Goal: Information Seeking & Learning: Learn about a topic

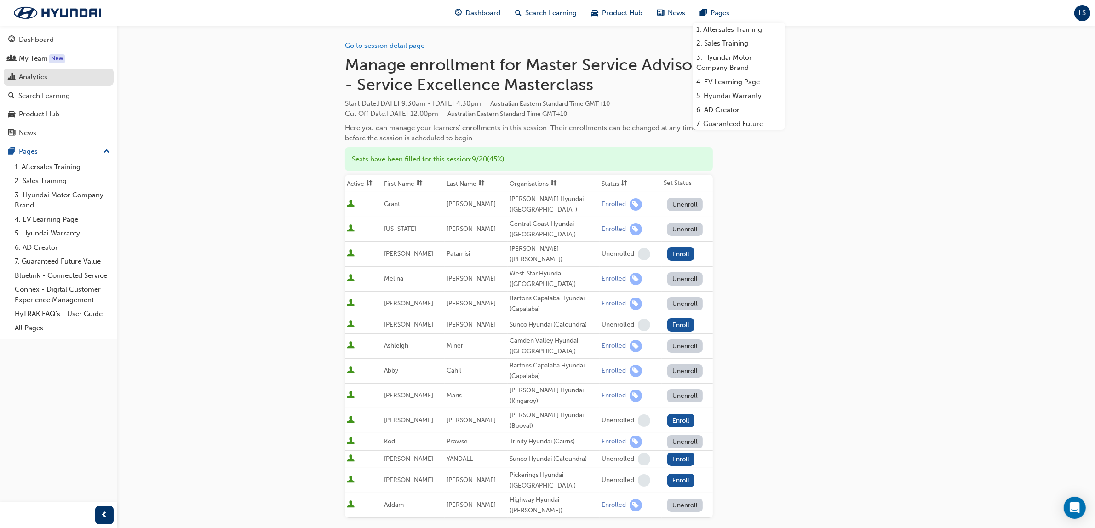
click at [42, 76] on div "Analytics" at bounding box center [33, 77] width 29 height 11
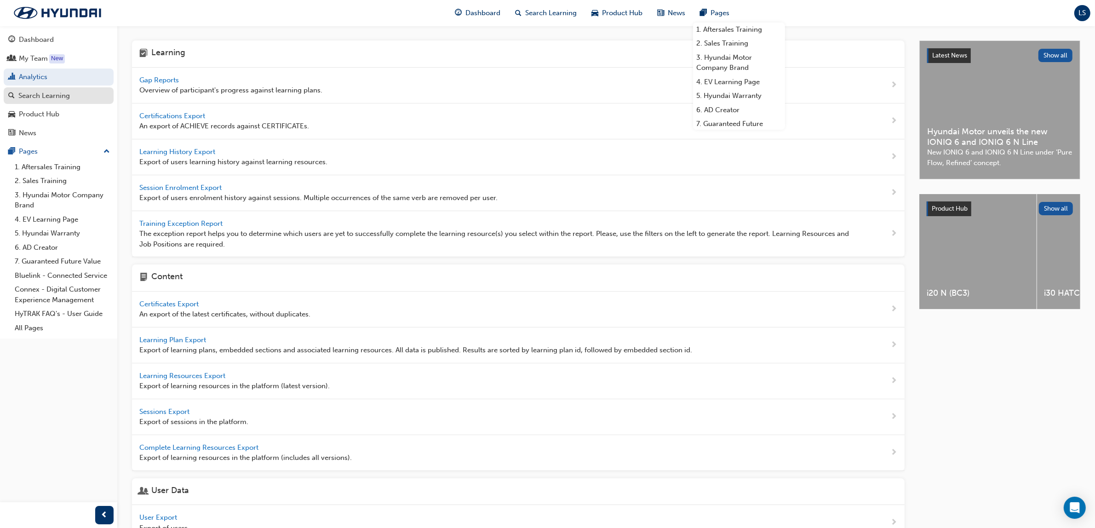
click at [46, 97] on div "Search Learning" at bounding box center [44, 96] width 52 height 11
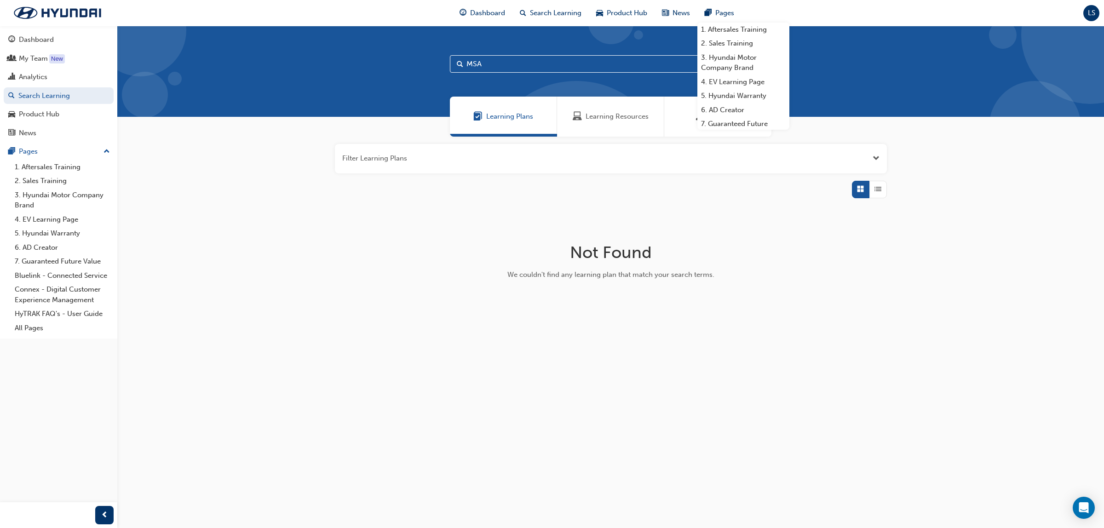
click at [630, 127] on div "Learning Resources" at bounding box center [610, 117] width 107 height 40
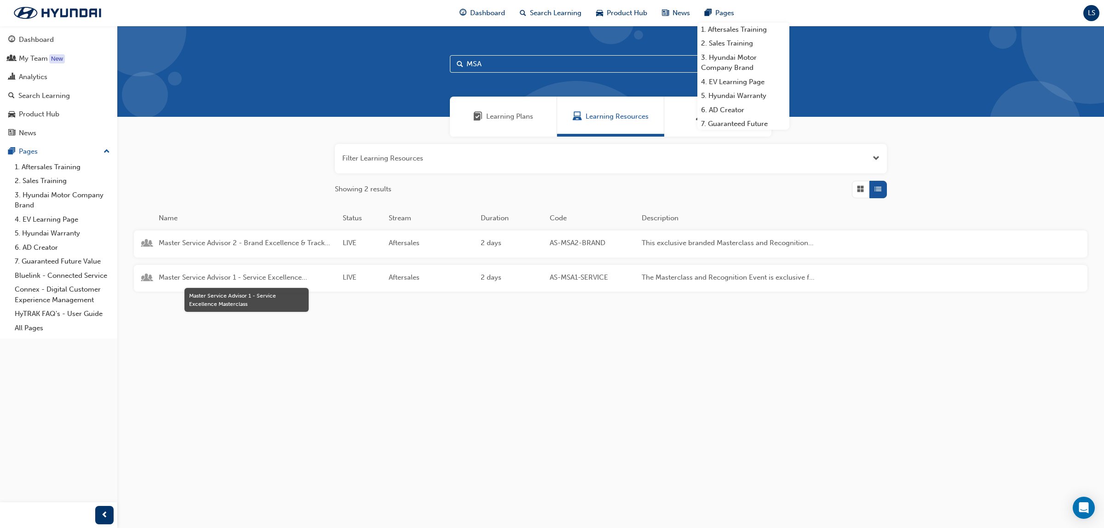
click at [247, 279] on span "Master Service Advisor 1 - Service Excellence Masterclass" at bounding box center [247, 277] width 177 height 11
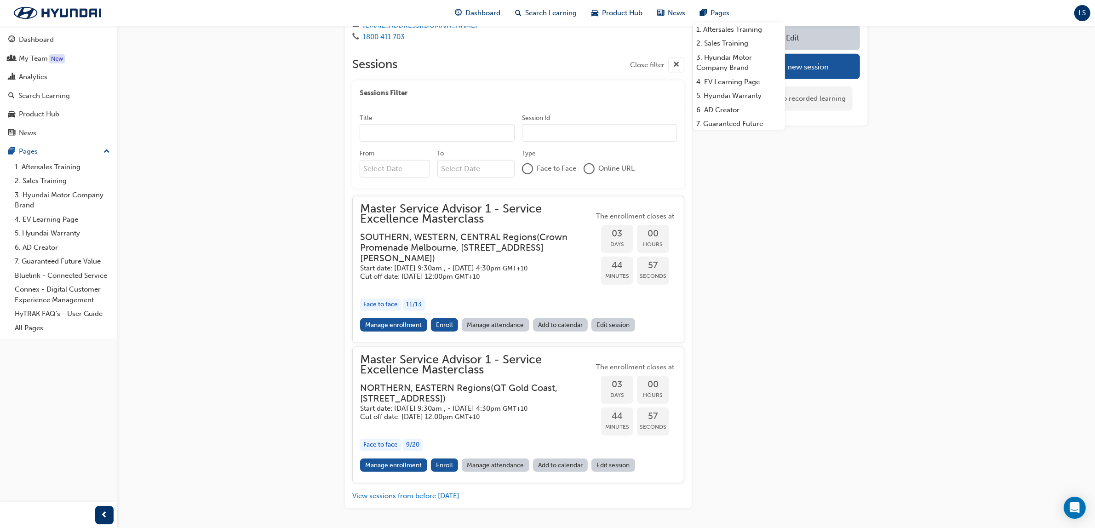
scroll to position [811, 0]
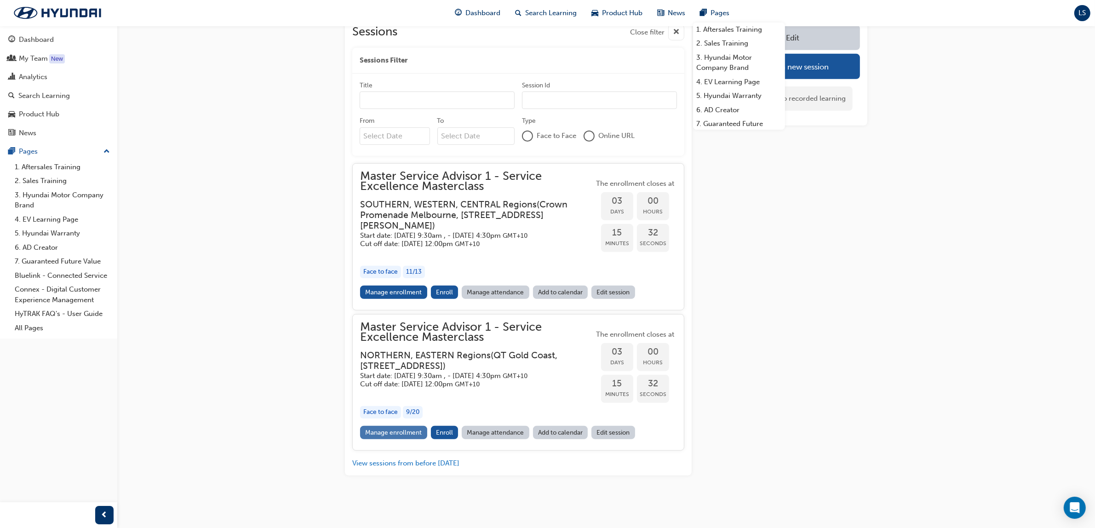
click at [384, 429] on link "Manage enrollment" at bounding box center [393, 432] width 67 height 13
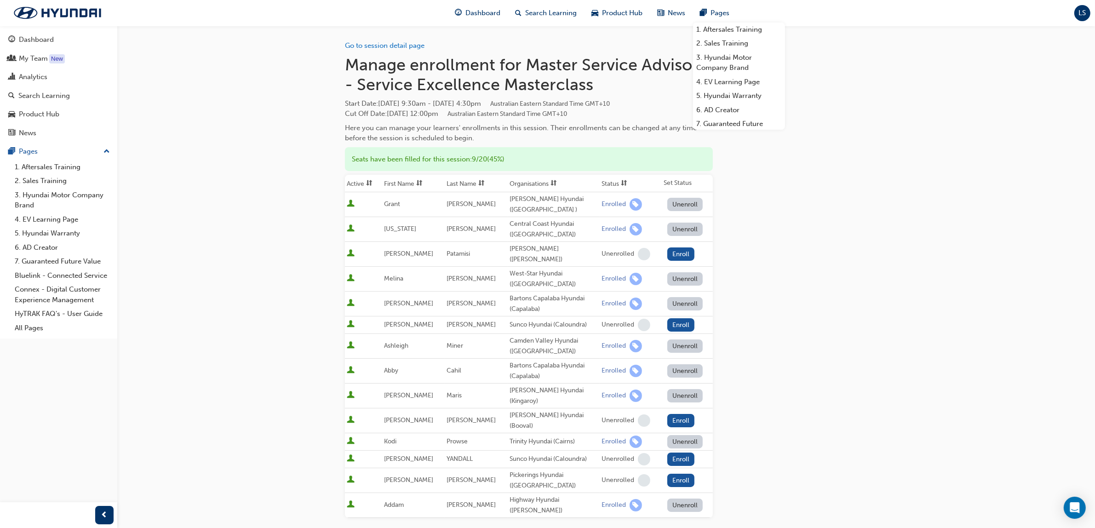
click at [1082, 17] on span "LS" at bounding box center [1082, 13] width 7 height 11
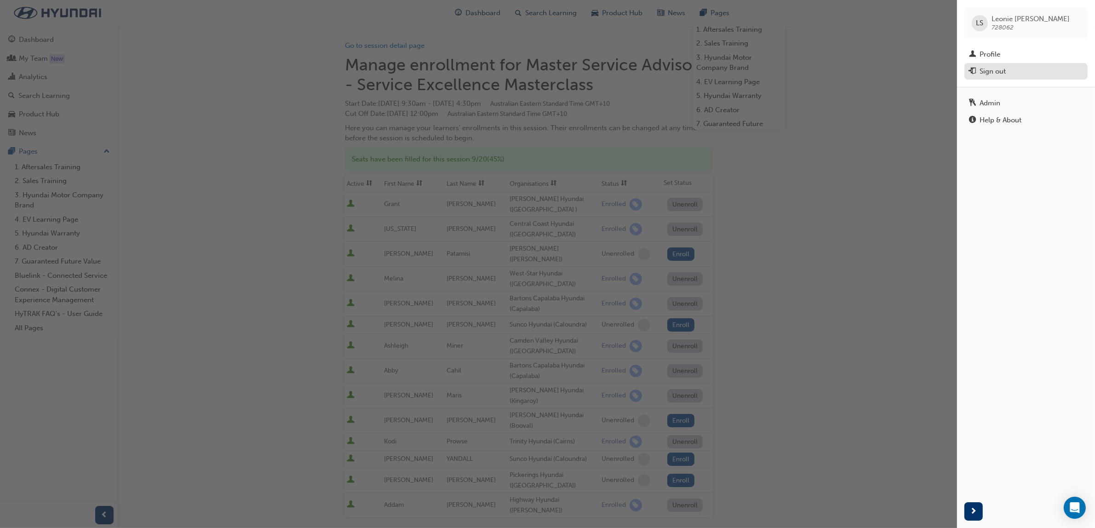
click at [1006, 70] on div "Sign out" at bounding box center [993, 71] width 26 height 11
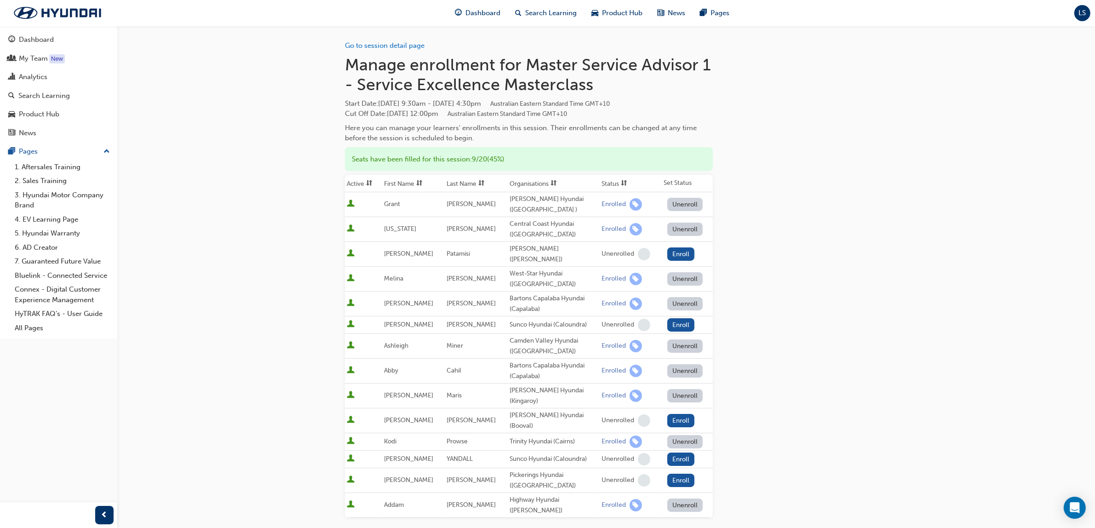
click at [42, 92] on div "Search Learning" at bounding box center [44, 96] width 52 height 11
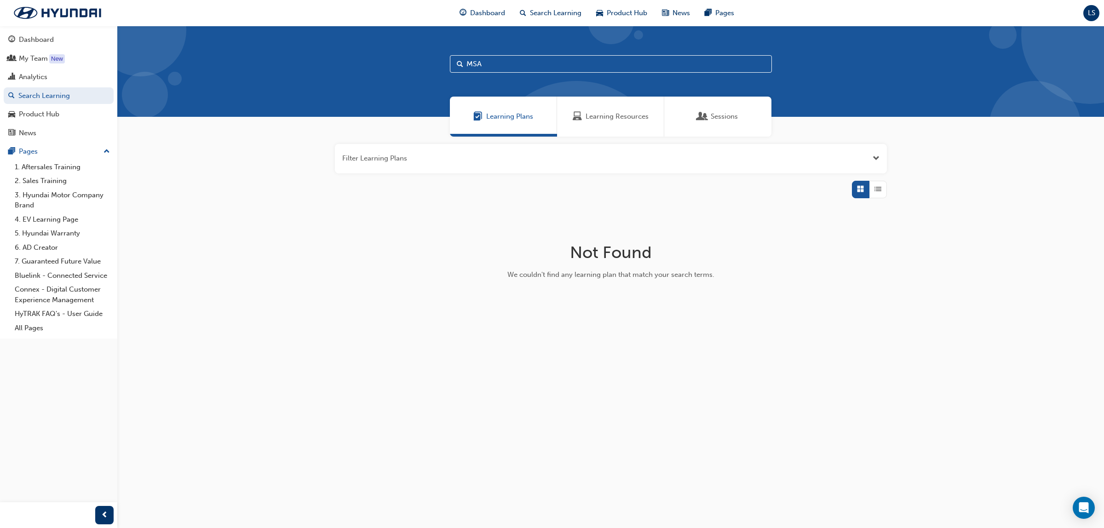
click at [615, 116] on span "Learning Resources" at bounding box center [616, 116] width 63 height 11
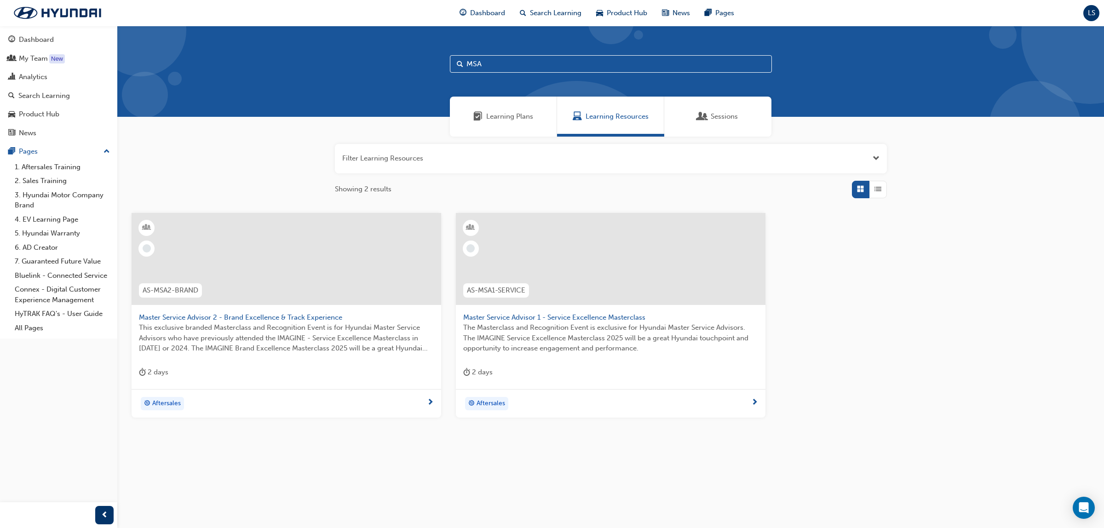
click at [511, 73] on div "MSA" at bounding box center [610, 71] width 986 height 91
click at [485, 76] on div "MSA" at bounding box center [610, 71] width 986 height 91
click at [493, 66] on input "MSA" at bounding box center [611, 63] width 322 height 17
type input "M"
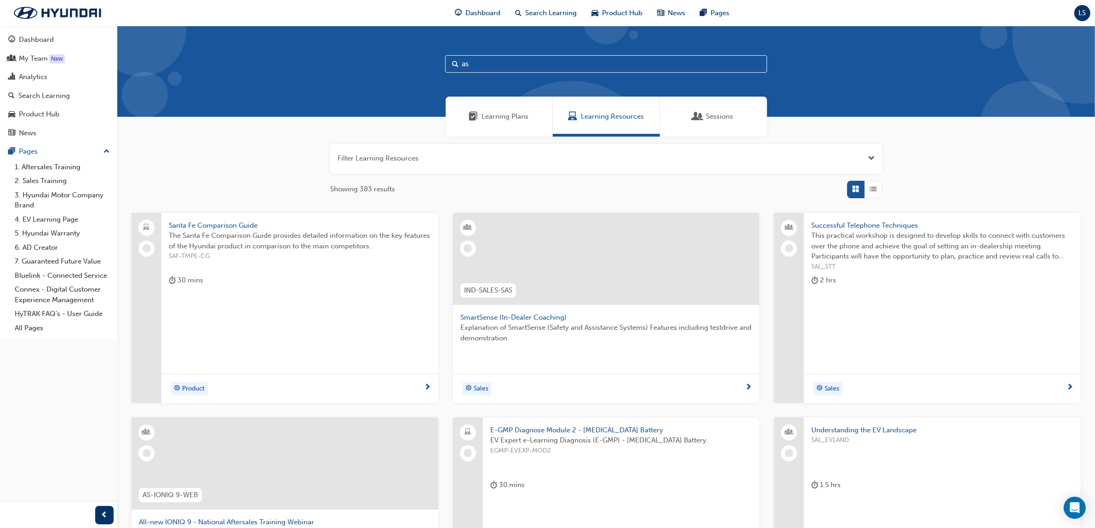
type input "a"
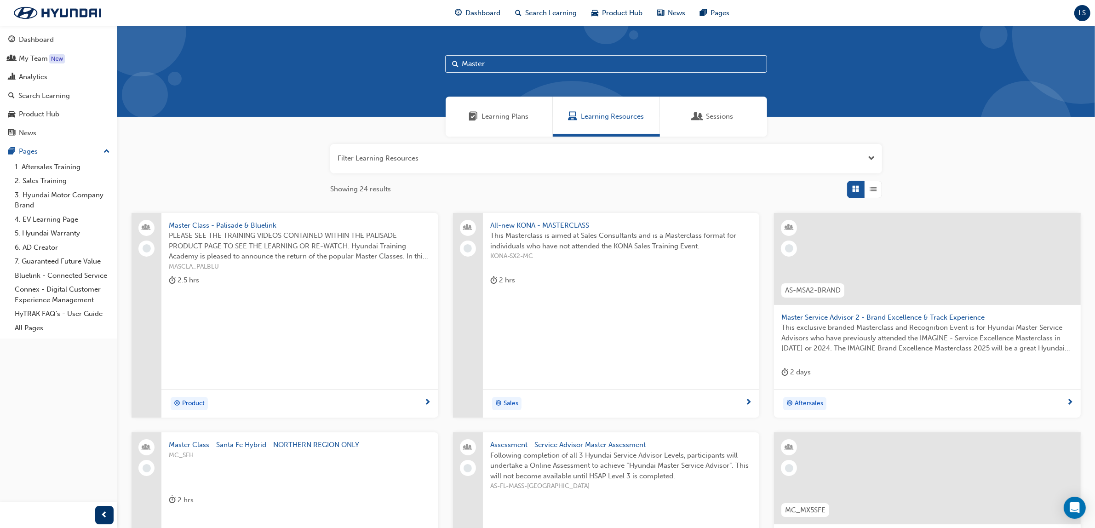
click at [873, 190] on span "List" at bounding box center [873, 189] width 7 height 11
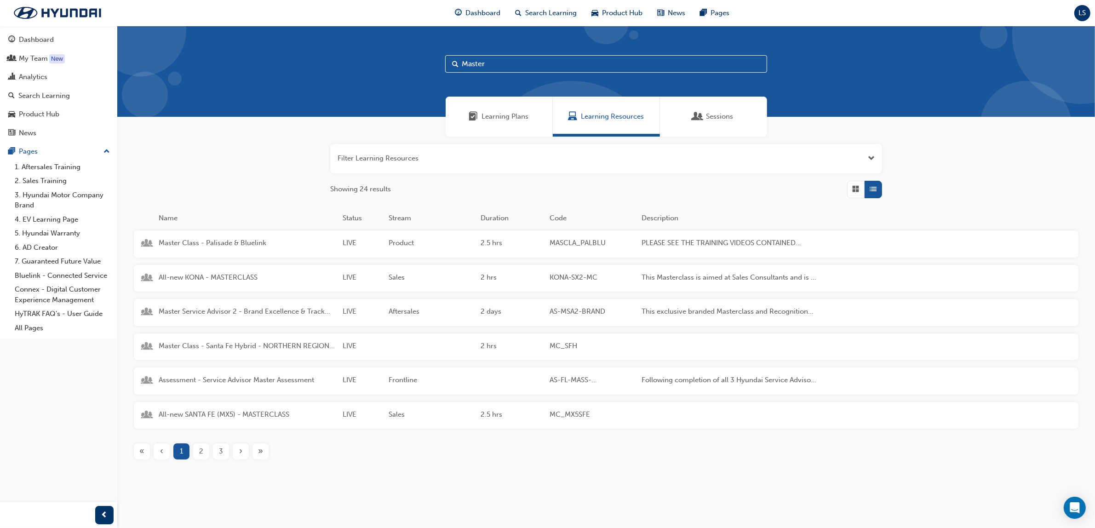
click at [202, 453] on span "2" at bounding box center [201, 451] width 4 height 11
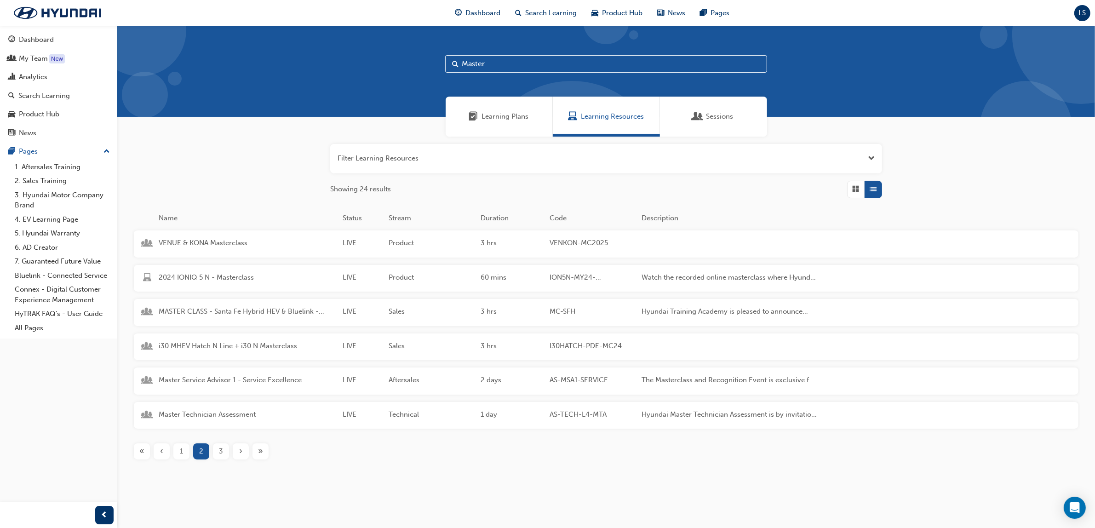
click at [219, 447] on span "3" at bounding box center [221, 451] width 4 height 11
click at [184, 444] on div "2" at bounding box center [181, 451] width 16 height 16
click at [178, 458] on div "1" at bounding box center [181, 451] width 16 height 16
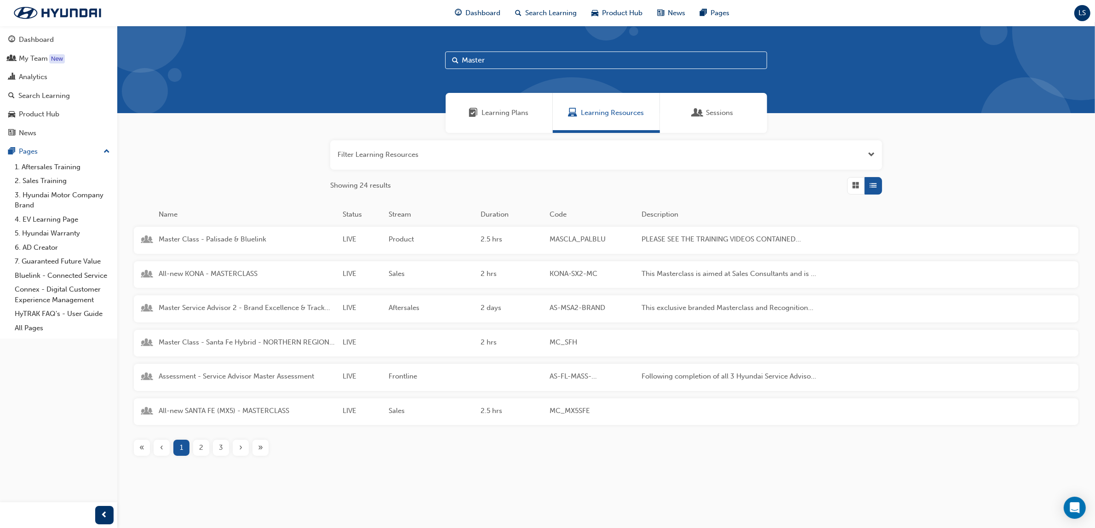
scroll to position [5, 0]
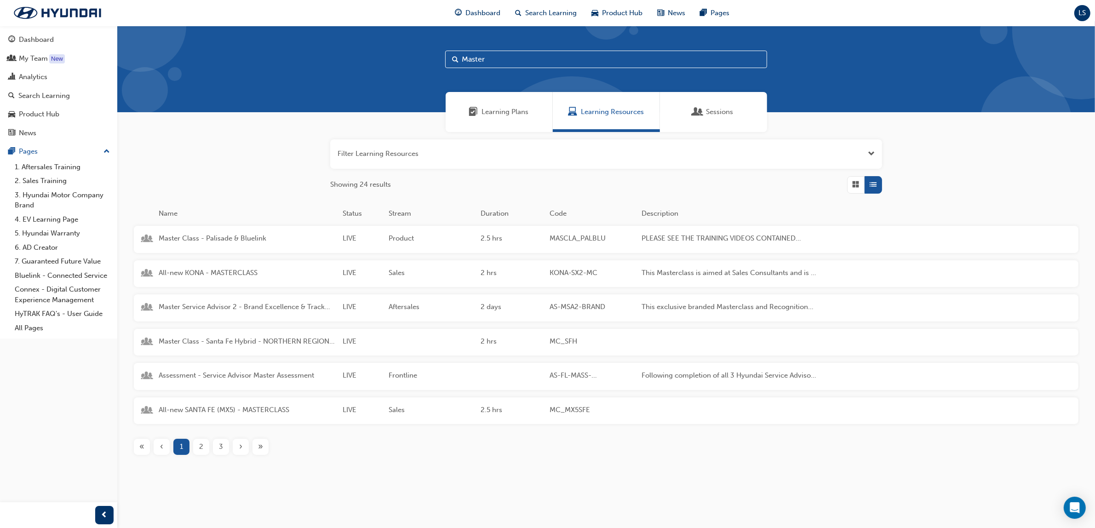
click at [235, 451] on div "›" at bounding box center [241, 447] width 16 height 16
click at [226, 451] on div "3" at bounding box center [221, 447] width 16 height 16
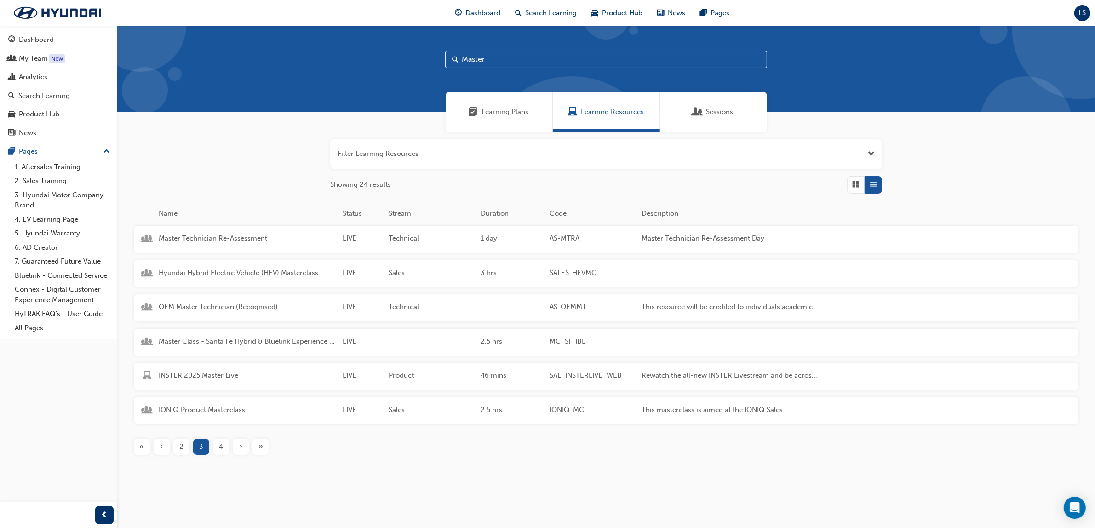
click at [220, 449] on span "4" at bounding box center [221, 446] width 4 height 11
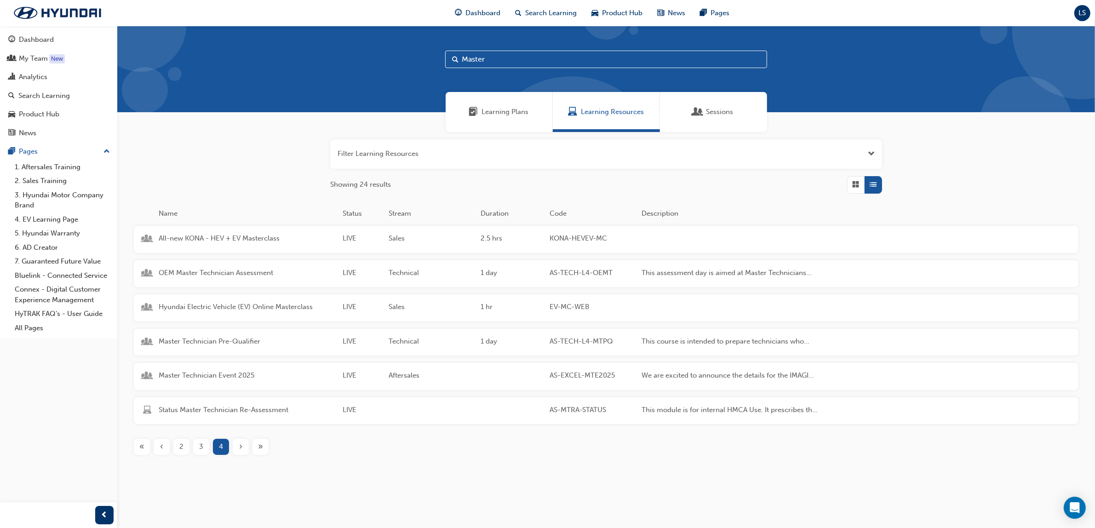
click at [195, 453] on div "3" at bounding box center [201, 447] width 16 height 16
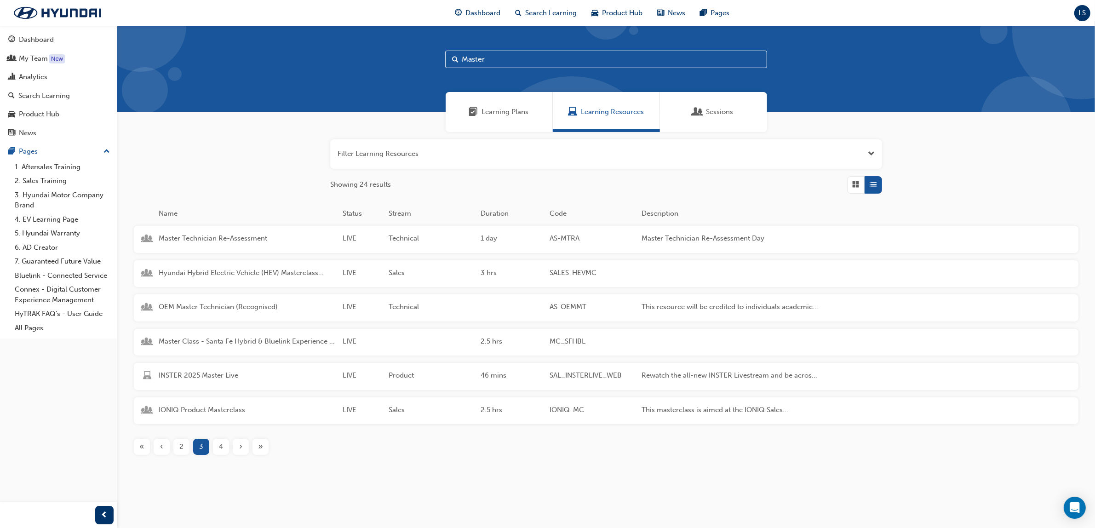
click at [189, 449] on div "2" at bounding box center [181, 447] width 16 height 16
click at [181, 446] on span "1" at bounding box center [181, 446] width 3 height 11
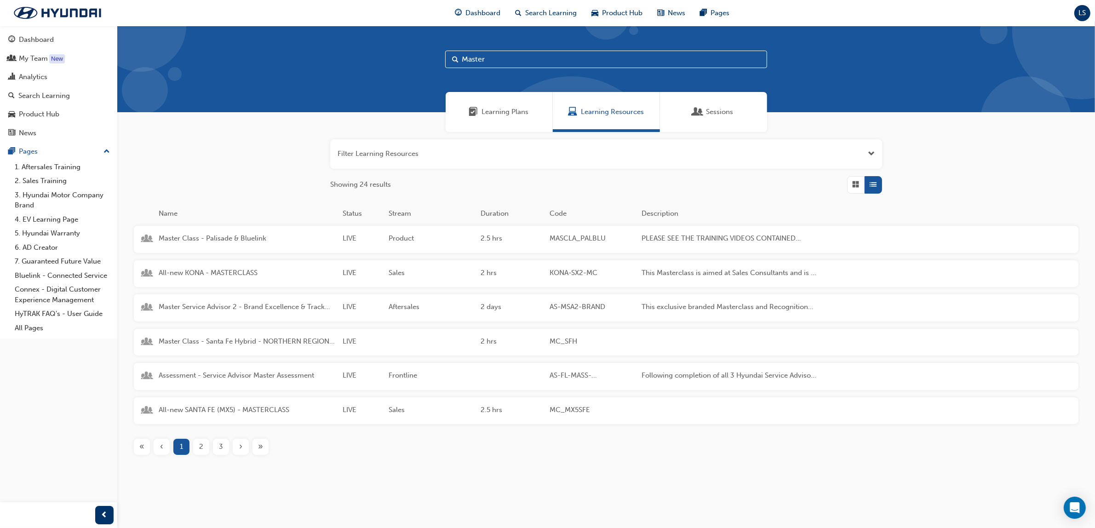
click at [199, 450] on span "2" at bounding box center [201, 446] width 4 height 11
click at [217, 451] on div "3" at bounding box center [221, 447] width 16 height 16
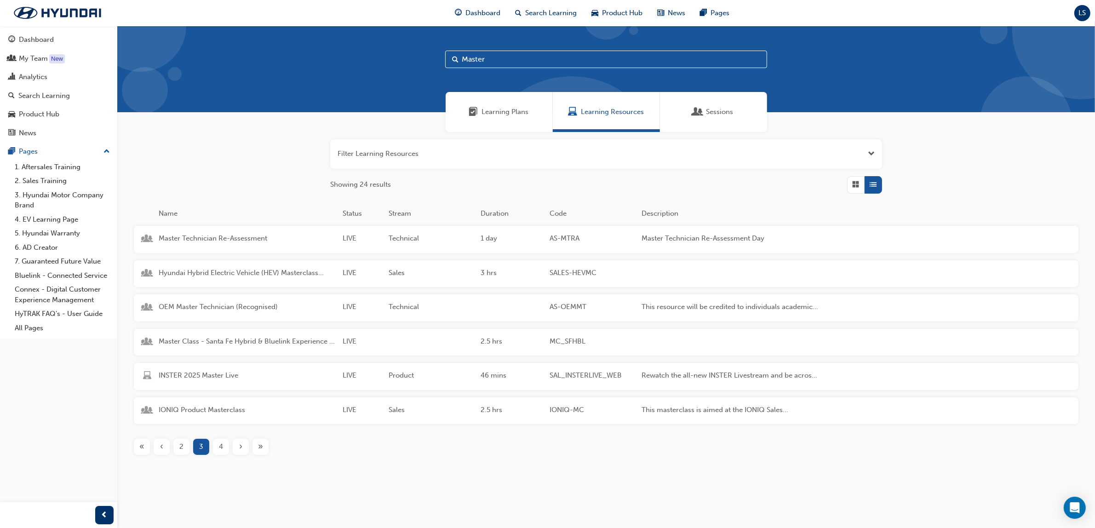
click at [494, 52] on input "Master" at bounding box center [606, 59] width 322 height 17
type input "M"
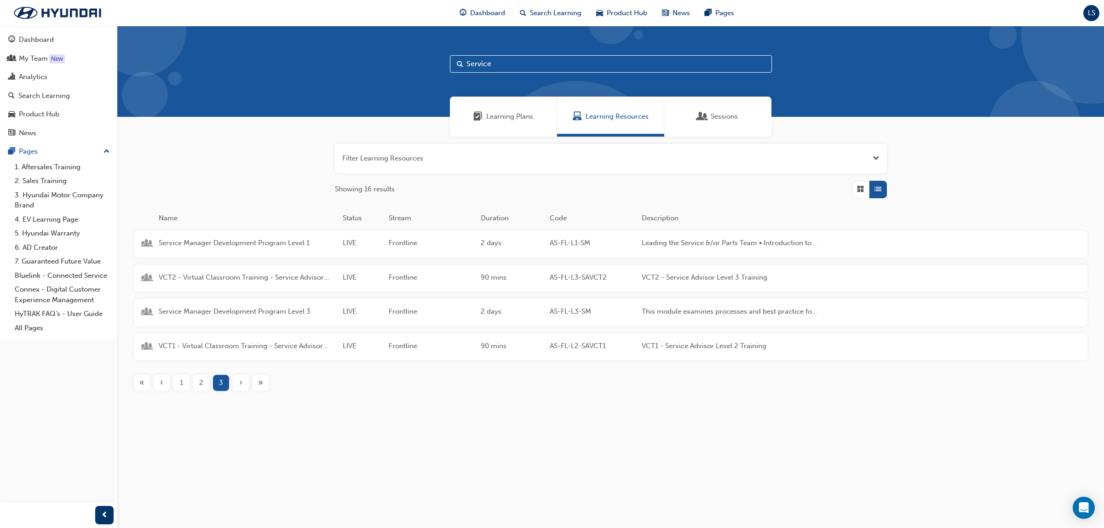
type input "Service"
click at [200, 380] on span "2" at bounding box center [201, 383] width 4 height 11
click at [185, 453] on div "1" at bounding box center [181, 451] width 16 height 16
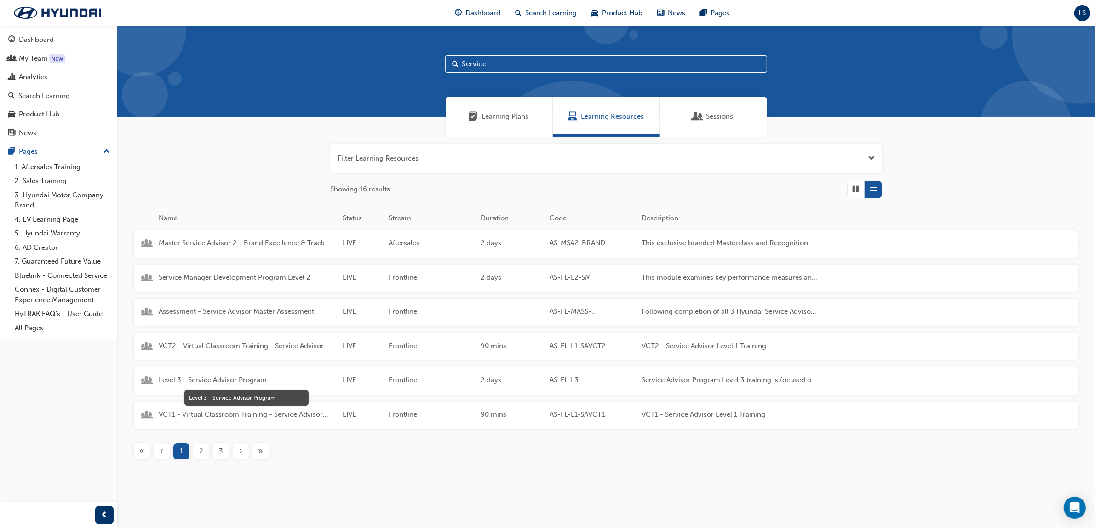
click at [242, 378] on span "Level 3 - Service Advisor Program" at bounding box center [247, 380] width 177 height 11
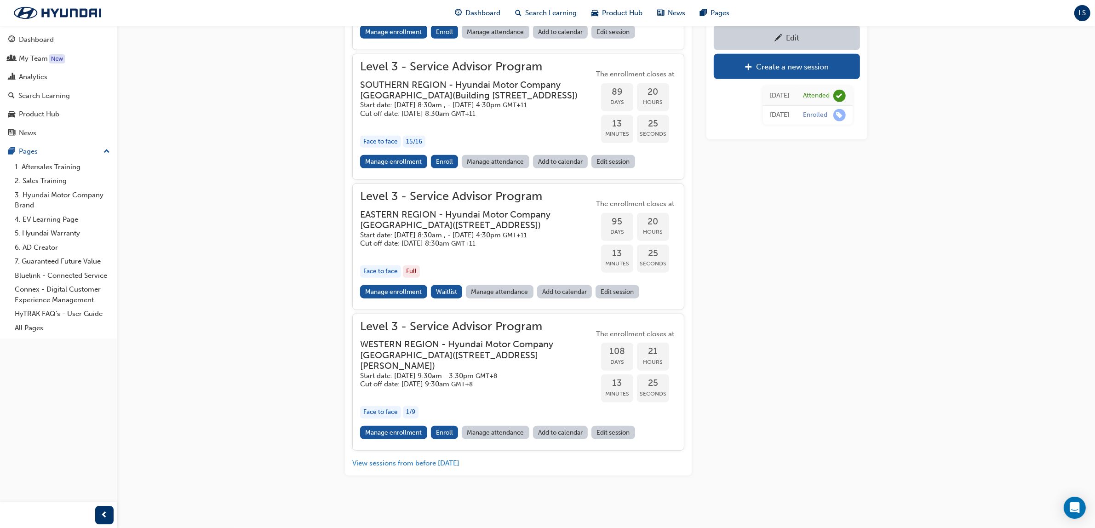
scroll to position [1095, 0]
click at [384, 298] on link "Manage enrollment" at bounding box center [393, 291] width 67 height 13
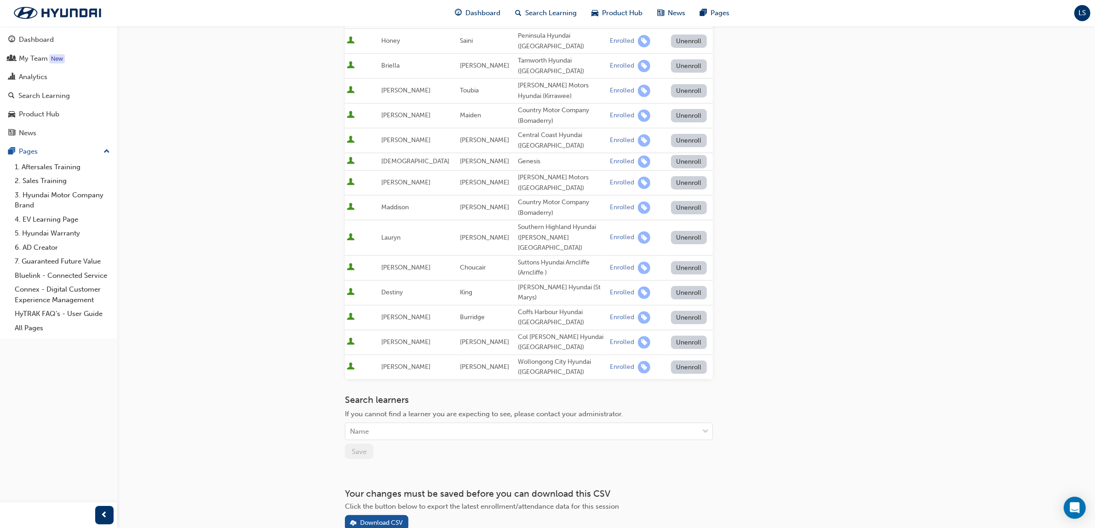
scroll to position [317, 0]
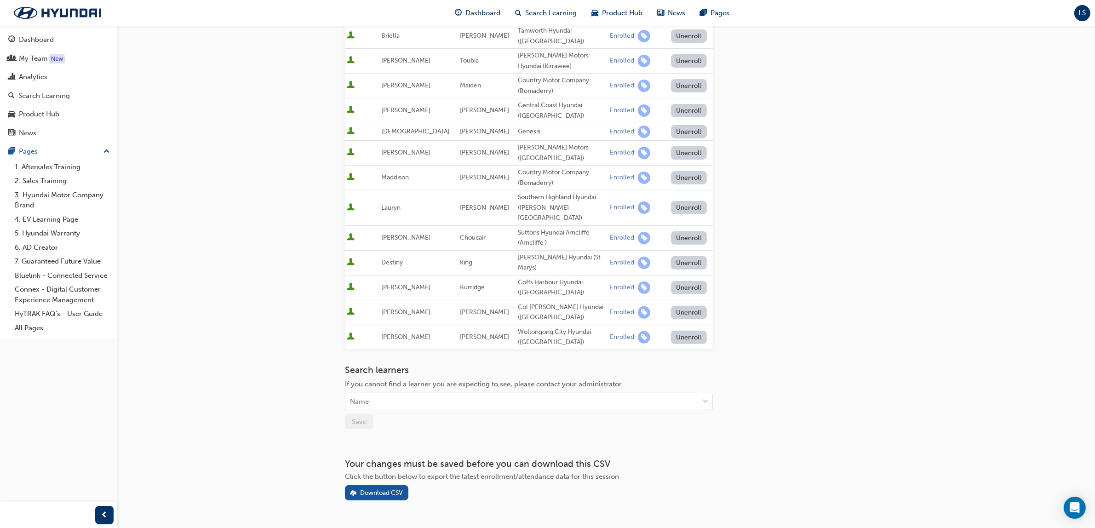
click at [384, 458] on div "Your changes must be saved before you can download this CSV Click the button be…" at bounding box center [529, 479] width 368 height 42
click at [384, 488] on div "Download CSV" at bounding box center [376, 493] width 53 height 10
click at [51, 85] on link "Analytics" at bounding box center [59, 77] width 110 height 17
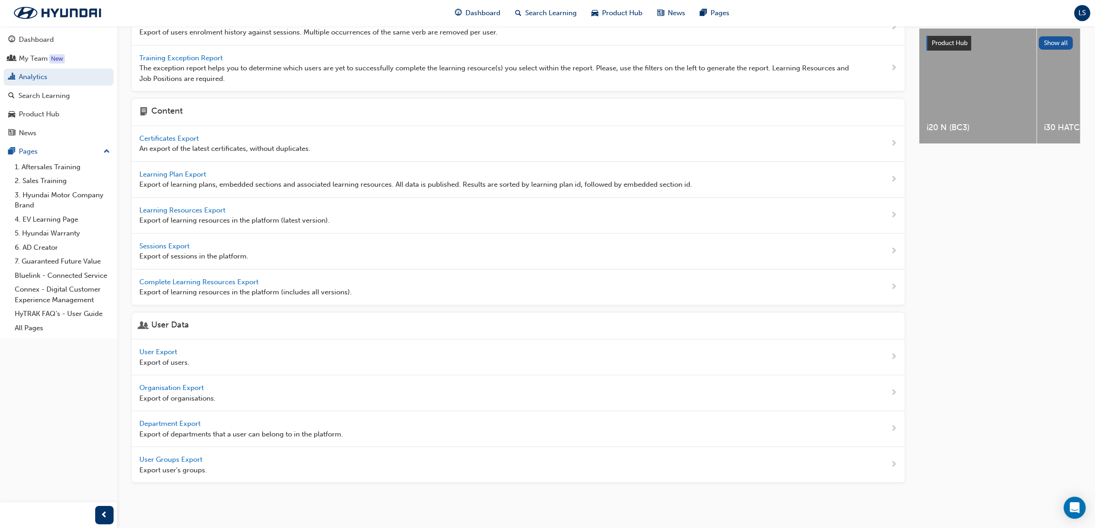
scroll to position [166, 0]
click at [169, 353] on span "User Export" at bounding box center [159, 352] width 40 height 8
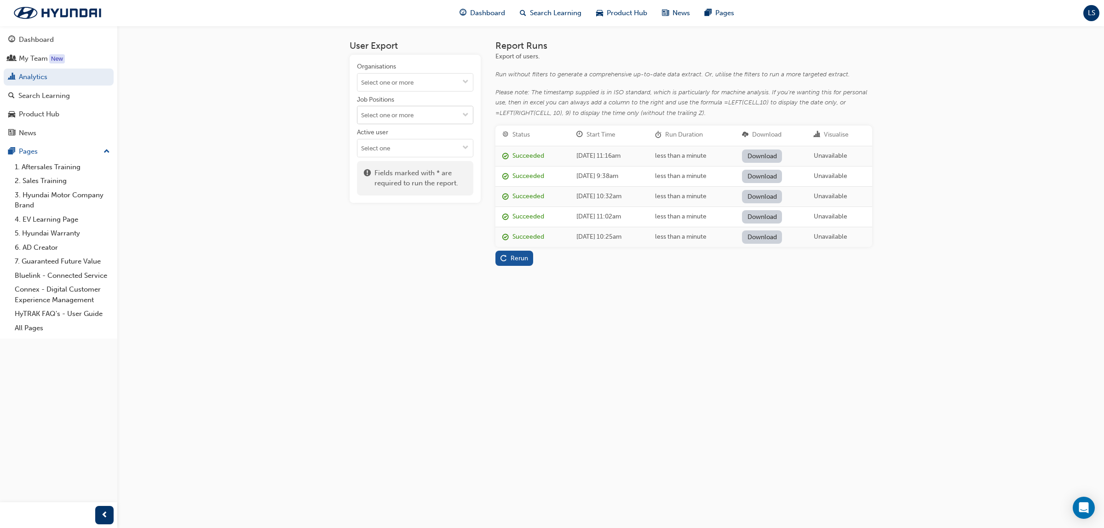
click at [421, 119] on input "Job Positions" at bounding box center [414, 114] width 115 height 17
type input "Master"
click at [419, 138] on li "Master Service Advisor" at bounding box center [415, 132] width 116 height 17
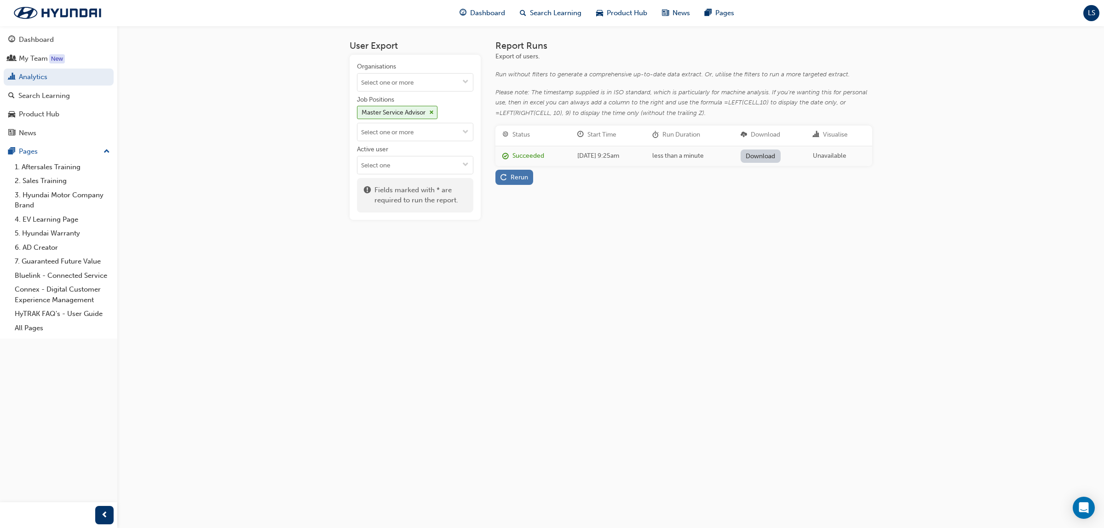
click at [509, 174] on div "Rerun" at bounding box center [514, 177] width 28 height 10
click at [781, 158] on link "Download" at bounding box center [761, 155] width 40 height 13
drag, startPoint x: 534, startPoint y: 310, endPoint x: 479, endPoint y: 233, distance: 95.3
click at [534, 308] on div "User Export Organisations Job Positions Master Service Advisor Active user Fiel…" at bounding box center [552, 264] width 1104 height 528
click at [381, 129] on input "Job Positions Master Service Advisor" at bounding box center [414, 131] width 115 height 17
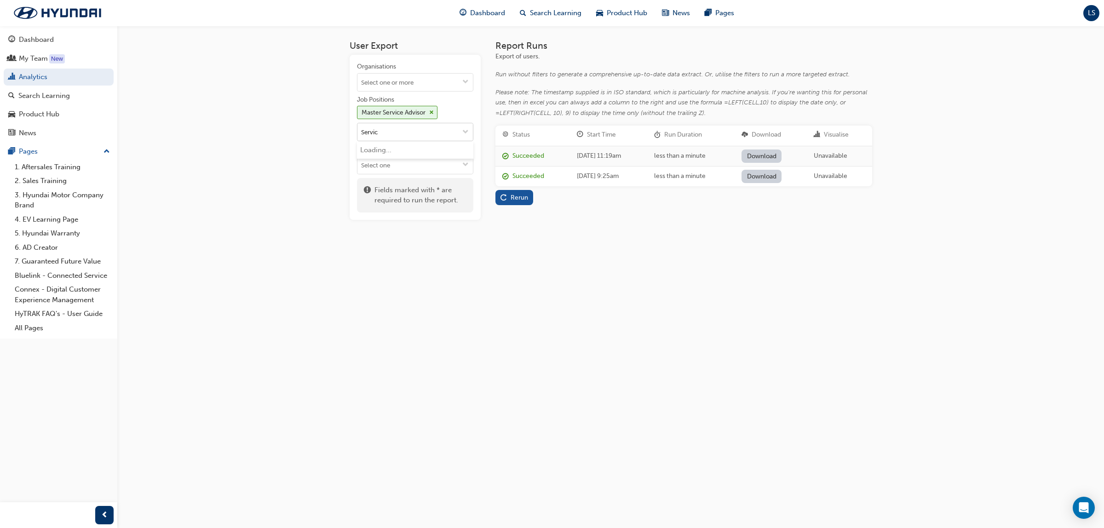
type input "Service"
click at [405, 146] on li "Service Advisor" at bounding box center [415, 149] width 116 height 17
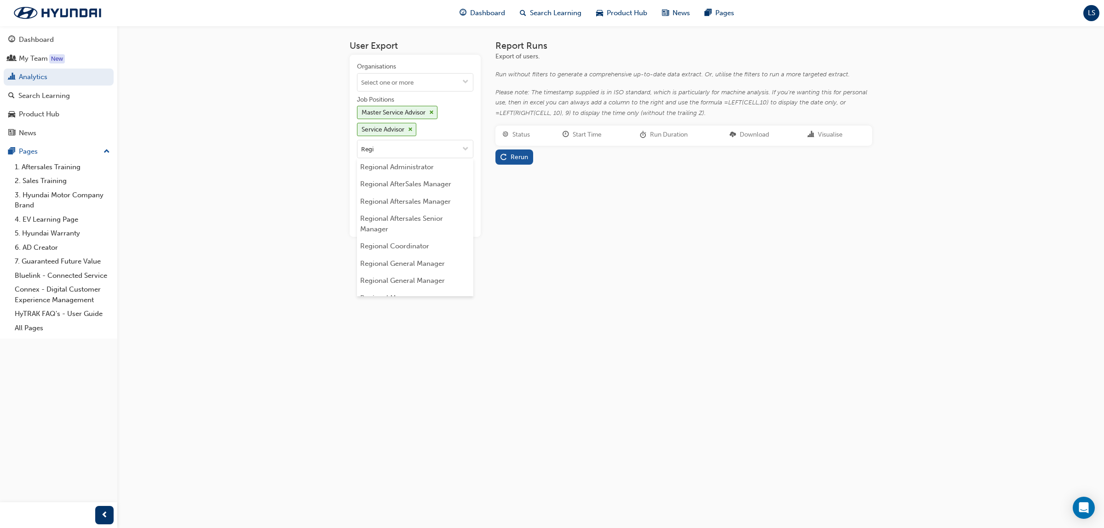
type input "Regis"
click at [436, 171] on li "Registered Service Advisor" at bounding box center [415, 166] width 116 height 17
click at [433, 112] on span "cross-icon" at bounding box center [431, 113] width 5 height 6
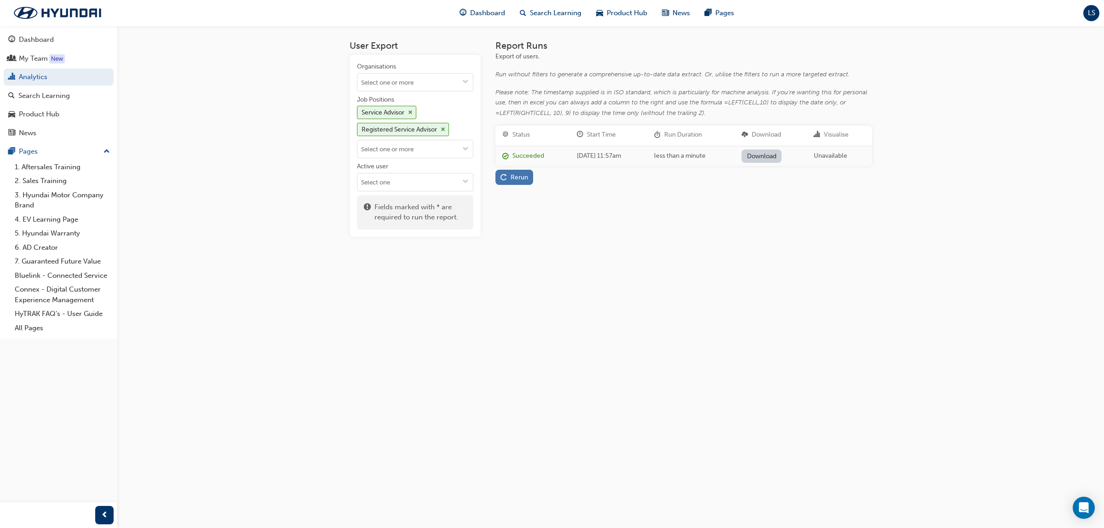
click at [526, 178] on div "Rerun" at bounding box center [518, 177] width 17 height 8
click at [777, 155] on link "Download" at bounding box center [762, 155] width 40 height 13
drag, startPoint x: 430, startPoint y: 350, endPoint x: 481, endPoint y: 309, distance: 64.5
click at [430, 350] on div "User Export Organisations Job Positions Service Advisor Registered Service Advi…" at bounding box center [552, 264] width 1104 height 528
click at [645, 333] on div "User Export Organisations Job Positions Service Advisor Registered Service Advi…" at bounding box center [552, 264] width 1104 height 528
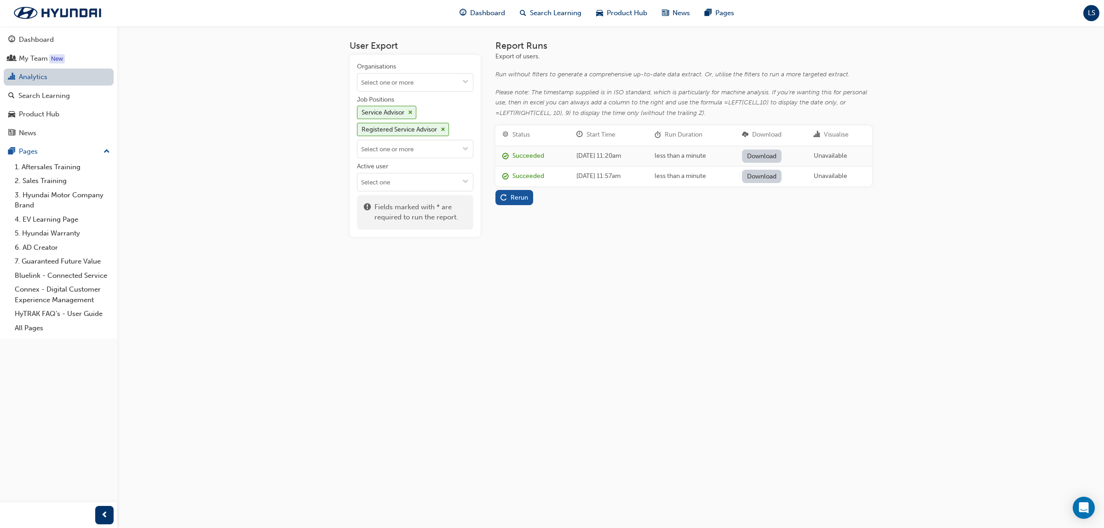
click at [54, 84] on link "Analytics" at bounding box center [59, 77] width 110 height 17
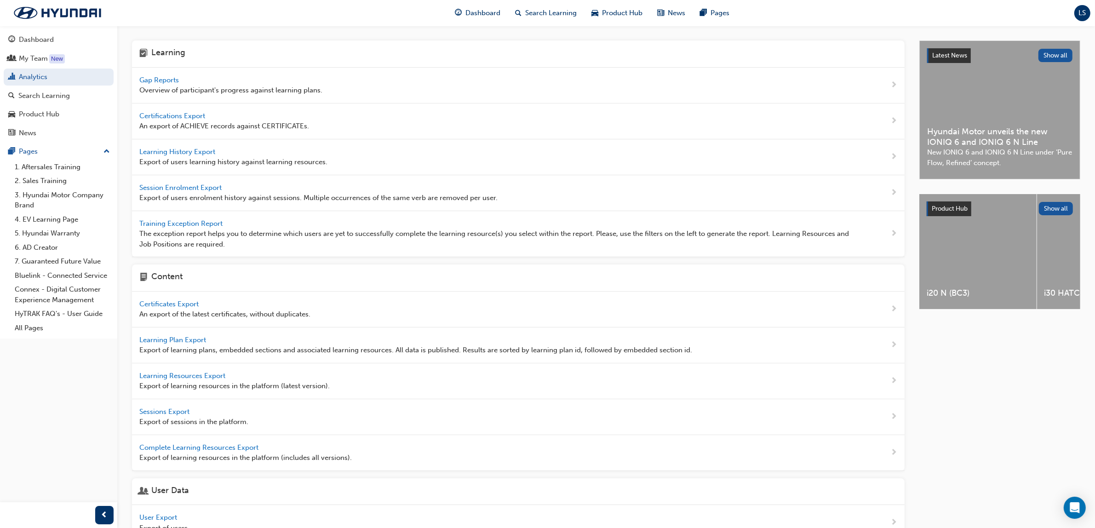
click at [155, 76] on span "Gap Reports" at bounding box center [159, 80] width 41 height 8
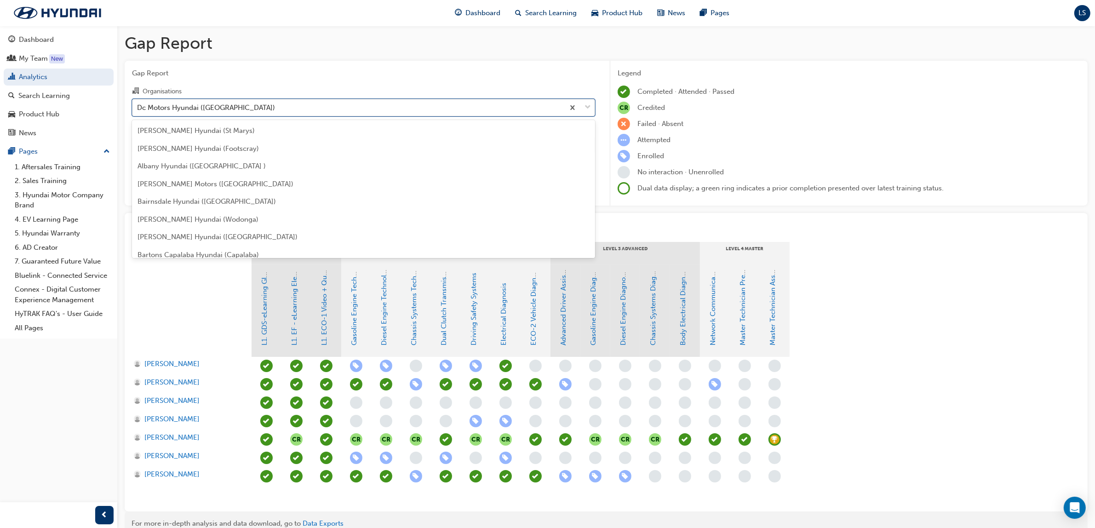
click at [206, 107] on div "Dc Motors Hyundai ([GEOGRAPHIC_DATA])" at bounding box center [206, 107] width 138 height 11
click at [138, 107] on input "Organisations option Dc Motors Hyundai ([GEOGRAPHIC_DATA]) focused, 41 of 182. …" at bounding box center [137, 107] width 1 height 8
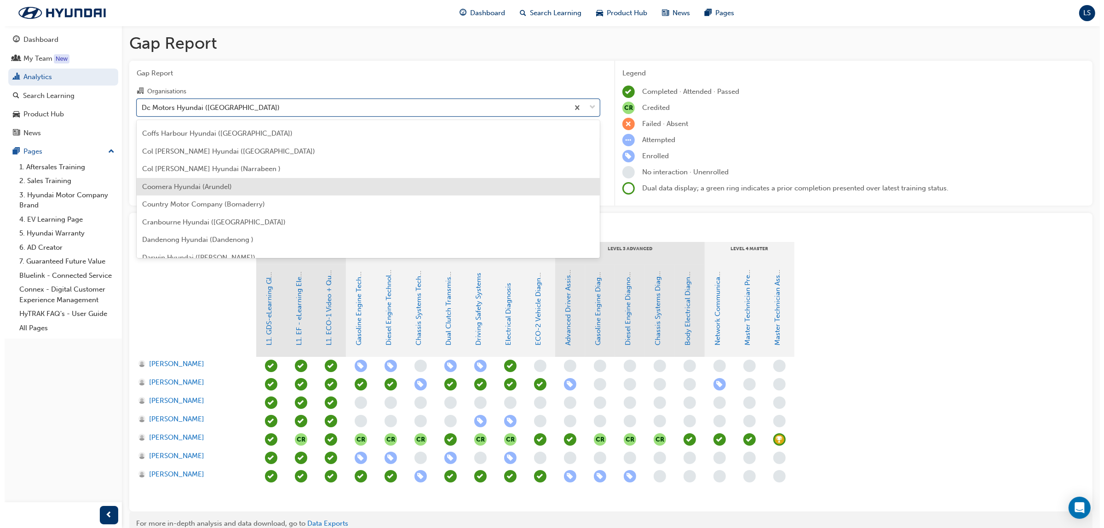
scroll to position [537, 0]
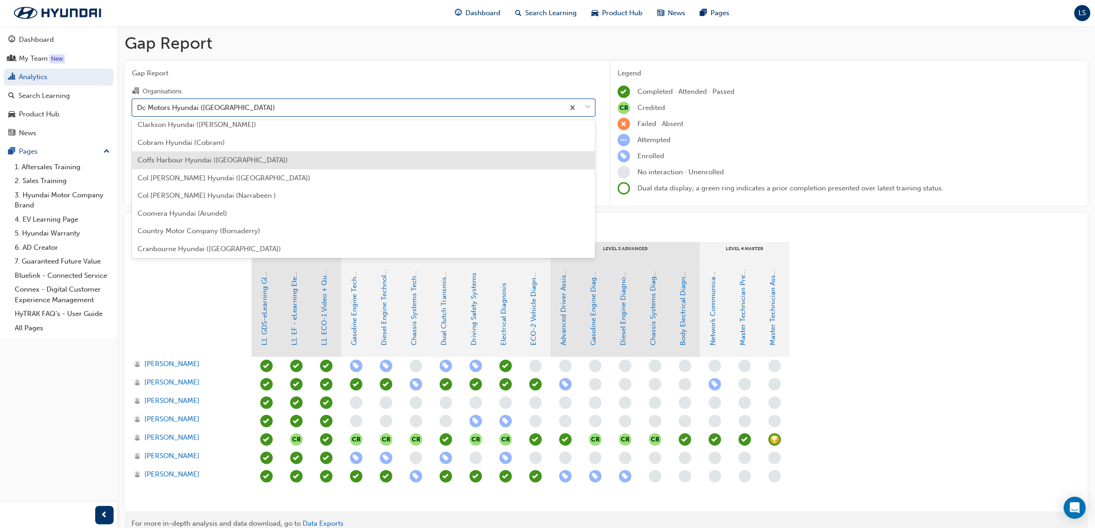
click at [189, 162] on span "Coffs Harbour Hyundai ([GEOGRAPHIC_DATA])" at bounding box center [213, 160] width 150 height 8
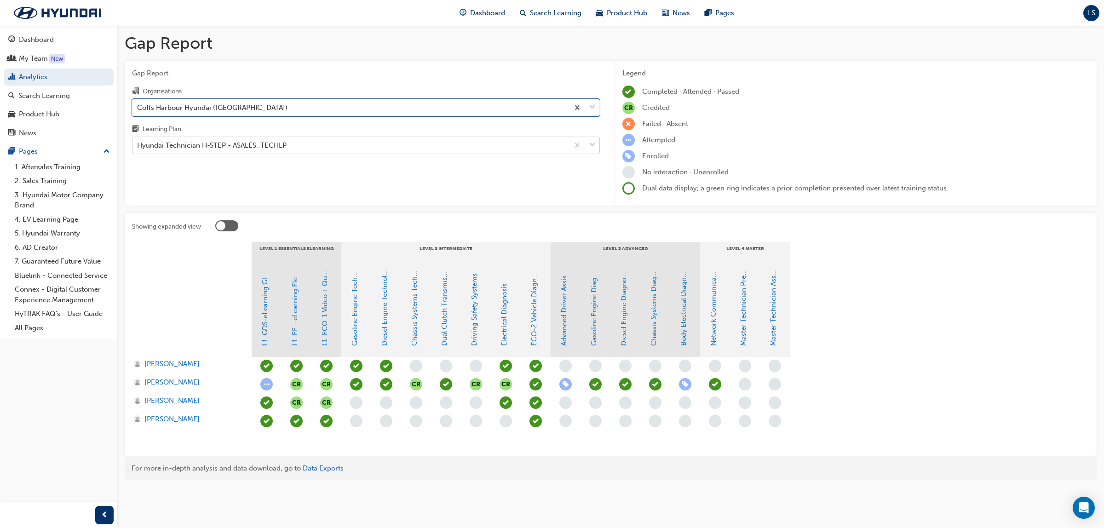
click at [267, 152] on div "Hyundai Technician H-STEP - ASALES_TECHLP" at bounding box center [350, 146] width 436 height 16
click at [138, 149] on input "Learning Plan Hyundai Technician H-STEP - ASALES_TECHLP" at bounding box center [137, 145] width 1 height 8
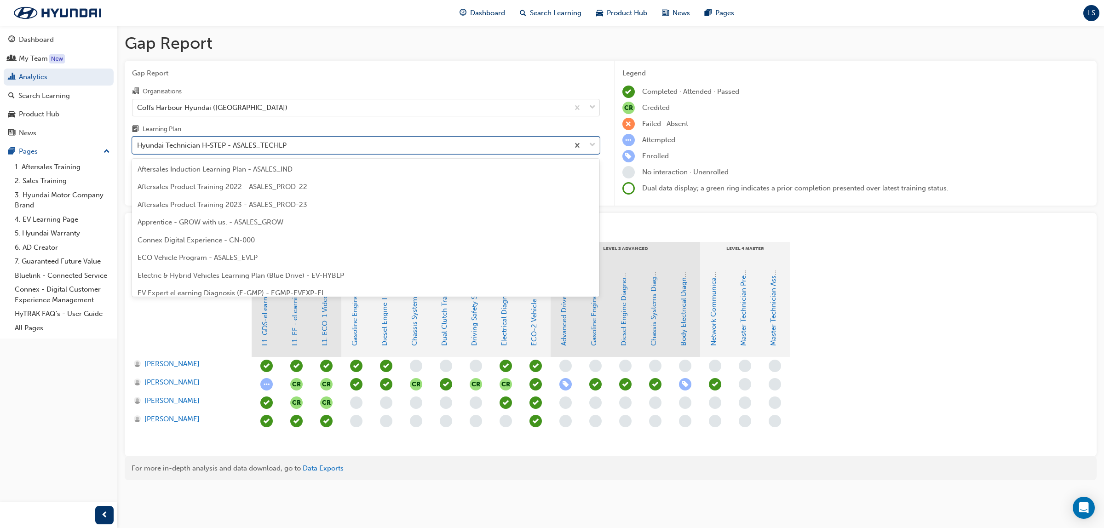
scroll to position [241, 0]
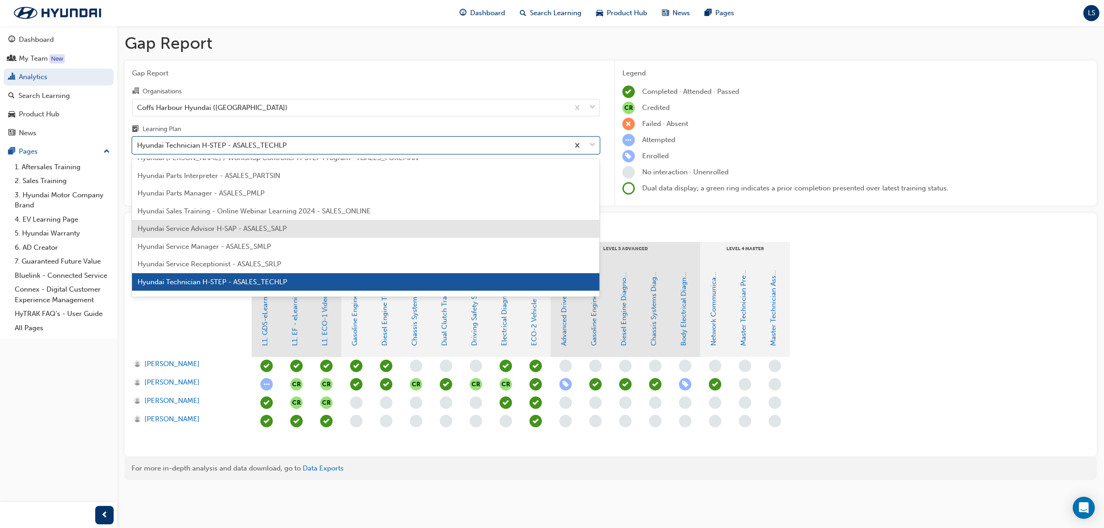
click at [226, 224] on span "Hyundai Service Advisor H-SAP - ASALES_SALP" at bounding box center [212, 228] width 149 height 8
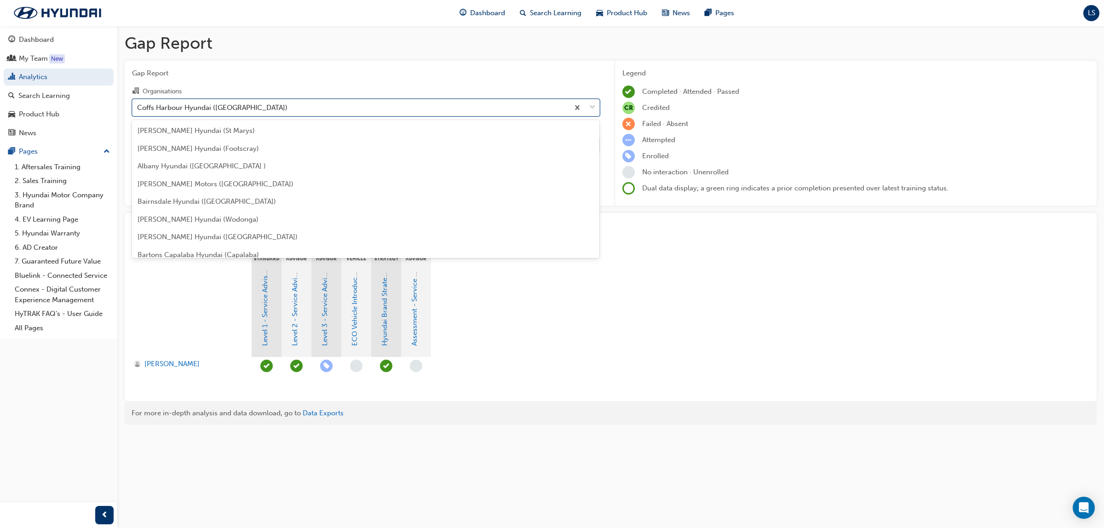
click at [226, 112] on div "Coffs Harbour Hyundai ([GEOGRAPHIC_DATA])" at bounding box center [212, 107] width 150 height 11
click at [138, 111] on input "Organisations option Coffs Harbour Hyundai ([GEOGRAPHIC_DATA]), selected. optio…" at bounding box center [137, 107] width 1 height 8
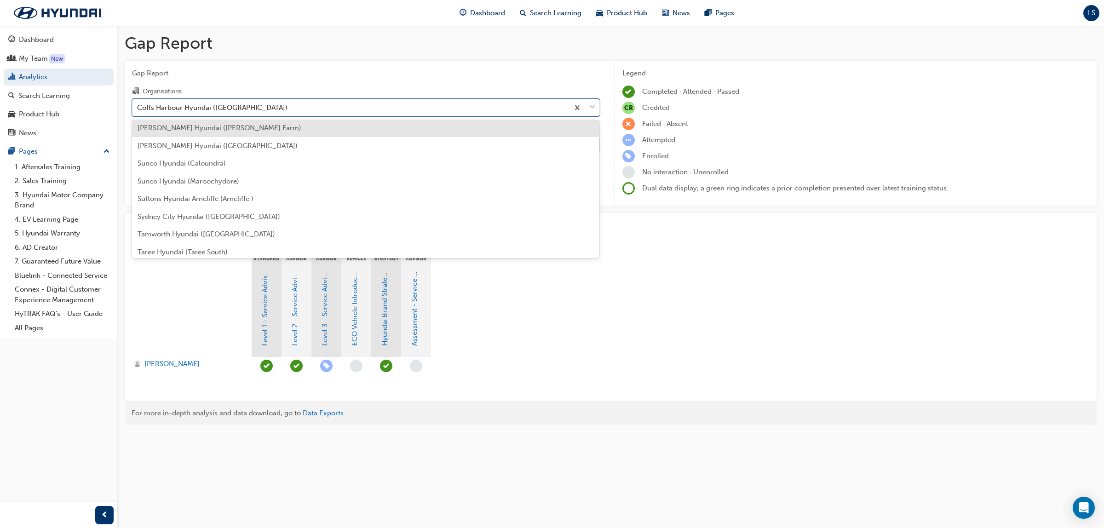
scroll to position [2695, 0]
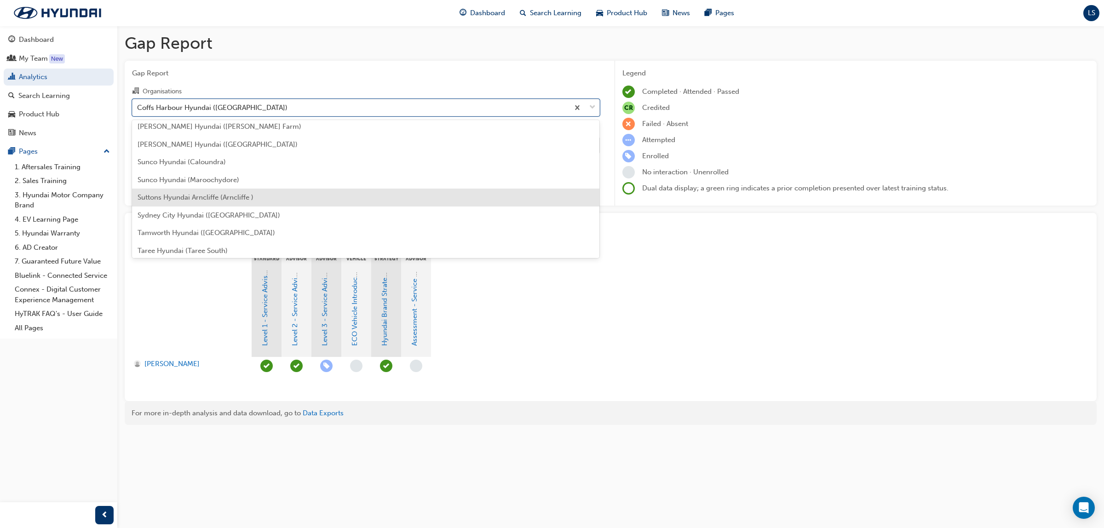
click at [187, 196] on span "Suttons Hyundai Arncliffe (Arncliffe )" at bounding box center [196, 197] width 116 height 8
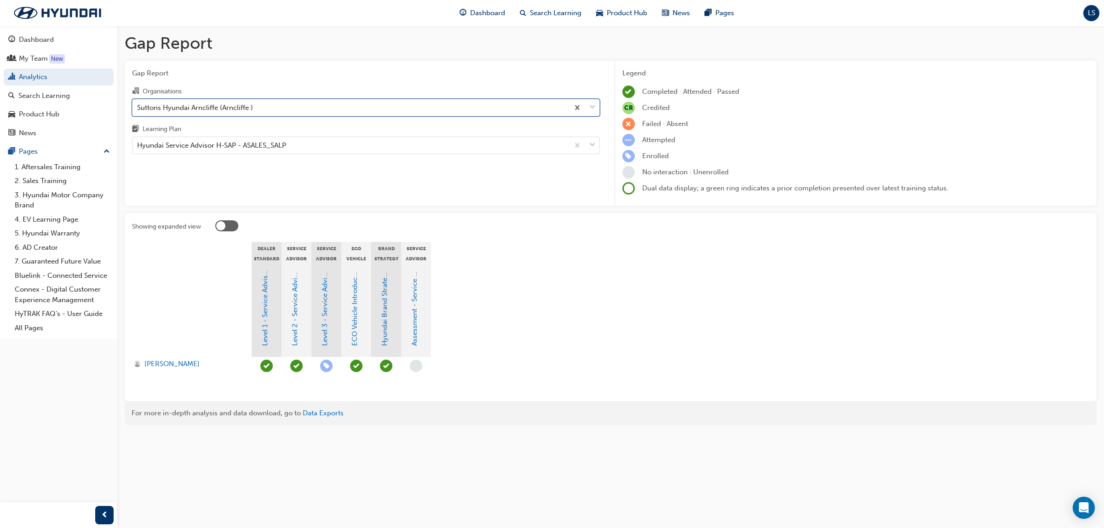
click at [194, 109] on div "Suttons Hyundai Arncliffe (Arncliffe )" at bounding box center [195, 107] width 116 height 11
click at [138, 109] on input "Organisations option Suttons Hyundai Arncliffe (Arncliffe ), selected. 0 result…" at bounding box center [137, 107] width 1 height 8
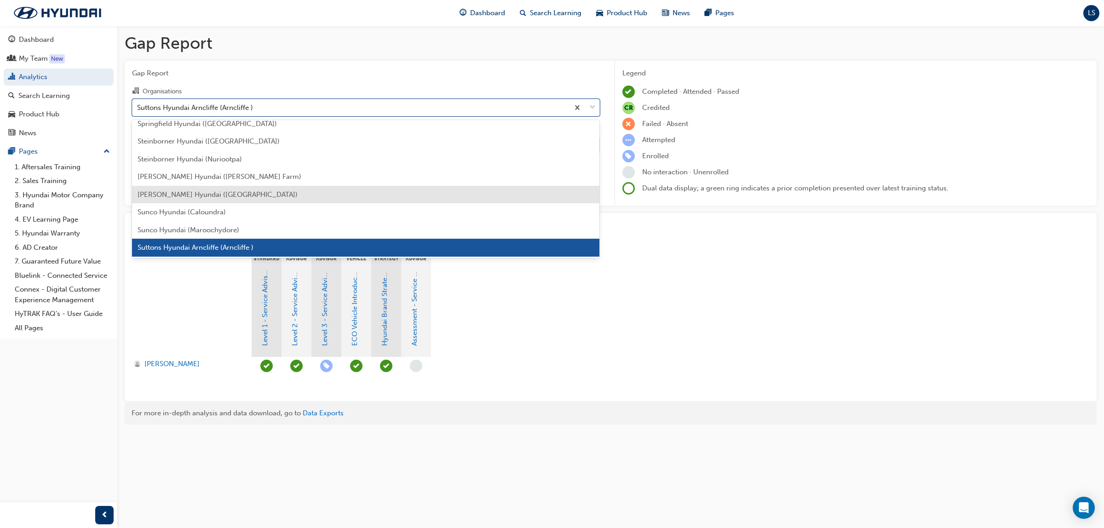
scroll to position [2590, 0]
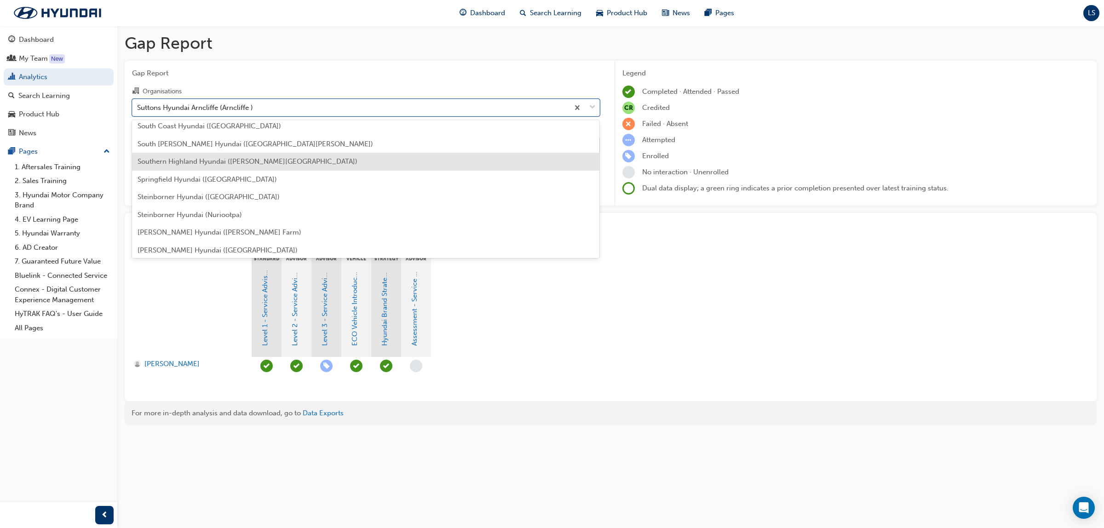
click at [188, 155] on div "Southern Highland Hyundai ([PERSON_NAME][GEOGRAPHIC_DATA])" at bounding box center [366, 162] width 468 height 18
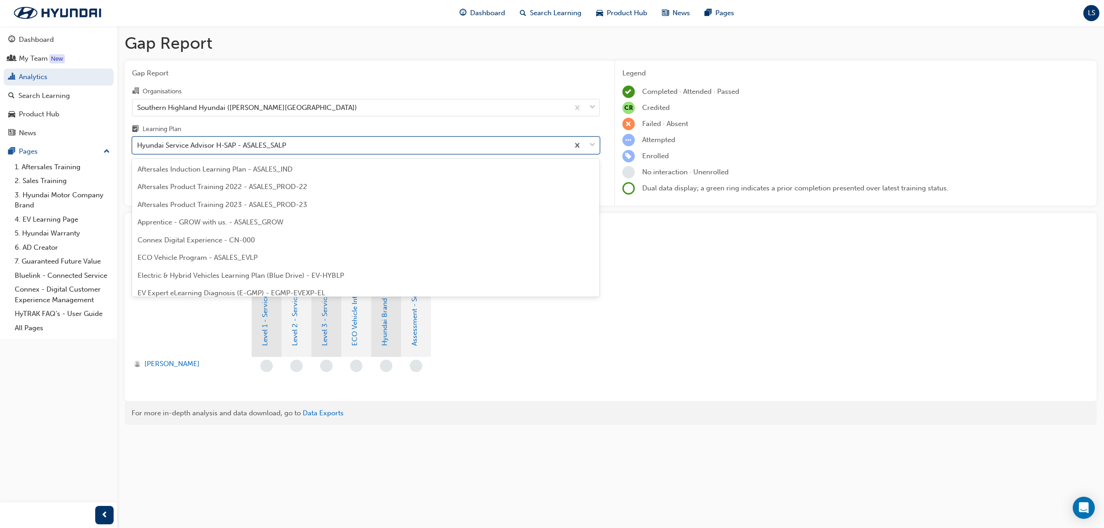
click at [226, 149] on div "Hyundai Service Advisor H-SAP - ASALES_SALP" at bounding box center [211, 145] width 149 height 11
click at [138, 149] on input "Learning Plan option Hyundai Service Advisor H-SAP - ASALES_SALP, selected. opt…" at bounding box center [137, 145] width 1 height 8
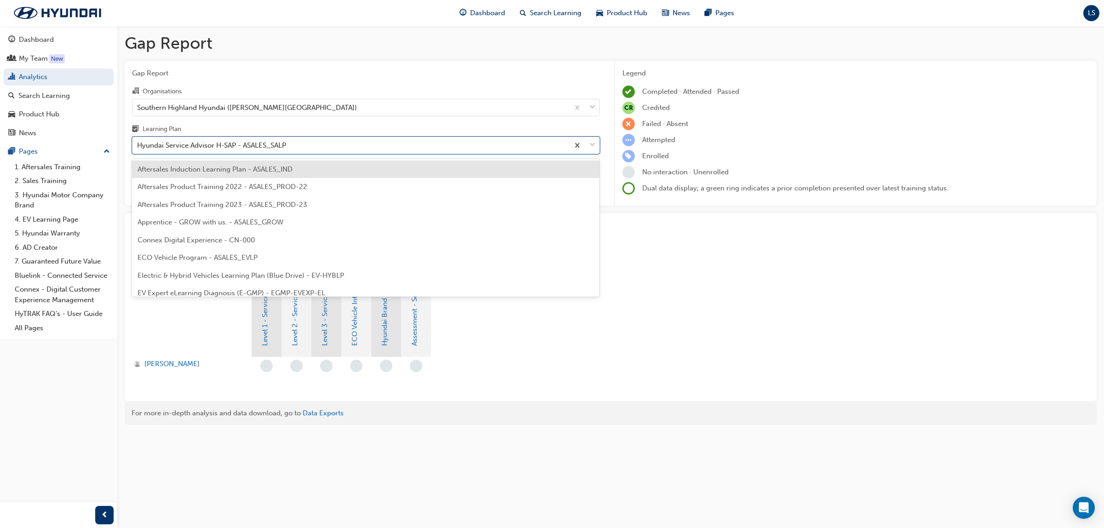
click at [220, 173] on span "Aftersales Induction Learning Plan - ASALES_IND" at bounding box center [215, 169] width 155 height 8
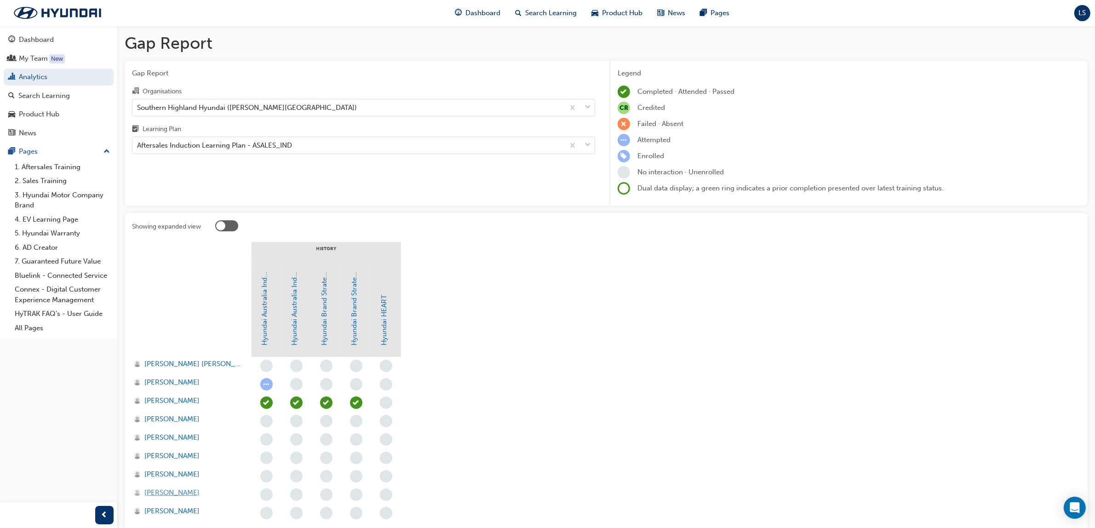
click at [179, 487] on span "[PERSON_NAME]" at bounding box center [171, 492] width 55 height 11
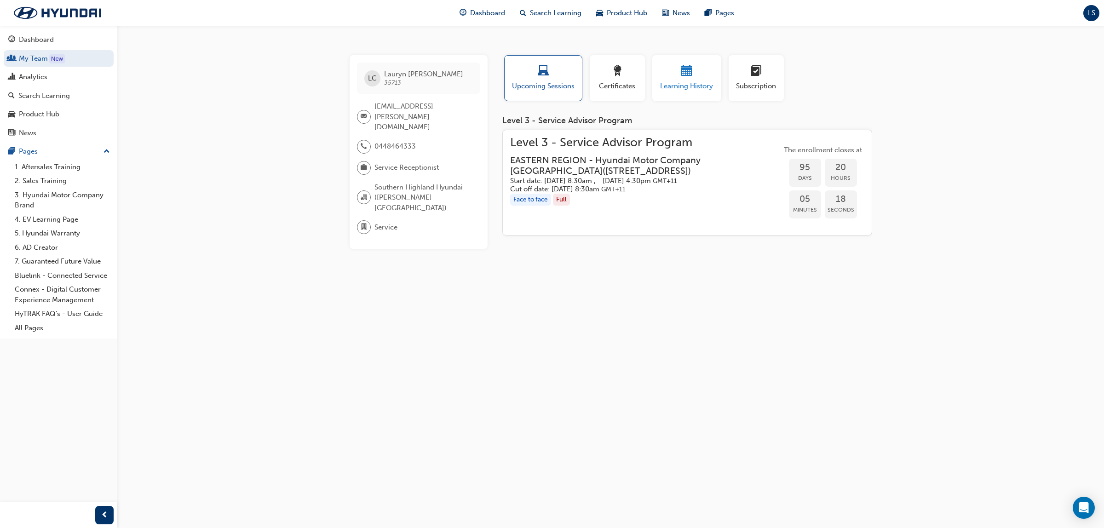
click at [691, 76] on span "calendar-icon" at bounding box center [686, 71] width 11 height 12
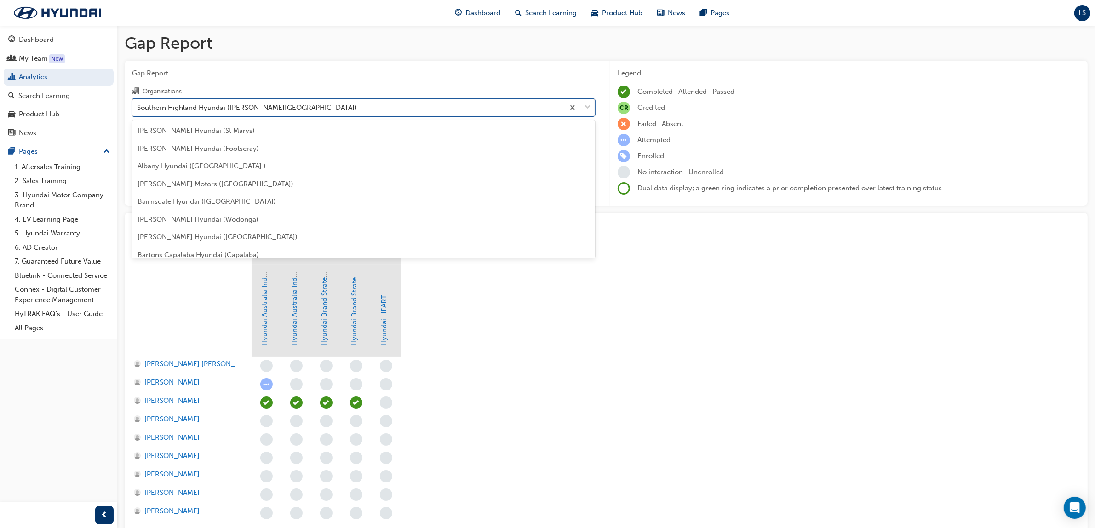
click at [286, 112] on div "Southern Highland Hyundai ([PERSON_NAME][GEOGRAPHIC_DATA])" at bounding box center [348, 107] width 432 height 16
click at [138, 111] on input "Organisations option Southern Highland Hyundai ([PERSON_NAME][GEOGRAPHIC_DATA])…" at bounding box center [137, 107] width 1 height 8
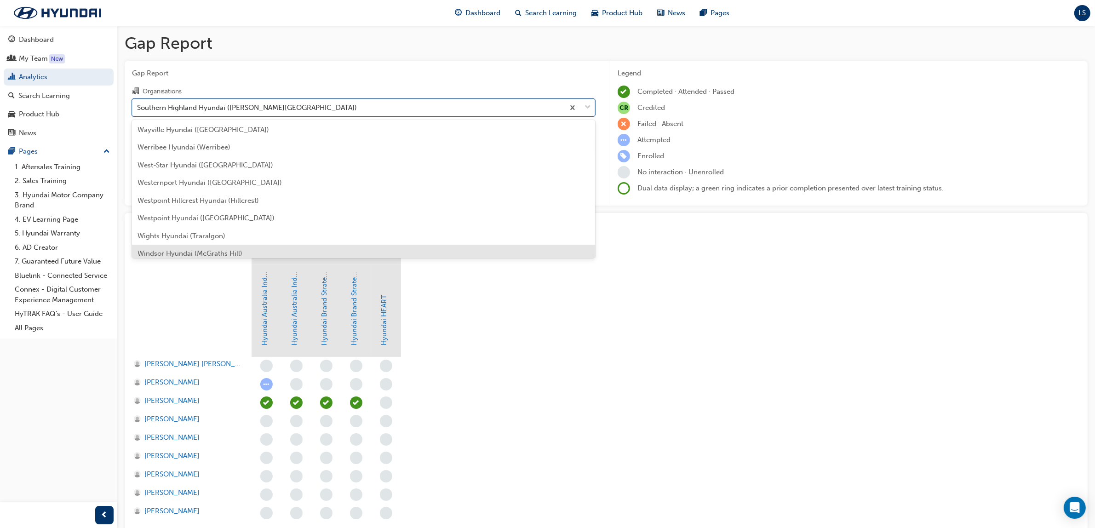
click at [193, 254] on span "Windsor Hyundai (McGraths Hill)" at bounding box center [190, 253] width 105 height 8
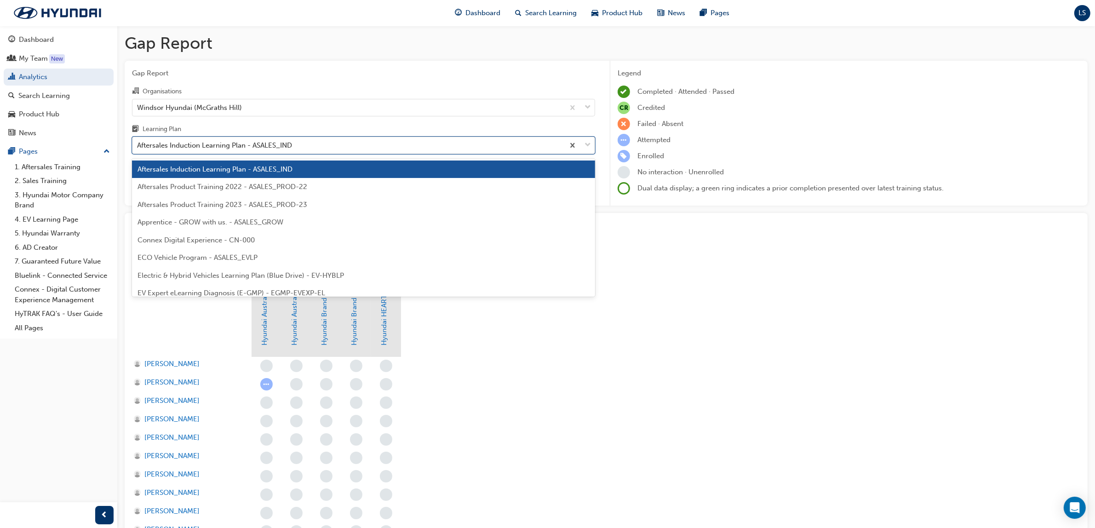
click at [273, 143] on div "Aftersales Induction Learning Plan - ASALES_IND" at bounding box center [214, 145] width 155 height 11
click at [138, 143] on input "Learning Plan option Aftersales Induction Learning Plan - ASALES_IND focused, 1…" at bounding box center [137, 145] width 1 height 8
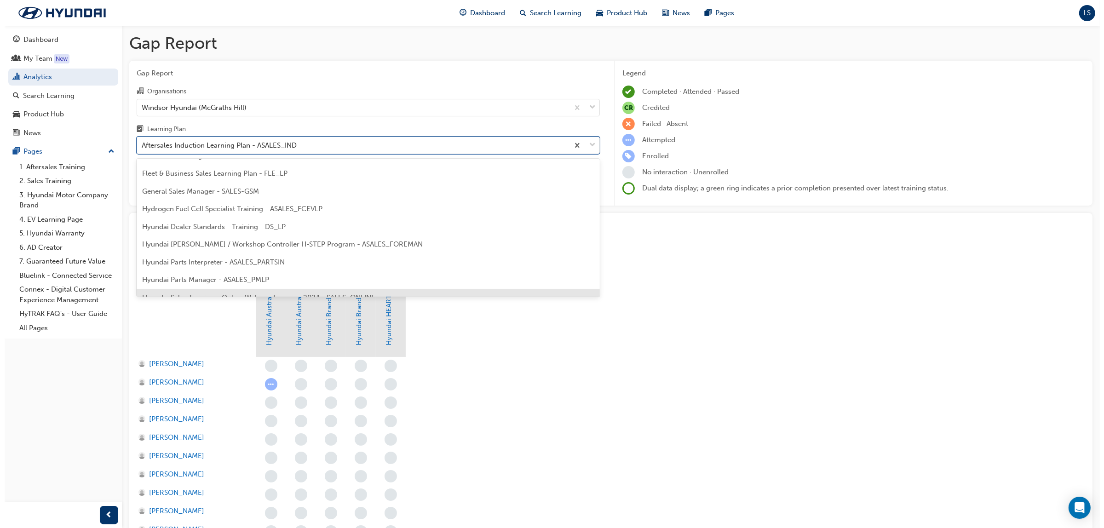
scroll to position [230, 0]
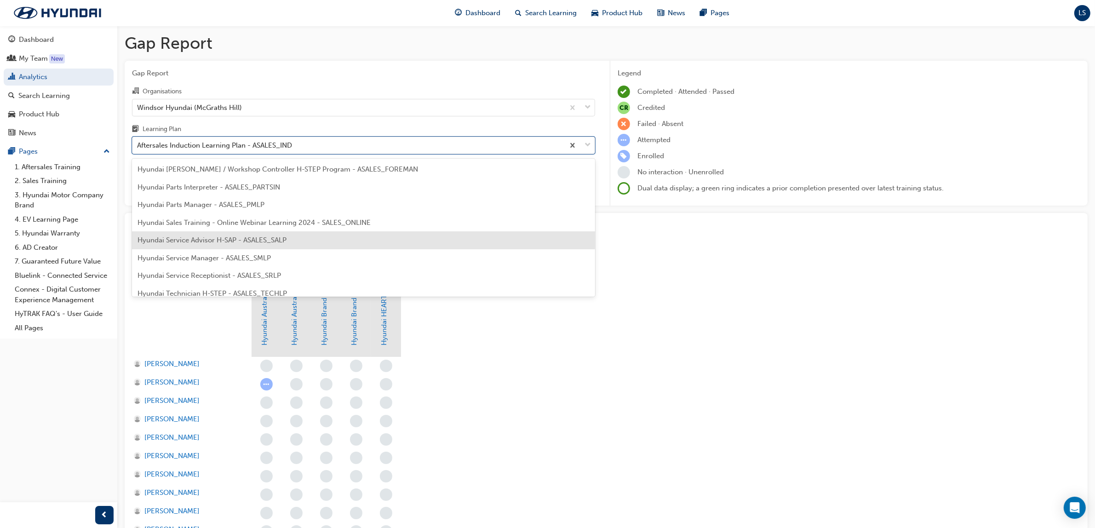
click at [258, 240] on span "Hyundai Service Advisor H-SAP - ASALES_SALP" at bounding box center [212, 240] width 149 height 8
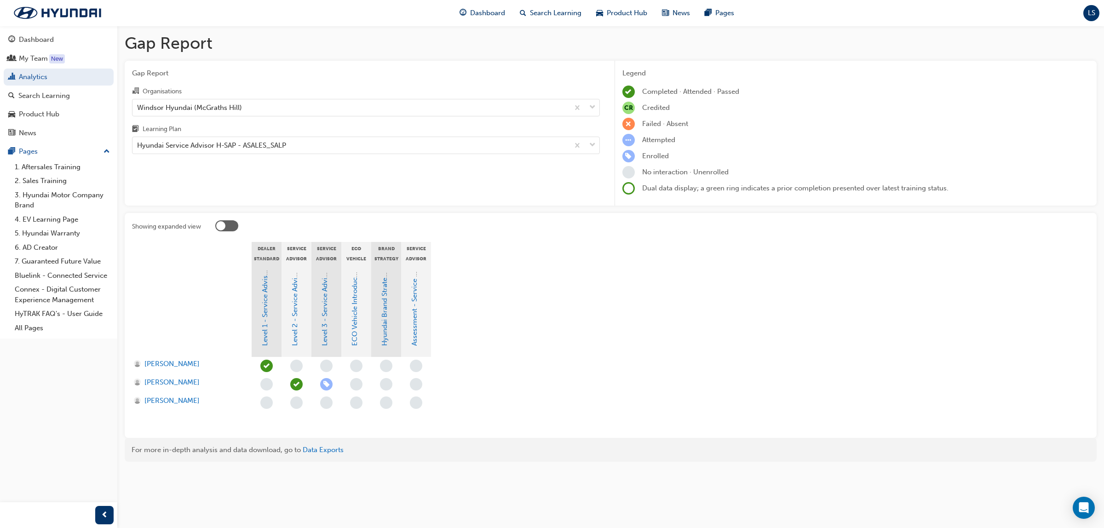
click at [189, 390] on div "[PERSON_NAME]" at bounding box center [192, 384] width 120 height 18
click at [256, 105] on div "Windsor Hyundai (McGraths Hill)" at bounding box center [350, 107] width 436 height 16
click at [138, 105] on input "Organisations Windsor Hyundai (McGraths Hill)" at bounding box center [137, 107] width 1 height 8
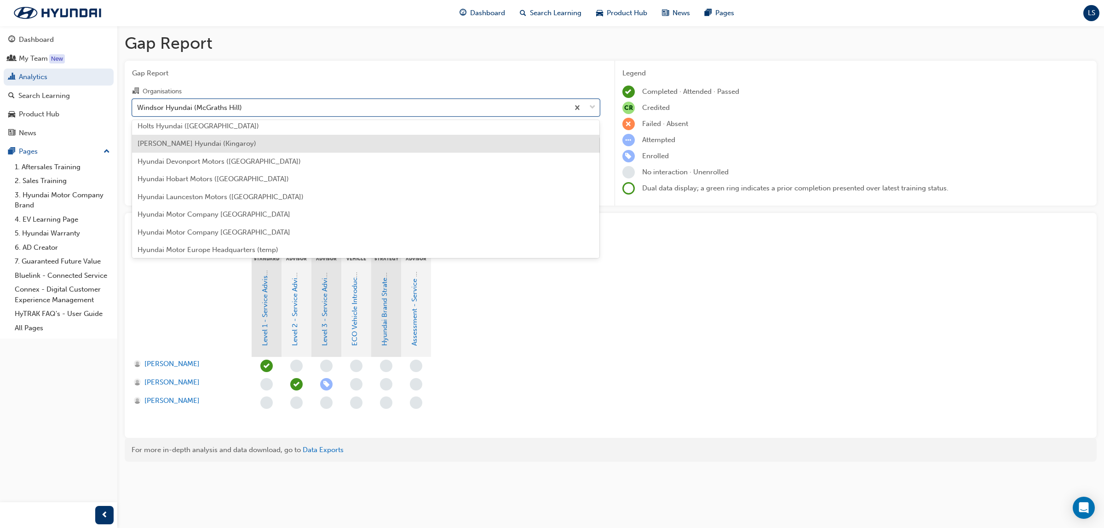
scroll to position [1082, 0]
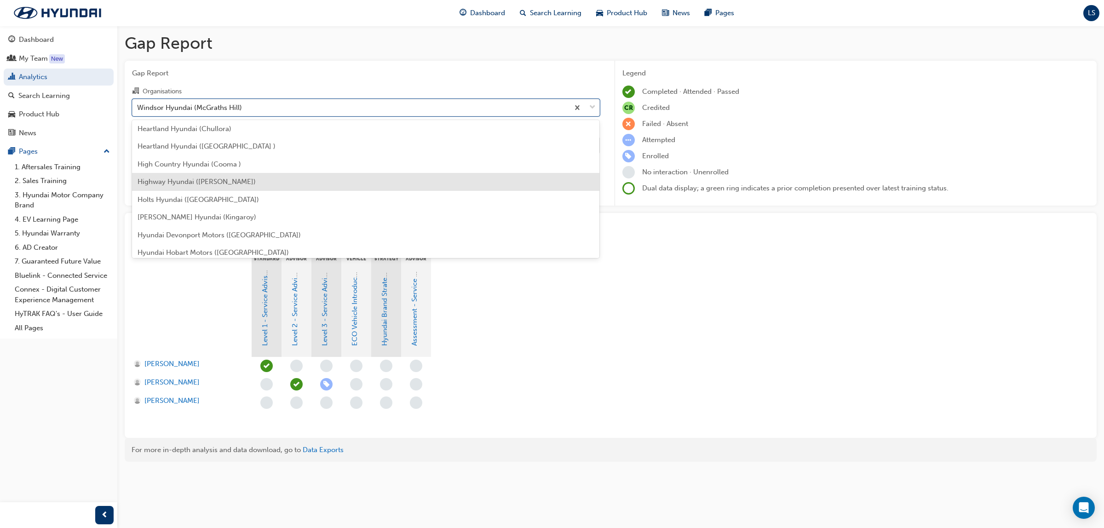
click at [207, 176] on div "Highway Hyundai ([PERSON_NAME])" at bounding box center [366, 182] width 468 height 18
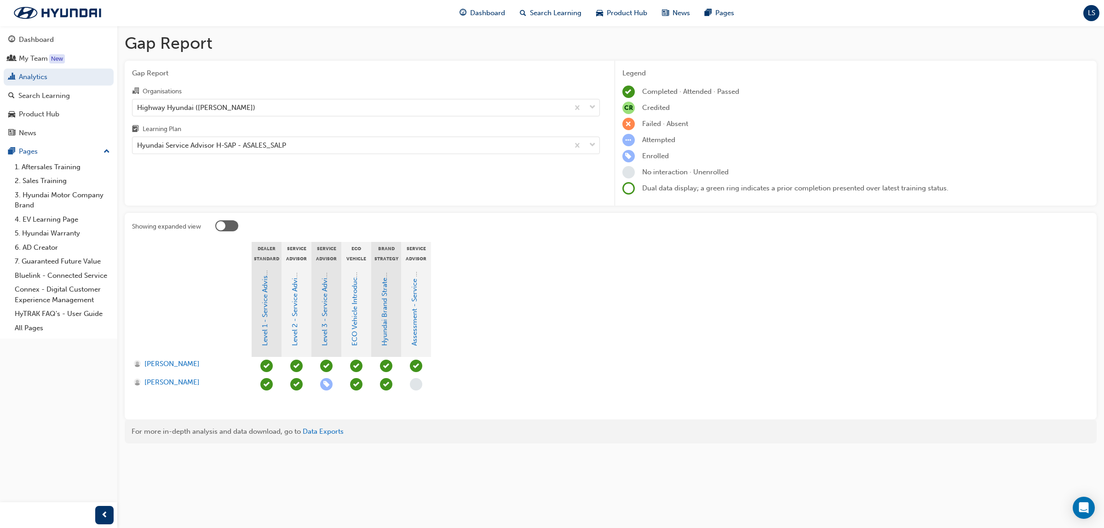
drag, startPoint x: 557, startPoint y: 238, endPoint x: 550, endPoint y: 238, distance: 7.8
click at [557, 238] on div "Showing expanded view Dealer Standard 8 - Mandatory Training - HSAP Service Adv…" at bounding box center [611, 316] width 972 height 206
click at [239, 97] on div "Organisations" at bounding box center [366, 92] width 468 height 13
click at [138, 103] on input "Organisations Highway Hyundai ([PERSON_NAME])" at bounding box center [137, 107] width 1 height 8
click at [239, 105] on div "Highway Hyundai ([PERSON_NAME])" at bounding box center [350, 107] width 436 height 16
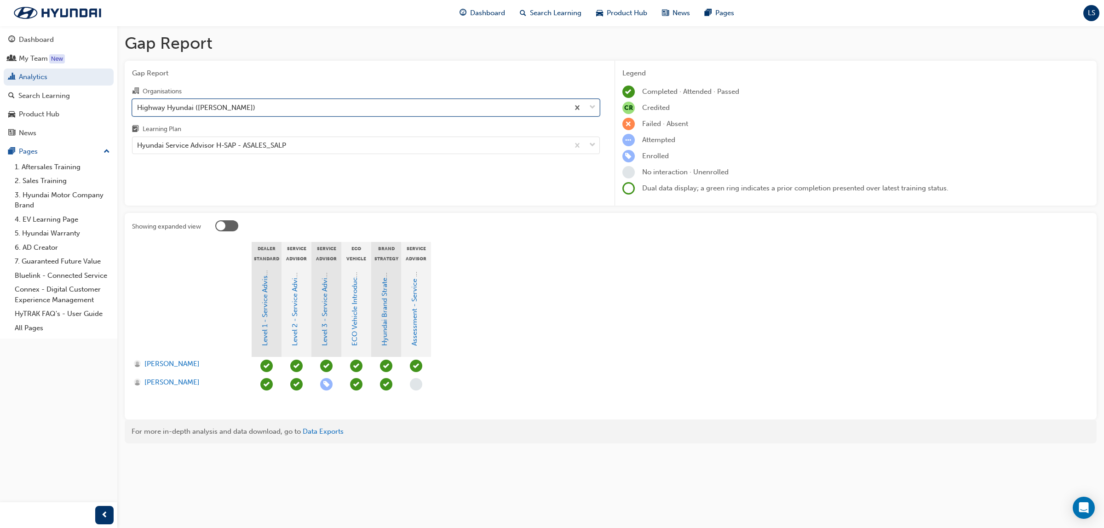
click at [138, 105] on input "Organisations option Highway Hyundai ([PERSON_NAME]), selected. 0 results avail…" at bounding box center [137, 107] width 1 height 8
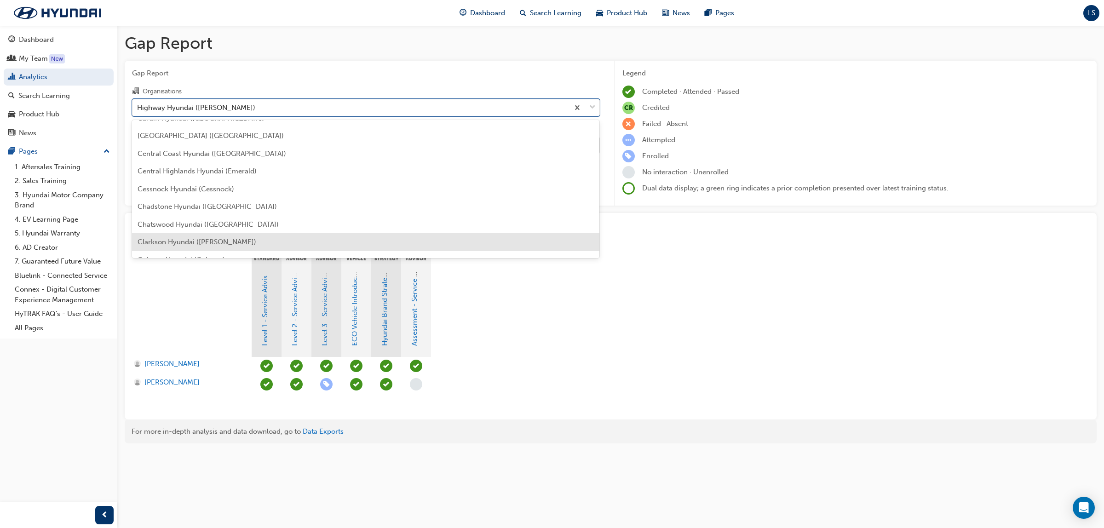
scroll to position [329, 0]
click at [213, 237] on div "Central Coast Hyundai ([GEOGRAPHIC_DATA])" at bounding box center [366, 244] width 468 height 18
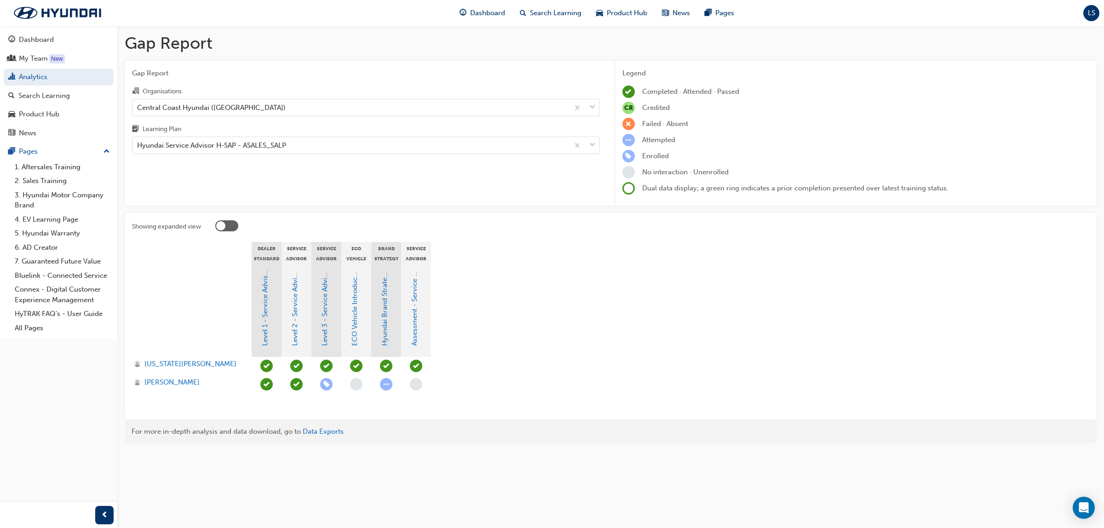
click at [320, 189] on div "Gap Report Organisations Central Coast Hyundai ([GEOGRAPHIC_DATA]) Learning Pla…" at bounding box center [366, 133] width 482 height 145
click at [219, 106] on div "Central Coast Hyundai ([GEOGRAPHIC_DATA])" at bounding box center [211, 107] width 149 height 11
click at [138, 106] on input "Organisations Central Coast Hyundai ([GEOGRAPHIC_DATA])" at bounding box center [137, 107] width 1 height 8
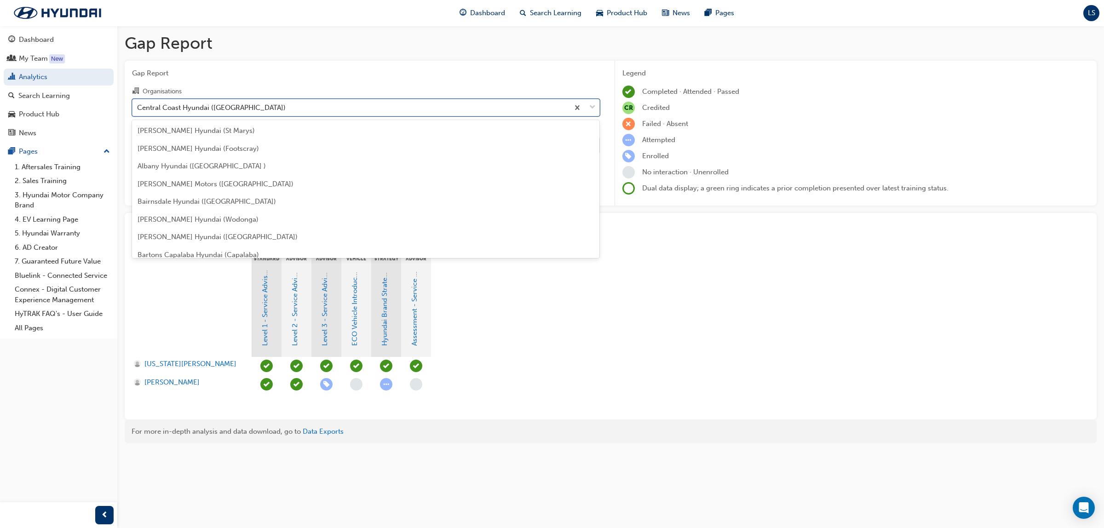
scroll to position [329, 0]
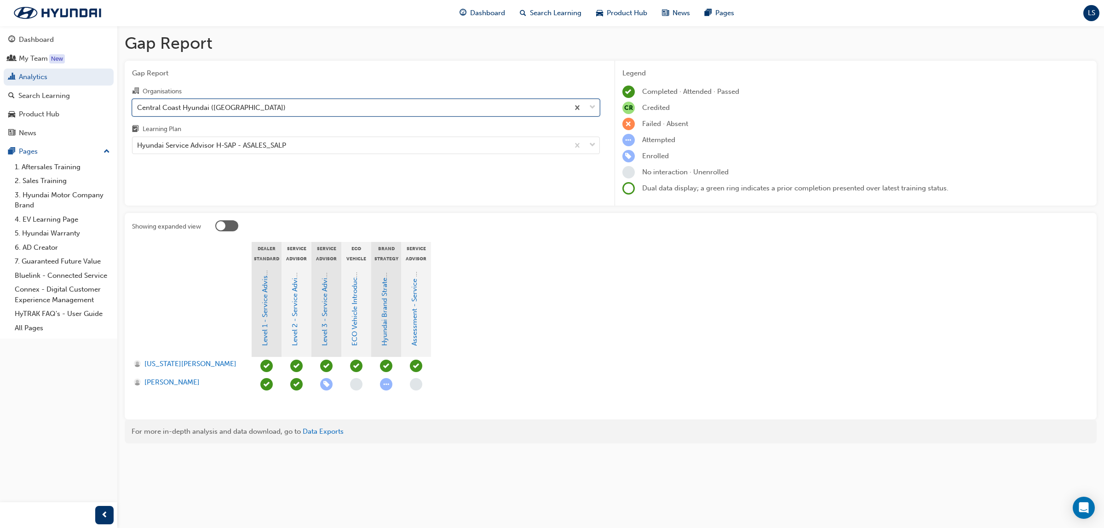
click at [219, 106] on div "Central Coast Hyundai ([GEOGRAPHIC_DATA])" at bounding box center [211, 107] width 149 height 11
click at [138, 106] on input "Organisations option Central Coast Hyundai ([GEOGRAPHIC_DATA]), selected. 0 res…" at bounding box center [137, 107] width 1 height 8
click at [219, 106] on div "Central Coast Hyundai ([GEOGRAPHIC_DATA])" at bounding box center [211, 107] width 149 height 11
click at [138, 106] on input "Organisations option Central Coast Hyundai ([GEOGRAPHIC_DATA]), selected. 0 res…" at bounding box center [137, 107] width 1 height 8
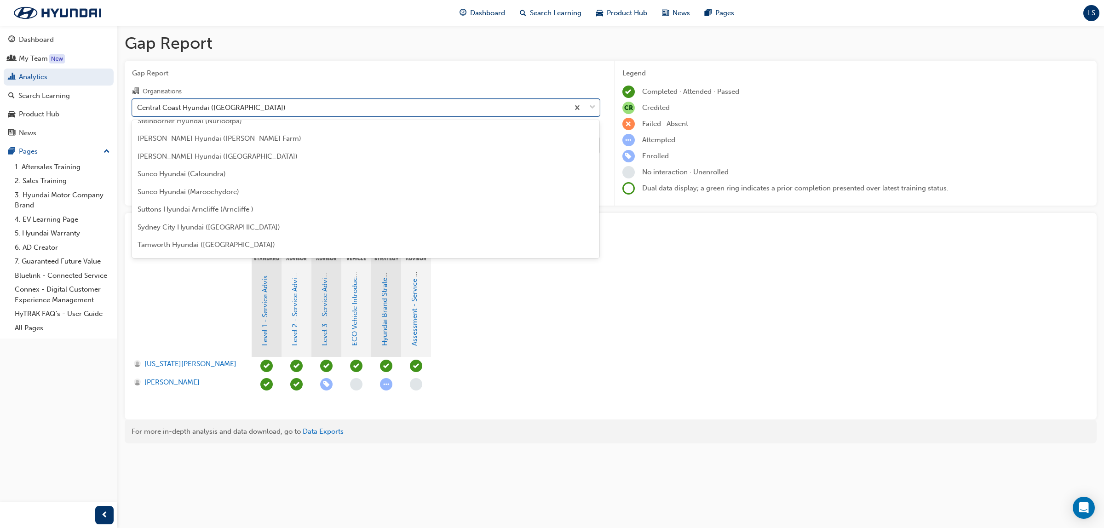
scroll to position [2686, 0]
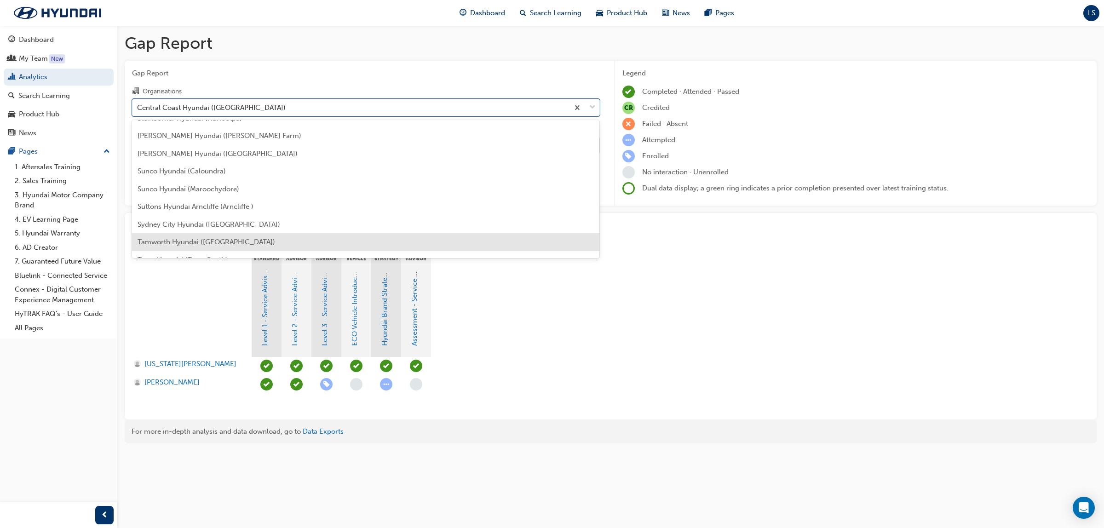
click at [201, 238] on span "Tamworth Hyundai ([GEOGRAPHIC_DATA])" at bounding box center [207, 242] width 138 height 8
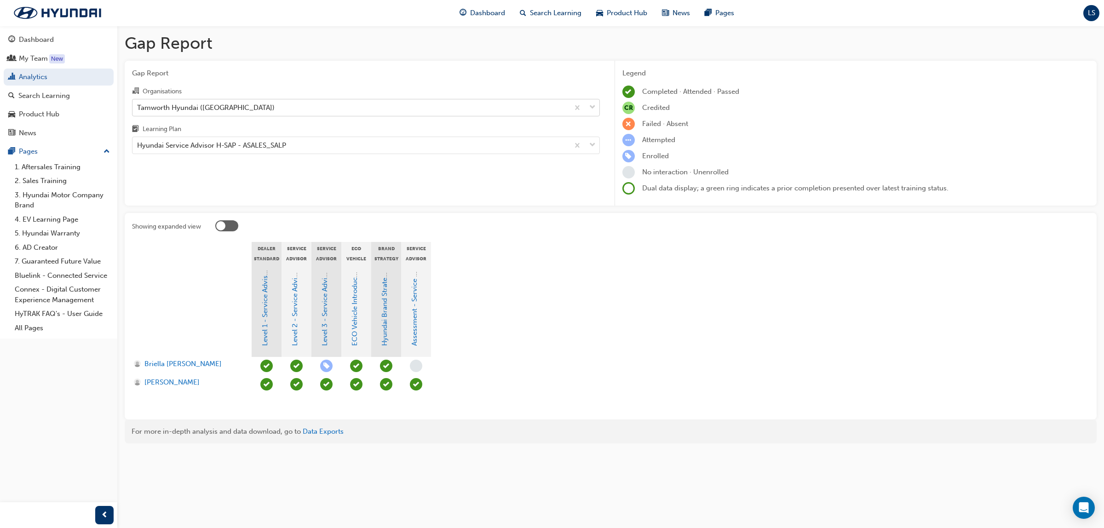
click at [276, 107] on div "Tamworth Hyundai ([GEOGRAPHIC_DATA])" at bounding box center [350, 107] width 436 height 16
click at [138, 107] on input "Organisations Tamworth Hyundai ([GEOGRAPHIC_DATA])" at bounding box center [137, 107] width 1 height 8
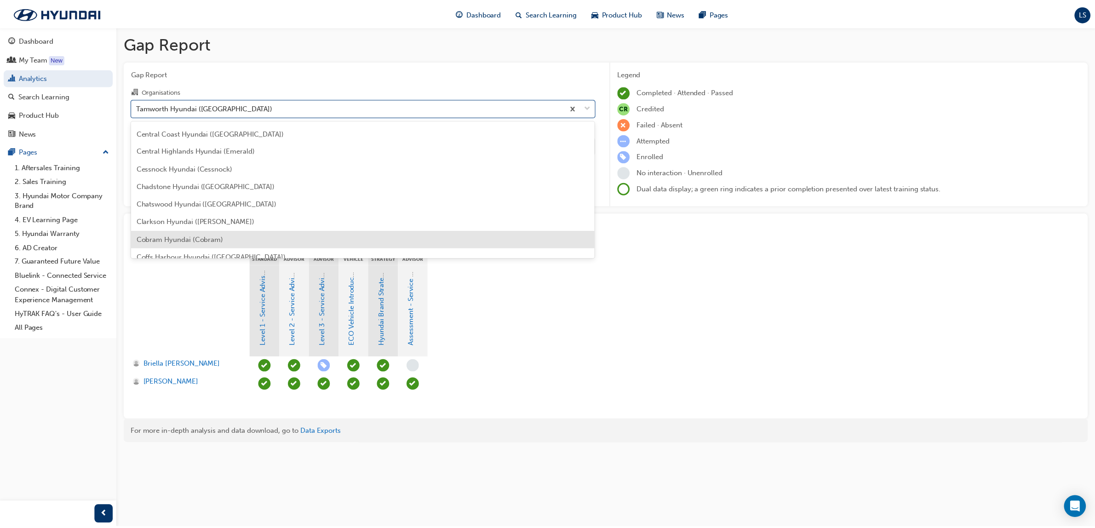
scroll to position [498, 0]
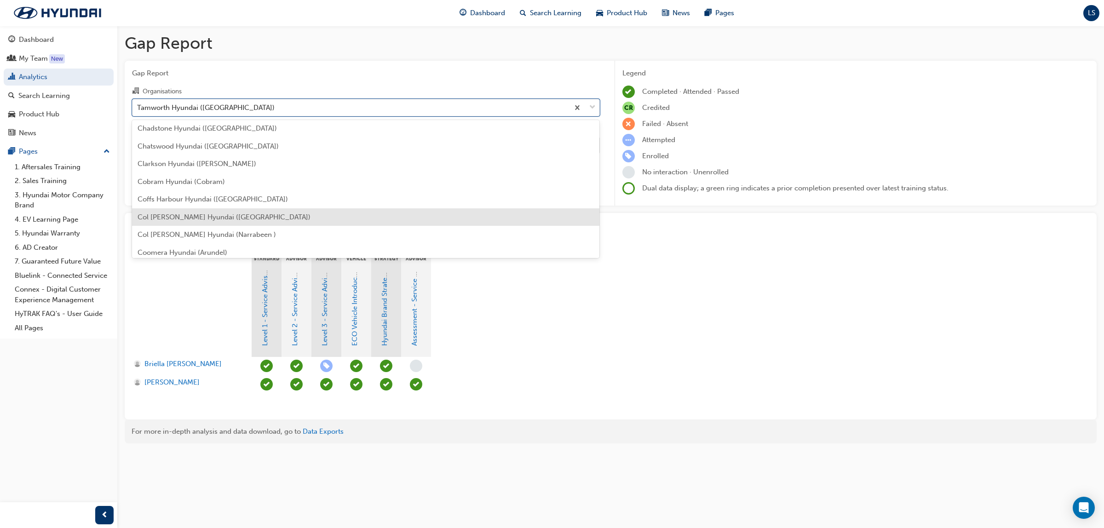
click at [234, 218] on span "Col [PERSON_NAME] Hyundai ([GEOGRAPHIC_DATA])" at bounding box center [224, 217] width 173 height 8
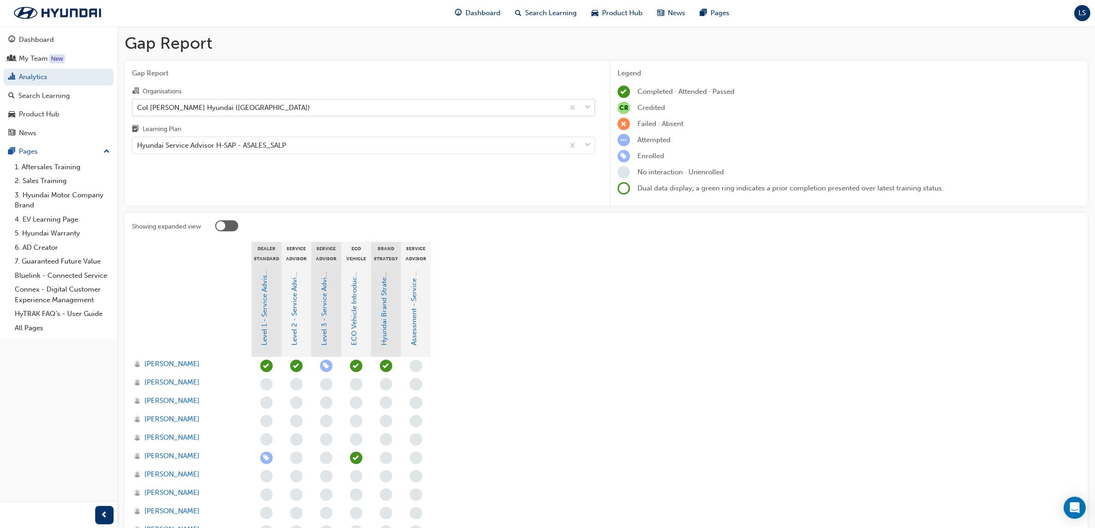
click at [301, 99] on div "Col [PERSON_NAME] Hyundai ([GEOGRAPHIC_DATA])" at bounding box center [348, 107] width 432 height 16
click at [138, 103] on input "Organisations Col [PERSON_NAME] Hyundai ([GEOGRAPHIC_DATA])" at bounding box center [137, 107] width 1 height 8
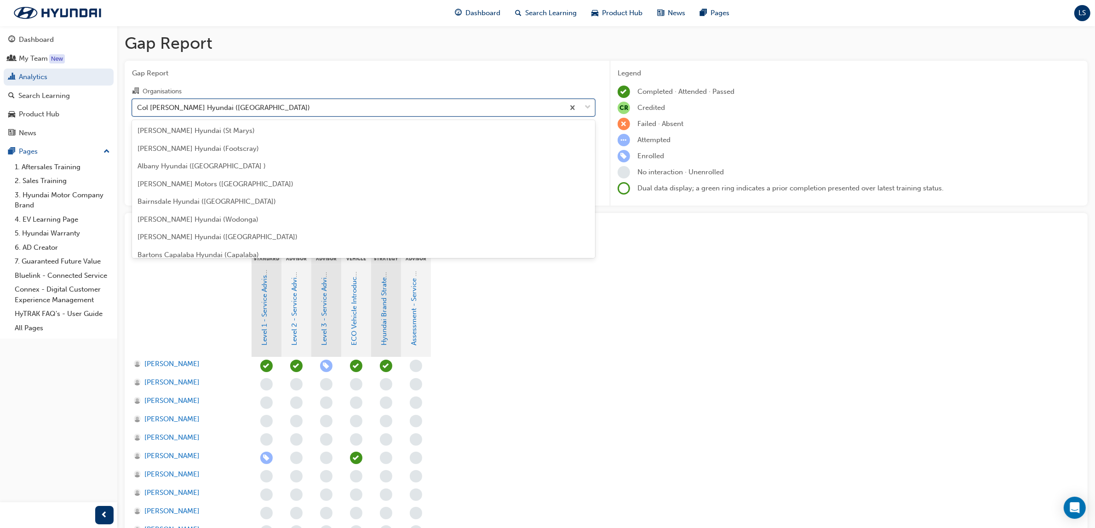
scroll to position [471, 0]
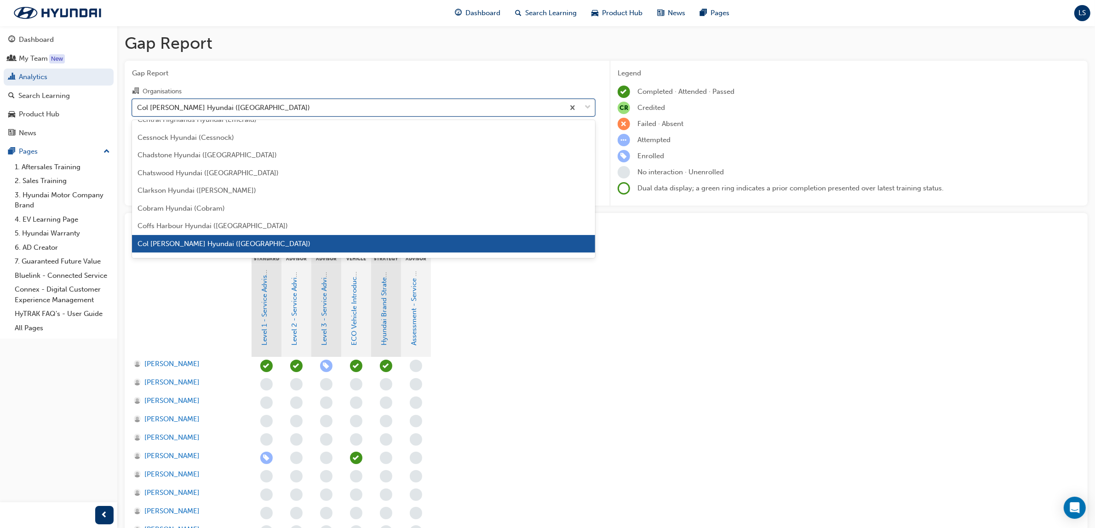
click at [283, 105] on div "Col [PERSON_NAME] Hyundai ([GEOGRAPHIC_DATA])" at bounding box center [348, 107] width 432 height 16
click at [138, 105] on input "Organisations option Col [PERSON_NAME] Hyundai ([GEOGRAPHIC_DATA]), selected. o…" at bounding box center [137, 107] width 1 height 8
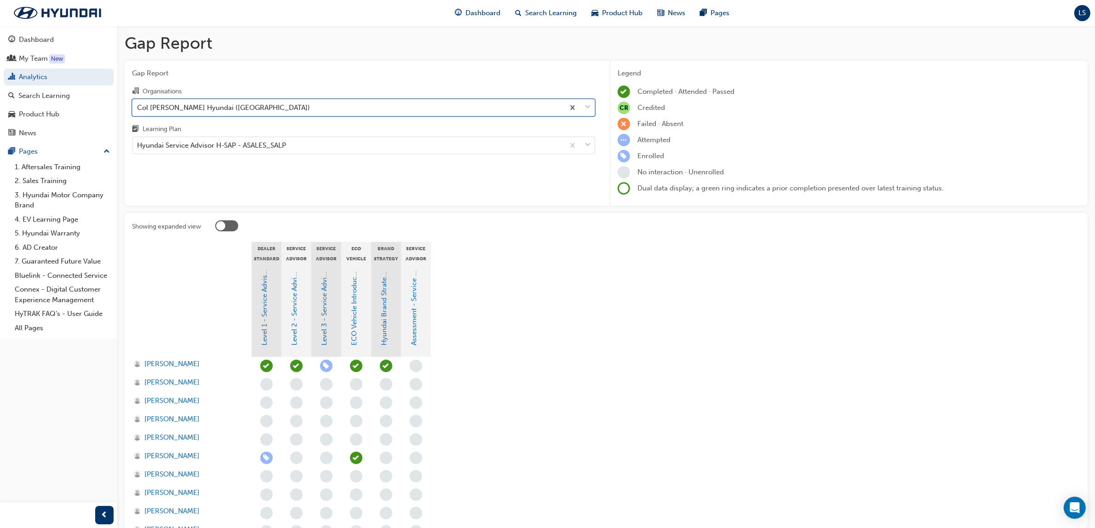
click at [281, 111] on div "Col [PERSON_NAME] Hyundai ([GEOGRAPHIC_DATA])" at bounding box center [348, 107] width 432 height 16
click at [138, 111] on input "Organisations option Col [PERSON_NAME] Hyundai ([GEOGRAPHIC_DATA]), selected. 0…" at bounding box center [137, 107] width 1 height 8
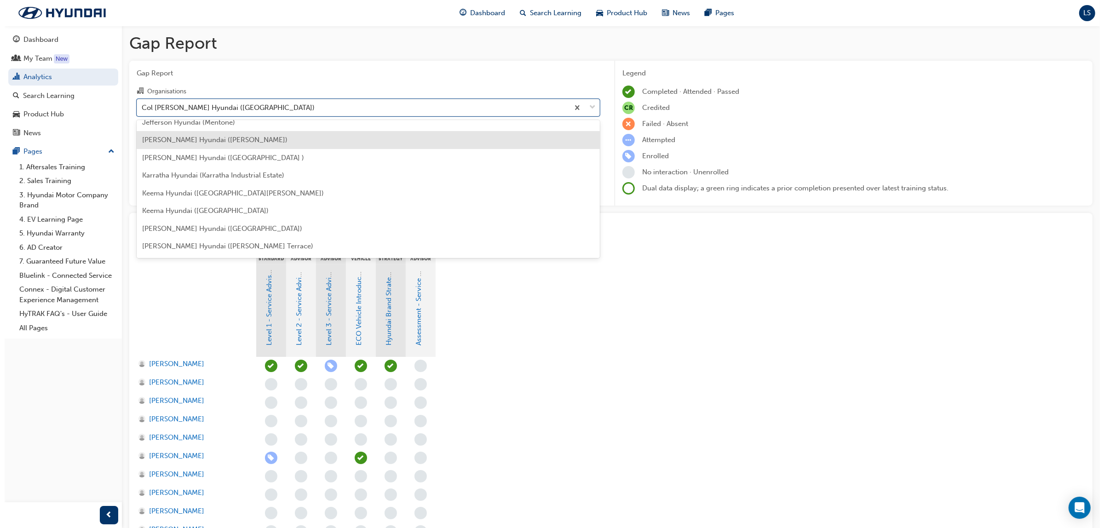
scroll to position [1391, 0]
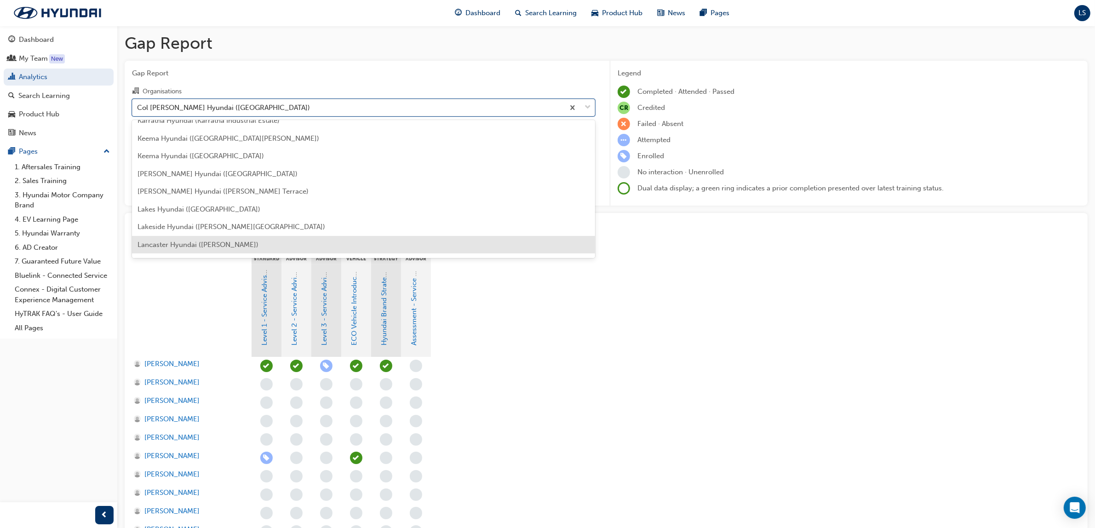
click at [207, 252] on div "Lancaster Hyundai ([PERSON_NAME])" at bounding box center [363, 245] width 463 height 18
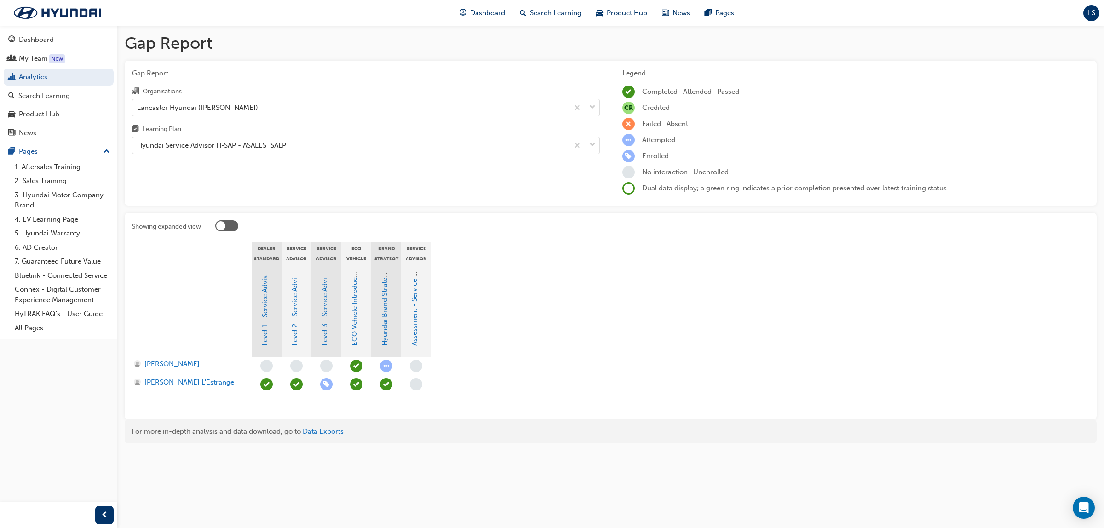
click at [298, 162] on div "Gap Report Organisations Lancaster Hyundai ([PERSON_NAME]) Learning Plan Hyunda…" at bounding box center [366, 133] width 482 height 145
click at [215, 101] on div "Lancaster Hyundai ([PERSON_NAME])" at bounding box center [350, 107] width 436 height 16
click at [138, 103] on input "Organisations Lancaster Hyundai ([PERSON_NAME])" at bounding box center [137, 107] width 1 height 8
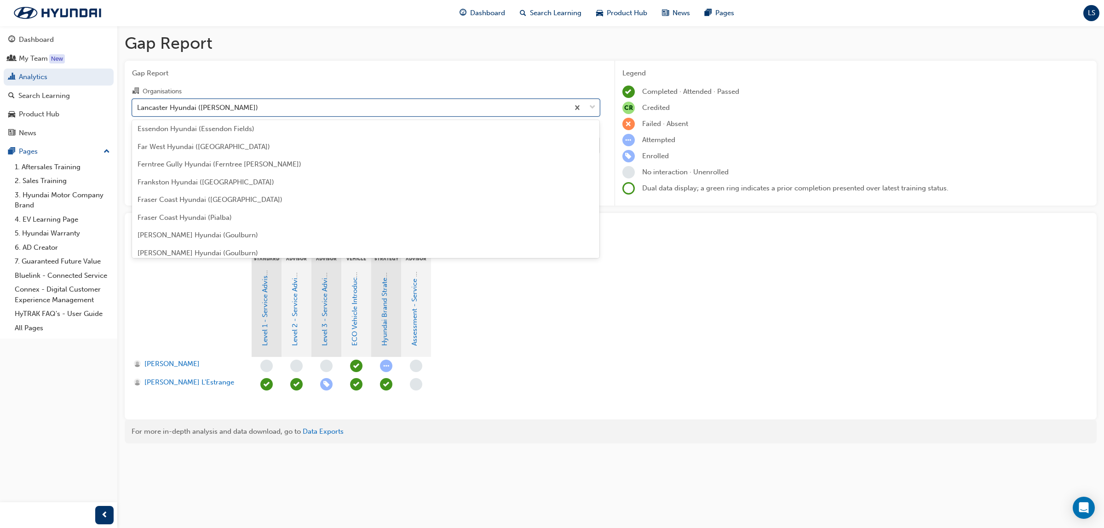
scroll to position [586, 0]
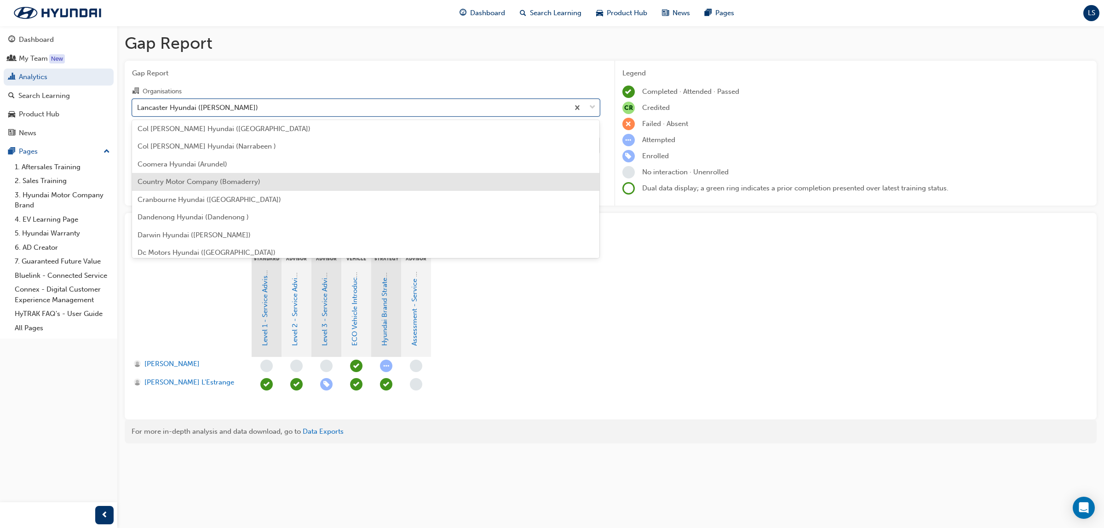
click at [190, 182] on span "Country Motor Company (Bomaderry)" at bounding box center [199, 182] width 123 height 8
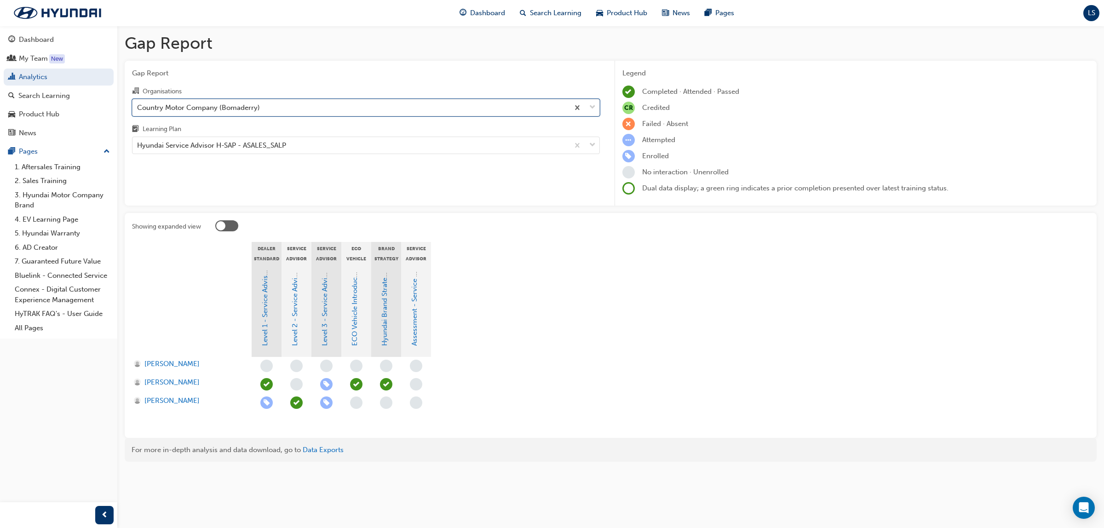
click at [327, 108] on div "Country Motor Company (Bomaderry)" at bounding box center [350, 107] width 436 height 16
click at [138, 108] on input "Organisations option Country Motor Company (Bomaderry), selected. 0 results ava…" at bounding box center [137, 107] width 1 height 8
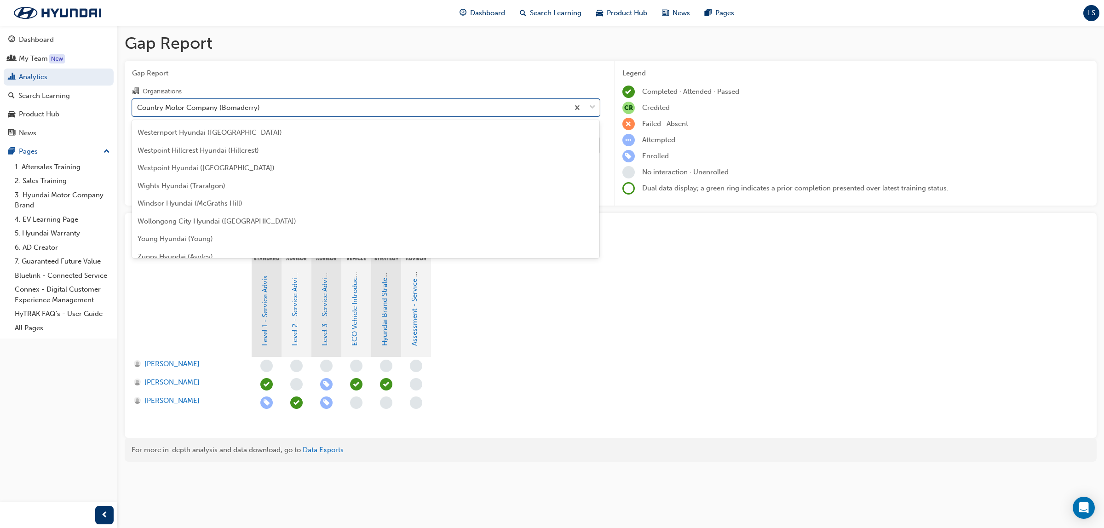
scroll to position [3086, 0]
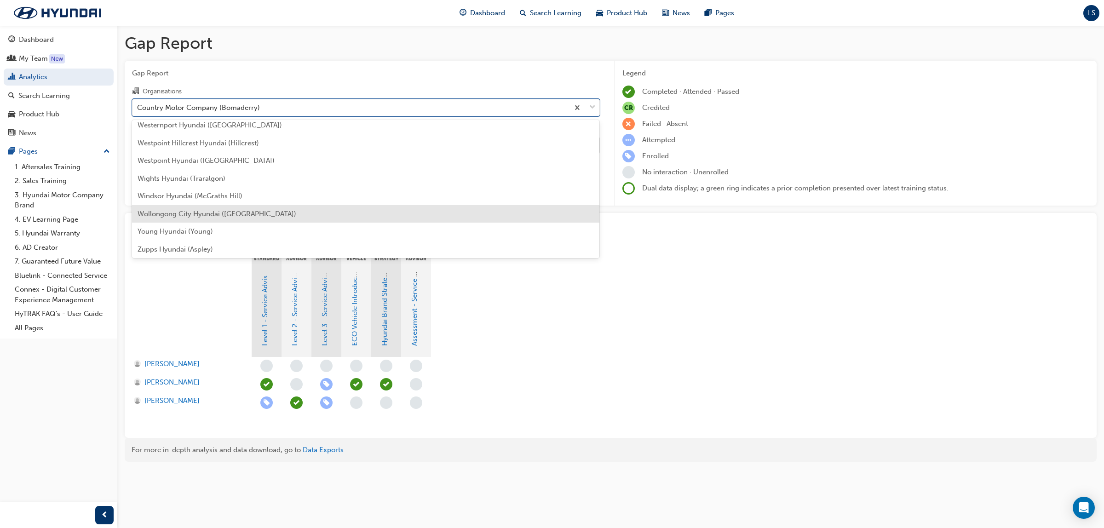
click at [235, 206] on div "Wollongong City Hyundai ([GEOGRAPHIC_DATA])" at bounding box center [366, 214] width 468 height 18
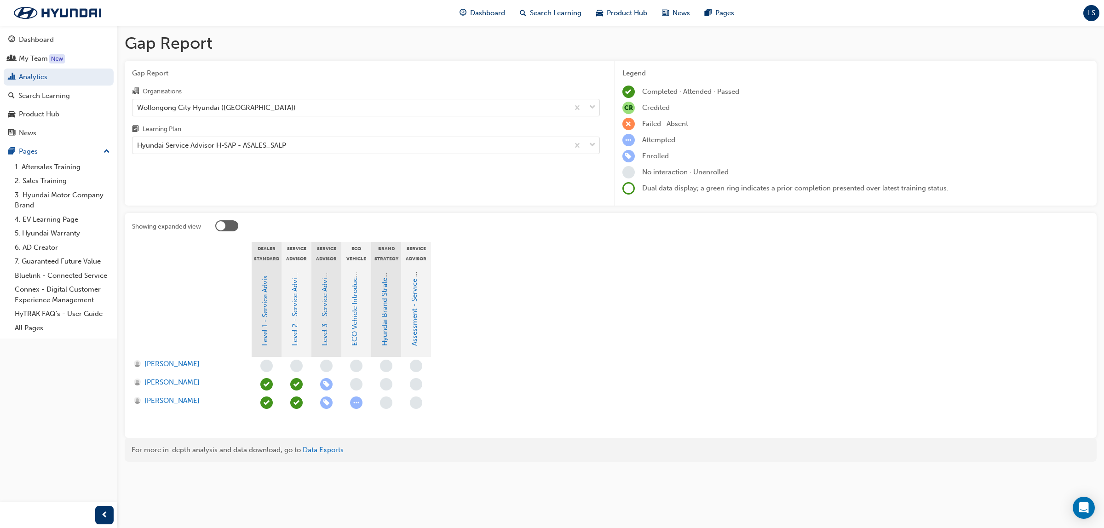
click at [504, 253] on section "Dealer Standard 8 - Mandatory Training - HSAP Service Advisor Level 2 Service A…" at bounding box center [610, 336] width 957 height 189
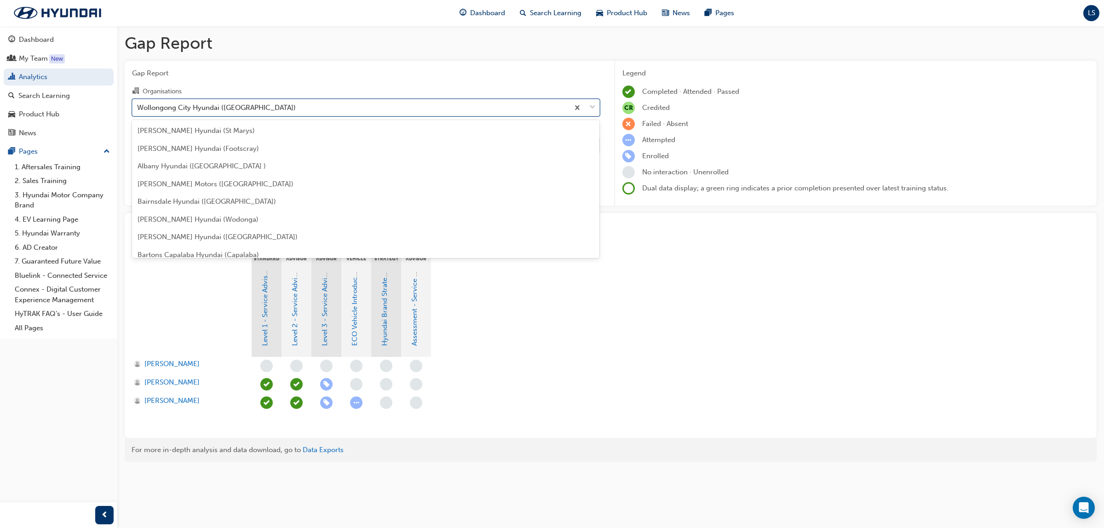
click at [241, 106] on div "Wollongong City Hyundai ([GEOGRAPHIC_DATA])" at bounding box center [216, 107] width 159 height 11
click at [138, 106] on input "Organisations option Wollongong City Hyundai ([GEOGRAPHIC_DATA]), selected. opt…" at bounding box center [137, 107] width 1 height 8
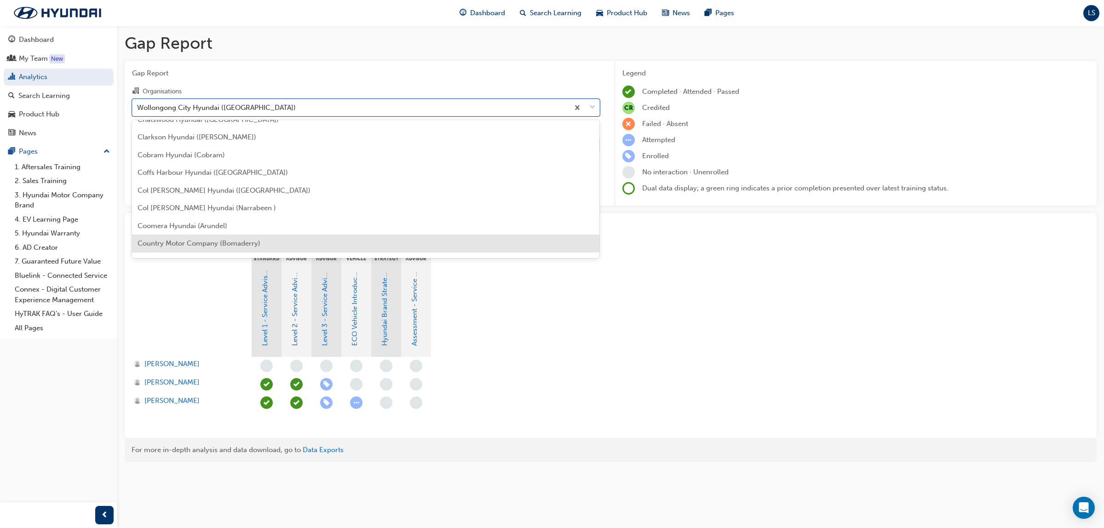
click at [212, 237] on div "Country Motor Company (Bomaderry)" at bounding box center [366, 244] width 468 height 18
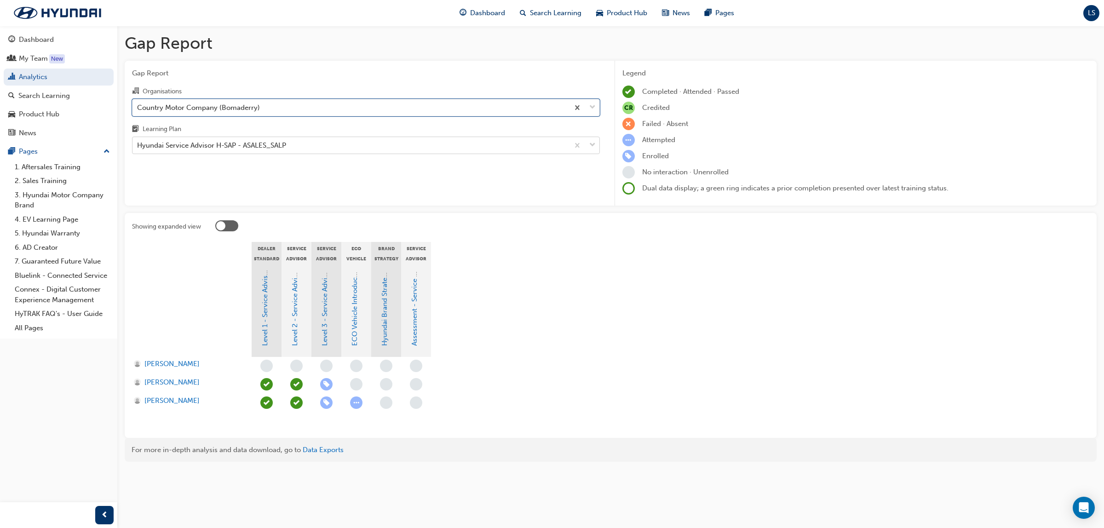
click at [235, 141] on div "Hyundai Service Advisor H-SAP - ASALES_SALP" at bounding box center [211, 145] width 149 height 11
click at [138, 141] on input "Learning Plan Hyundai Service Advisor H-SAP - ASALES_SALP" at bounding box center [137, 145] width 1 height 8
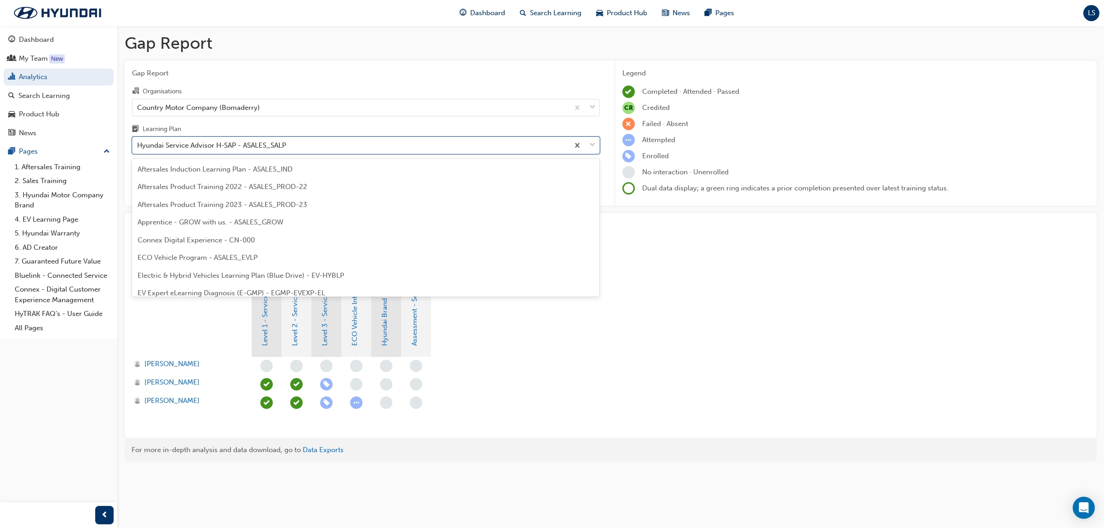
scroll to position [188, 0]
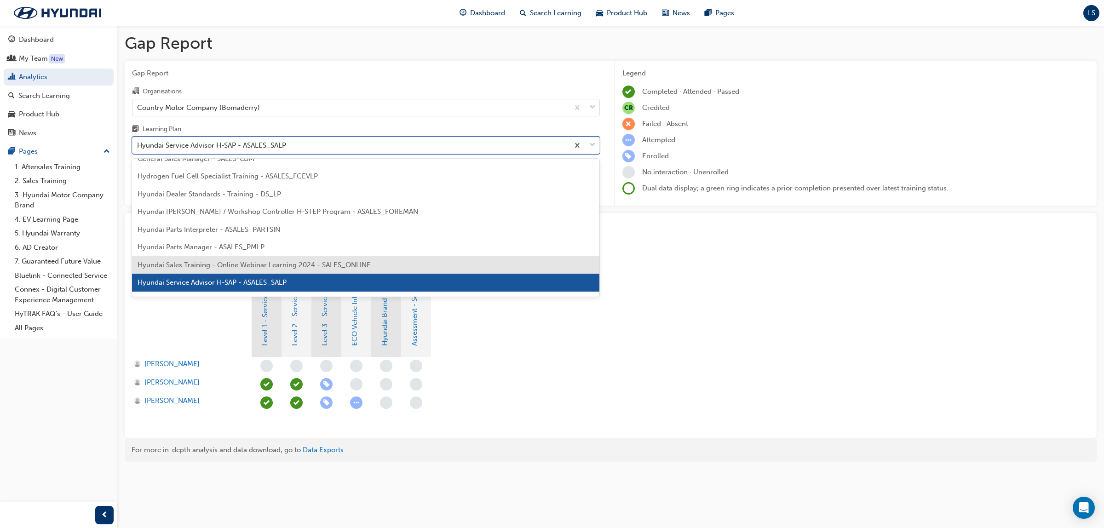
click at [245, 264] on span "Hyundai Sales Training - Online Webinar Learning 2024 - SALES_ONLINE" at bounding box center [254, 265] width 233 height 8
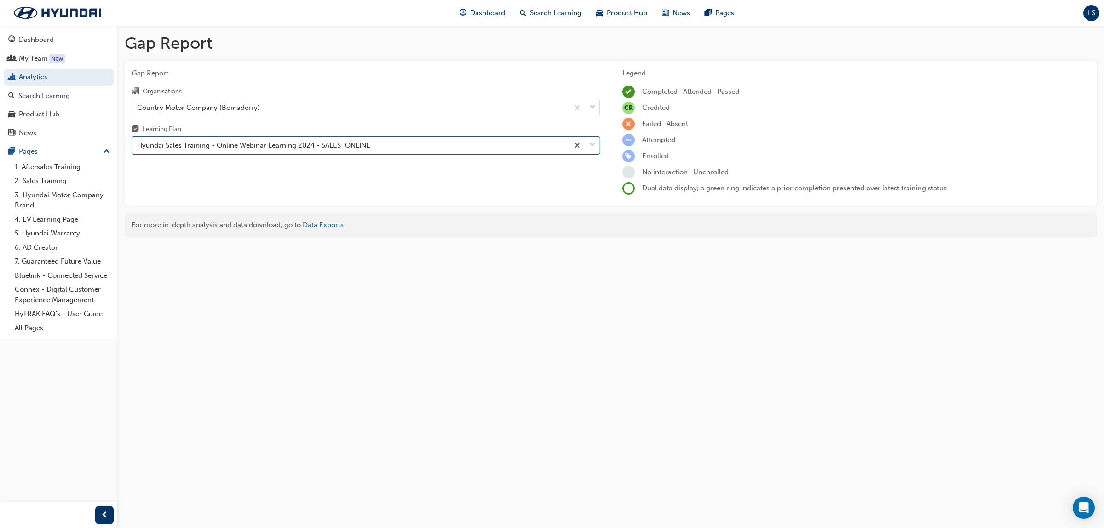
click at [245, 146] on div "Hyundai Sales Training - Online Webinar Learning 2024 - SALES_ONLINE" at bounding box center [253, 145] width 233 height 11
click at [138, 146] on input "Learning Plan option Hyundai Sales Training - Online Webinar Learning 2024 - SA…" at bounding box center [137, 145] width 1 height 8
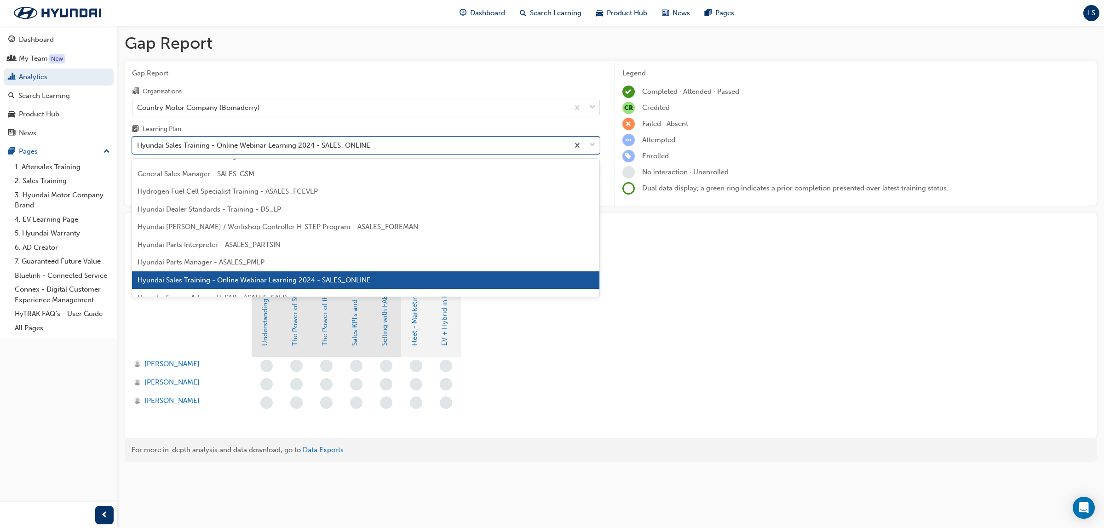
scroll to position [230, 0]
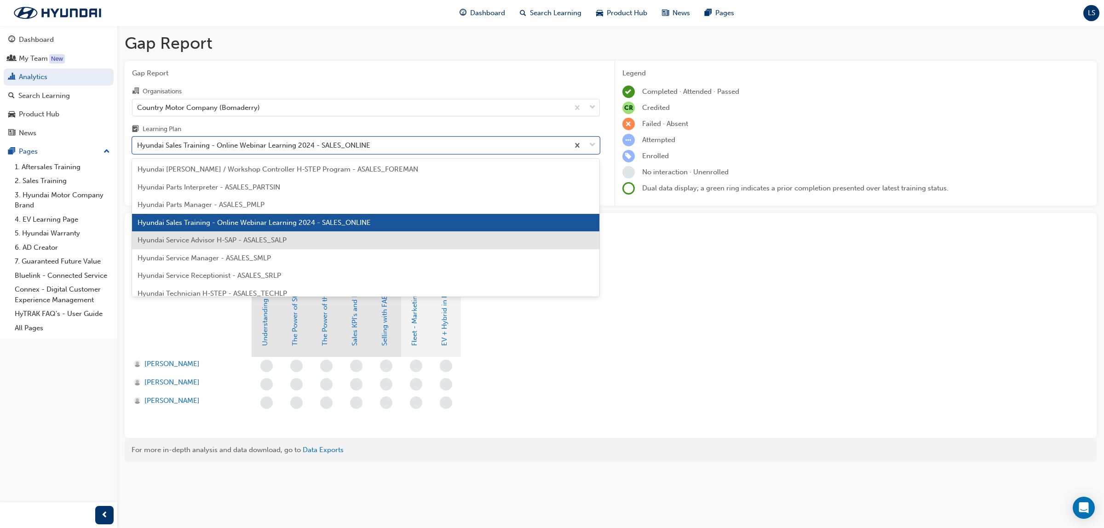
click at [206, 242] on span "Hyundai Service Advisor H-SAP - ASALES_SALP" at bounding box center [212, 240] width 149 height 8
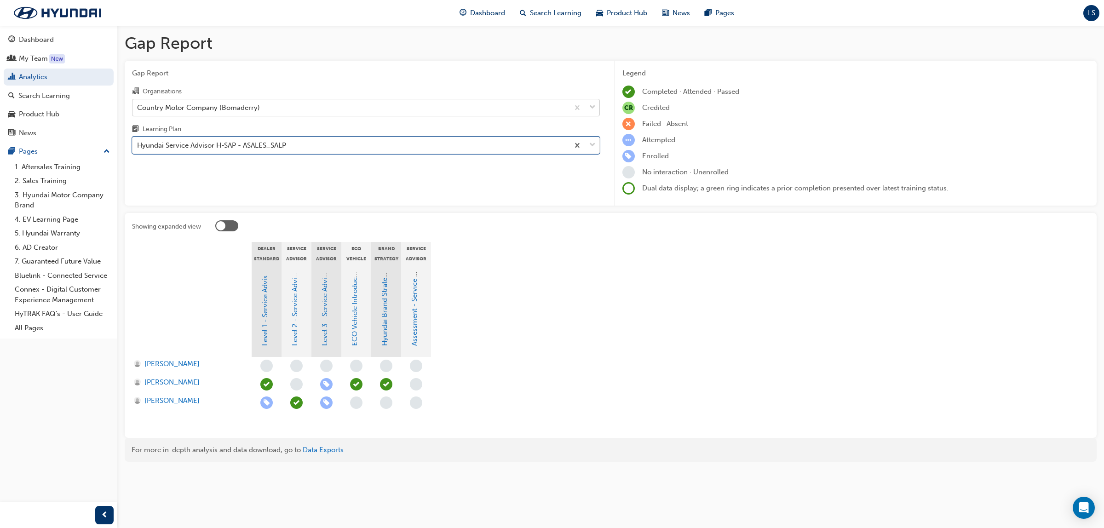
click at [265, 101] on div "Country Motor Company (Bomaderry)" at bounding box center [350, 107] width 436 height 16
click at [138, 103] on input "Organisations Country Motor Company (Bomaderry)" at bounding box center [137, 107] width 1 height 8
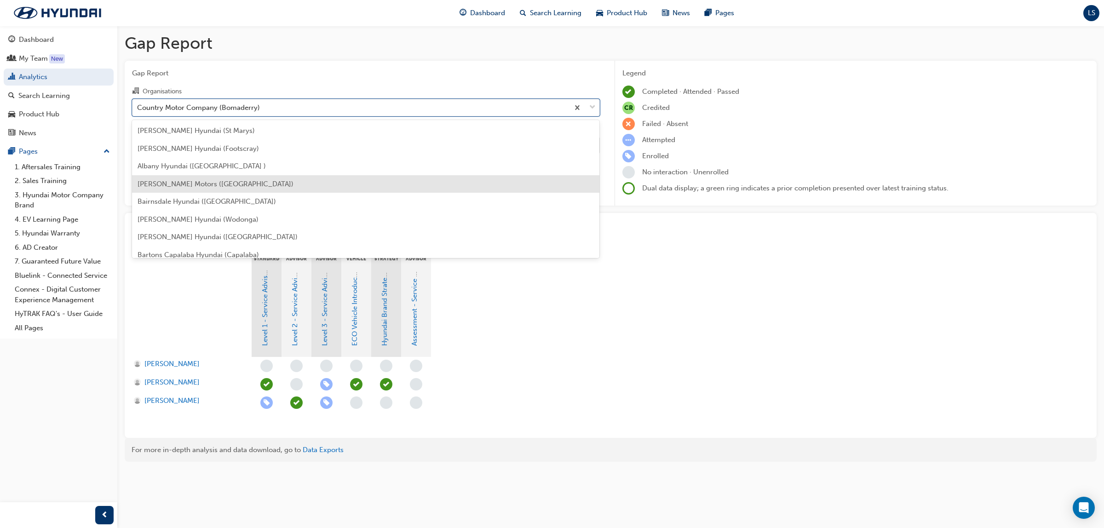
click at [231, 175] on div "[PERSON_NAME] Motors ([GEOGRAPHIC_DATA])" at bounding box center [366, 184] width 468 height 18
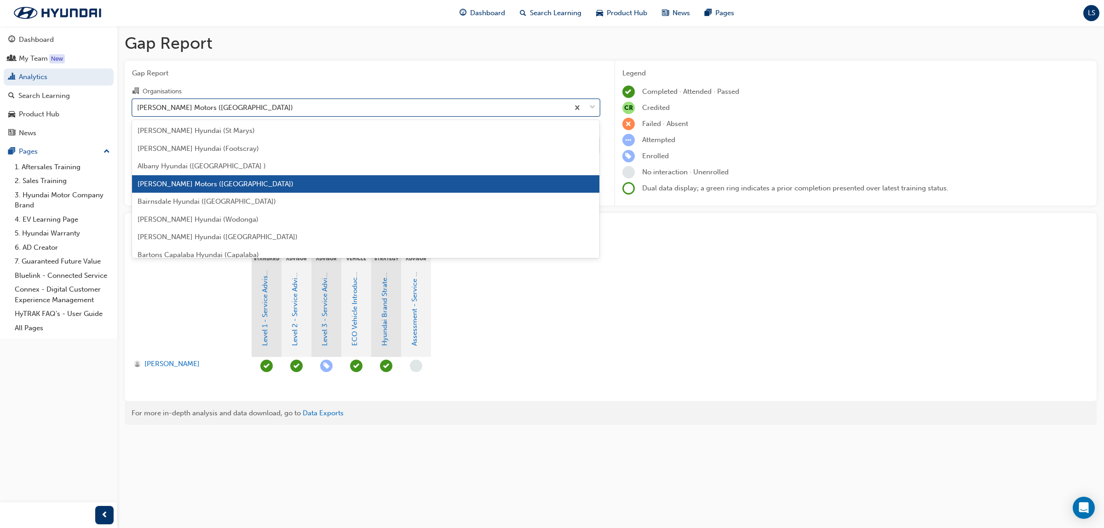
click at [264, 102] on div "[PERSON_NAME] Motors ([GEOGRAPHIC_DATA])" at bounding box center [350, 107] width 436 height 16
click at [138, 103] on input "Organisations option [PERSON_NAME] Motors ([GEOGRAPHIC_DATA]), selected. option…" at bounding box center [137, 107] width 1 height 8
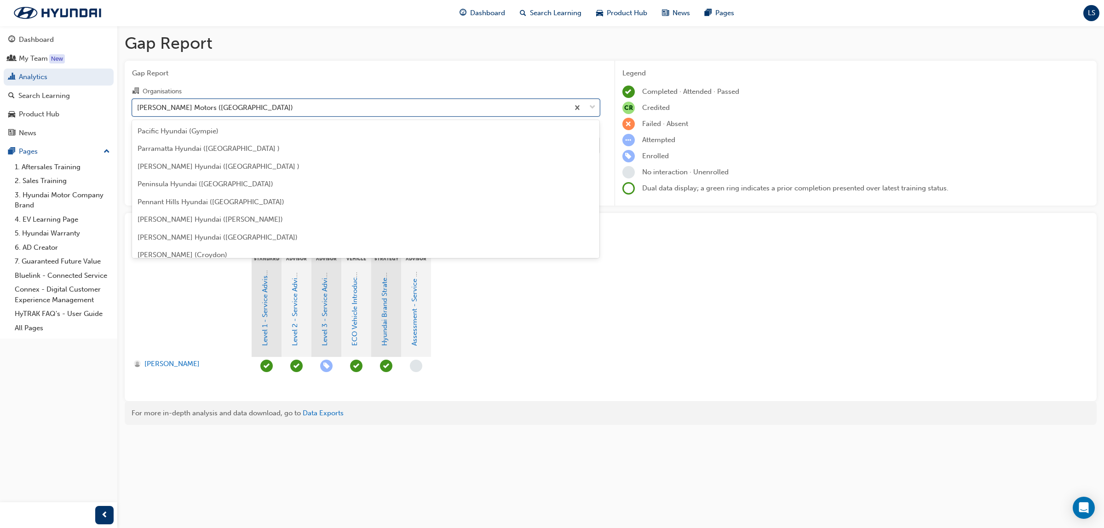
scroll to position [2127, 0]
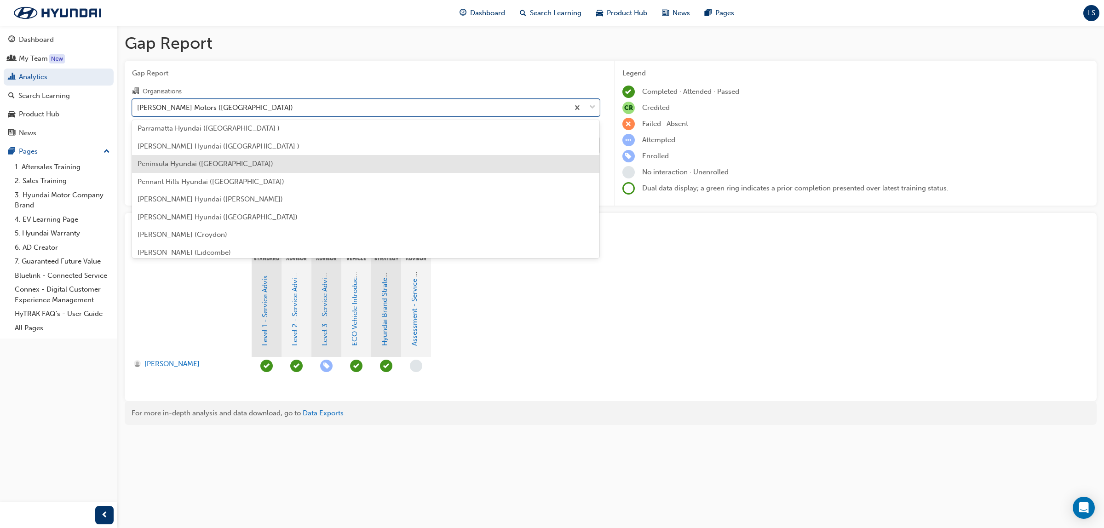
click at [201, 168] on div "Peninsula Hyundai ([GEOGRAPHIC_DATA])" at bounding box center [366, 164] width 468 height 18
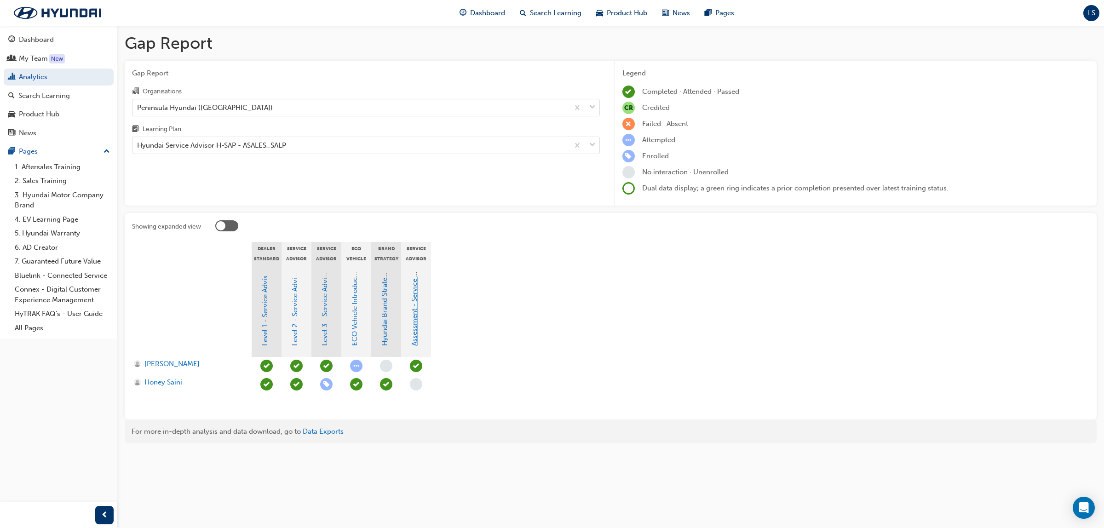
click at [415, 295] on link "Assessment - Service Advisor Master Assessment" at bounding box center [414, 267] width 8 height 155
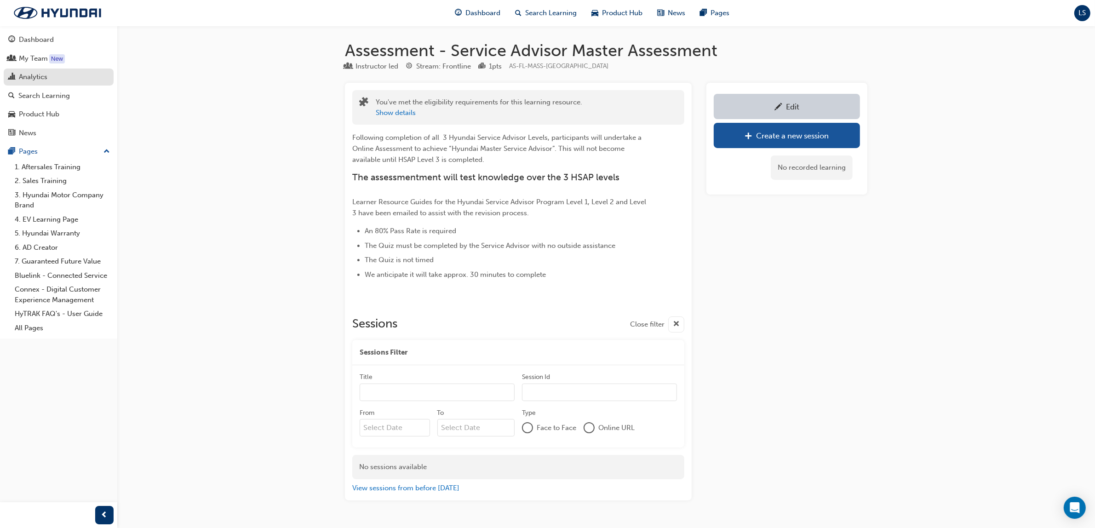
click at [46, 82] on div "Analytics" at bounding box center [33, 77] width 29 height 11
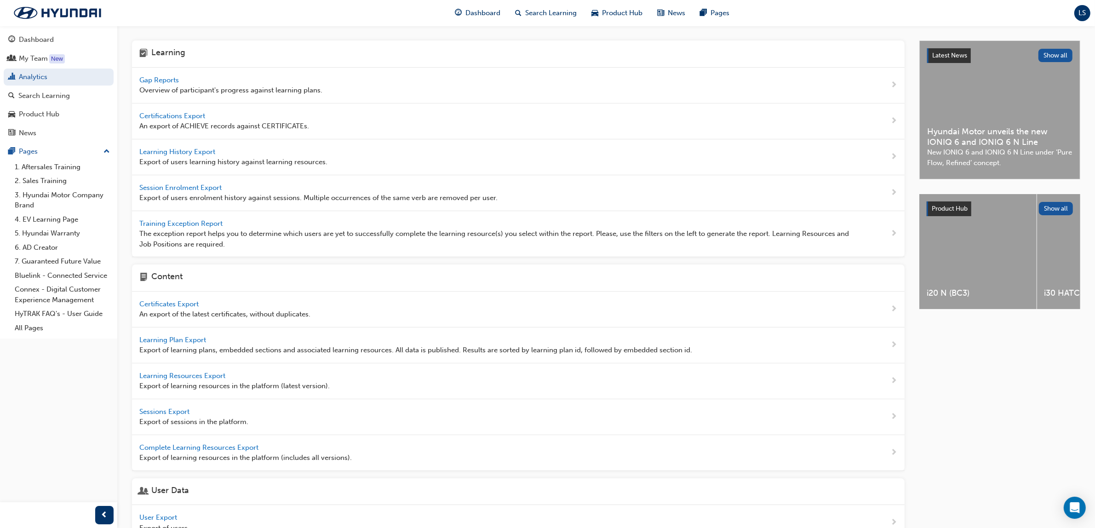
click at [169, 81] on span "Gap Reports" at bounding box center [159, 80] width 41 height 8
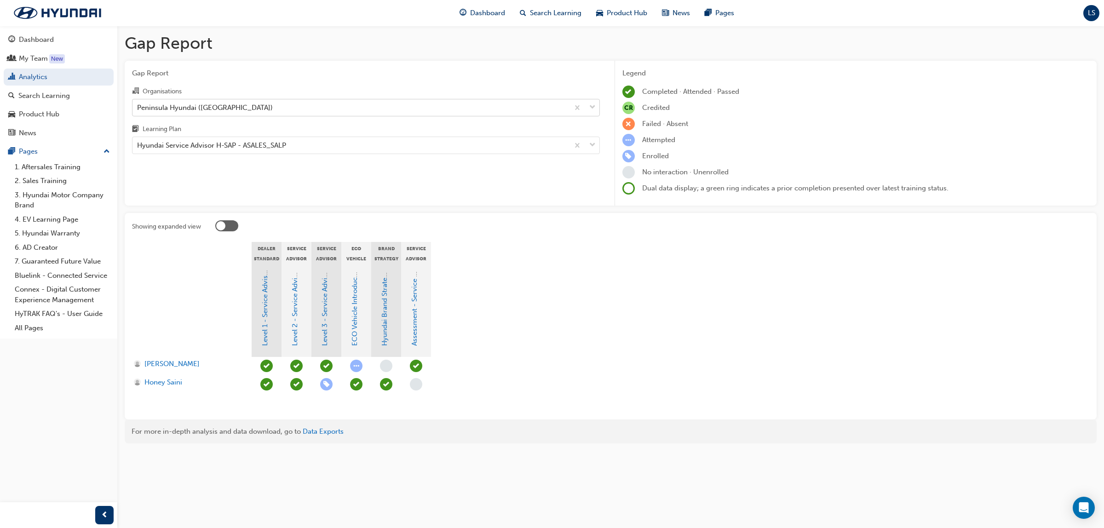
click at [242, 103] on div "Peninsula Hyundai ([GEOGRAPHIC_DATA])" at bounding box center [350, 107] width 436 height 16
click at [138, 103] on input "Organisations Peninsula Hyundai ([GEOGRAPHIC_DATA])" at bounding box center [137, 107] width 1 height 8
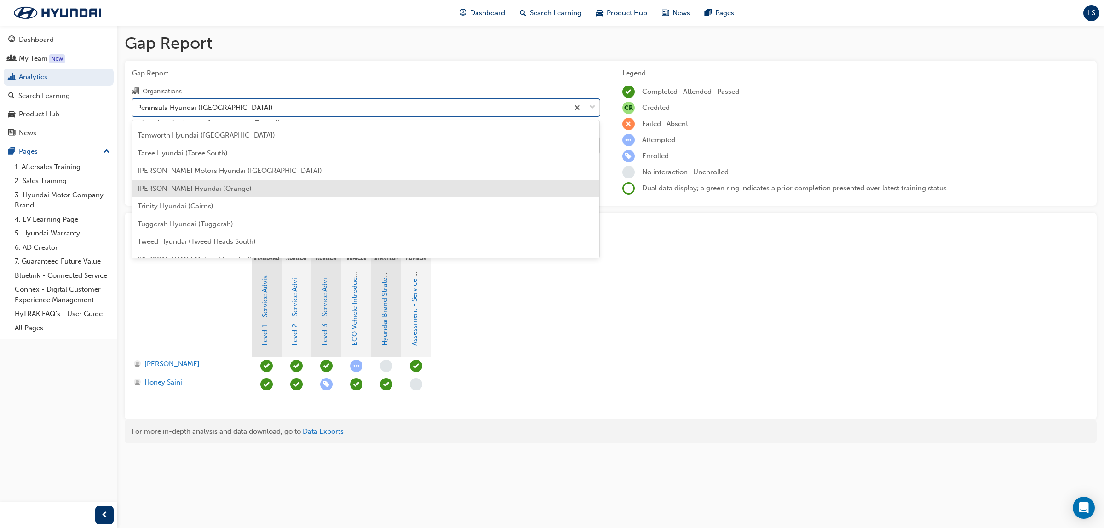
scroll to position [2850, 0]
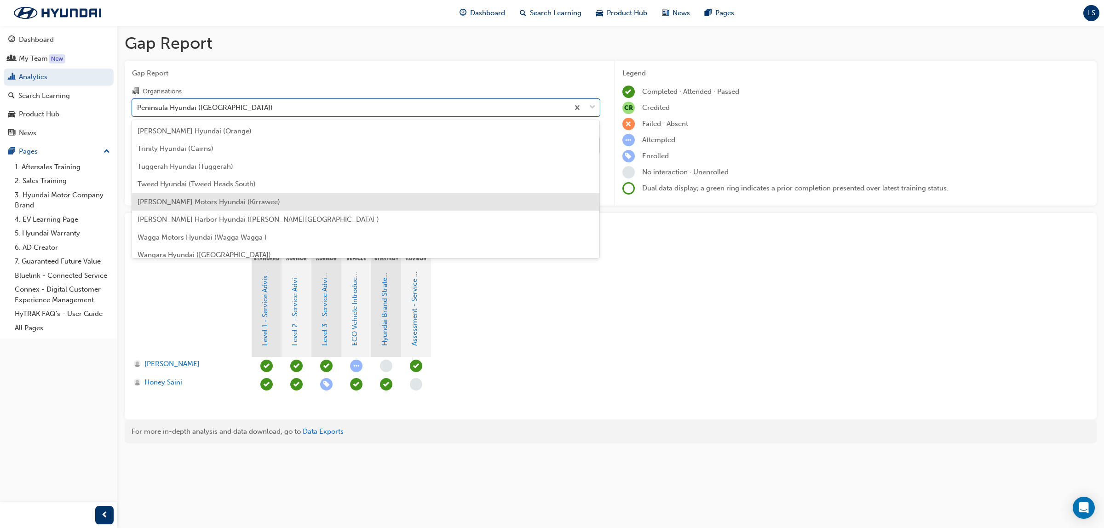
click at [212, 201] on span "[PERSON_NAME] Motors Hyundai (Kirrawee)" at bounding box center [209, 202] width 143 height 8
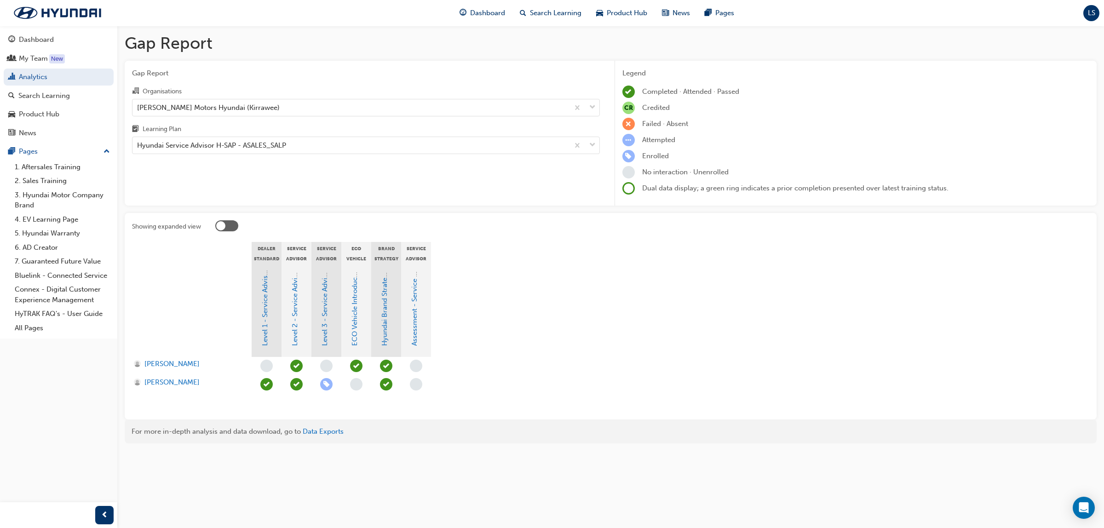
click at [278, 283] on div "Level 1 - Service Advisor Program" at bounding box center [267, 311] width 30 height 92
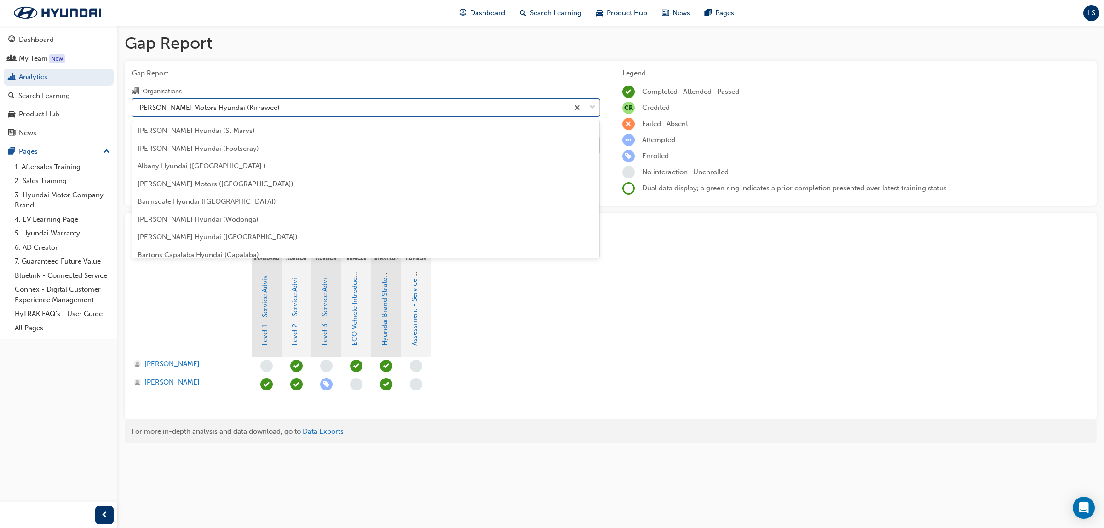
click at [329, 109] on div "[PERSON_NAME] Motors Hyundai (Kirrawee)" at bounding box center [350, 107] width 436 height 16
click at [138, 109] on input "Organisations option [PERSON_NAME] Motors Hyundai (Kirrawee), selected. option …" at bounding box center [137, 107] width 1 height 8
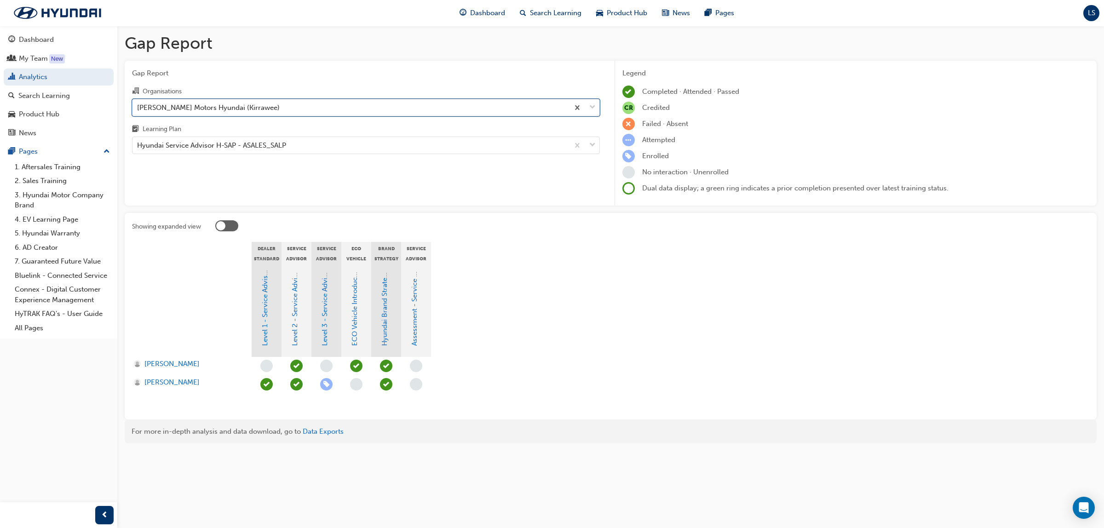
click at [329, 109] on div "[PERSON_NAME] Motors Hyundai (Kirrawee)" at bounding box center [350, 107] width 436 height 16
click at [138, 109] on input "Organisations option [PERSON_NAME] Motors Hyundai (Kirrawee), selected. 0 resul…" at bounding box center [137, 107] width 1 height 8
drag, startPoint x: 309, startPoint y: 189, endPoint x: 287, endPoint y: 157, distance: 38.1
click at [309, 189] on div "Gap Report Organisations [PERSON_NAME] Motors Hyundai (Kirrawee) Learning Plan …" at bounding box center [366, 133] width 482 height 145
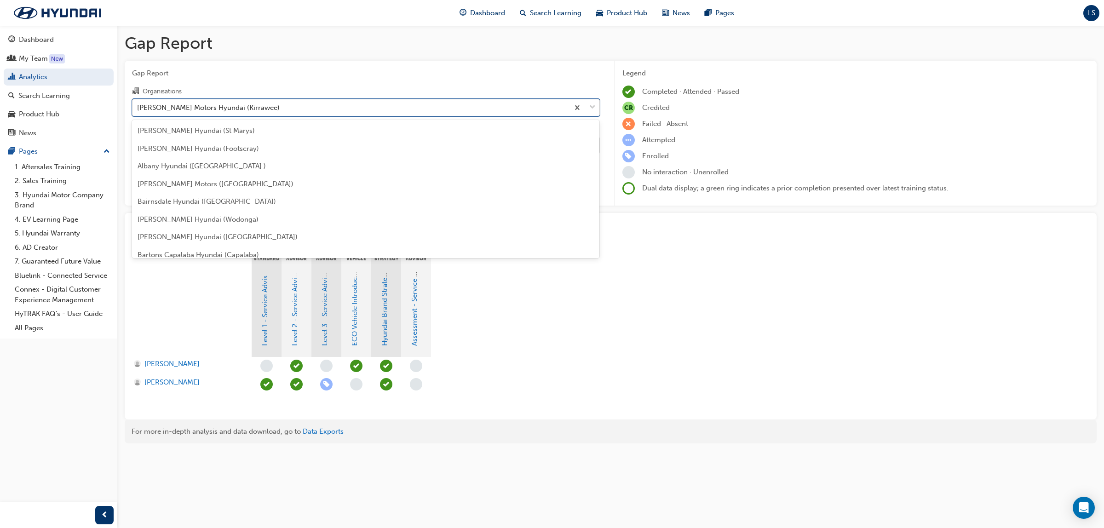
click at [290, 107] on div "[PERSON_NAME] Motors Hyundai (Kirrawee)" at bounding box center [350, 107] width 436 height 16
click at [138, 107] on input "Organisations option [PERSON_NAME] Motors Hyundai (Kirrawee), selected. option …" at bounding box center [137, 107] width 1 height 8
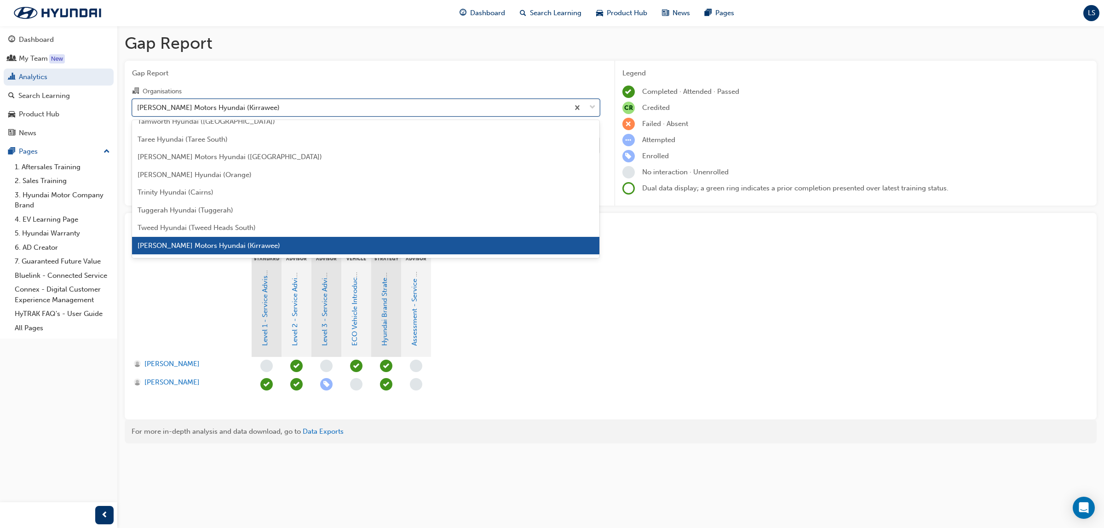
click at [258, 114] on div "[PERSON_NAME] Motors Hyundai (Kirrawee)" at bounding box center [350, 107] width 436 height 16
click at [138, 111] on input "Organisations option [PERSON_NAME] Motors Hyundai (Kirrawee), selected. option …" at bounding box center [137, 107] width 1 height 8
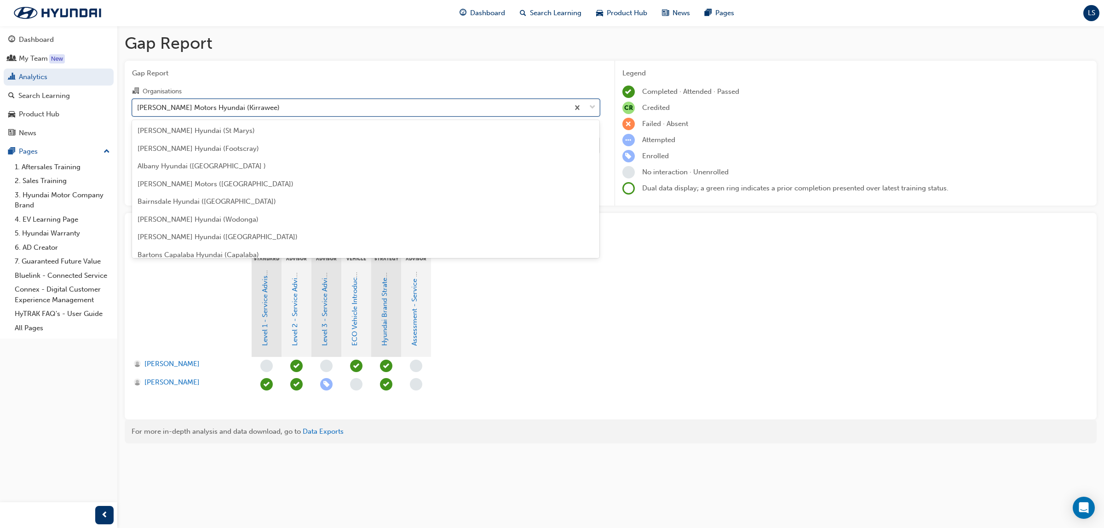
click at [281, 108] on div "[PERSON_NAME] Motors Hyundai (Kirrawee)" at bounding box center [350, 107] width 436 height 16
click at [138, 108] on input "Organisations option [PERSON_NAME] Motors Hyundai (Kirrawee), selected. option …" at bounding box center [137, 107] width 1 height 8
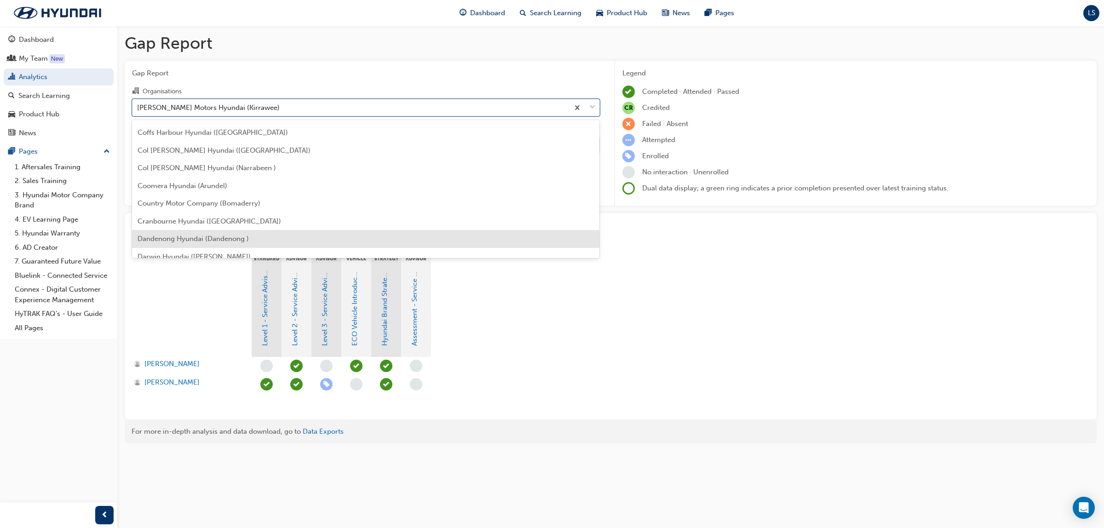
scroll to position [507, 0]
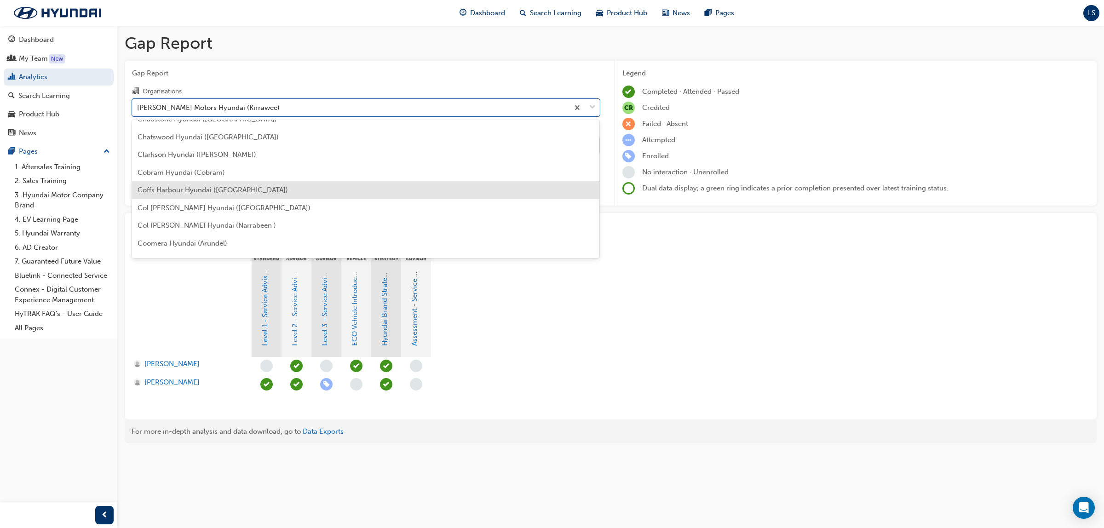
click at [197, 189] on span "Coffs Harbour Hyundai ([GEOGRAPHIC_DATA])" at bounding box center [213, 190] width 150 height 8
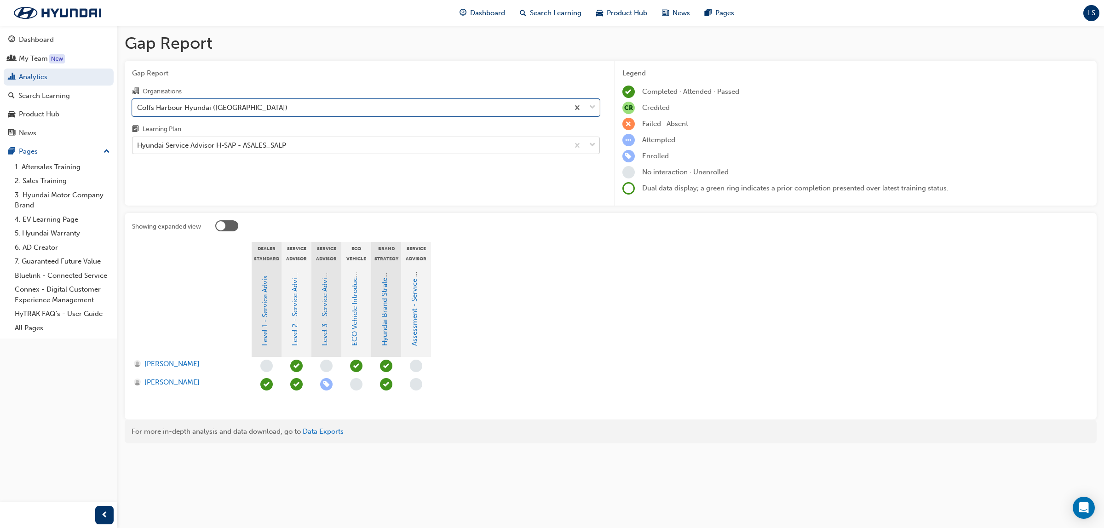
click at [280, 149] on div "Hyundai Service Advisor H-SAP - ASALES_SALP" at bounding box center [211, 145] width 149 height 11
click at [138, 149] on input "Learning Plan Hyundai Service Advisor H-SAP - ASALES_SALP" at bounding box center [137, 145] width 1 height 8
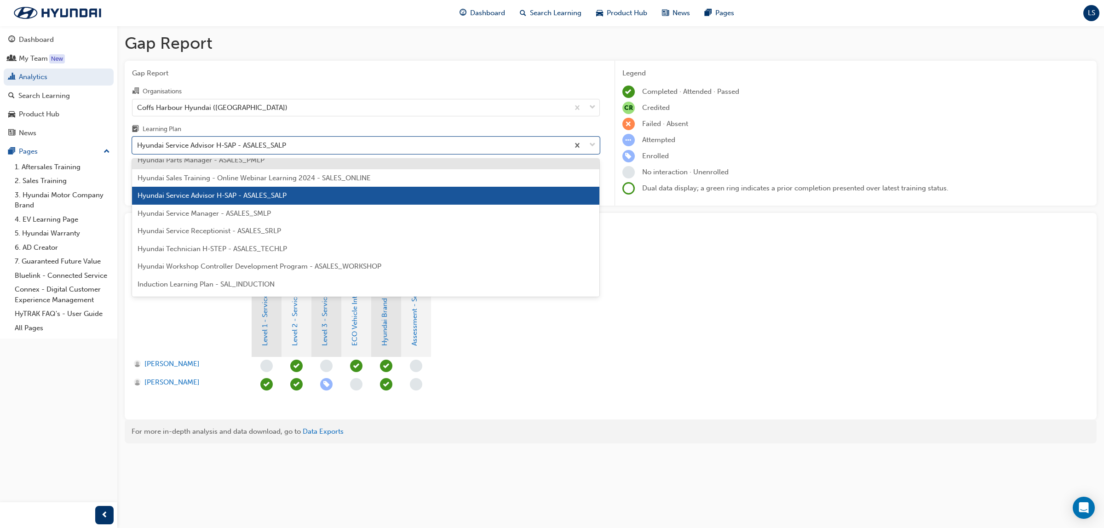
scroll to position [303, 0]
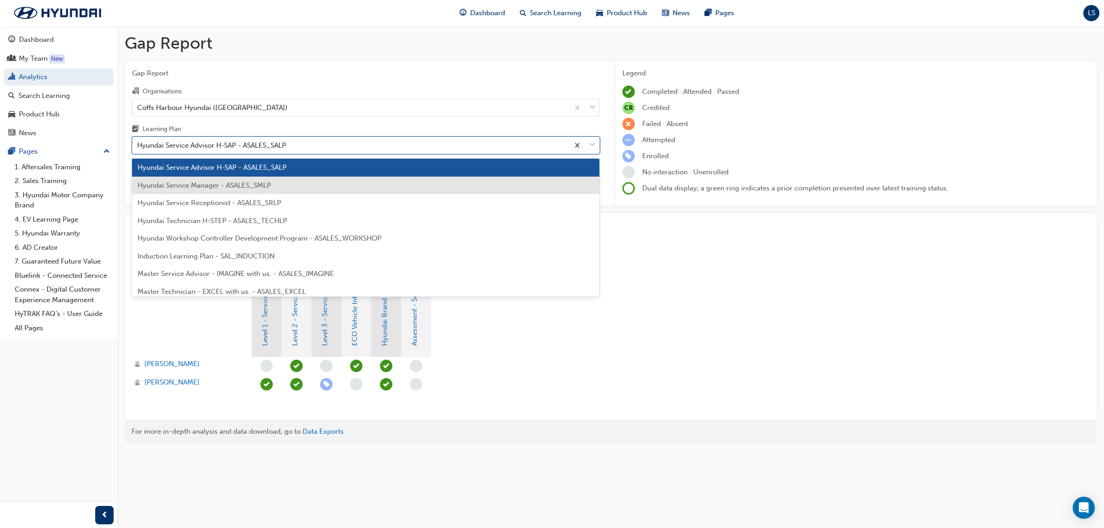
click at [251, 185] on span "Hyundai Service Manager - ASALES_SMLP" at bounding box center [204, 185] width 133 height 8
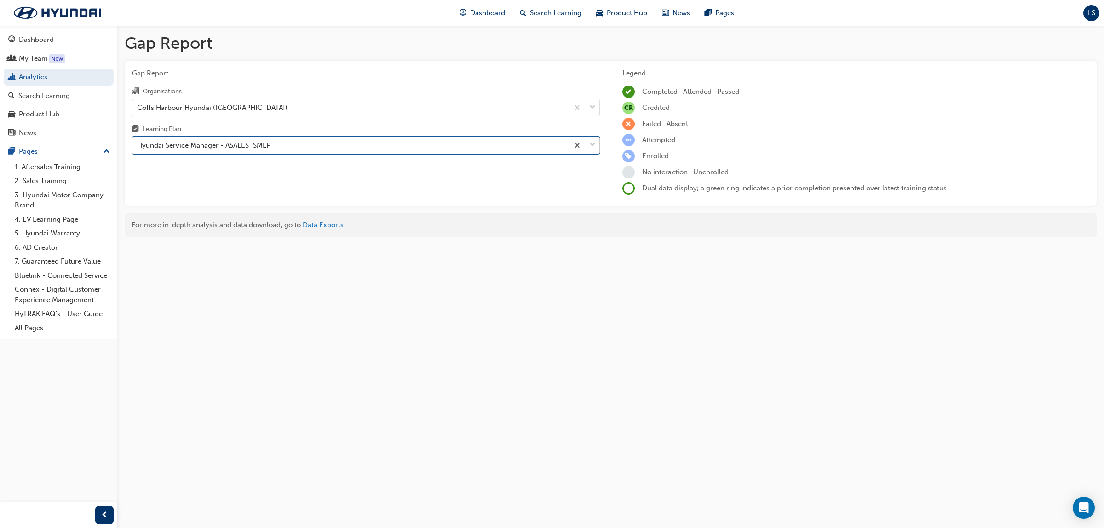
click at [257, 150] on div "Hyundai Service Manager - ASALES_SMLP" at bounding box center [203, 145] width 133 height 11
click at [138, 149] on input "Learning Plan option Hyundai Service Manager - ASALES_SMLP, selected. 0 results…" at bounding box center [137, 145] width 1 height 8
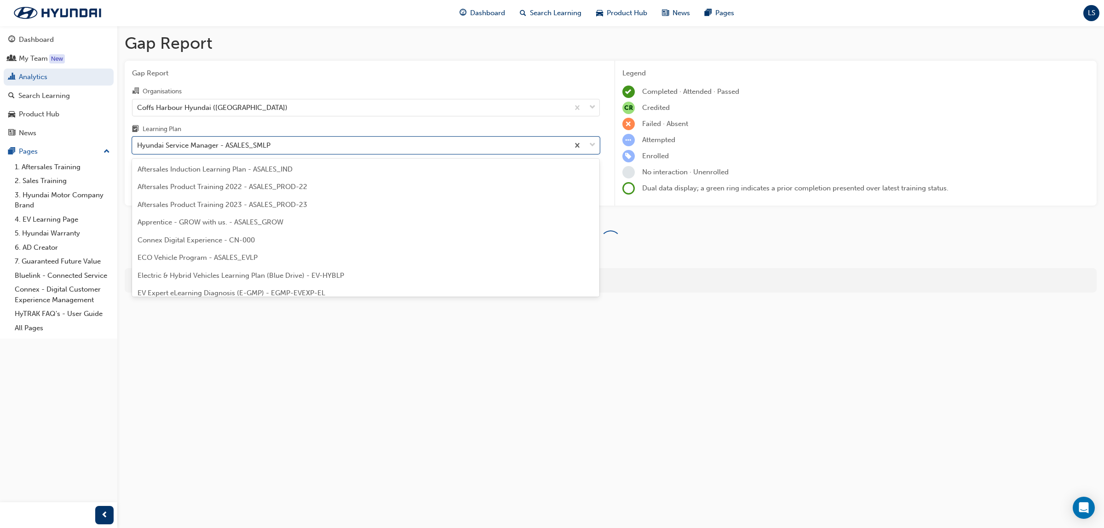
scroll to position [206, 0]
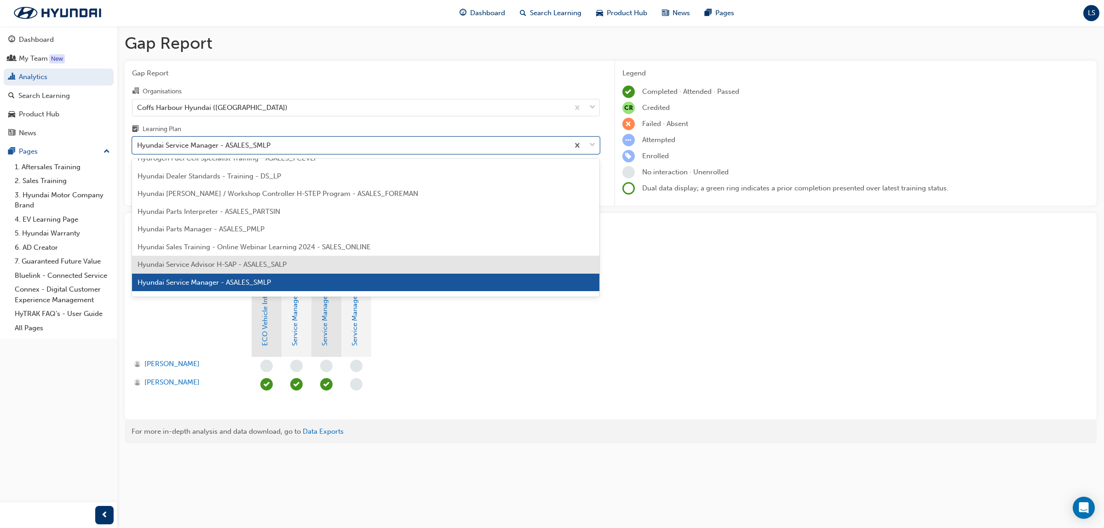
click at [242, 264] on span "Hyundai Service Advisor H-SAP - ASALES_SALP" at bounding box center [212, 264] width 149 height 8
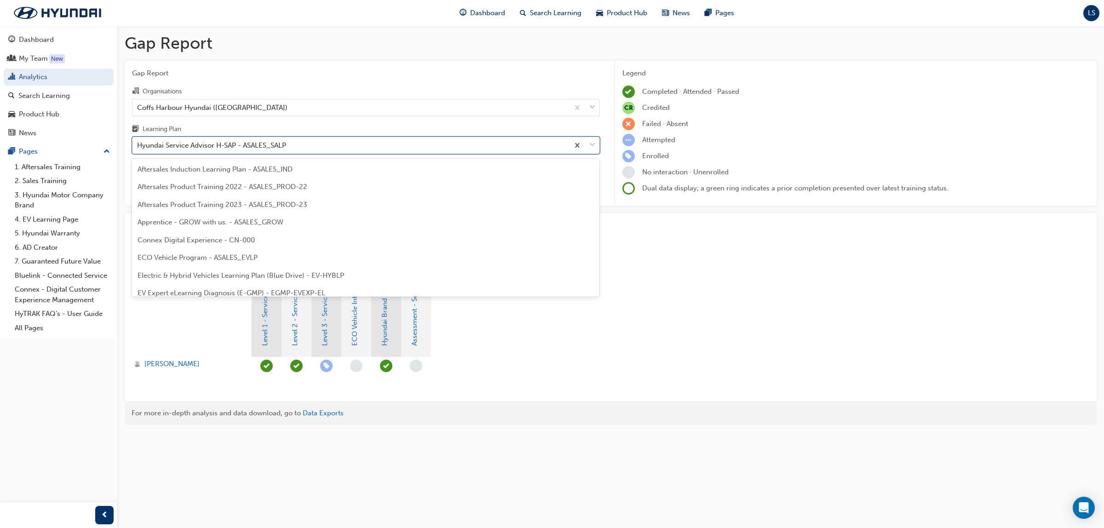
click at [237, 145] on div "Hyundai Service Advisor H-SAP - ASALES_SALP" at bounding box center [211, 145] width 149 height 11
click at [138, 145] on input "Learning Plan option Hyundai Service Advisor H-SAP - ASALES_SALP, selected. opt…" at bounding box center [137, 145] width 1 height 8
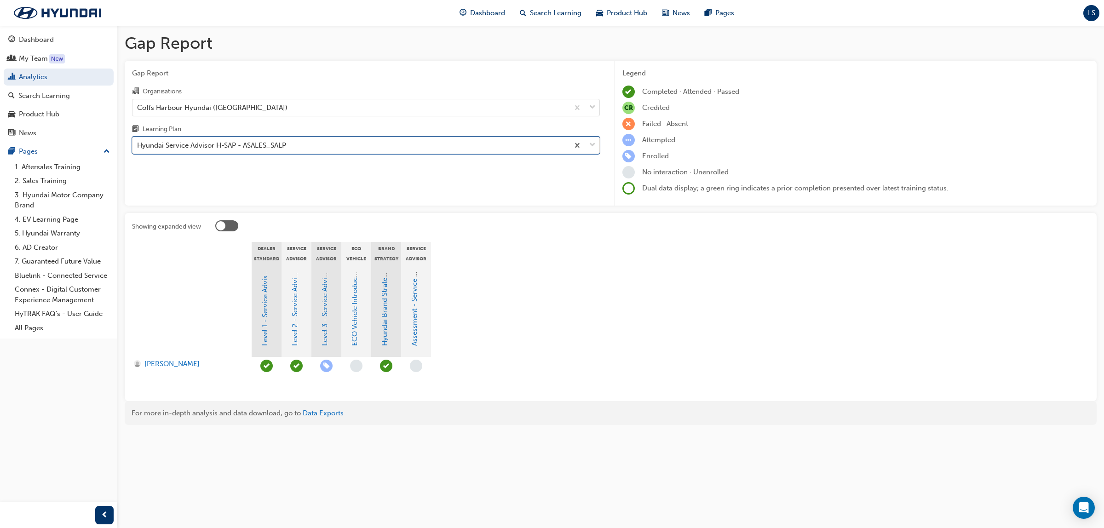
click at [237, 145] on div "Hyundai Service Advisor H-SAP - ASALES_SALP" at bounding box center [211, 145] width 149 height 11
click at [138, 145] on input "Learning Plan option Hyundai Service Advisor H-SAP - ASALES_SALP, selected. 0 r…" at bounding box center [137, 145] width 1 height 8
click at [263, 103] on div "Coffs Harbour Hyundai ([GEOGRAPHIC_DATA])" at bounding box center [350, 107] width 436 height 16
click at [138, 103] on input "Organisations Coffs Harbour Hyundai ([GEOGRAPHIC_DATA])" at bounding box center [137, 107] width 1 height 8
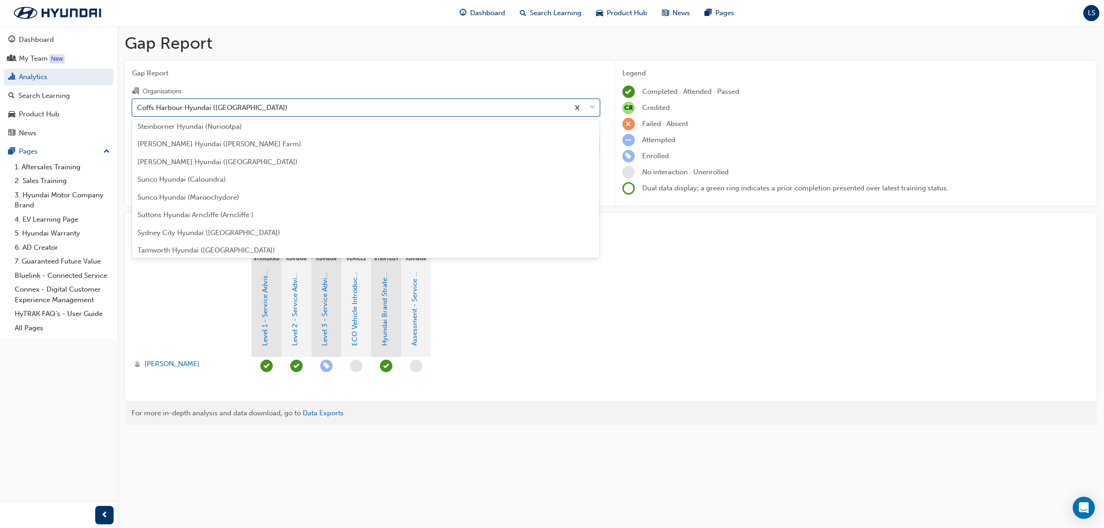
scroll to position [2695, 0]
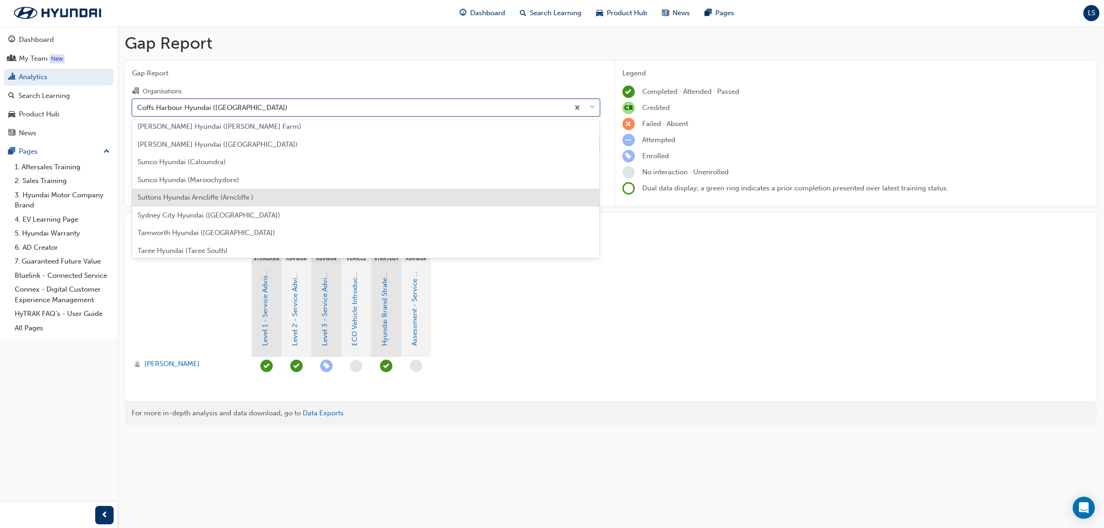
click at [238, 193] on span "Suttons Hyundai Arncliffe (Arncliffe )" at bounding box center [196, 197] width 116 height 8
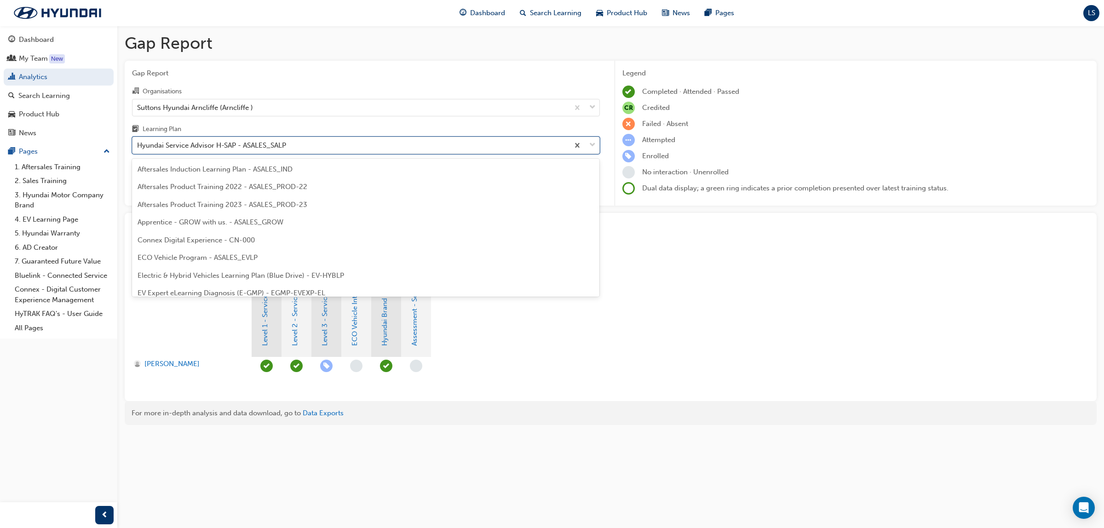
click at [262, 152] on div "Hyundai Service Advisor H-SAP - ASALES_SALP" at bounding box center [350, 146] width 436 height 16
click at [138, 149] on input "Learning Plan option Hyundai Service Advisor H-SAP - ASALES_SALP, selected. opt…" at bounding box center [137, 145] width 1 height 8
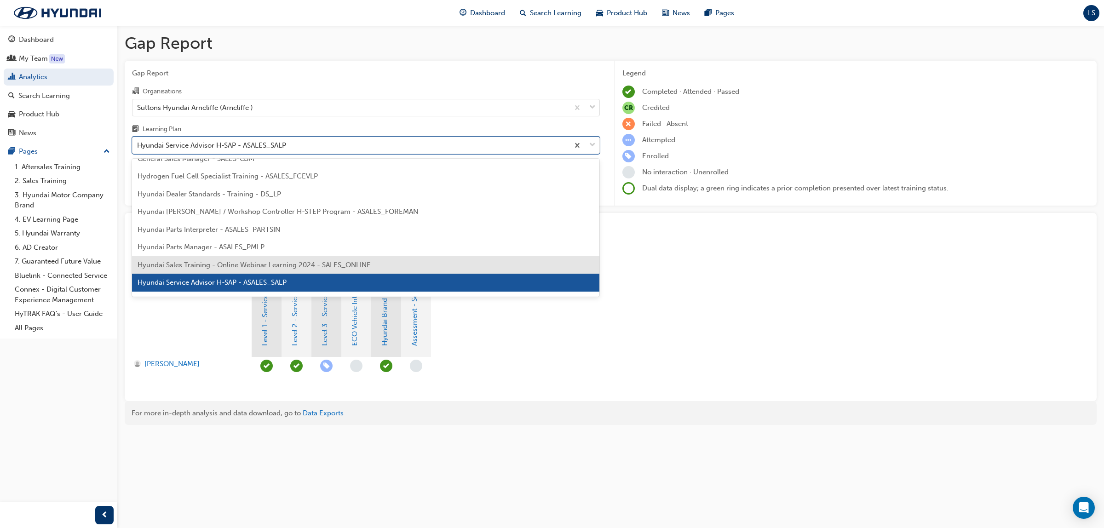
click at [269, 263] on span "Hyundai Sales Training - Online Webinar Learning 2024 - SALES_ONLINE" at bounding box center [254, 265] width 233 height 8
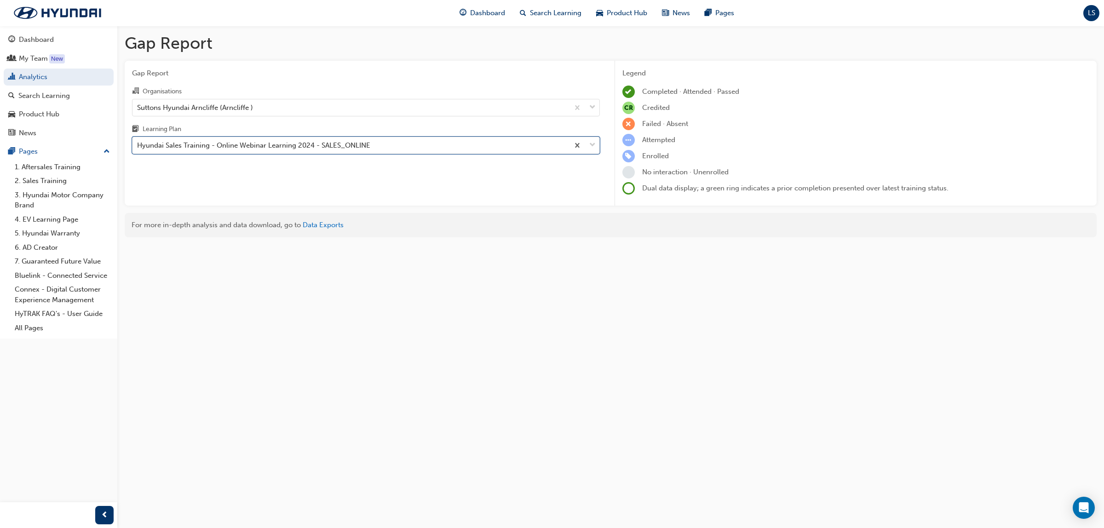
click at [254, 153] on div "Hyundai Sales Training - Online Webinar Learning 2024 - SALES_ONLINE" at bounding box center [350, 146] width 436 height 16
click at [138, 149] on input "Learning Plan option Hyundai Sales Training - Online Webinar Learning 2024 - SA…" at bounding box center [137, 145] width 1 height 8
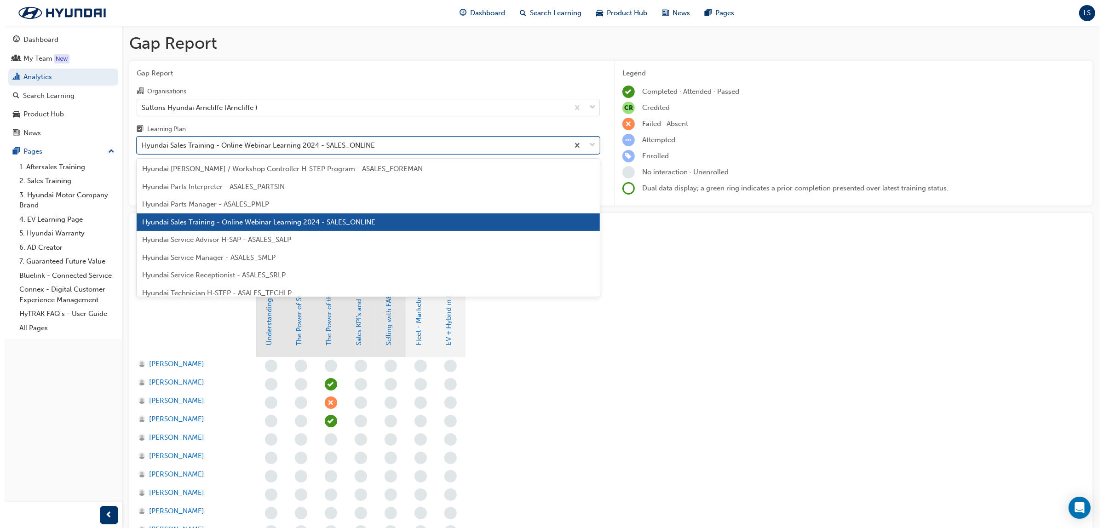
scroll to position [287, 0]
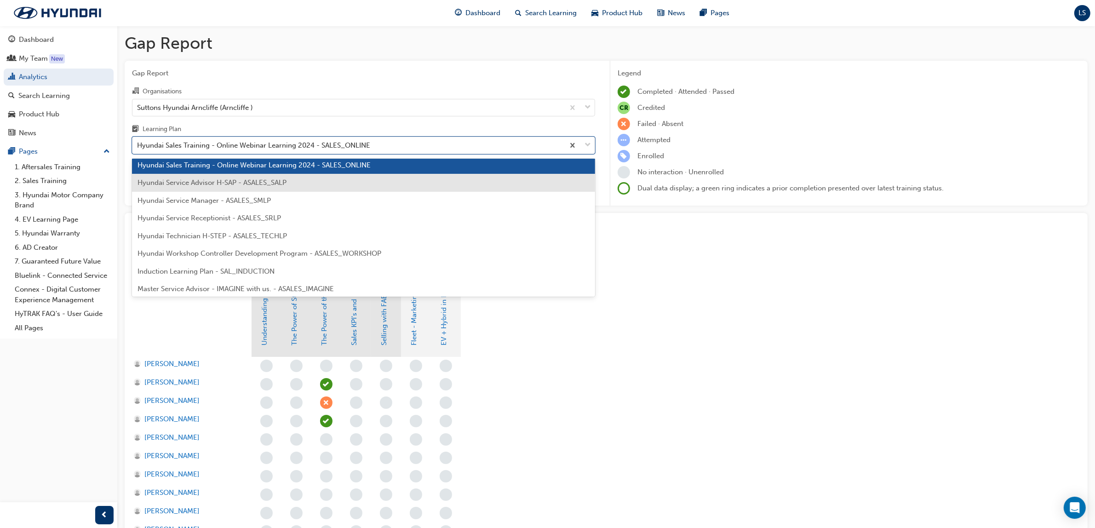
click at [222, 181] on span "Hyundai Service Advisor H-SAP - ASALES_SALP" at bounding box center [212, 182] width 149 height 8
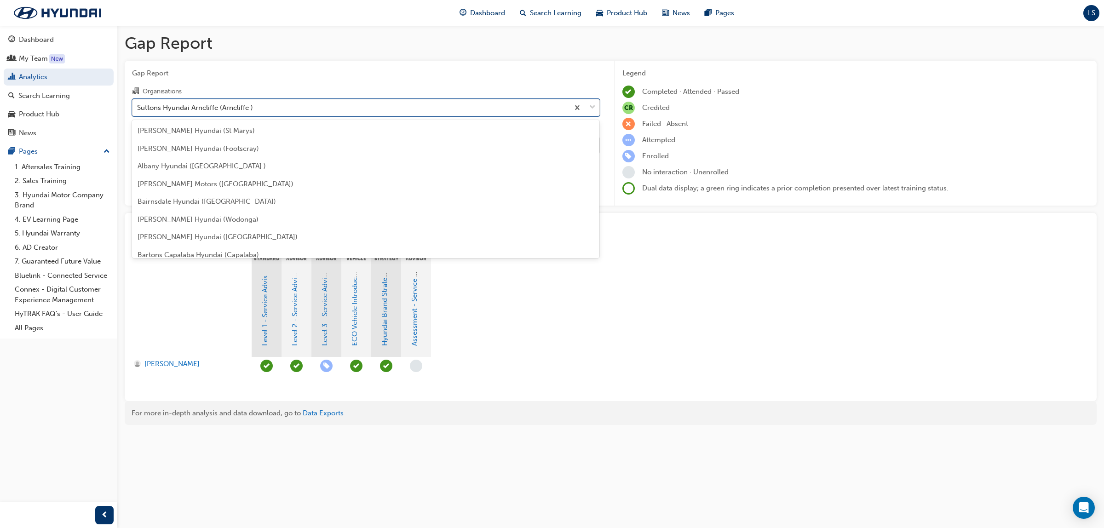
click at [270, 106] on div "Suttons Hyundai Arncliffe (Arncliffe )" at bounding box center [350, 107] width 436 height 16
click at [138, 106] on input "Organisations option Suttons Hyundai Arncliffe (Arncliffe ), selected. option S…" at bounding box center [137, 107] width 1 height 8
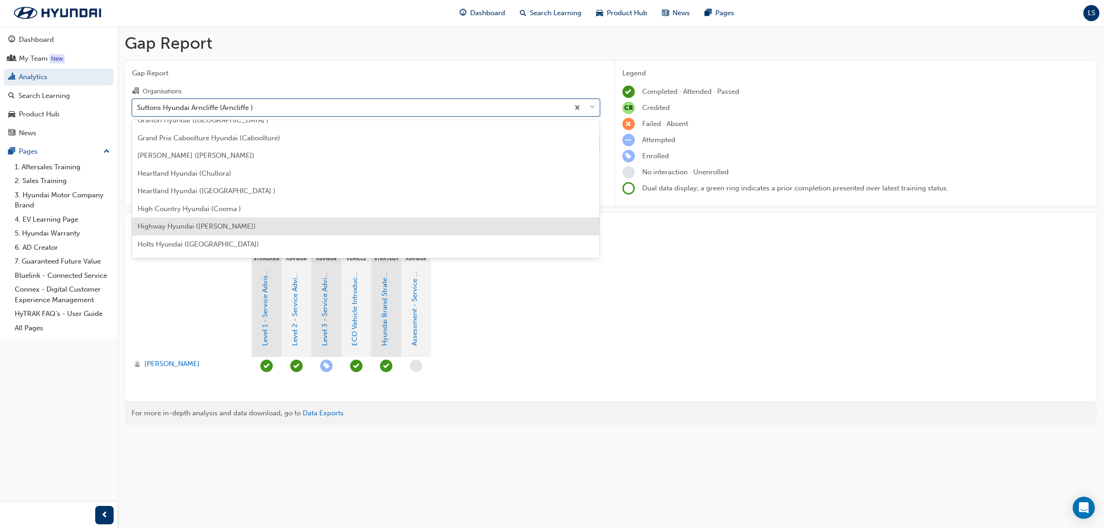
click at [242, 229] on div "Highway Hyundai ([PERSON_NAME])" at bounding box center [366, 227] width 468 height 18
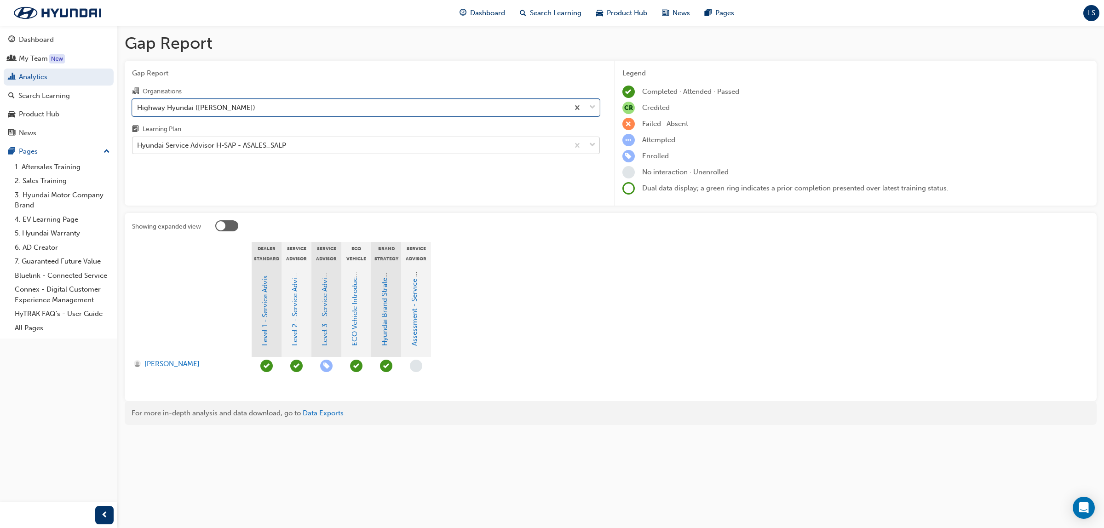
click at [271, 148] on div "Hyundai Service Advisor H-SAP - ASALES_SALP" at bounding box center [211, 145] width 149 height 11
click at [138, 148] on input "Learning Plan Hyundai Service Advisor H-SAP - ASALES_SALP" at bounding box center [137, 145] width 1 height 8
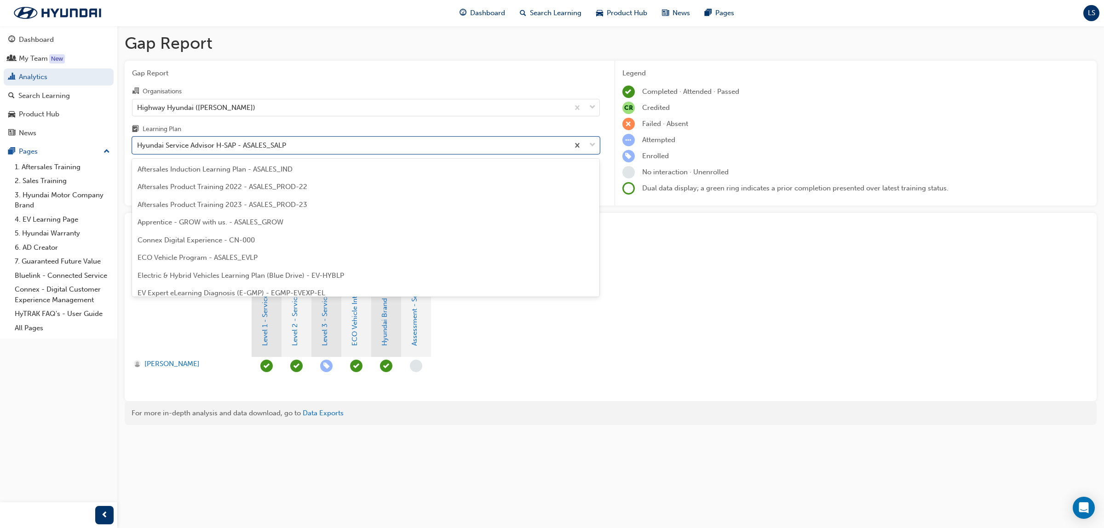
scroll to position [188, 0]
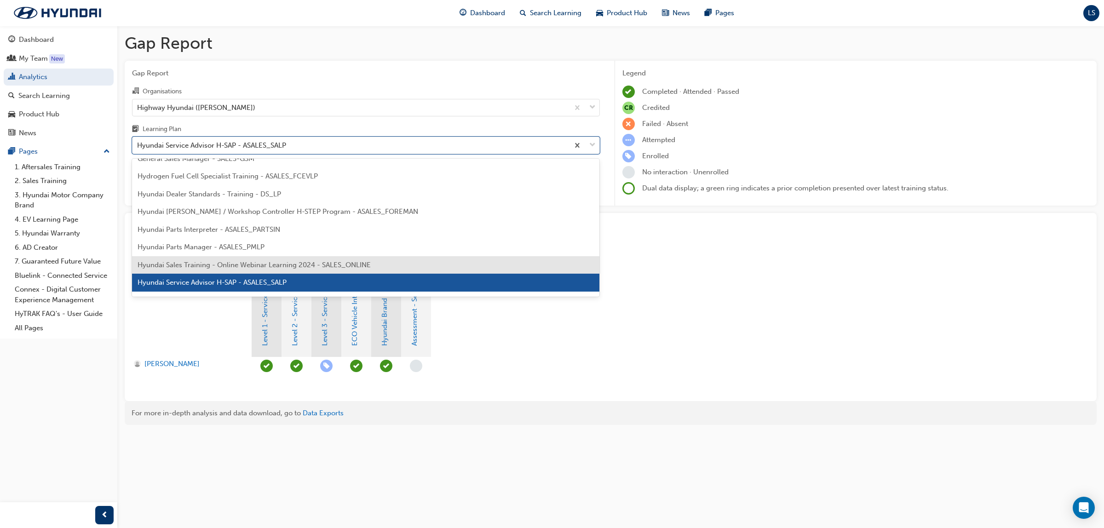
click at [237, 258] on div "Hyundai Sales Training - Online Webinar Learning 2024 - SALES_ONLINE" at bounding box center [366, 265] width 468 height 18
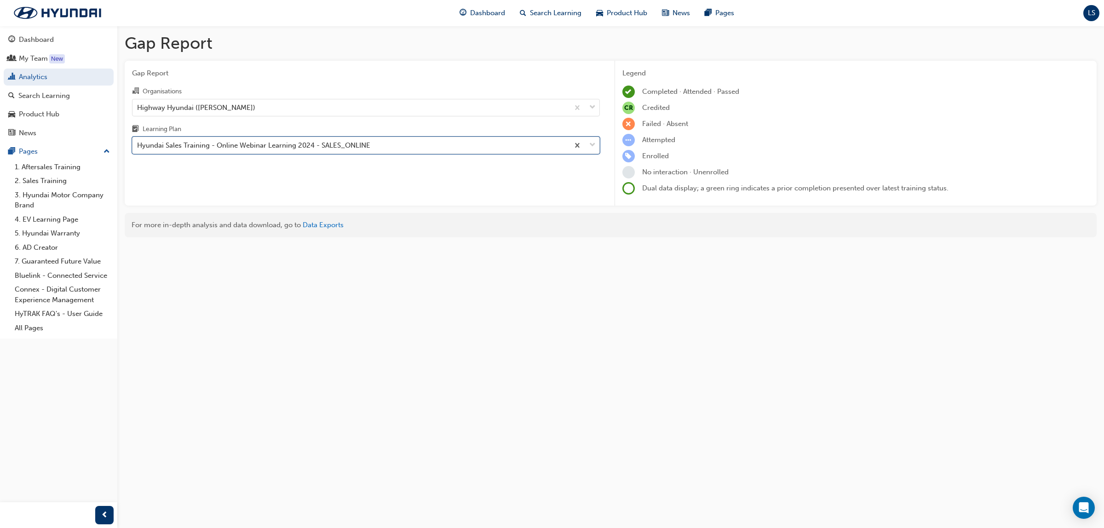
click at [235, 146] on div "Hyundai Sales Training - Online Webinar Learning 2024 - SALES_ONLINE" at bounding box center [253, 145] width 233 height 11
click at [138, 146] on input "Learning Plan option Hyundai Sales Training - Online Webinar Learning 2024 - SA…" at bounding box center [137, 145] width 1 height 8
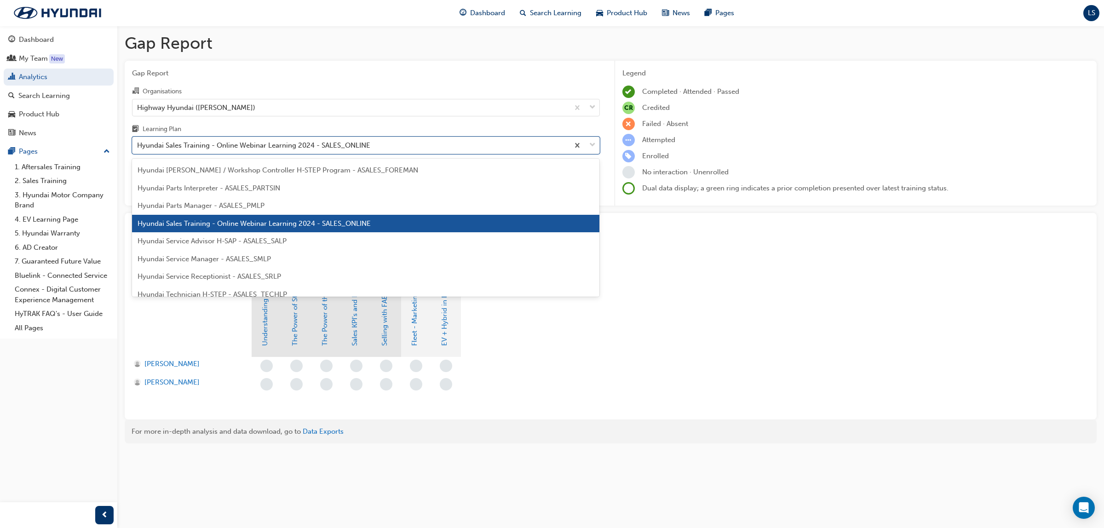
scroll to position [230, 0]
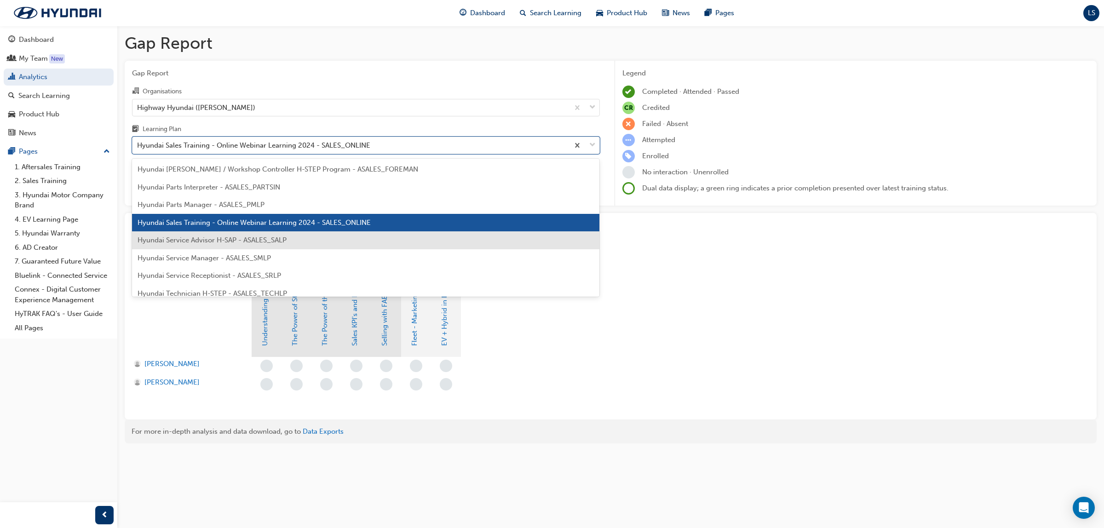
click at [235, 241] on span "Hyundai Service Advisor H-SAP - ASALES_SALP" at bounding box center [212, 240] width 149 height 8
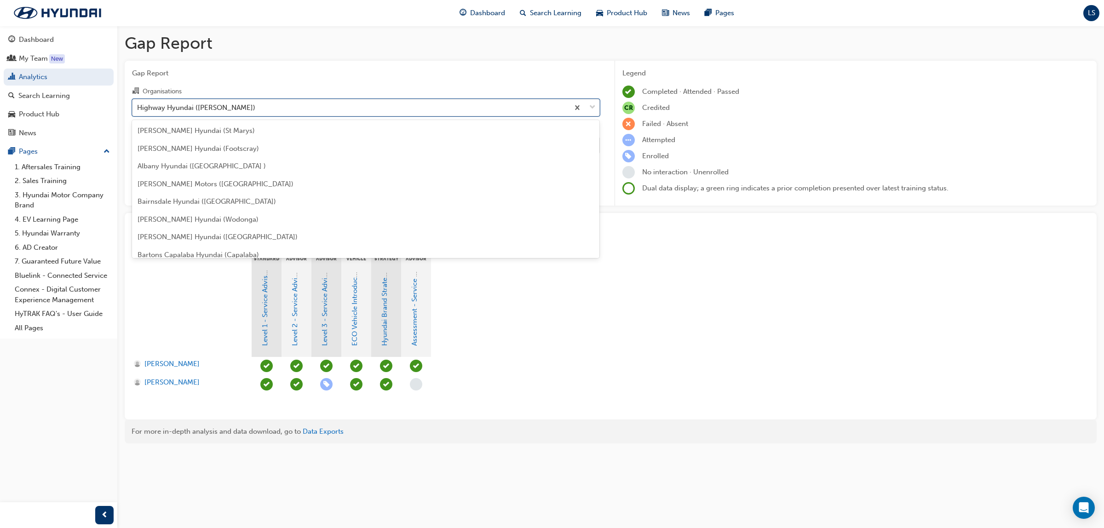
click at [222, 103] on div "Highway Hyundai ([PERSON_NAME])" at bounding box center [196, 107] width 118 height 11
click at [138, 103] on input "Organisations option Highway Hyundai ([PERSON_NAME]), selected. option Highway …" at bounding box center [137, 107] width 1 height 8
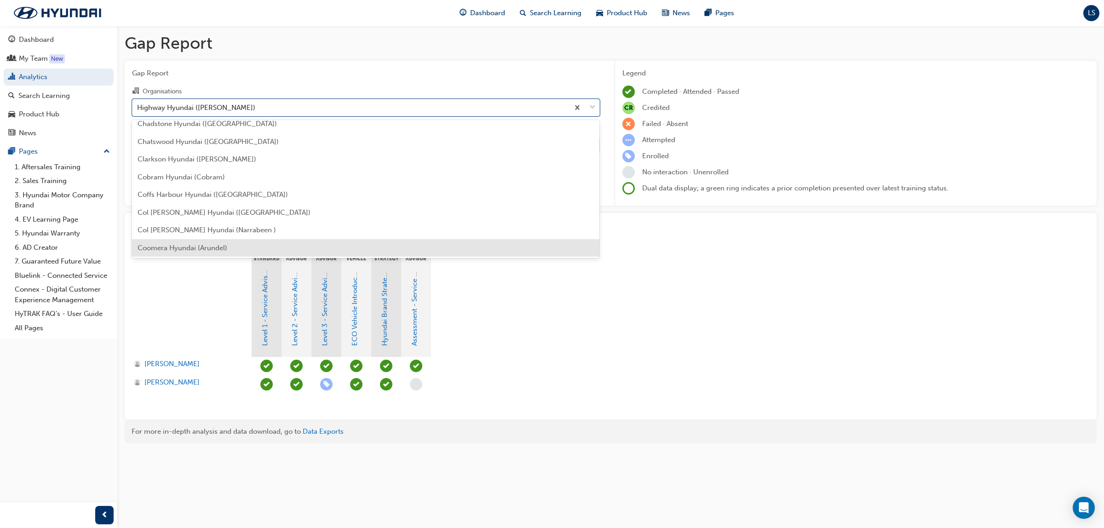
scroll to position [444, 0]
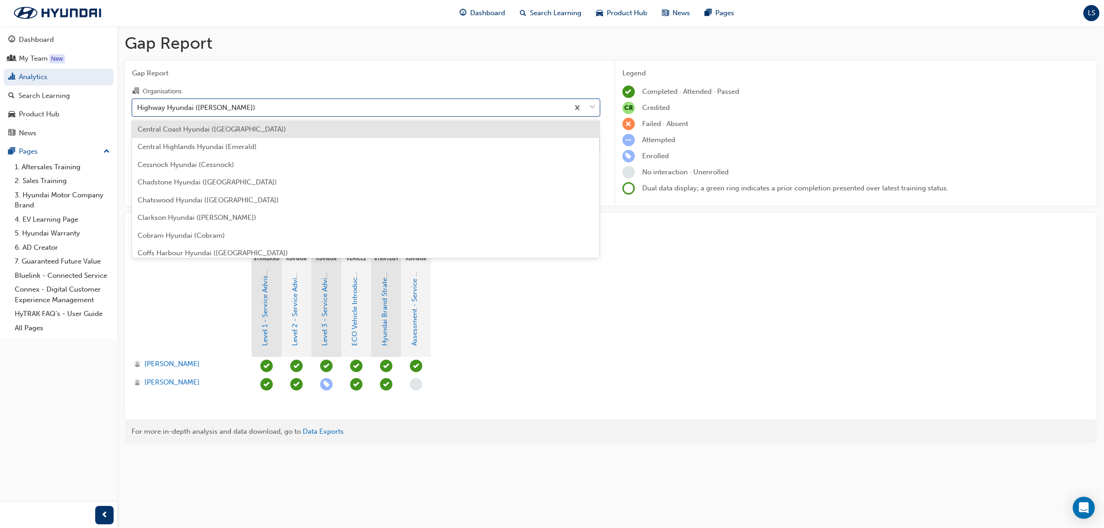
click at [220, 129] on span "Central Coast Hyundai ([GEOGRAPHIC_DATA])" at bounding box center [212, 129] width 149 height 8
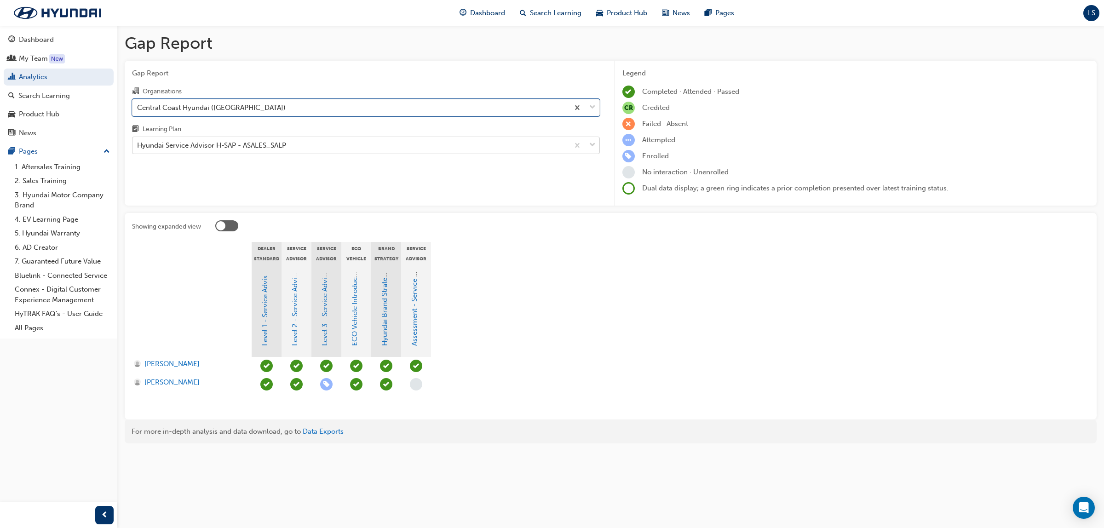
click at [226, 145] on div "Hyundai Service Advisor H-SAP - ASALES_SALP" at bounding box center [211, 145] width 149 height 11
click at [138, 145] on input "Learning Plan Hyundai Service Advisor H-SAP - ASALES_SALP" at bounding box center [137, 145] width 1 height 8
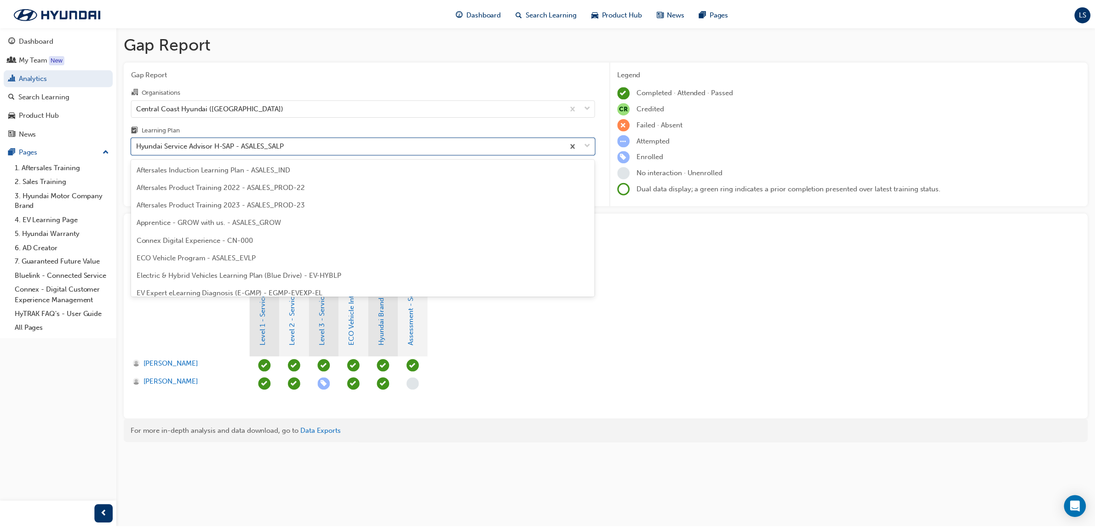
scroll to position [188, 0]
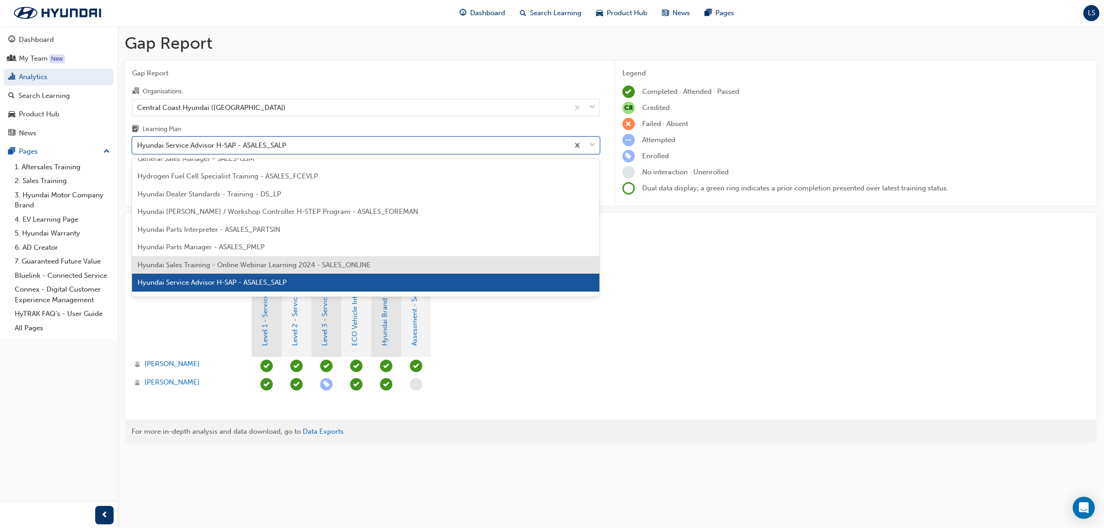
click at [260, 263] on span "Hyundai Sales Training - Online Webinar Learning 2024 - SALES_ONLINE" at bounding box center [254, 265] width 233 height 8
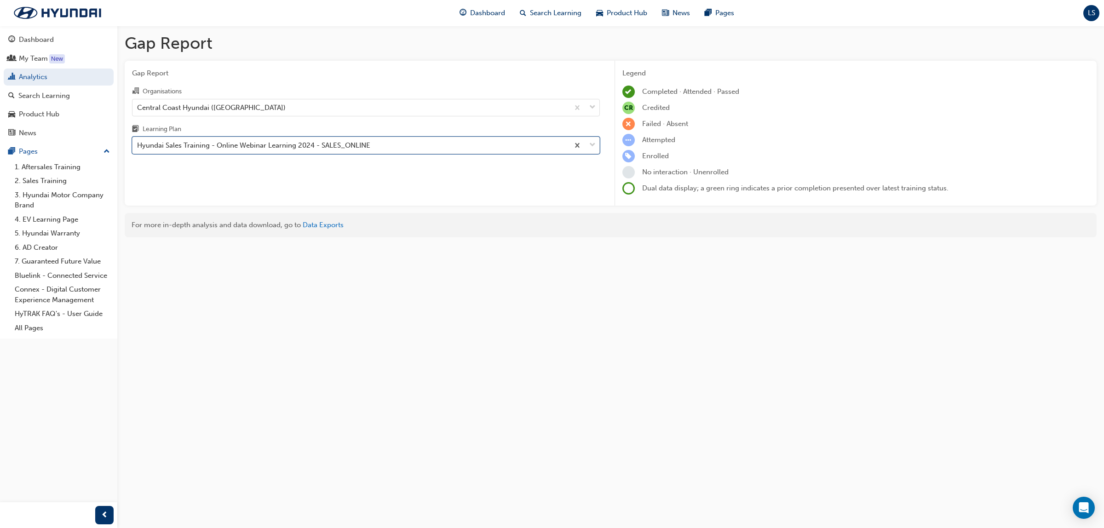
click at [269, 150] on div "Hyundai Sales Training - Online Webinar Learning 2024 - SALES_ONLINE" at bounding box center [253, 145] width 233 height 11
click at [138, 149] on input "Learning Plan option Hyundai Sales Training - Online Webinar Learning 2024 - SA…" at bounding box center [137, 145] width 1 height 8
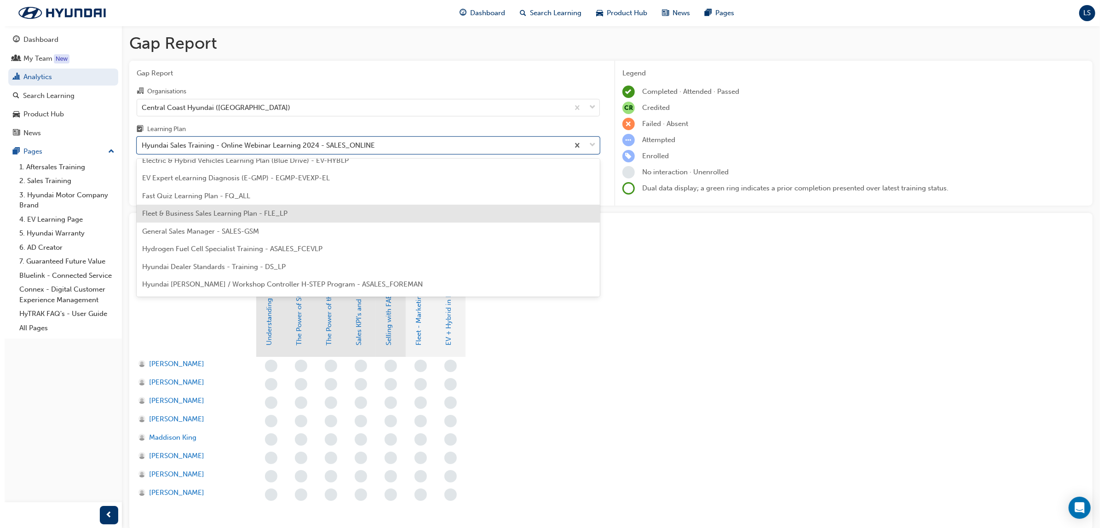
scroll to position [230, 0]
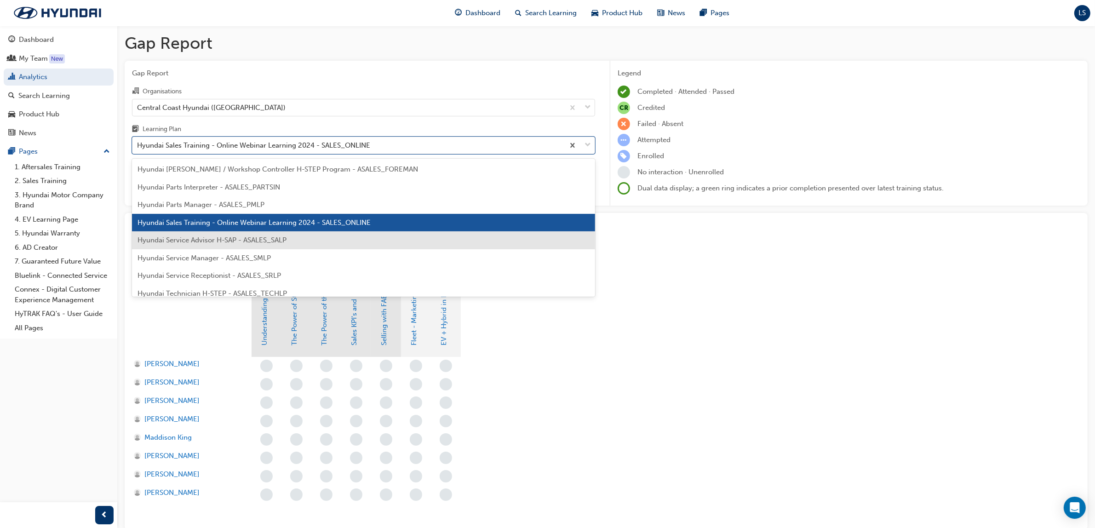
click at [237, 237] on span "Hyundai Service Advisor H-SAP - ASALES_SALP" at bounding box center [212, 240] width 149 height 8
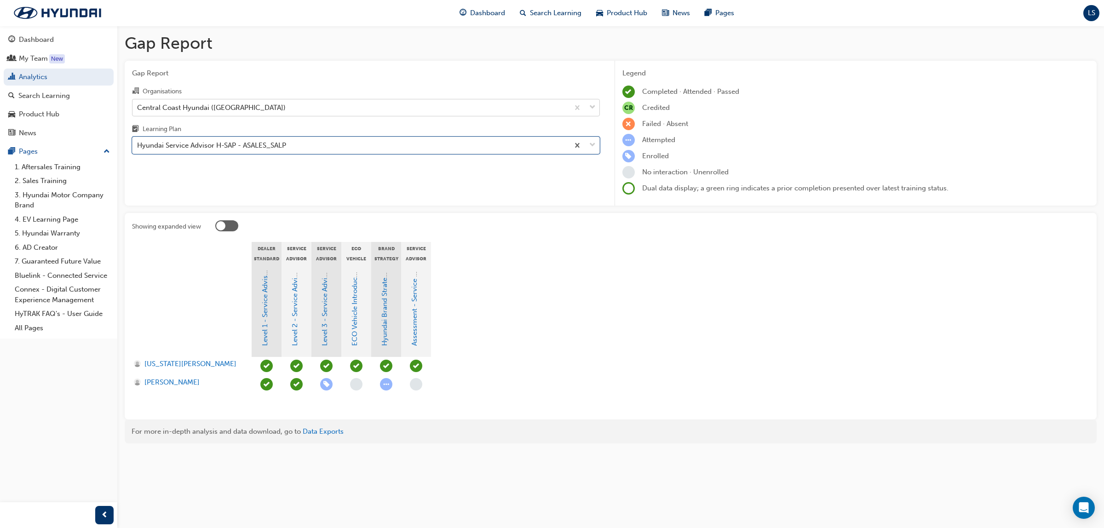
click at [235, 105] on div "Central Coast Hyundai ([GEOGRAPHIC_DATA])" at bounding box center [211, 107] width 149 height 11
click at [138, 105] on input "Organisations Central Coast Hyundai ([GEOGRAPHIC_DATA])" at bounding box center [137, 107] width 1 height 8
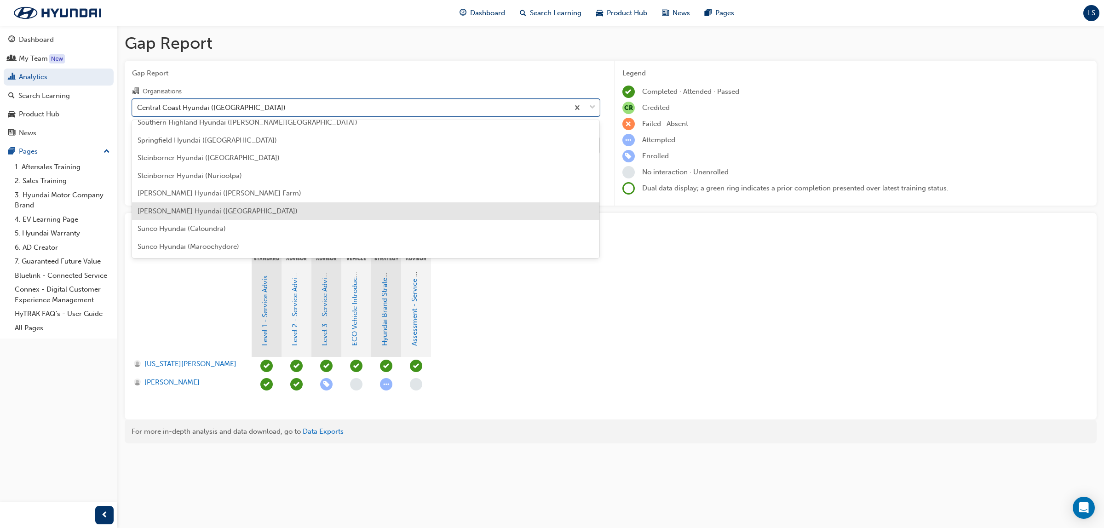
scroll to position [2801, 0]
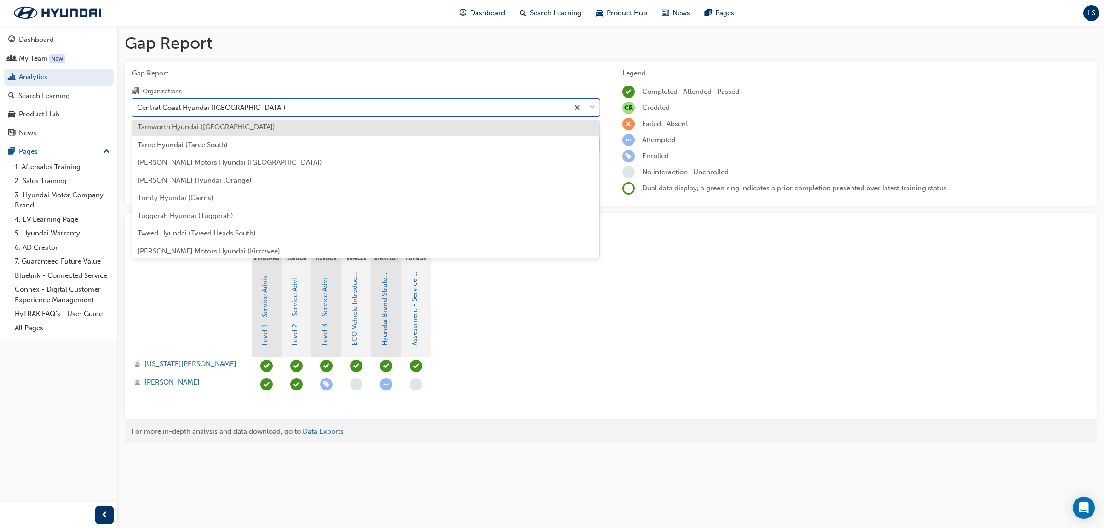
click at [205, 130] on div "Tamworth Hyundai ([GEOGRAPHIC_DATA])" at bounding box center [366, 127] width 468 height 18
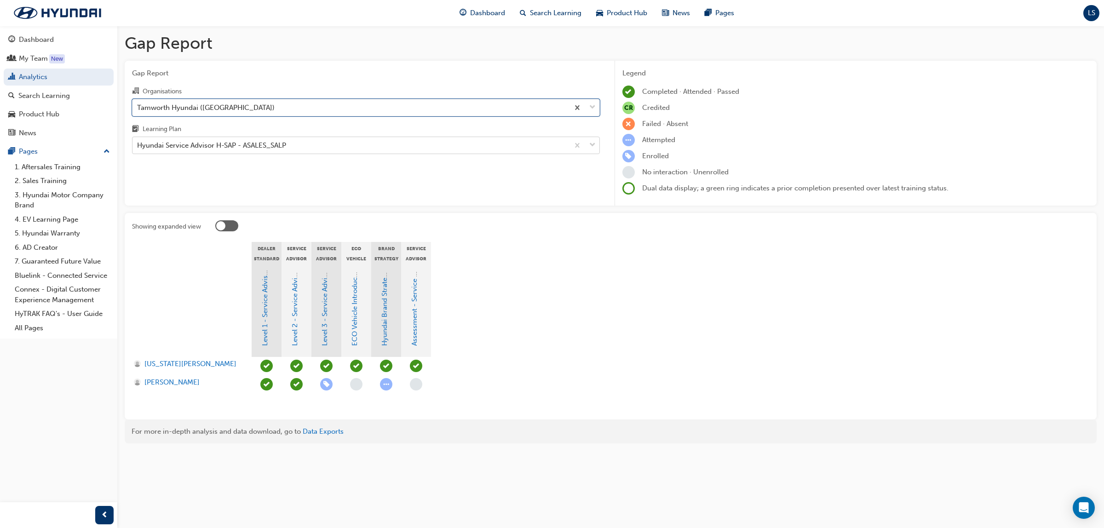
click at [235, 146] on div "Hyundai Service Advisor H-SAP - ASALES_SALP" at bounding box center [211, 145] width 149 height 11
click at [138, 146] on input "Learning Plan Hyundai Service Advisor H-SAP - ASALES_SALP" at bounding box center [137, 145] width 1 height 8
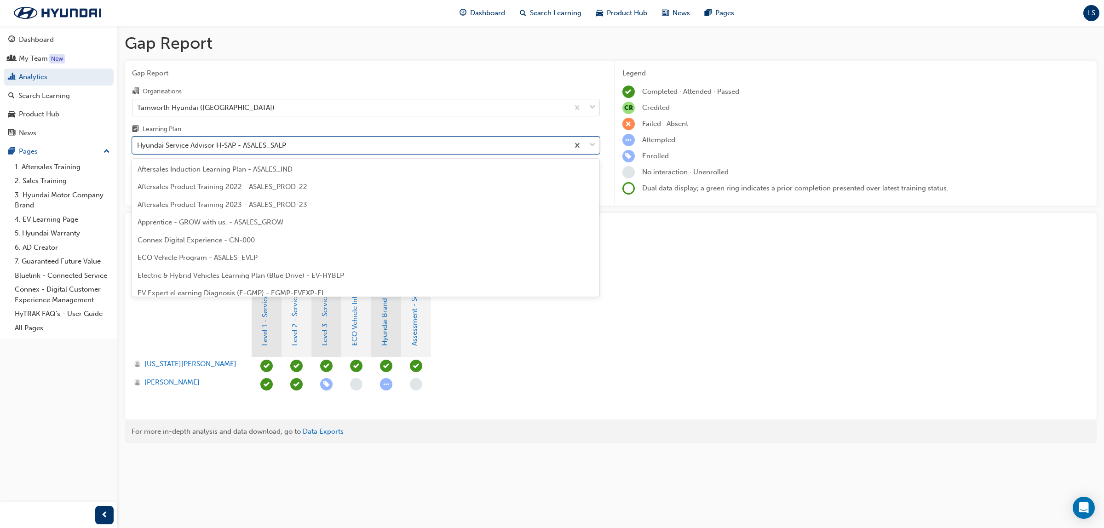
scroll to position [188, 0]
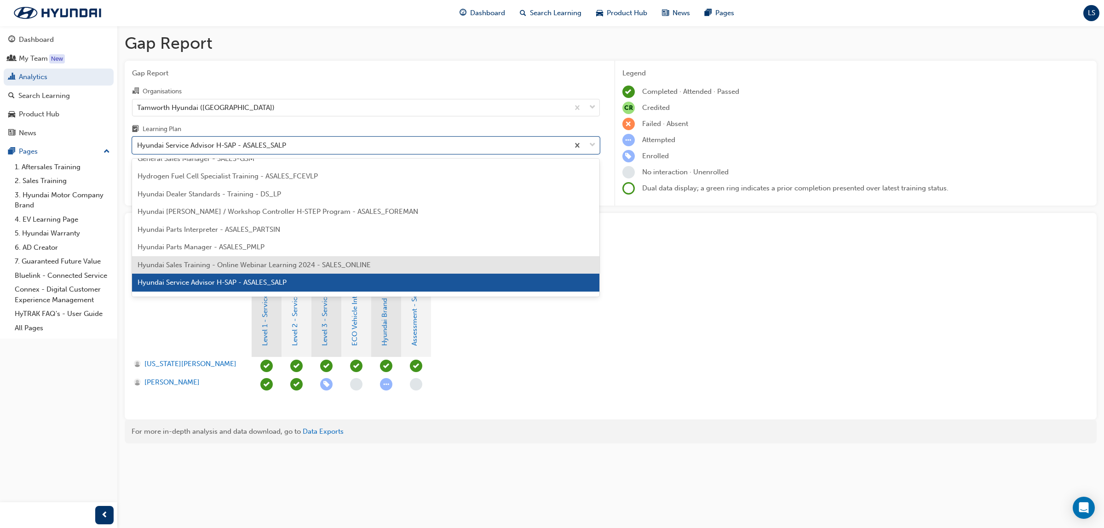
click at [235, 263] on span "Hyundai Sales Training - Online Webinar Learning 2024 - SALES_ONLINE" at bounding box center [254, 265] width 233 height 8
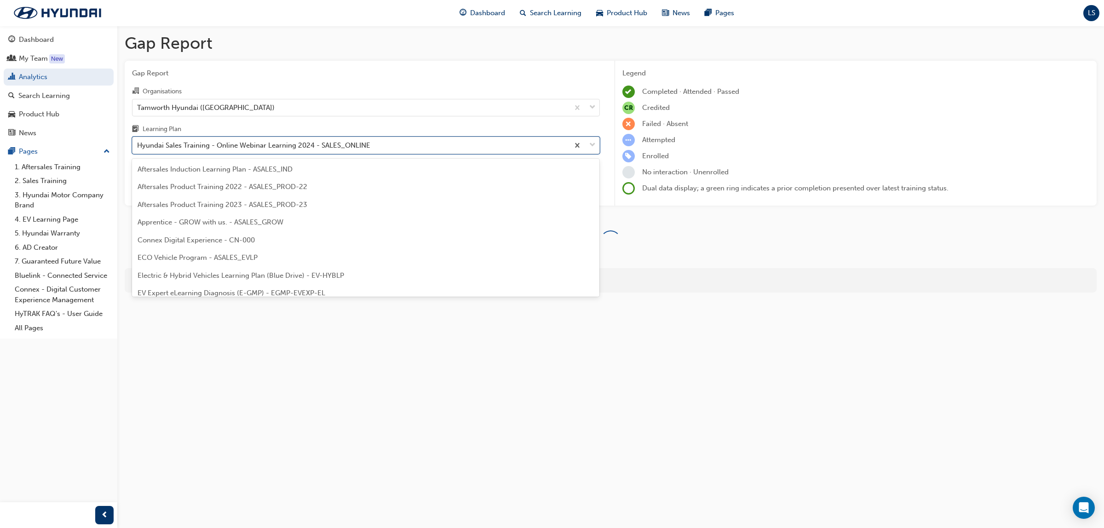
click at [232, 152] on div "Hyundai Sales Training - Online Webinar Learning 2024 - SALES_ONLINE" at bounding box center [350, 146] width 436 height 16
click at [138, 149] on input "Learning Plan option Hyundai Sales Training - Online Webinar Learning 2024 - SA…" at bounding box center [137, 145] width 1 height 8
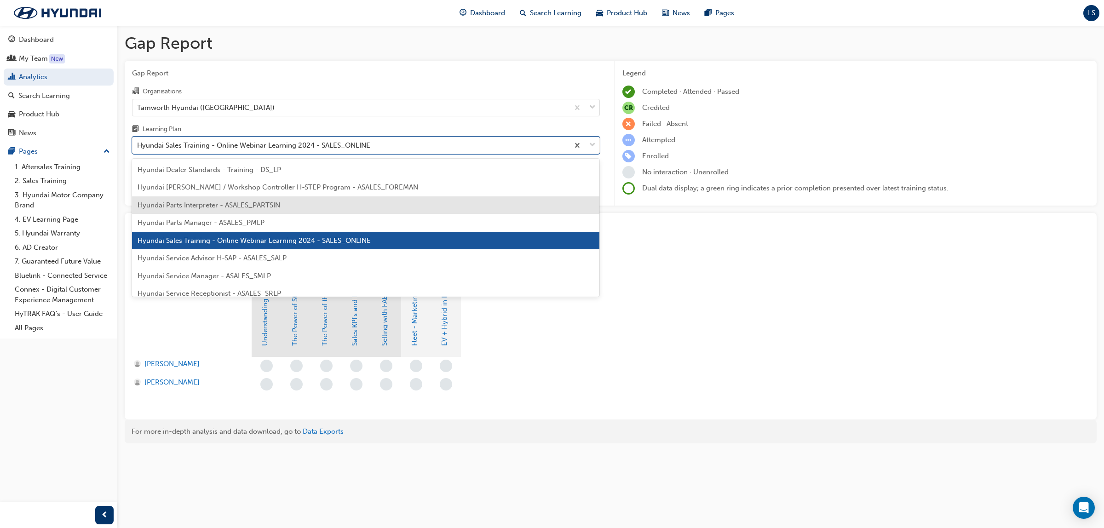
scroll to position [228, 0]
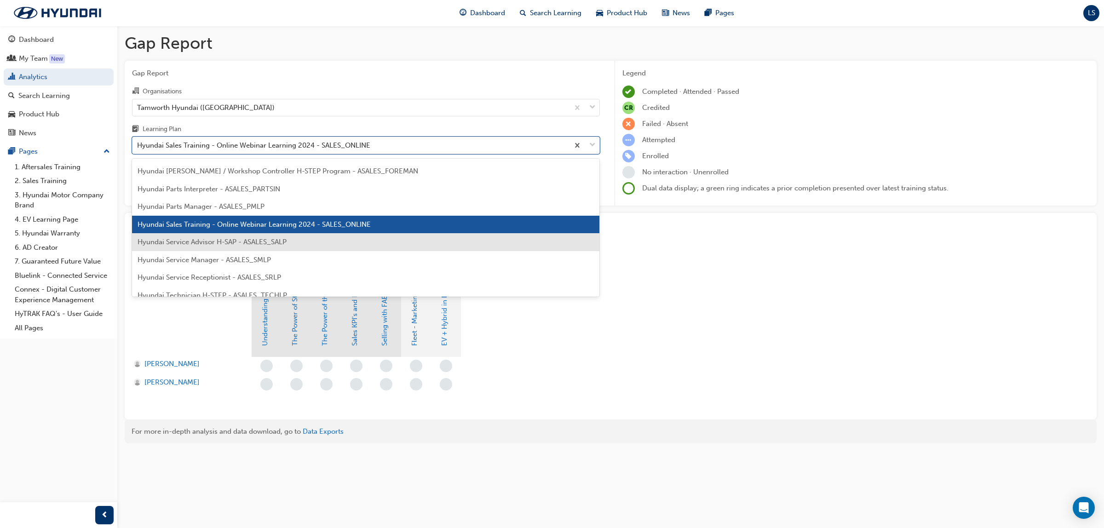
click at [199, 239] on span "Hyundai Service Advisor H-SAP - ASALES_SALP" at bounding box center [212, 242] width 149 height 8
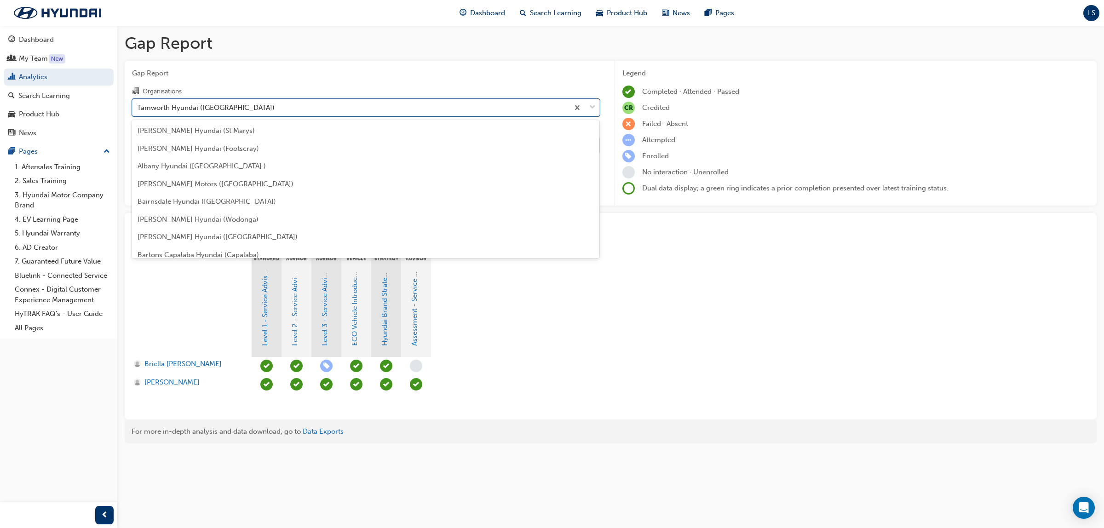
click at [198, 109] on div "Tamworth Hyundai ([GEOGRAPHIC_DATA])" at bounding box center [206, 107] width 138 height 11
click at [138, 109] on input "Organisations option Tamworth Hyundai (Tamworth), selected. option Tamworth Hyu…" at bounding box center [137, 107] width 1 height 8
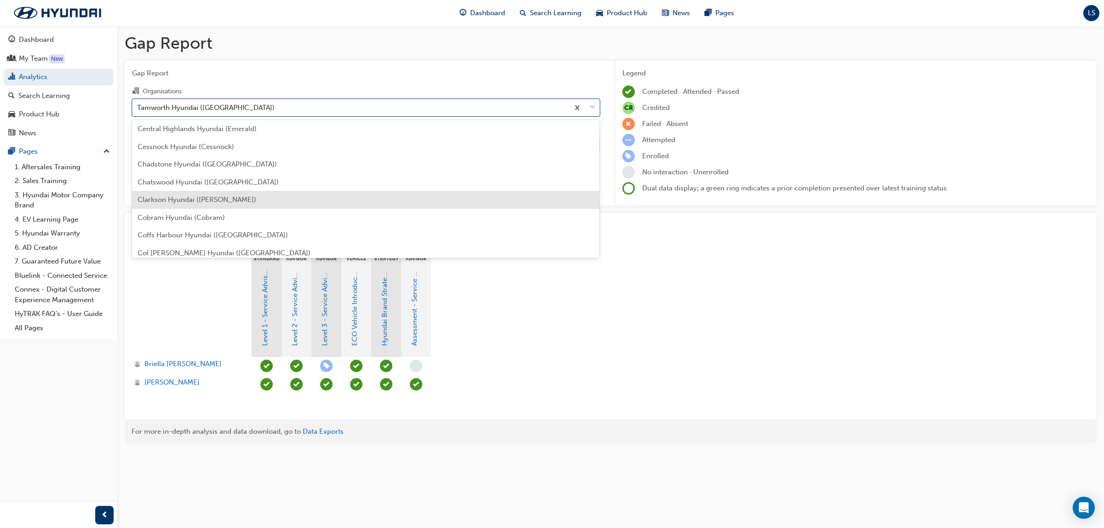
scroll to position [498, 0]
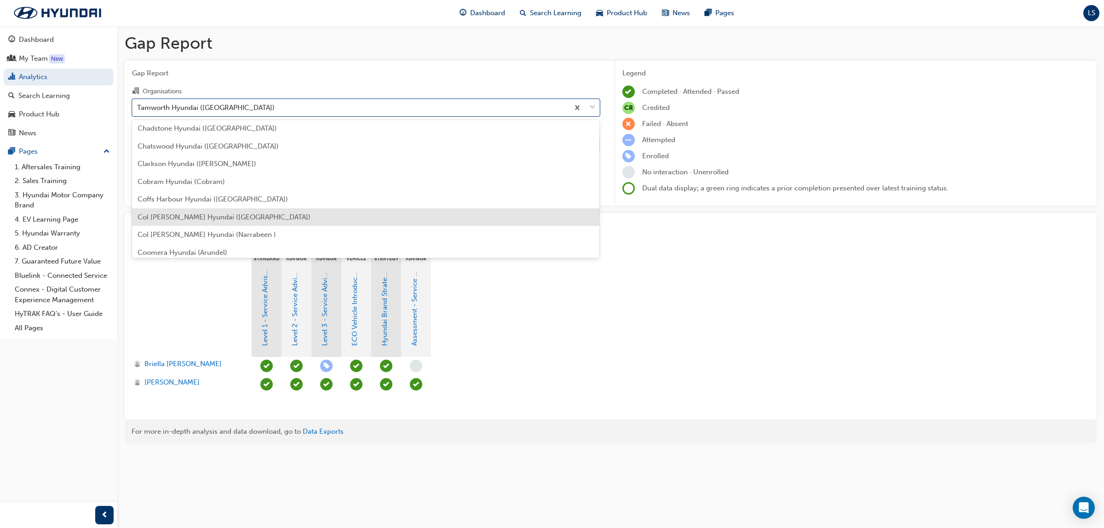
click at [232, 215] on span "Col [PERSON_NAME] Hyundai ([GEOGRAPHIC_DATA])" at bounding box center [224, 217] width 173 height 8
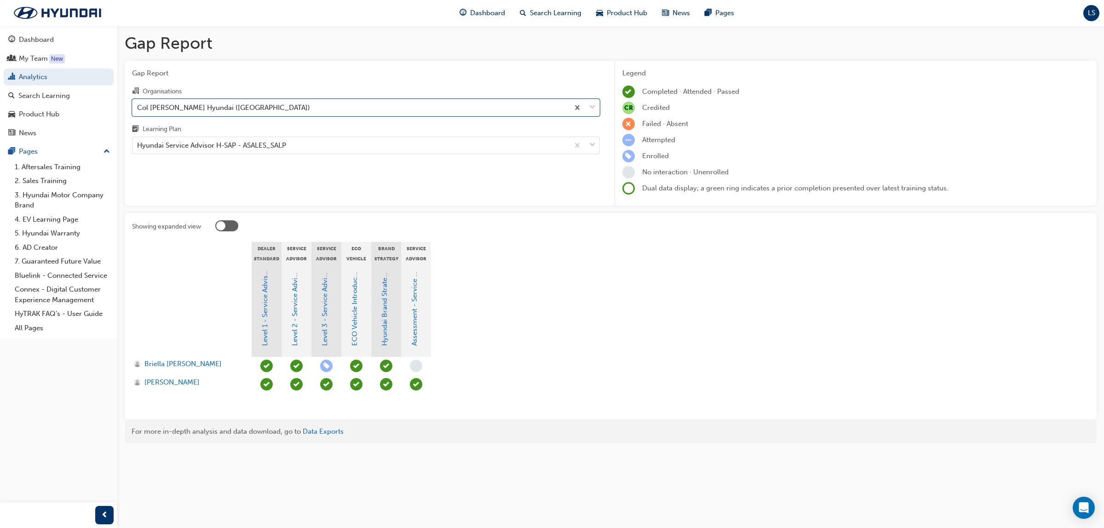
click at [248, 135] on div "Learning Plan" at bounding box center [366, 130] width 468 height 13
click at [138, 141] on input "Learning Plan Hyundai Service Advisor H-SAP - ASALES_SALP" at bounding box center [137, 145] width 1 height 8
click at [251, 145] on div "Hyundai Service Advisor H-SAP - ASALES_SALP" at bounding box center [211, 145] width 149 height 11
click at [138, 145] on input "Learning Plan option Hyundai Service Advisor H-SAP - ASALES_SALP, selected. 0 r…" at bounding box center [137, 145] width 1 height 8
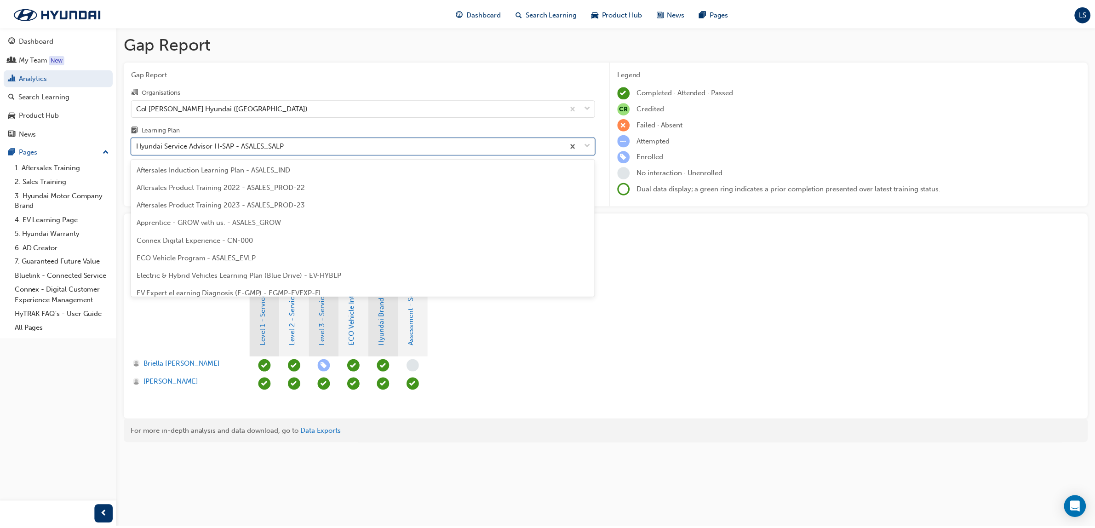
scroll to position [188, 0]
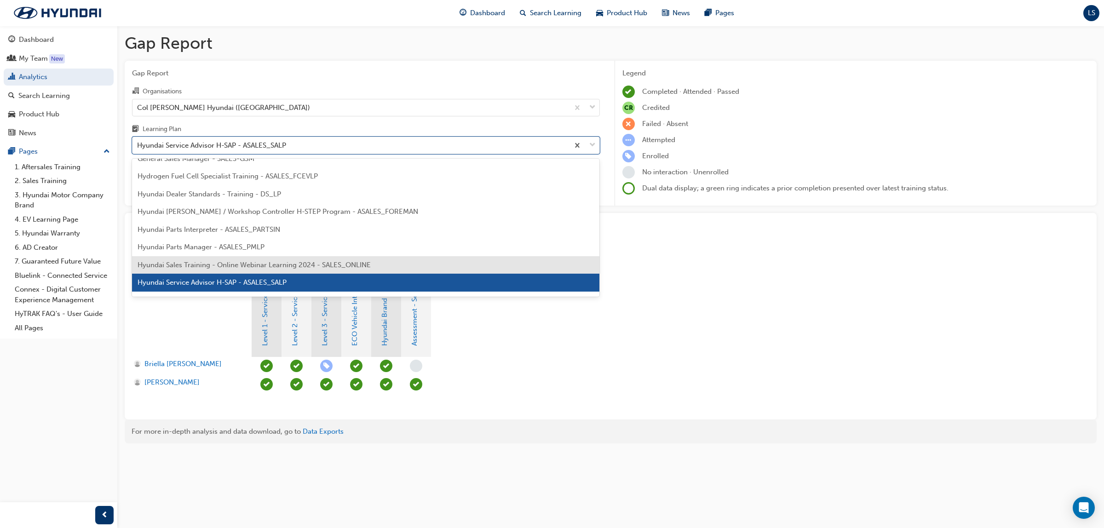
click at [253, 265] on span "Hyundai Sales Training - Online Webinar Learning 2024 - SALES_ONLINE" at bounding box center [254, 265] width 233 height 8
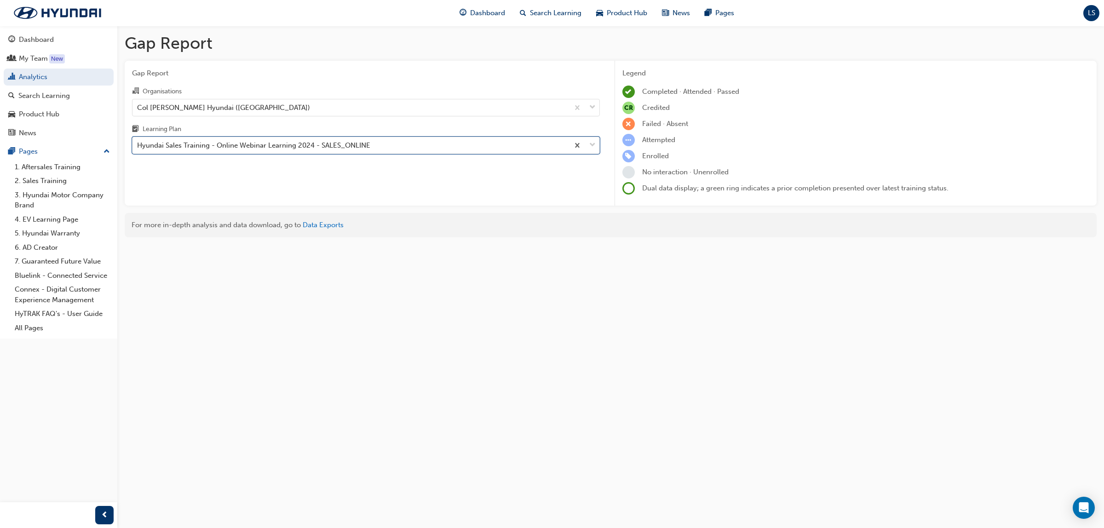
click at [265, 148] on div "Hyundai Sales Training - Online Webinar Learning 2024 - SALES_ONLINE" at bounding box center [253, 145] width 233 height 11
click at [138, 148] on input "Learning Plan option Hyundai Sales Training - Online Webinar Learning 2024 - SA…" at bounding box center [137, 145] width 1 height 8
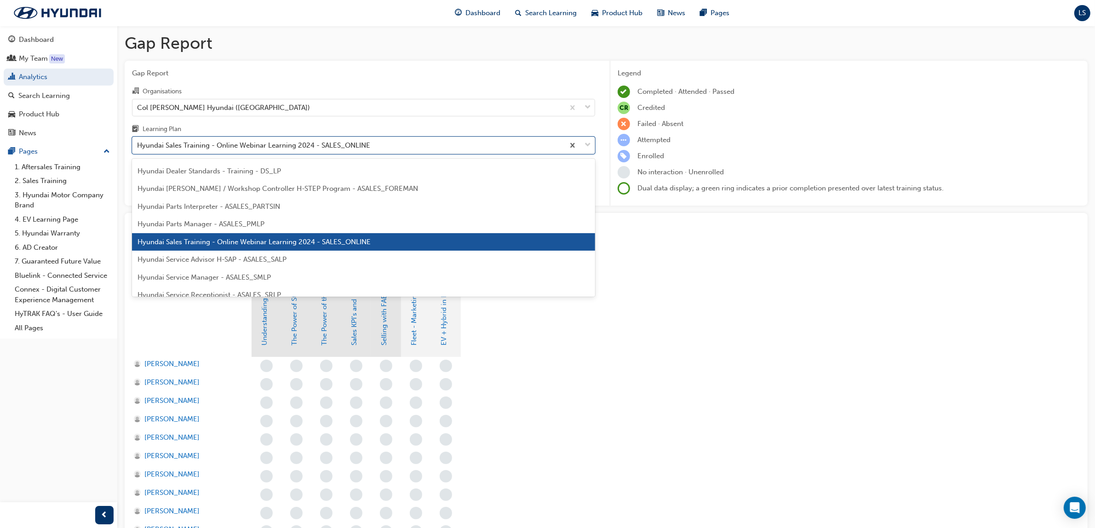
scroll to position [230, 0]
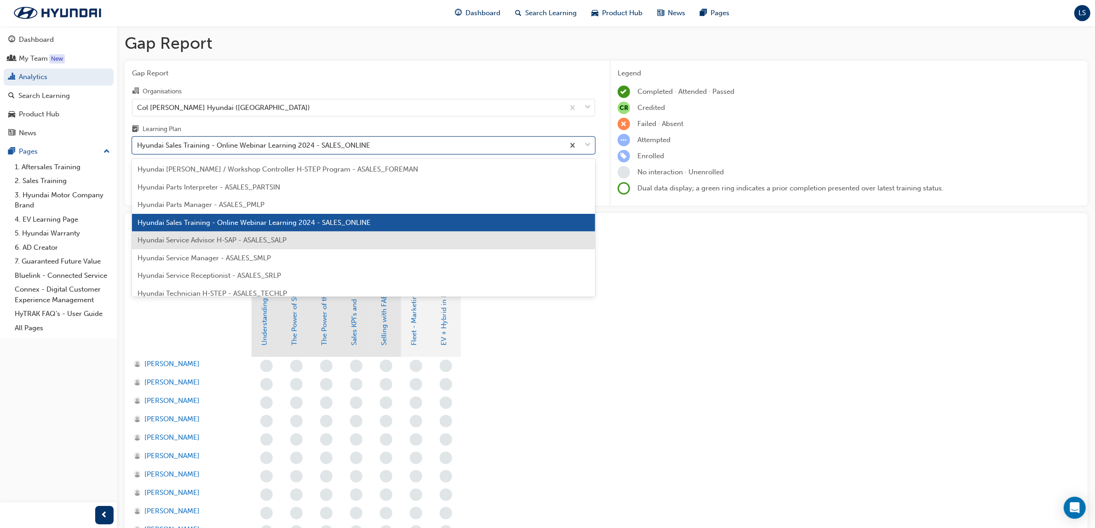
click at [252, 241] on span "Hyundai Service Advisor H-SAP - ASALES_SALP" at bounding box center [212, 240] width 149 height 8
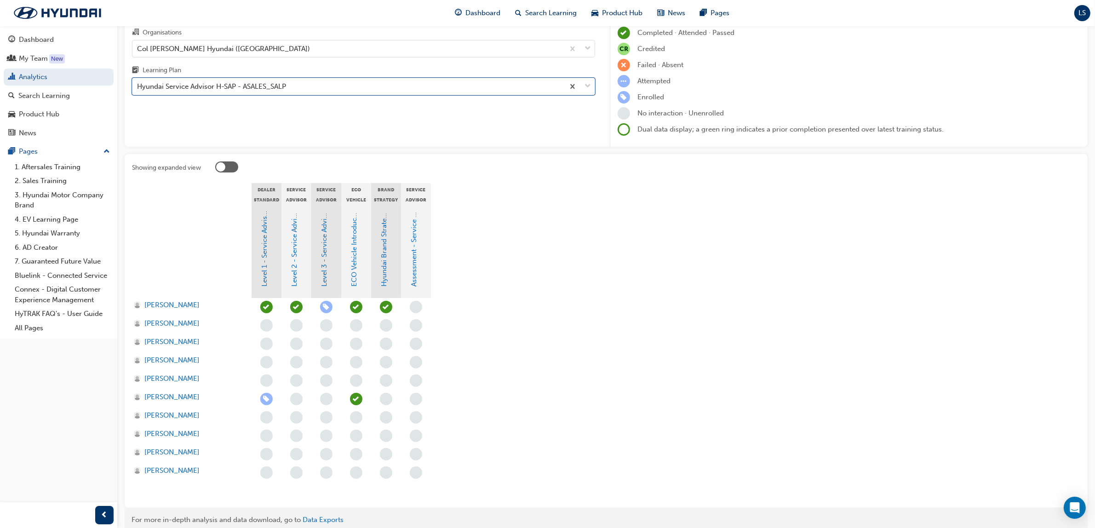
scroll to position [42, 0]
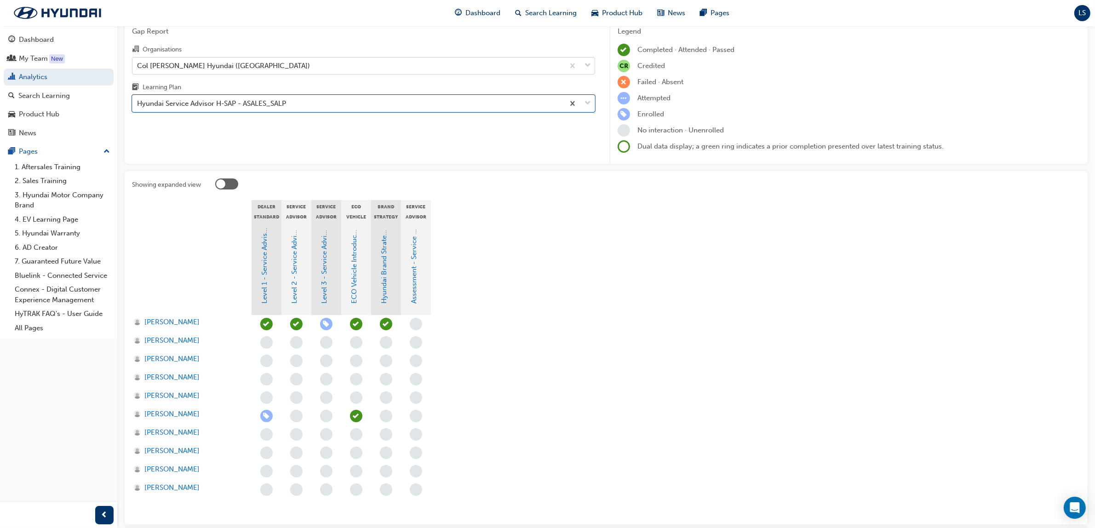
click at [235, 60] on div "Col [PERSON_NAME] Hyundai ([GEOGRAPHIC_DATA])" at bounding box center [223, 65] width 173 height 11
click at [138, 61] on input "Organisations Col [PERSON_NAME] Hyundai ([GEOGRAPHIC_DATA])" at bounding box center [137, 65] width 1 height 8
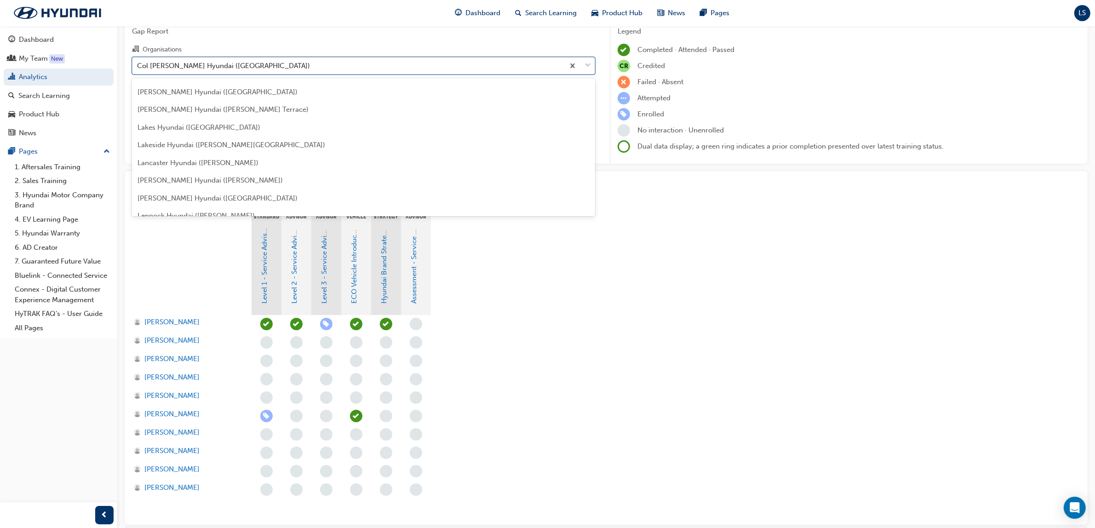
scroll to position [1449, 0]
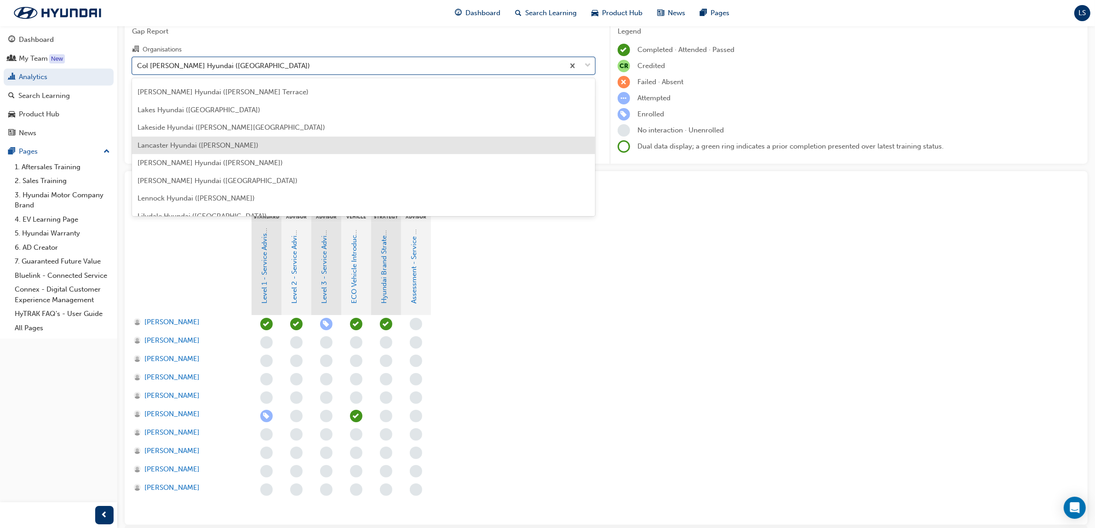
click at [222, 146] on span "Lancaster Hyundai ([PERSON_NAME])" at bounding box center [198, 145] width 121 height 8
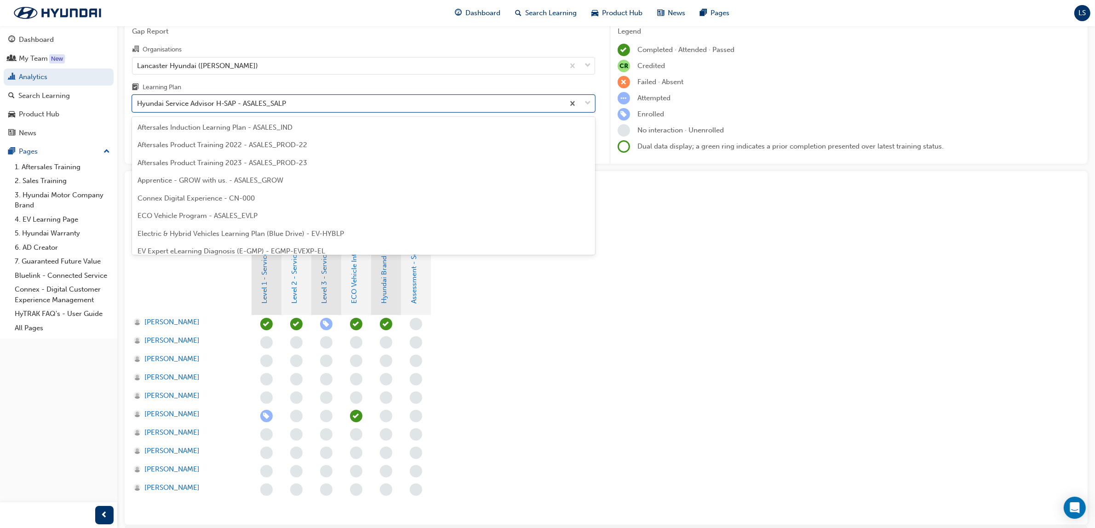
click at [214, 106] on div "Hyundai Service Advisor H-SAP - ASALES_SALP" at bounding box center [211, 103] width 149 height 11
click at [138, 106] on input "Learning Plan option Hyundai Service Advisor H-SAP - ASALES_SALP, selected. opt…" at bounding box center [137, 103] width 1 height 8
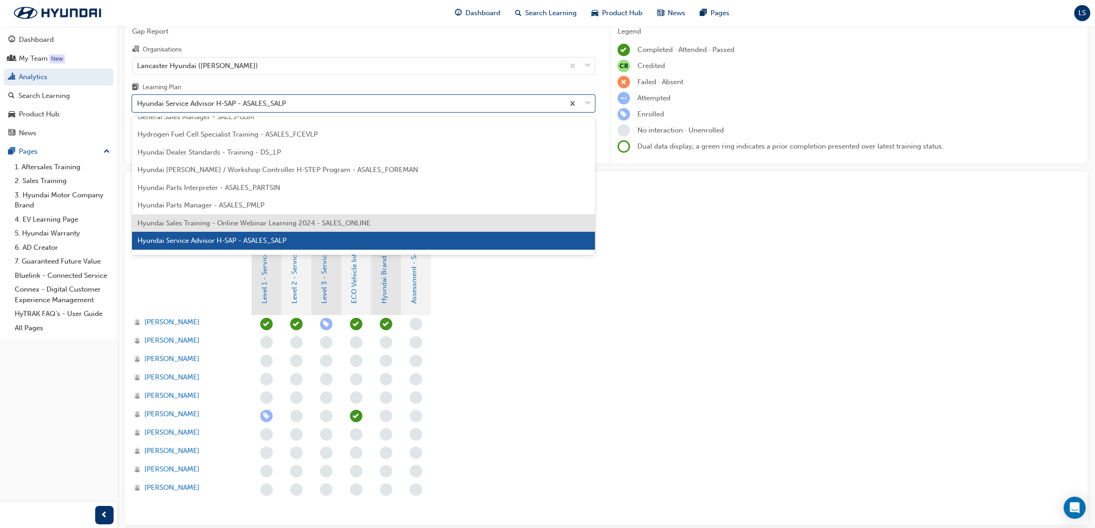
click at [241, 223] on span "Hyundai Sales Training - Online Webinar Learning 2024 - SALES_ONLINE" at bounding box center [254, 223] width 233 height 8
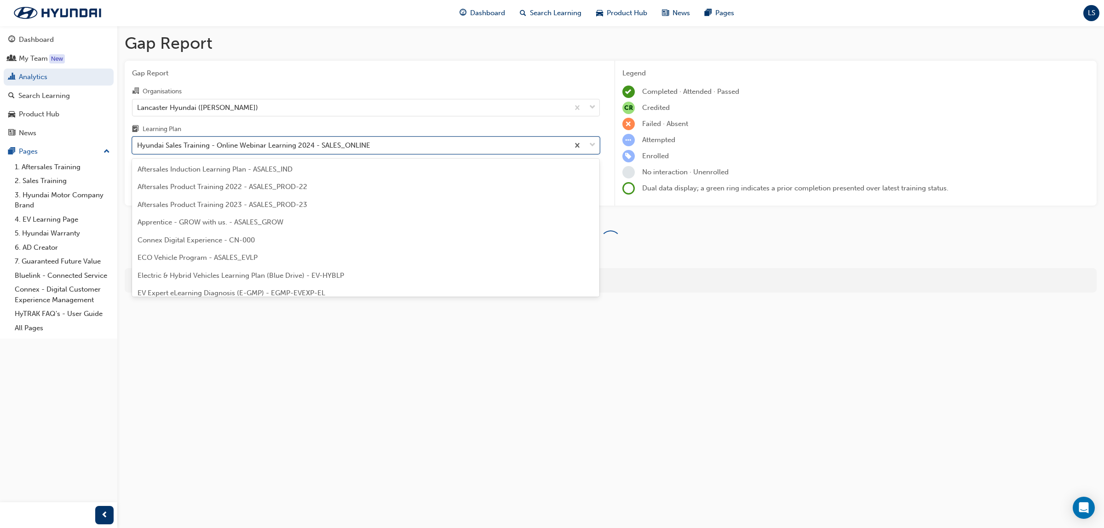
click at [223, 149] on div "Hyundai Sales Training - Online Webinar Learning 2024 - SALES_ONLINE" at bounding box center [253, 145] width 233 height 11
click at [138, 149] on input "Learning Plan option Hyundai Sales Training - Online Webinar Learning 2024 - SA…" at bounding box center [137, 145] width 1 height 8
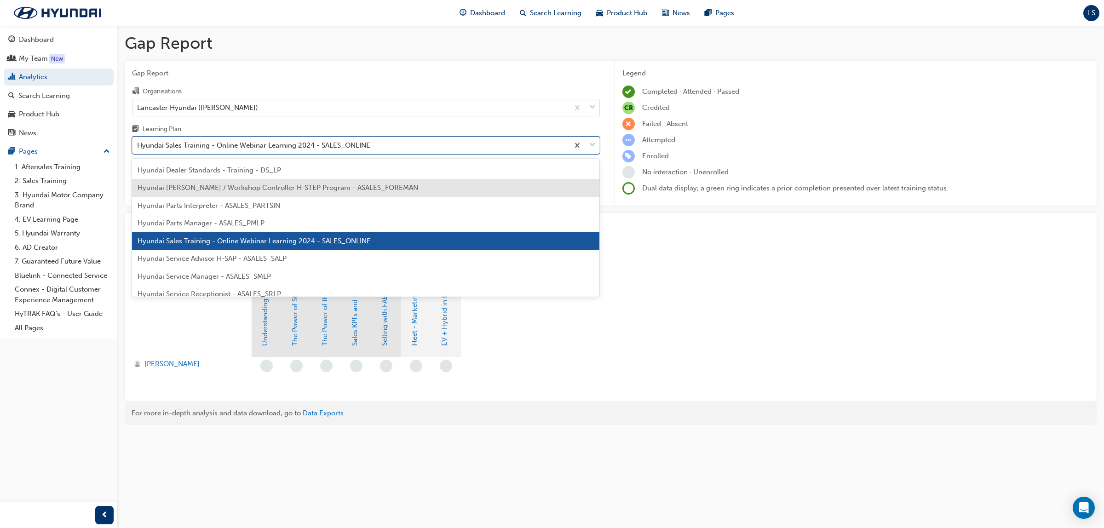
scroll to position [286, 0]
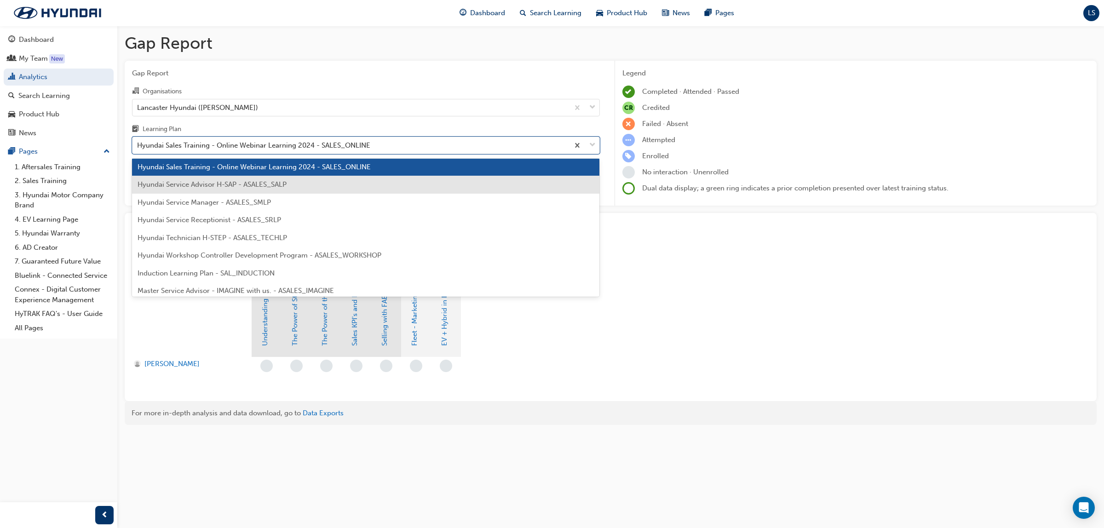
click at [244, 192] on div "Hyundai Service Advisor H-SAP - ASALES_SALP" at bounding box center [366, 185] width 468 height 18
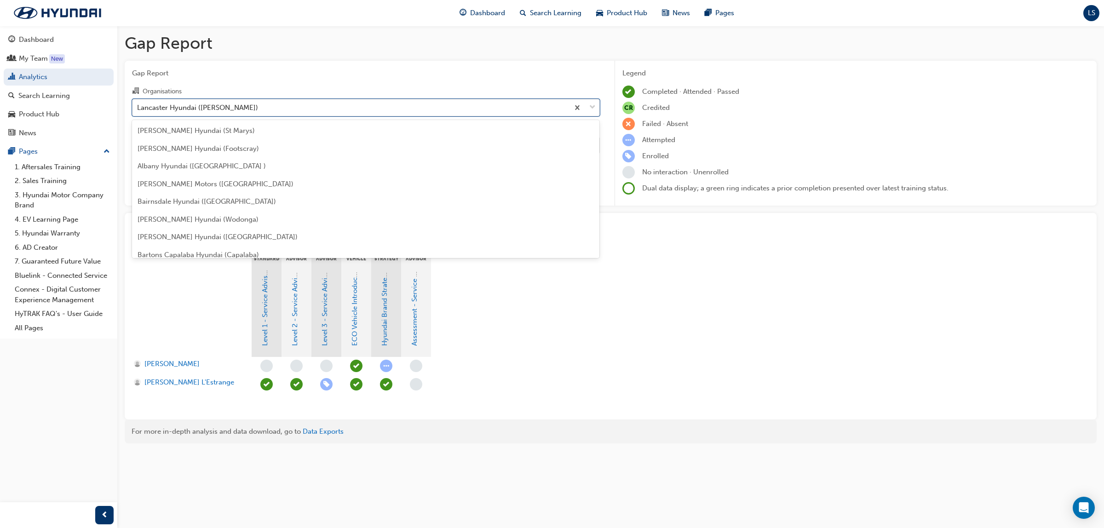
scroll to position [1391, 0]
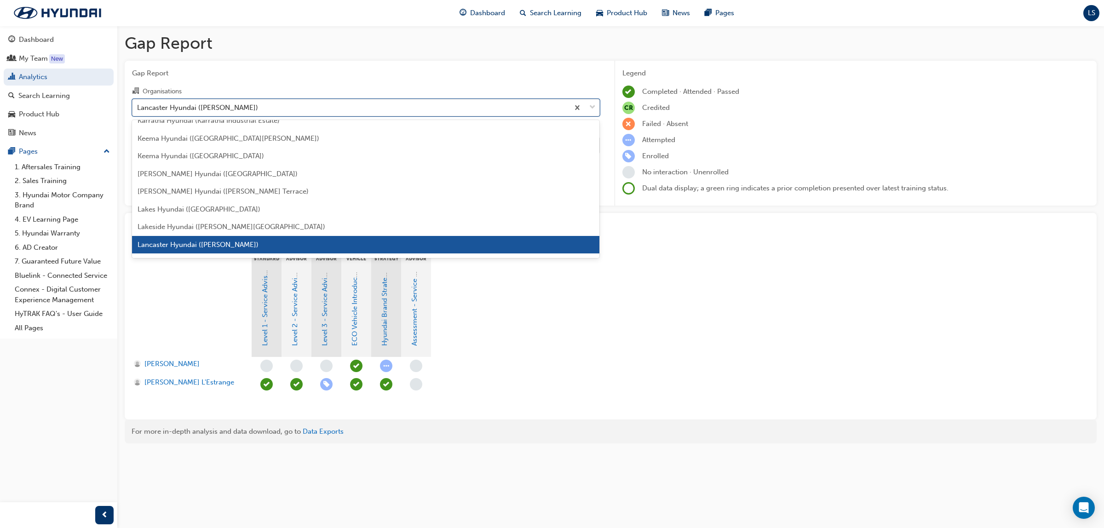
click at [251, 107] on div "Lancaster Hyundai ([PERSON_NAME])" at bounding box center [350, 107] width 436 height 16
click at [138, 107] on input "Organisations option Lancaster Hyundai ([PERSON_NAME]), selected. option Lancas…" at bounding box center [137, 107] width 1 height 8
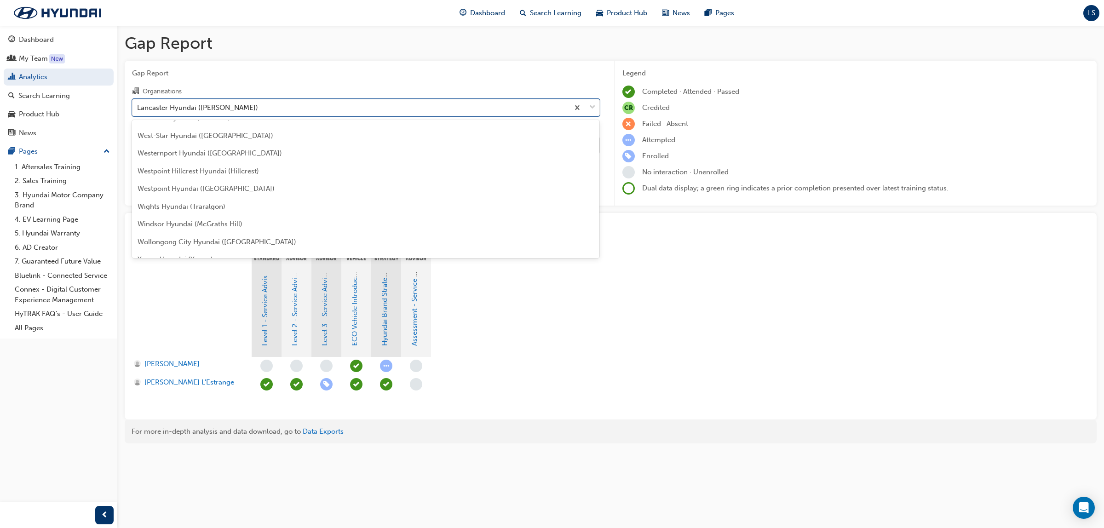
scroll to position [3086, 0]
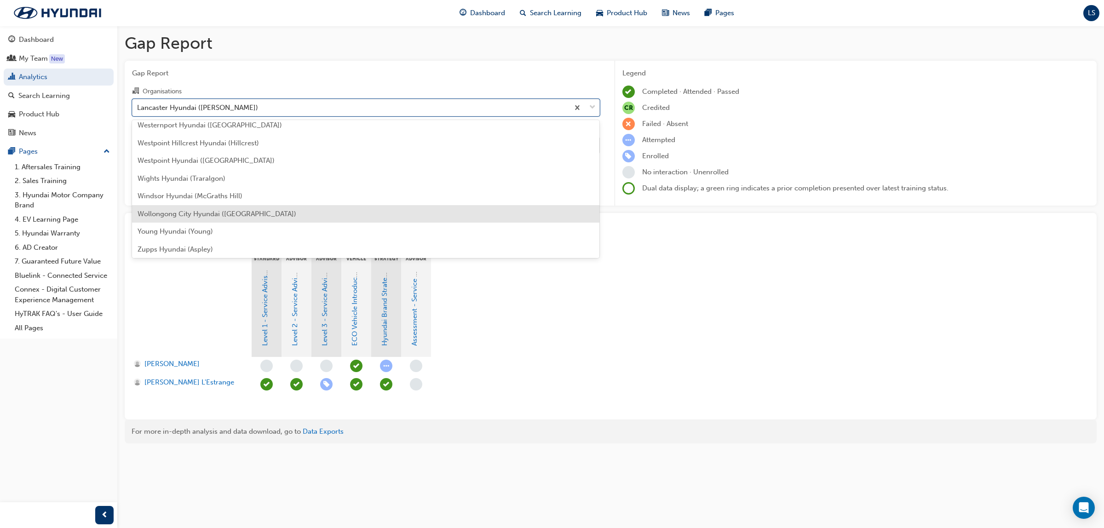
click at [223, 211] on span "Wollongong City Hyundai ([GEOGRAPHIC_DATA])" at bounding box center [217, 214] width 159 height 8
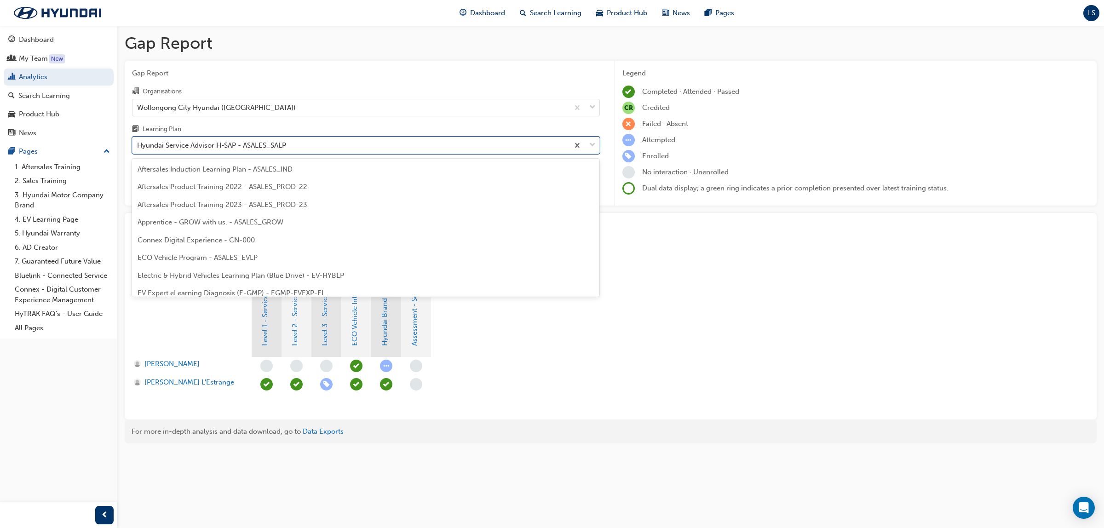
click at [237, 152] on div "Hyundai Service Advisor H-SAP - ASALES_SALP" at bounding box center [350, 146] width 436 height 16
click at [138, 149] on input "Learning Plan option Hyundai Service Advisor H-SAP - ASALES_SALP, selected. opt…" at bounding box center [137, 145] width 1 height 8
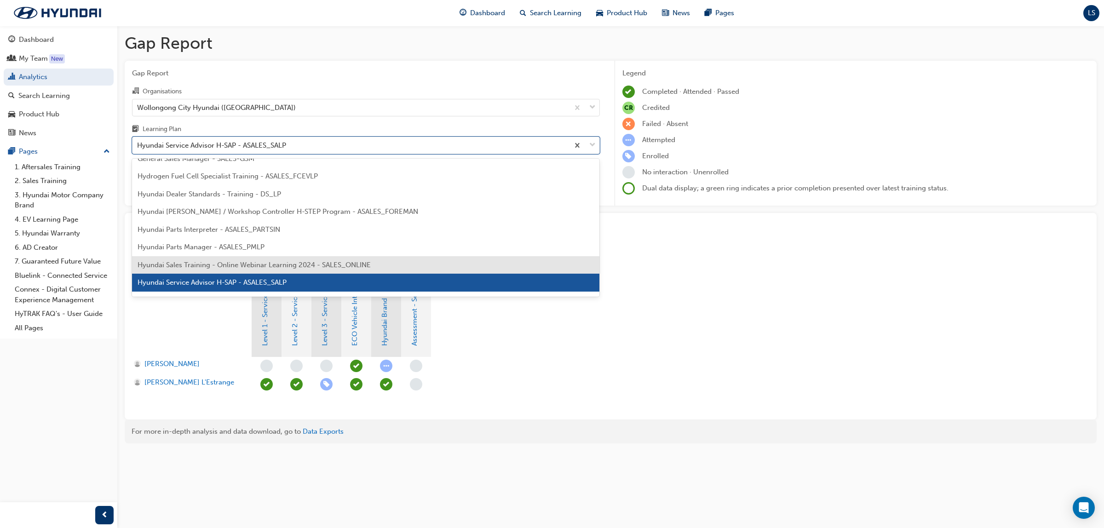
click at [245, 265] on span "Hyundai Sales Training - Online Webinar Learning 2024 - SALES_ONLINE" at bounding box center [254, 265] width 233 height 8
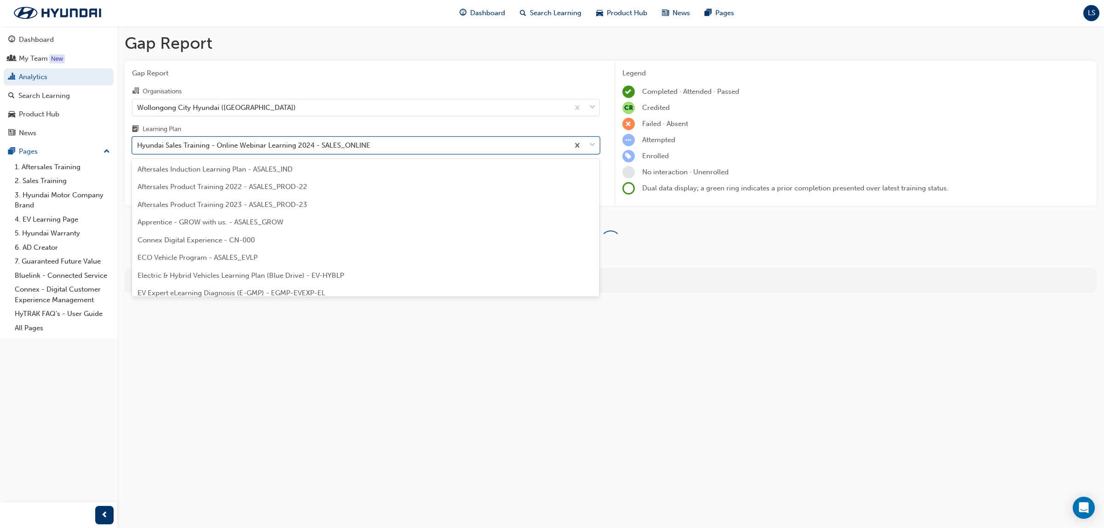
click at [226, 150] on div "Hyundai Sales Training - Online Webinar Learning 2024 - SALES_ONLINE" at bounding box center [253, 145] width 233 height 11
click at [138, 149] on input "Learning Plan option Hyundai Sales Training - Online Webinar Learning 2024 - SA…" at bounding box center [137, 145] width 1 height 8
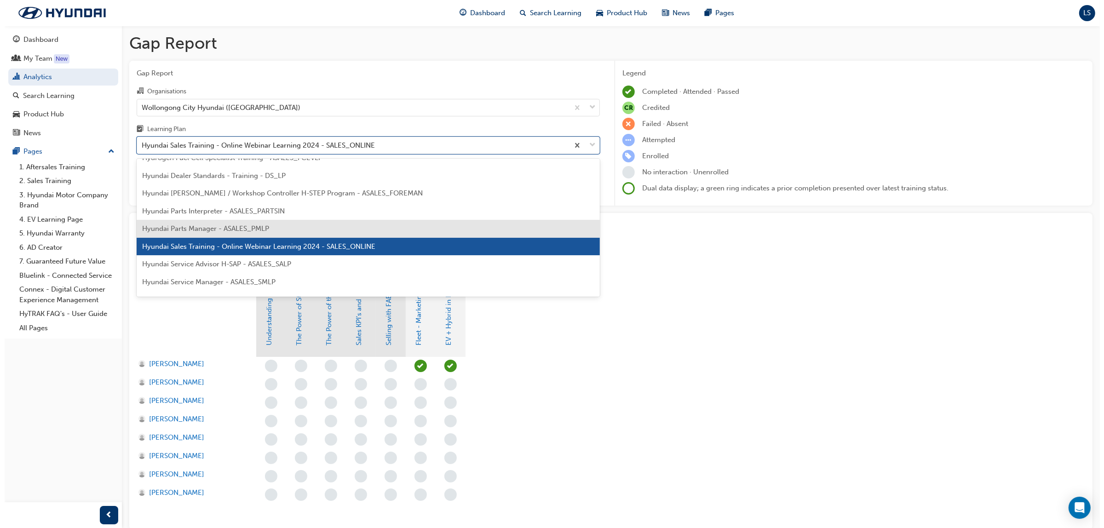
scroll to position [228, 0]
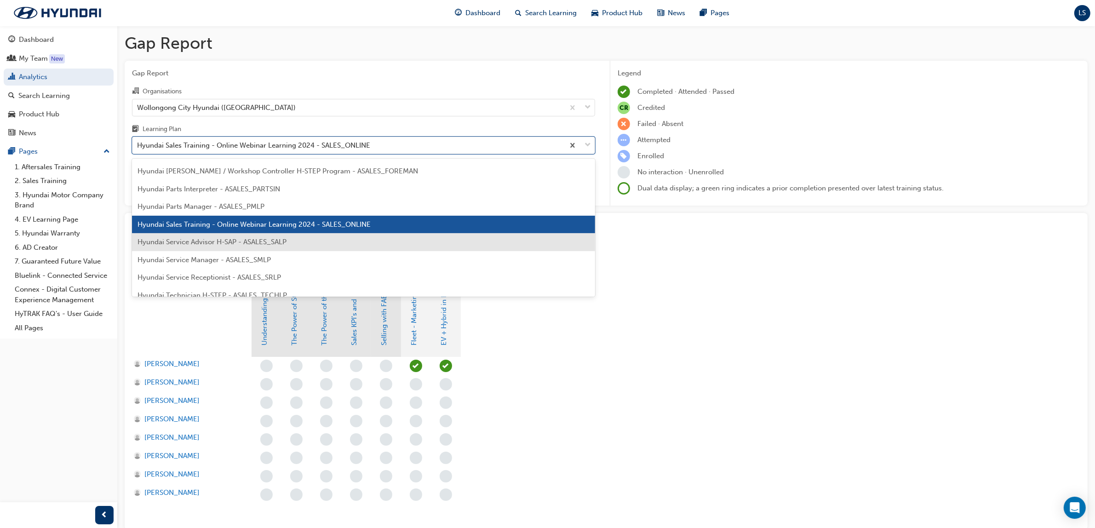
click at [232, 243] on span "Hyundai Service Advisor H-SAP - ASALES_SALP" at bounding box center [212, 242] width 149 height 8
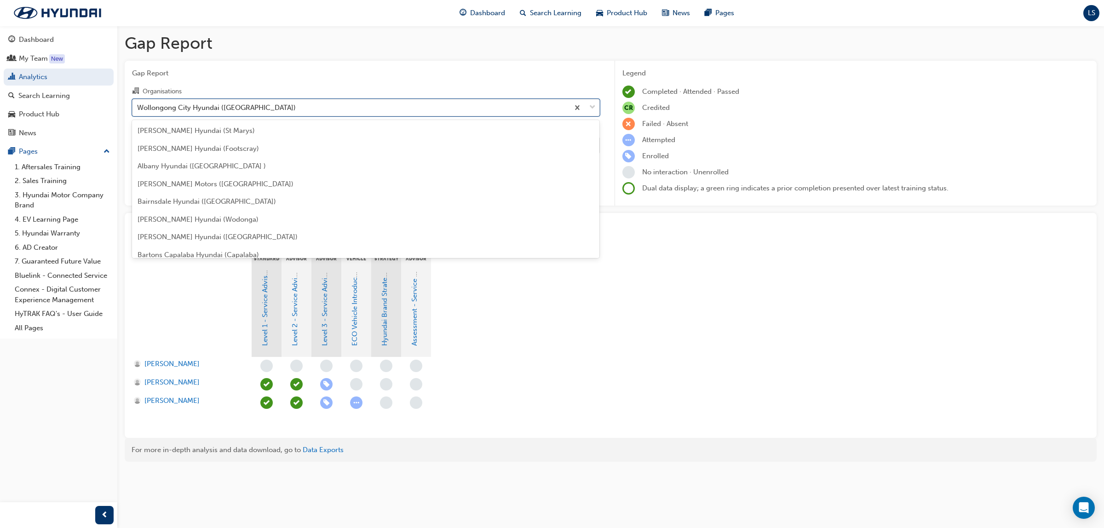
click at [249, 109] on div "Wollongong City Hyundai ([GEOGRAPHIC_DATA])" at bounding box center [216, 107] width 159 height 11
click at [138, 109] on input "Organisations option Wollongong City Hyundai ([GEOGRAPHIC_DATA]), selected. opt…" at bounding box center [137, 107] width 1 height 8
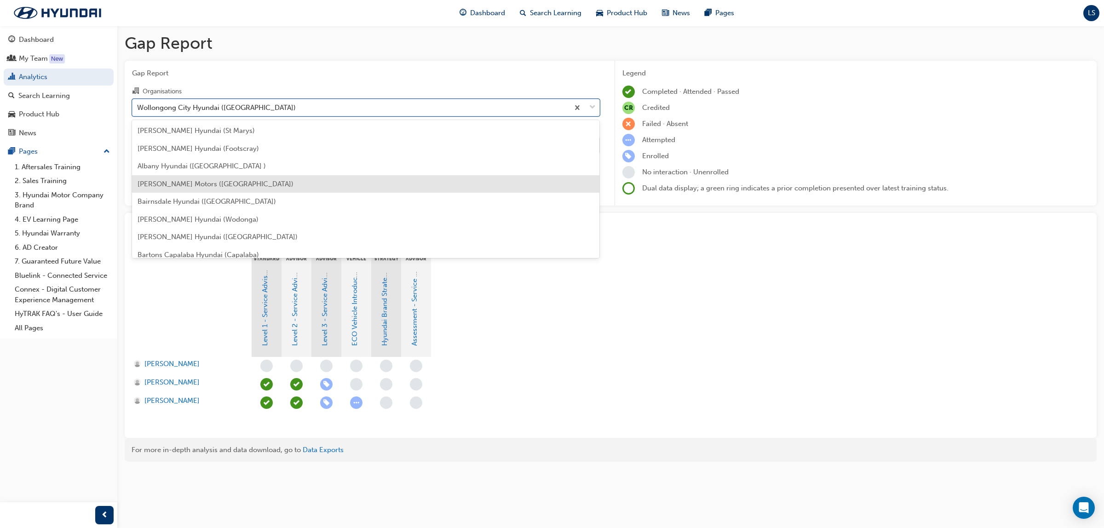
click at [226, 184] on span "[PERSON_NAME] Motors ([GEOGRAPHIC_DATA])" at bounding box center [216, 184] width 156 height 8
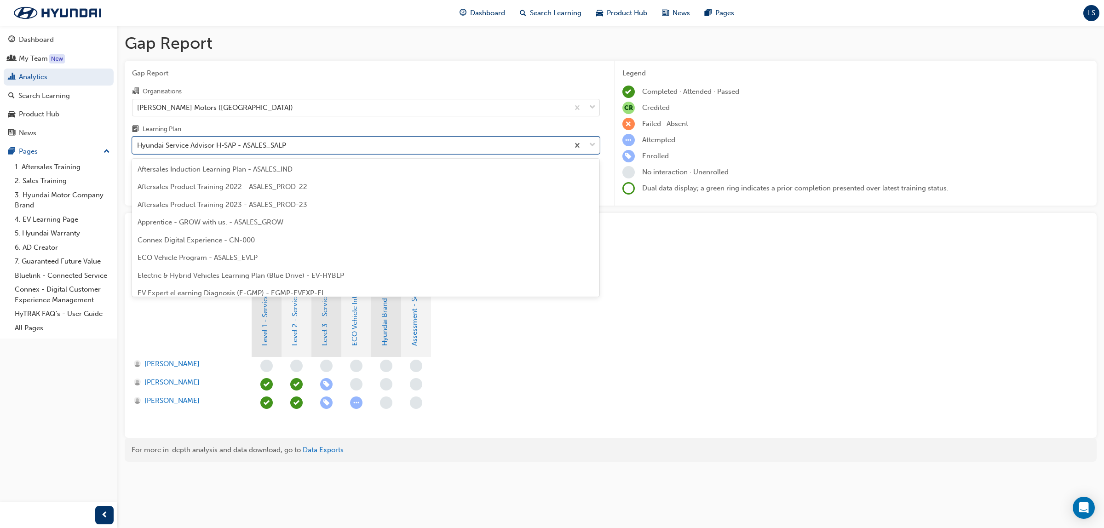
drag, startPoint x: 254, startPoint y: 143, endPoint x: 267, endPoint y: 234, distance: 91.9
click at [254, 143] on div "Hyundai Service Advisor H-SAP - ASALES_SALP" at bounding box center [211, 145] width 149 height 11
click at [138, 143] on input "Learning Plan option Hyundai Service Advisor H-SAP - ASALES_SALP, selected. opt…" at bounding box center [137, 145] width 1 height 8
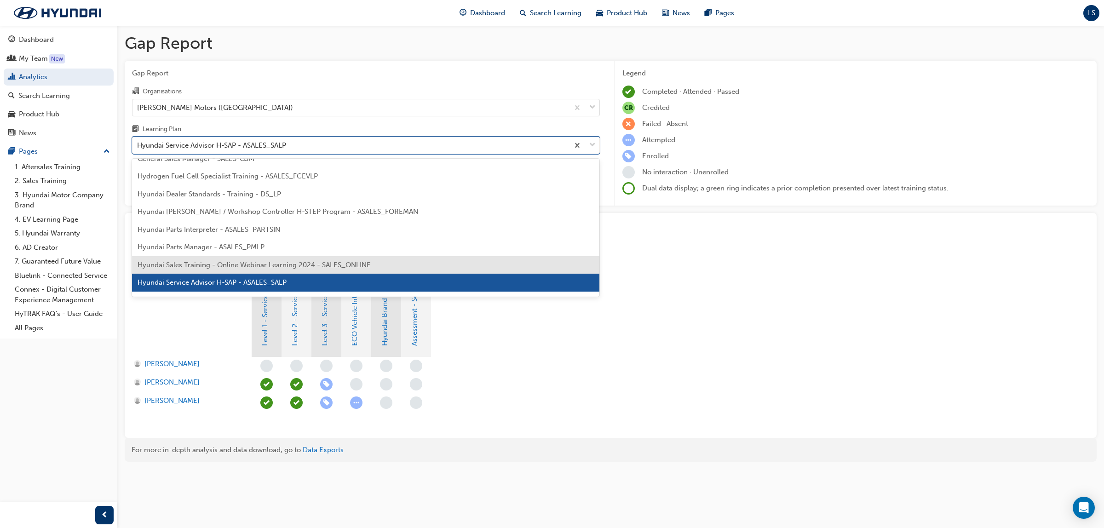
click at [259, 259] on div "Hyundai Sales Training - Online Webinar Learning 2024 - SALES_ONLINE" at bounding box center [366, 265] width 468 height 18
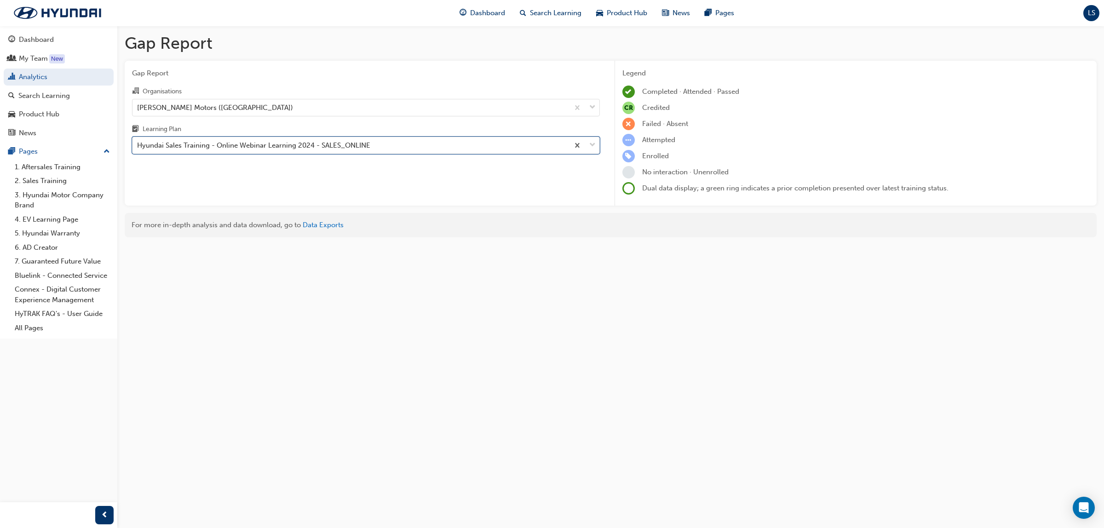
click at [256, 148] on div "Hyundai Sales Training - Online Webinar Learning 2024 - SALES_ONLINE" at bounding box center [253, 145] width 233 height 11
click at [138, 148] on input "Learning Plan option Hyundai Sales Training - Online Webinar Learning 2024 - SA…" at bounding box center [137, 145] width 1 height 8
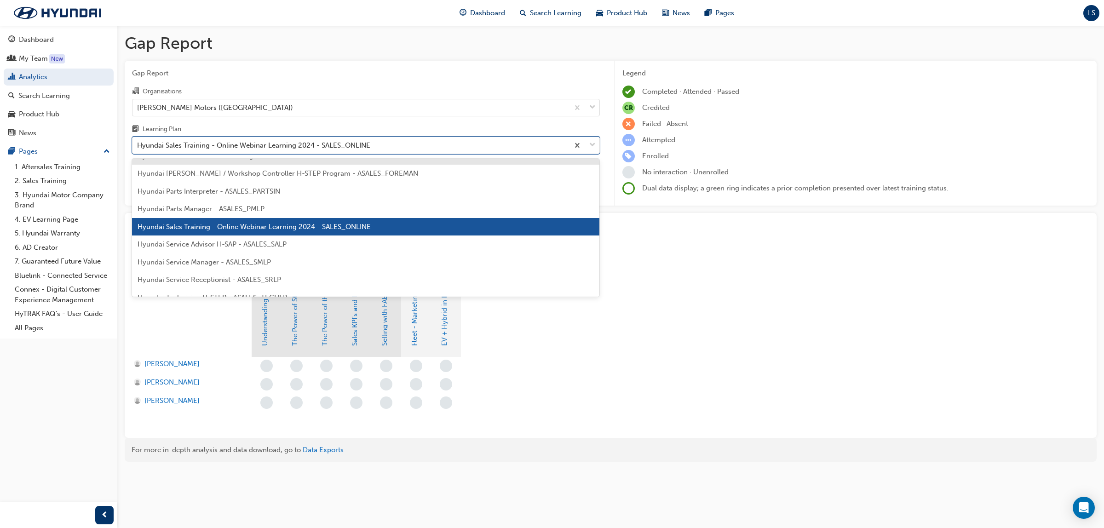
scroll to position [230, 0]
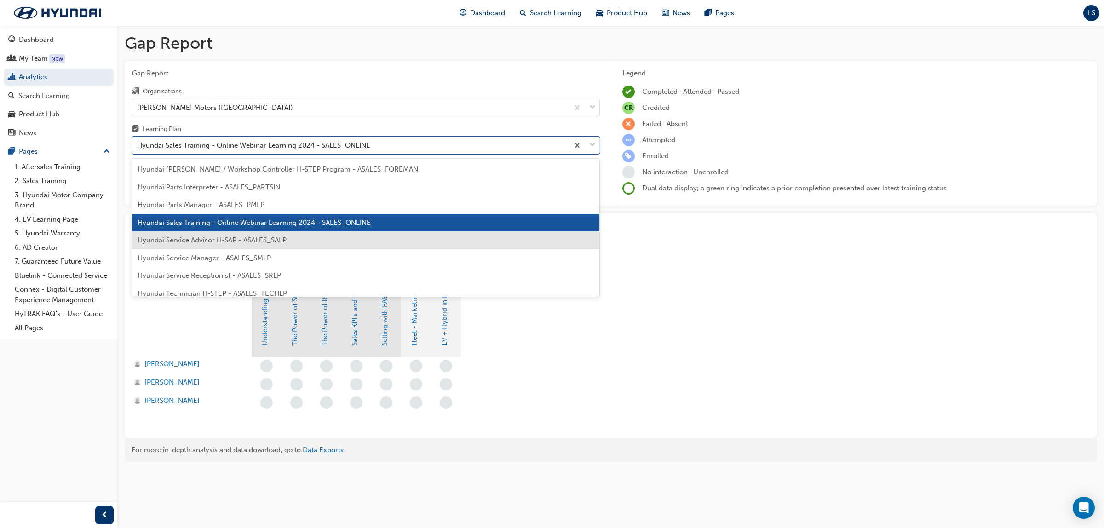
click at [221, 238] on span "Hyundai Service Advisor H-SAP - ASALES_SALP" at bounding box center [212, 240] width 149 height 8
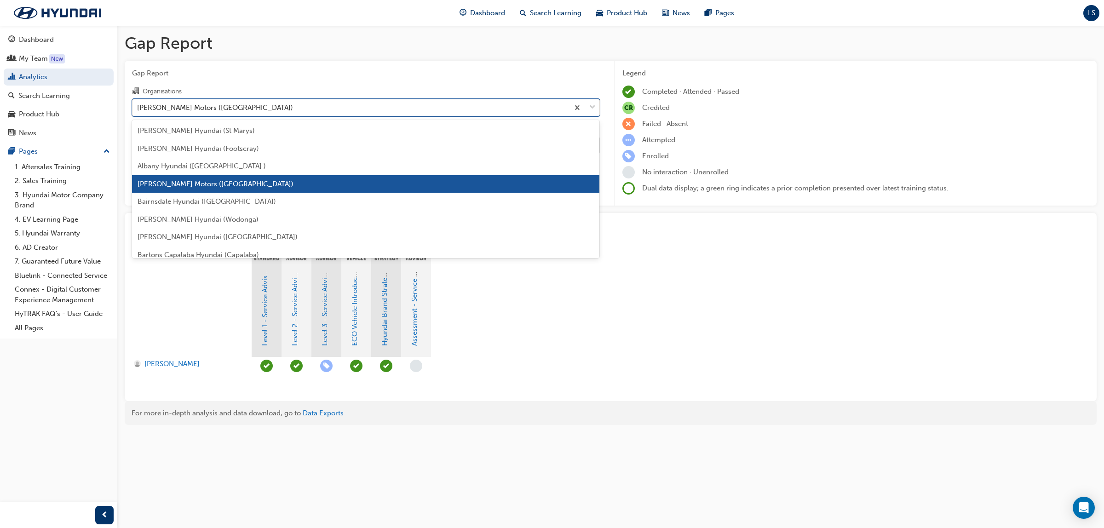
click at [261, 110] on div "[PERSON_NAME] Motors ([GEOGRAPHIC_DATA])" at bounding box center [215, 107] width 156 height 11
click at [138, 110] on input "Organisations option [PERSON_NAME] Motors ([GEOGRAPHIC_DATA]), selected. option…" at bounding box center [137, 107] width 1 height 8
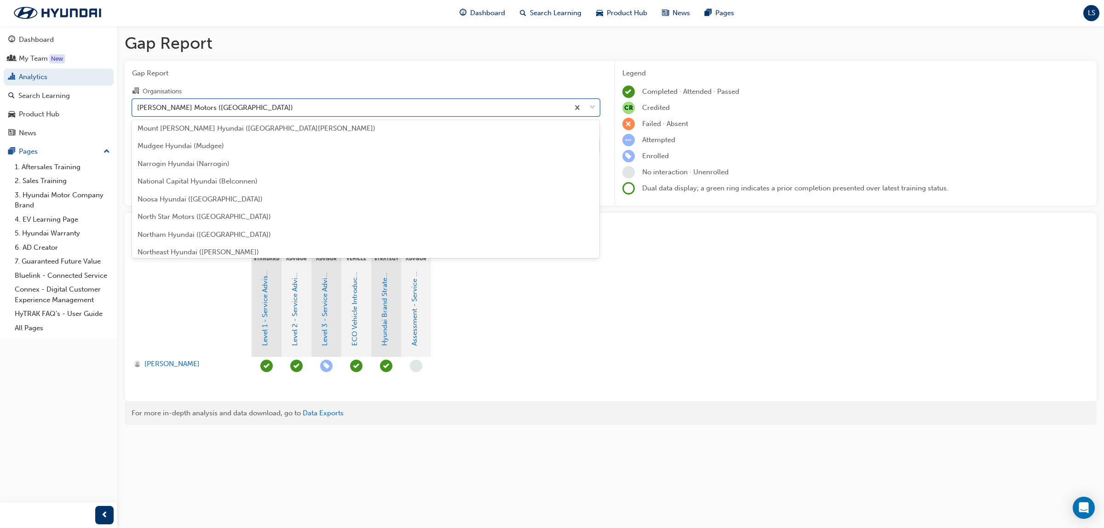
scroll to position [2127, 0]
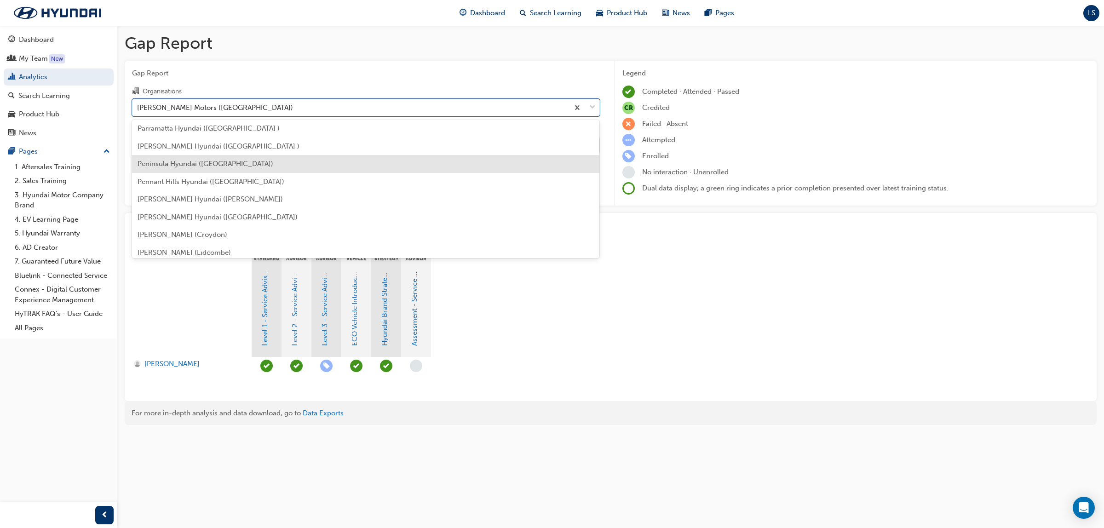
click at [239, 161] on div "Peninsula Hyundai ([GEOGRAPHIC_DATA])" at bounding box center [366, 164] width 468 height 18
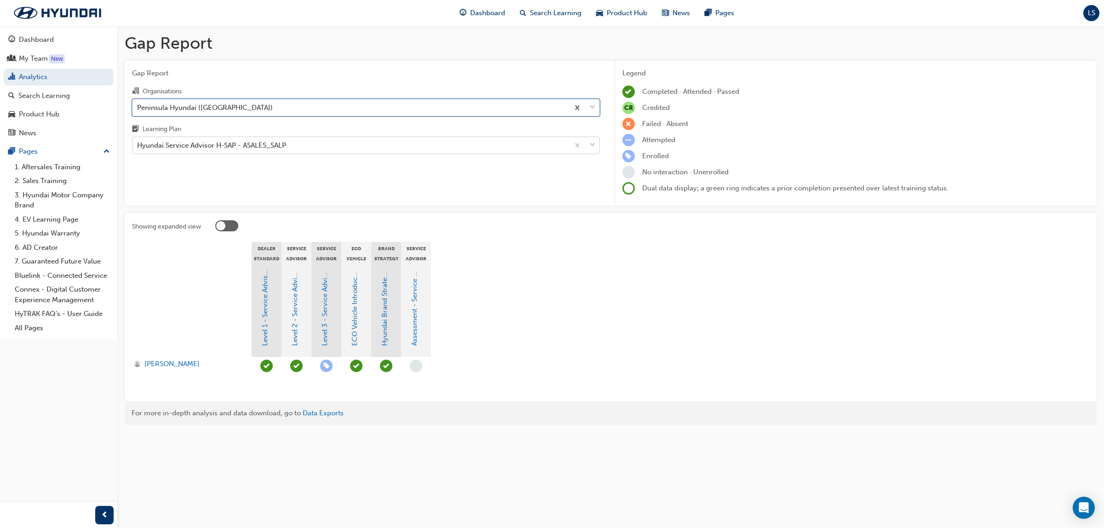
click at [302, 149] on div "Hyundai Service Advisor H-SAP - ASALES_SALP" at bounding box center [350, 146] width 436 height 16
click at [138, 149] on input "Learning Plan Hyundai Service Advisor H-SAP - ASALES_SALP" at bounding box center [137, 145] width 1 height 8
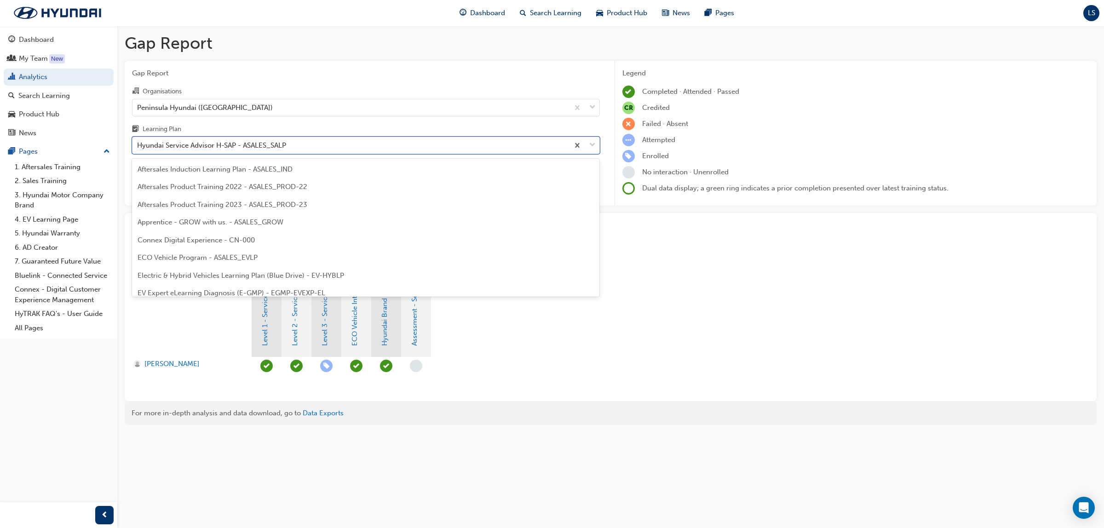
scroll to position [188, 0]
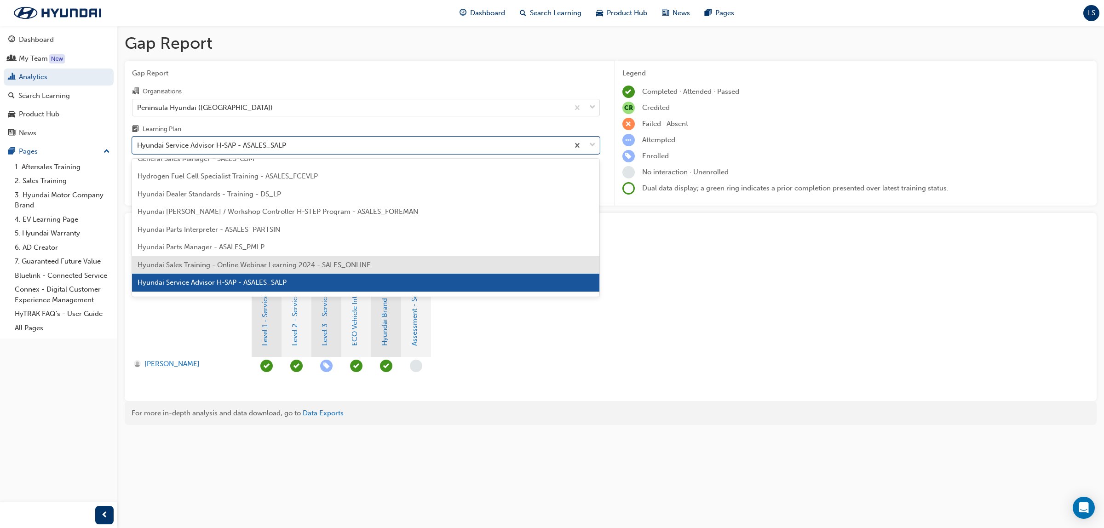
drag, startPoint x: 291, startPoint y: 264, endPoint x: 287, endPoint y: 202, distance: 62.2
click at [291, 265] on span "Hyundai Sales Training - Online Webinar Learning 2024 - SALES_ONLINE" at bounding box center [254, 265] width 233 height 8
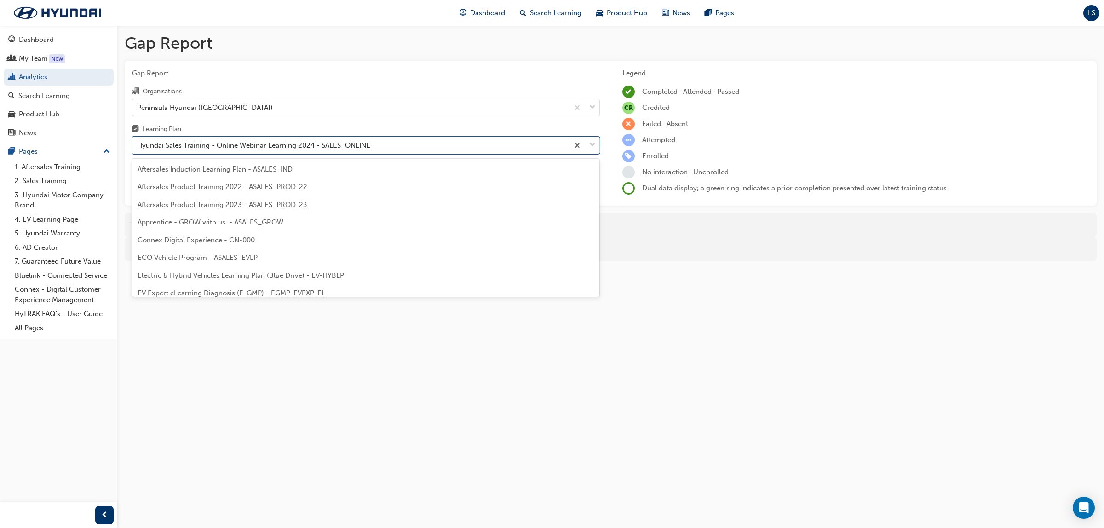
click at [302, 146] on div "Hyundai Sales Training - Online Webinar Learning 2024 - SALES_ONLINE" at bounding box center [253, 145] width 233 height 11
click at [138, 146] on input "Learning Plan option Hyundai Sales Training - Online Webinar Learning 2024 - SA…" at bounding box center [137, 145] width 1 height 8
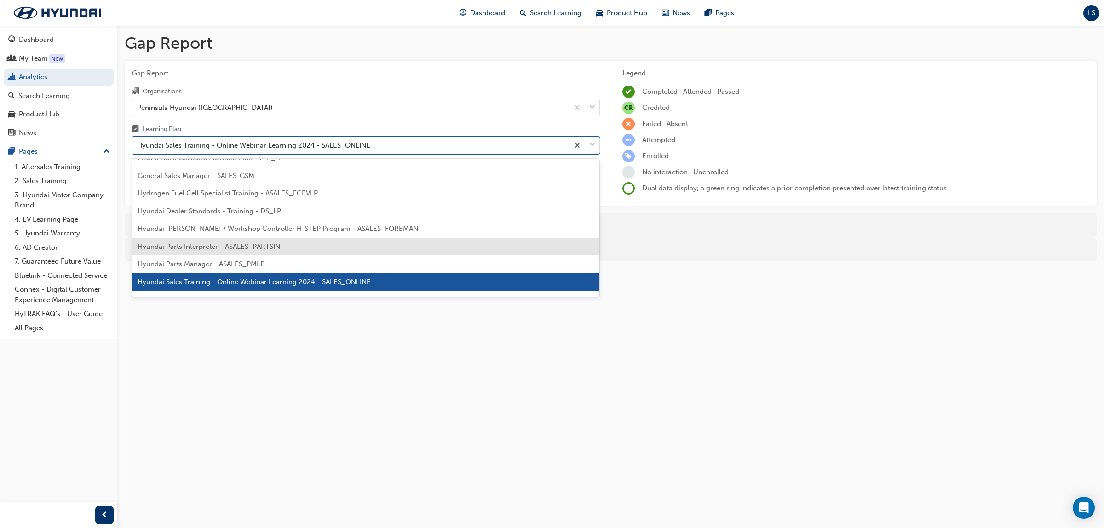
scroll to position [228, 0]
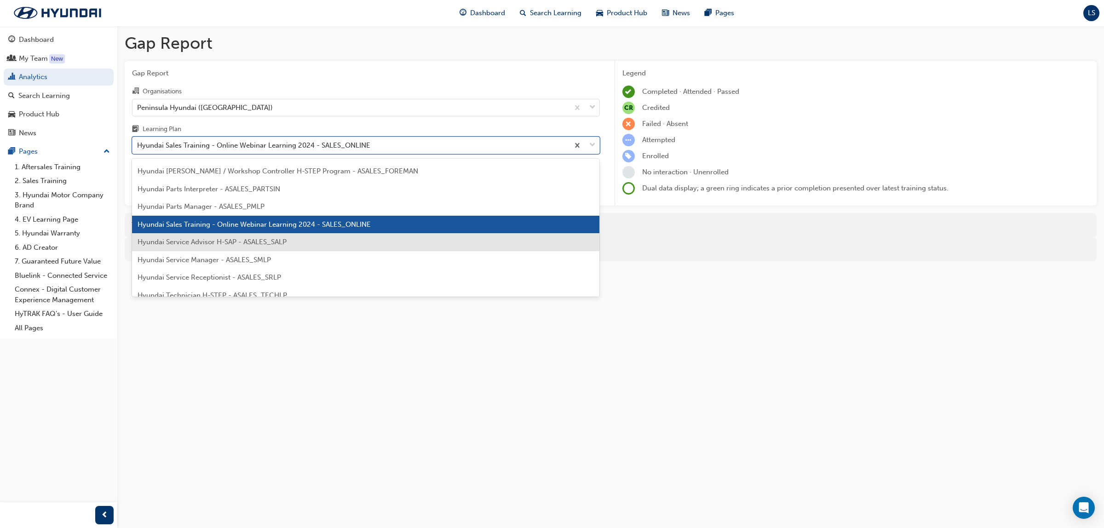
click at [254, 241] on span "Hyundai Service Advisor H-SAP - ASALES_SALP" at bounding box center [212, 242] width 149 height 8
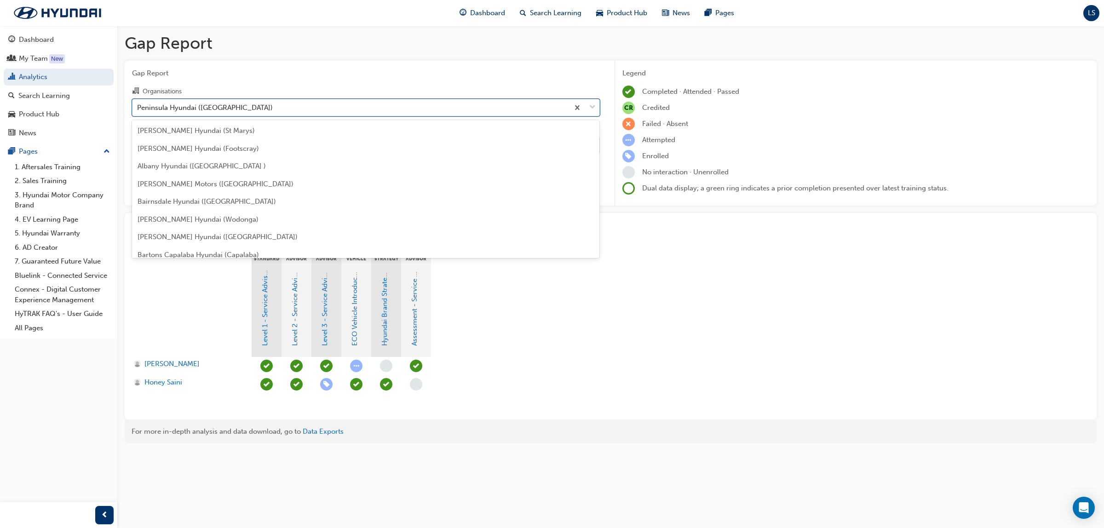
click at [261, 108] on div "Peninsula Hyundai ([GEOGRAPHIC_DATA])" at bounding box center [350, 107] width 436 height 16
click at [138, 108] on input "Organisations option Peninsula Hyundai ([GEOGRAPHIC_DATA]), selected. option Pe…" at bounding box center [137, 107] width 1 height 8
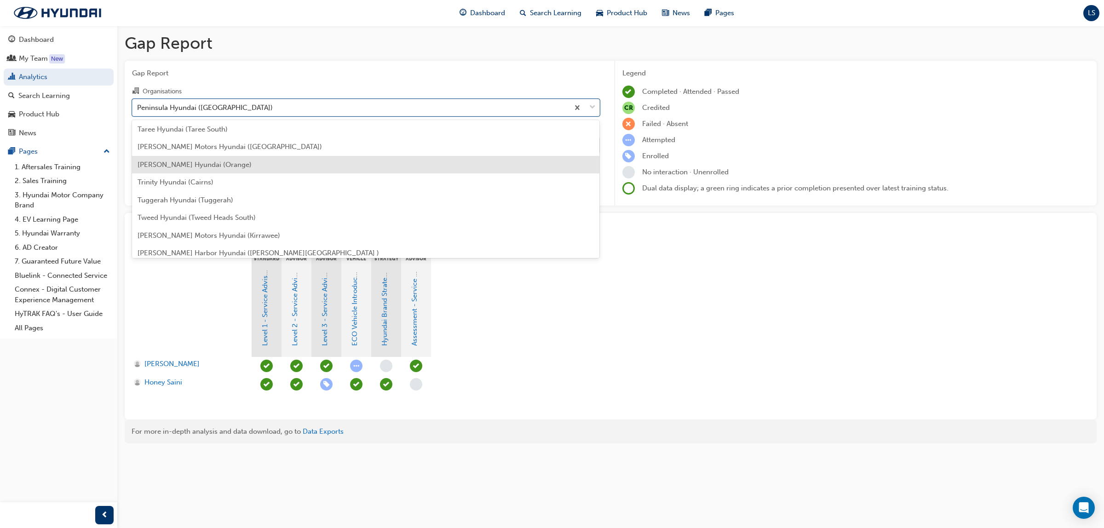
scroll to position [2850, 0]
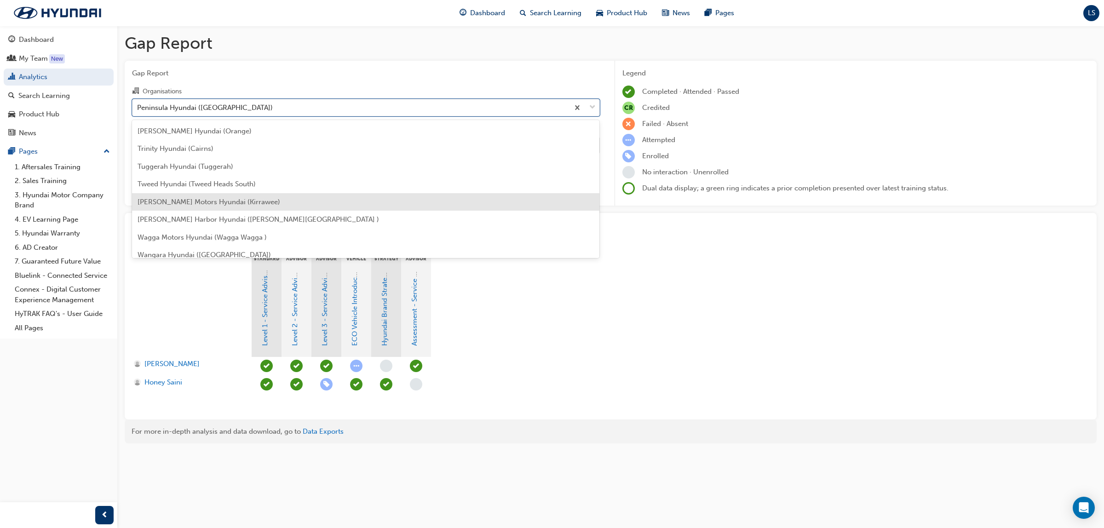
click at [191, 200] on span "[PERSON_NAME] Motors Hyundai (Kirrawee)" at bounding box center [209, 202] width 143 height 8
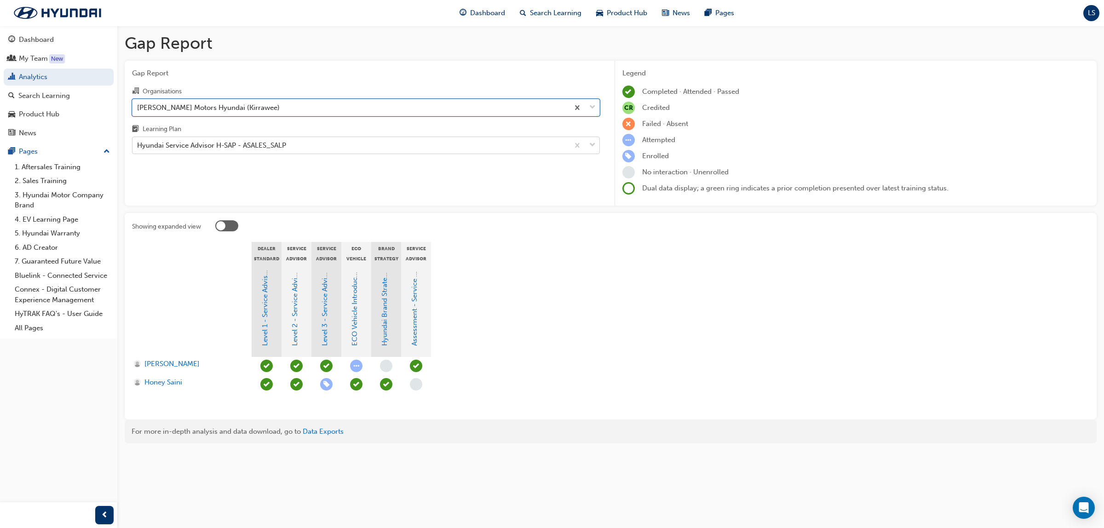
click at [240, 148] on div "Hyundai Service Advisor H-SAP - ASALES_SALP" at bounding box center [211, 145] width 149 height 11
click at [138, 148] on input "Learning Plan Hyundai Service Advisor H-SAP - ASALES_SALP" at bounding box center [137, 145] width 1 height 8
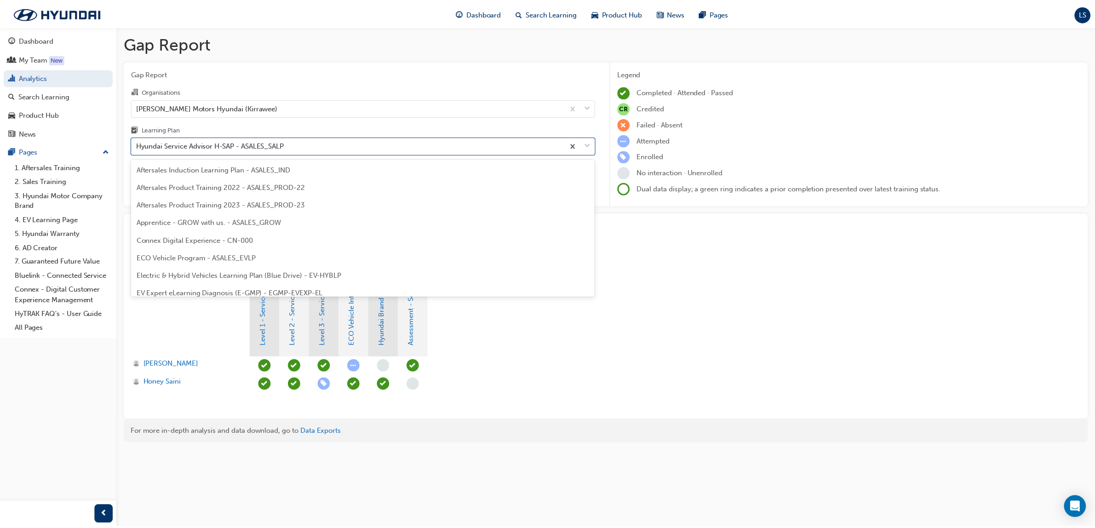
scroll to position [188, 0]
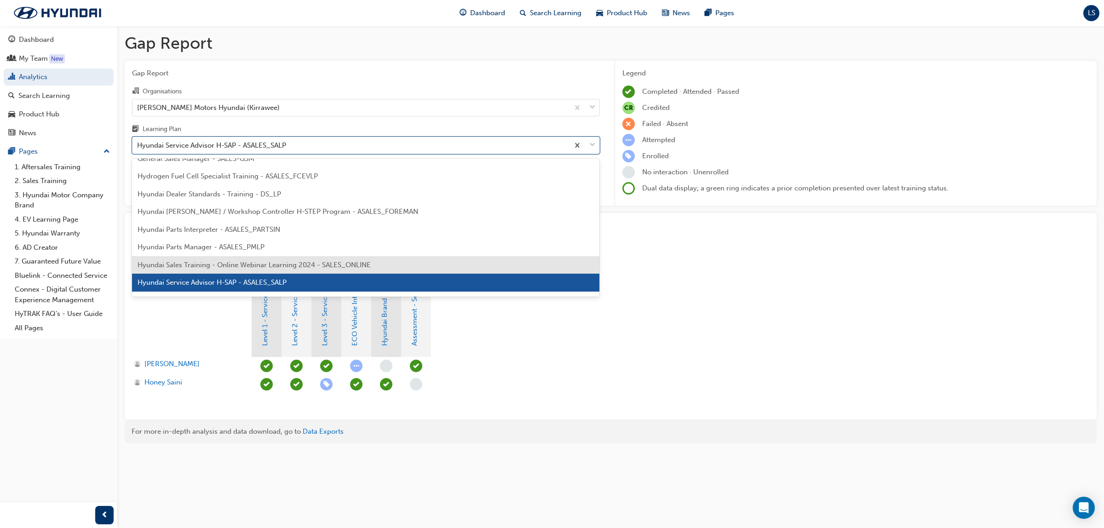
click at [243, 258] on div "Hyundai Sales Training - Online Webinar Learning 2024 - SALES_ONLINE" at bounding box center [366, 265] width 468 height 18
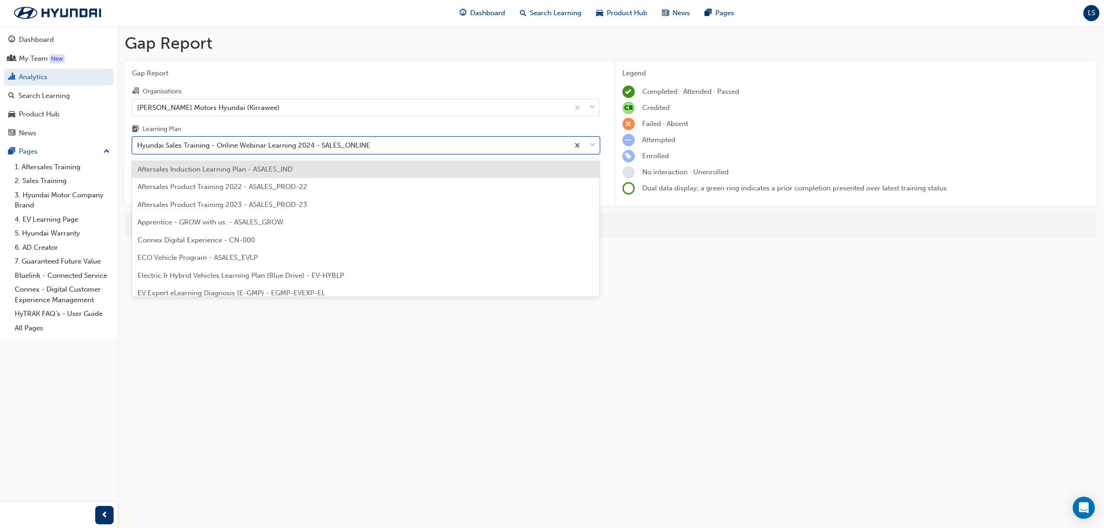
click at [251, 148] on div "Hyundai Sales Training - Online Webinar Learning 2024 - SALES_ONLINE" at bounding box center [253, 145] width 233 height 11
click at [138, 148] on input "Learning Plan option Hyundai Sales Training - Online Webinar Learning 2024 - SA…" at bounding box center [137, 145] width 1 height 8
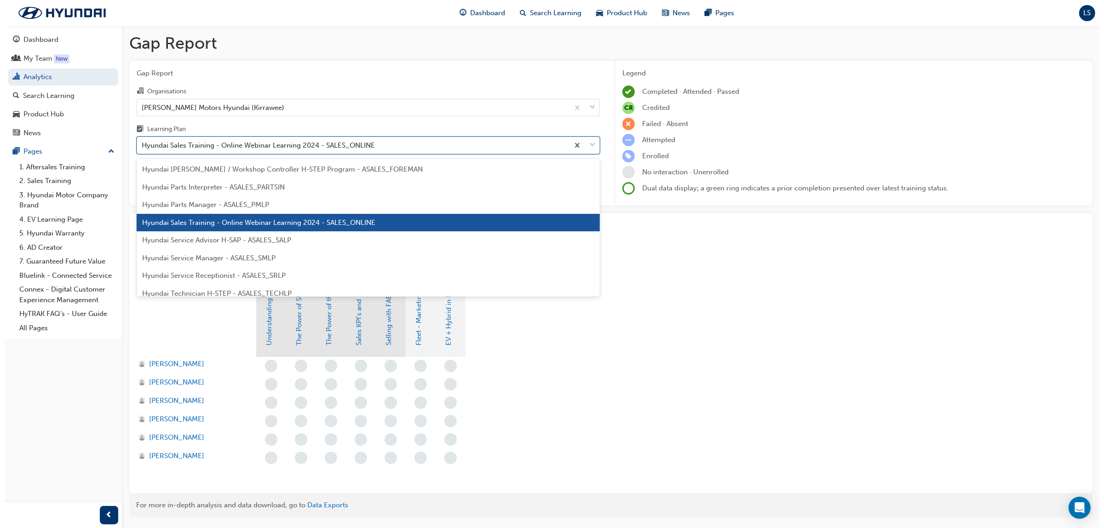
scroll to position [287, 0]
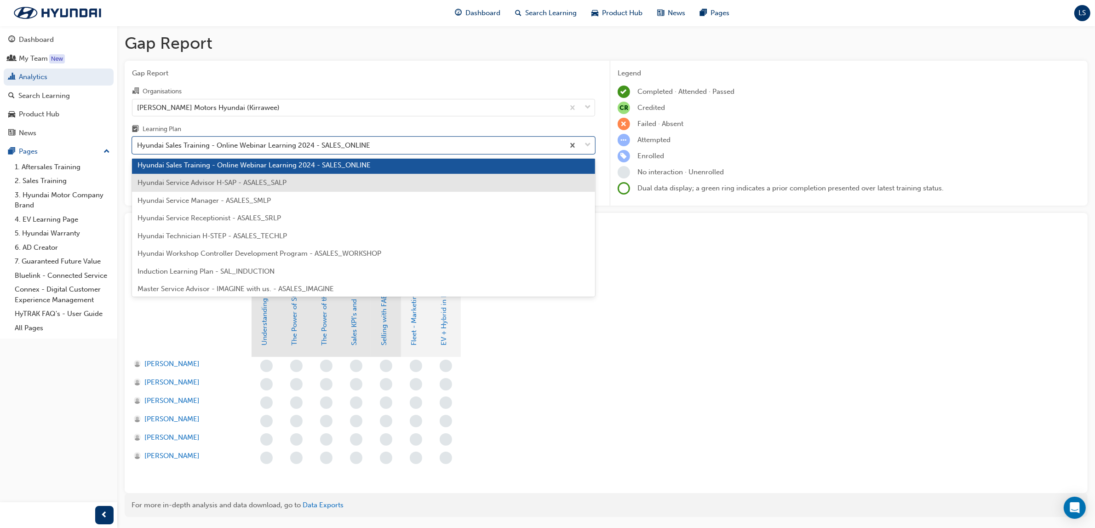
click at [233, 174] on div "Hyundai Service Advisor H-SAP - ASALES_SALP" at bounding box center [363, 183] width 463 height 18
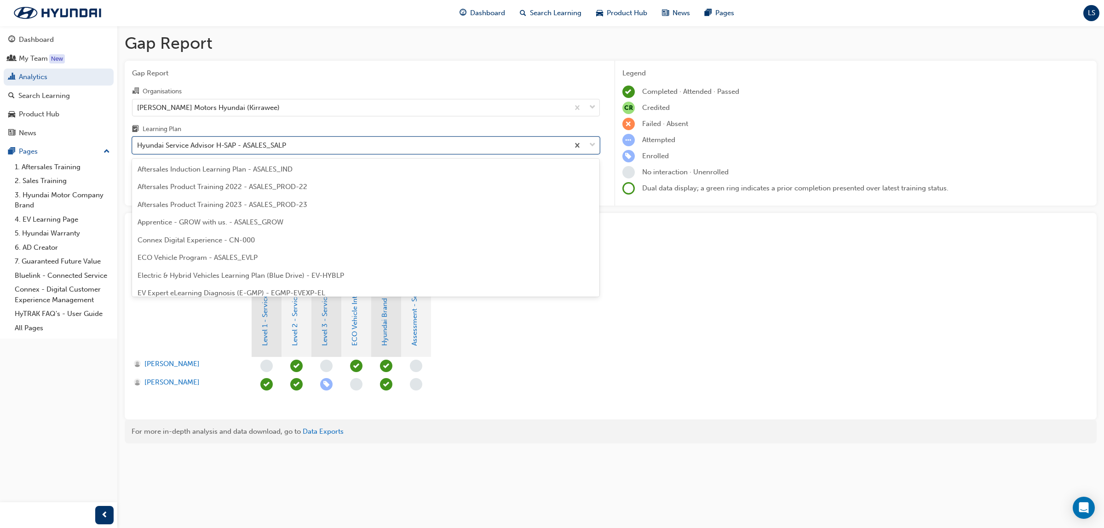
click at [235, 149] on div "Hyundai Service Advisor H-SAP - ASALES_SALP" at bounding box center [211, 145] width 149 height 11
click at [138, 149] on input "Learning Plan option Hyundai Service Advisor H-SAP - ASALES_SALP, selected. opt…" at bounding box center [137, 145] width 1 height 8
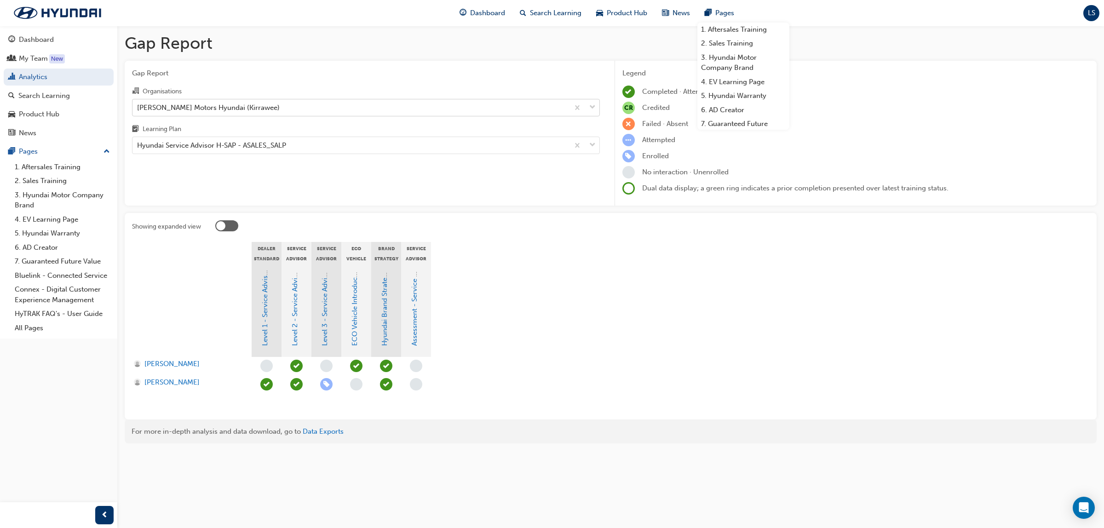
click at [229, 112] on div "[PERSON_NAME] Motors Hyundai (Kirrawee)" at bounding box center [208, 107] width 143 height 11
click at [138, 111] on input "Organisations [PERSON_NAME] Motors Hyundai (Kirrawee)" at bounding box center [137, 107] width 1 height 8
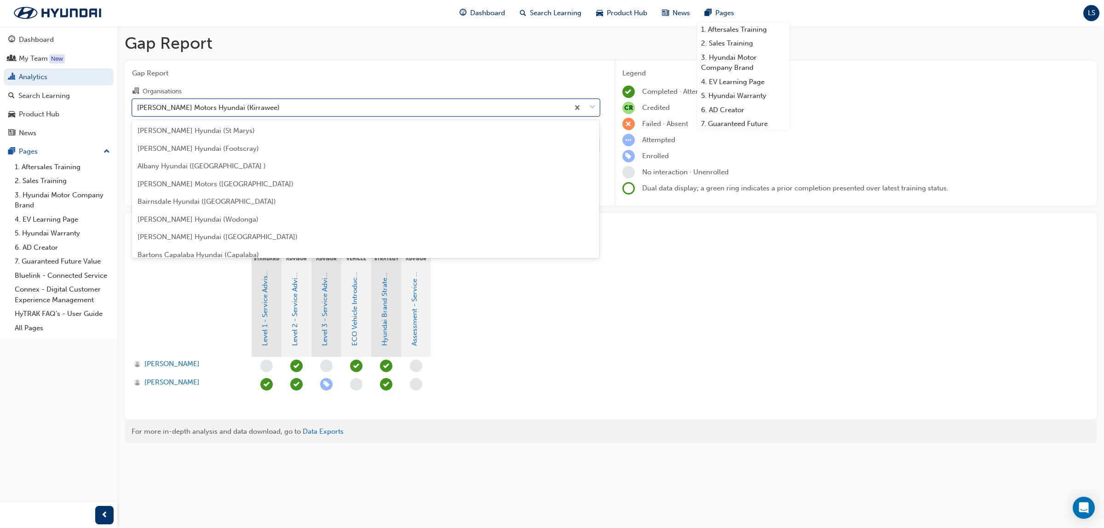
scroll to position [2807, 0]
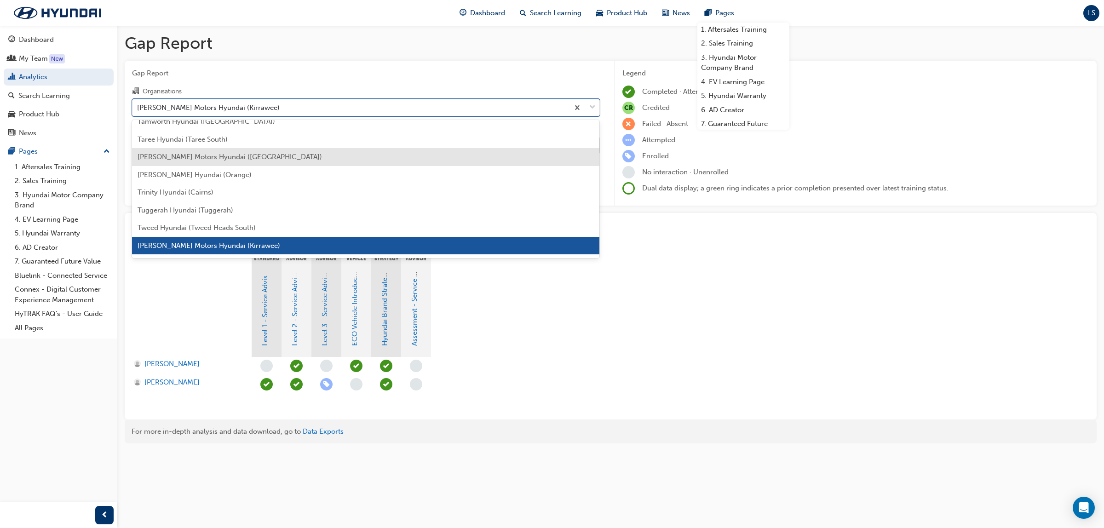
click at [283, 158] on div "[PERSON_NAME] Motors Hyundai ([GEOGRAPHIC_DATA])" at bounding box center [366, 157] width 468 height 18
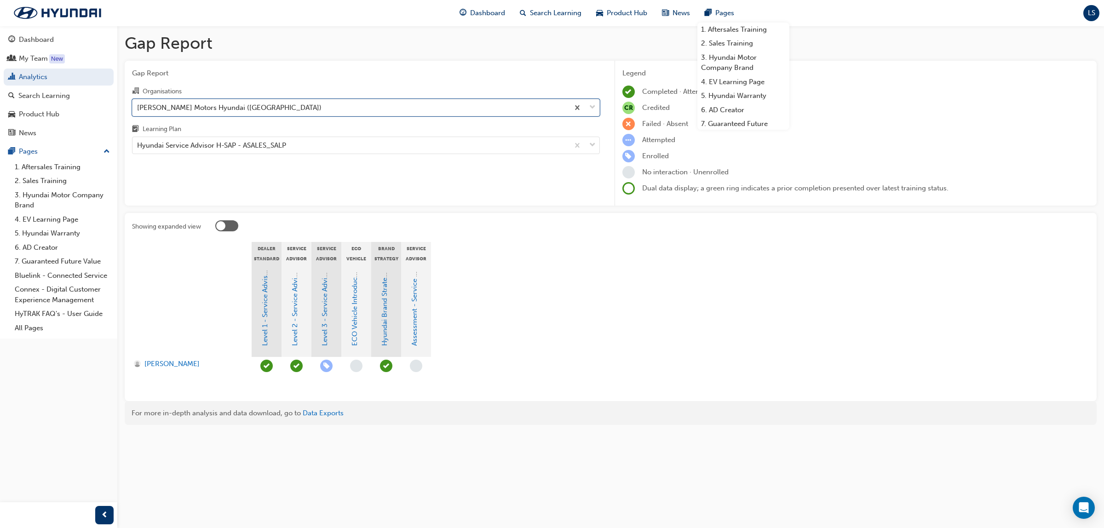
click at [240, 97] on div "Organisations" at bounding box center [366, 92] width 468 height 13
click at [138, 103] on input "Organisations option [PERSON_NAME] Motors Hyundai ([GEOGRAPHIC_DATA]), selected…" at bounding box center [137, 107] width 1 height 8
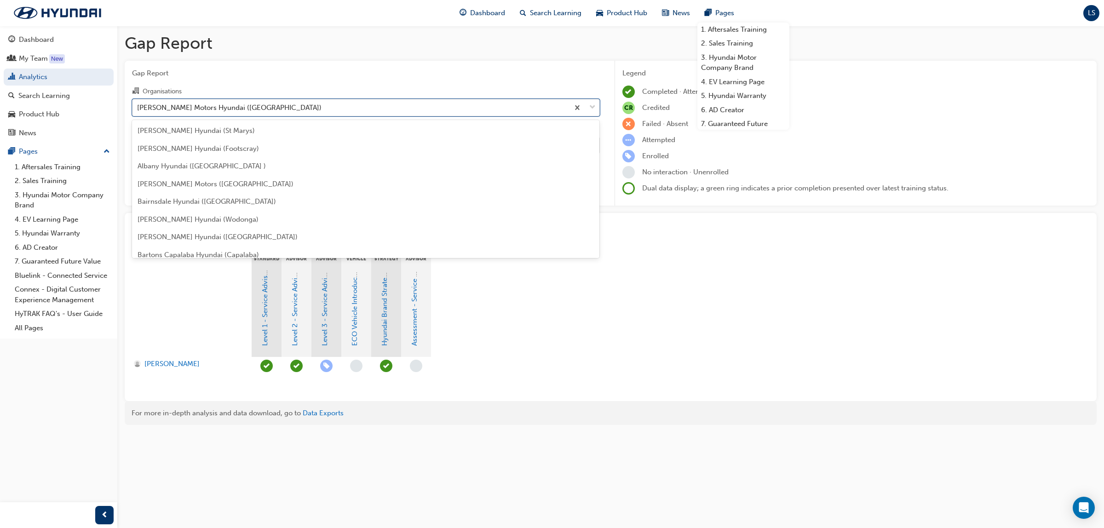
click at [242, 106] on div "[PERSON_NAME] Motors Hyundai ([GEOGRAPHIC_DATA])" at bounding box center [229, 107] width 184 height 11
click at [138, 106] on input "Organisations option [PERSON_NAME] Motors Hyundai ([GEOGRAPHIC_DATA]), selected…" at bounding box center [137, 107] width 1 height 8
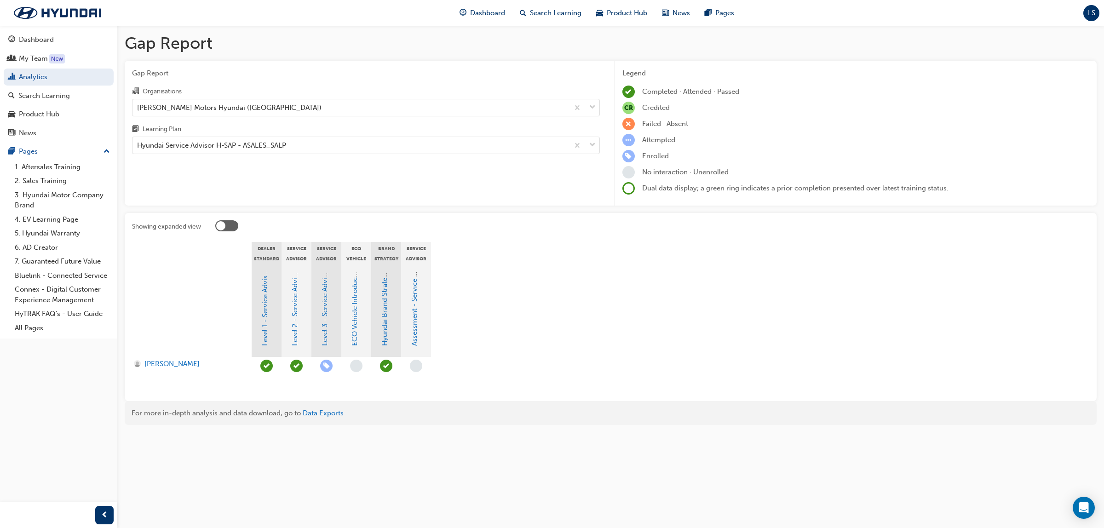
click at [268, 91] on div "Organisations" at bounding box center [366, 92] width 468 height 13
click at [138, 103] on input "Organisations [PERSON_NAME] Motors Hyundai ([GEOGRAPHIC_DATA])" at bounding box center [137, 107] width 1 height 8
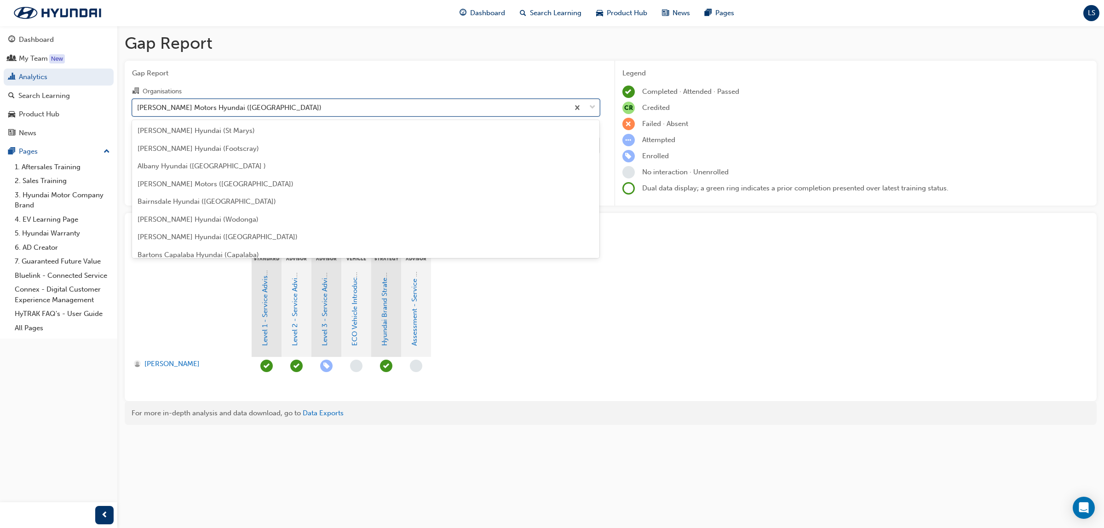
click at [267, 102] on div "[PERSON_NAME] Motors Hyundai ([GEOGRAPHIC_DATA])" at bounding box center [350, 107] width 436 height 16
click at [138, 103] on input "Organisations option [PERSON_NAME] Motors Hyundai ([GEOGRAPHIC_DATA]), selected…" at bounding box center [137, 107] width 1 height 8
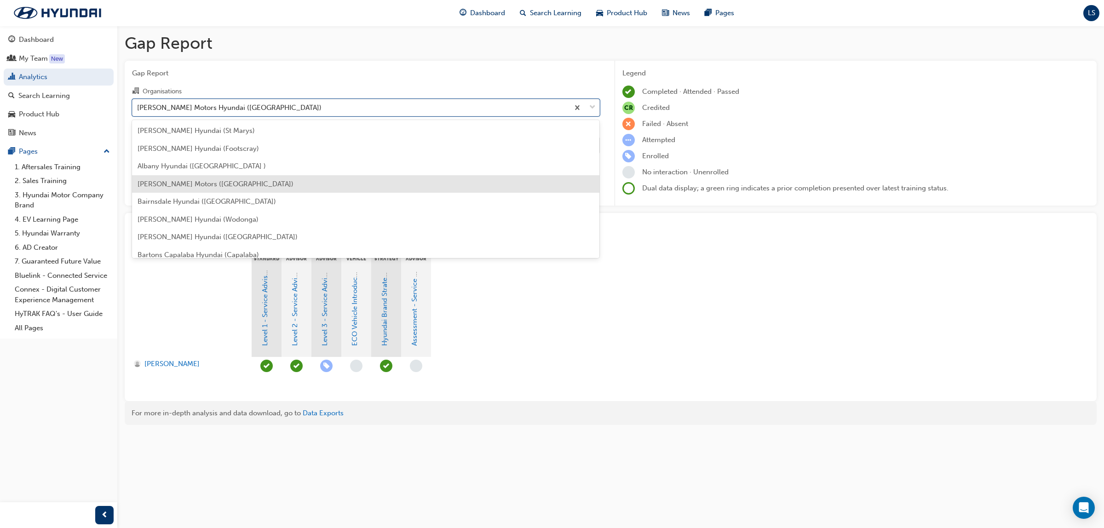
click at [323, 181] on div "[PERSON_NAME] Motors ([GEOGRAPHIC_DATA])" at bounding box center [366, 184] width 468 height 18
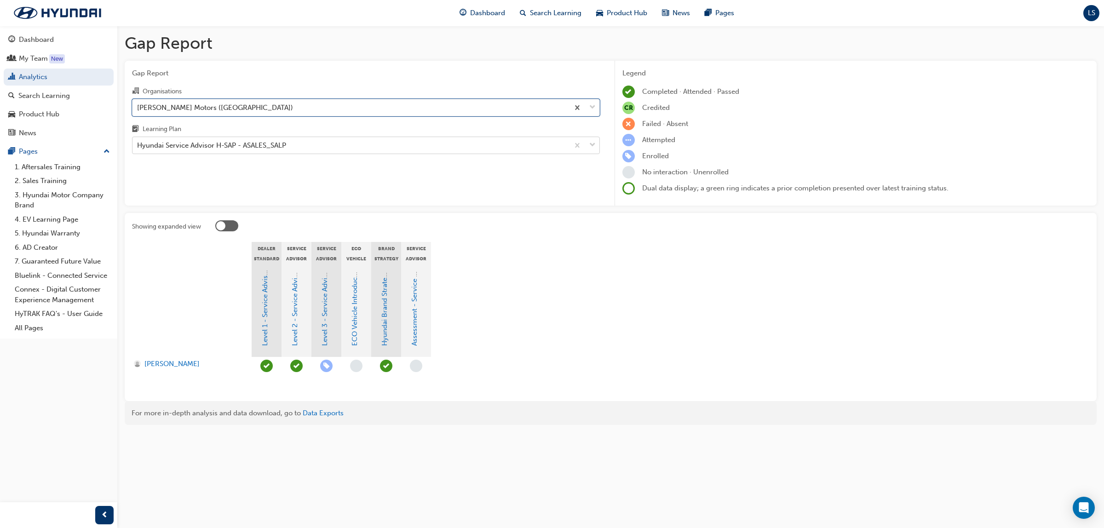
click at [282, 144] on div "Hyundai Service Advisor H-SAP - ASALES_SALP" at bounding box center [211, 145] width 149 height 11
click at [138, 144] on input "Learning Plan Hyundai Service Advisor H-SAP - ASALES_SALP" at bounding box center [137, 145] width 1 height 8
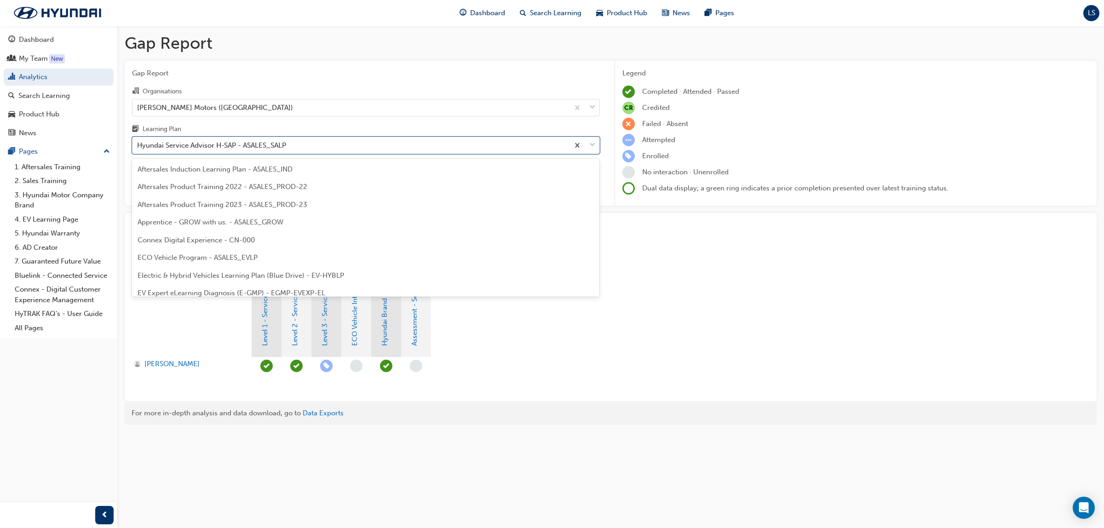
scroll to position [188, 0]
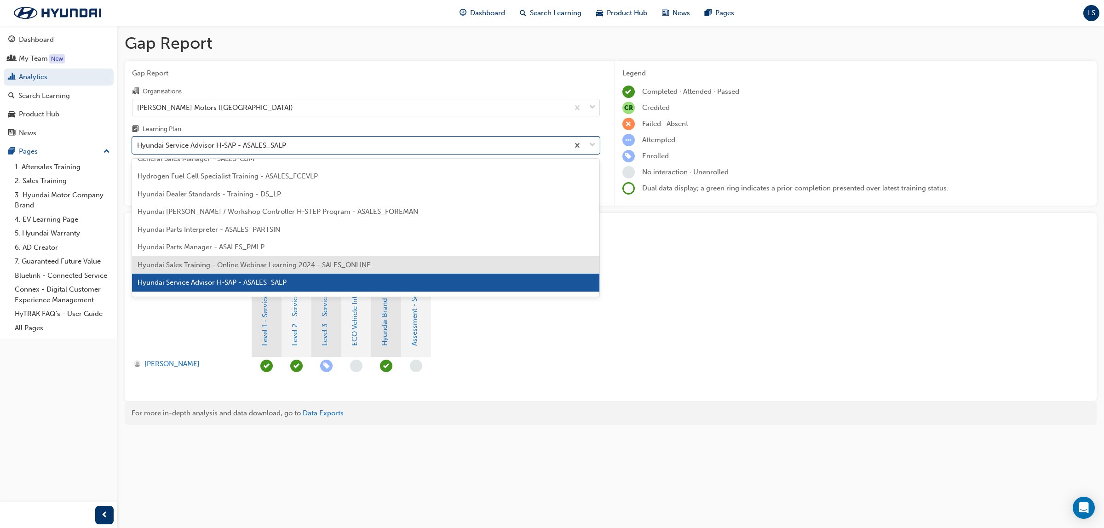
click at [287, 262] on span "Hyundai Sales Training - Online Webinar Learning 2024 - SALES_ONLINE" at bounding box center [254, 265] width 233 height 8
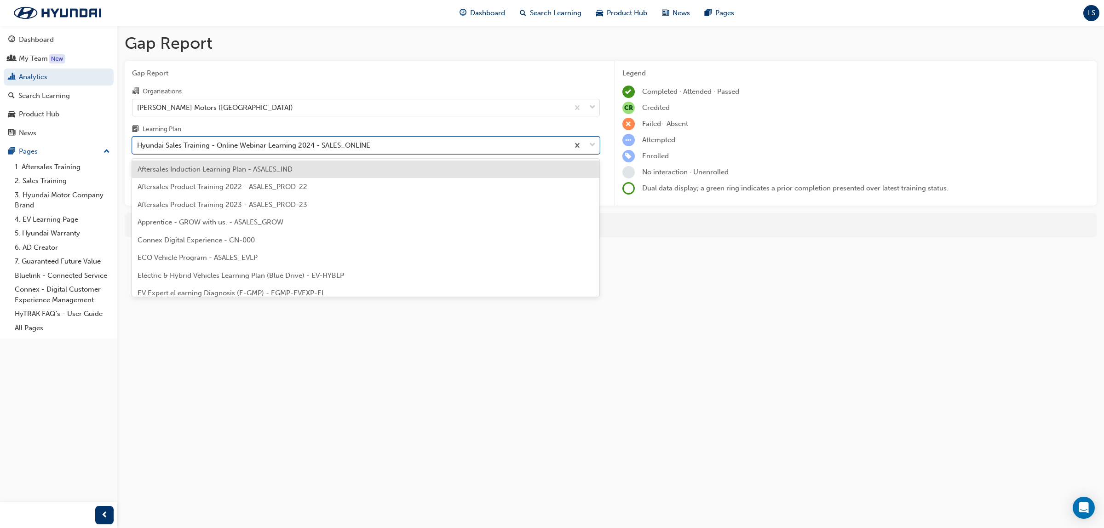
click at [269, 145] on div "Hyundai Sales Training - Online Webinar Learning 2024 - SALES_ONLINE" at bounding box center [253, 145] width 233 height 11
click at [138, 145] on input "Learning Plan option Hyundai Sales Training - Online Webinar Learning 2024 - SA…" at bounding box center [137, 145] width 1 height 8
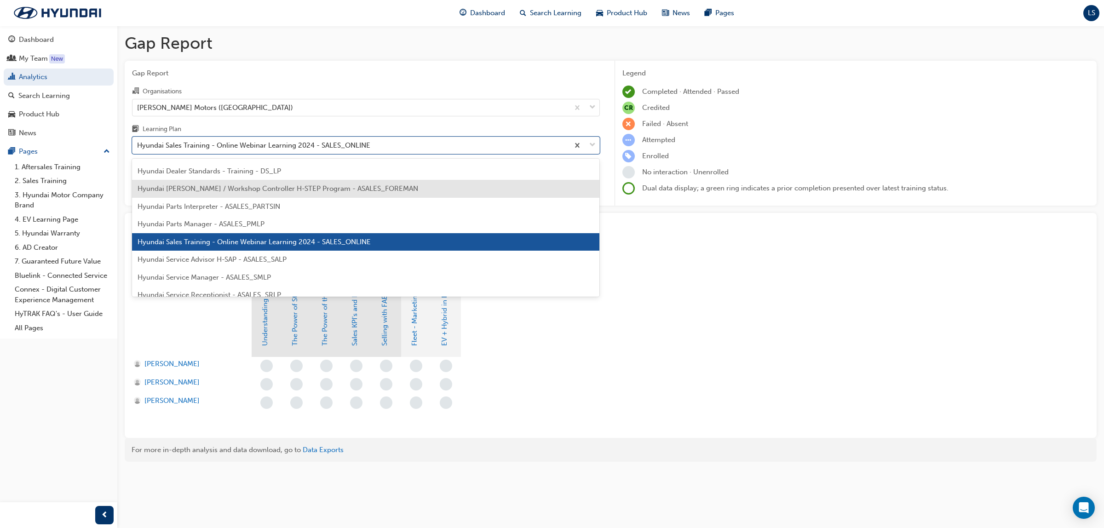
scroll to position [230, 0]
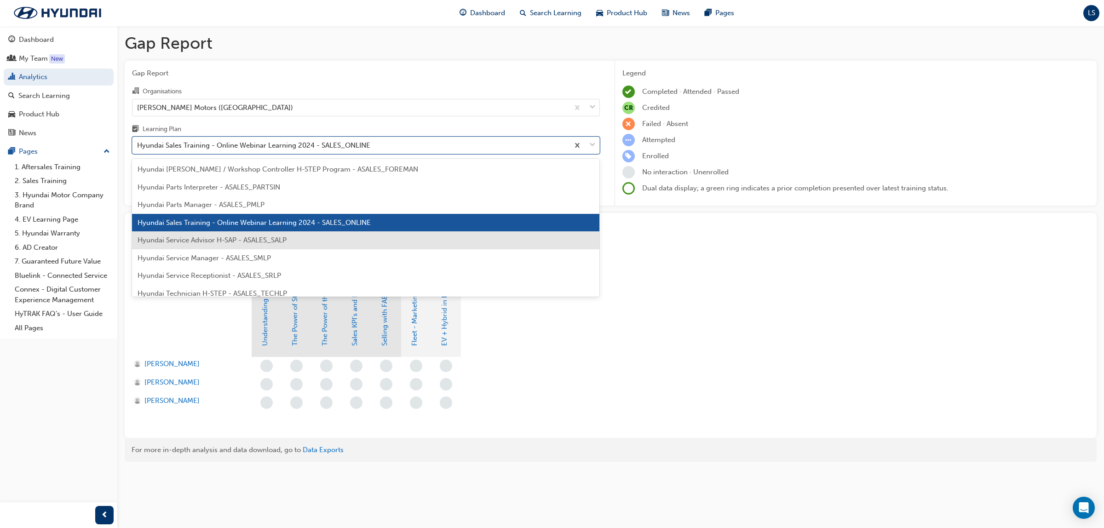
click at [245, 239] on span "Hyundai Service Advisor H-SAP - ASALES_SALP" at bounding box center [212, 240] width 149 height 8
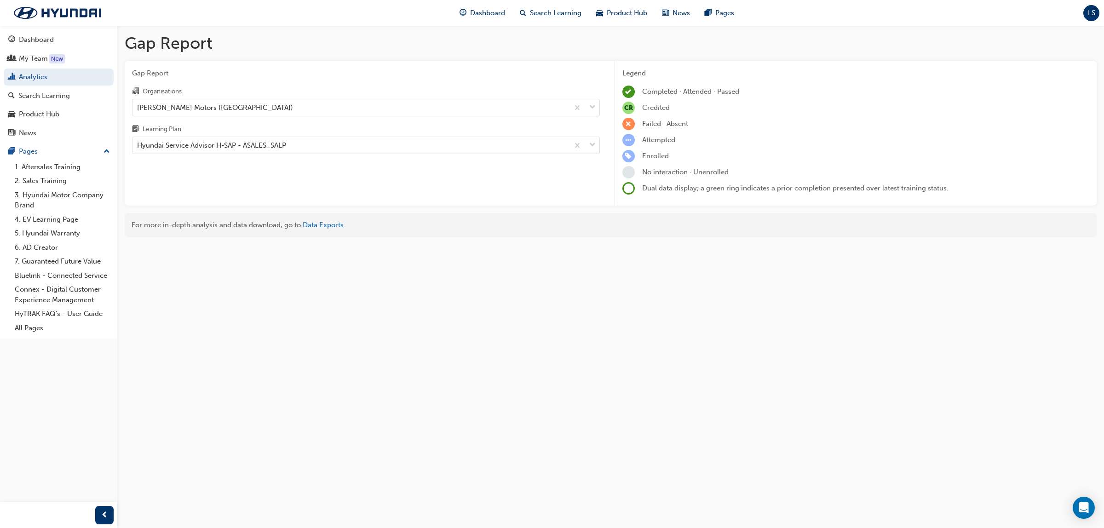
click at [244, 240] on div "Gap Report Gap Report Organisations [PERSON_NAME] Motors ([GEOGRAPHIC_DATA]) Le…" at bounding box center [610, 139] width 986 height 226
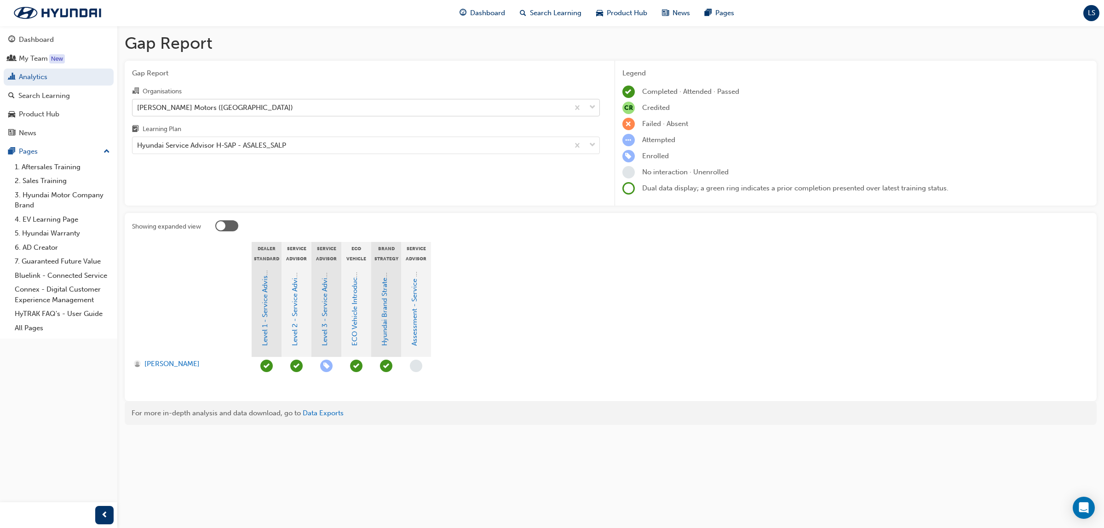
click at [226, 100] on div "[PERSON_NAME] Motors ([GEOGRAPHIC_DATA])" at bounding box center [350, 107] width 436 height 16
click at [138, 103] on input "Organisations [PERSON_NAME] Motors ([GEOGRAPHIC_DATA])" at bounding box center [137, 107] width 1 height 8
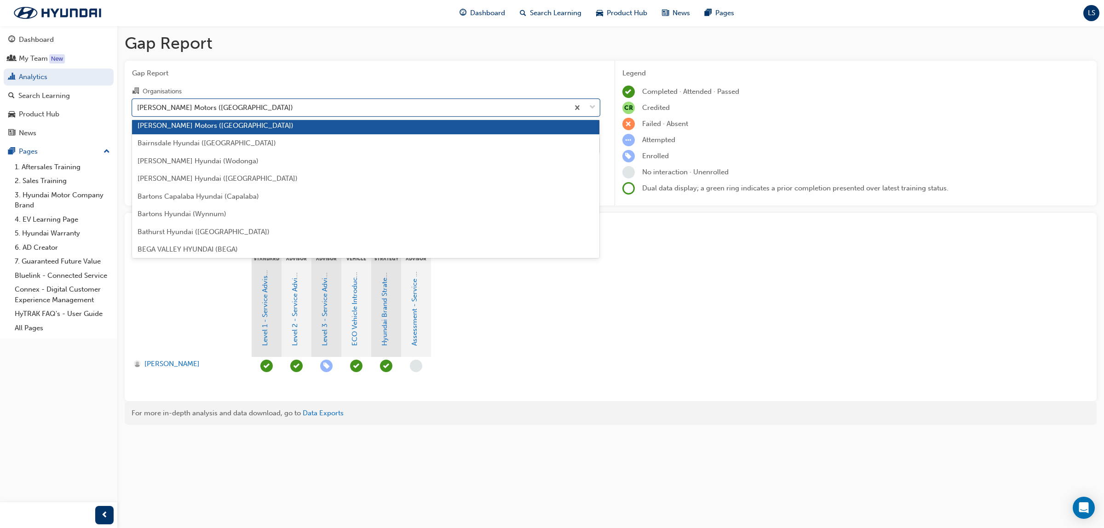
scroll to position [57, 0]
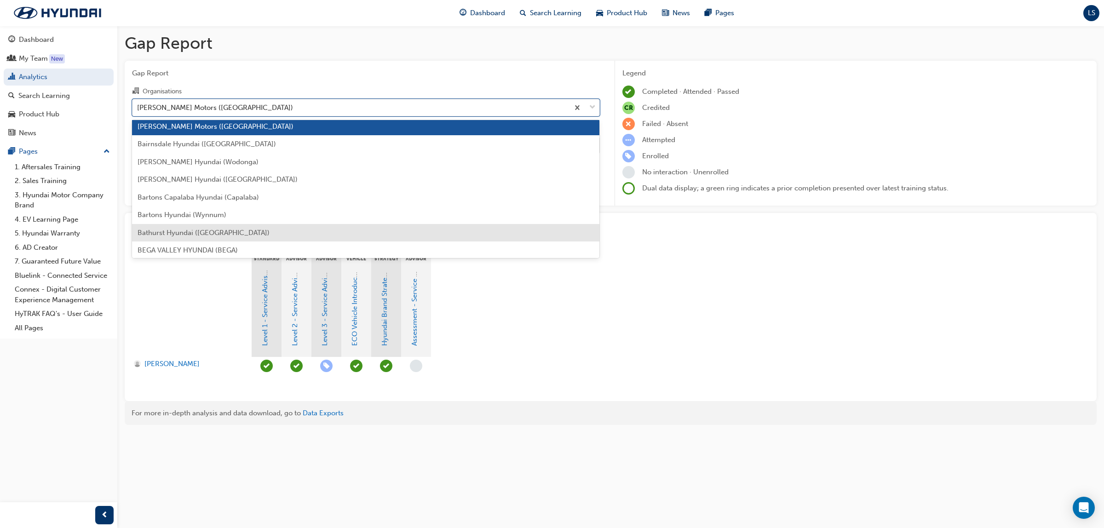
click at [212, 240] on div "Bathurst Hyundai ([GEOGRAPHIC_DATA])" at bounding box center [366, 233] width 468 height 18
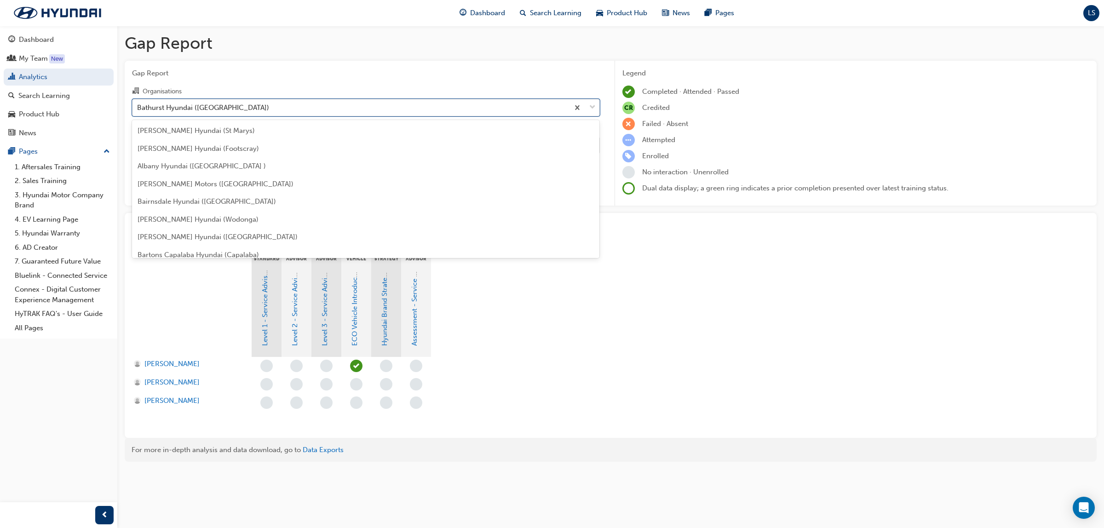
scroll to position [46, 0]
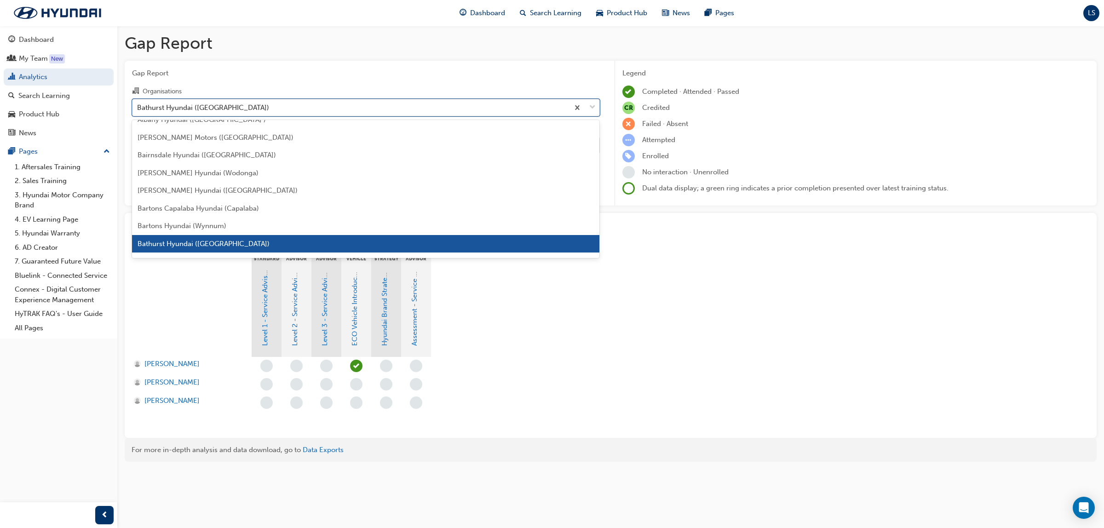
click at [189, 100] on div "Bathurst Hyundai ([GEOGRAPHIC_DATA])" at bounding box center [350, 107] width 436 height 16
click at [138, 103] on input "Organisations option Bathurst Hyundai (Bathurst), selected. option Bathurst Hyu…" at bounding box center [137, 107] width 1 height 8
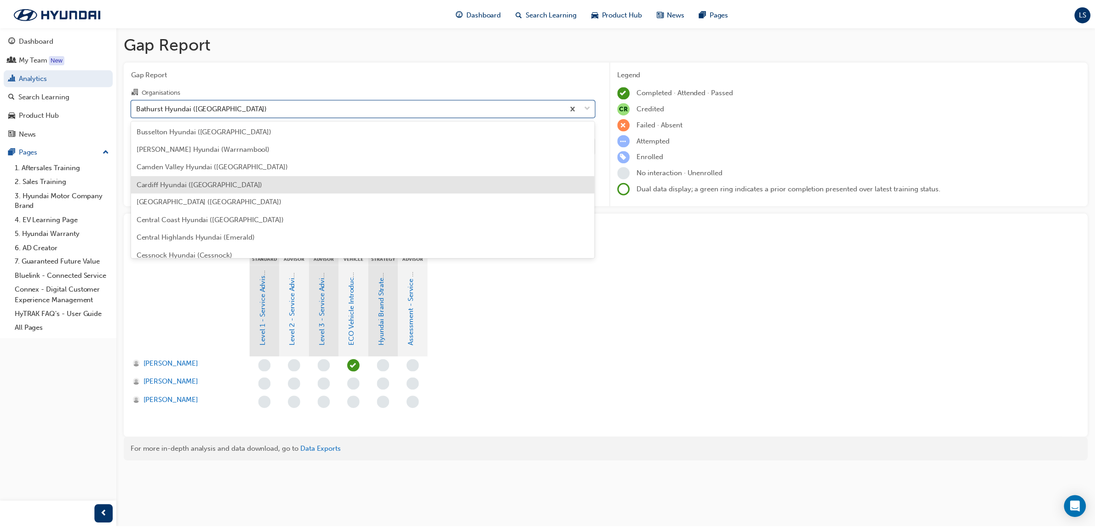
scroll to position [334, 0]
click at [186, 185] on span "Camden Valley Hyundai ([GEOGRAPHIC_DATA])" at bounding box center [214, 186] width 153 height 8
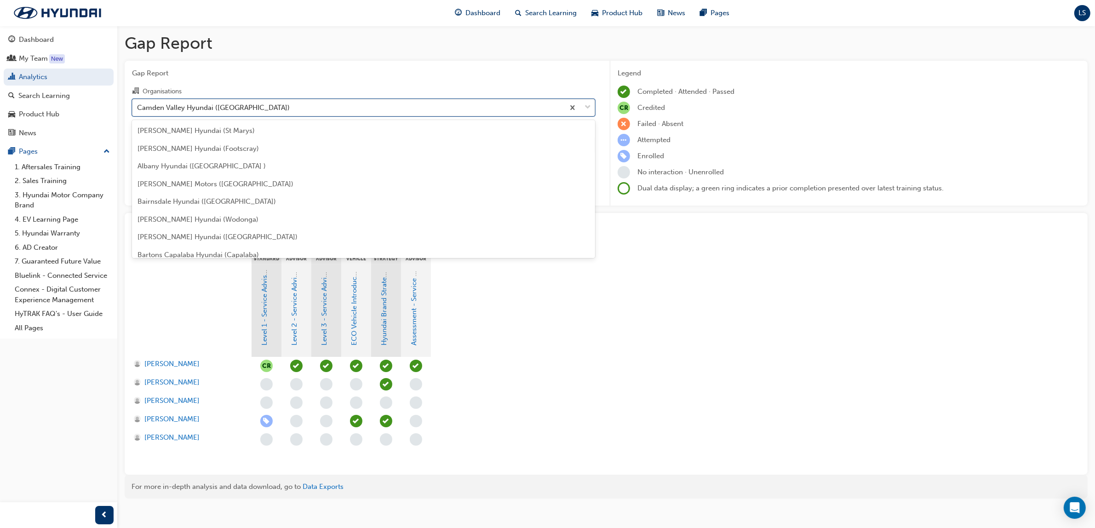
scroll to position [276, 0]
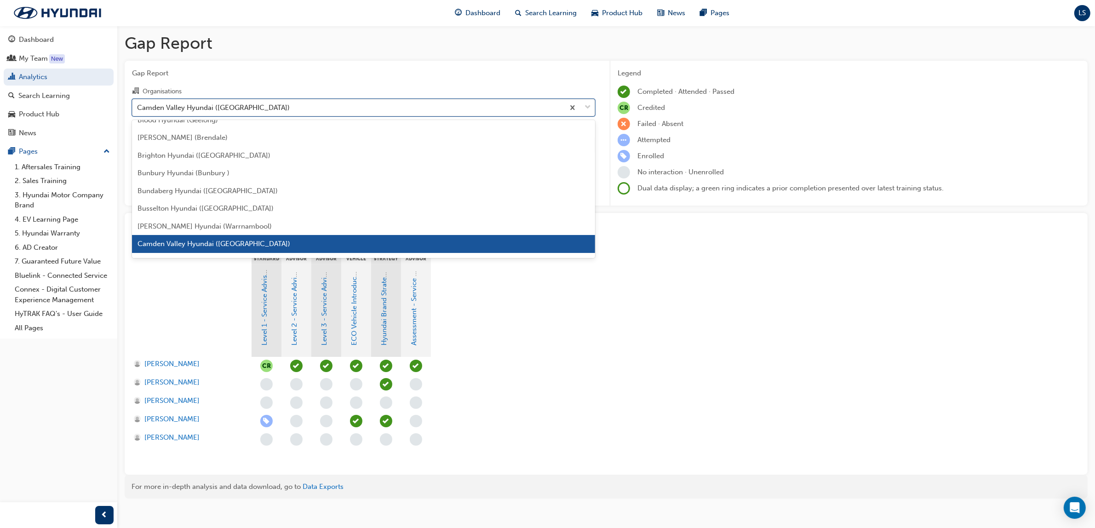
click at [244, 107] on div "Camden Valley Hyundai ([GEOGRAPHIC_DATA])" at bounding box center [213, 107] width 153 height 11
click at [138, 107] on input "Organisations option Camden Valley Hyundai ([GEOGRAPHIC_DATA]), selected. optio…" at bounding box center [137, 107] width 1 height 8
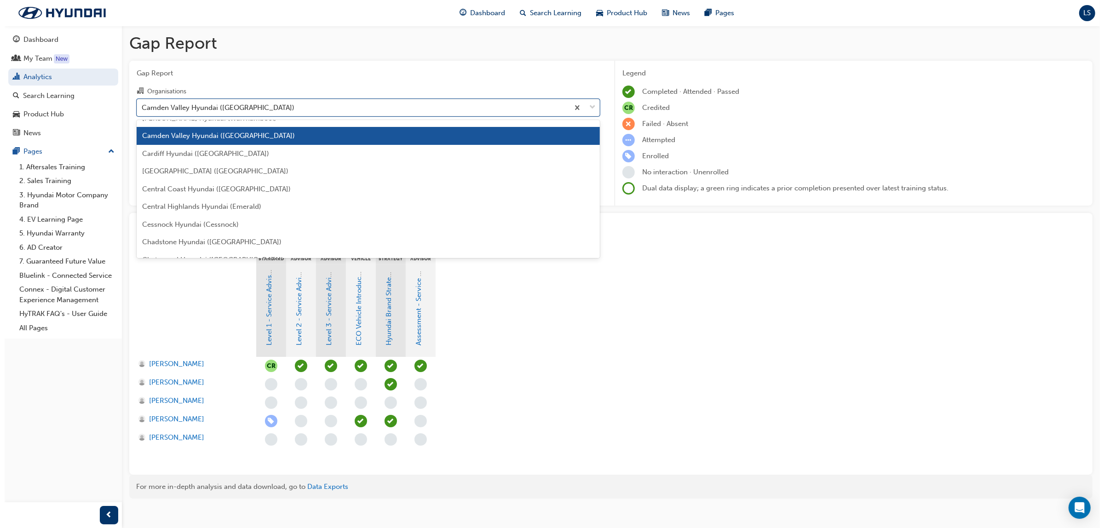
scroll to position [391, 0]
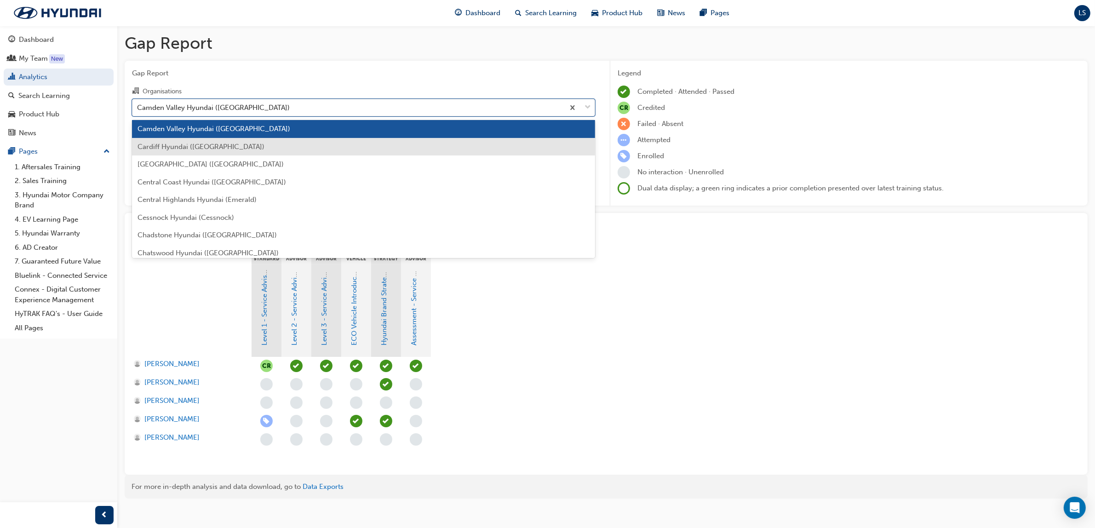
click at [189, 143] on span "Cardiff Hyundai ([GEOGRAPHIC_DATA])" at bounding box center [201, 147] width 127 height 8
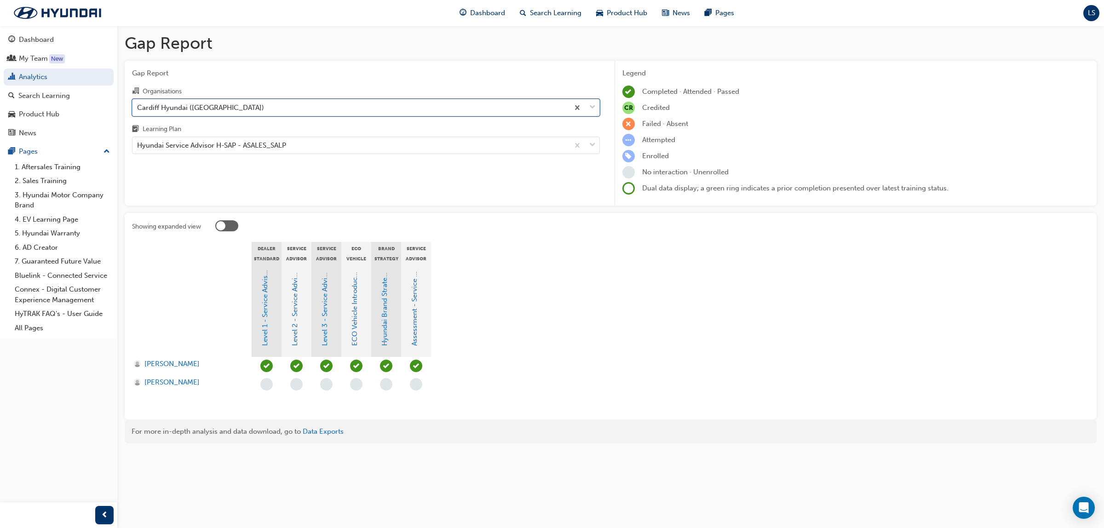
click at [244, 108] on div "Cardiff Hyundai ([GEOGRAPHIC_DATA])" at bounding box center [350, 107] width 436 height 16
click at [138, 108] on input "Organisations option Cardiff Hyundai ([GEOGRAPHIC_DATA]), selected. 0 results a…" at bounding box center [137, 107] width 1 height 8
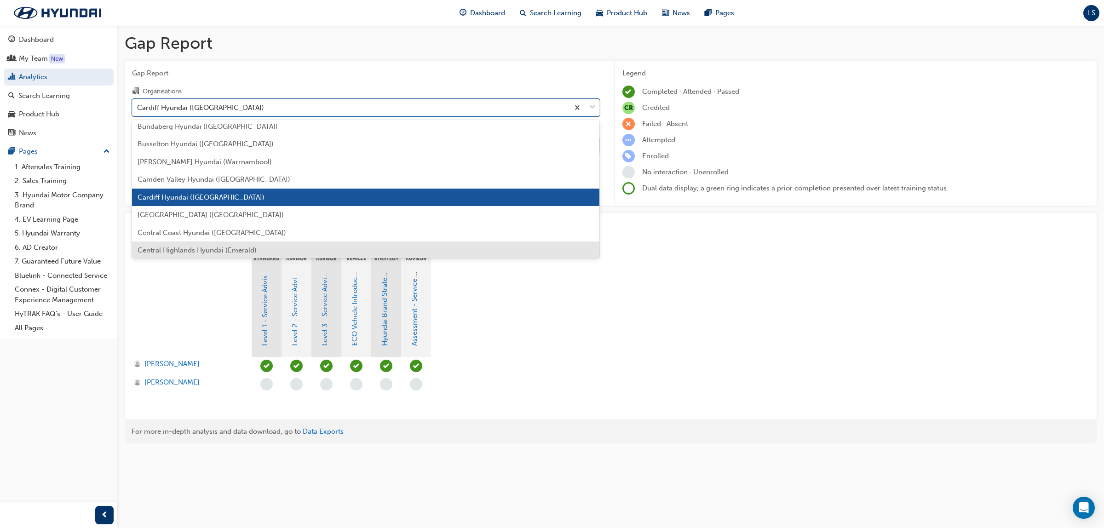
scroll to position [409, 0]
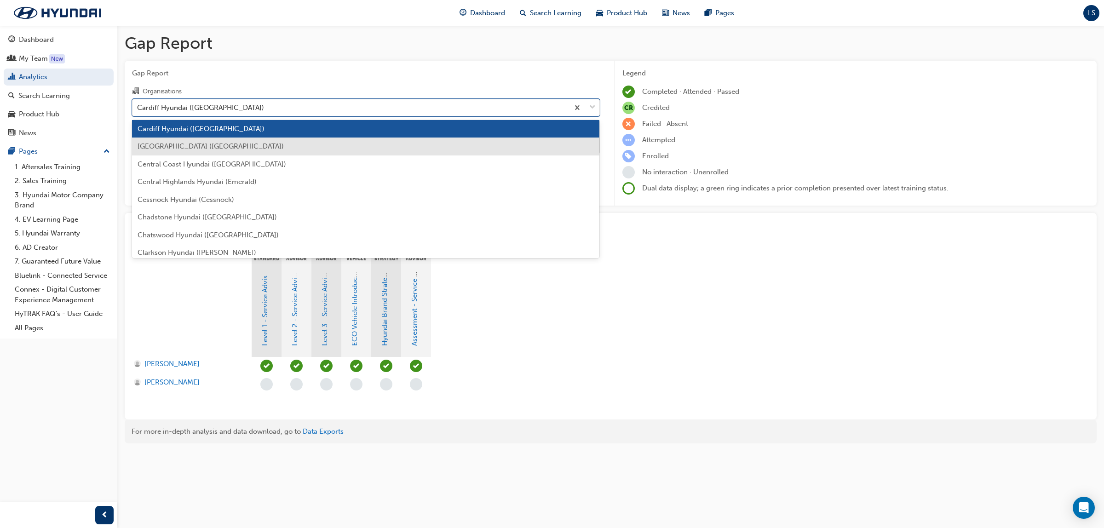
click at [202, 145] on span "[GEOGRAPHIC_DATA] ([GEOGRAPHIC_DATA])" at bounding box center [211, 146] width 146 height 8
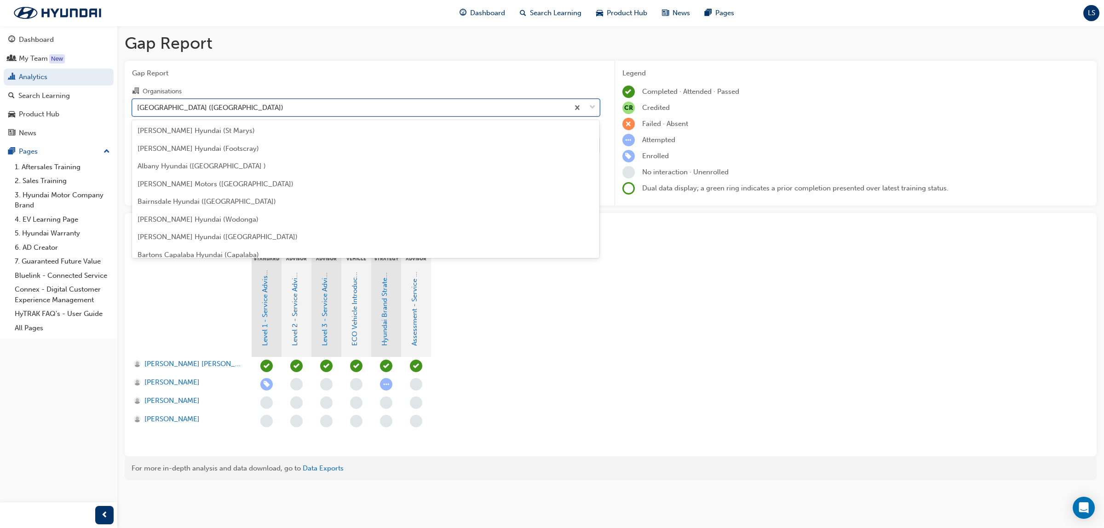
scroll to position [311, 0]
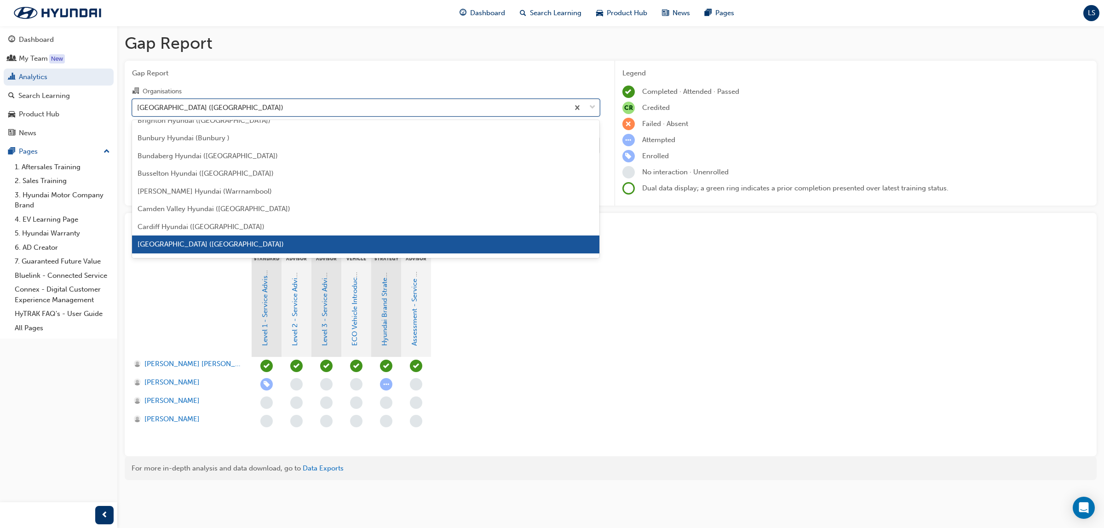
click at [253, 107] on div "[GEOGRAPHIC_DATA] ([GEOGRAPHIC_DATA])" at bounding box center [350, 107] width 436 height 16
click at [138, 107] on input "Organisations option [GEOGRAPHIC_DATA] Hyundai ([GEOGRAPHIC_DATA]), selected. o…" at bounding box center [137, 107] width 1 height 8
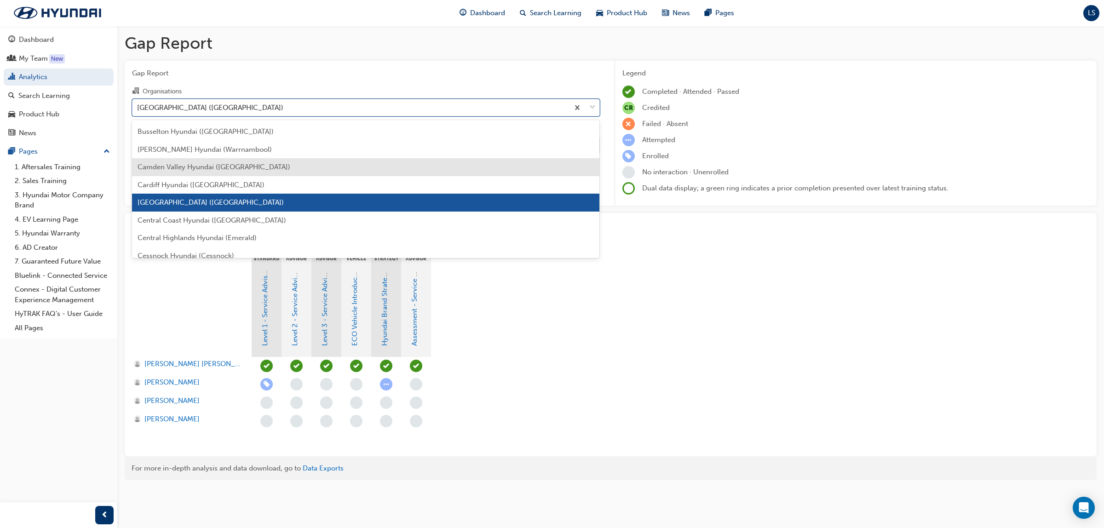
scroll to position [369, 0]
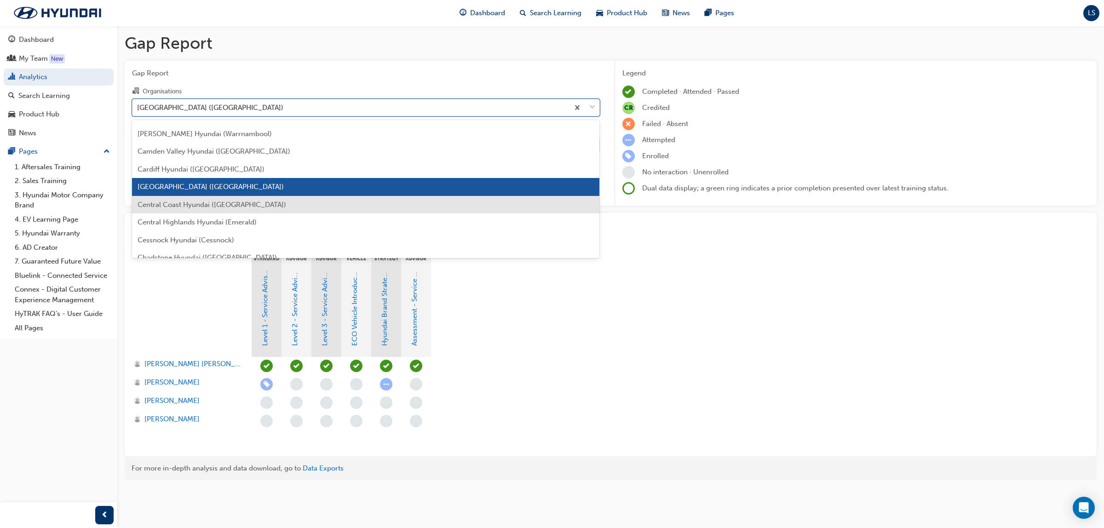
click at [218, 203] on span "Central Coast Hyundai ([GEOGRAPHIC_DATA])" at bounding box center [212, 205] width 149 height 8
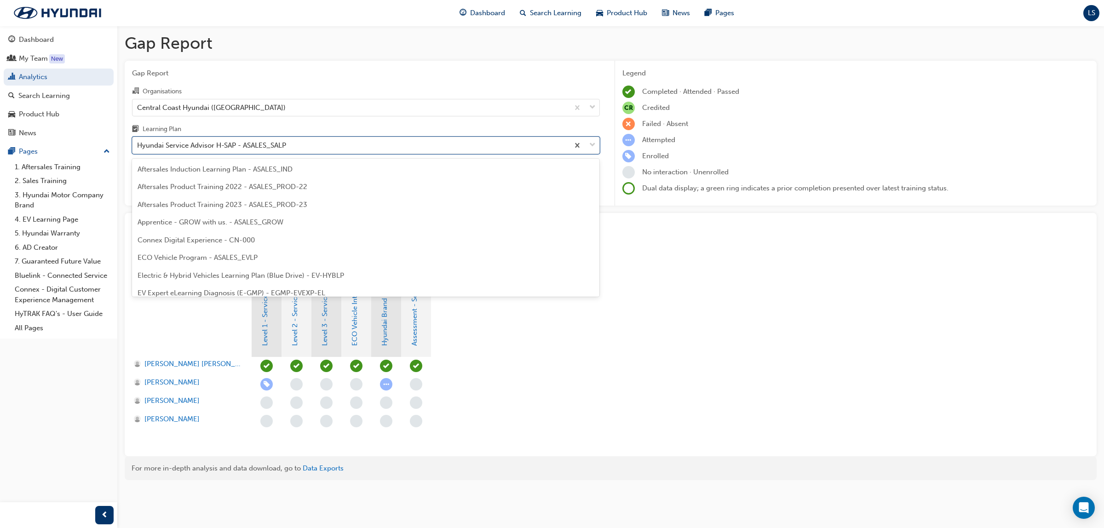
click at [307, 151] on div "Hyundai Service Advisor H-SAP - ASALES_SALP" at bounding box center [350, 146] width 436 height 16
click at [138, 149] on input "Learning Plan option Hyundai Service Advisor H-SAP - ASALES_SALP, selected. opt…" at bounding box center [137, 145] width 1 height 8
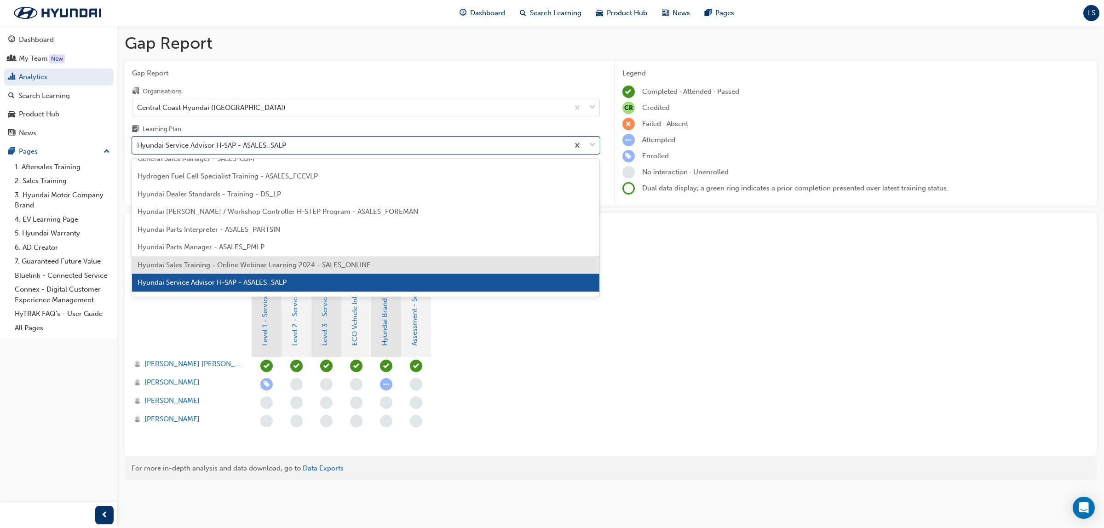
click at [258, 268] on span "Hyundai Sales Training - Online Webinar Learning 2024 - SALES_ONLINE" at bounding box center [254, 265] width 233 height 8
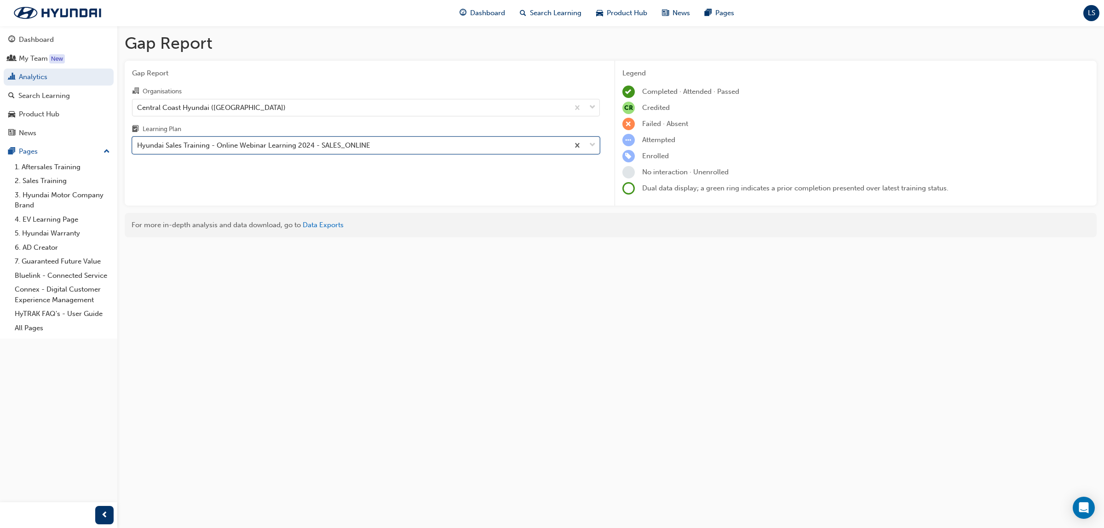
click at [283, 141] on div "Hyundai Sales Training - Online Webinar Learning 2024 - SALES_ONLINE" at bounding box center [253, 145] width 233 height 11
click at [138, 141] on input "Learning Plan option Hyundai Sales Training - Online Webinar Learning 2024 - SA…" at bounding box center [137, 145] width 1 height 8
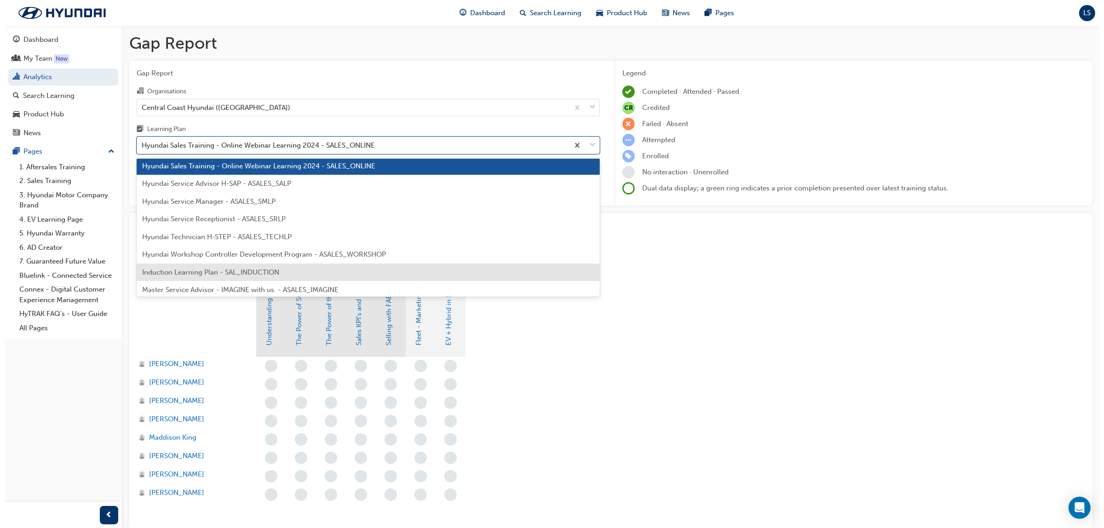
scroll to position [287, 0]
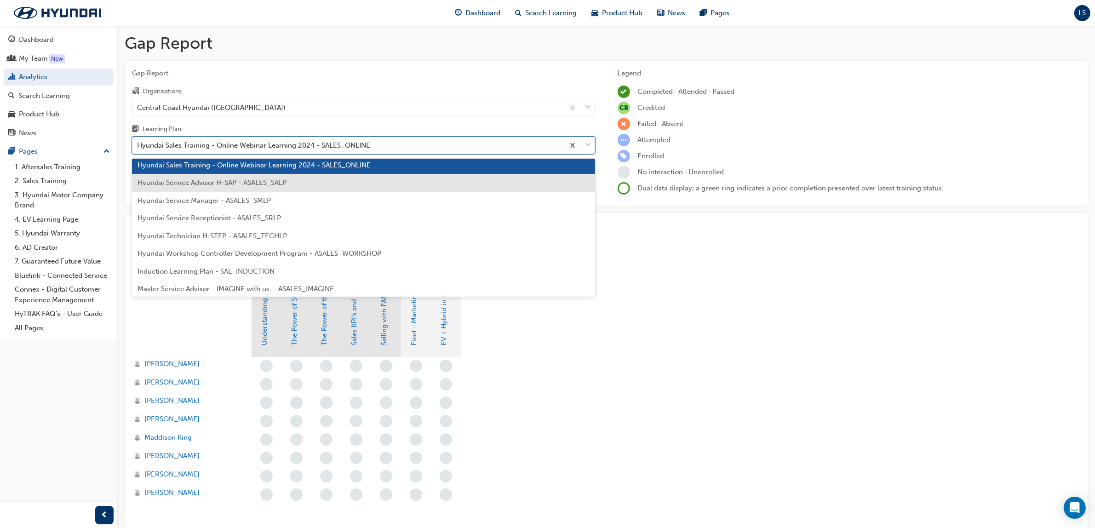
click at [249, 184] on span "Hyundai Service Advisor H-SAP - ASALES_SALP" at bounding box center [212, 182] width 149 height 8
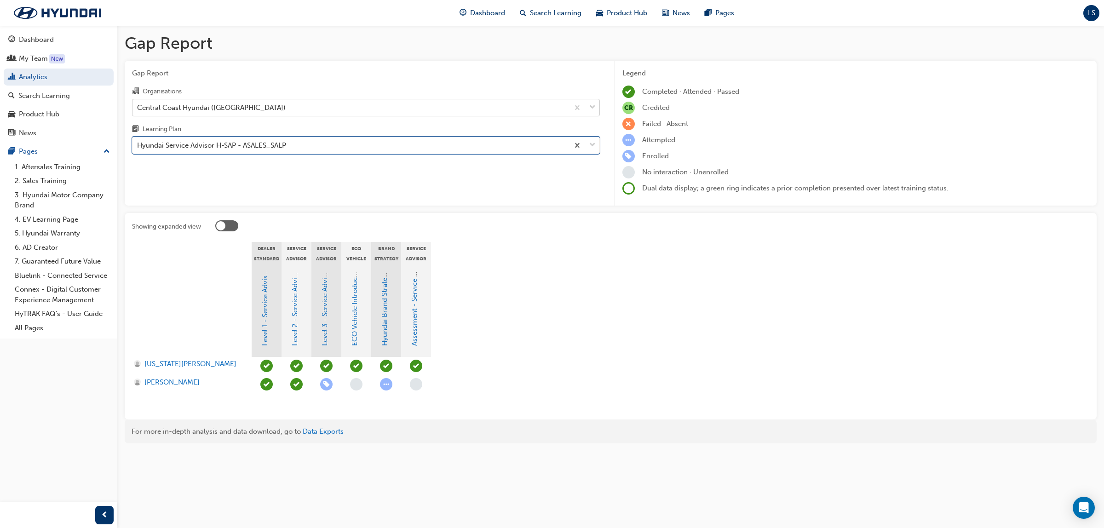
click at [229, 109] on div "Central Coast Hyundai ([GEOGRAPHIC_DATA])" at bounding box center [211, 107] width 149 height 11
click at [138, 109] on input "Organisations Central Coast Hyundai ([GEOGRAPHIC_DATA])" at bounding box center [137, 107] width 1 height 8
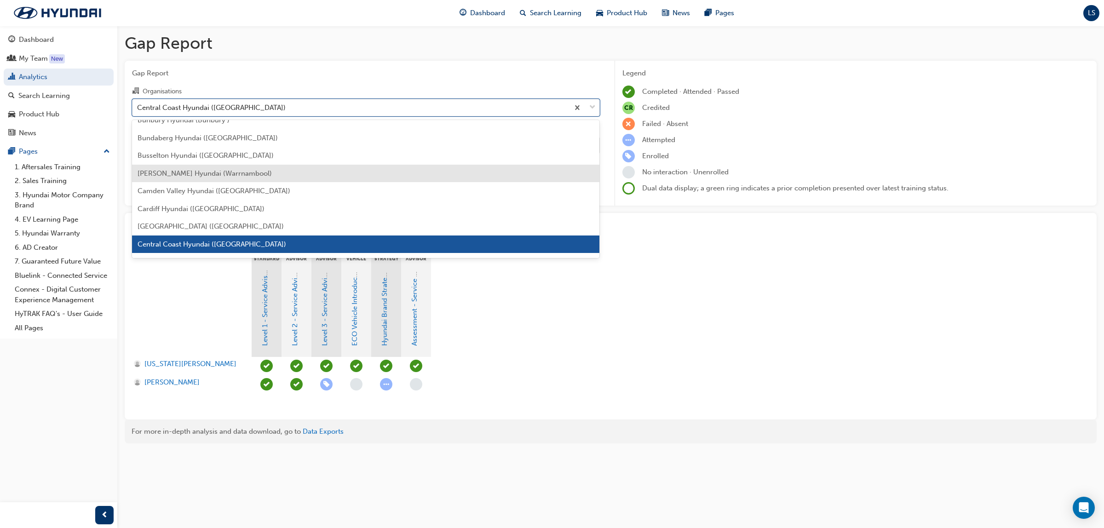
scroll to position [387, 0]
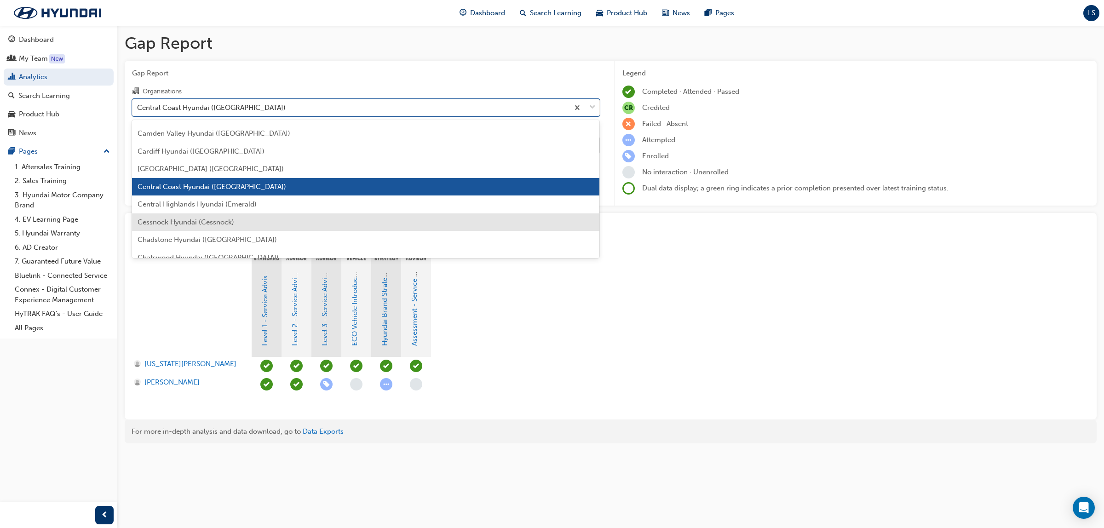
click at [178, 223] on span "Cessnock Hyundai (Cessnock)" at bounding box center [186, 222] width 97 height 8
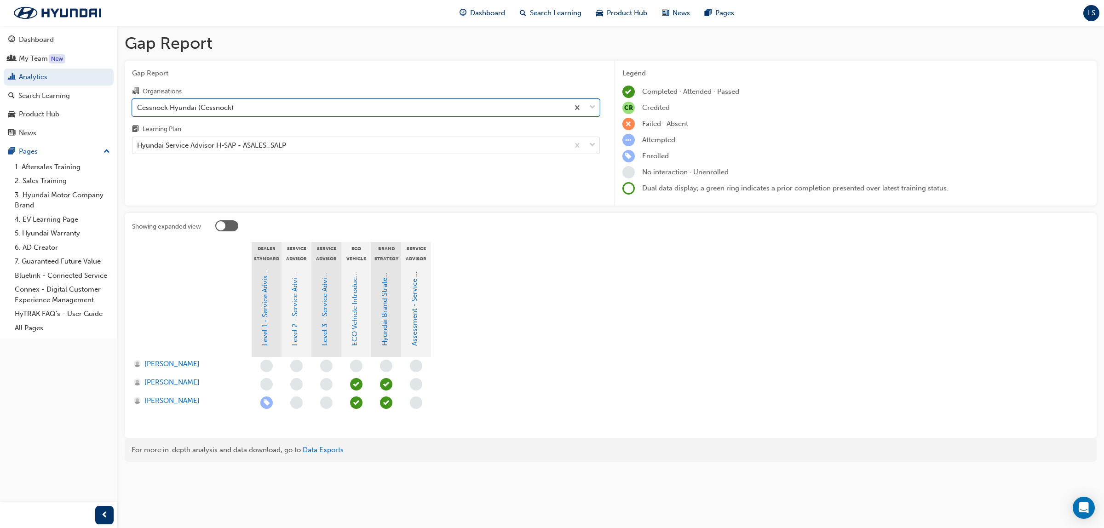
click at [253, 105] on div "Cessnock Hyundai (Cessnock)" at bounding box center [350, 107] width 436 height 16
click at [138, 105] on input "Organisations option Cessnock Hyundai (Cessnock), selected. 0 results available…" at bounding box center [137, 107] width 1 height 8
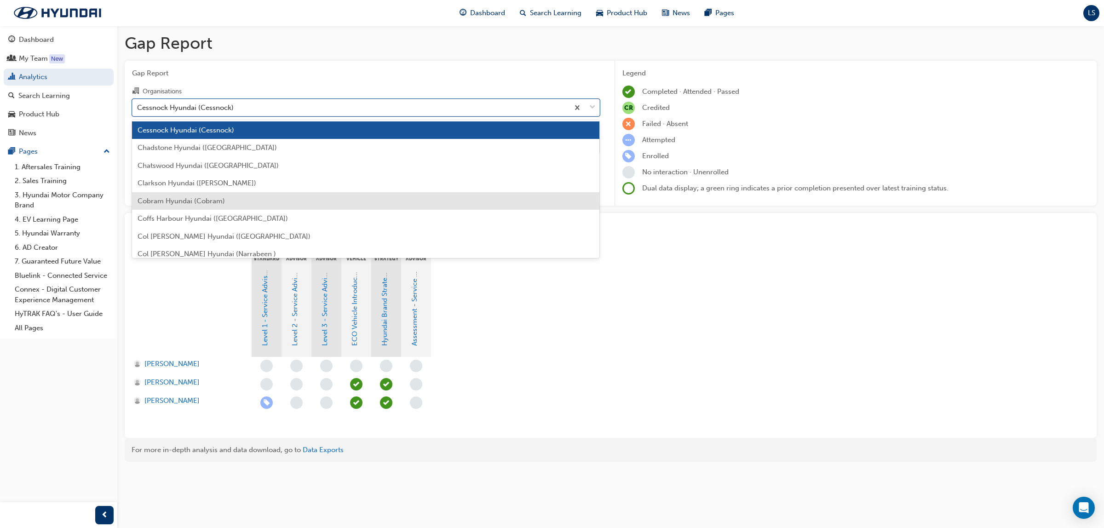
scroll to position [480, 0]
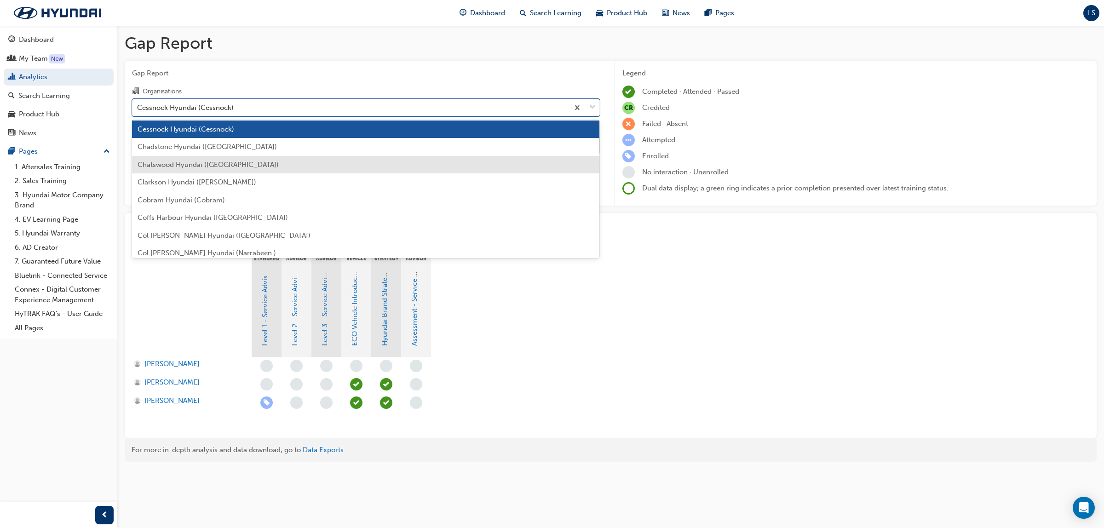
click at [202, 158] on div "Chatswood Hyundai ([GEOGRAPHIC_DATA])" at bounding box center [366, 165] width 468 height 18
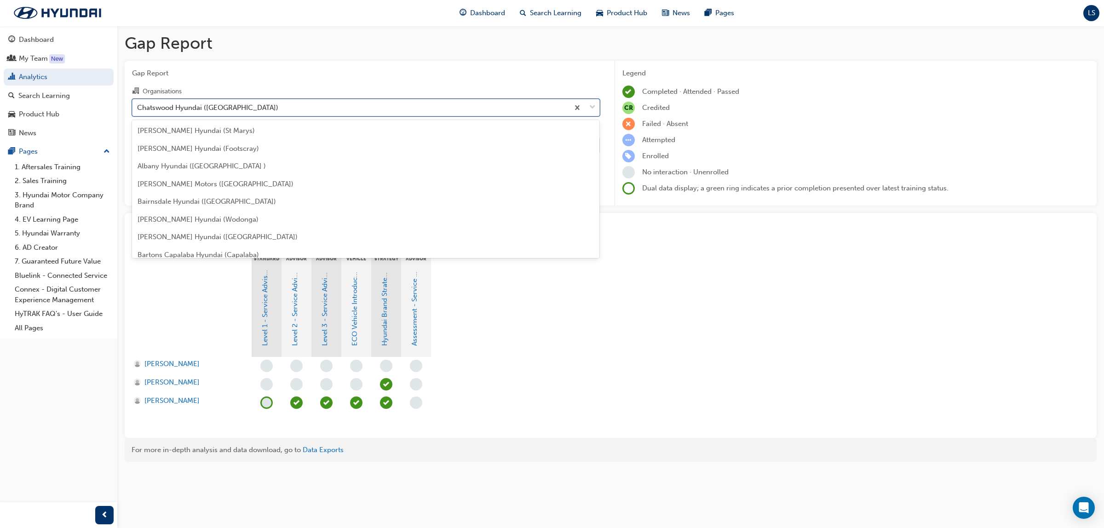
click at [269, 104] on div "Chatswood Hyundai ([GEOGRAPHIC_DATA])" at bounding box center [350, 107] width 436 height 16
click at [138, 104] on input "Organisations option Chatswood Hyundai ([GEOGRAPHIC_DATA]), selected. option Ch…" at bounding box center [137, 107] width 1 height 8
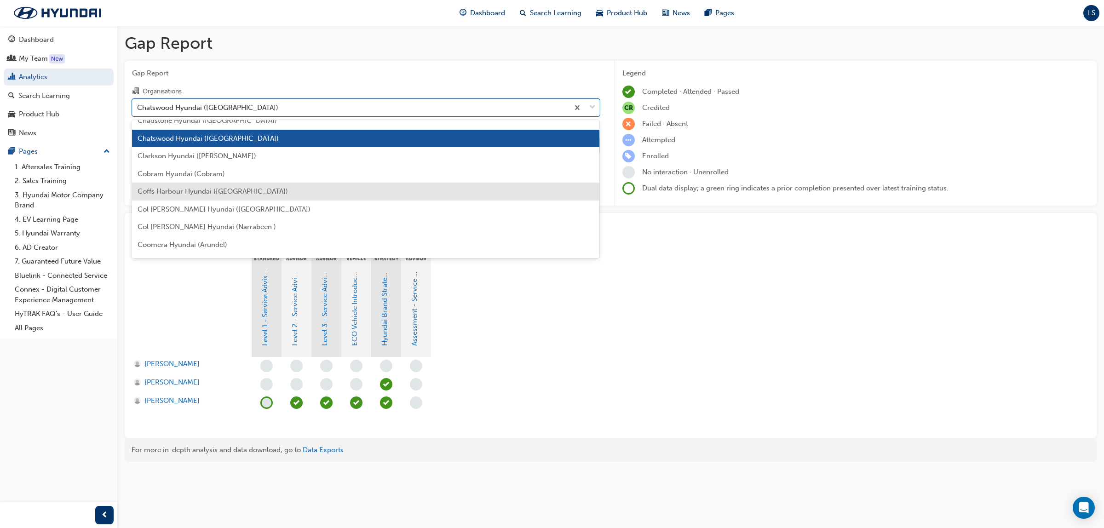
scroll to position [516, 0]
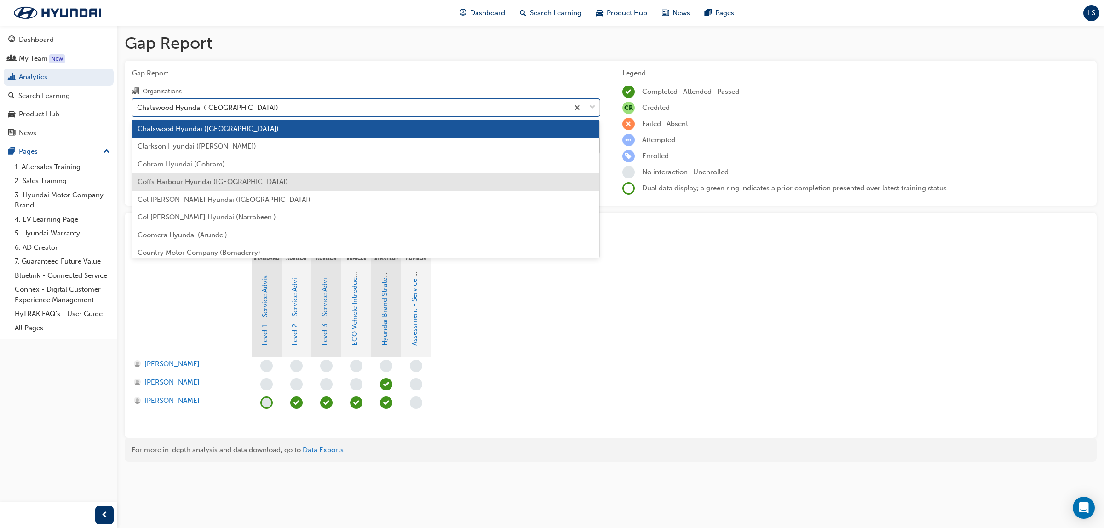
click at [220, 182] on span "Coffs Harbour Hyundai ([GEOGRAPHIC_DATA])" at bounding box center [213, 182] width 150 height 8
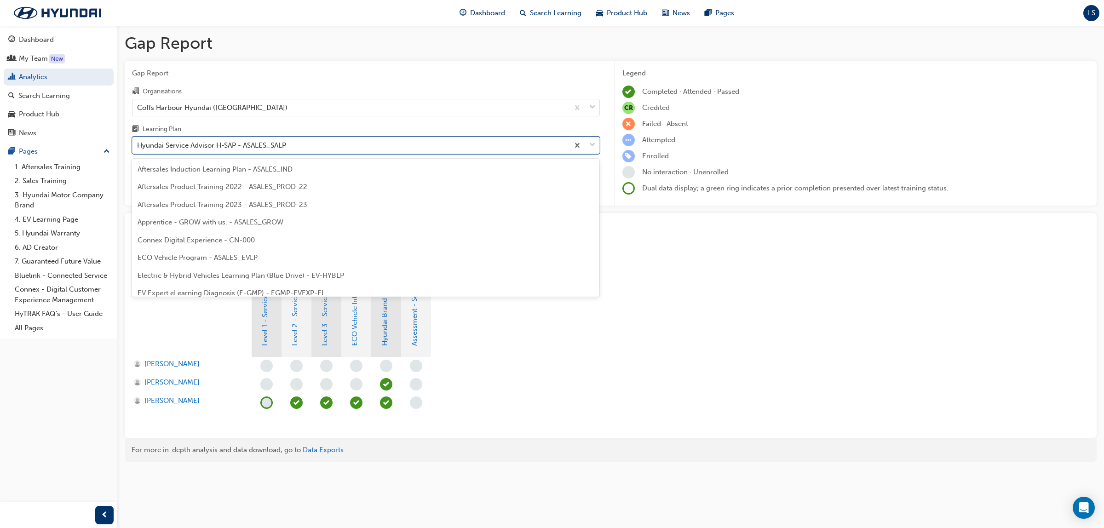
click at [229, 141] on div "Hyundai Service Advisor H-SAP - ASALES_SALP" at bounding box center [211, 145] width 149 height 11
click at [138, 141] on input "Learning Plan option Hyundai Service Advisor H-SAP - ASALES_SALP, selected. opt…" at bounding box center [137, 145] width 1 height 8
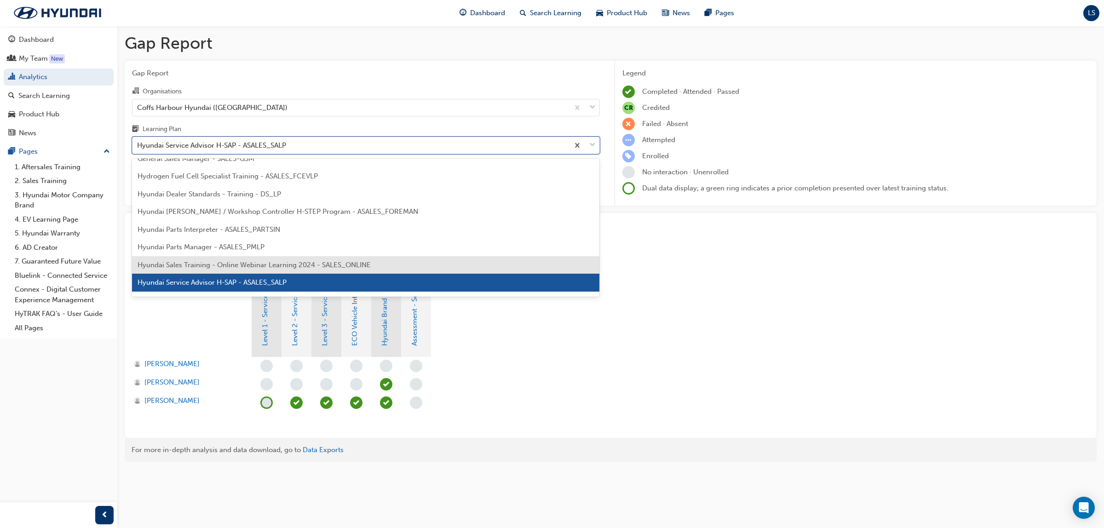
click at [244, 261] on span "Hyundai Sales Training - Online Webinar Learning 2024 - SALES_ONLINE" at bounding box center [254, 265] width 233 height 8
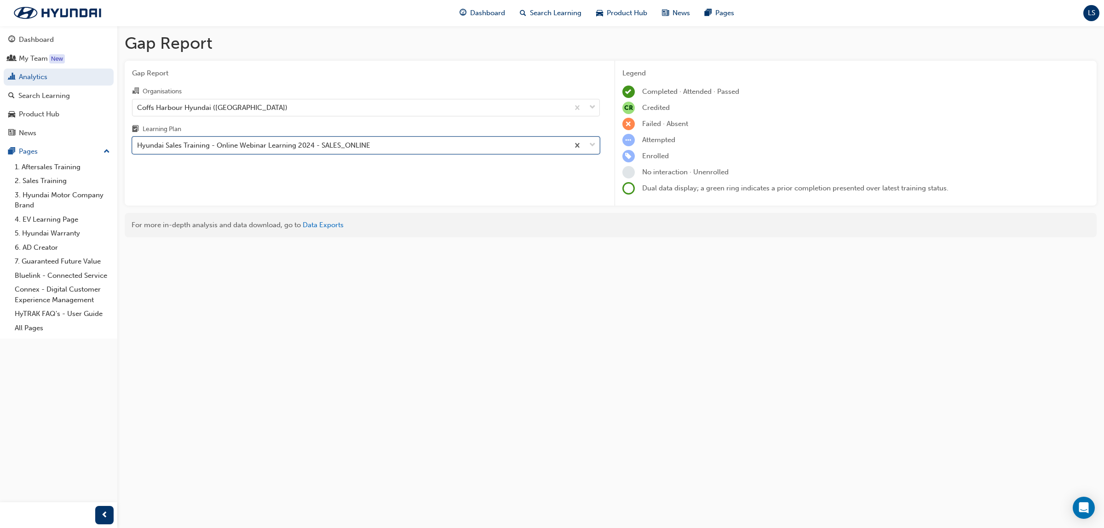
click at [253, 152] on div "Hyundai Sales Training - Online Webinar Learning 2024 - SALES_ONLINE" at bounding box center [350, 146] width 436 height 16
click at [138, 149] on input "Learning Plan option Hyundai Sales Training - Online Webinar Learning 2024 - SA…" at bounding box center [137, 145] width 1 height 8
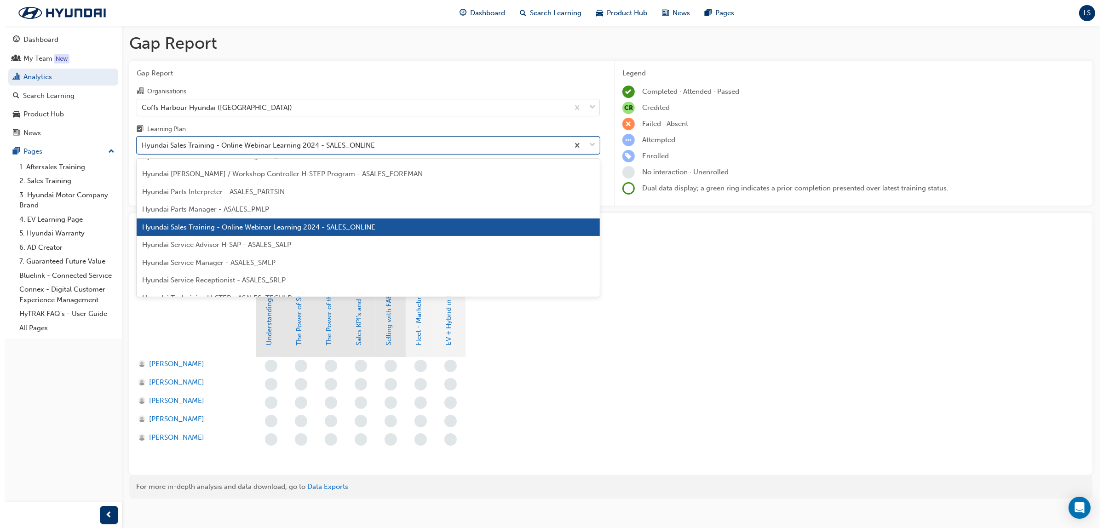
scroll to position [230, 0]
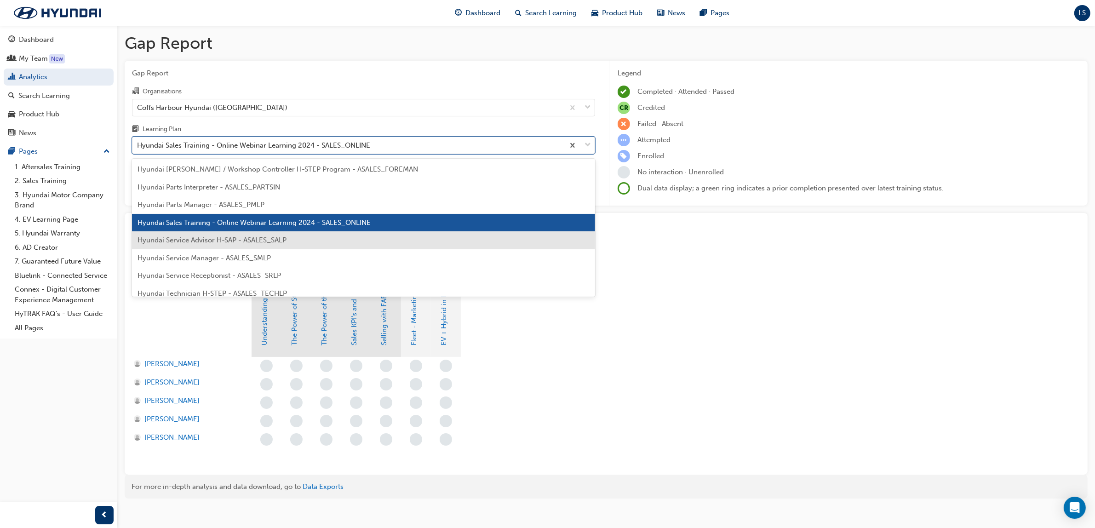
click at [244, 240] on span "Hyundai Service Advisor H-SAP - ASALES_SALP" at bounding box center [212, 240] width 149 height 8
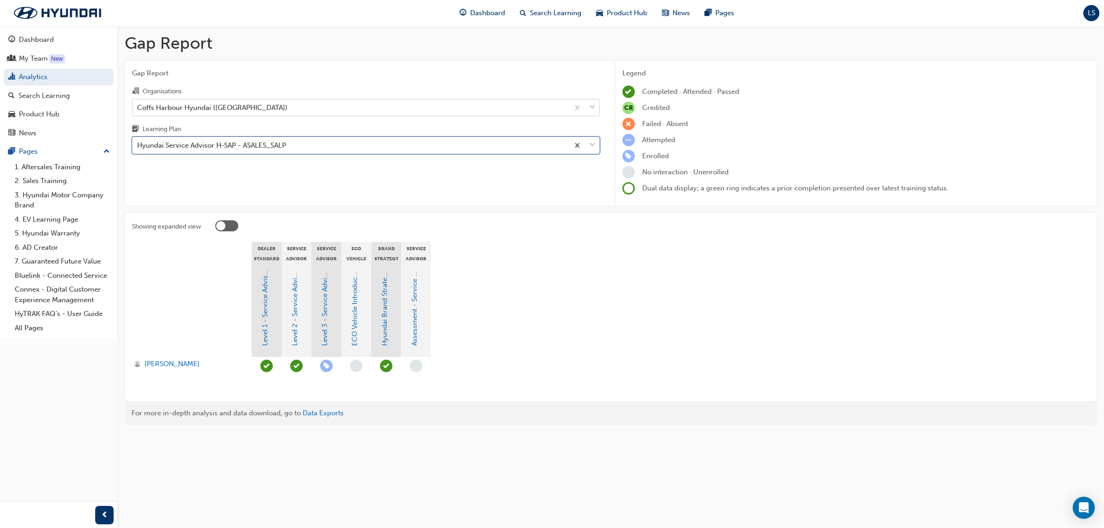
click at [242, 107] on div "Coffs Harbour Hyundai ([GEOGRAPHIC_DATA])" at bounding box center [212, 107] width 150 height 11
click at [138, 107] on input "Organisations Coffs Harbour Hyundai ([GEOGRAPHIC_DATA])" at bounding box center [137, 107] width 1 height 8
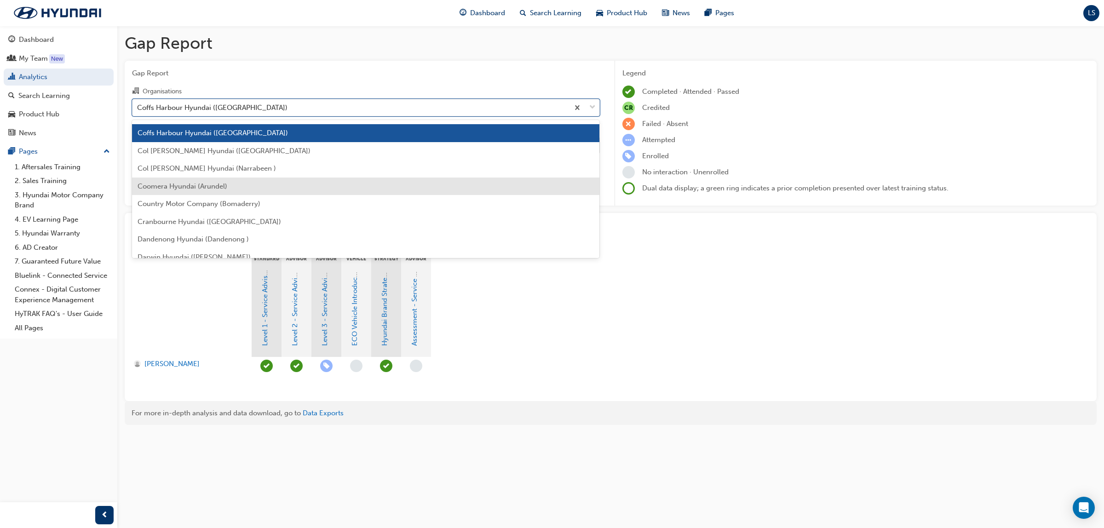
scroll to position [568, 0]
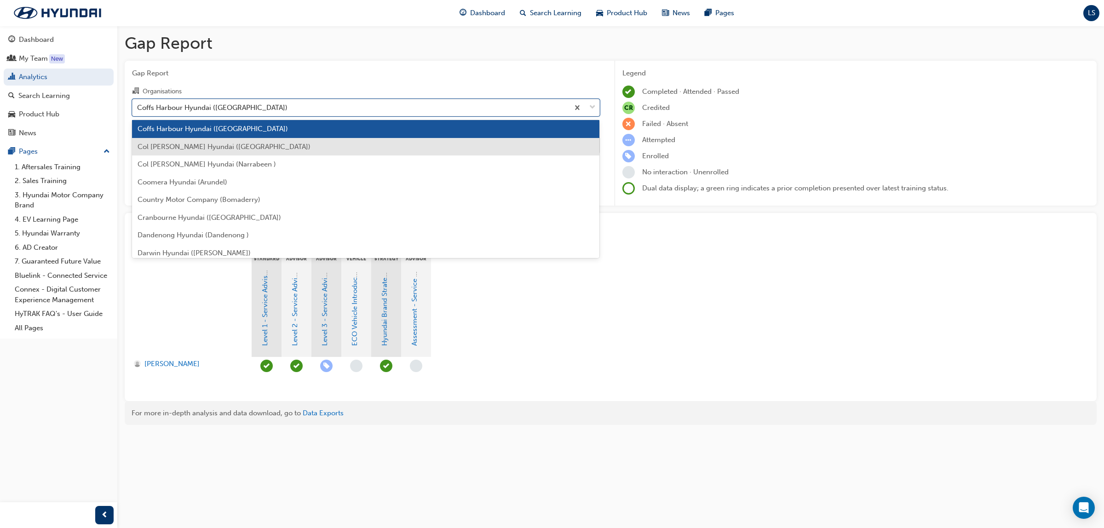
click at [212, 151] on div "Col [PERSON_NAME] Hyundai ([GEOGRAPHIC_DATA])" at bounding box center [366, 147] width 468 height 18
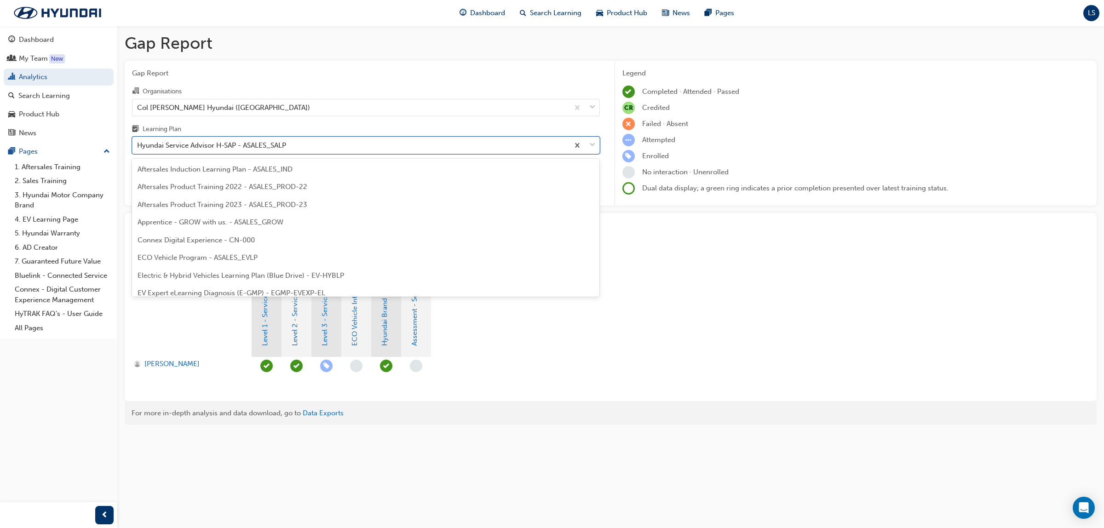
click at [212, 151] on div "Hyundai Service Advisor H-SAP - ASALES_SALP" at bounding box center [211, 145] width 149 height 11
click at [138, 149] on input "Learning Plan option Hyundai Service Advisor H-SAP - ASALES_SALP, selected. opt…" at bounding box center [137, 145] width 1 height 8
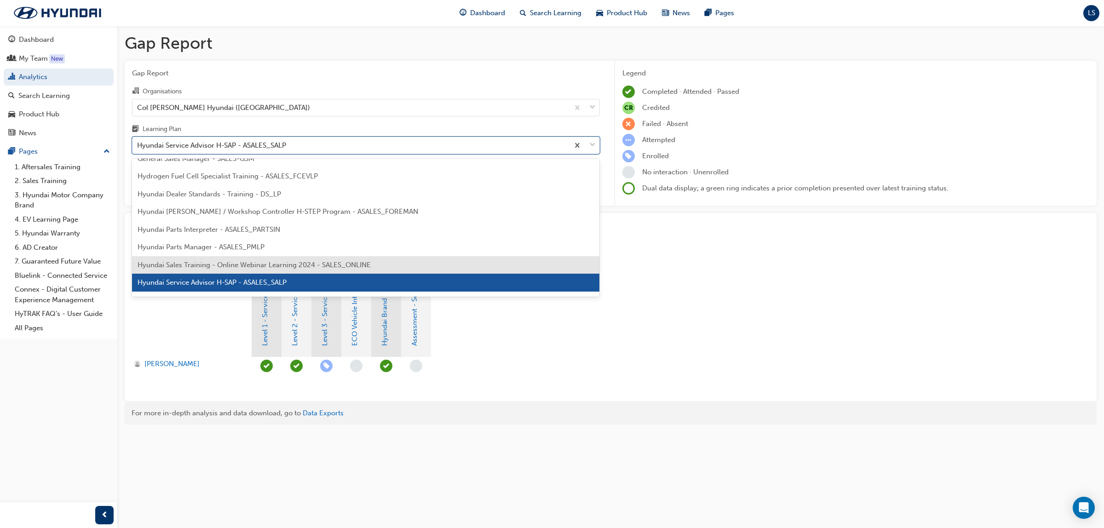
click at [249, 263] on span "Hyundai Sales Training - Online Webinar Learning 2024 - SALES_ONLINE" at bounding box center [254, 265] width 233 height 8
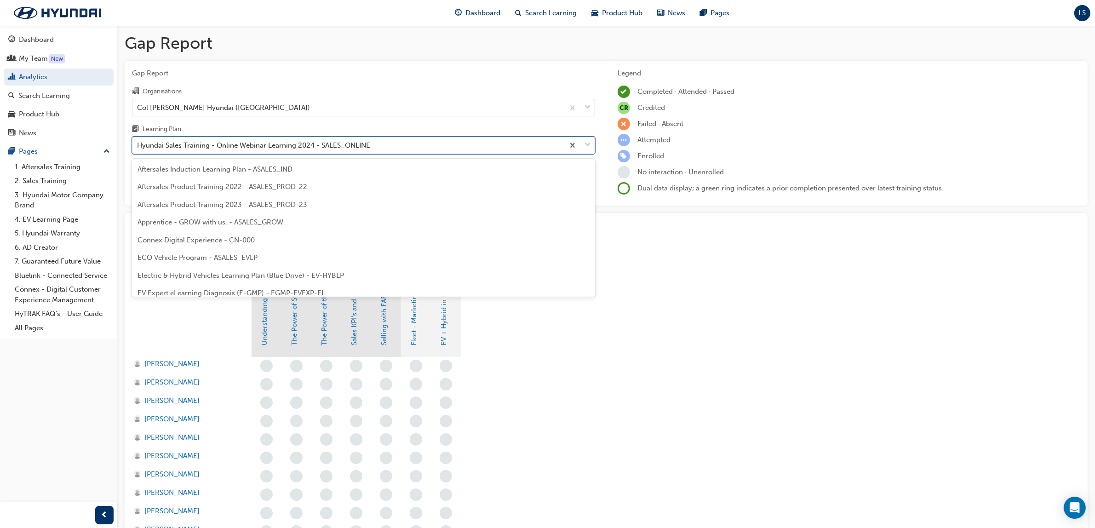
click at [237, 147] on div "Hyundai Sales Training - Online Webinar Learning 2024 - SALES_ONLINE" at bounding box center [253, 145] width 233 height 11
click at [138, 147] on input "Learning Plan option Hyundai Sales Training - Online Webinar Learning 2024 - SA…" at bounding box center [137, 145] width 1 height 8
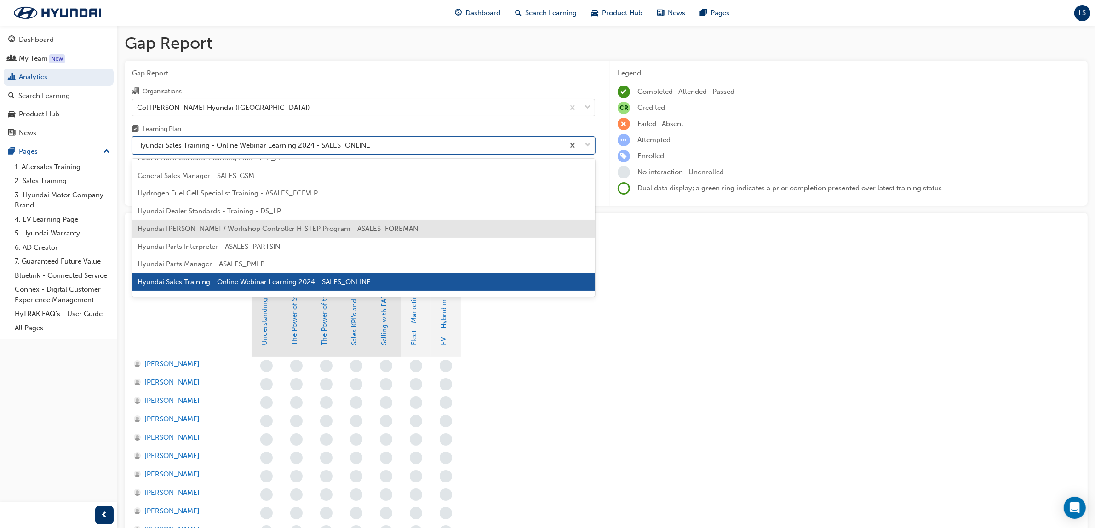
scroll to position [228, 0]
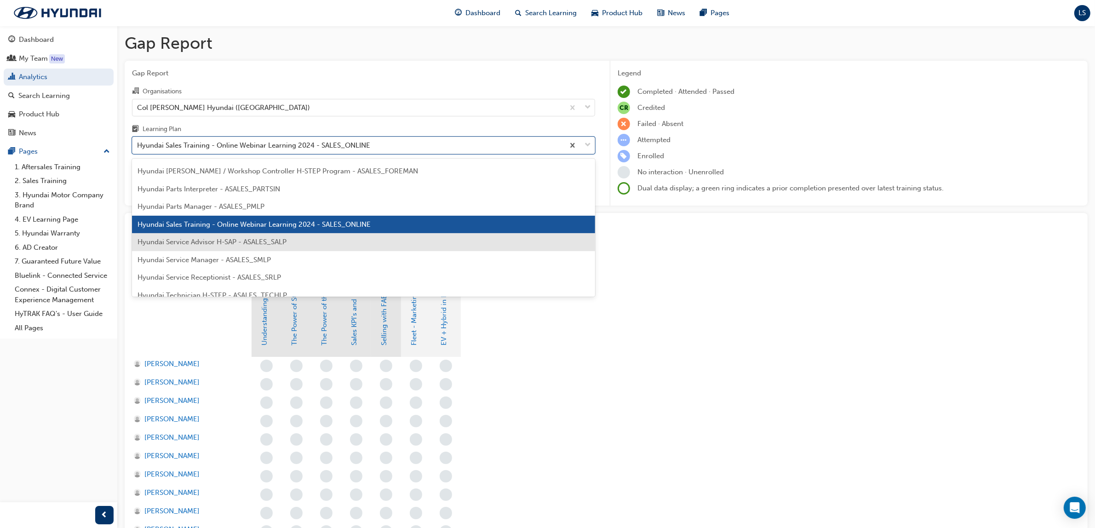
click at [226, 240] on span "Hyundai Service Advisor H-SAP - ASALES_SALP" at bounding box center [212, 242] width 149 height 8
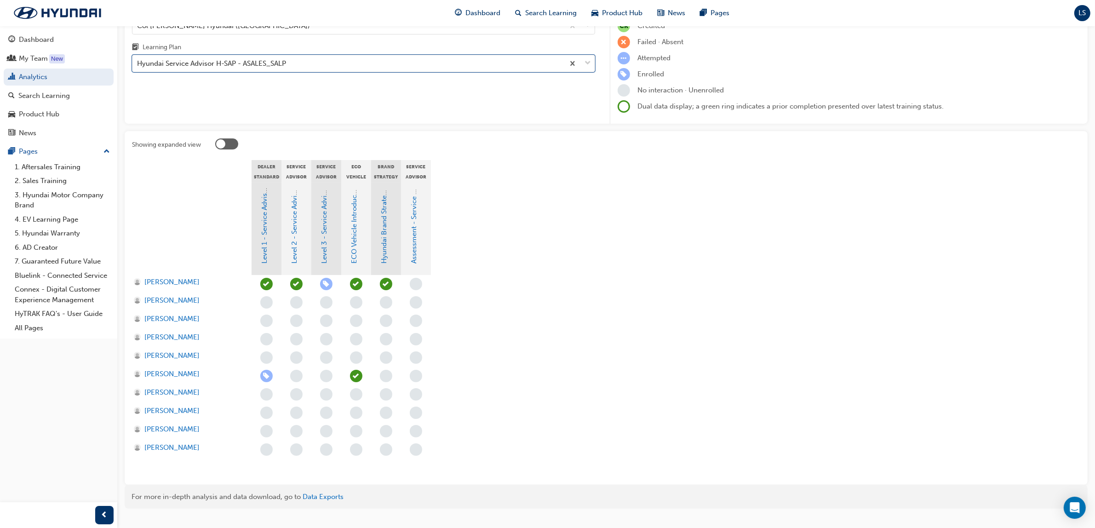
scroll to position [99, 0]
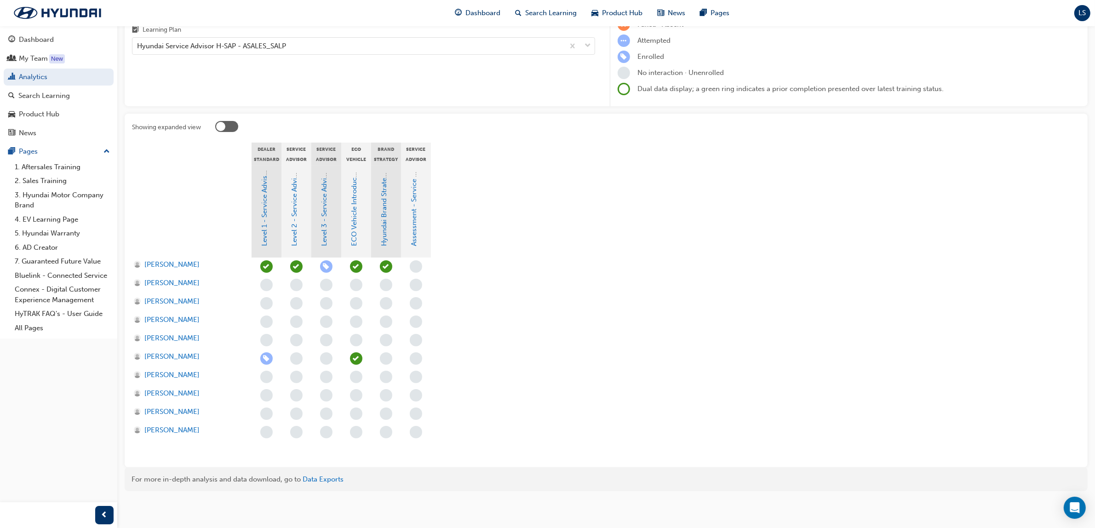
click at [660, 231] on section "Dealer Standard 8 - Mandatory Training - HSAP Service Advisor Level 2 Service A…" at bounding box center [606, 301] width 948 height 317
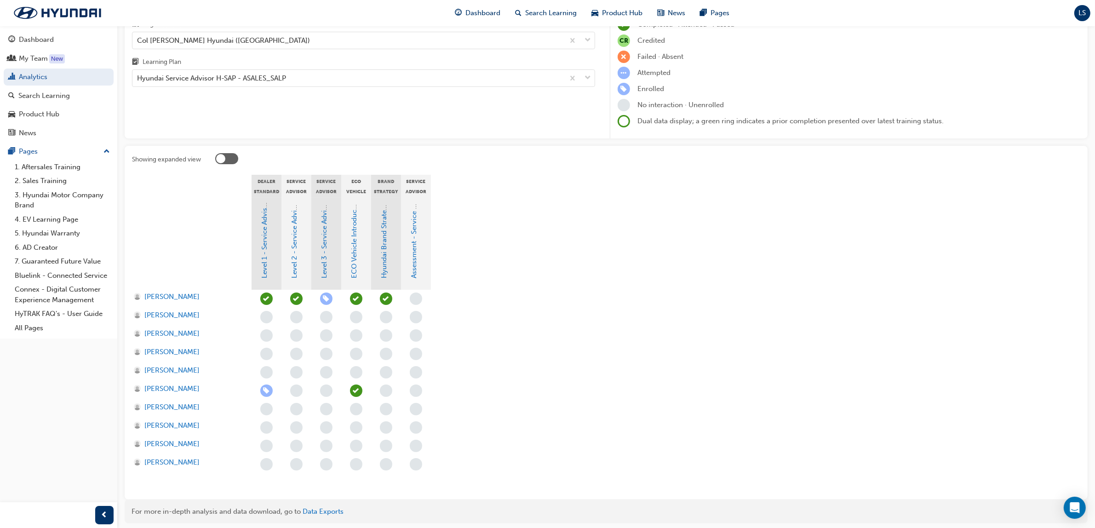
scroll to position [42, 0]
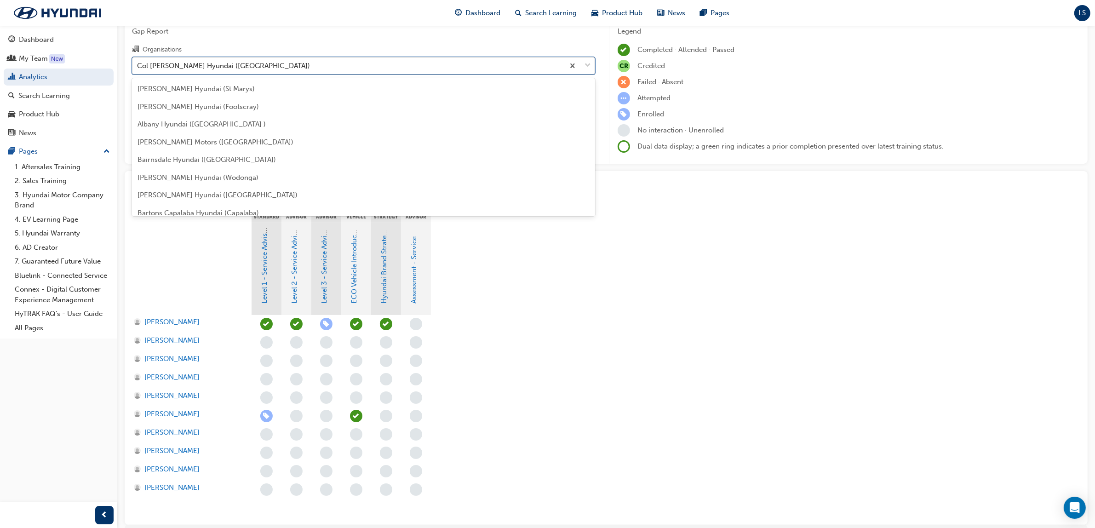
click at [269, 61] on div "Col [PERSON_NAME] Hyundai ([GEOGRAPHIC_DATA])" at bounding box center [348, 65] width 432 height 16
click at [138, 61] on input "Organisations option Col [PERSON_NAME] Hyundai ([GEOGRAPHIC_DATA]), selected. o…" at bounding box center [137, 65] width 1 height 8
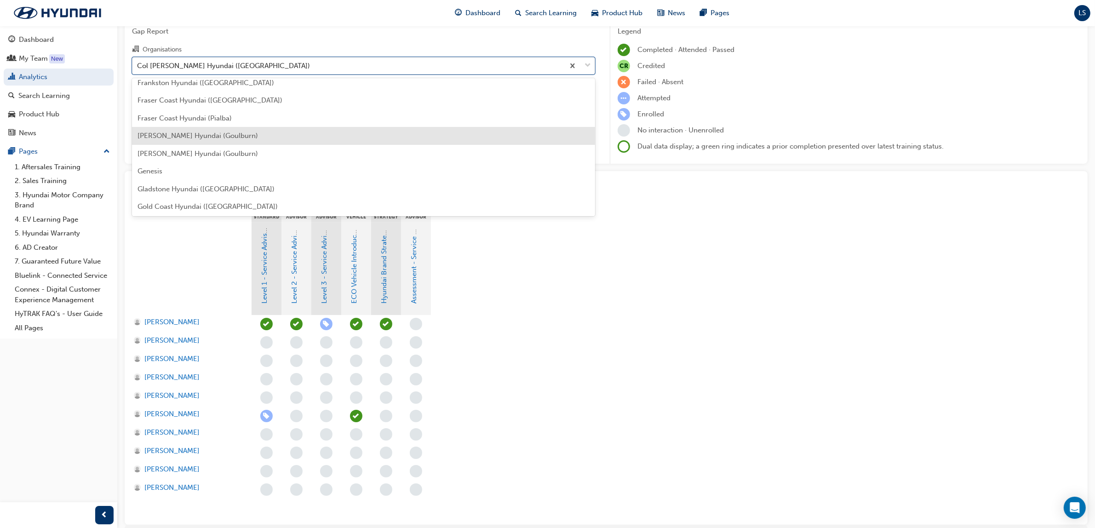
click at [201, 139] on div "[PERSON_NAME] Hyundai (Goulburn)" at bounding box center [363, 136] width 463 height 18
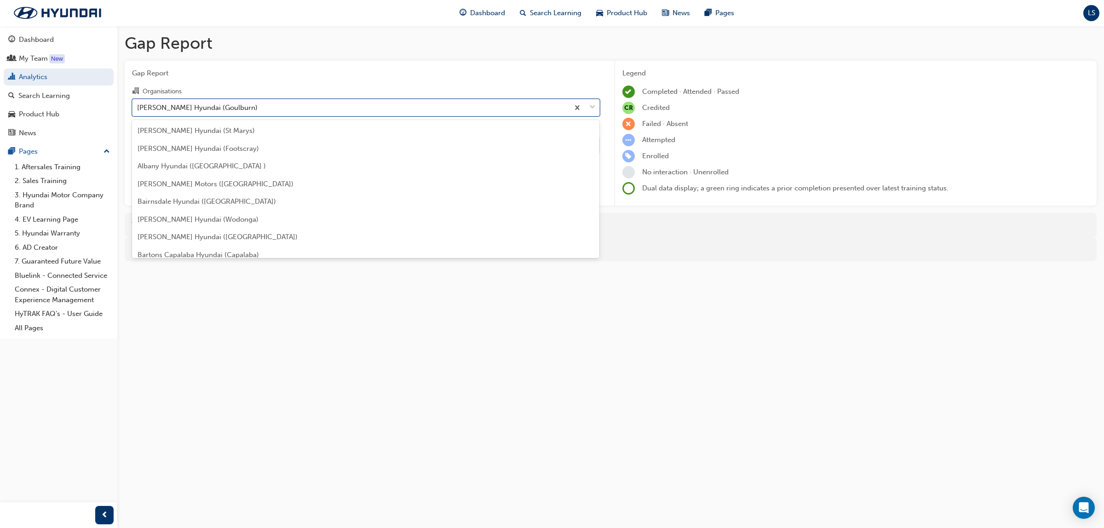
click at [235, 108] on div "[PERSON_NAME] Hyundai (Goulburn)" at bounding box center [350, 107] width 436 height 16
click at [138, 108] on input "Organisations option [PERSON_NAME] Hyundai (Goulburn), selected. option [PERSON…" at bounding box center [137, 107] width 1 height 8
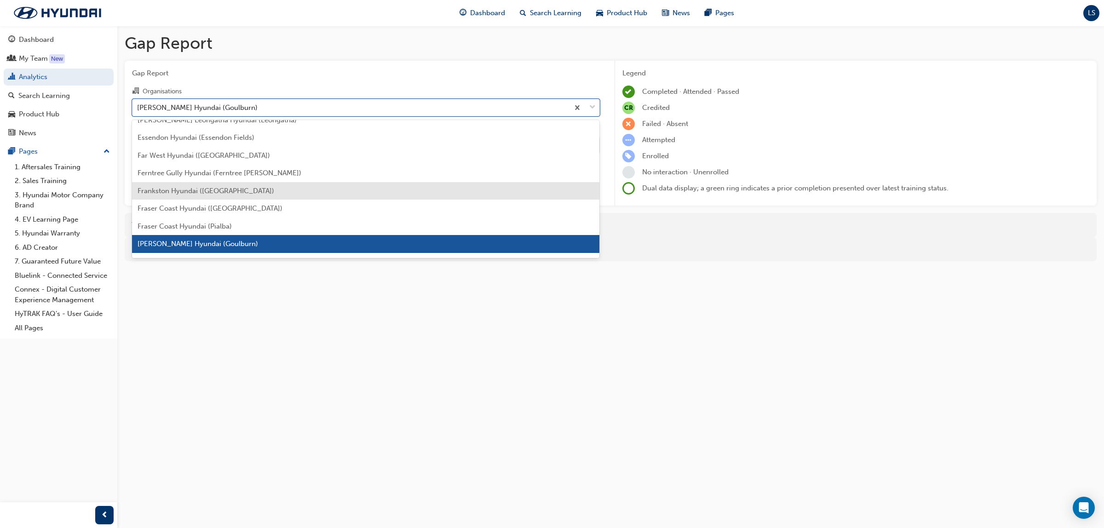
scroll to position [865, 0]
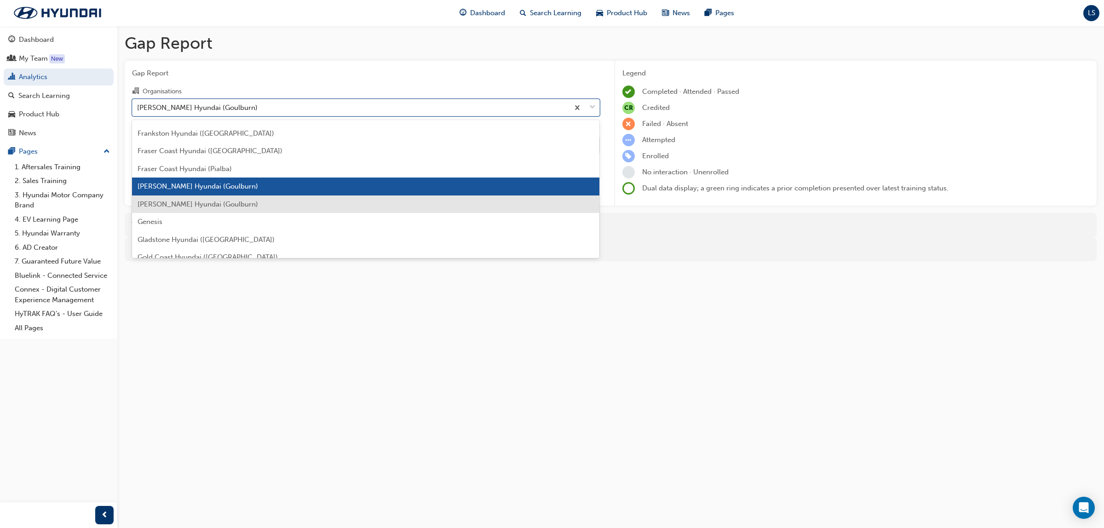
click at [203, 206] on span "[PERSON_NAME] Hyundai (Goulburn)" at bounding box center [198, 204] width 120 height 8
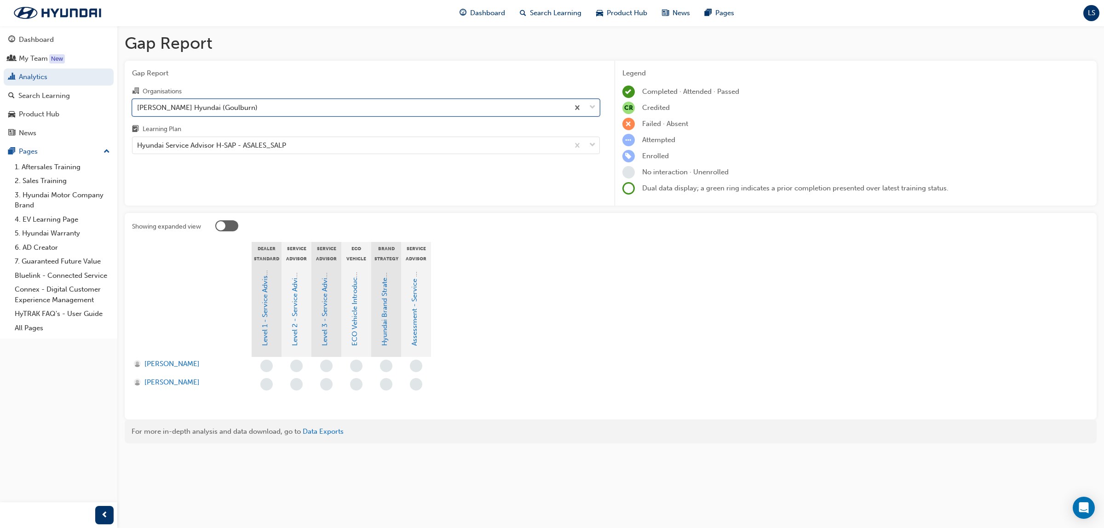
click at [226, 102] on div "[PERSON_NAME] Hyundai (Goulburn)" at bounding box center [350, 107] width 436 height 16
click at [138, 103] on input "Organisations option [PERSON_NAME] Hyundai (Goulburn), selected. 0 results avai…" at bounding box center [137, 107] width 1 height 8
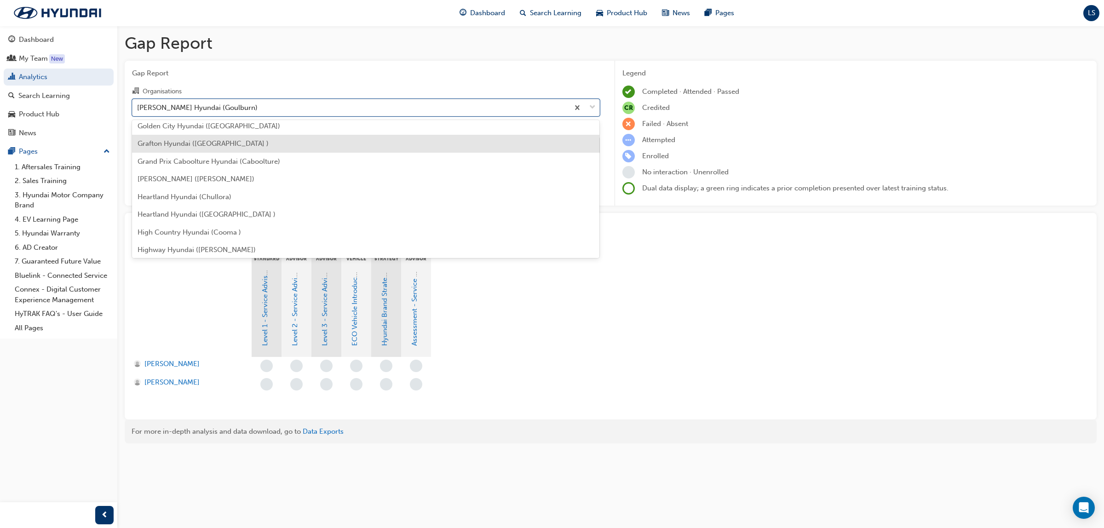
scroll to position [1054, 0]
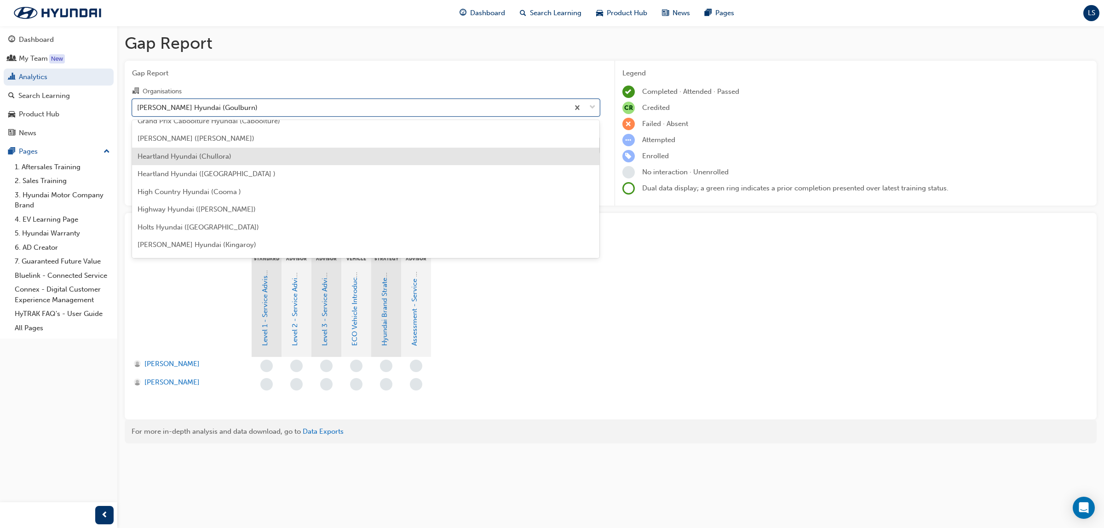
click at [216, 157] on span "Heartland Hyundai (Chullora)" at bounding box center [185, 156] width 94 height 8
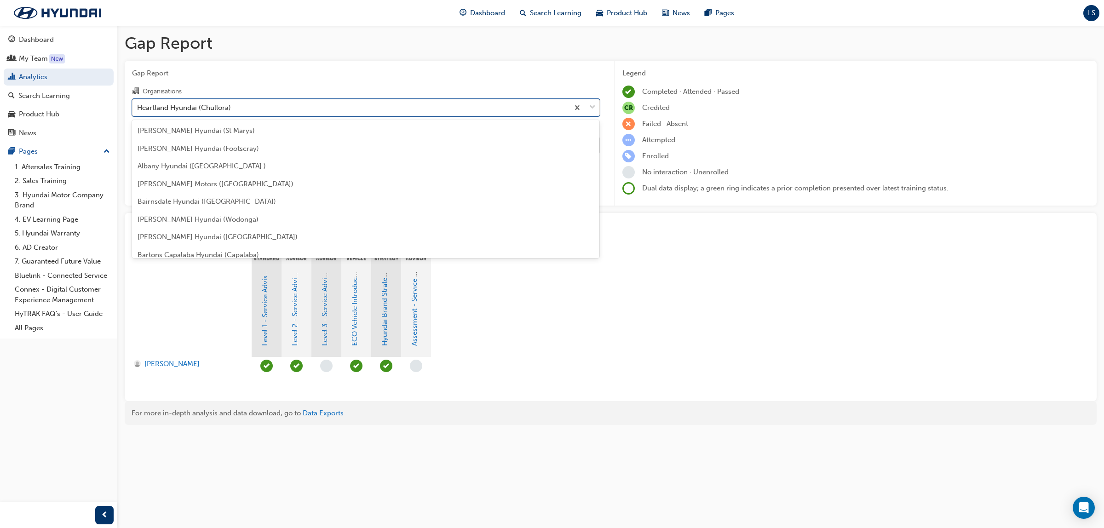
click at [263, 111] on div "Heartland Hyundai (Chullora)" at bounding box center [350, 107] width 436 height 16
click at [138, 111] on input "Organisations option Heartland Hyundai (Chullora), selected. option Heartland H…" at bounding box center [137, 107] width 1 height 8
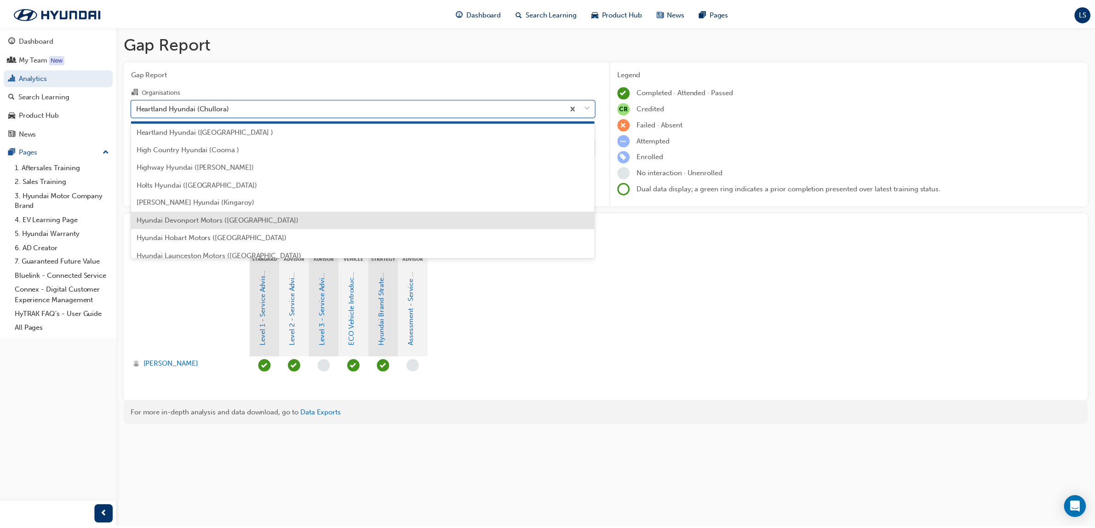
scroll to position [1081, 0]
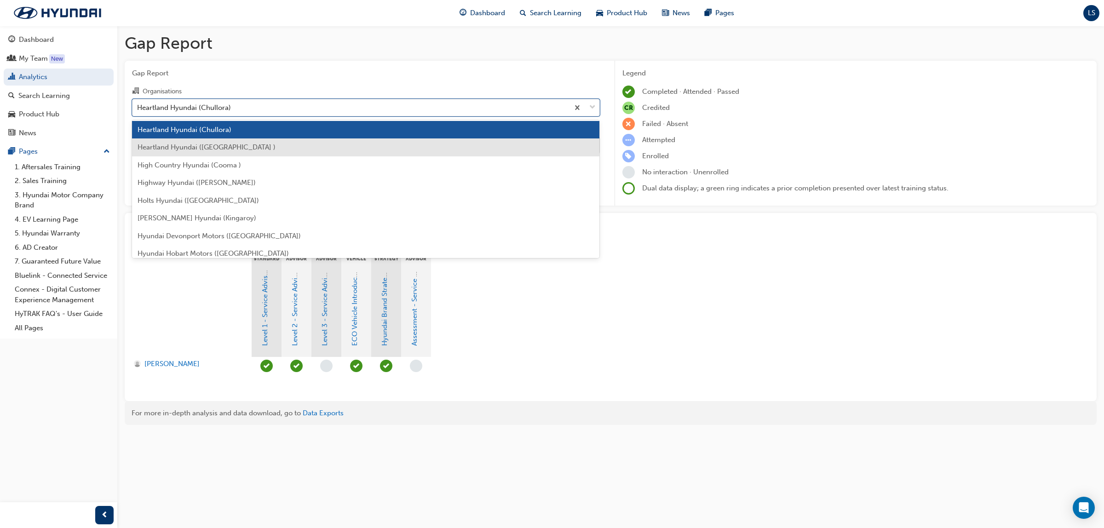
click at [240, 150] on div "Heartland Hyundai ([GEOGRAPHIC_DATA] )" at bounding box center [366, 147] width 468 height 18
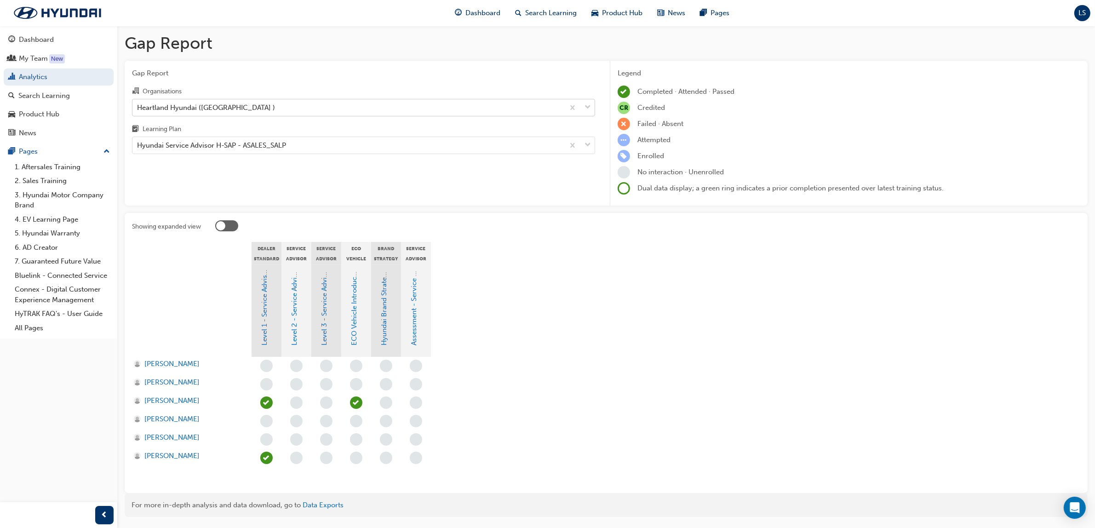
click at [279, 109] on div "Heartland Hyundai ([GEOGRAPHIC_DATA] )" at bounding box center [348, 107] width 432 height 16
click at [138, 109] on input "Organisations Heartland Hyundai ([GEOGRAPHIC_DATA] )" at bounding box center [137, 107] width 1 height 8
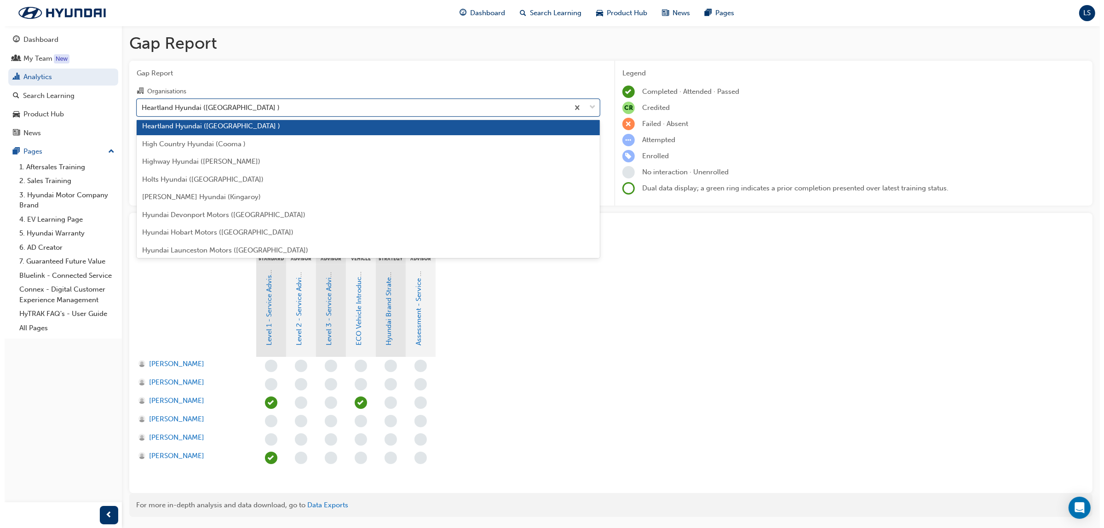
scroll to position [1100, 0]
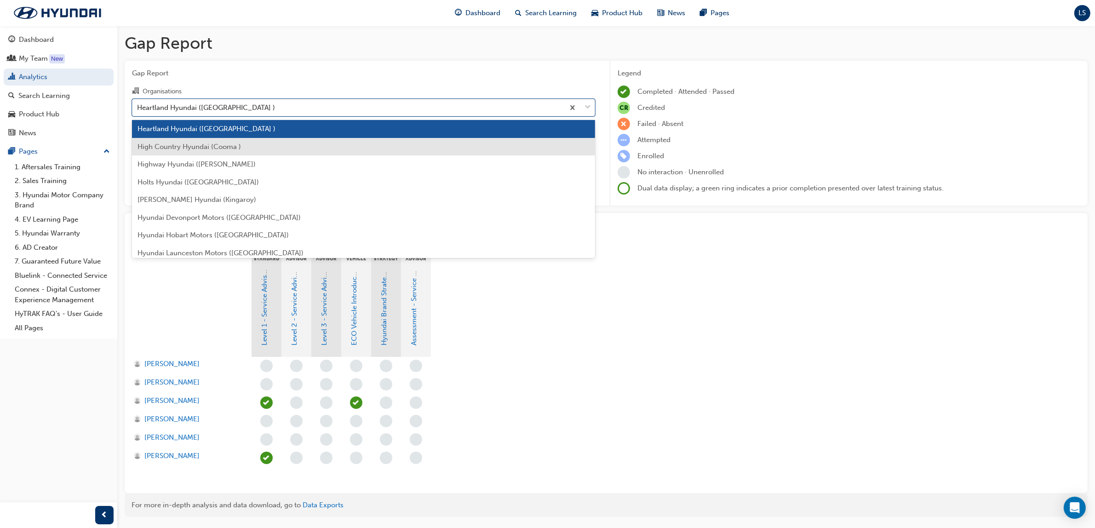
click at [191, 153] on div "High Country Hyundai (Cooma )" at bounding box center [363, 147] width 463 height 18
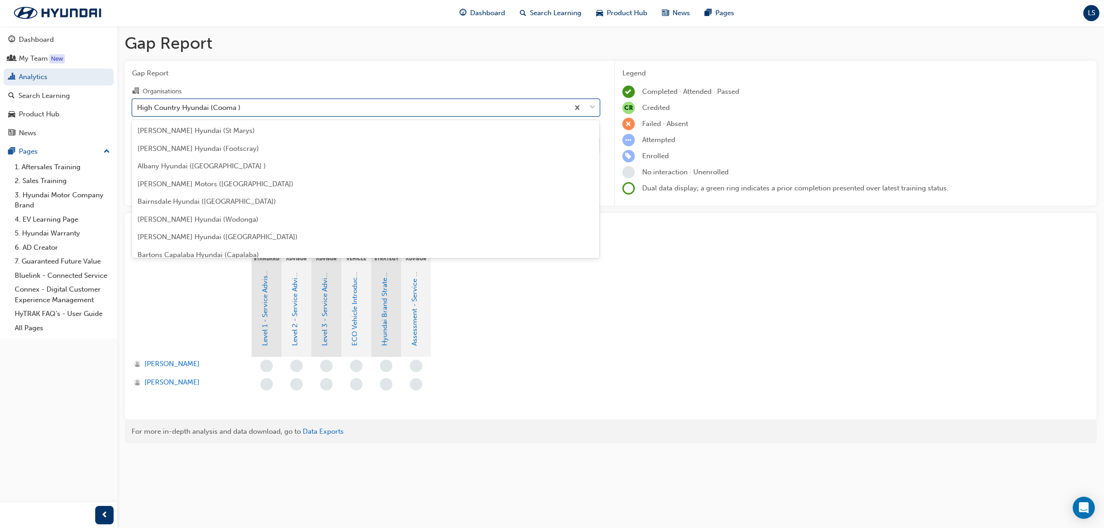
click at [203, 104] on div "High Country Hyundai (Cooma )" at bounding box center [188, 107] width 103 height 11
click at [138, 104] on input "Organisations option High Country Hyundai (Cooma ), selected. option High Count…" at bounding box center [137, 107] width 1 height 8
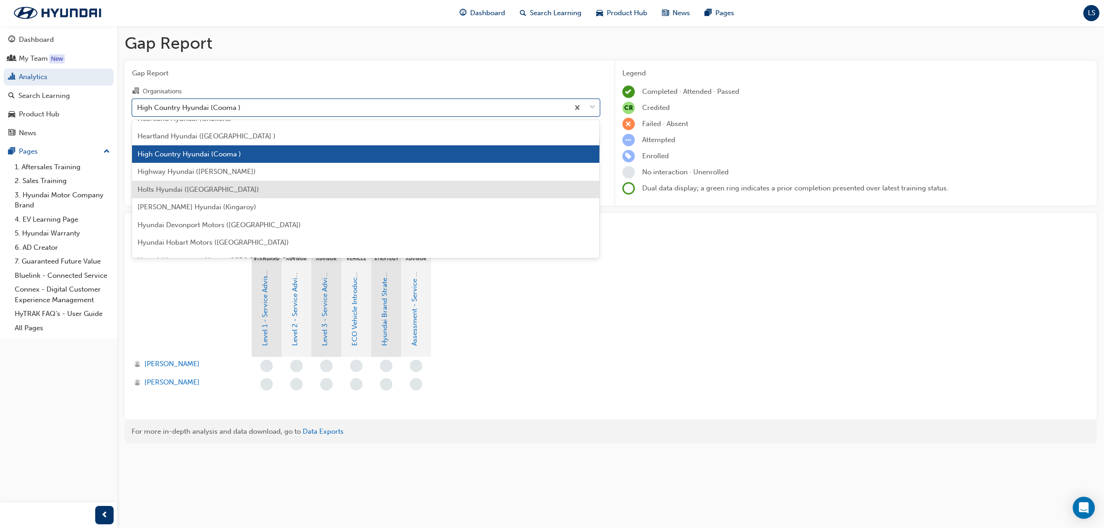
scroll to position [1232, 0]
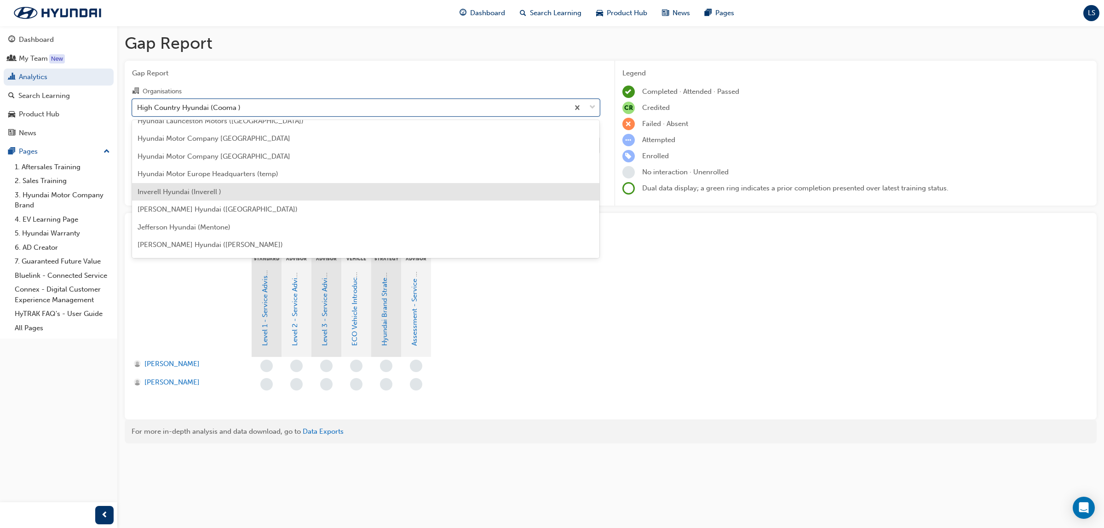
click at [189, 194] on span "Inverell Hyundai (Inverell )" at bounding box center [180, 192] width 84 height 8
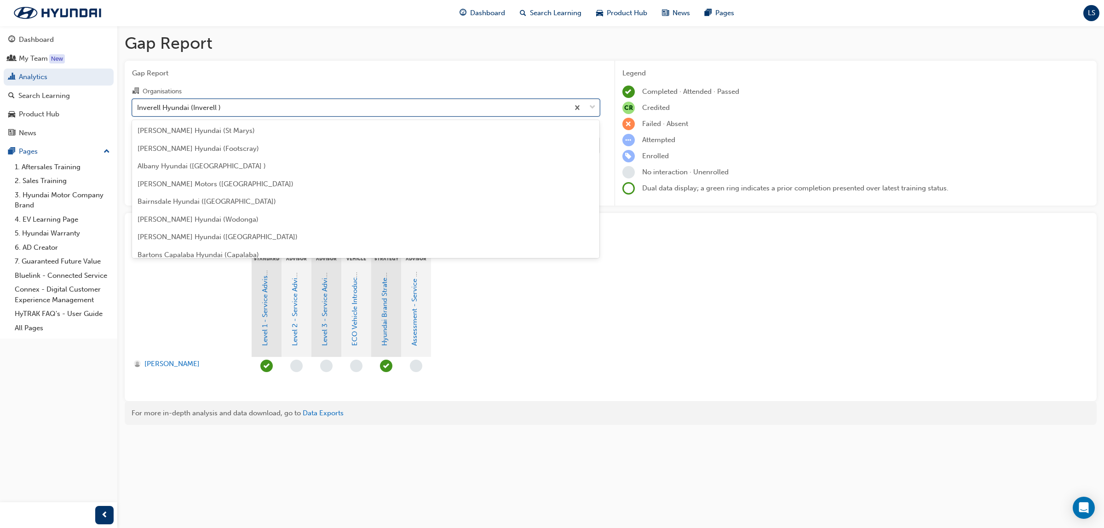
click at [201, 113] on div "Inverell Hyundai (Inverell )" at bounding box center [350, 107] width 436 height 16
click at [138, 111] on input "Organisations option Inverell Hyundai (Inverell ), selected. option Inverell Hy…" at bounding box center [137, 107] width 1 height 8
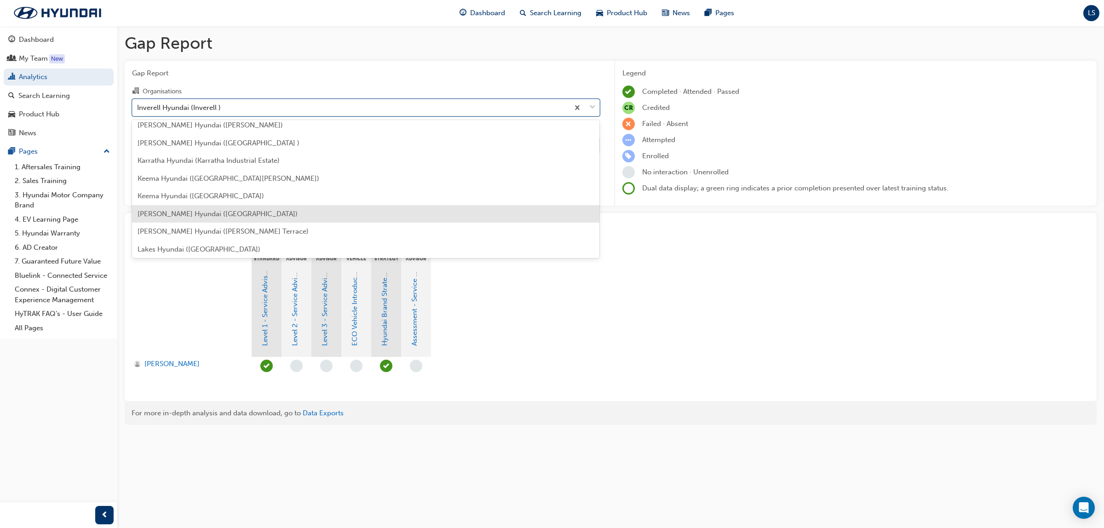
click at [214, 216] on span "[PERSON_NAME] Hyundai ([GEOGRAPHIC_DATA])" at bounding box center [218, 214] width 160 height 8
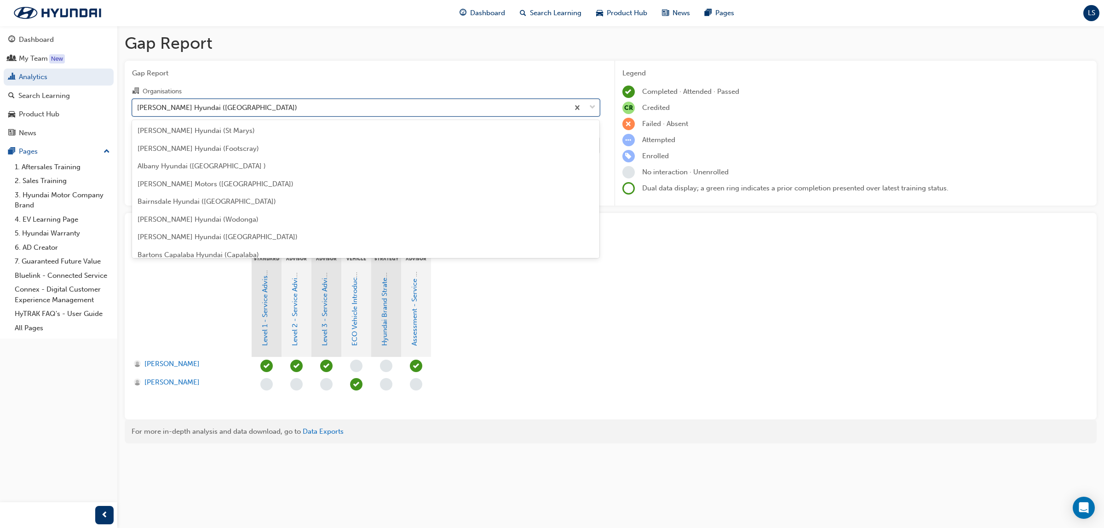
click at [257, 106] on div "[PERSON_NAME] Hyundai ([GEOGRAPHIC_DATA])" at bounding box center [350, 107] width 436 height 16
click at [138, 106] on input "Organisations option [PERSON_NAME] Hyundai ([GEOGRAPHIC_DATA]), selected. optio…" at bounding box center [137, 107] width 1 height 8
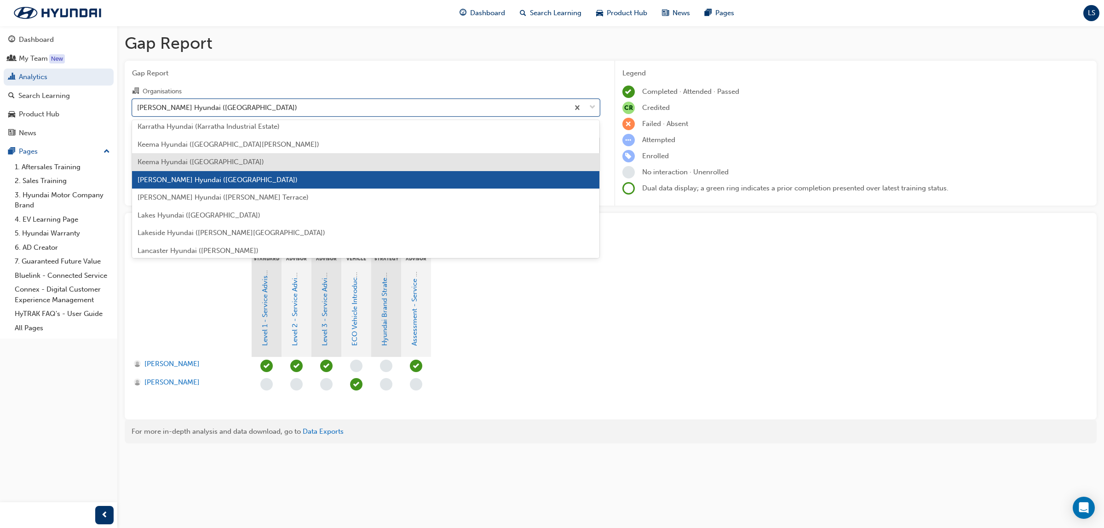
scroll to position [1435, 0]
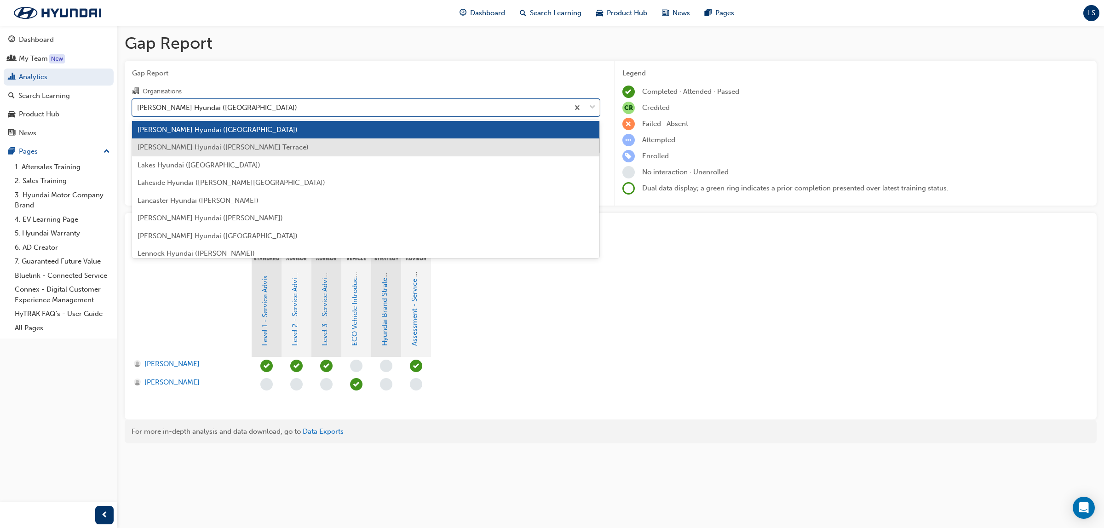
click at [229, 144] on span "[PERSON_NAME] Hyundai ([PERSON_NAME] Terrace)" at bounding box center [223, 147] width 171 height 8
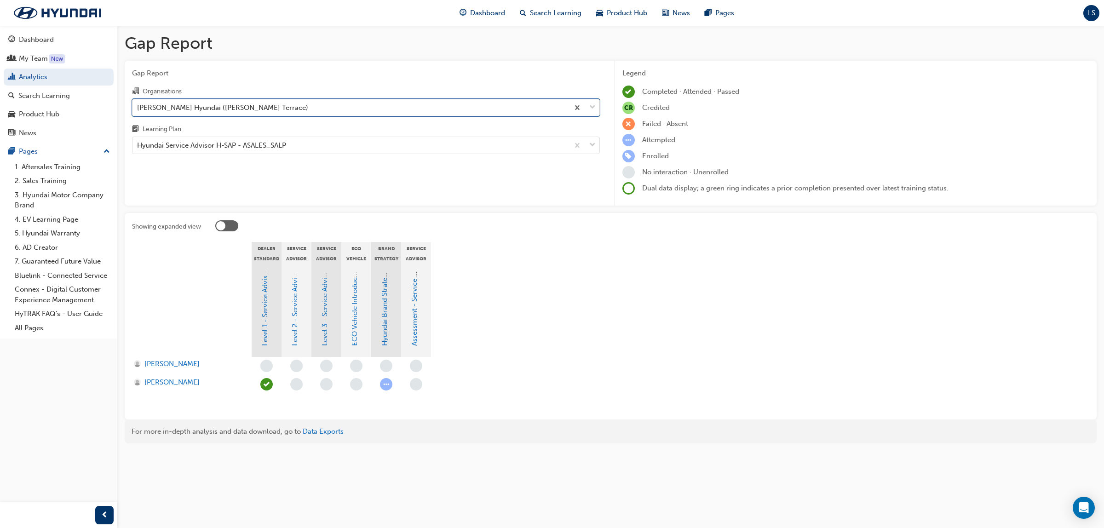
click at [204, 107] on div "[PERSON_NAME] Hyundai ([PERSON_NAME] Terrace)" at bounding box center [222, 107] width 171 height 11
click at [138, 107] on input "Organisations option [PERSON_NAME] Hyundai ([PERSON_NAME] Terrace), selected. 0…" at bounding box center [137, 107] width 1 height 8
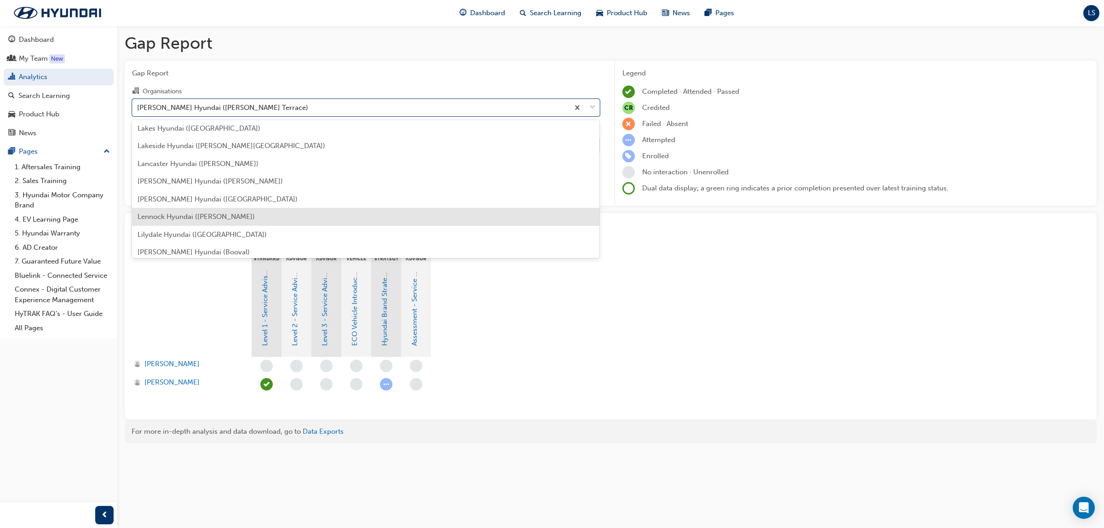
scroll to position [1453, 0]
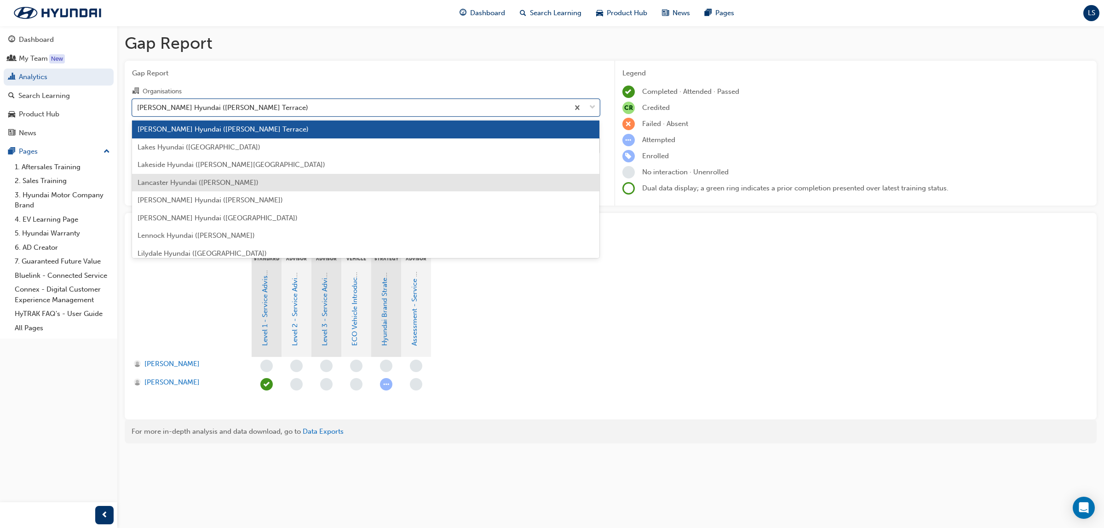
click at [196, 178] on span "Lancaster Hyundai ([PERSON_NAME])" at bounding box center [198, 182] width 121 height 8
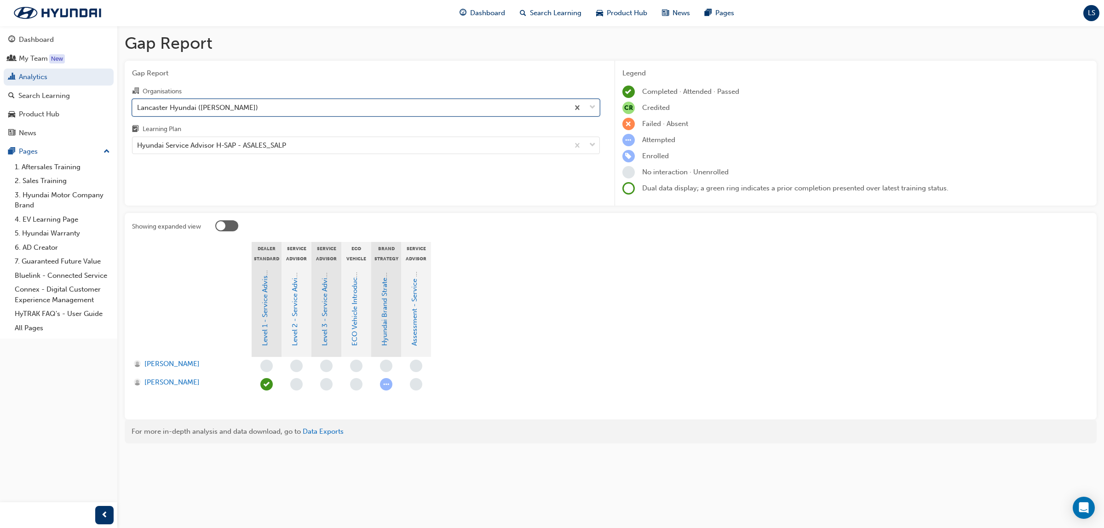
click at [196, 109] on div "Lancaster Hyundai ([PERSON_NAME])" at bounding box center [197, 107] width 121 height 11
click at [138, 109] on input "Organisations option Lancaster Hyundai ([PERSON_NAME]), selected. 0 results ava…" at bounding box center [137, 107] width 1 height 8
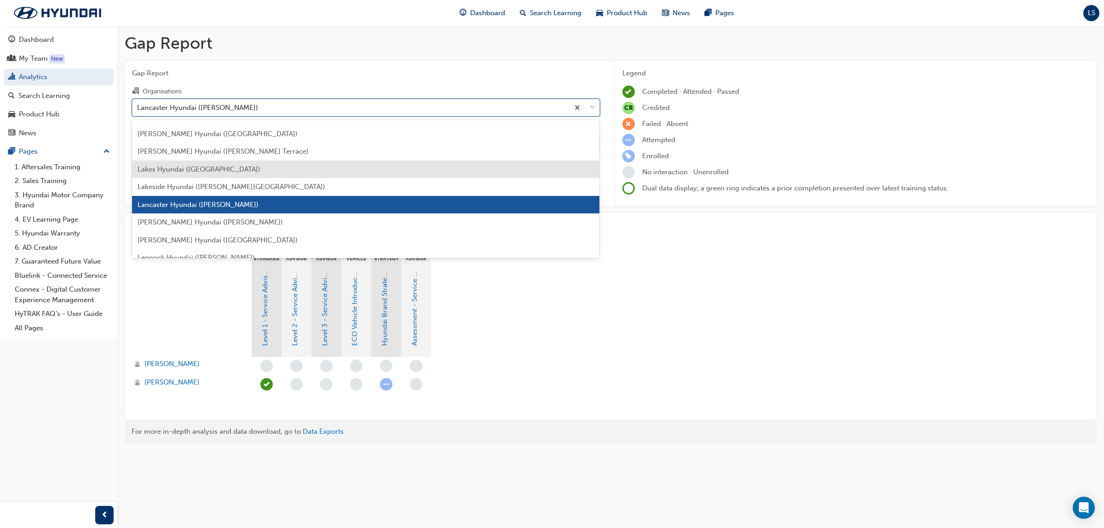
scroll to position [1449, 0]
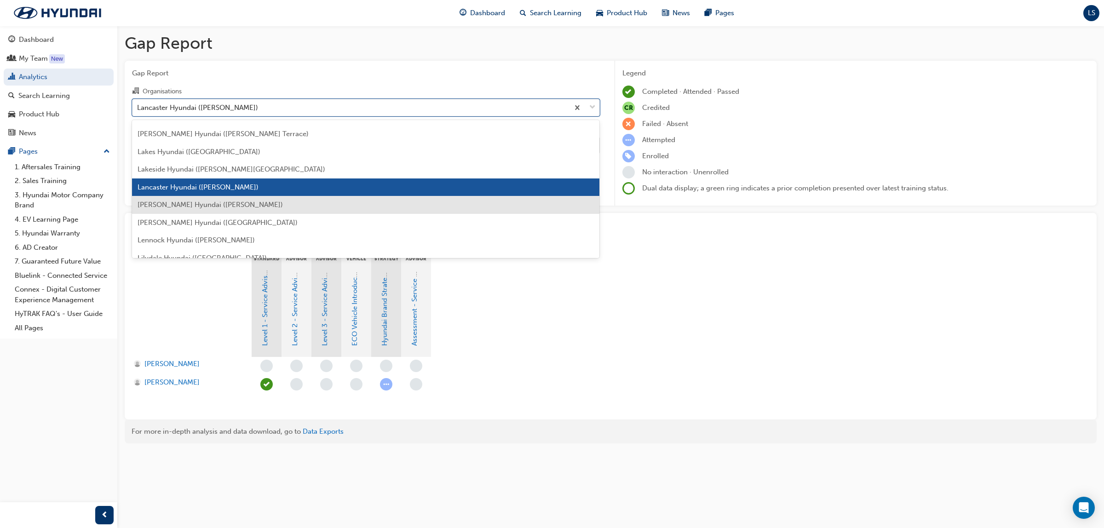
click at [199, 204] on span "[PERSON_NAME] Hyundai ([PERSON_NAME])" at bounding box center [210, 205] width 145 height 8
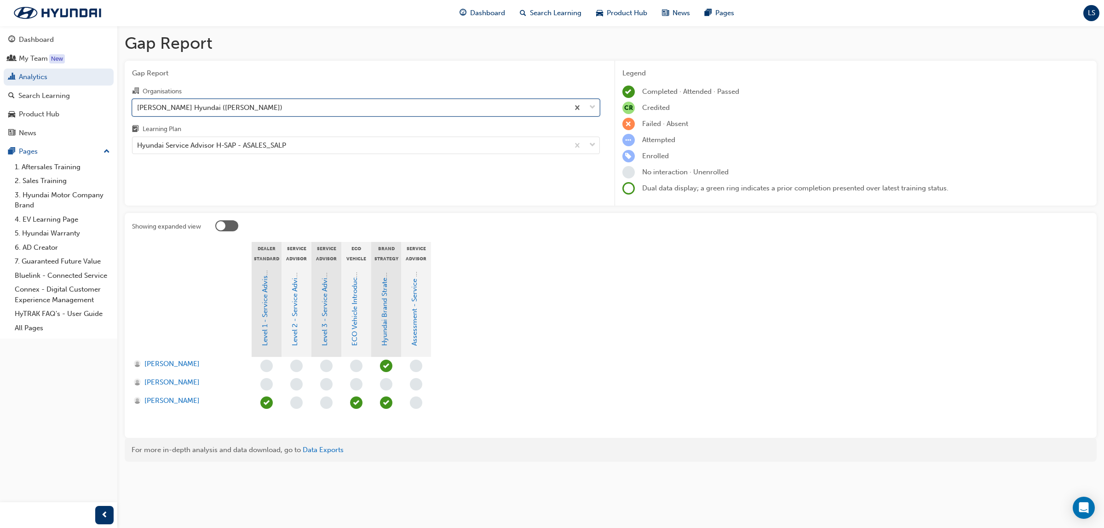
click at [226, 107] on div "[PERSON_NAME] Hyundai ([PERSON_NAME])" at bounding box center [350, 107] width 436 height 16
click at [138, 107] on input "Organisations option [PERSON_NAME] Hyundai ([PERSON_NAME]), selected. 0 results…" at bounding box center [137, 107] width 1 height 8
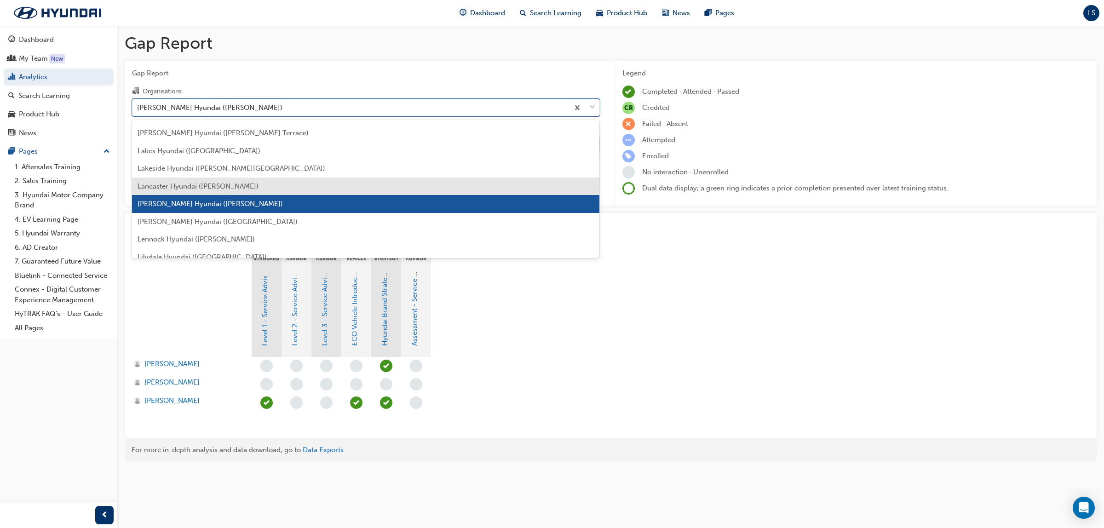
scroll to position [1466, 0]
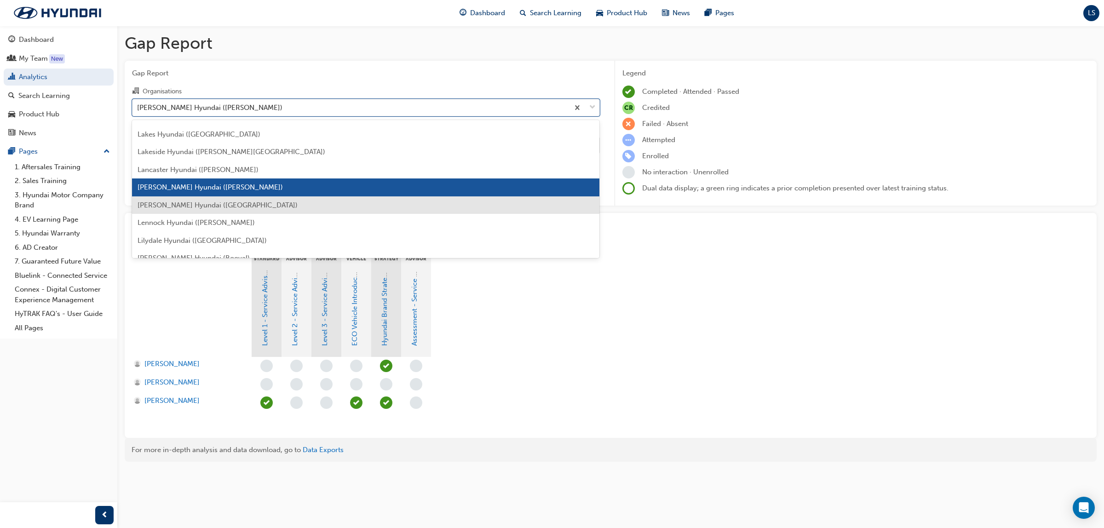
click at [191, 207] on span "[PERSON_NAME] Hyundai ([GEOGRAPHIC_DATA])" at bounding box center [218, 205] width 160 height 8
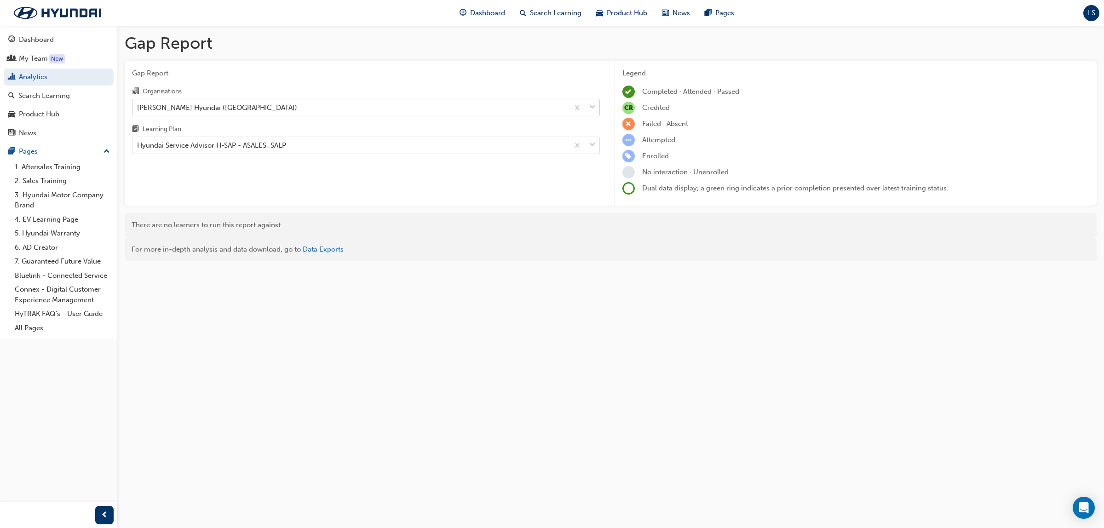
drag, startPoint x: 297, startPoint y: 99, endPoint x: 295, endPoint y: 104, distance: 5.0
click at [295, 104] on div "[PERSON_NAME] Hyundai ([GEOGRAPHIC_DATA])" at bounding box center [350, 107] width 436 height 16
click at [138, 104] on input "Organisations [PERSON_NAME] Hyundai ([GEOGRAPHIC_DATA])" at bounding box center [137, 107] width 1 height 8
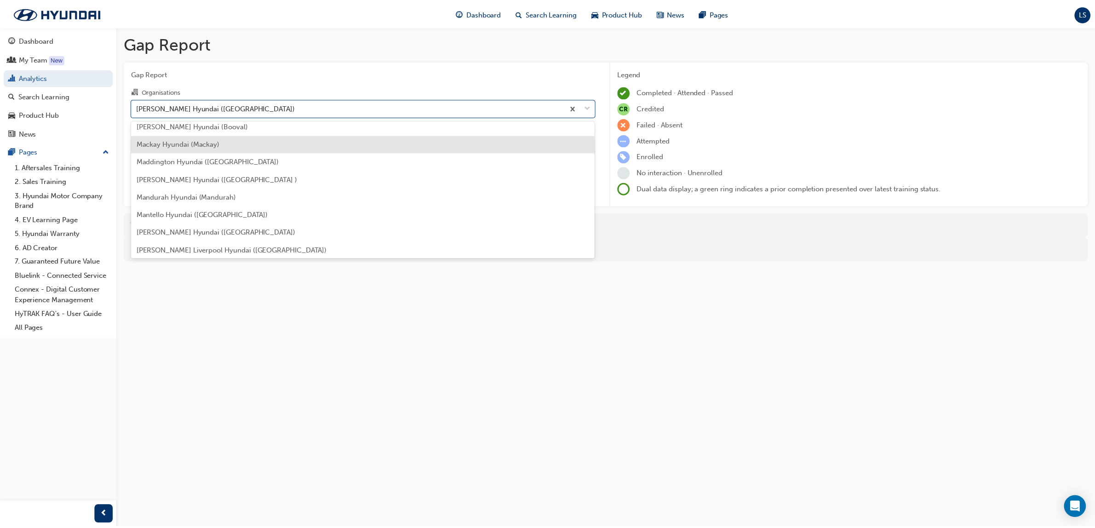
scroll to position [1541, 0]
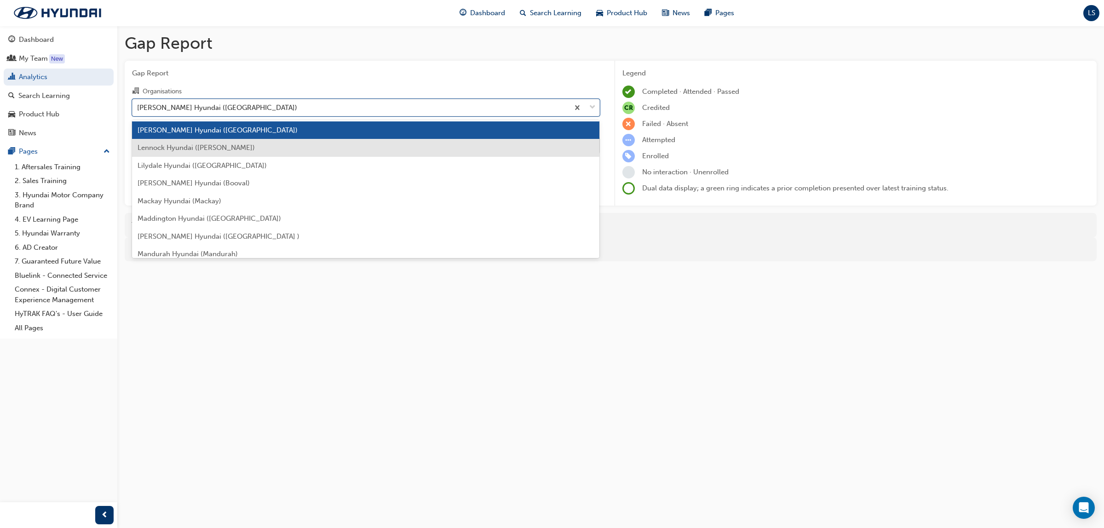
click at [201, 143] on span "Lennock Hyundai ([PERSON_NAME])" at bounding box center [196, 147] width 117 height 8
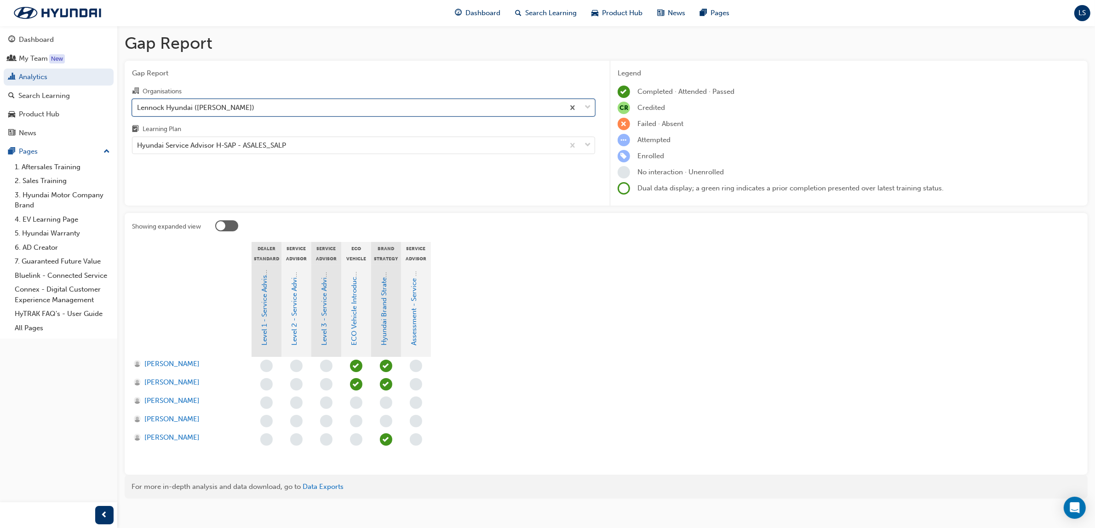
click at [214, 108] on div "Lennock Hyundai ([PERSON_NAME])" at bounding box center [195, 107] width 117 height 11
click at [138, 108] on input "Organisations option Lennock Hyundai ([PERSON_NAME]), selected. 0 results avail…" at bounding box center [137, 107] width 1 height 8
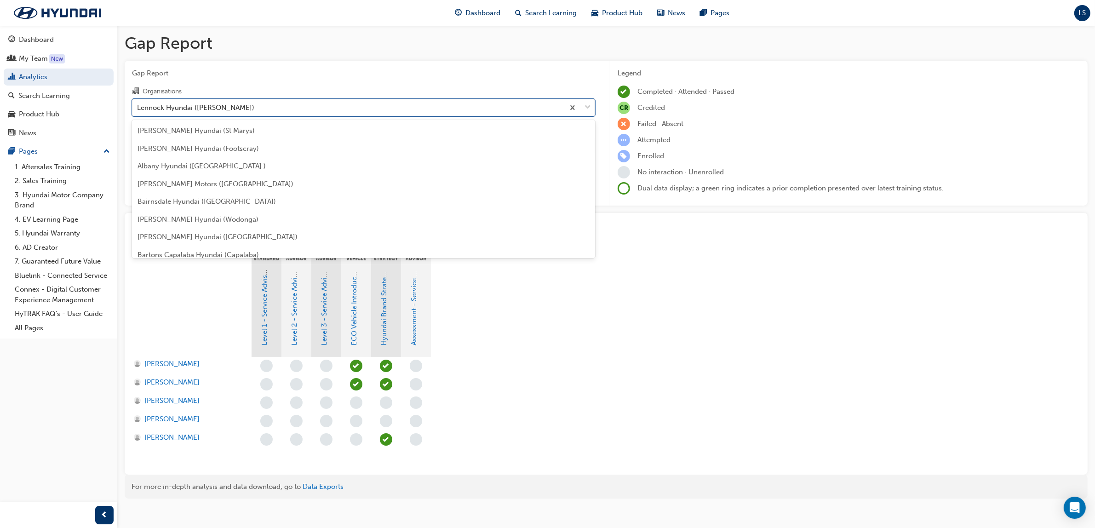
scroll to position [1444, 0]
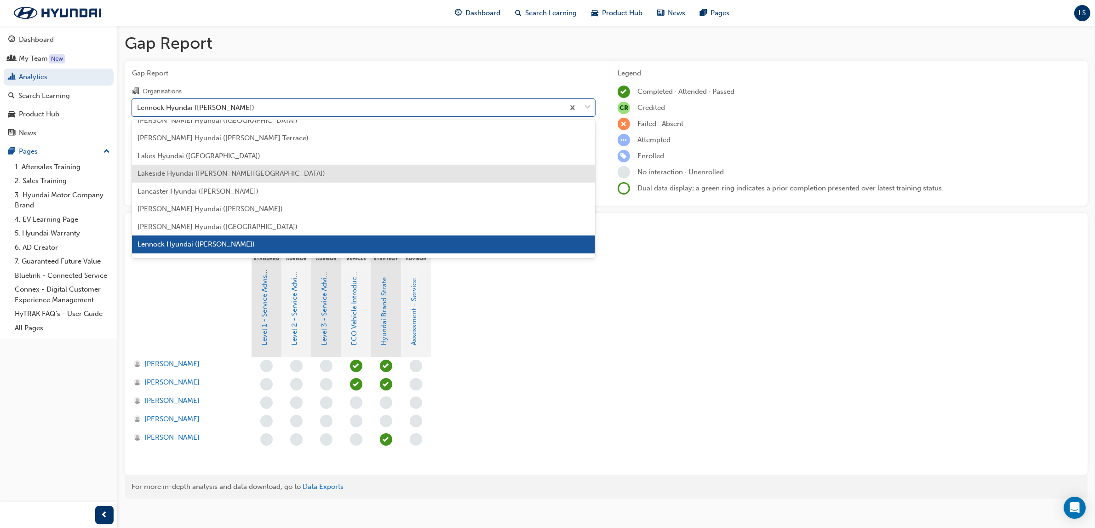
click at [265, 180] on div "[PERSON_NAME] Hyundai (St Marys) [PERSON_NAME] Hyundai (Footscray) [GEOGRAPHIC_…" at bounding box center [363, 189] width 463 height 138
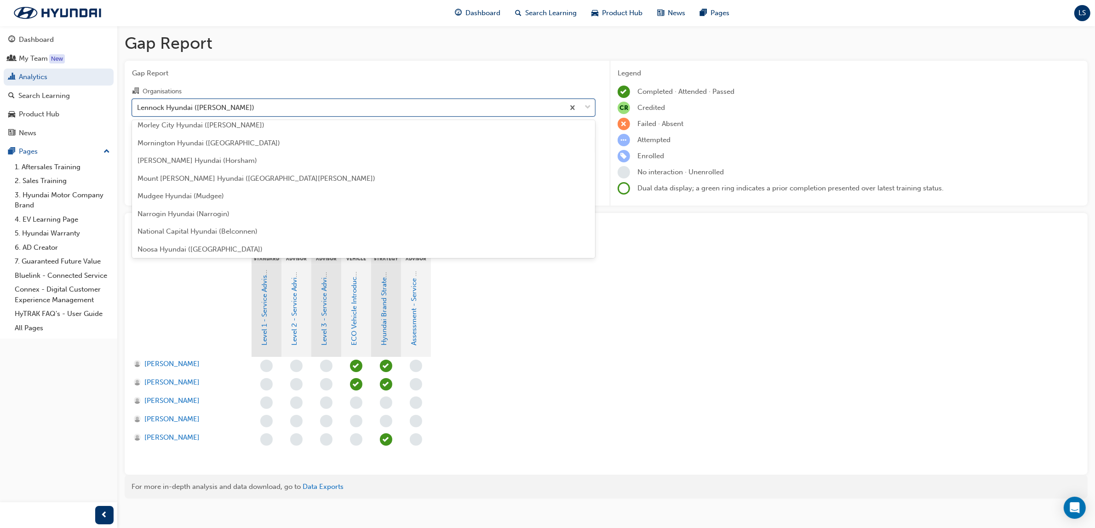
click at [208, 166] on div "[PERSON_NAME] Hyundai (Horsham)" at bounding box center [363, 161] width 463 height 18
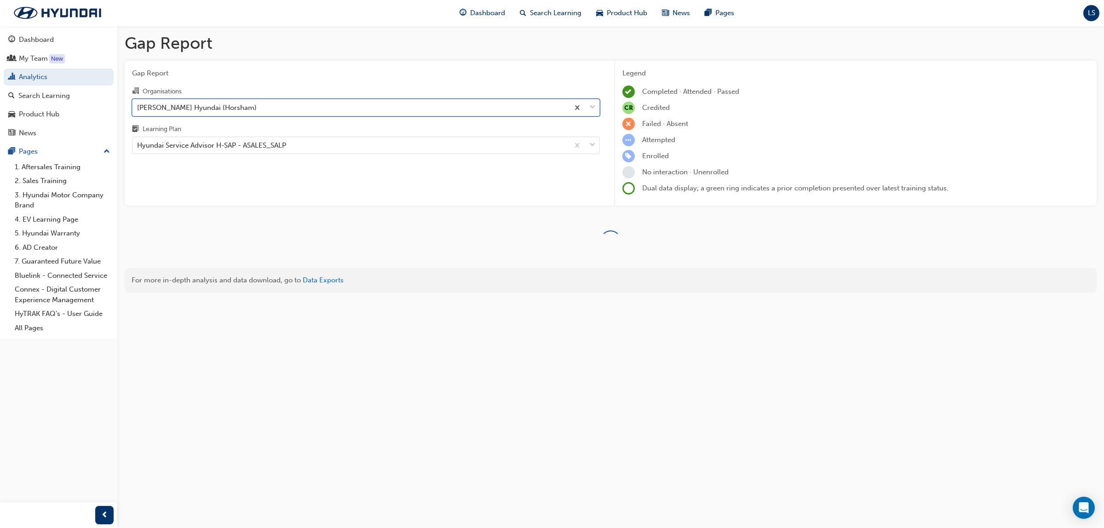
click at [215, 109] on div "[PERSON_NAME] Hyundai (Horsham)" at bounding box center [197, 107] width 120 height 11
click at [138, 109] on input "Organisations option [PERSON_NAME] Hyundai (Horsham), selected. 0 results avail…" at bounding box center [137, 107] width 1 height 8
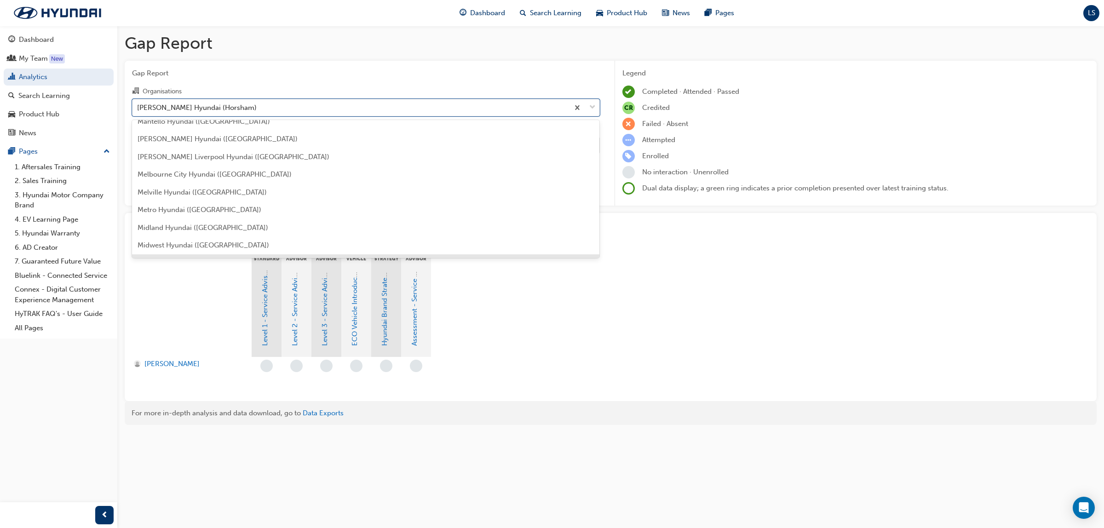
scroll to position [1648, 0]
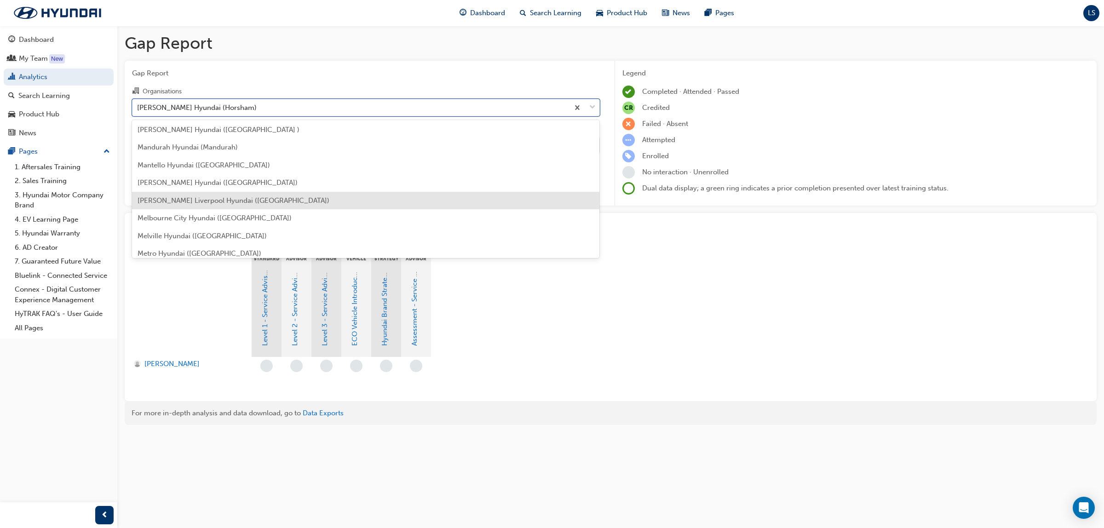
click at [198, 192] on div "[PERSON_NAME] Liverpool Hyundai ([GEOGRAPHIC_DATA])" at bounding box center [366, 201] width 468 height 18
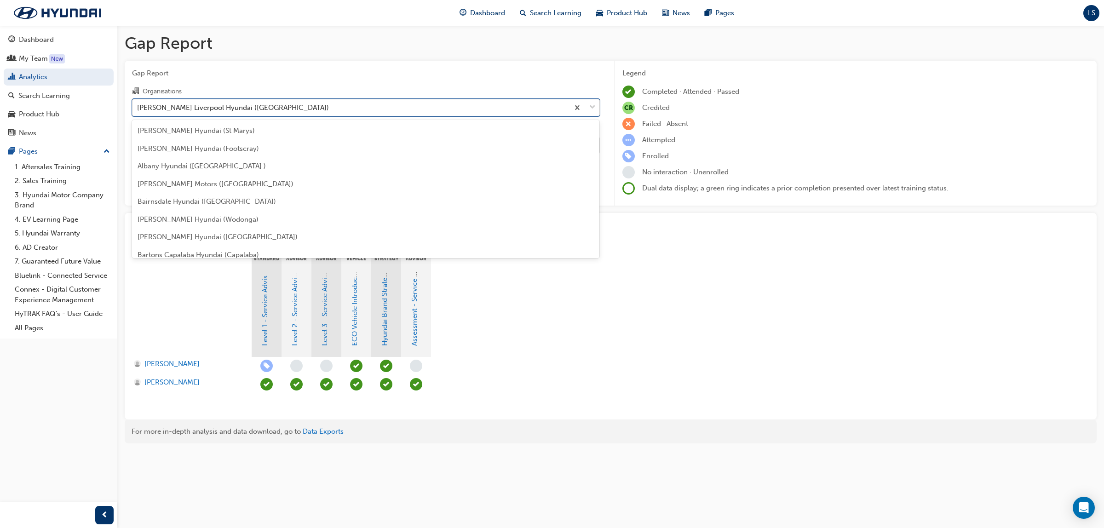
click at [192, 108] on div "[PERSON_NAME] Liverpool Hyundai ([GEOGRAPHIC_DATA])" at bounding box center [233, 107] width 192 height 11
click at [138, 108] on input "Organisations option [PERSON_NAME] Liverpool Hyundai ([GEOGRAPHIC_DATA]), selec…" at bounding box center [137, 107] width 1 height 8
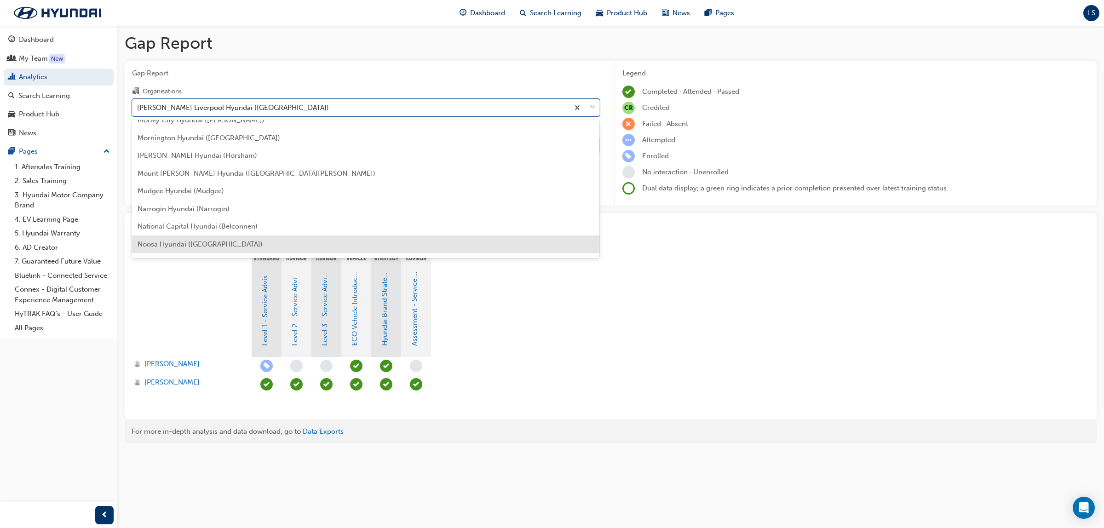
scroll to position [1833, 0]
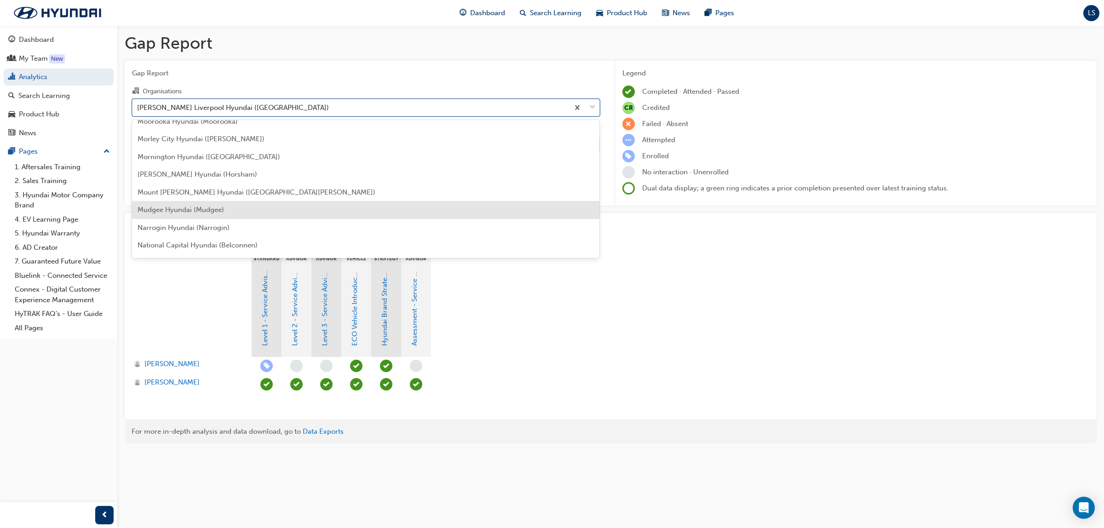
click at [178, 208] on span "Mudgee Hyundai (Mudgee)" at bounding box center [181, 210] width 86 height 8
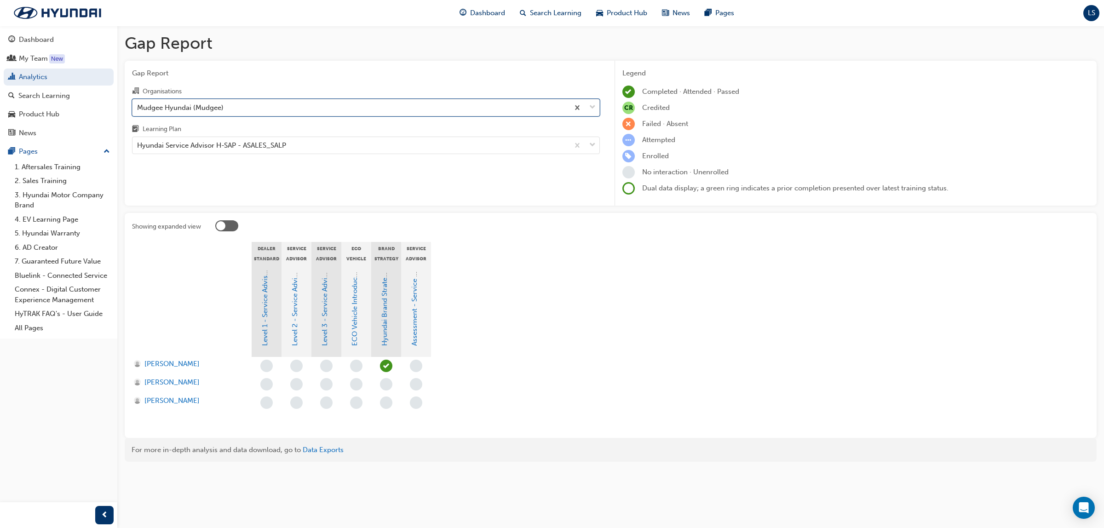
click at [184, 106] on div "Mudgee Hyundai (Mudgee)" at bounding box center [180, 107] width 86 height 11
click at [138, 106] on input "Organisations option Mudgee Hyundai (Mudgee), selected. 0 results available. Se…" at bounding box center [137, 107] width 1 height 8
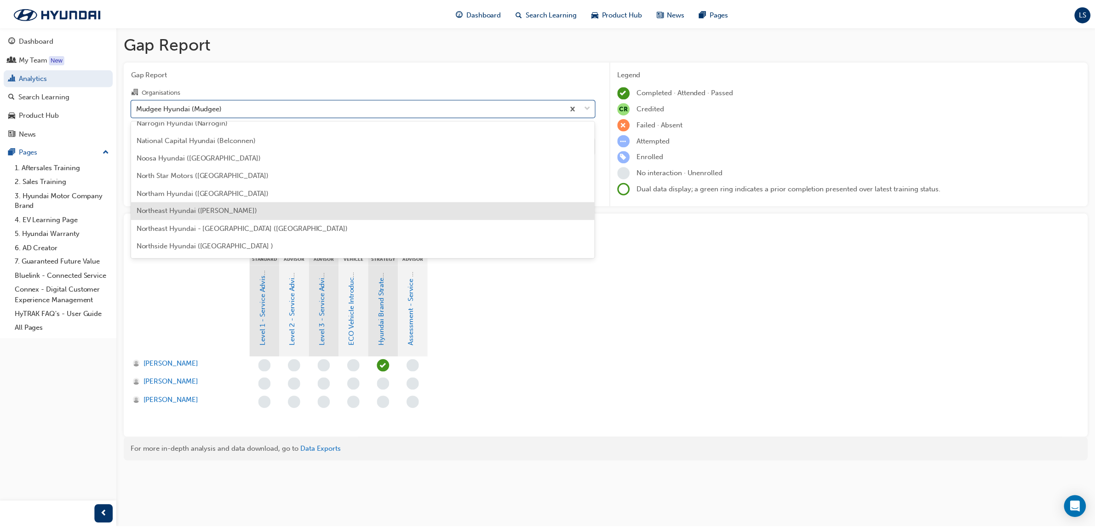
scroll to position [1913, 0]
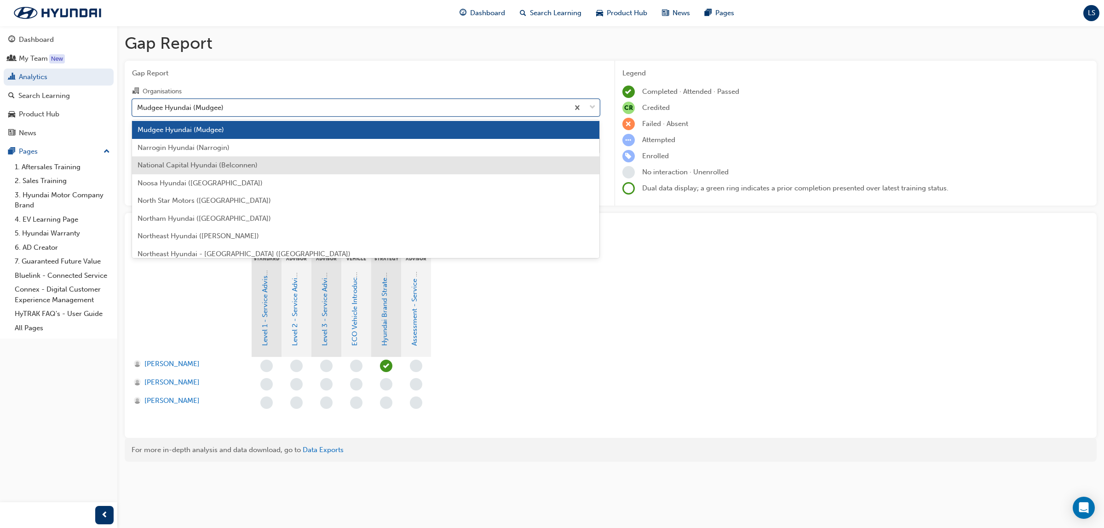
click at [177, 168] on div "National Capital Hyundai (Belconnen)" at bounding box center [366, 165] width 468 height 18
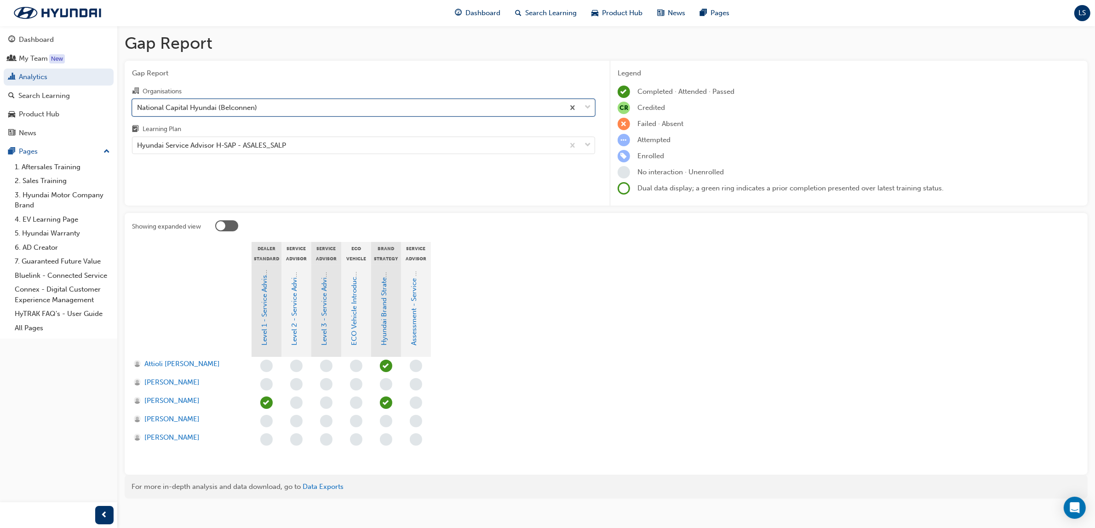
click at [215, 107] on div "National Capital Hyundai (Belconnen)" at bounding box center [197, 107] width 120 height 11
click at [138, 107] on input "Organisations option National Capital Hyundai (Belconnen), selected. 0 results …" at bounding box center [137, 107] width 1 height 8
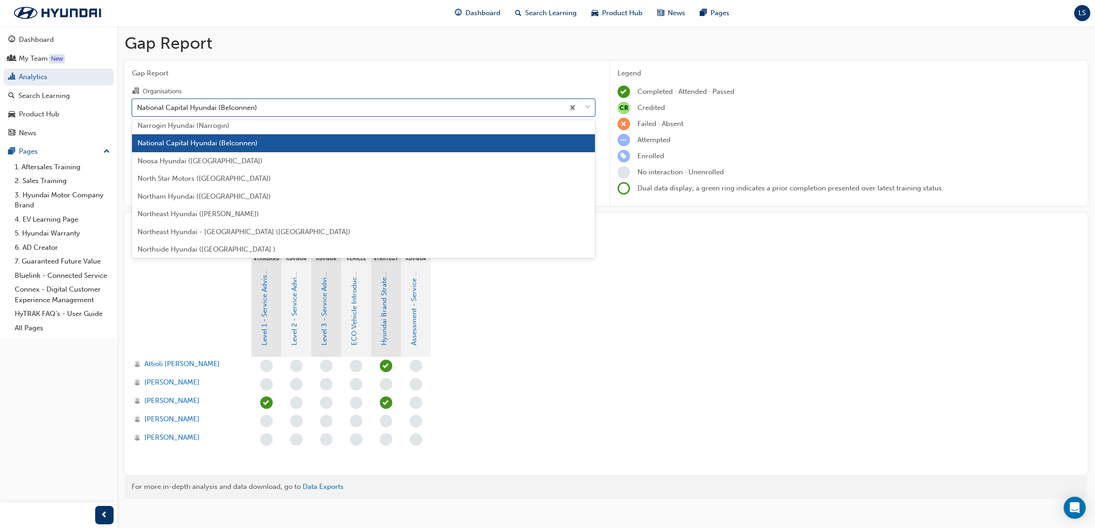
scroll to position [2063, 0]
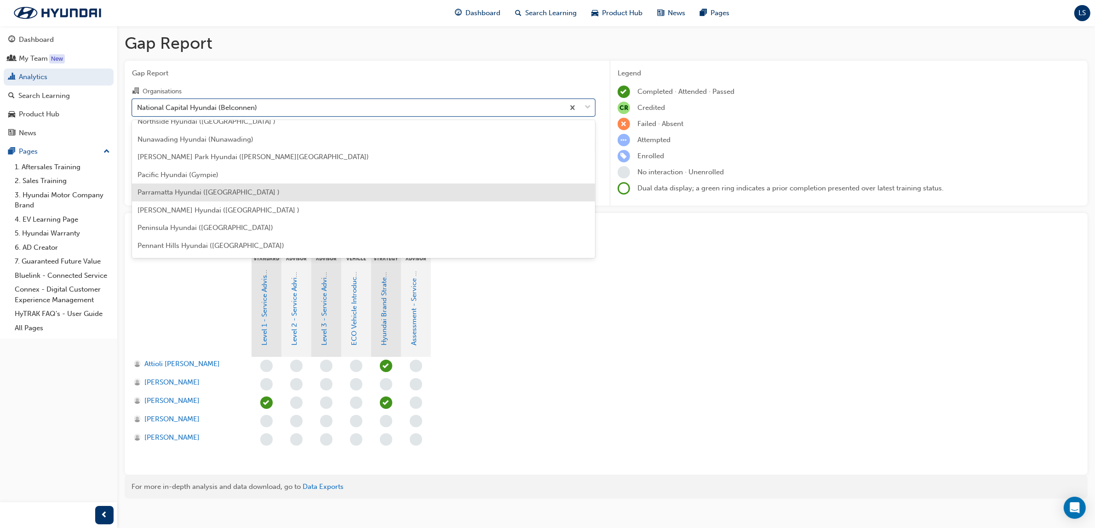
click at [229, 193] on span "Parramatta Hyundai ([GEOGRAPHIC_DATA] )" at bounding box center [209, 192] width 142 height 8
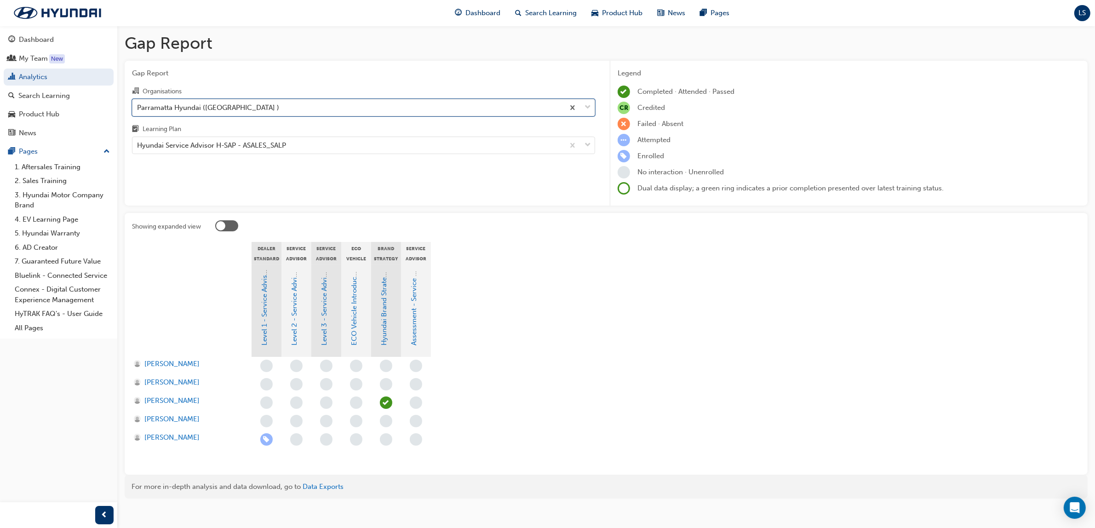
click at [305, 112] on div "Parramatta Hyundai ([GEOGRAPHIC_DATA] )" at bounding box center [348, 107] width 432 height 16
click at [138, 111] on input "Organisations option Parramatta Hyundai ([GEOGRAPHIC_DATA] ), selected. 0 resul…" at bounding box center [137, 107] width 1 height 8
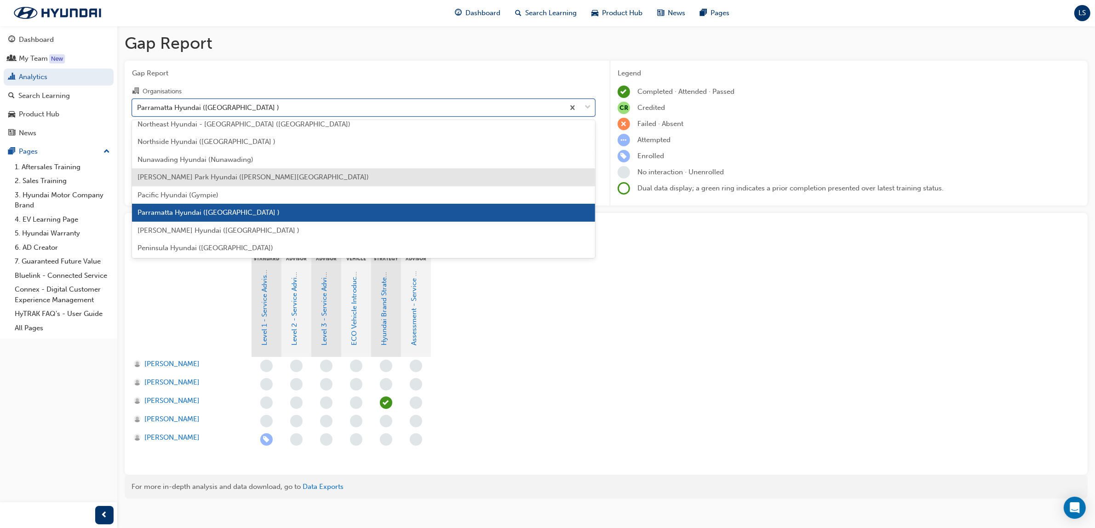
scroll to position [2068, 0]
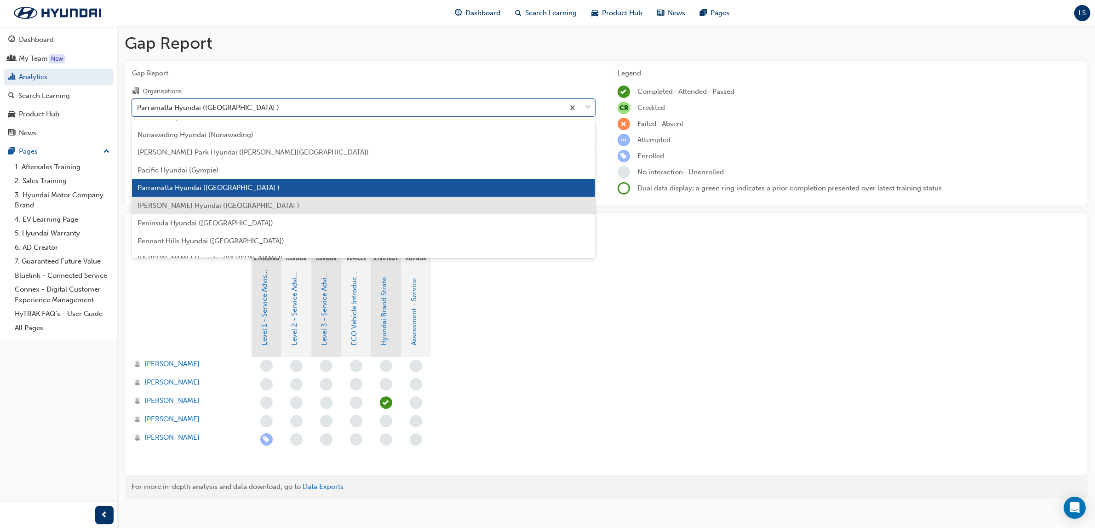
click at [214, 207] on span "[PERSON_NAME] Hyundai ([GEOGRAPHIC_DATA] )" at bounding box center [219, 205] width 162 height 8
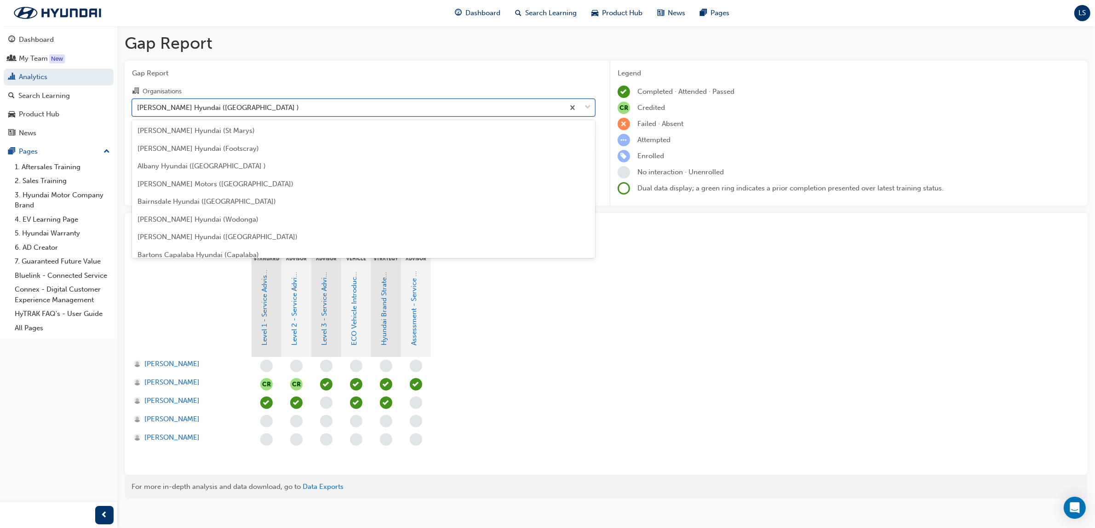
click at [258, 109] on div "[PERSON_NAME] Hyundai ([GEOGRAPHIC_DATA] )" at bounding box center [218, 107] width 162 height 11
click at [138, 109] on input "Organisations option [PERSON_NAME] Hyundai ([GEOGRAPHIC_DATA] ), selected. opti…" at bounding box center [137, 107] width 1 height 8
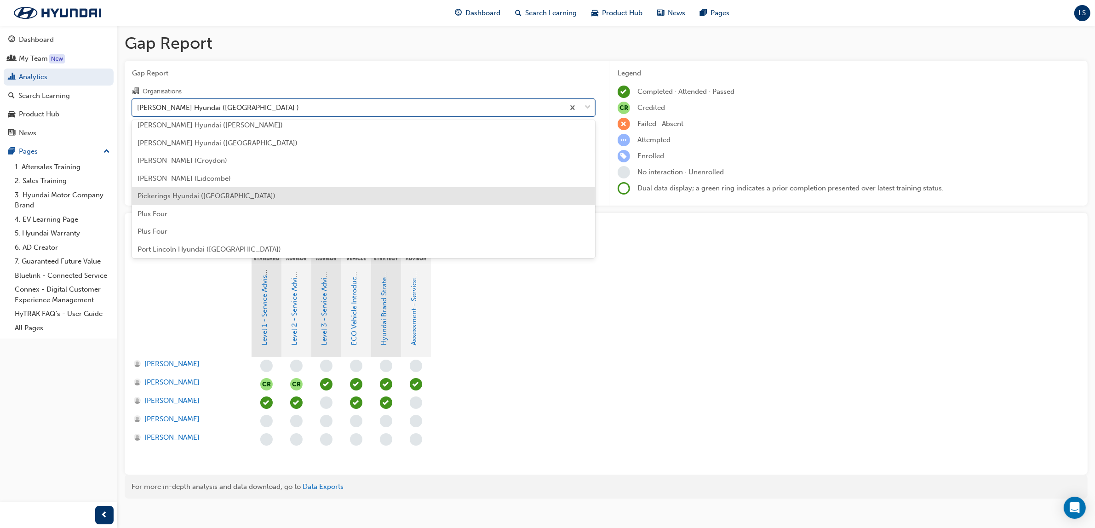
scroll to position [2143, 0]
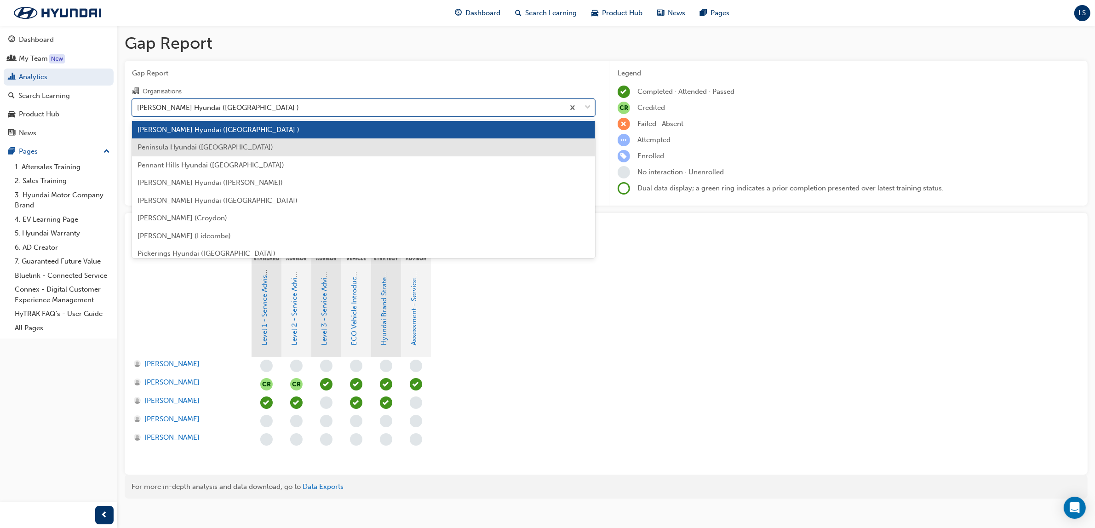
click at [227, 148] on span "Peninsula Hyundai ([GEOGRAPHIC_DATA])" at bounding box center [206, 147] width 136 height 8
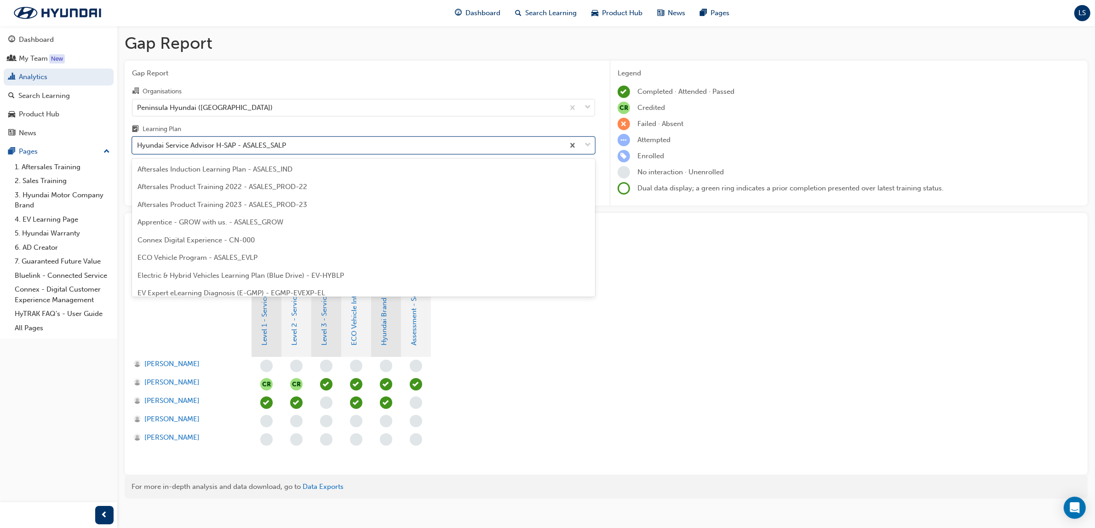
click at [254, 141] on div "Hyundai Service Advisor H-SAP - ASALES_SALP" at bounding box center [211, 145] width 149 height 11
click at [138, 141] on input "Learning Plan option Hyundai Service Advisor H-SAP - ASALES_SALP, selected. opt…" at bounding box center [137, 145] width 1 height 8
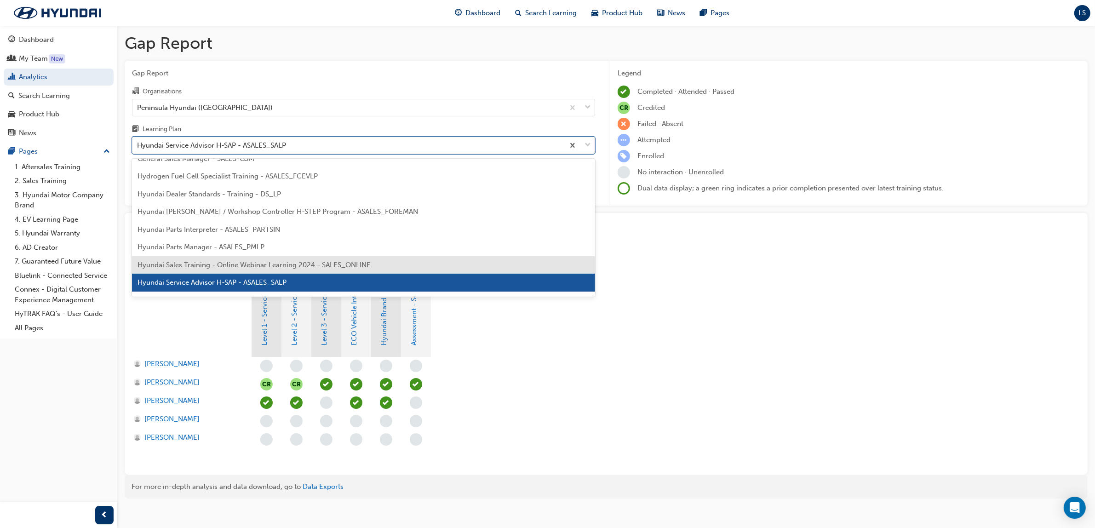
click at [271, 263] on span "Hyundai Sales Training - Online Webinar Learning 2024 - SALES_ONLINE" at bounding box center [254, 265] width 233 height 8
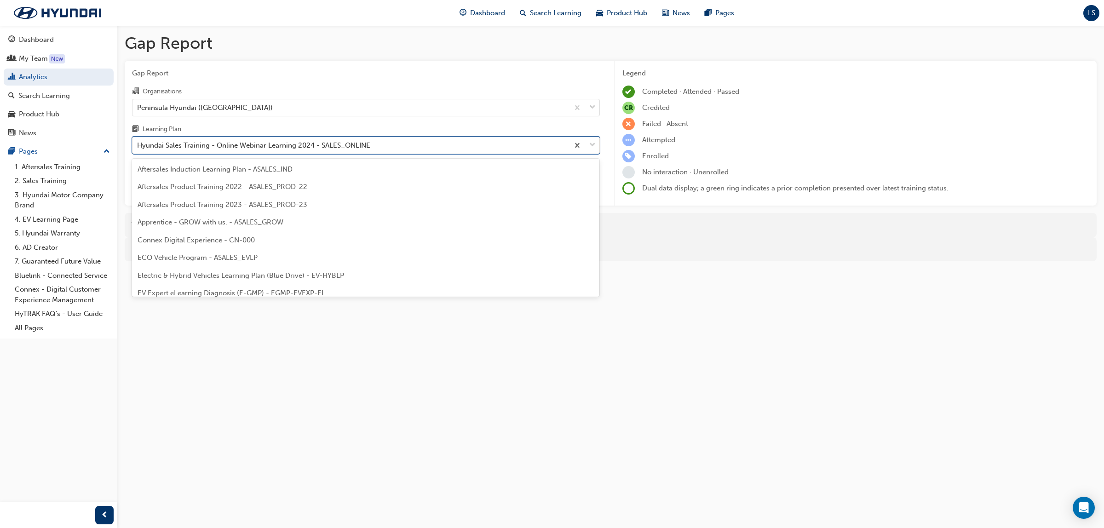
click at [280, 149] on div "Hyundai Sales Training - Online Webinar Learning 2024 - SALES_ONLINE" at bounding box center [253, 145] width 233 height 11
click at [138, 149] on input "Learning Plan option Hyundai Sales Training - Online Webinar Learning 2024 - SA…" at bounding box center [137, 145] width 1 height 8
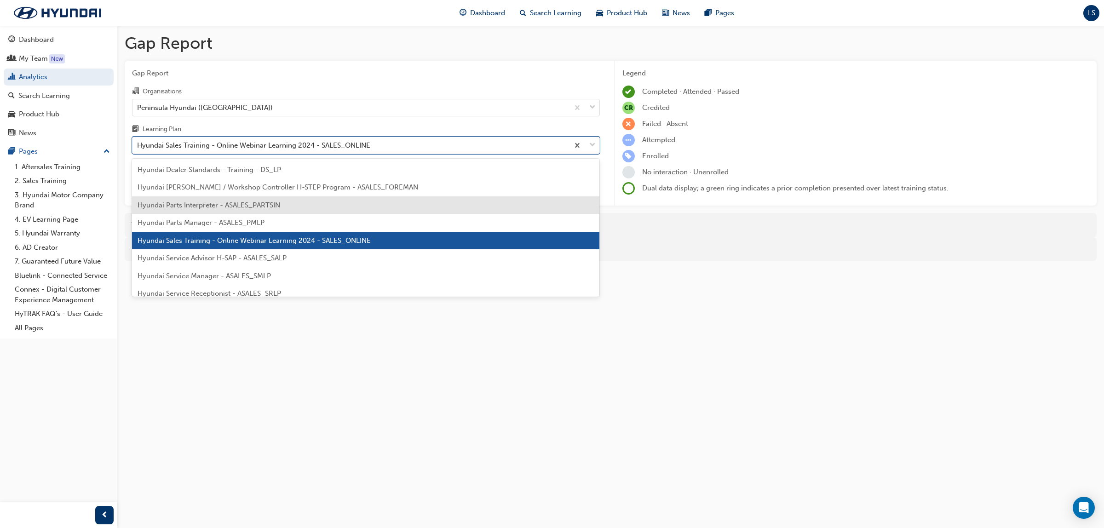
scroll to position [228, 0]
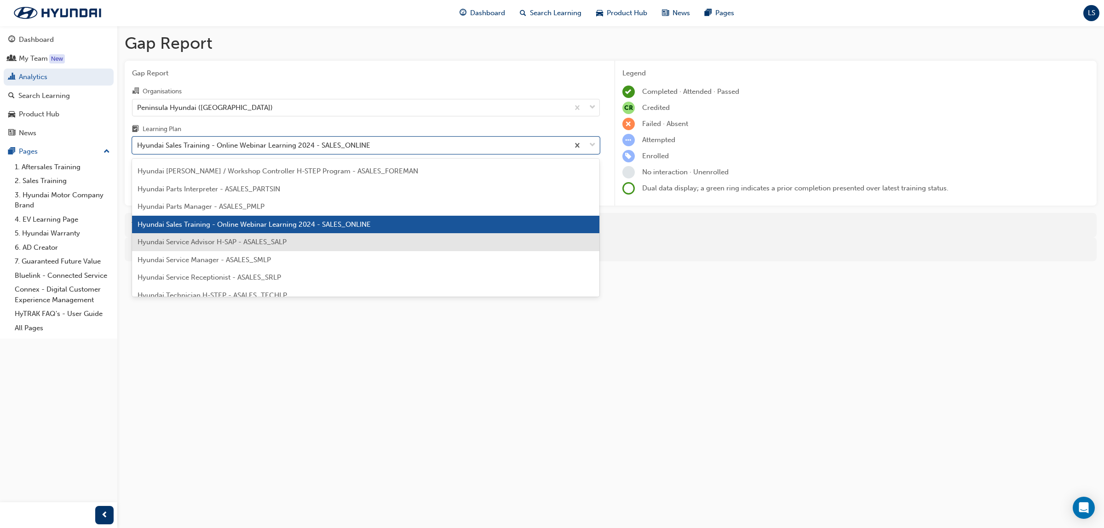
click at [261, 246] on div "Hyundai Service Advisor H-SAP - ASALES_SALP" at bounding box center [366, 242] width 468 height 18
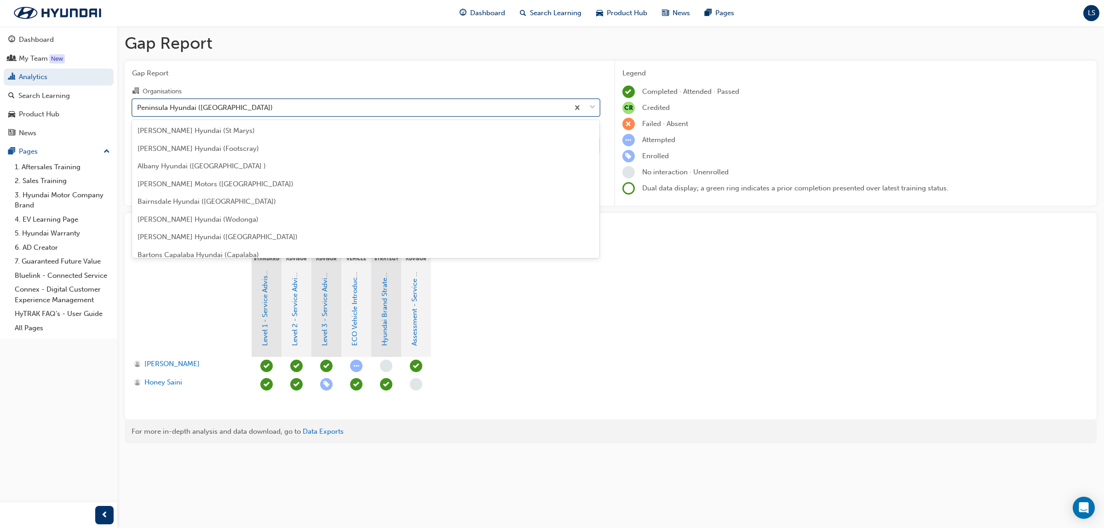
click at [276, 104] on div "Peninsula Hyundai ([GEOGRAPHIC_DATA])" at bounding box center [350, 107] width 436 height 16
click at [138, 104] on input "Organisations option Peninsula Hyundai ([GEOGRAPHIC_DATA]), selected. option Pe…" at bounding box center [137, 107] width 1 height 8
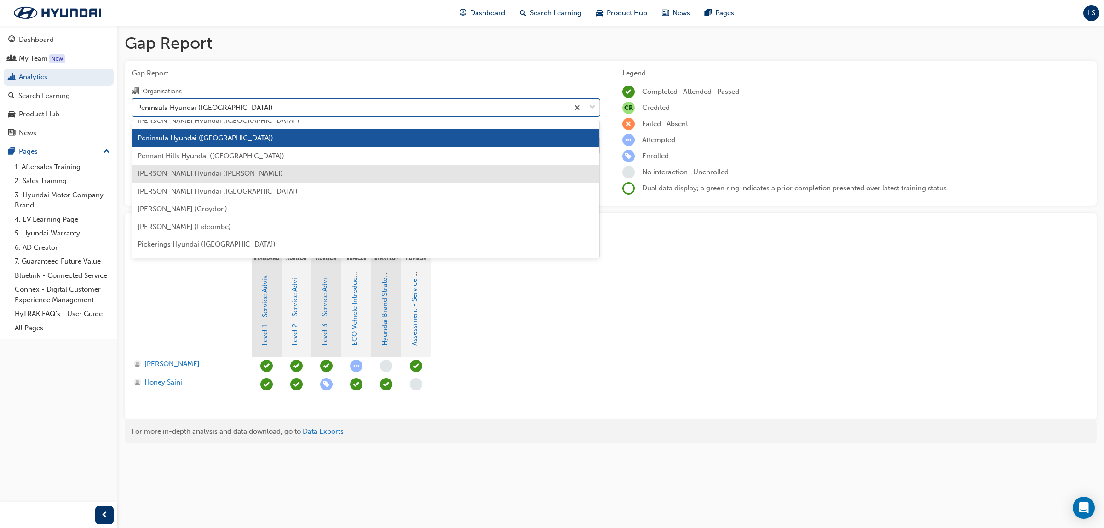
scroll to position [2160, 0]
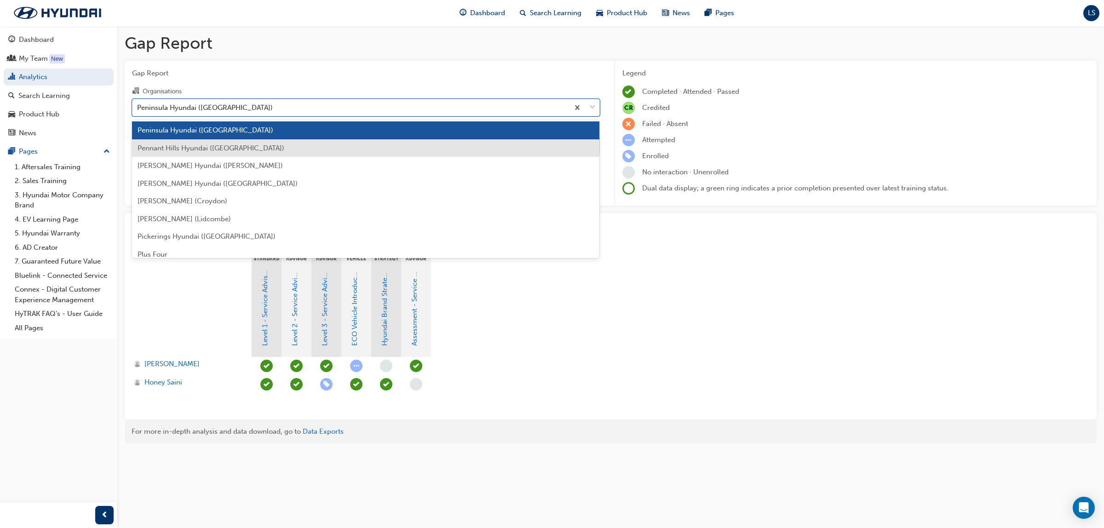
click at [218, 150] on div "Pennant Hills Hyundai ([GEOGRAPHIC_DATA])" at bounding box center [366, 148] width 468 height 18
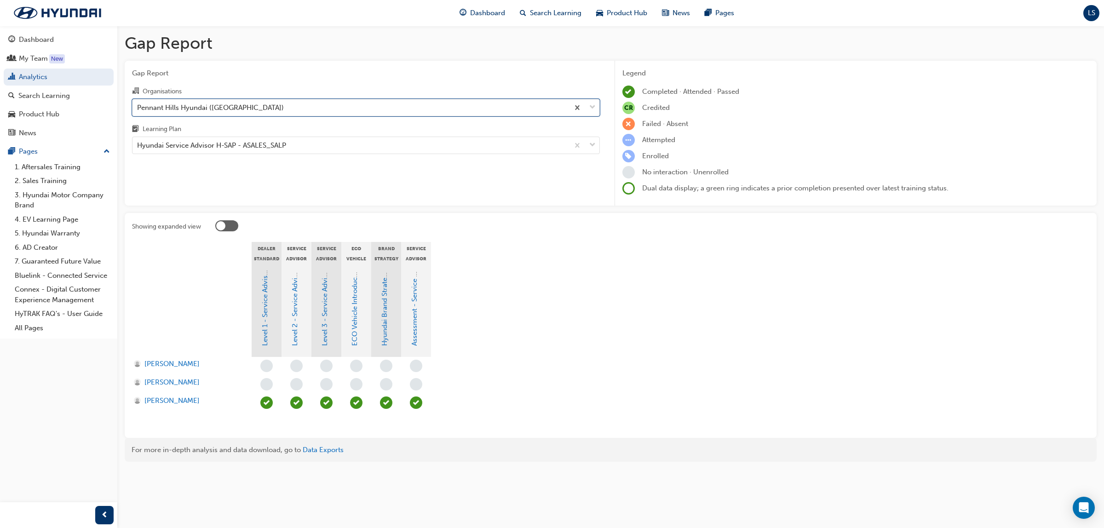
click at [212, 104] on div "Pennant Hills Hyundai ([GEOGRAPHIC_DATA])" at bounding box center [210, 107] width 147 height 11
click at [138, 104] on input "Organisations option Pennant Hills Hyundai ([GEOGRAPHIC_DATA]), selected. 0 res…" at bounding box center [137, 107] width 1 height 8
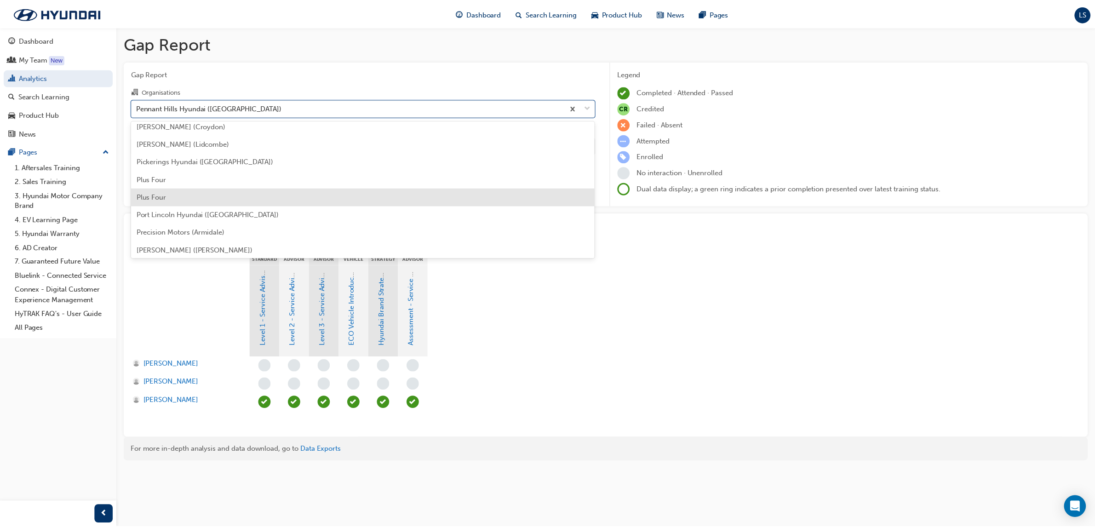
scroll to position [2178, 0]
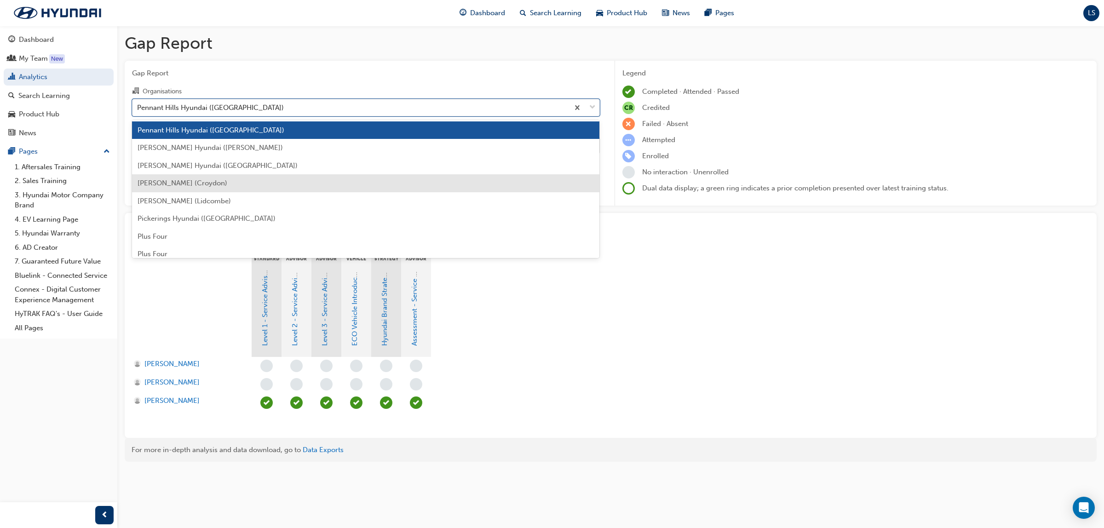
click at [212, 181] on span "[PERSON_NAME] (Croydon)" at bounding box center [183, 183] width 90 height 8
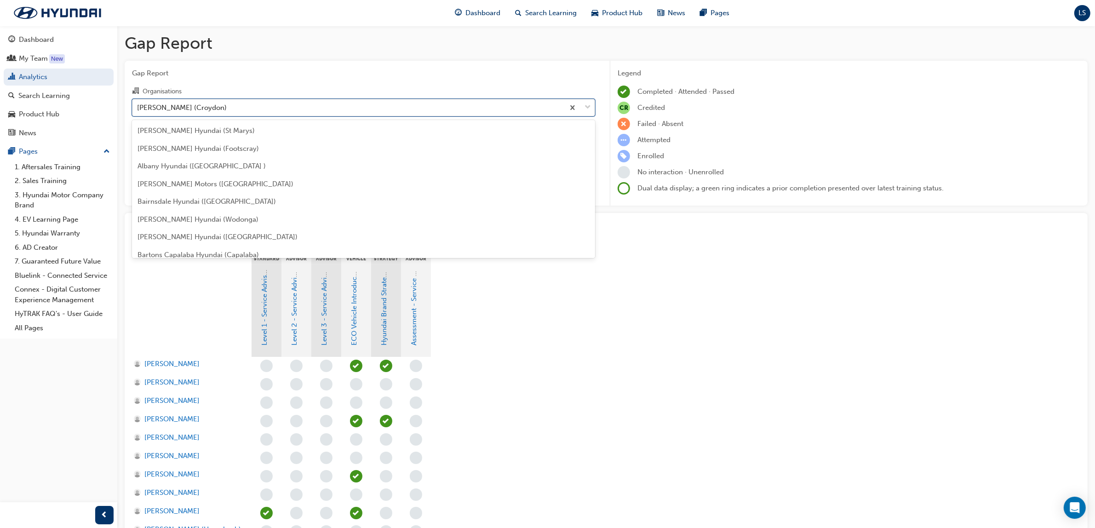
click at [223, 106] on div "[PERSON_NAME] (Croydon)" at bounding box center [182, 107] width 90 height 11
click at [138, 106] on input "Organisations option [PERSON_NAME] (Croydon), selected. option [PERSON_NAME] (C…" at bounding box center [137, 107] width 1 height 8
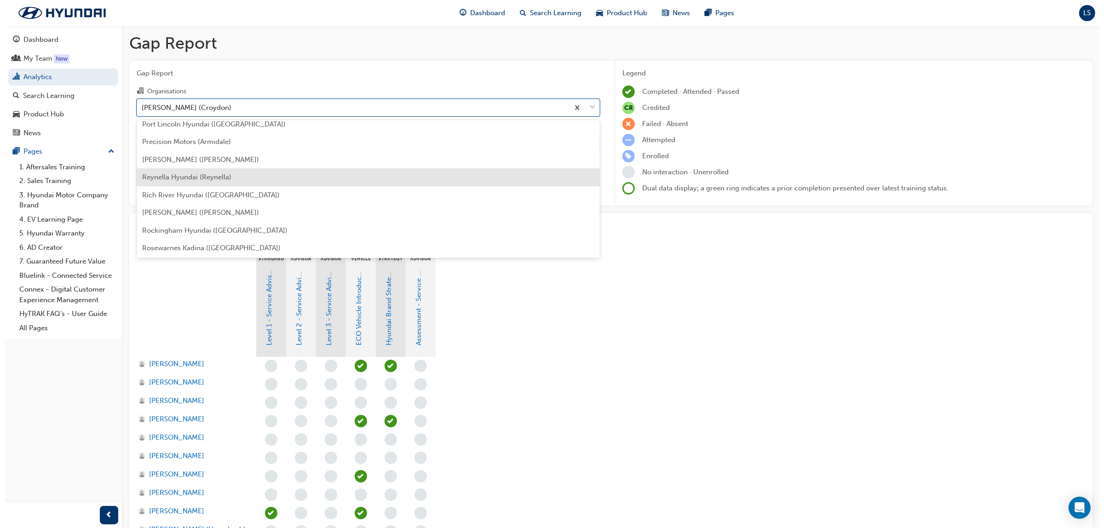
scroll to position [2346, 0]
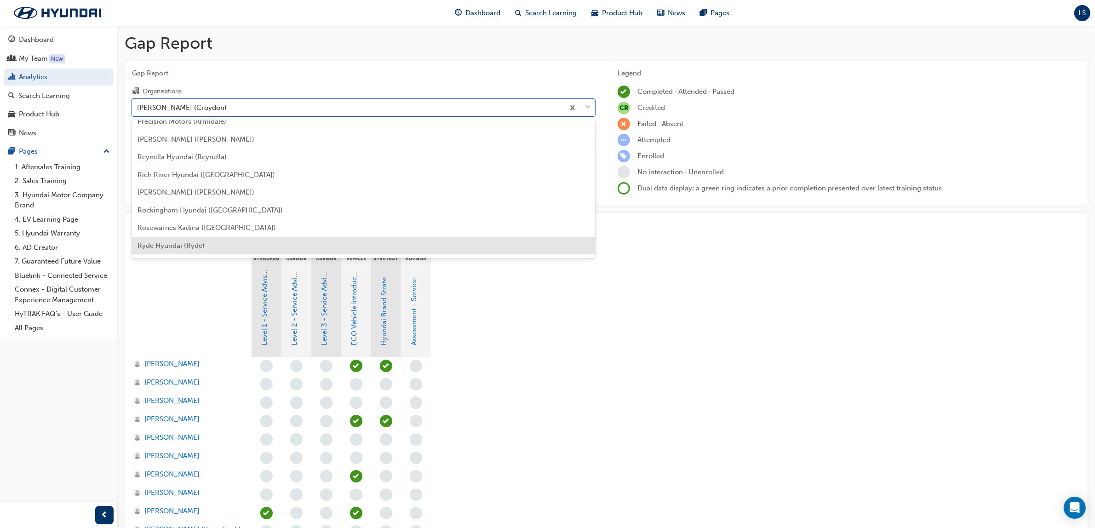
click at [186, 246] on span "Ryde Hyundai (Ryde)" at bounding box center [171, 245] width 67 height 8
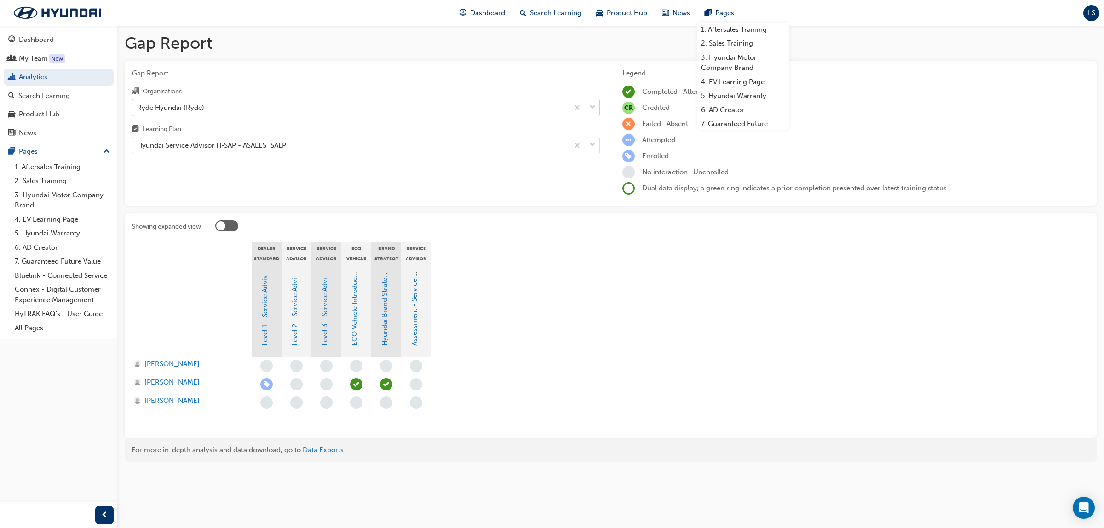
click at [281, 108] on div "Ryde Hyundai (Ryde)" at bounding box center [350, 107] width 436 height 16
click at [138, 108] on input "Organisations Ryde Hyundai (Ryde)" at bounding box center [137, 107] width 1 height 8
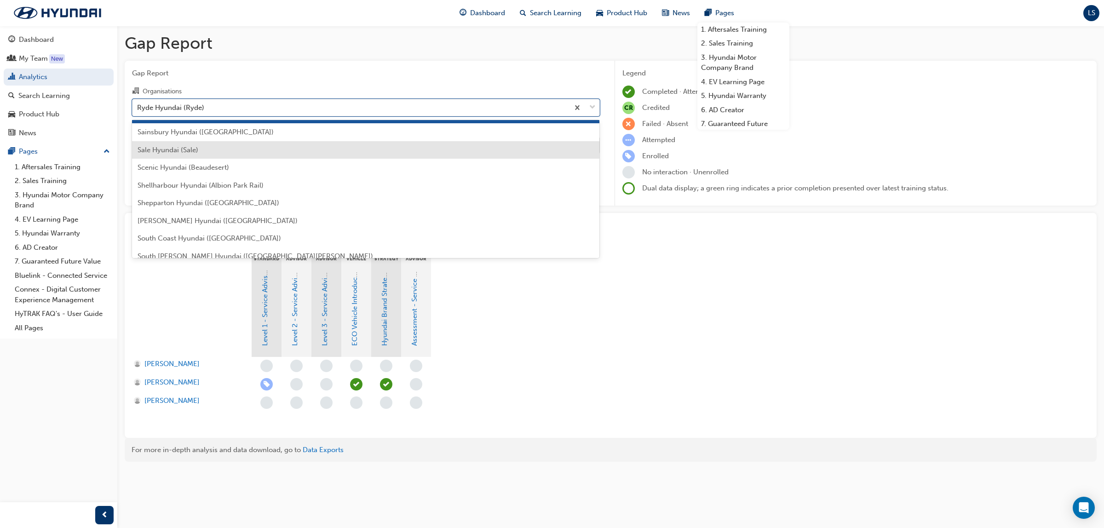
scroll to position [2461, 0]
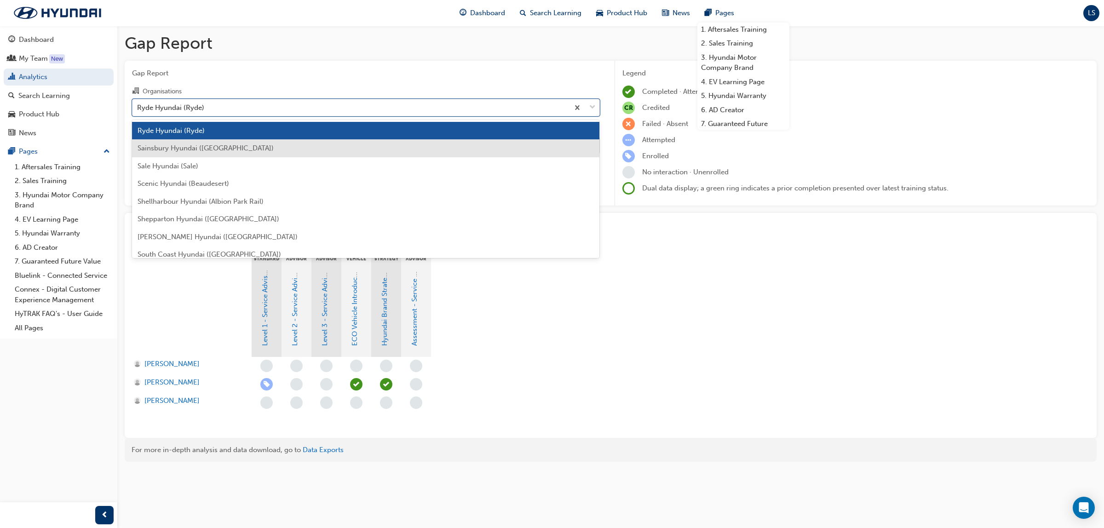
click at [220, 148] on span "Sainsbury Hyundai ([GEOGRAPHIC_DATA])" at bounding box center [206, 148] width 136 height 8
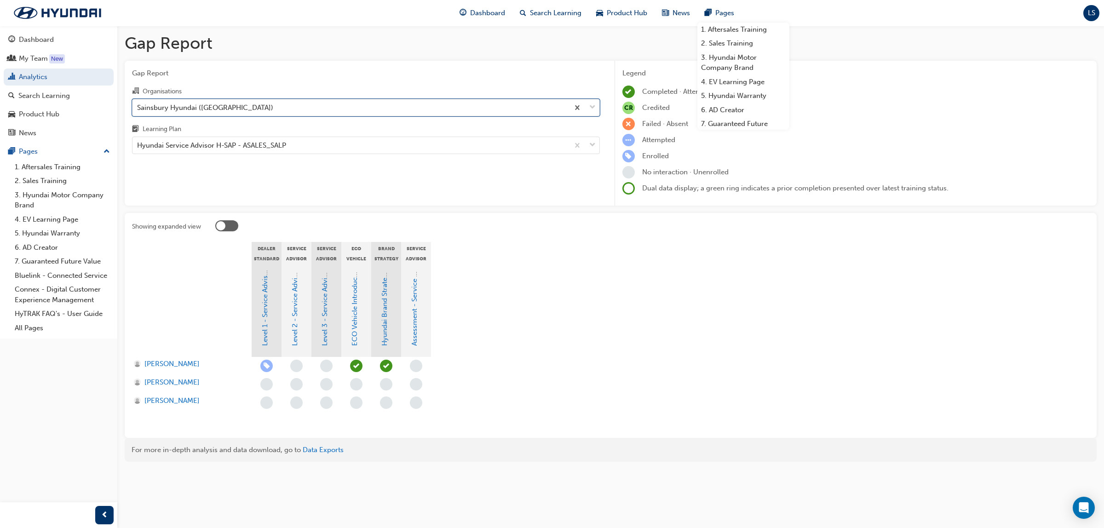
click at [246, 106] on div "Sainsbury Hyundai ([GEOGRAPHIC_DATA])" at bounding box center [350, 107] width 436 height 16
click at [138, 106] on input "Organisations option Sainsbury Hyundai (Dubbo), selected. 0 results available. …" at bounding box center [137, 107] width 1 height 8
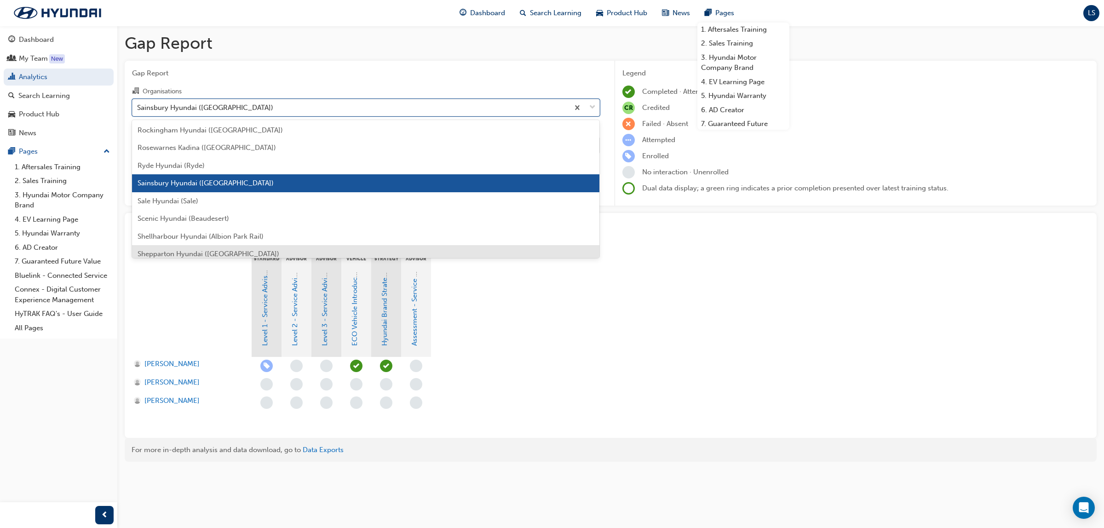
scroll to position [2479, 0]
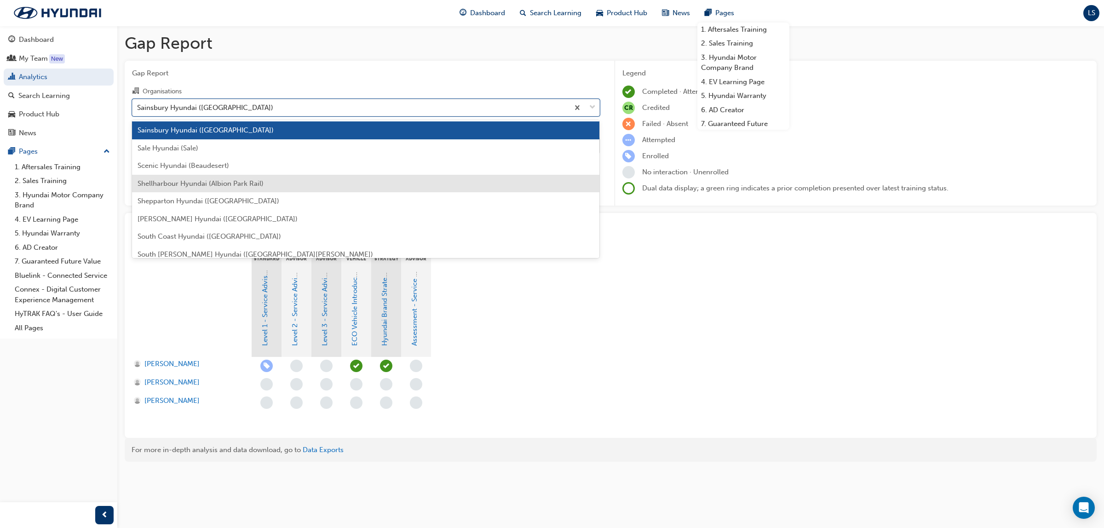
click at [209, 184] on span "Shellharbour Hyundai (Albion Park Rail)" at bounding box center [201, 183] width 126 height 8
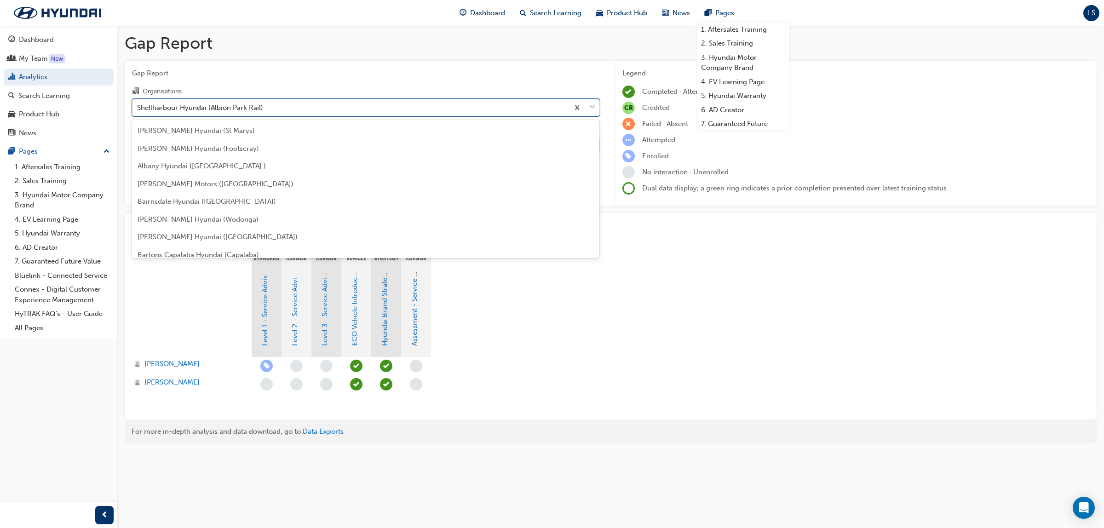
click at [240, 110] on div "Shellharbour Hyundai (Albion Park Rail)" at bounding box center [200, 107] width 126 height 11
click at [138, 110] on input "Organisations option Shellharbour Hyundai (Albion Park Rail), selected. option …" at bounding box center [137, 107] width 1 height 8
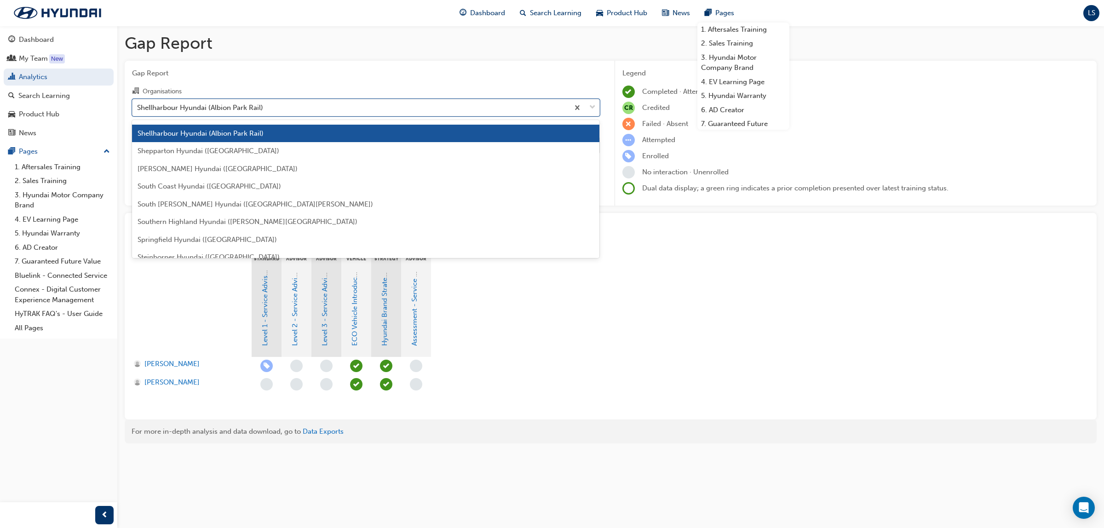
scroll to position [2532, 0]
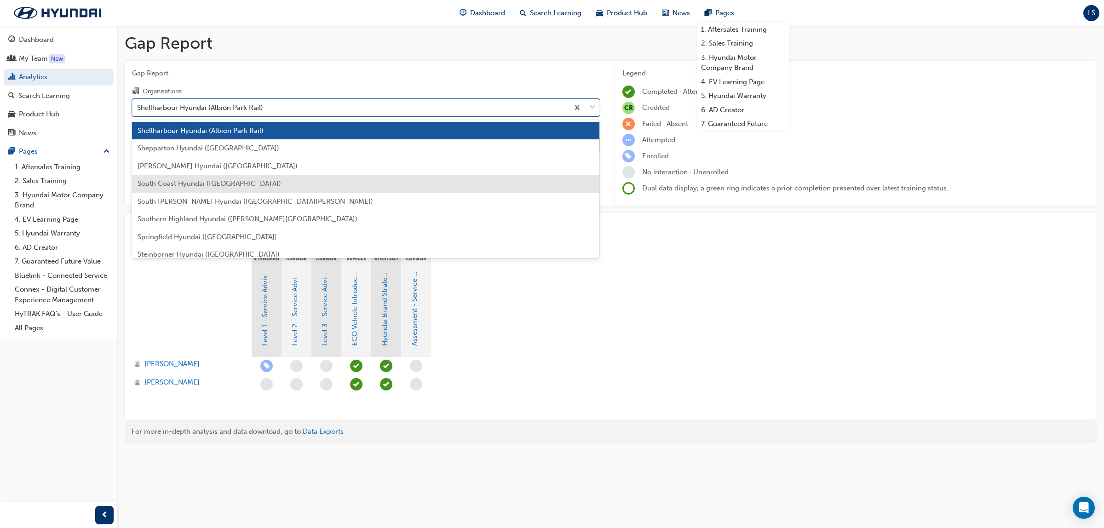
click at [205, 185] on span "South Coast Hyundai ([GEOGRAPHIC_DATA])" at bounding box center [209, 183] width 143 height 8
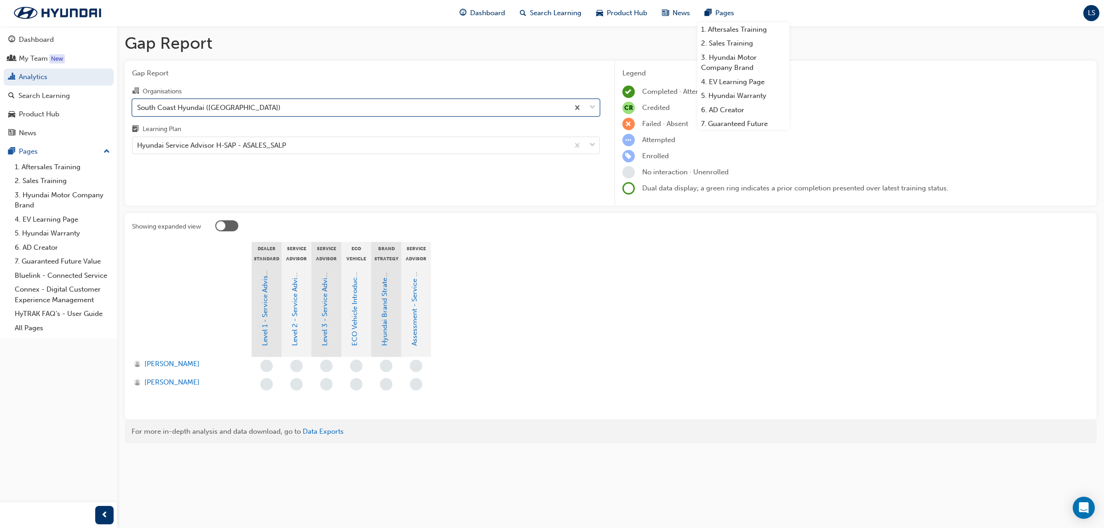
click at [249, 106] on div "South Coast Hyundai ([GEOGRAPHIC_DATA])" at bounding box center [208, 107] width 143 height 11
click at [138, 106] on input "Organisations option South Coast Hyundai ([GEOGRAPHIC_DATA]), selected. 0 resul…" at bounding box center [137, 107] width 1 height 8
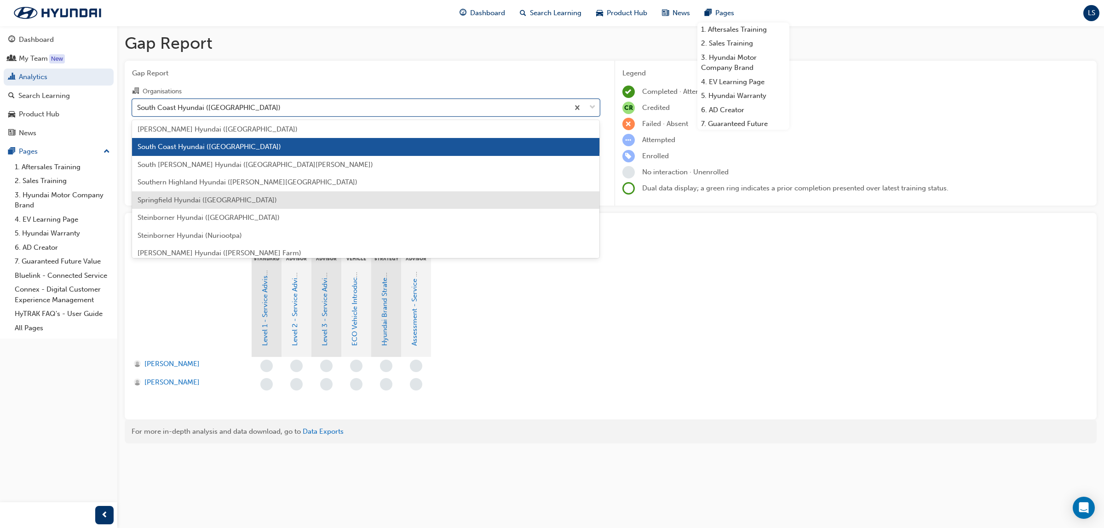
scroll to position [2585, 0]
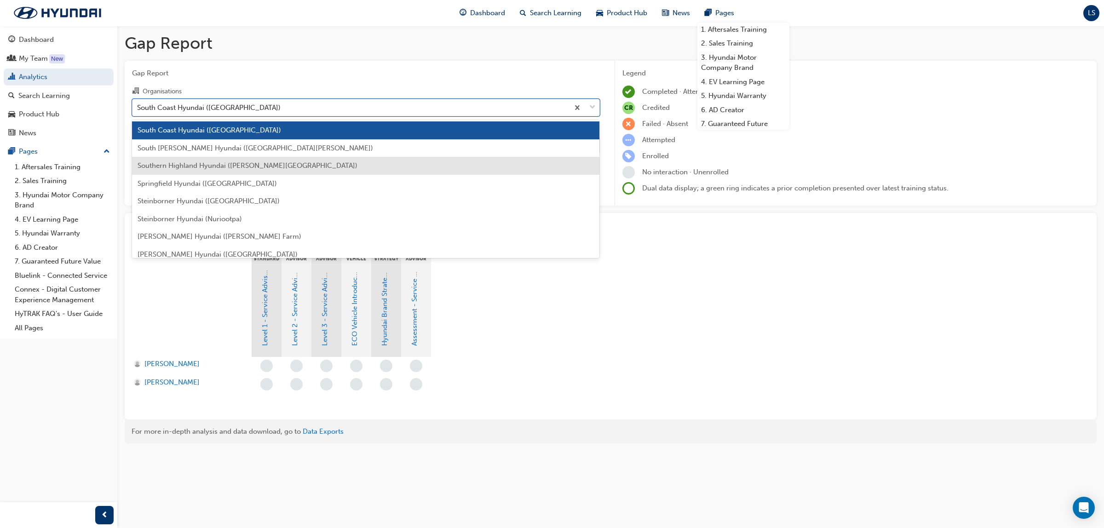
click at [224, 166] on span "Southern Highland Hyundai ([PERSON_NAME][GEOGRAPHIC_DATA])" at bounding box center [248, 165] width 220 height 8
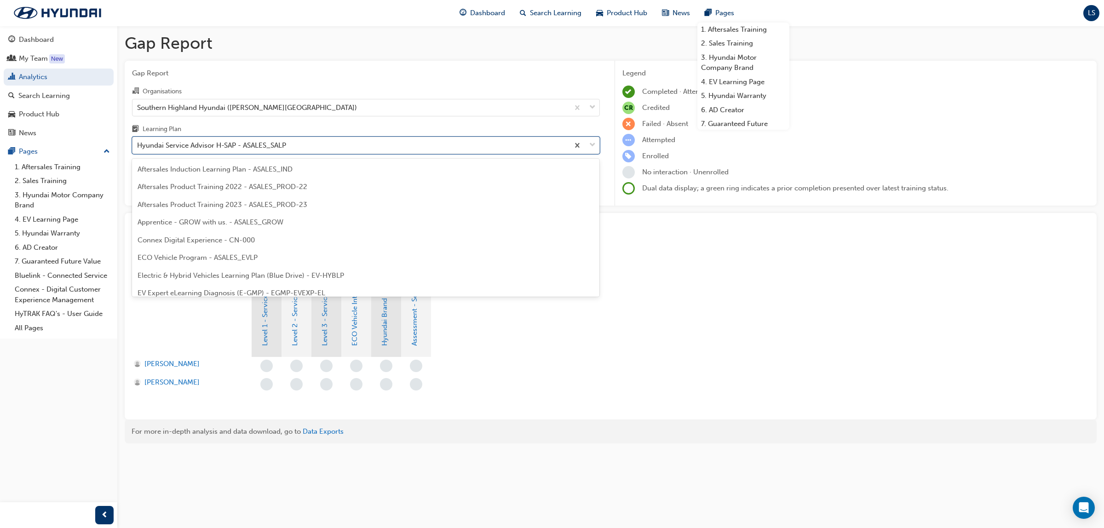
click at [265, 152] on div "Hyundai Service Advisor H-SAP - ASALES_SALP" at bounding box center [350, 146] width 436 height 16
click at [138, 149] on input "Learning Plan option Hyundai Service Advisor H-SAP - ASALES_SALP, selected. opt…" at bounding box center [137, 145] width 1 height 8
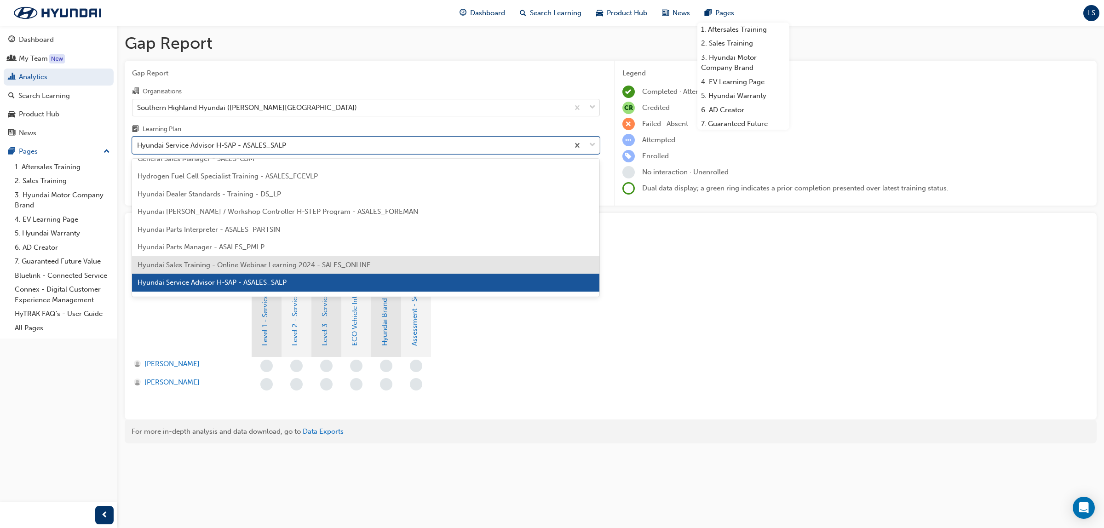
click at [245, 261] on span "Hyundai Sales Training - Online Webinar Learning 2024 - SALES_ONLINE" at bounding box center [254, 265] width 233 height 8
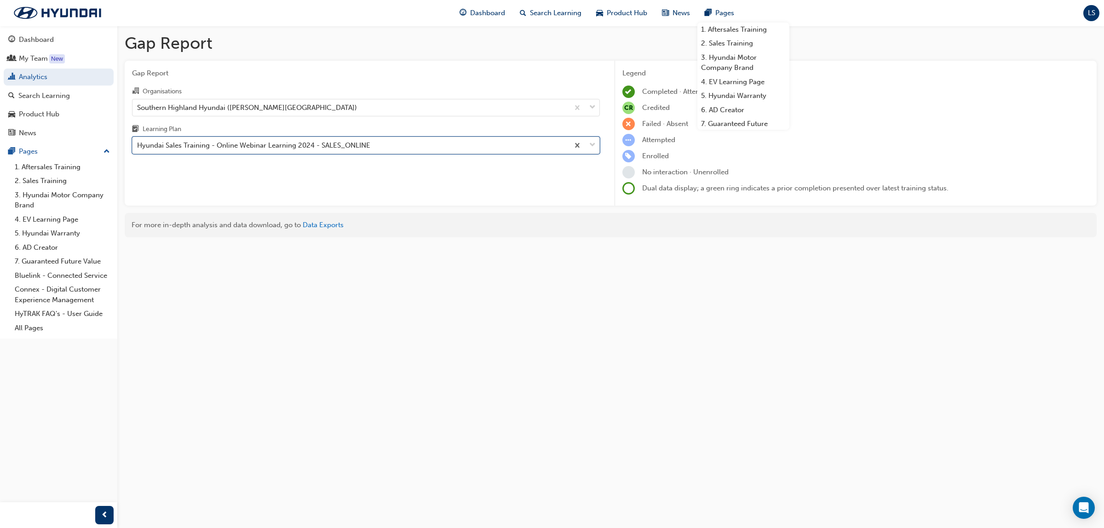
click at [249, 142] on div "Hyundai Sales Training - Online Webinar Learning 2024 - SALES_ONLINE" at bounding box center [253, 145] width 233 height 11
click at [138, 142] on input "Learning Plan option Hyundai Sales Training - Online Webinar Learning 2024 - SA…" at bounding box center [137, 145] width 1 height 8
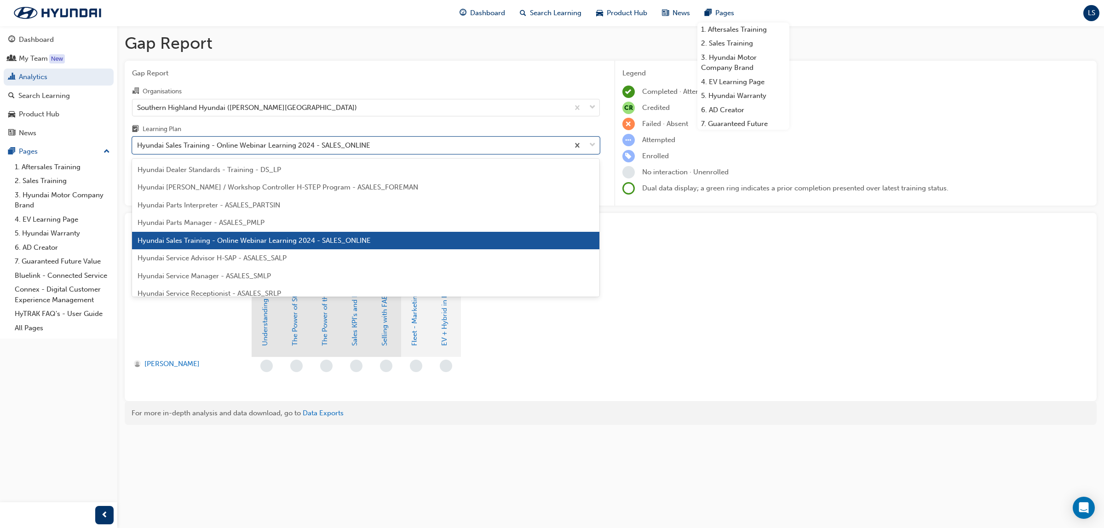
scroll to position [230, 0]
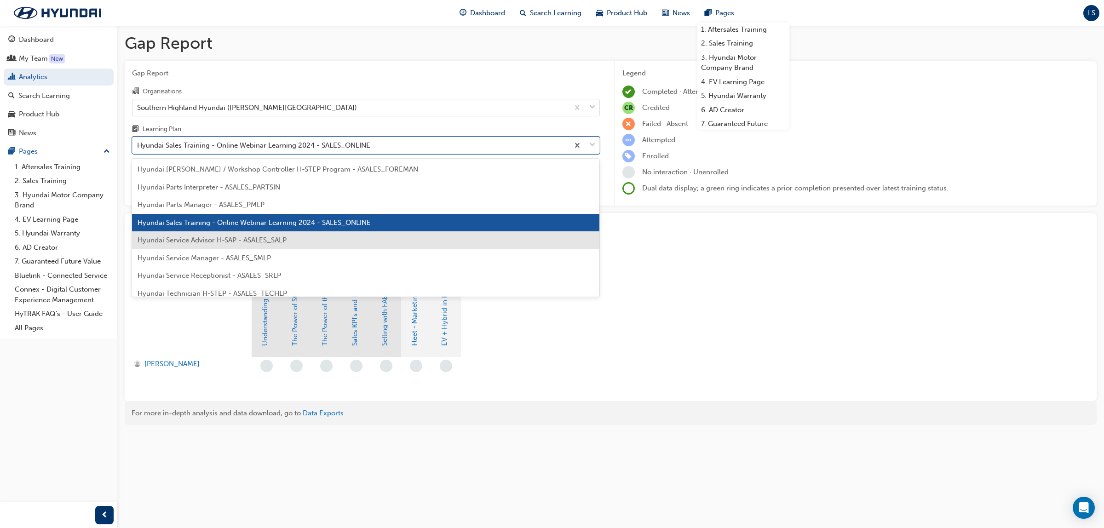
click at [238, 245] on div "Hyundai Service Advisor H-SAP - ASALES_SALP" at bounding box center [366, 240] width 468 height 18
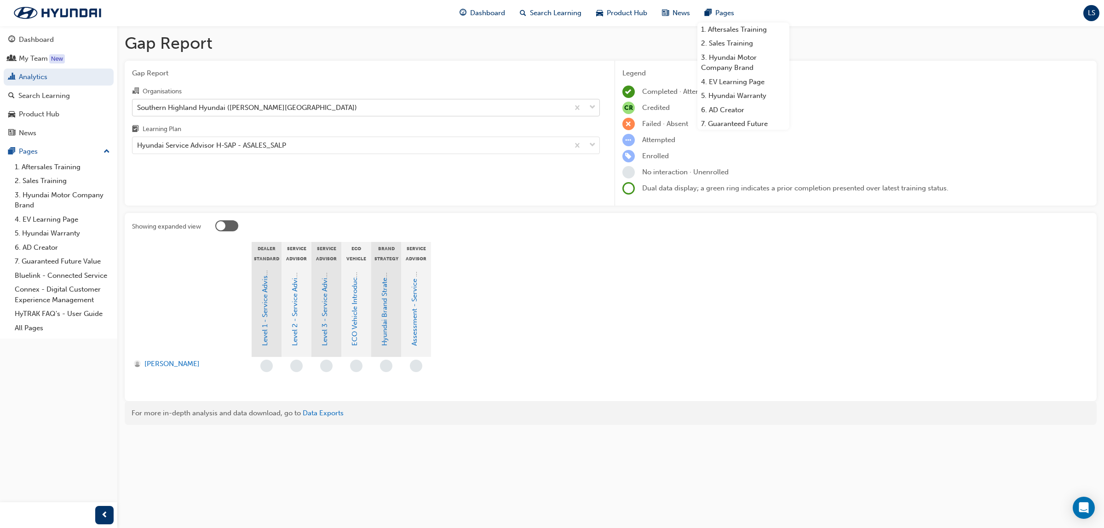
drag, startPoint x: 342, startPoint y: 105, endPoint x: 337, endPoint y: 111, distance: 8.2
click at [342, 105] on div "Southern Highland Hyundai ([PERSON_NAME][GEOGRAPHIC_DATA])" at bounding box center [350, 107] width 436 height 16
click at [138, 105] on input "Organisations Southern Highland Hyundai ([PERSON_NAME][GEOGRAPHIC_DATA])" at bounding box center [137, 107] width 1 height 8
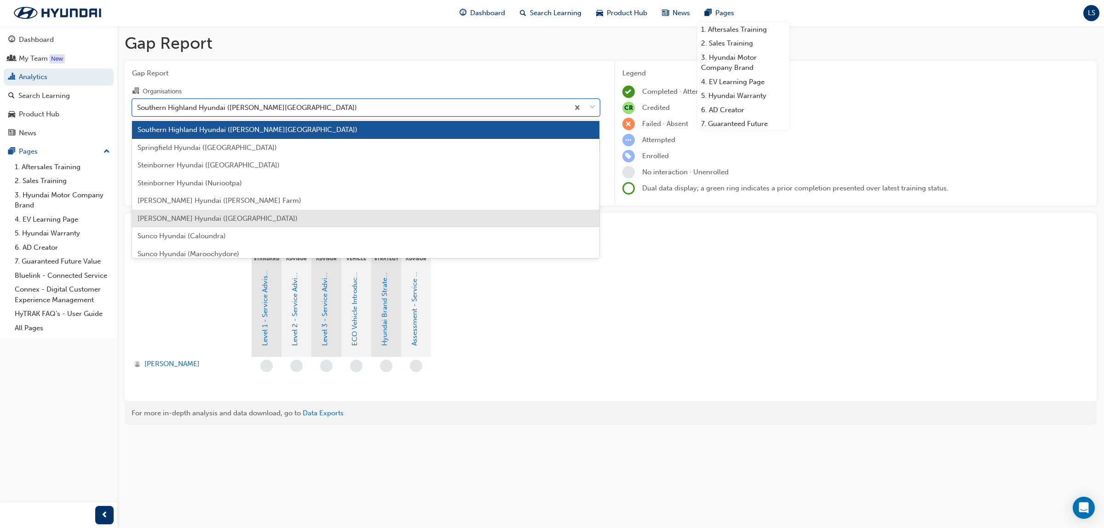
scroll to position [2679, 0]
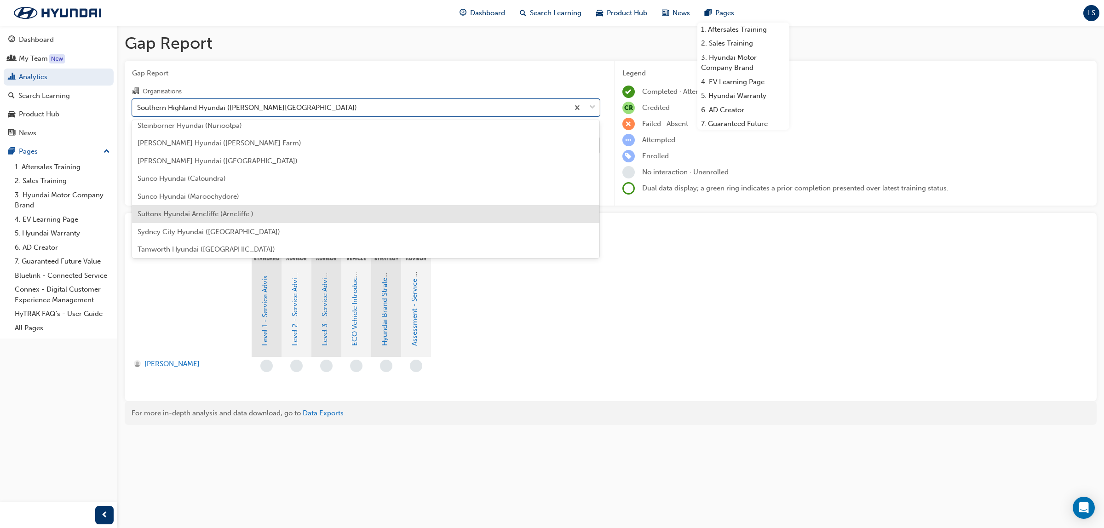
click at [235, 217] on div "Suttons Hyundai Arncliffe (Arncliffe )" at bounding box center [366, 214] width 468 height 18
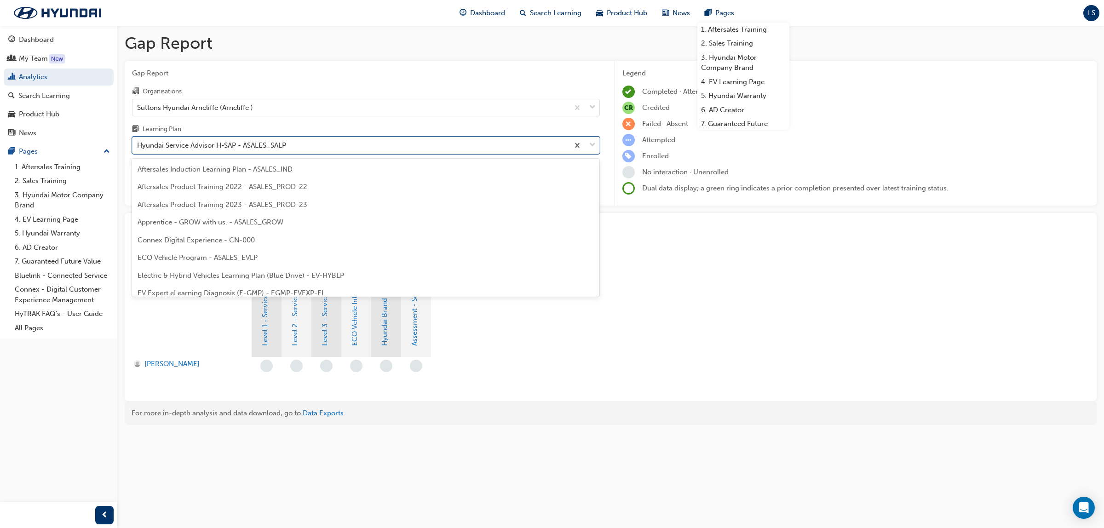
drag, startPoint x: 293, startPoint y: 138, endPoint x: 292, endPoint y: 143, distance: 5.1
click at [292, 143] on div "Hyundai Service Advisor H-SAP - ASALES_SALP" at bounding box center [350, 146] width 436 height 16
click at [138, 143] on input "Learning Plan option Hyundai Service Advisor H-SAP - ASALES_SALP, selected. opt…" at bounding box center [137, 145] width 1 height 8
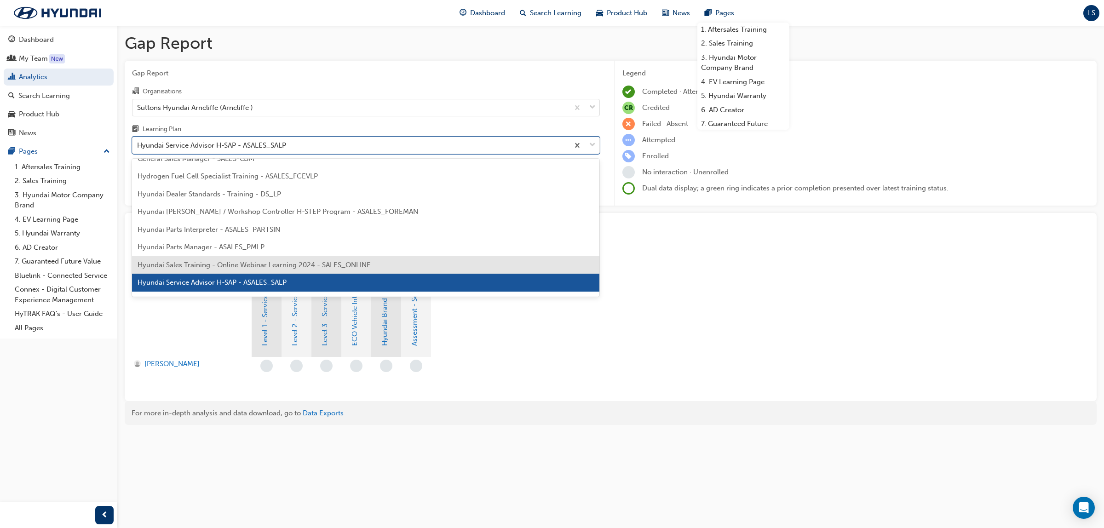
click at [256, 261] on span "Hyundai Sales Training - Online Webinar Learning 2024 - SALES_ONLINE" at bounding box center [254, 265] width 233 height 8
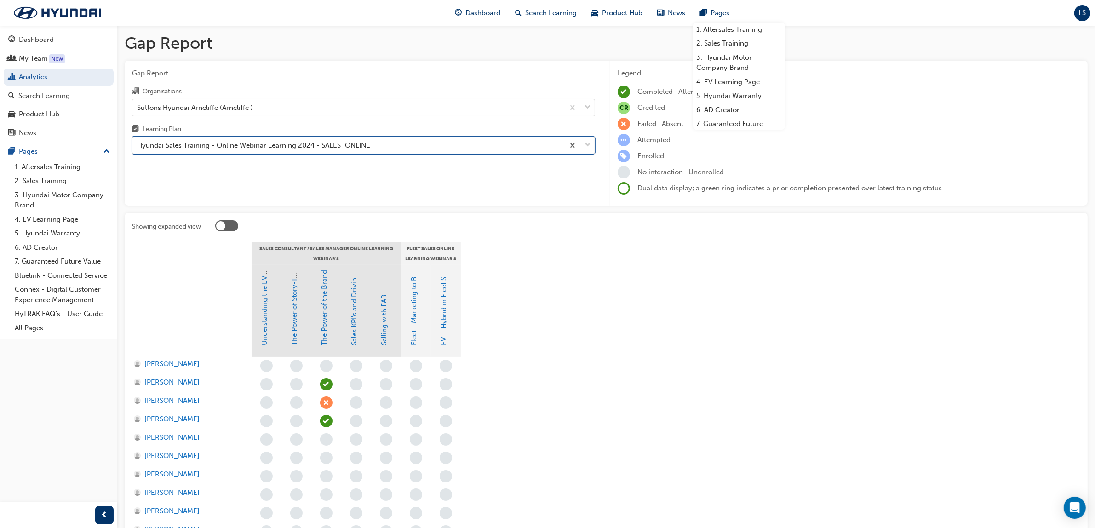
click at [289, 151] on div "Hyundai Sales Training - Online Webinar Learning 2024 - SALES_ONLINE" at bounding box center [253, 145] width 233 height 11
click at [138, 149] on input "Learning Plan option Hyundai Sales Training - Online Webinar Learning 2024 - SA…" at bounding box center [137, 145] width 1 height 8
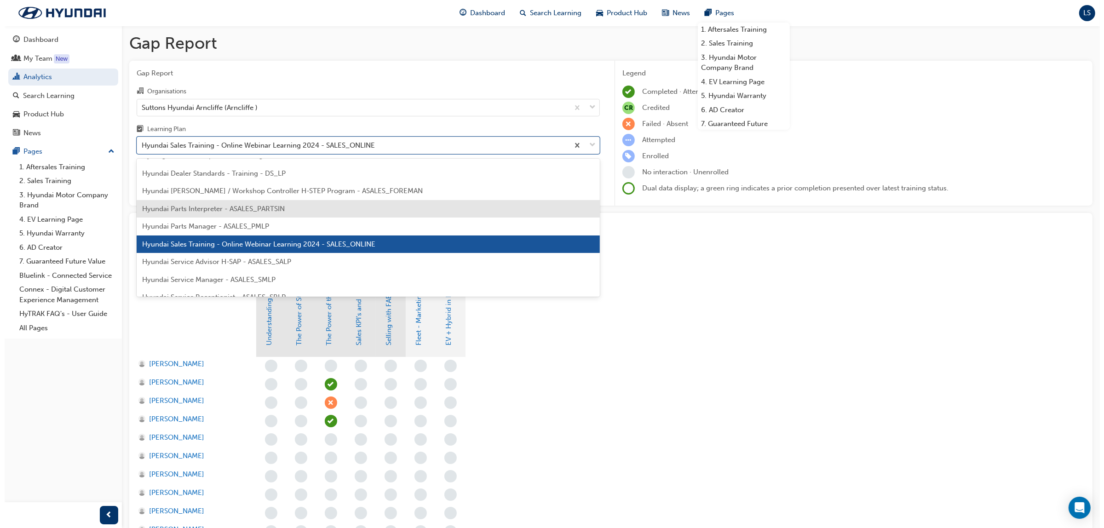
scroll to position [228, 0]
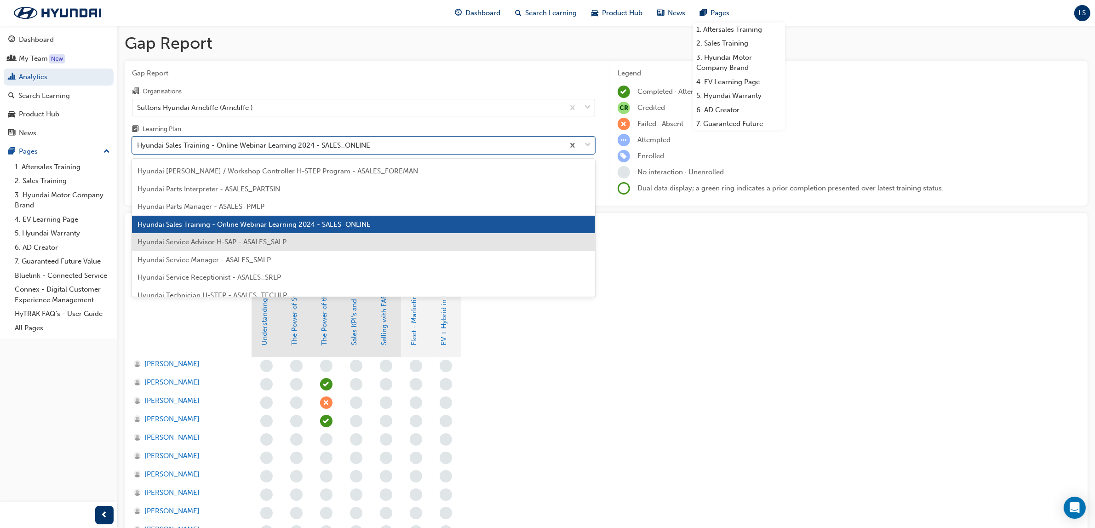
click at [259, 241] on span "Hyundai Service Advisor H-SAP - ASALES_SALP" at bounding box center [212, 242] width 149 height 8
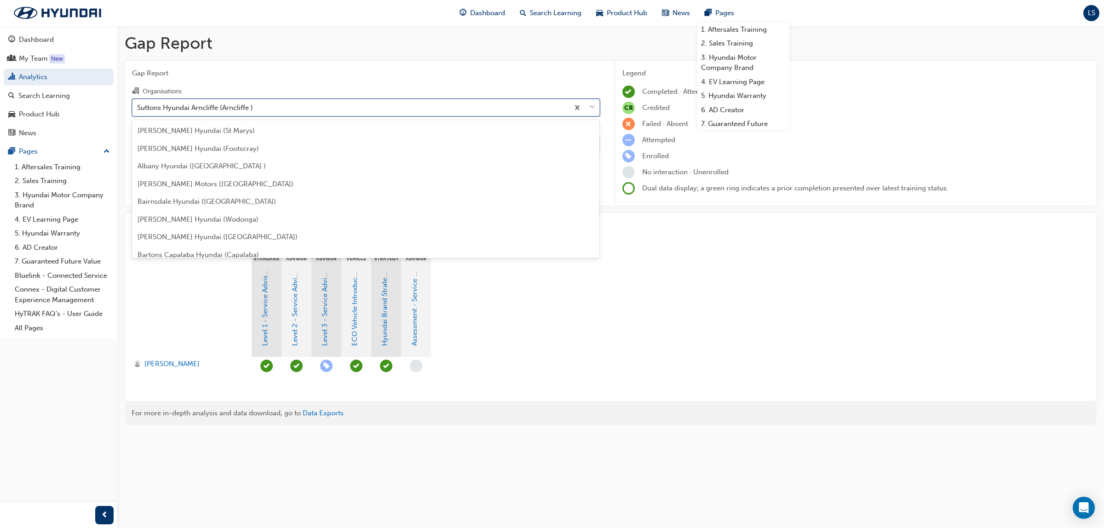
click at [235, 106] on div "Suttons Hyundai Arncliffe (Arncliffe )" at bounding box center [195, 107] width 116 height 11
click at [138, 106] on input "Organisations option Suttons Hyundai Arncliffe (Arncliffe ), selected. option S…" at bounding box center [137, 107] width 1 height 8
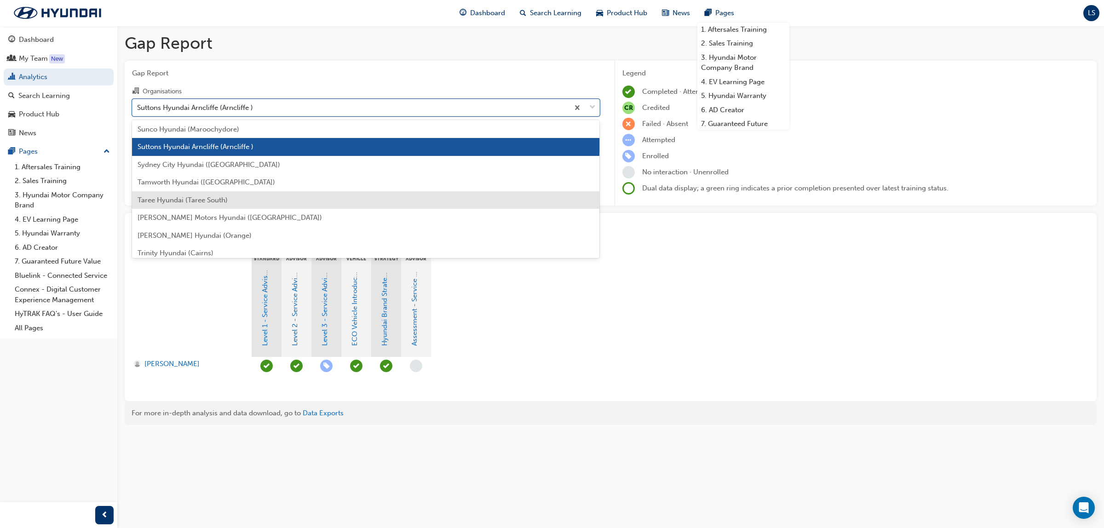
scroll to position [2762, 0]
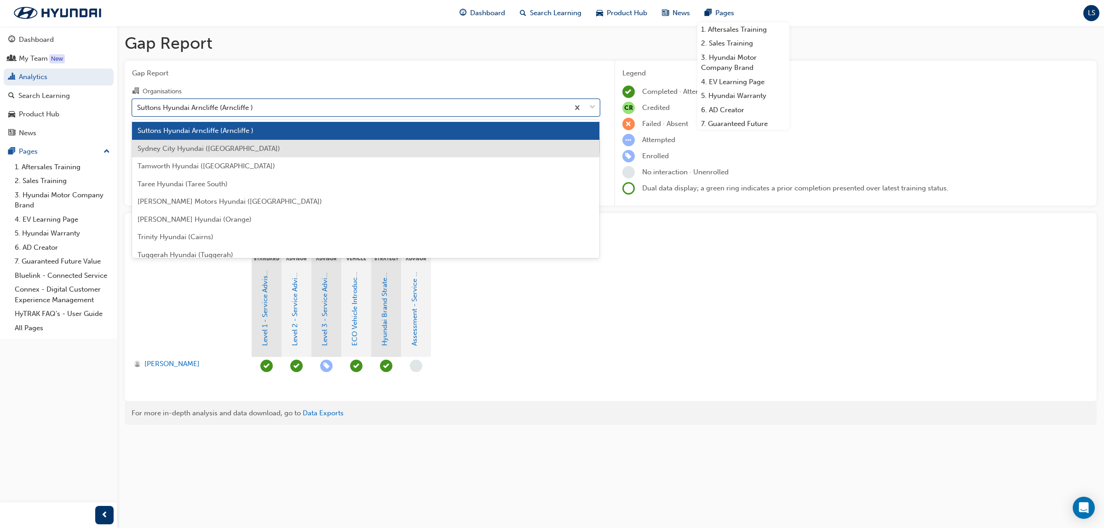
click at [192, 149] on span "Sydney City Hyundai ([GEOGRAPHIC_DATA])" at bounding box center [209, 148] width 143 height 8
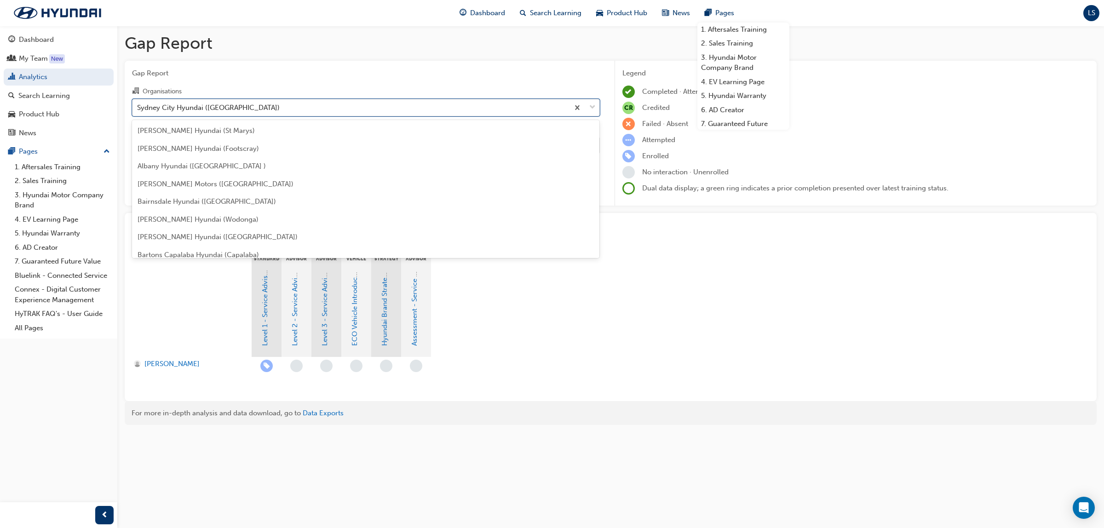
click at [203, 103] on div "Sydney City Hyundai ([GEOGRAPHIC_DATA])" at bounding box center [208, 107] width 143 height 11
click at [138, 103] on input "Organisations option Sydney City Hyundai ([GEOGRAPHIC_DATA]), selected. option …" at bounding box center [137, 107] width 1 height 8
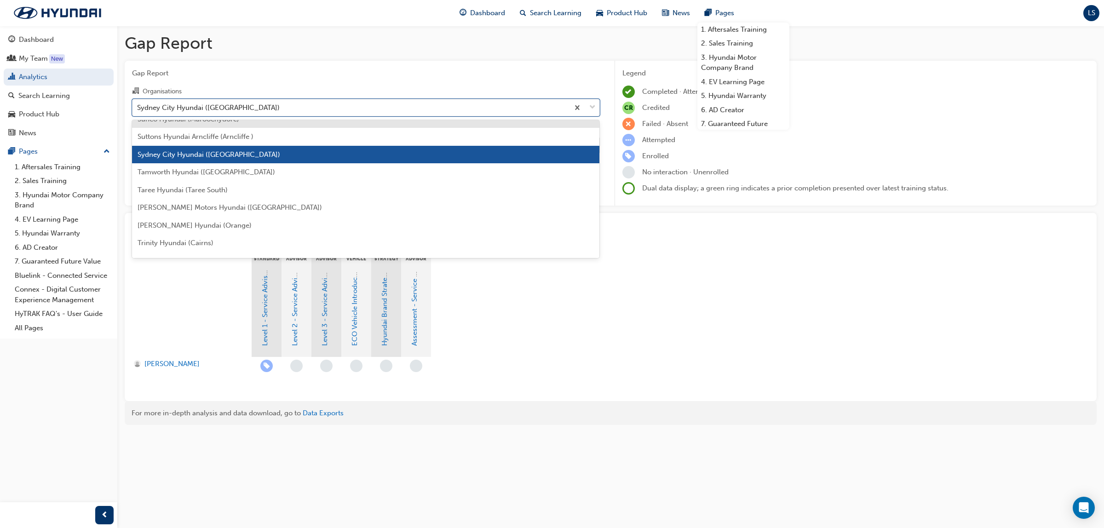
scroll to position [2780, 0]
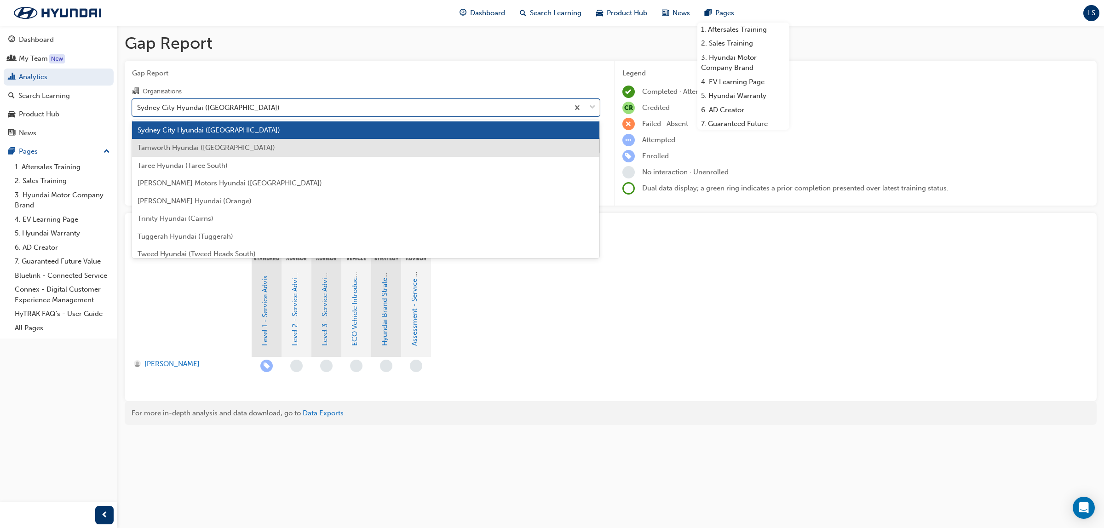
click at [191, 152] on div "Tamworth Hyundai ([GEOGRAPHIC_DATA])" at bounding box center [366, 148] width 468 height 18
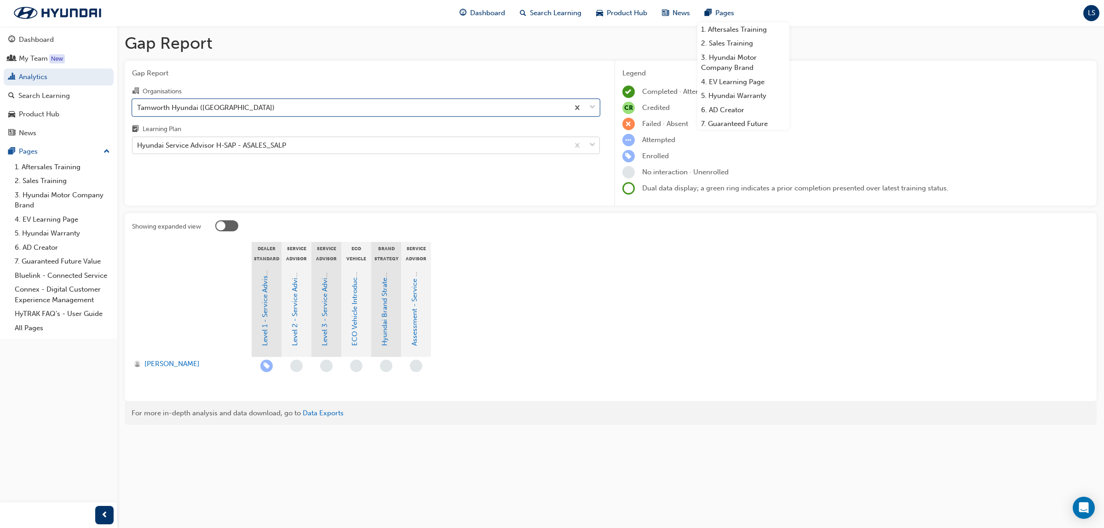
click at [196, 150] on div "Hyundai Service Advisor H-SAP - ASALES_SALP" at bounding box center [211, 145] width 149 height 11
click at [138, 149] on input "Learning Plan Hyundai Service Advisor H-SAP - ASALES_SALP" at bounding box center [137, 145] width 1 height 8
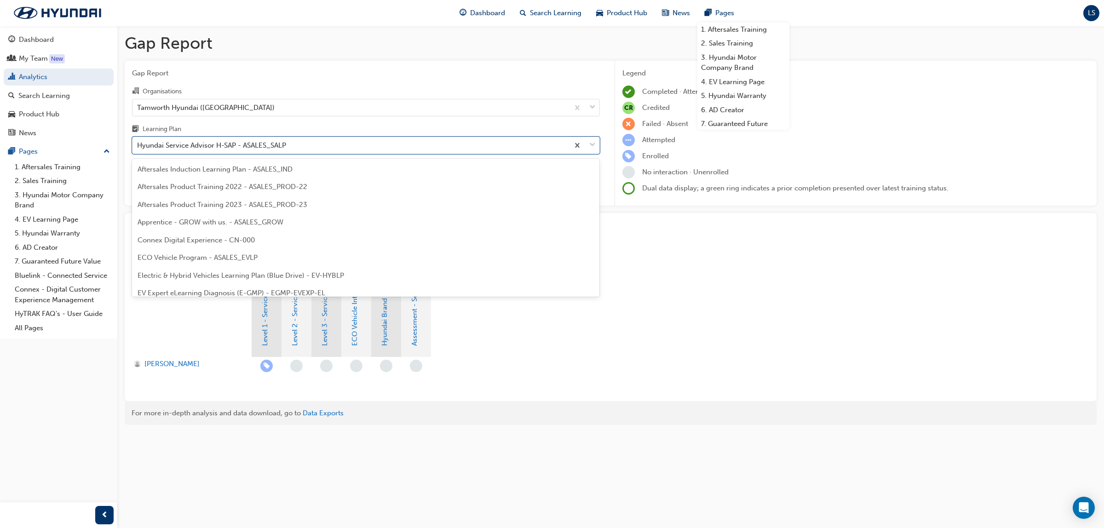
scroll to position [188, 0]
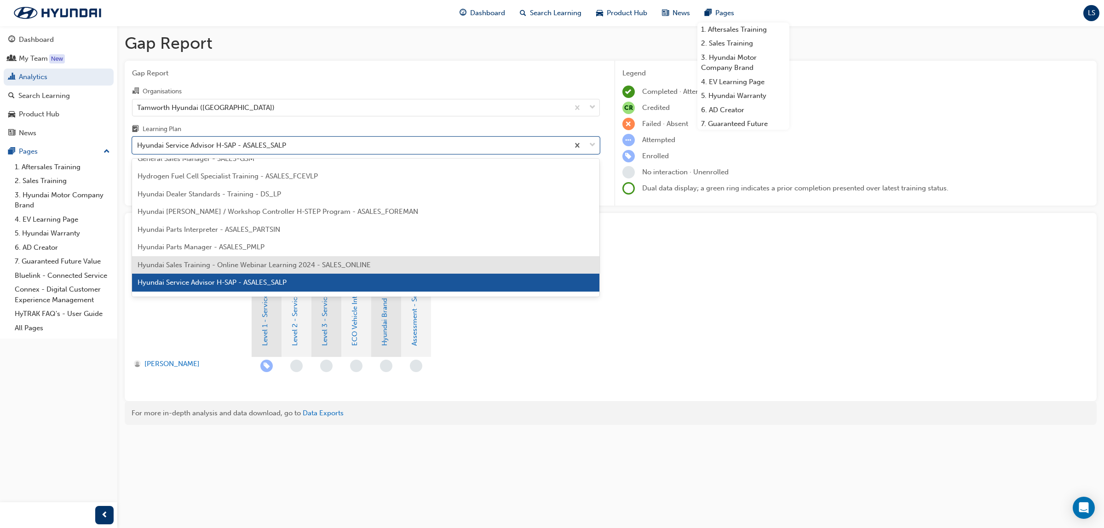
click at [208, 257] on div "Hyundai Sales Training - Online Webinar Learning 2024 - SALES_ONLINE" at bounding box center [366, 265] width 468 height 18
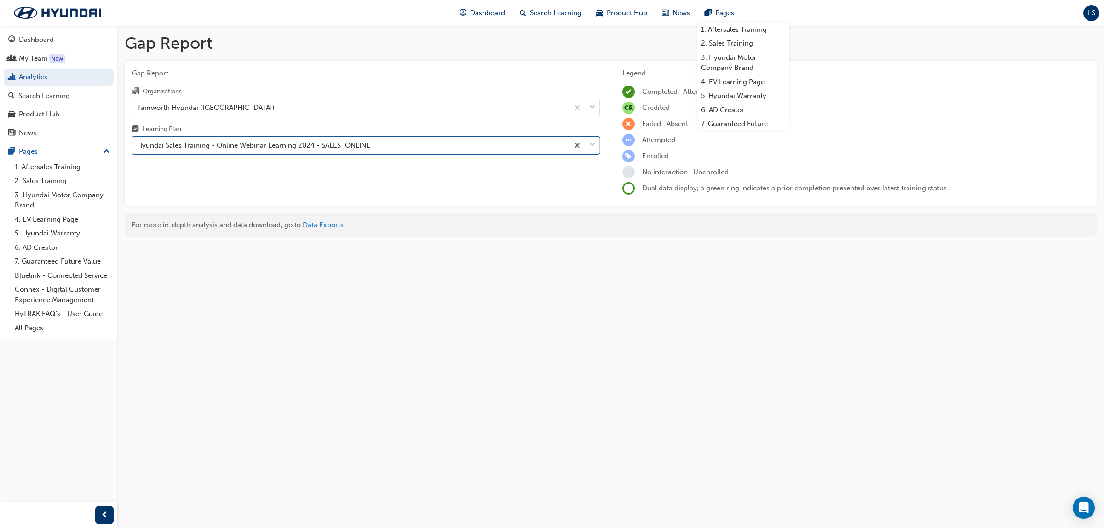
click at [212, 150] on div "Hyundai Sales Training - Online Webinar Learning 2024 - SALES_ONLINE" at bounding box center [253, 145] width 233 height 11
click at [138, 149] on input "Learning Plan option Hyundai Sales Training - Online Webinar Learning 2024 - SA…" at bounding box center [137, 145] width 1 height 8
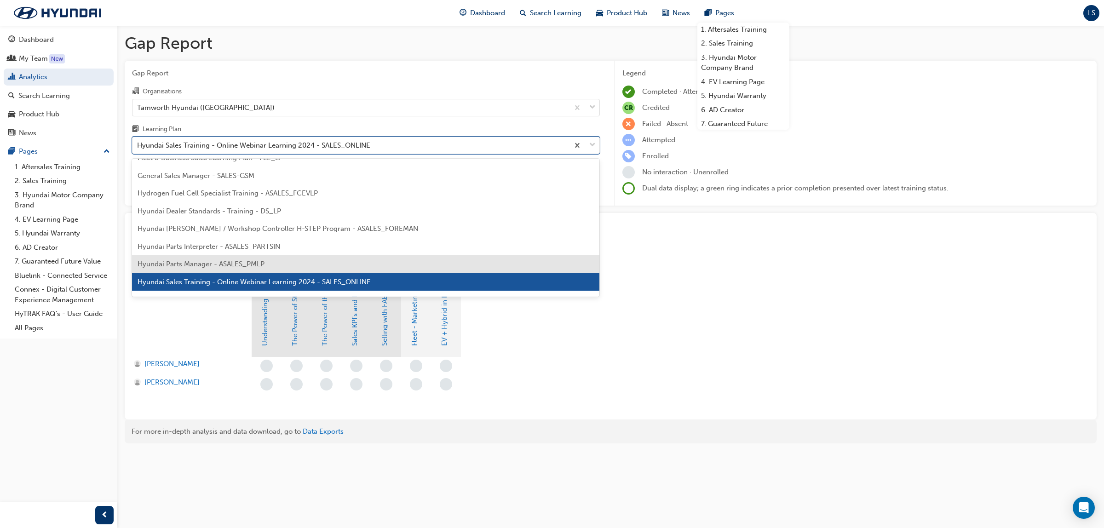
scroll to position [228, 0]
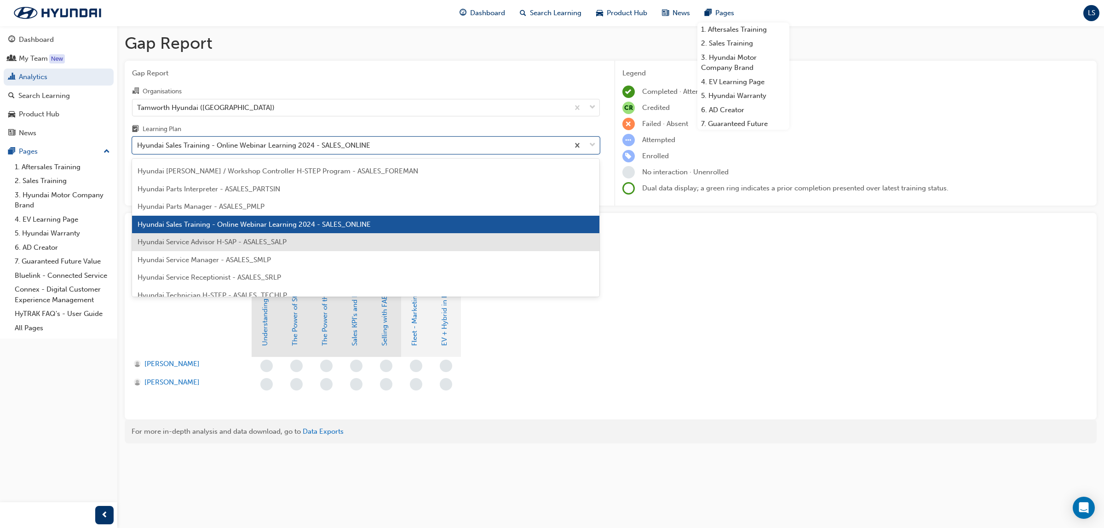
click at [200, 245] on span "Hyundai Service Advisor H-SAP - ASALES_SALP" at bounding box center [212, 242] width 149 height 8
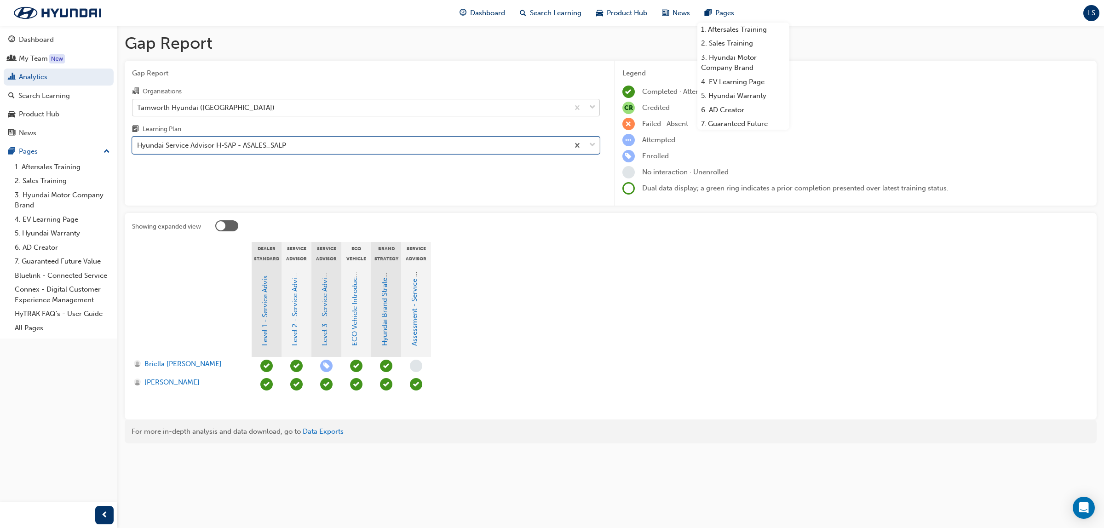
click at [240, 109] on div "Tamworth Hyundai ([GEOGRAPHIC_DATA])" at bounding box center [350, 107] width 436 height 16
click at [138, 109] on input "Organisations Tamworth Hyundai ([GEOGRAPHIC_DATA])" at bounding box center [137, 107] width 1 height 8
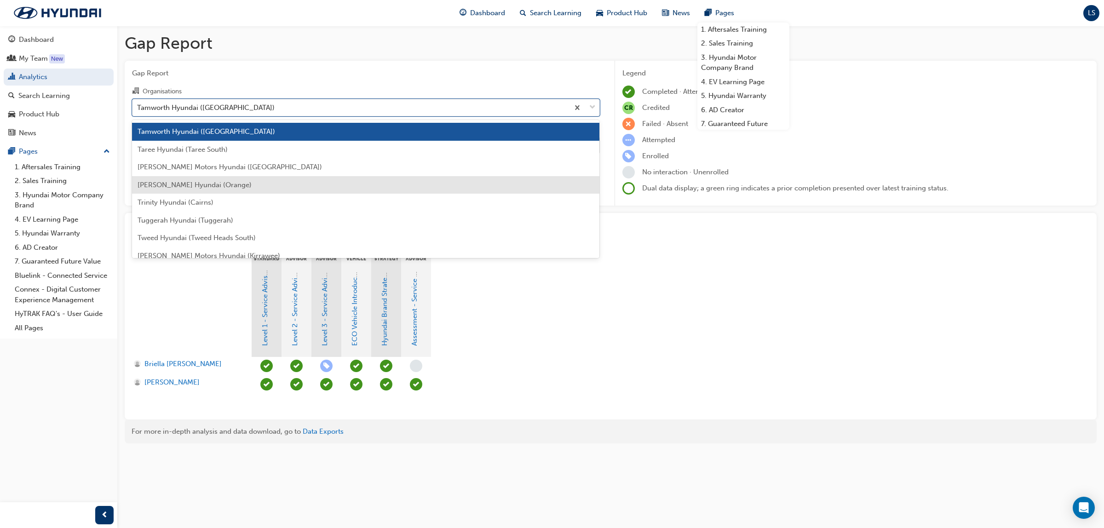
scroll to position [2797, 0]
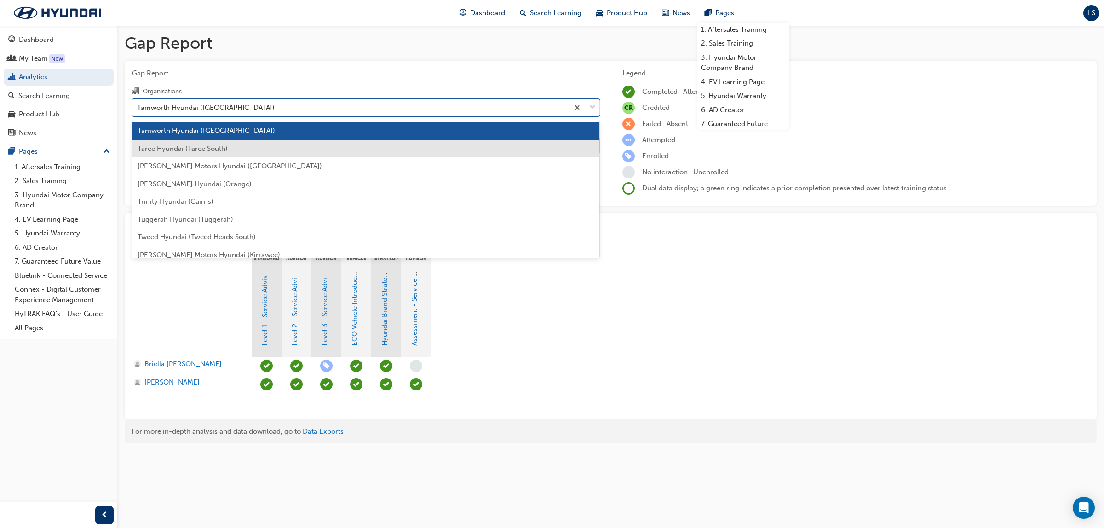
click at [192, 150] on span "Taree Hyundai (Taree South)" at bounding box center [183, 148] width 90 height 8
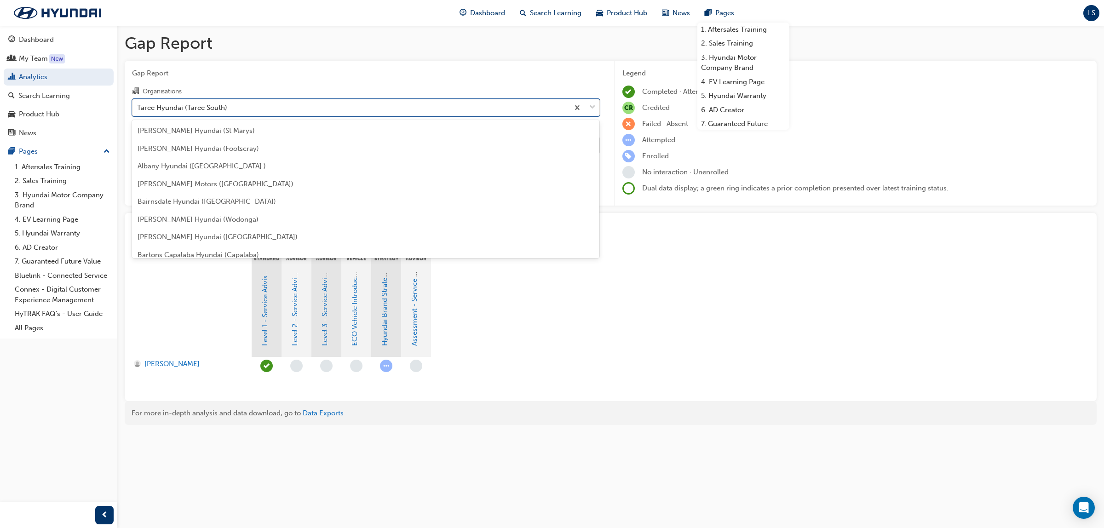
click at [204, 109] on div "Taree Hyundai (Taree South)" at bounding box center [182, 107] width 90 height 11
click at [138, 109] on input "Organisations option Taree Hyundai (Taree South), selected. option Taree Hyunda…" at bounding box center [137, 107] width 1 height 8
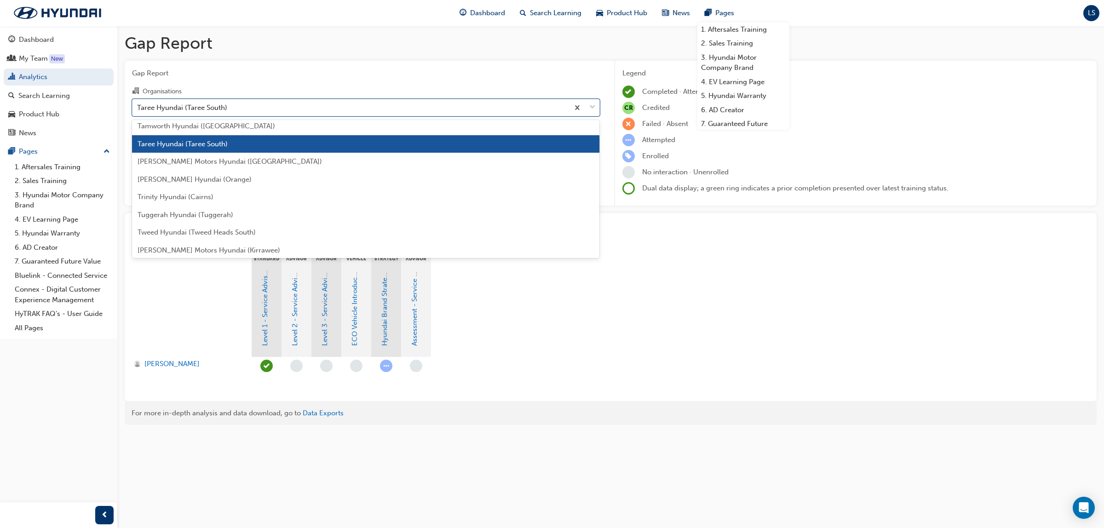
scroll to position [2815, 0]
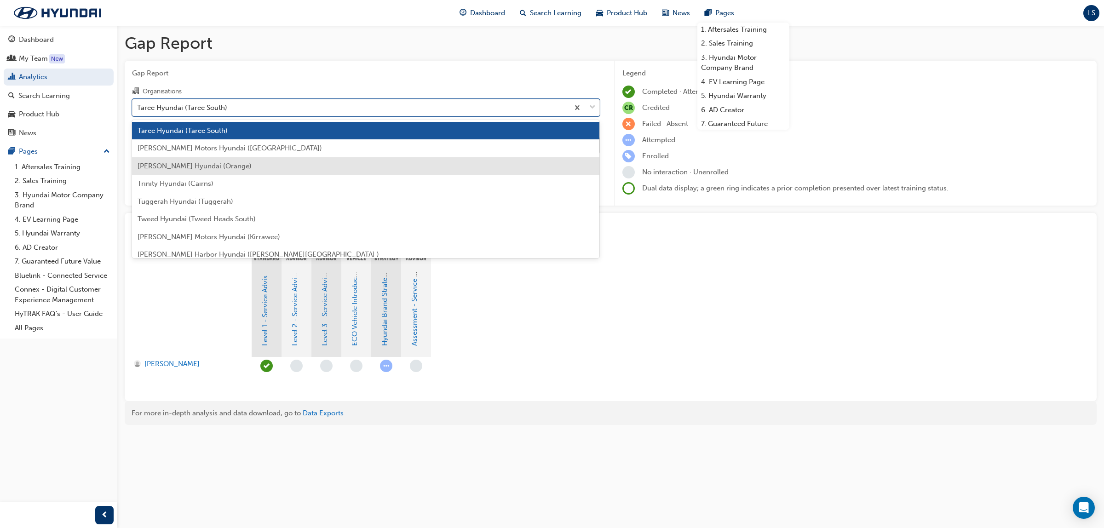
click at [185, 168] on div "[PERSON_NAME] Hyundai (Orange)" at bounding box center [366, 166] width 468 height 18
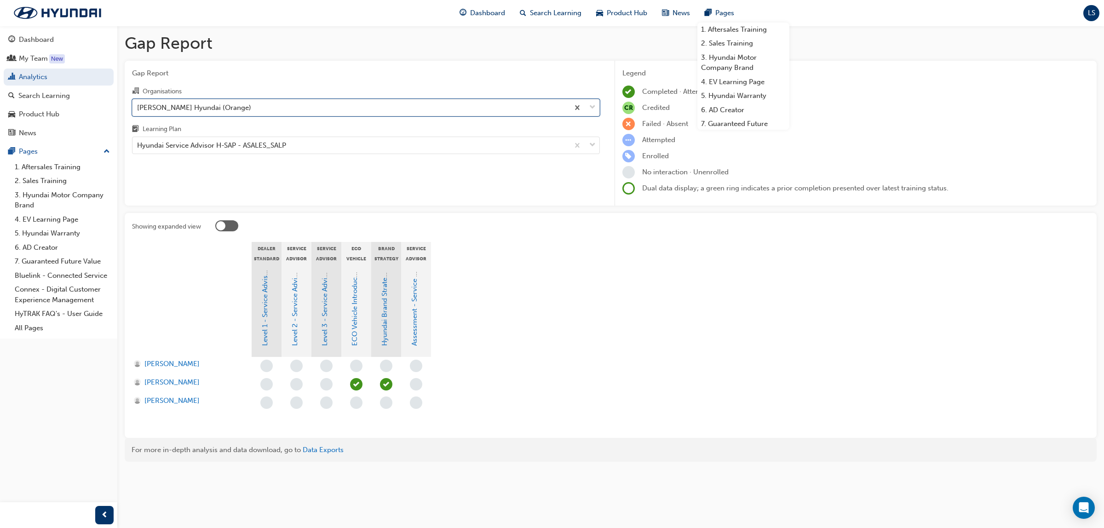
click at [196, 111] on div "[PERSON_NAME] Hyundai (Orange)" at bounding box center [194, 107] width 114 height 11
click at [138, 111] on input "Organisations option [PERSON_NAME] Hyundai (Orange), selected. 0 results availa…" at bounding box center [137, 107] width 1 height 8
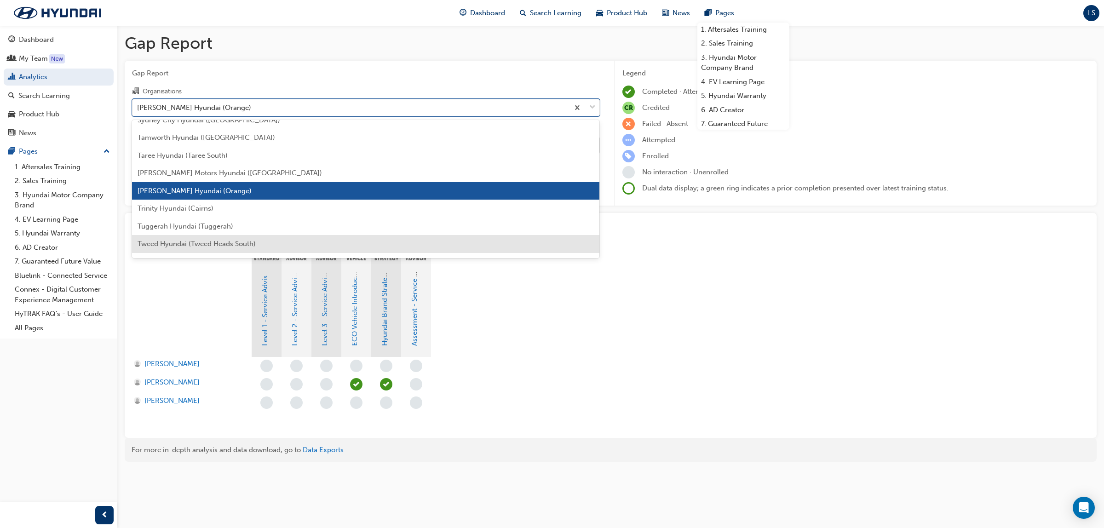
scroll to position [2851, 0]
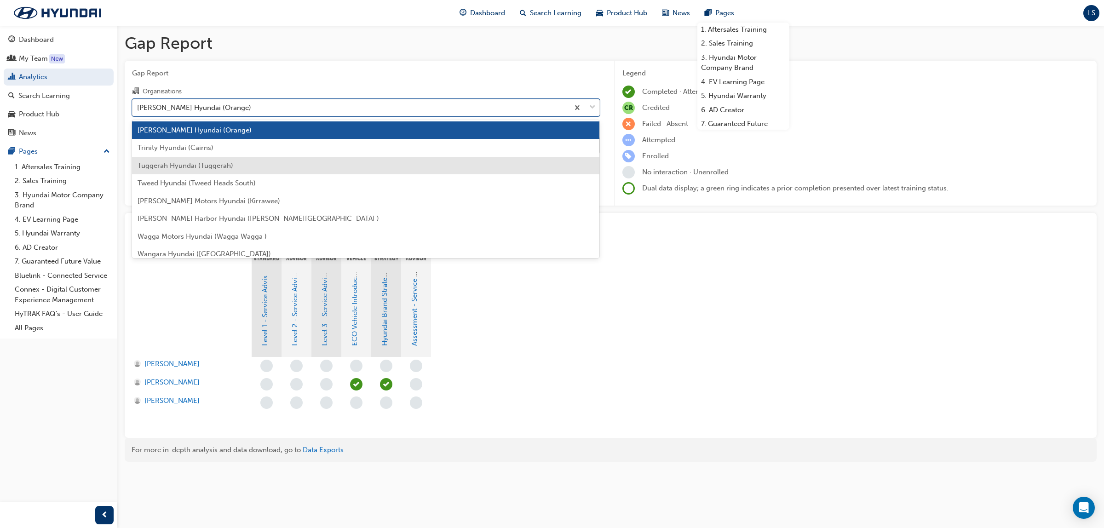
click at [168, 169] on div "Tuggerah Hyundai (Tuggerah)" at bounding box center [366, 166] width 468 height 18
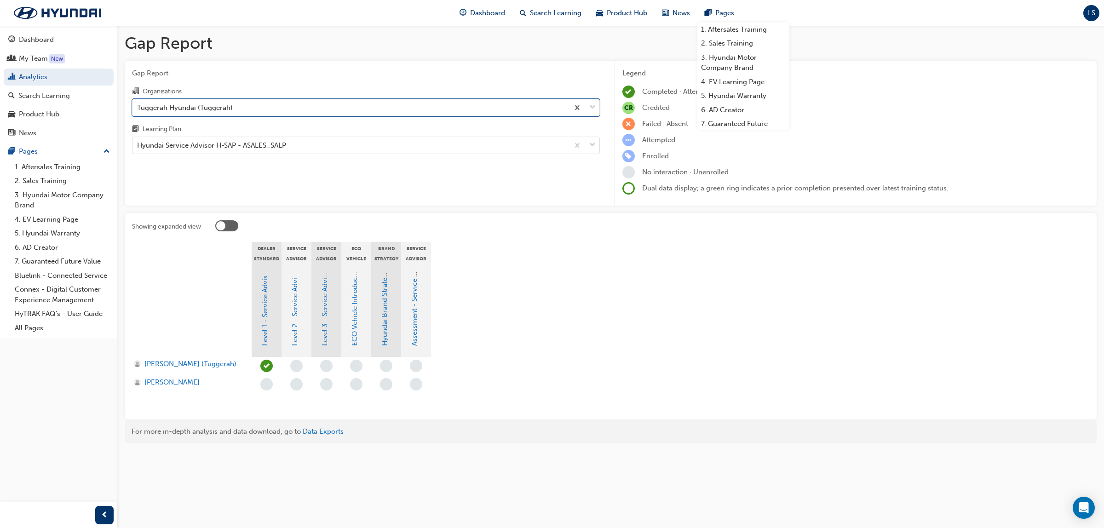
click at [180, 103] on div "Tuggerah Hyundai (Tuggerah)" at bounding box center [185, 107] width 96 height 11
click at [138, 103] on input "Organisations option Tuggerah Hyundai (Tuggerah), selected. 0 results available…" at bounding box center [137, 107] width 1 height 8
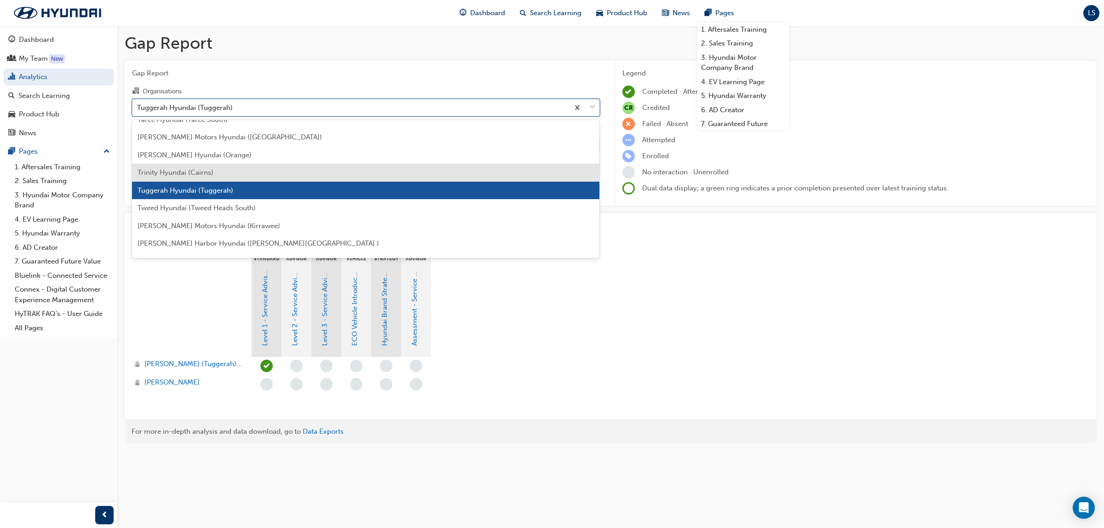
scroll to position [2886, 0]
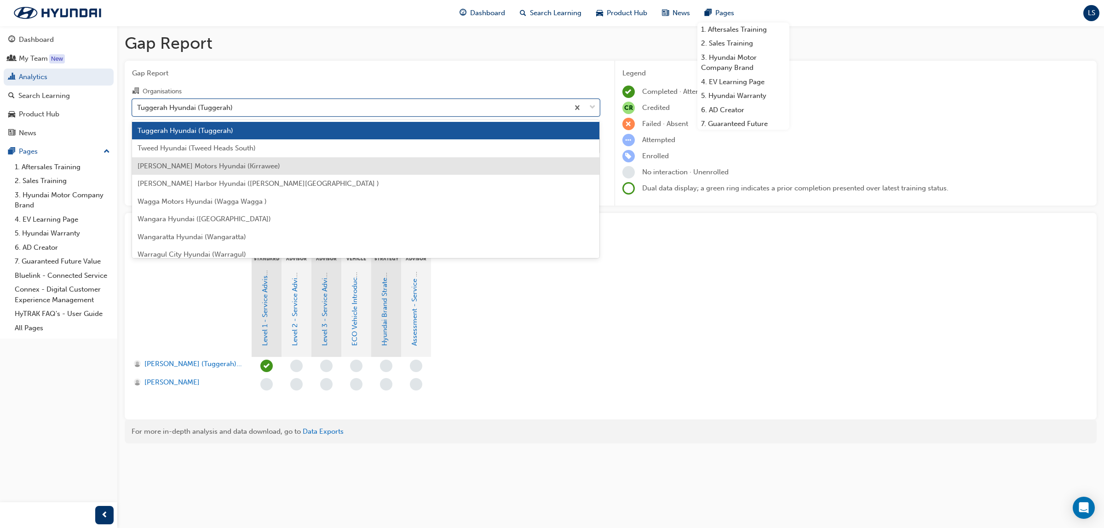
click at [178, 165] on span "[PERSON_NAME] Motors Hyundai (Kirrawee)" at bounding box center [209, 166] width 143 height 8
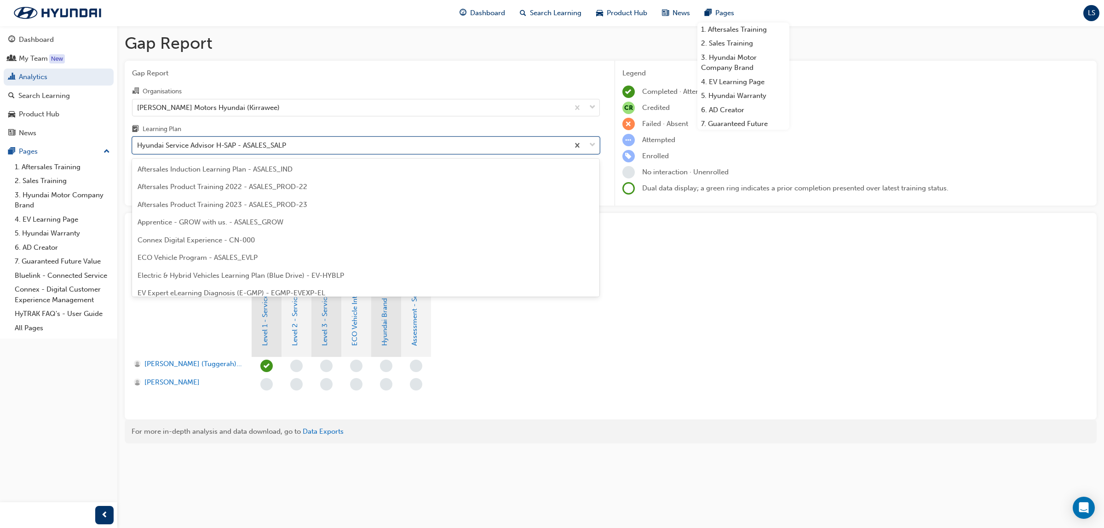
click at [201, 146] on div "Hyundai Service Advisor H-SAP - ASALES_SALP" at bounding box center [211, 145] width 149 height 11
click at [138, 146] on input "Learning Plan option Hyundai Service Advisor H-SAP - ASALES_SALP, selected. opt…" at bounding box center [137, 145] width 1 height 8
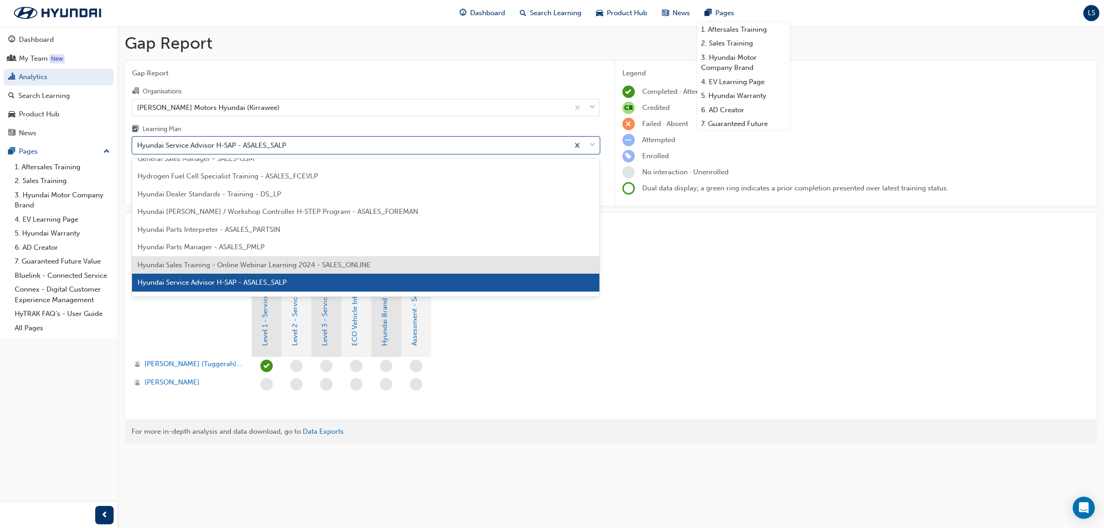
click at [211, 261] on span "Hyundai Sales Training - Online Webinar Learning 2024 - SALES_ONLINE" at bounding box center [254, 265] width 233 height 8
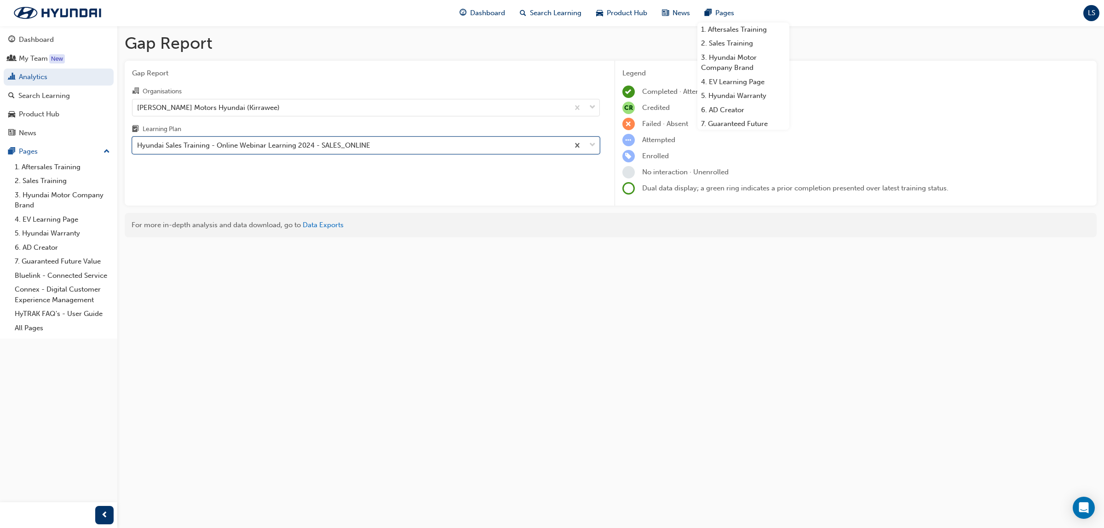
click at [206, 148] on div "Hyundai Sales Training - Online Webinar Learning 2024 - SALES_ONLINE" at bounding box center [253, 145] width 233 height 11
click at [138, 148] on input "Learning Plan option Hyundai Sales Training - Online Webinar Learning 2024 - SA…" at bounding box center [137, 145] width 1 height 8
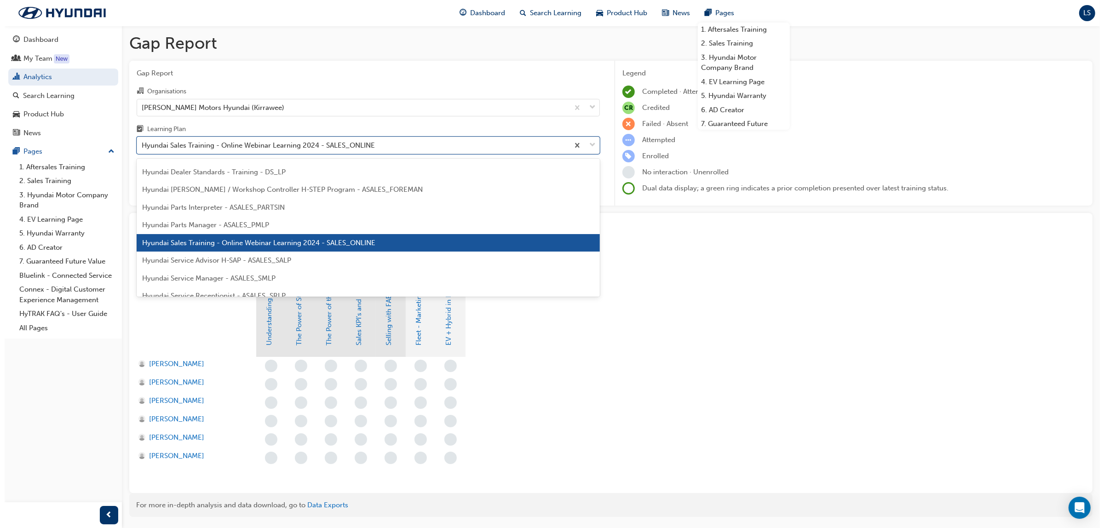
scroll to position [228, 0]
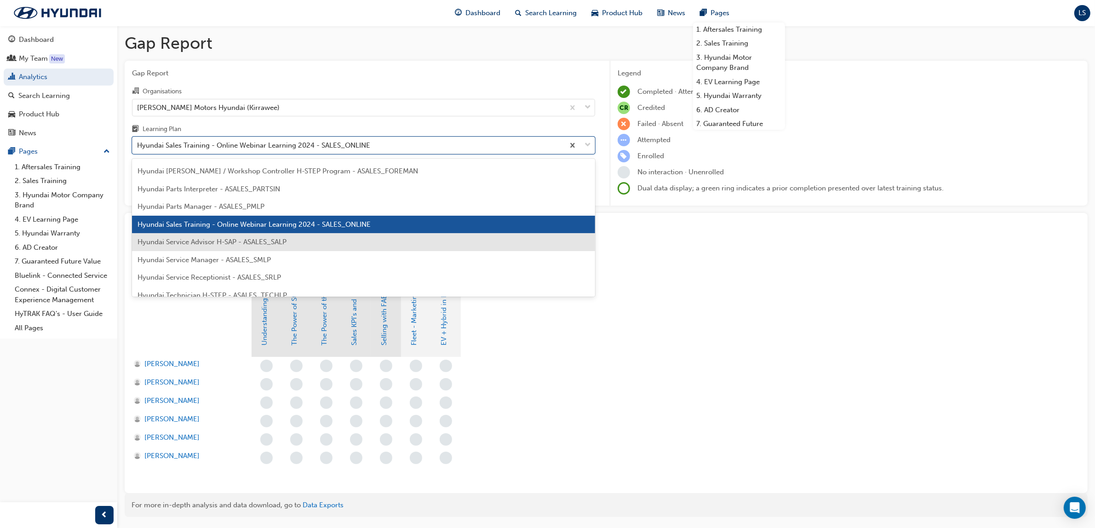
click at [195, 245] on span "Hyundai Service Advisor H-SAP - ASALES_SALP" at bounding box center [212, 242] width 149 height 8
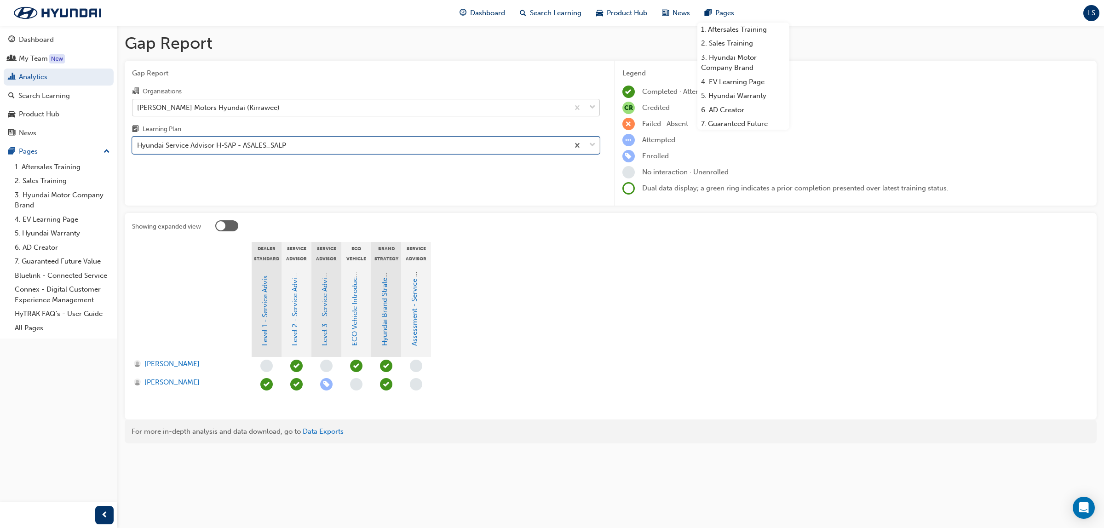
click at [326, 109] on div "[PERSON_NAME] Motors Hyundai (Kirrawee)" at bounding box center [350, 107] width 436 height 16
click at [138, 109] on input "Organisations [PERSON_NAME] Motors Hyundai (Kirrawee)" at bounding box center [137, 107] width 1 height 8
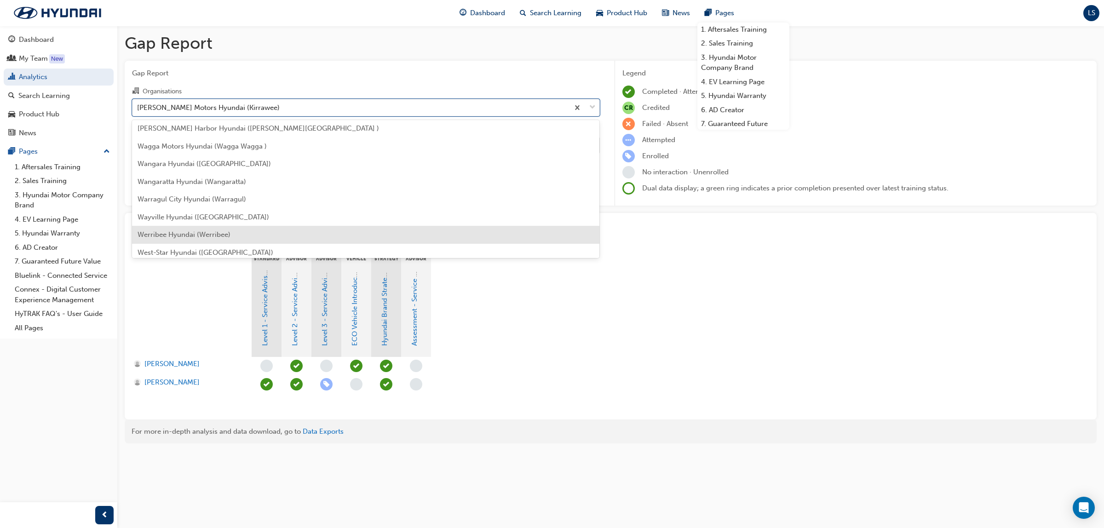
scroll to position [2922, 0]
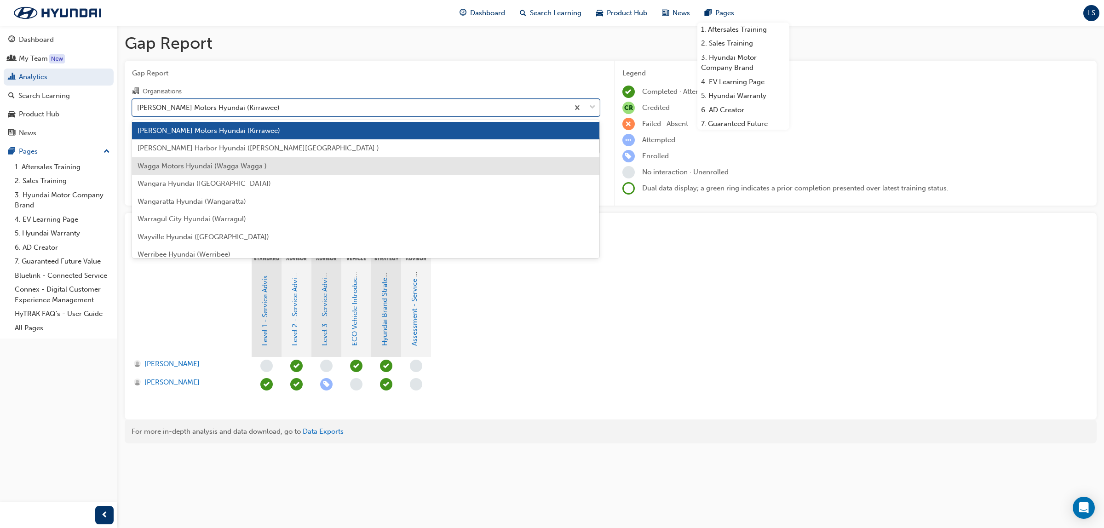
click at [208, 166] on span "Wagga Motors Hyundai (Wagga Wagga )" at bounding box center [202, 166] width 129 height 8
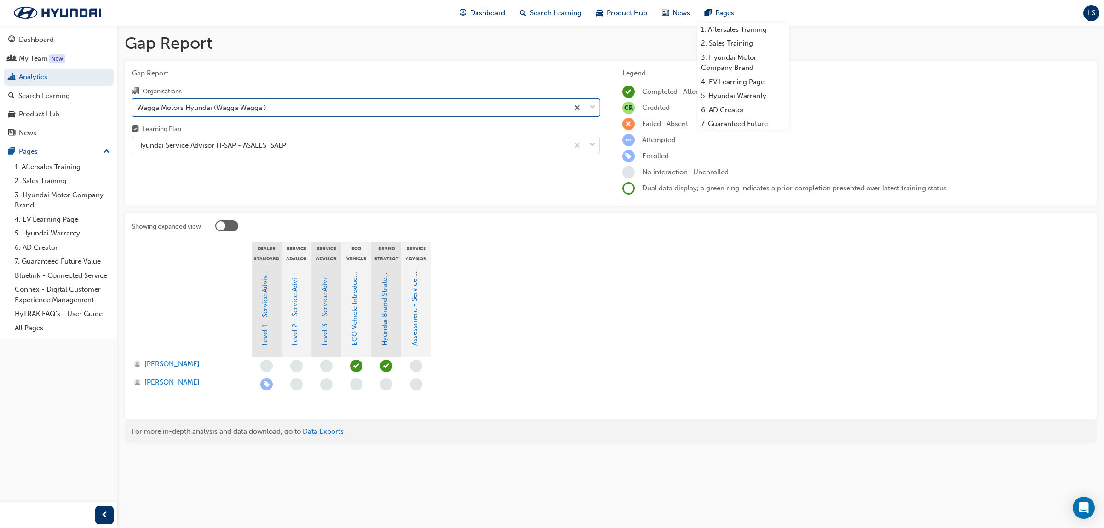
click at [229, 106] on div "Wagga Motors Hyundai (Wagga Wagga )" at bounding box center [201, 107] width 129 height 11
click at [138, 106] on input "Organisations option Wagga Motors Hyundai (Wagga Wagga ), selected. 0 results a…" at bounding box center [137, 107] width 1 height 8
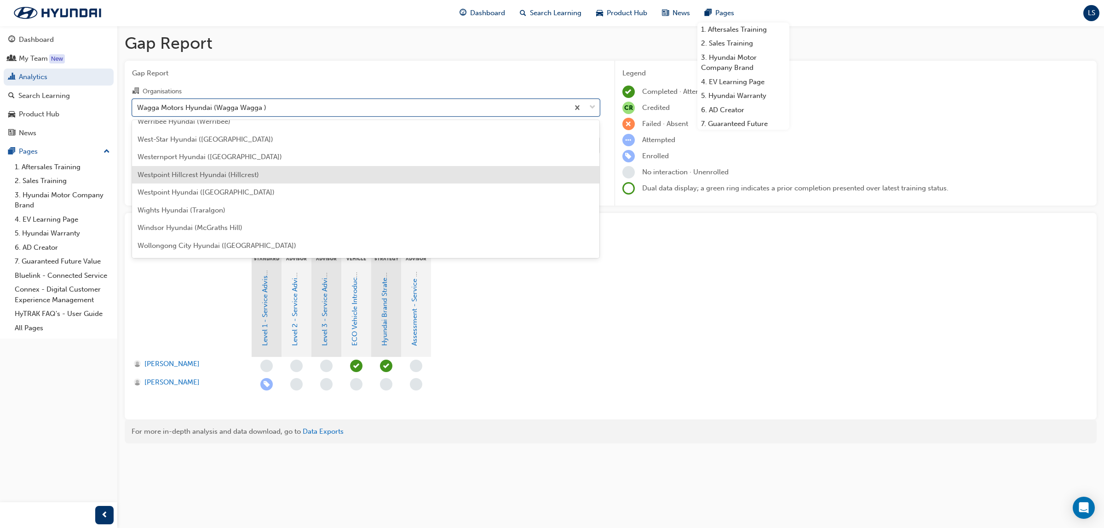
scroll to position [3072, 0]
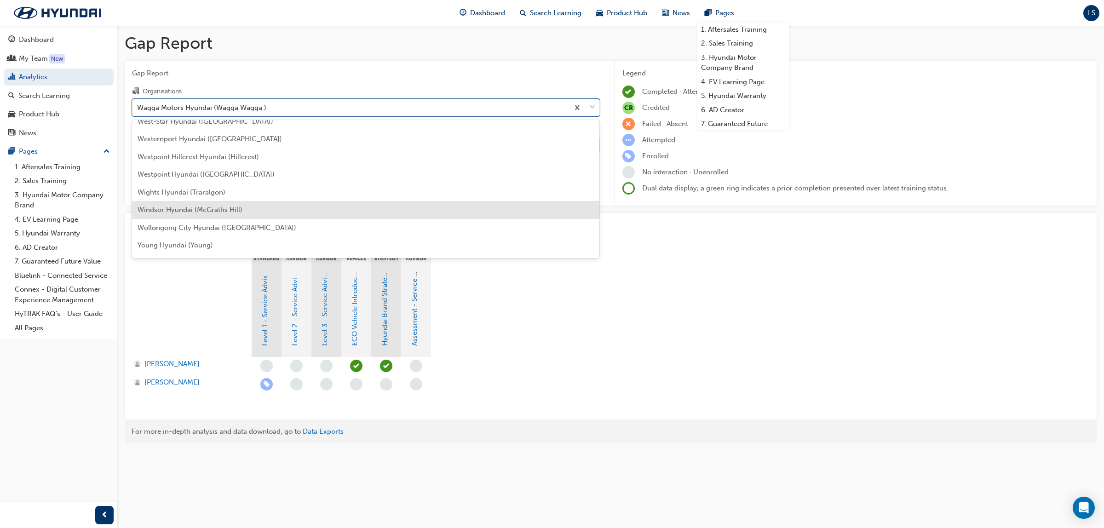
click at [215, 207] on span "Windsor Hyundai (McGraths Hill)" at bounding box center [190, 210] width 105 height 8
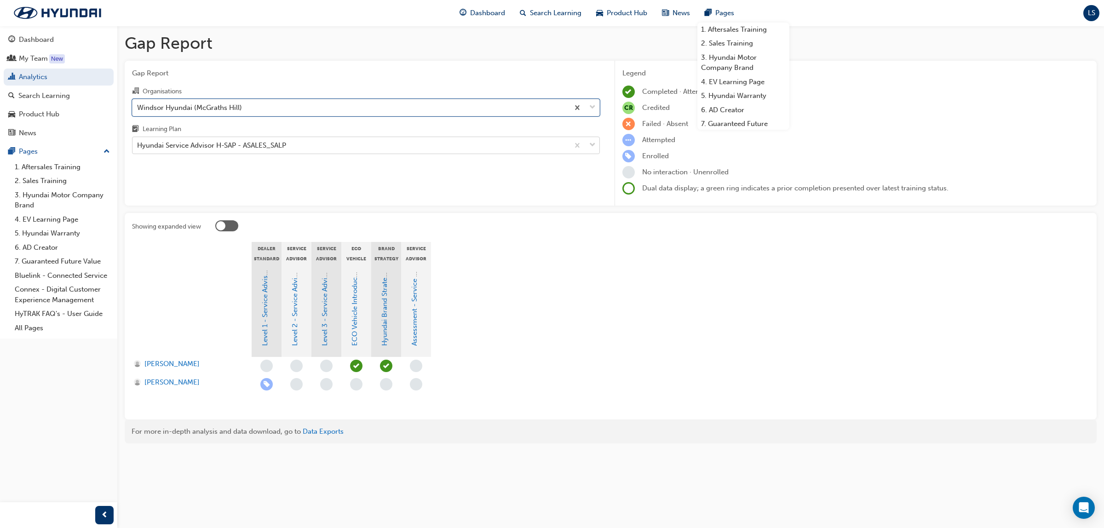
click at [258, 153] on div "Hyundai Service Advisor H-SAP - ASALES_SALP" at bounding box center [350, 146] width 436 height 16
click at [138, 149] on input "Learning Plan Hyundai Service Advisor H-SAP - ASALES_SALP" at bounding box center [137, 145] width 1 height 8
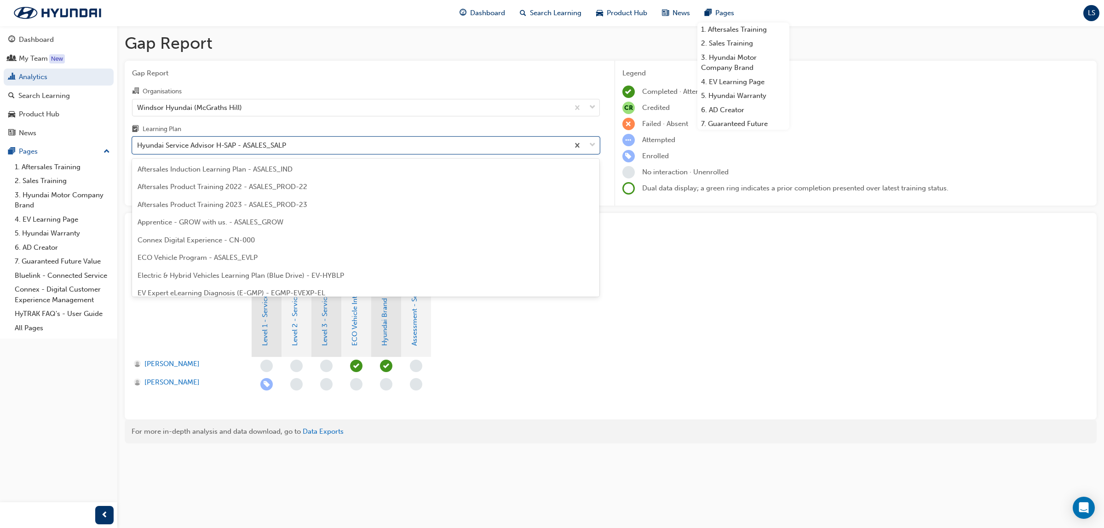
scroll to position [188, 0]
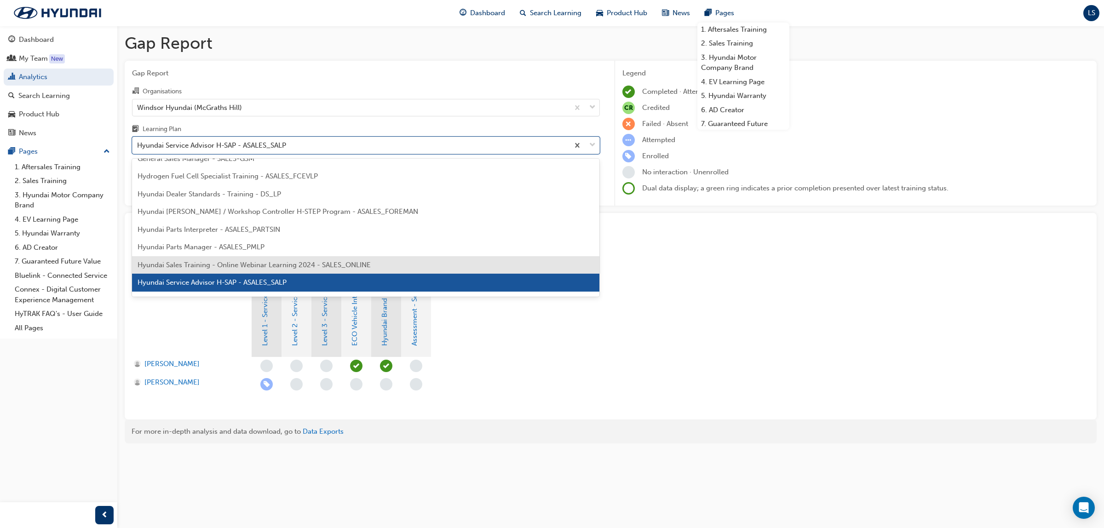
click at [268, 258] on div "Hyundai Sales Training - Online Webinar Learning 2024 - SALES_ONLINE" at bounding box center [366, 265] width 468 height 18
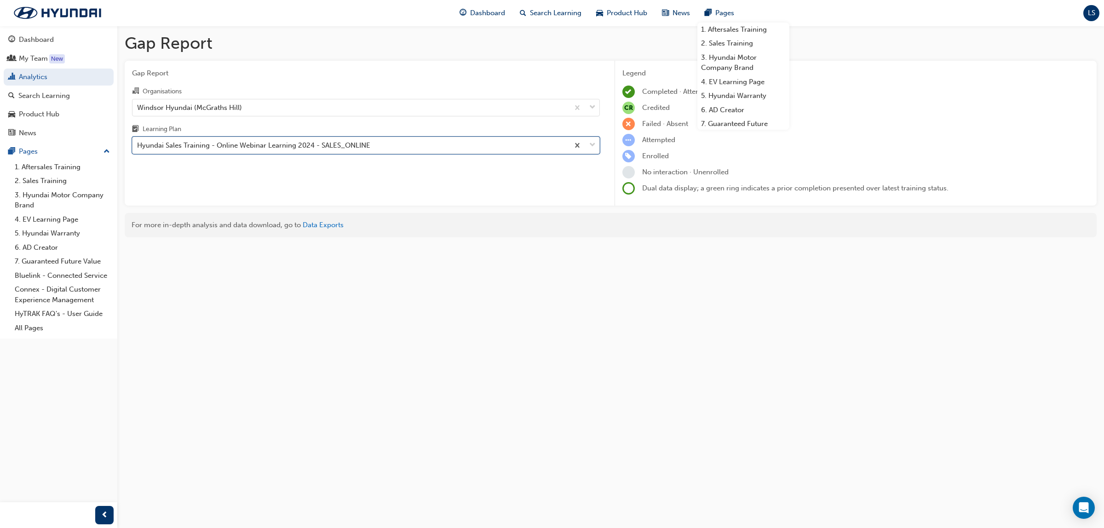
click at [258, 152] on div "Hyundai Sales Training - Online Webinar Learning 2024 - SALES_ONLINE" at bounding box center [350, 146] width 436 height 16
click at [138, 149] on input "Learning Plan option Hyundai Sales Training - Online Webinar Learning 2024 - SA…" at bounding box center [137, 145] width 1 height 8
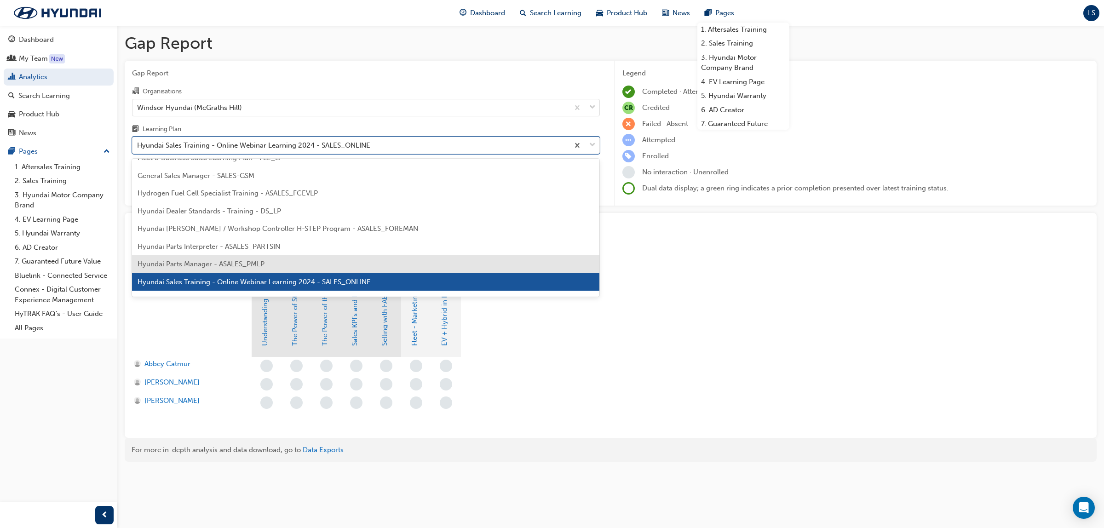
scroll to position [228, 0]
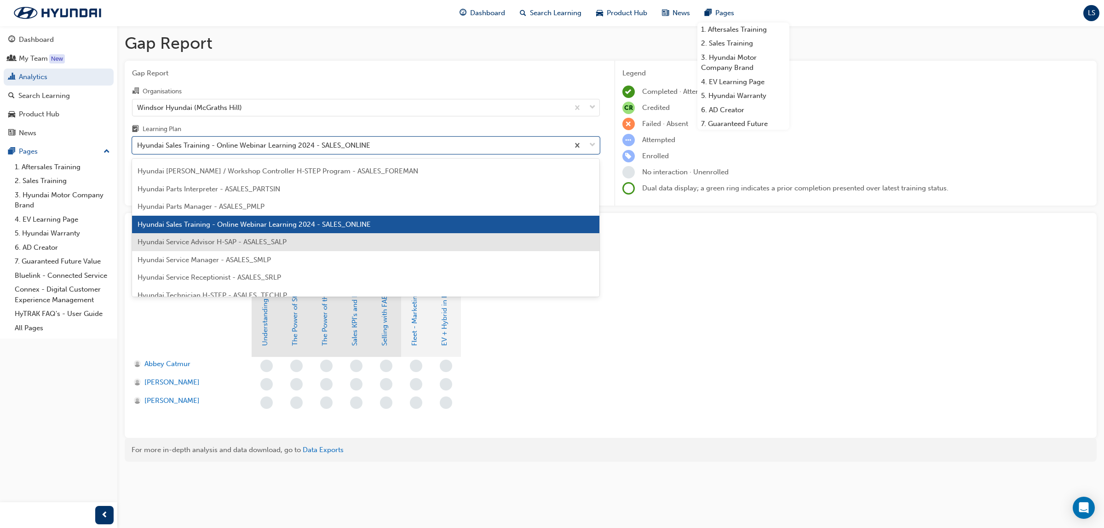
click at [251, 242] on span "Hyundai Service Advisor H-SAP - ASALES_SALP" at bounding box center [212, 242] width 149 height 8
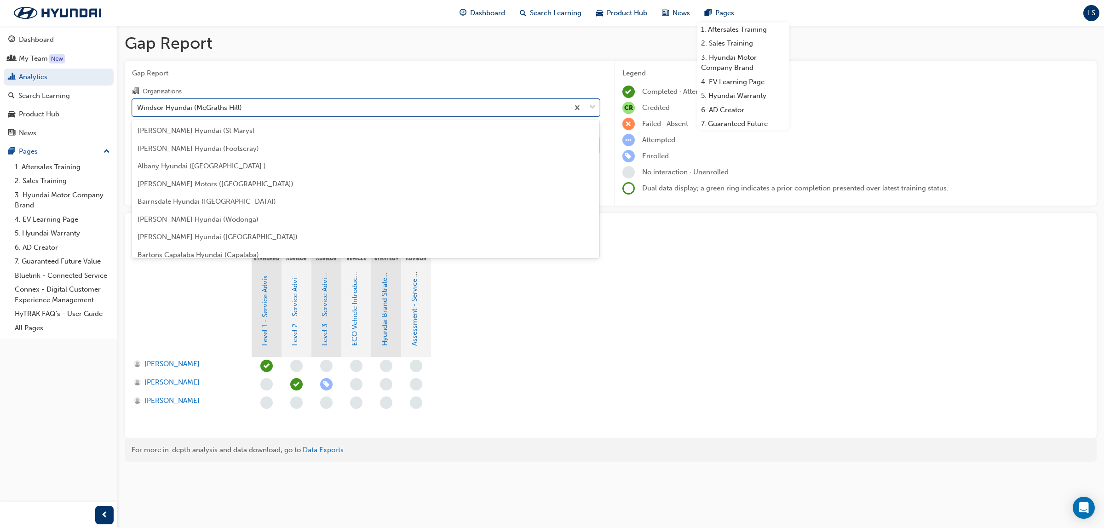
click at [260, 109] on div "Windsor Hyundai (McGraths Hill)" at bounding box center [350, 107] width 436 height 16
click at [138, 109] on input "Organisations option Windsor Hyundai (McGraths Hill), selected. option Windsor …" at bounding box center [137, 107] width 1 height 8
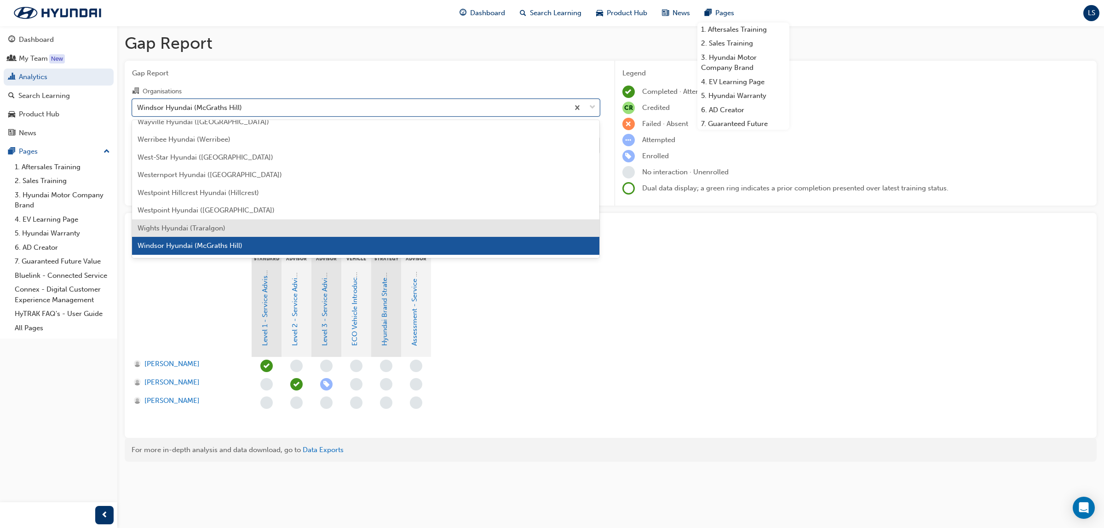
scroll to position [3086, 0]
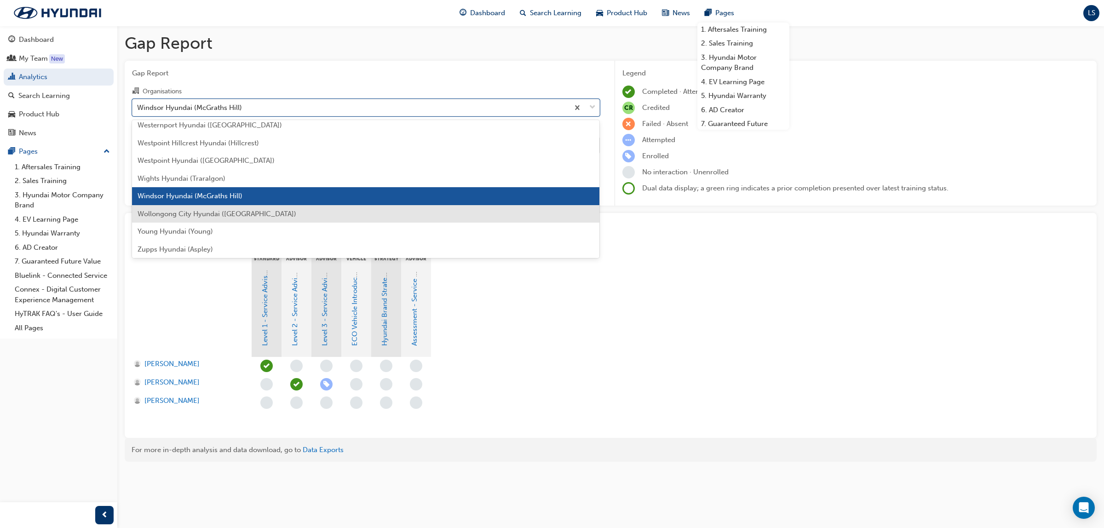
click at [237, 210] on span "Wollongong City Hyundai ([GEOGRAPHIC_DATA])" at bounding box center [217, 214] width 159 height 8
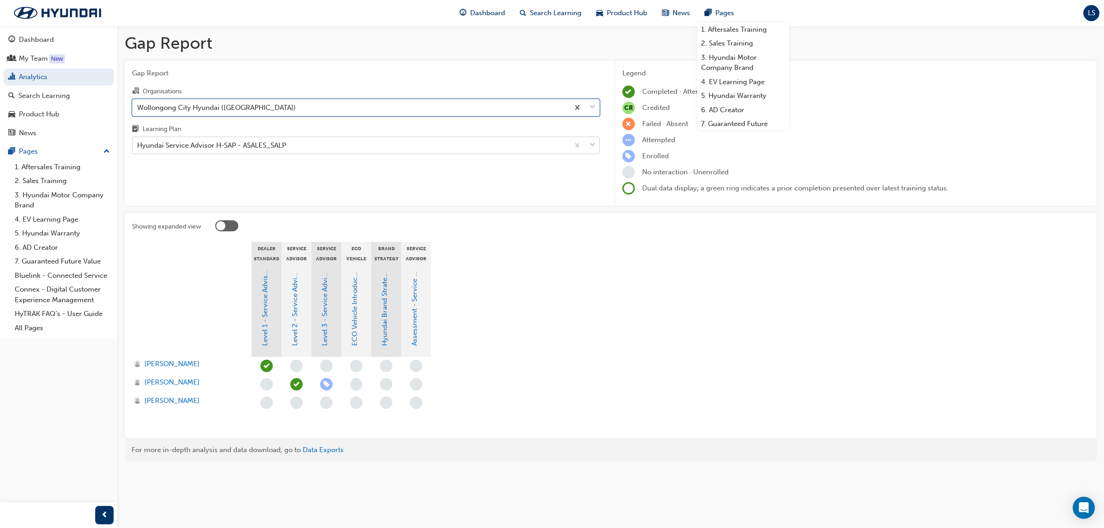
click at [253, 148] on div "Hyundai Service Advisor H-SAP - ASALES_SALP" at bounding box center [211, 145] width 149 height 11
click at [138, 148] on input "Learning Plan Hyundai Service Advisor H-SAP - ASALES_SALP" at bounding box center [137, 145] width 1 height 8
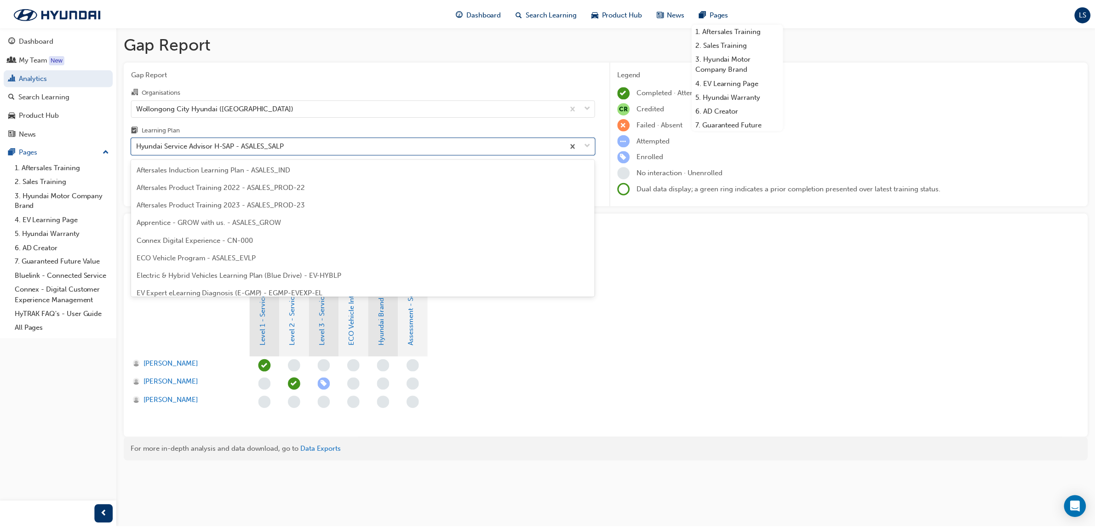
scroll to position [188, 0]
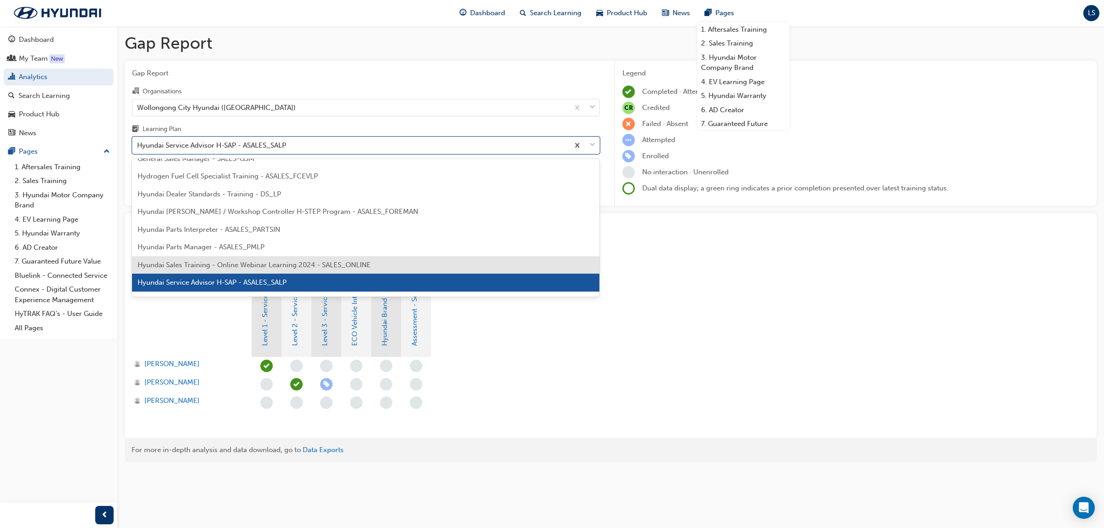
click at [262, 258] on div "Hyundai Sales Training - Online Webinar Learning 2024 - SALES_ONLINE" at bounding box center [366, 265] width 468 height 18
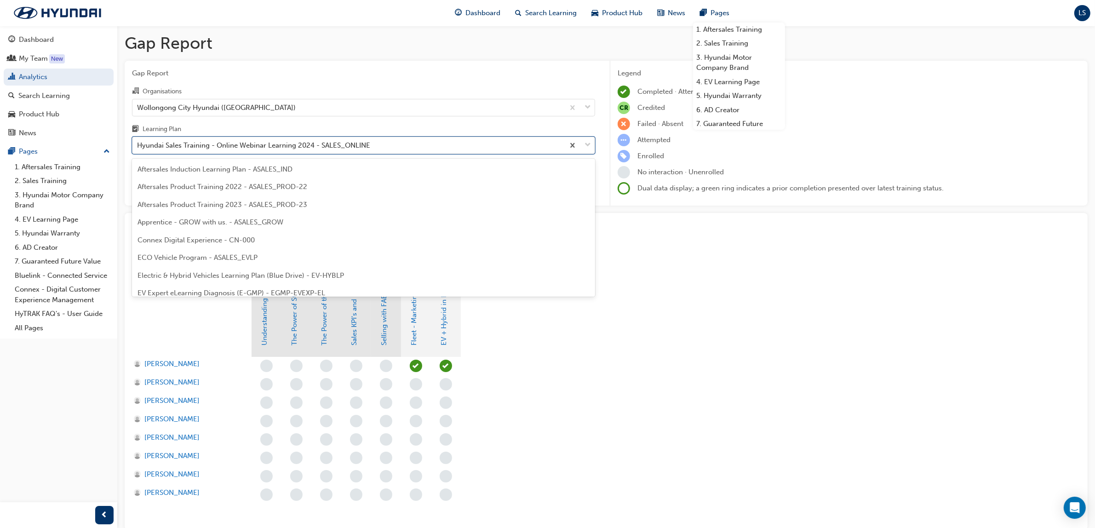
click at [273, 147] on div "Hyundai Sales Training - Online Webinar Learning 2024 - SALES_ONLINE" at bounding box center [253, 145] width 233 height 11
click at [138, 147] on input "Learning Plan option Hyundai Sales Training - Online Webinar Learning 2024 - SA…" at bounding box center [137, 145] width 1 height 8
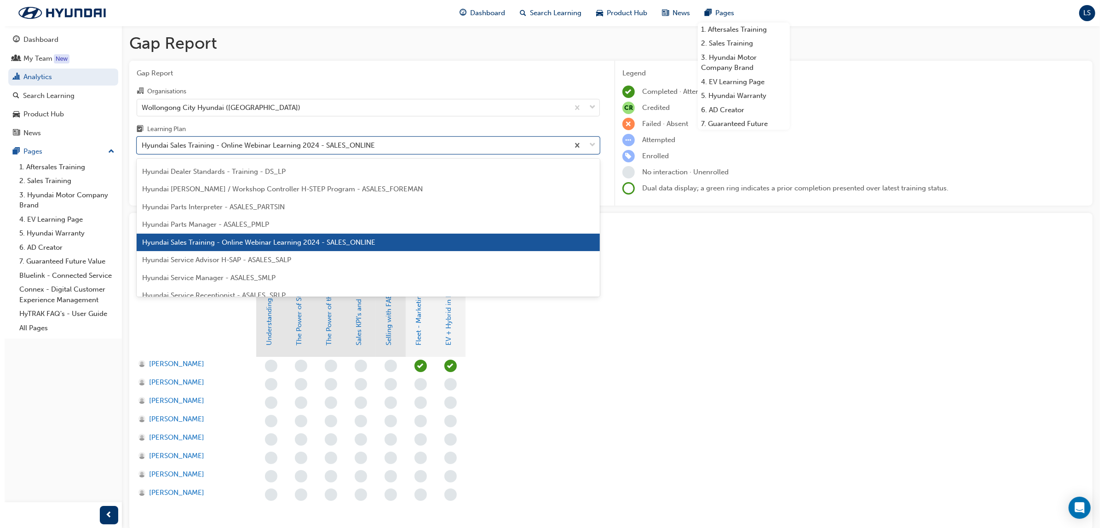
scroll to position [228, 0]
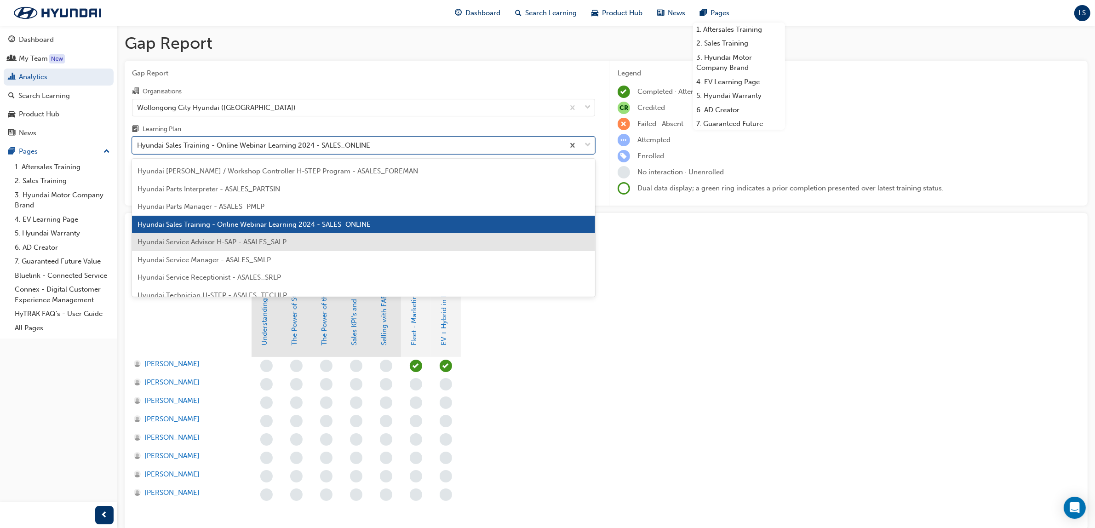
click at [263, 246] on div "Hyundai Service Advisor H-SAP - ASALES_SALP" at bounding box center [363, 242] width 463 height 18
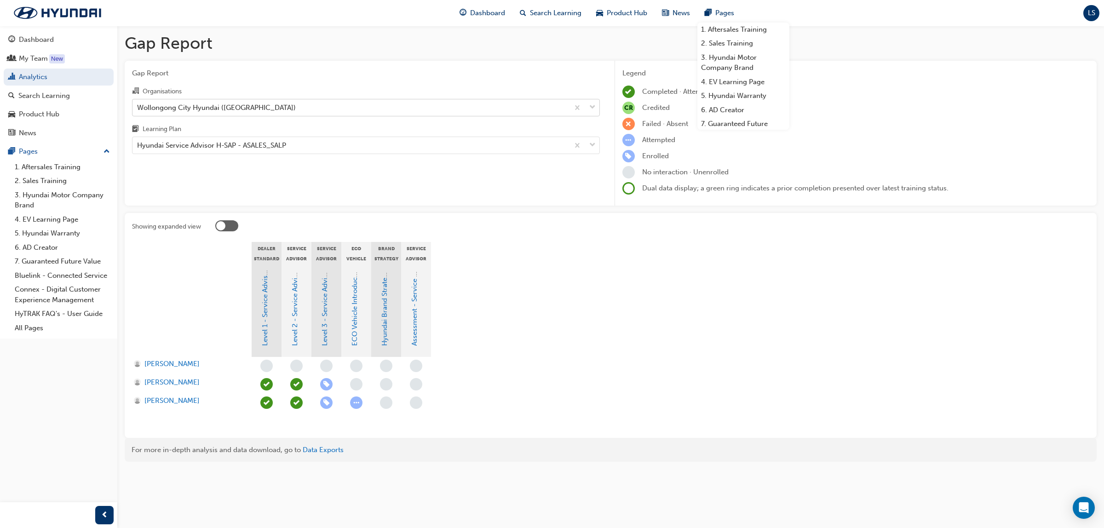
click at [258, 107] on div "Wollongong City Hyundai ([GEOGRAPHIC_DATA])" at bounding box center [216, 107] width 159 height 11
click at [138, 107] on input "Organisations Wollongong City Hyundai ([GEOGRAPHIC_DATA])" at bounding box center [137, 107] width 1 height 8
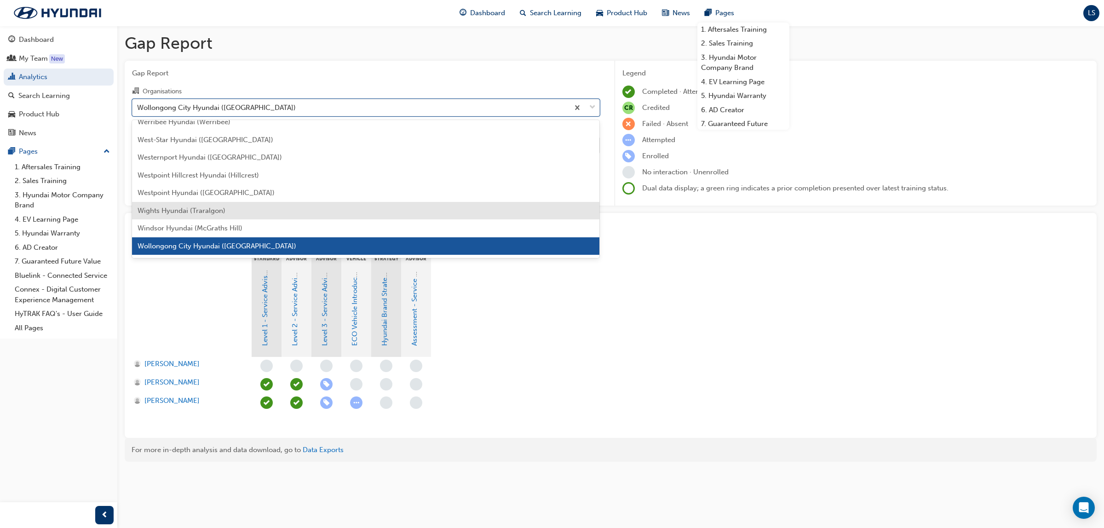
scroll to position [3086, 0]
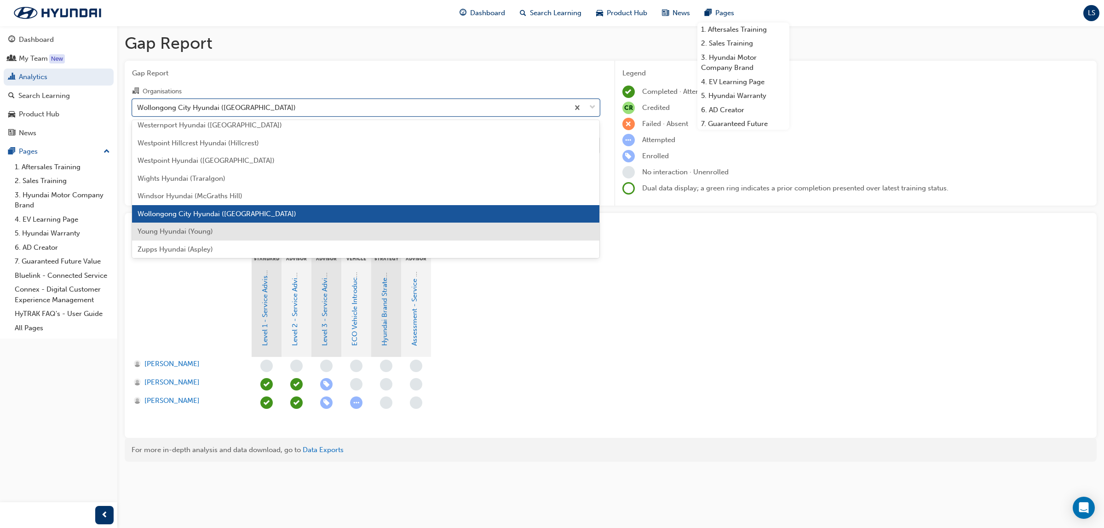
click at [198, 227] on span "Young Hyundai (Young)" at bounding box center [175, 231] width 75 height 8
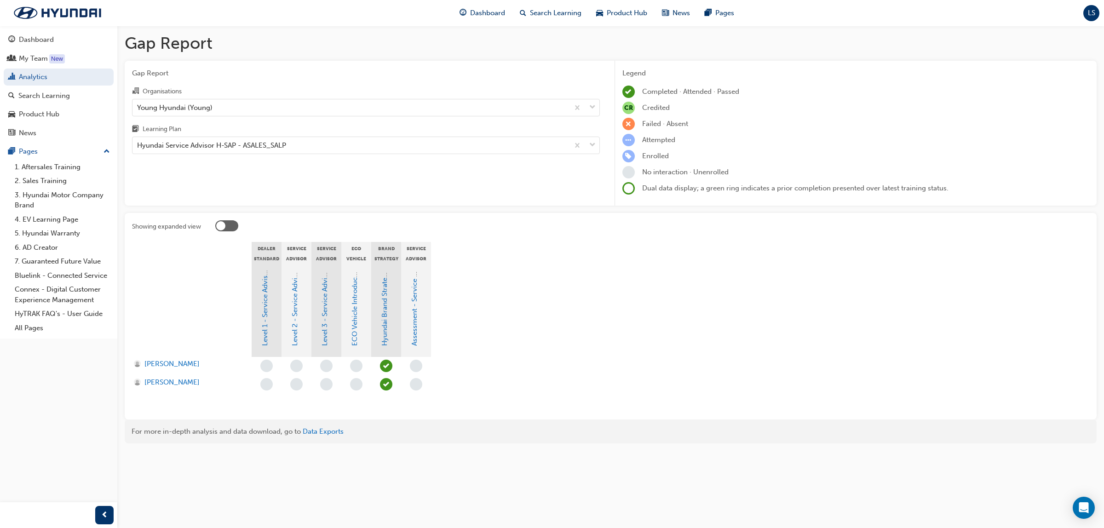
click at [1093, 15] on span "LS" at bounding box center [1091, 13] width 7 height 11
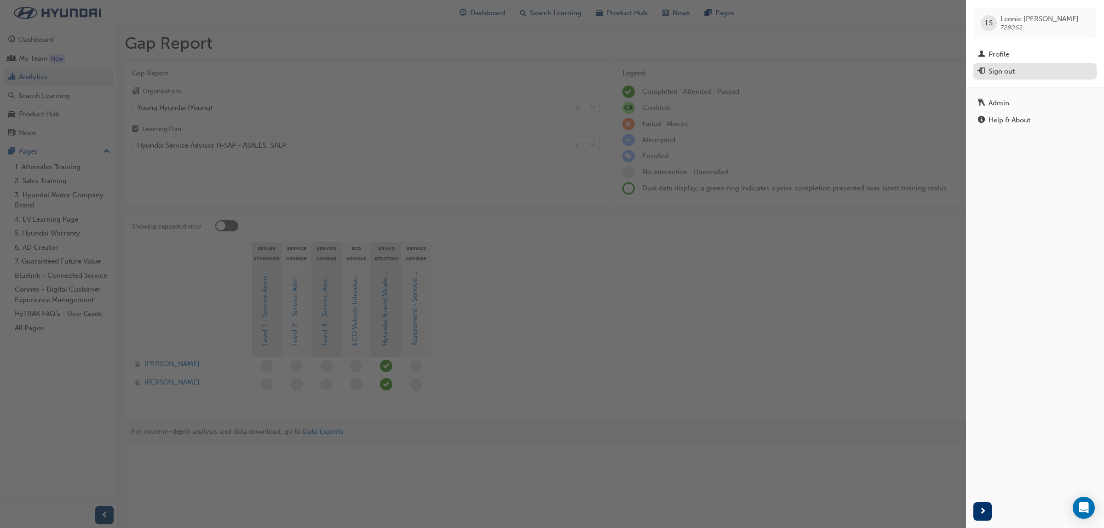
click at [1008, 70] on div "Sign out" at bounding box center [1001, 71] width 26 height 11
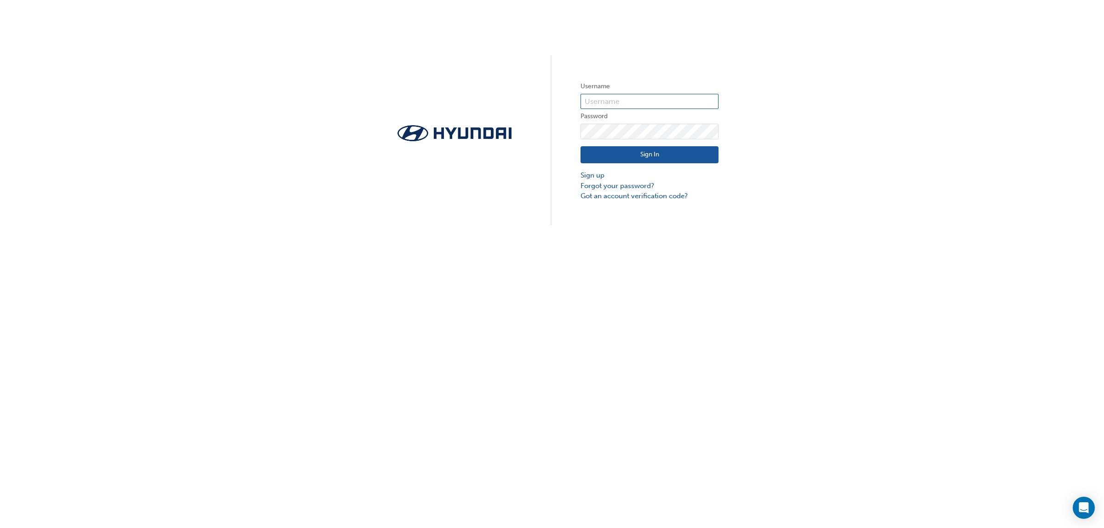
click at [665, 106] on input "text" at bounding box center [649, 102] width 138 height 16
type input "728062"
click at [661, 146] on div "Sign In Sign up Forgot your password? Got an account verification code?" at bounding box center [649, 170] width 138 height 62
click at [661, 156] on button "Sign In" at bounding box center [649, 154] width 138 height 17
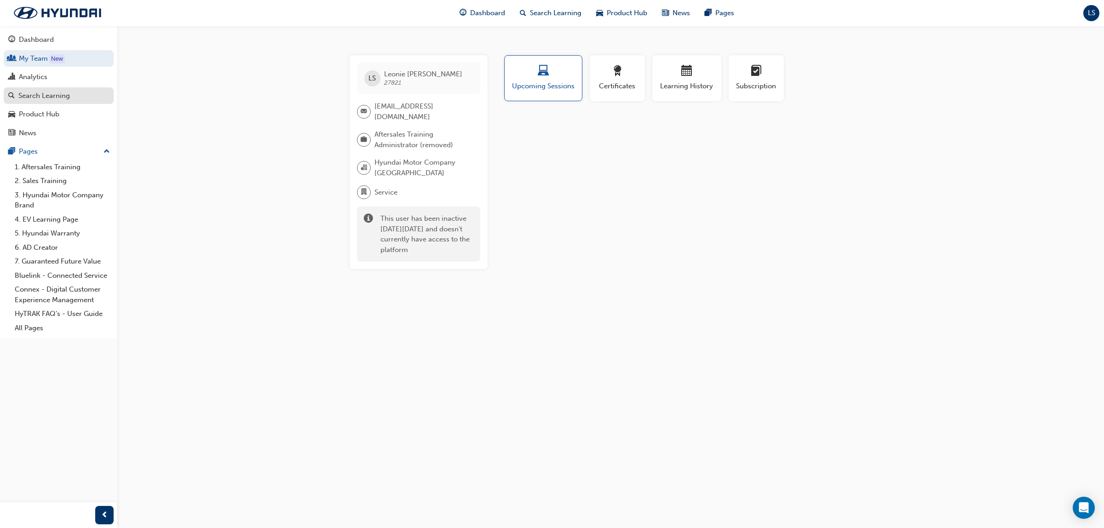
click at [50, 93] on div "Search Learning" at bounding box center [44, 96] width 52 height 11
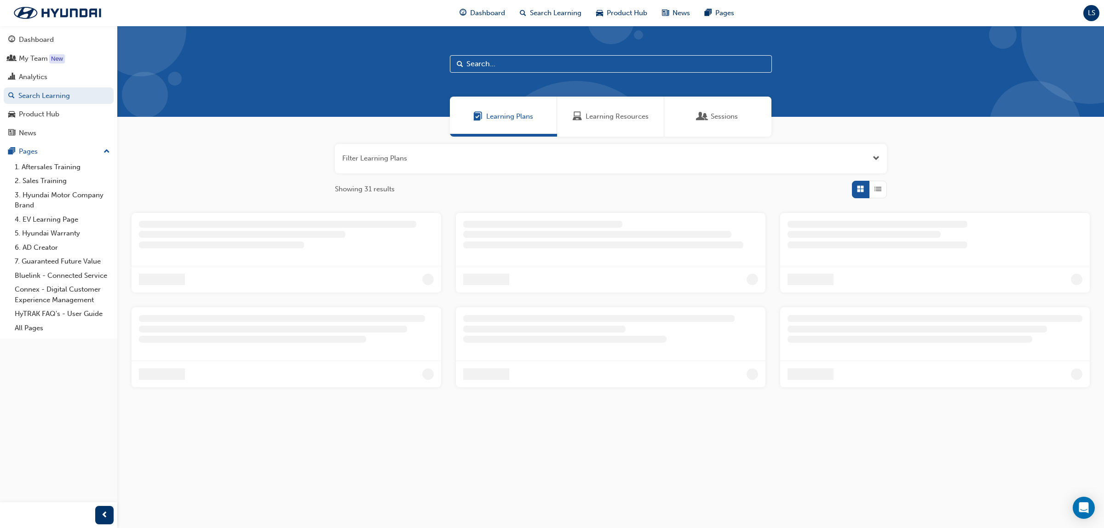
click at [606, 108] on div "Learning Resources" at bounding box center [610, 117] width 107 height 40
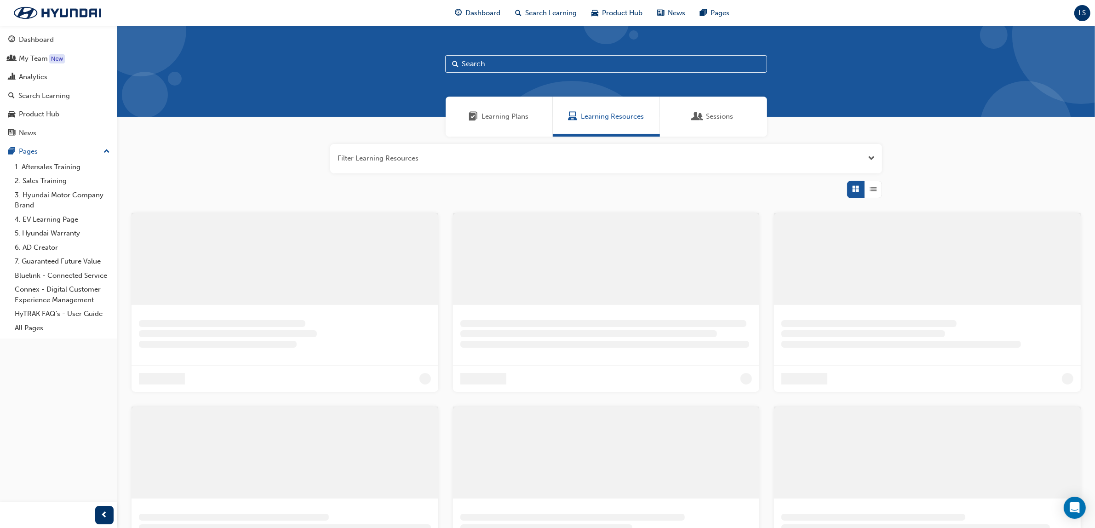
click at [520, 63] on input "text" at bounding box center [606, 63] width 322 height 17
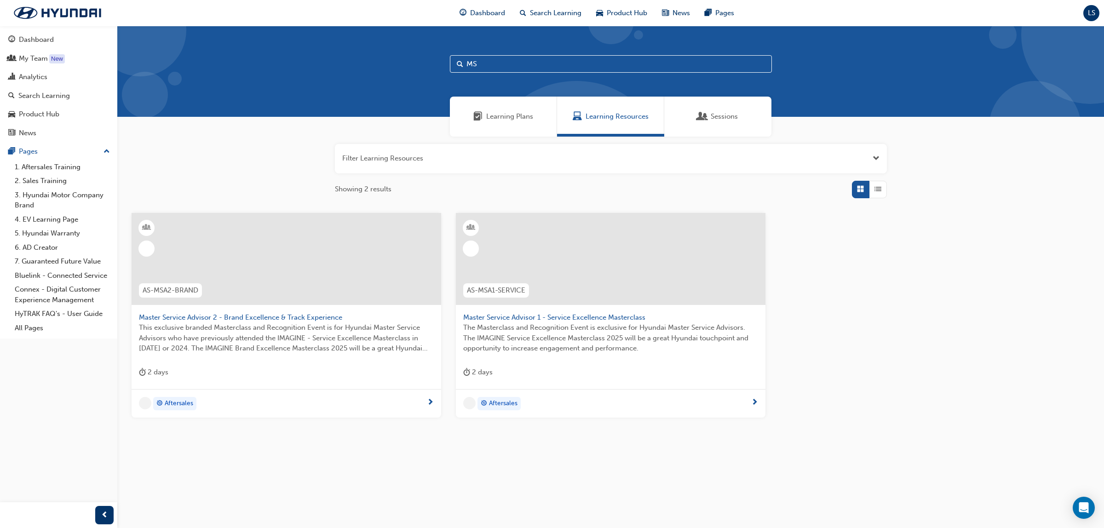
type input "M"
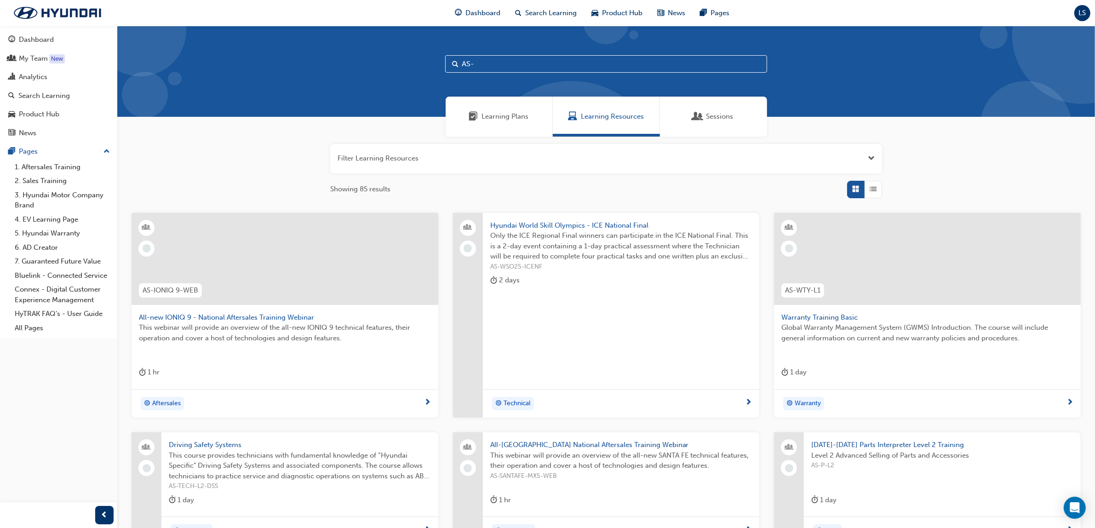
click at [876, 184] on span "List" at bounding box center [873, 189] width 7 height 11
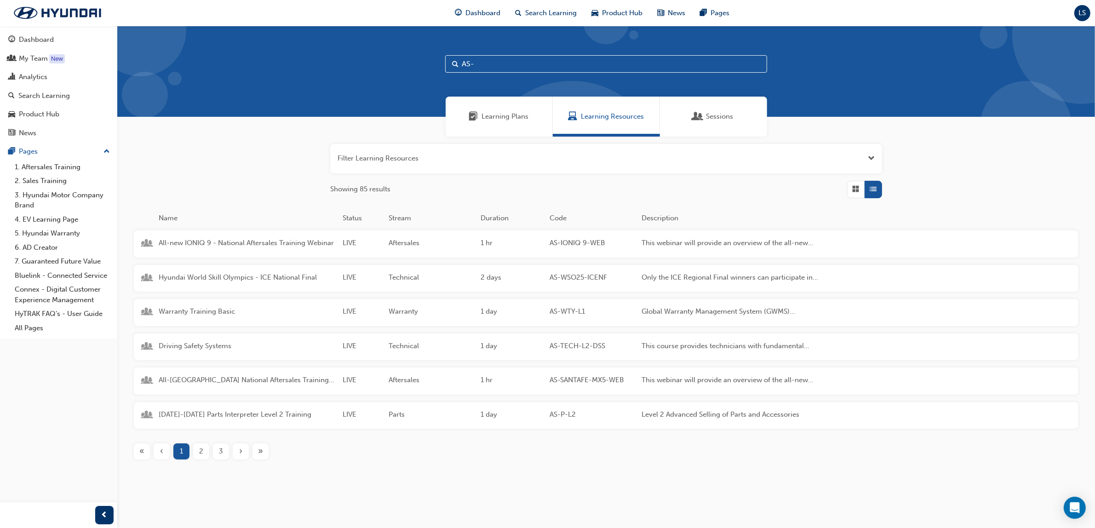
click at [498, 66] on input "AS-" at bounding box center [606, 63] width 322 height 17
type input "AS-MSA"
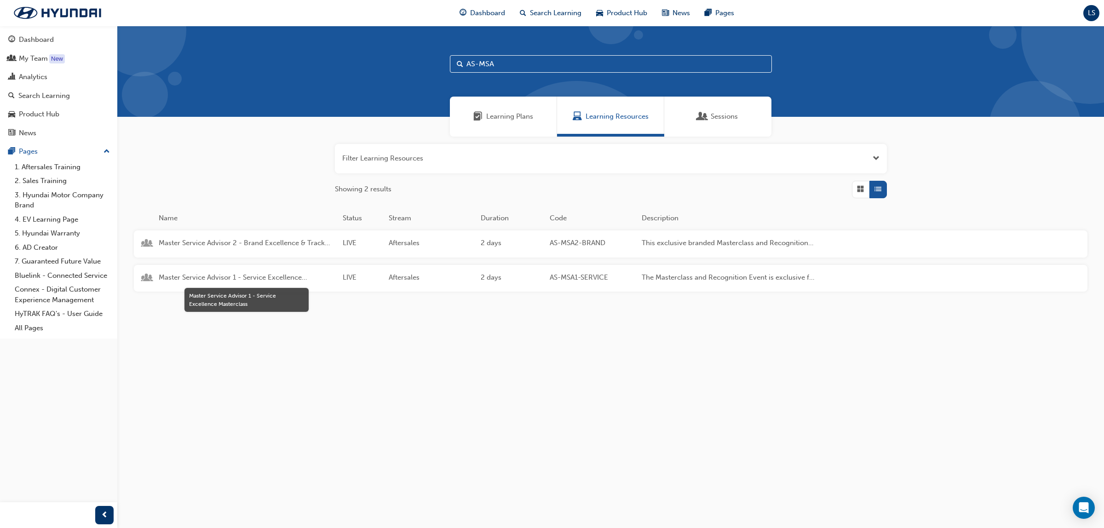
click at [233, 280] on span "Master Service Advisor 1 - Service Excellence Masterclass" at bounding box center [247, 277] width 177 height 11
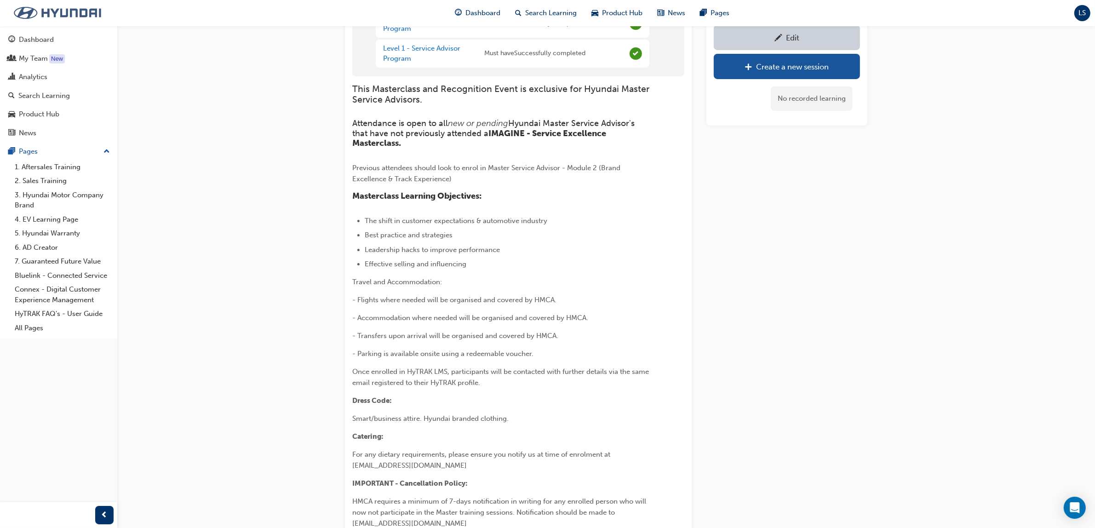
scroll to position [6, 0]
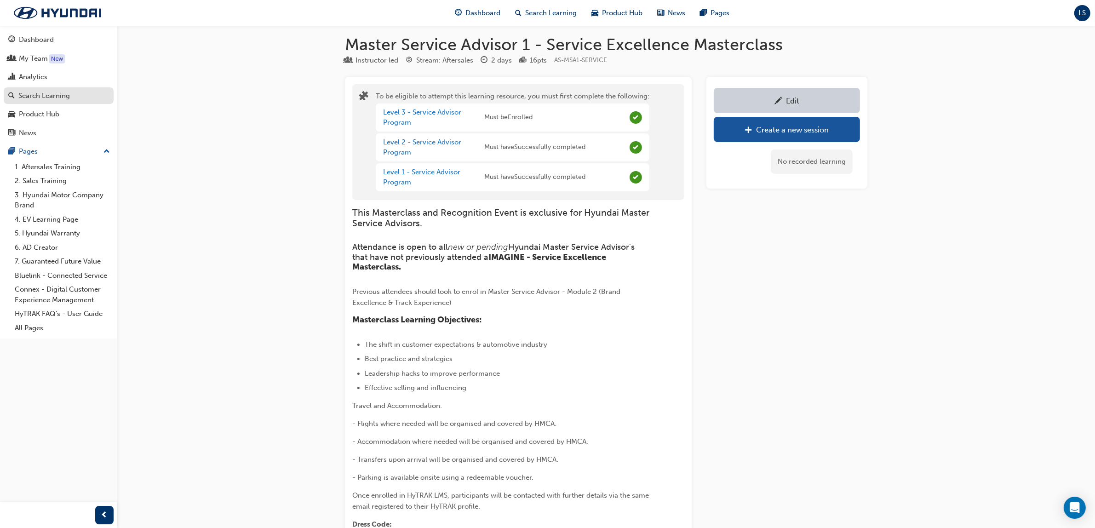
click at [49, 93] on div "Search Learning" at bounding box center [44, 96] width 52 height 11
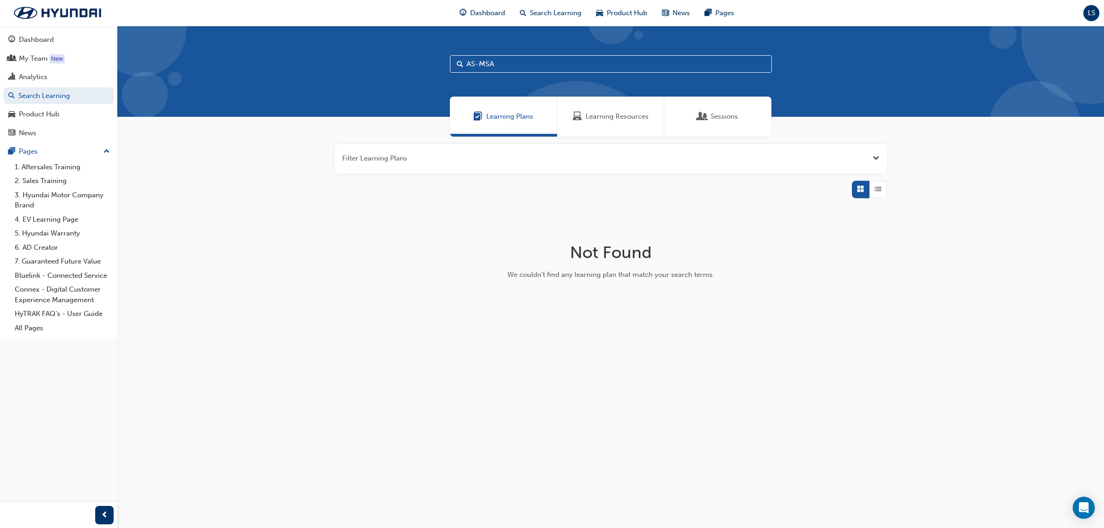
click at [627, 118] on span "Learning Resources" at bounding box center [616, 116] width 63 height 11
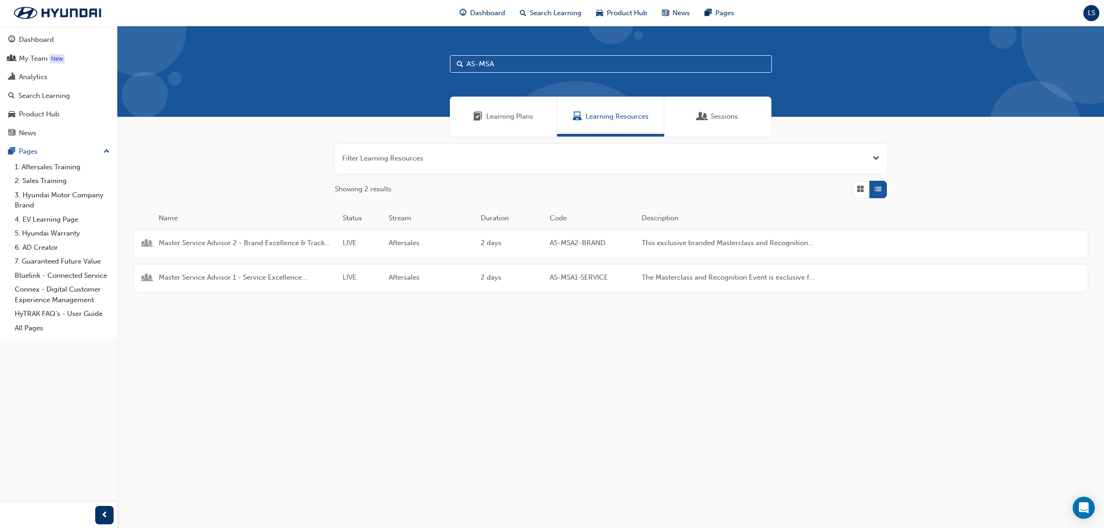
click at [509, 62] on input "AS-MSA" at bounding box center [611, 63] width 322 height 17
type input "A"
type input "Service"
click at [202, 454] on span "2" at bounding box center [201, 451] width 4 height 11
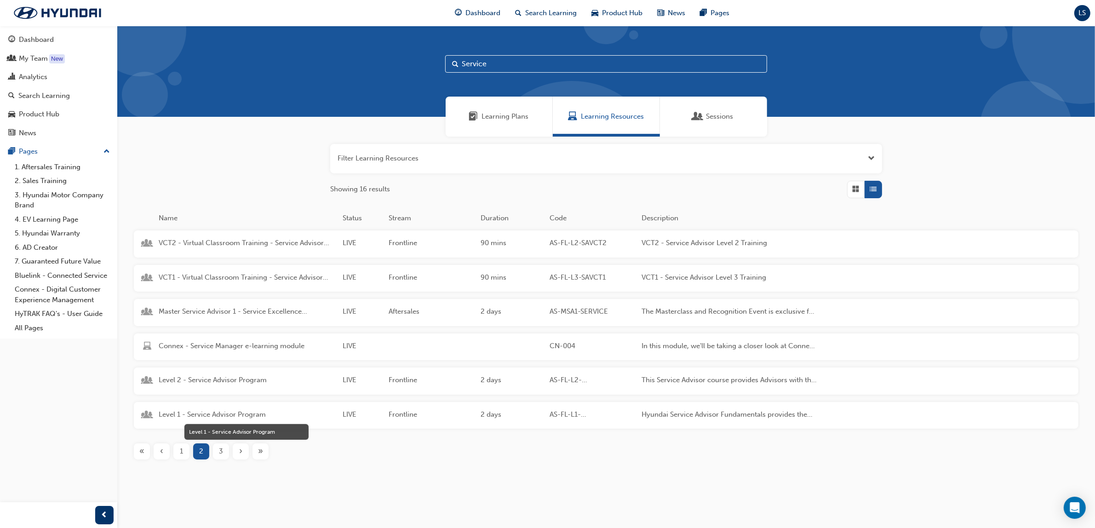
click at [214, 412] on span "Level 1 - Service Advisor Program" at bounding box center [247, 414] width 177 height 11
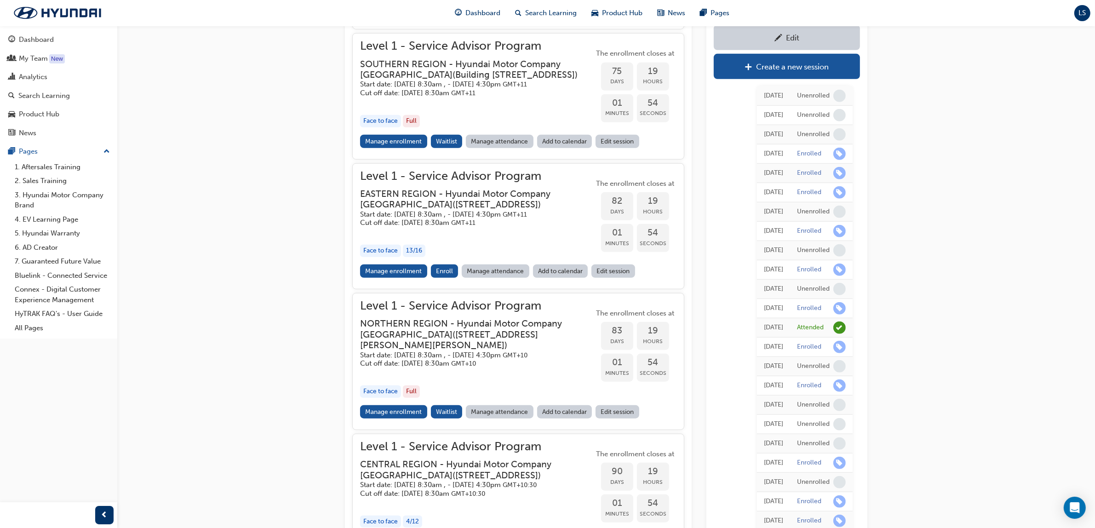
scroll to position [865, 0]
click at [395, 278] on link "Manage enrollment" at bounding box center [393, 271] width 67 height 13
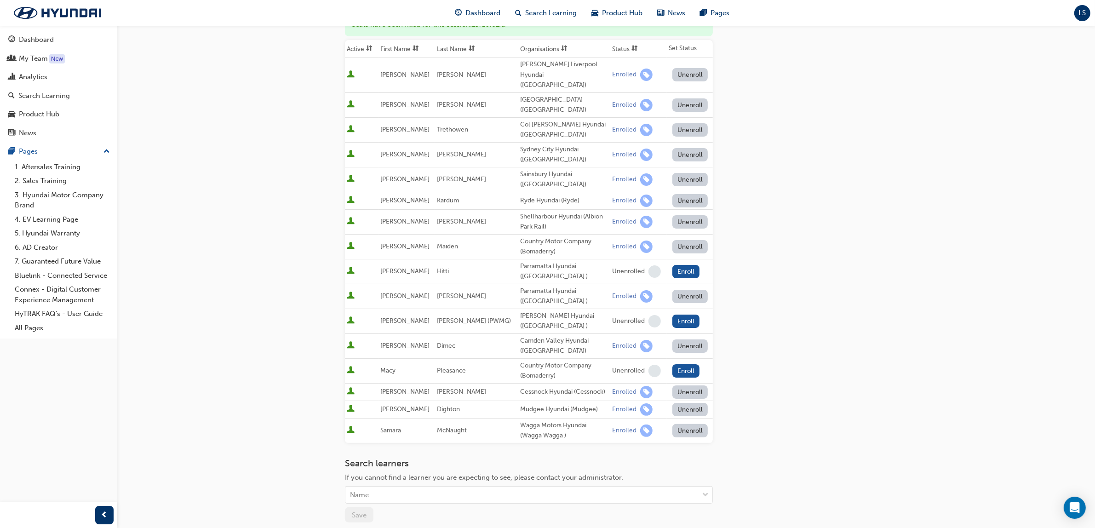
scroll to position [115, 0]
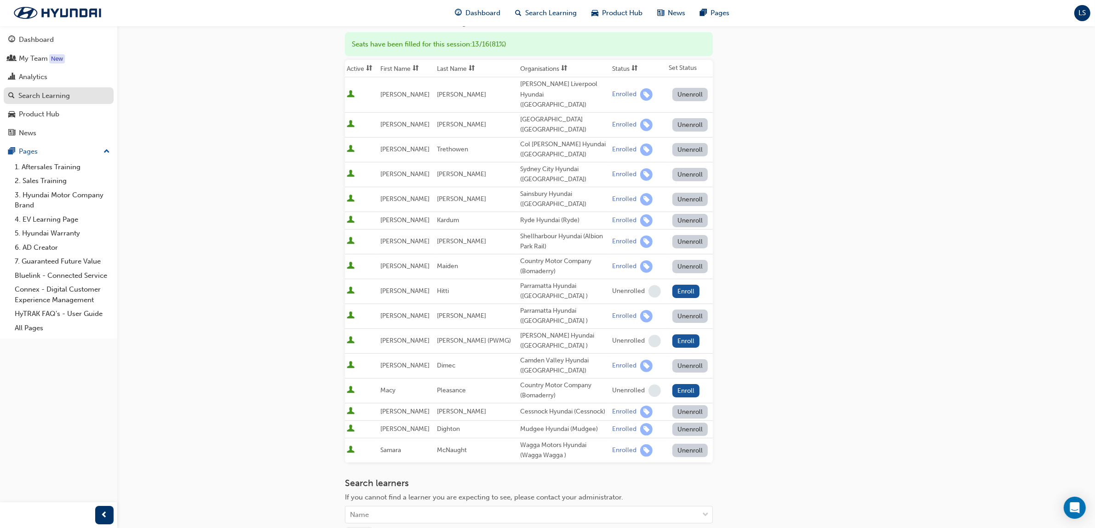
click at [33, 91] on div "Search Learning" at bounding box center [44, 96] width 52 height 11
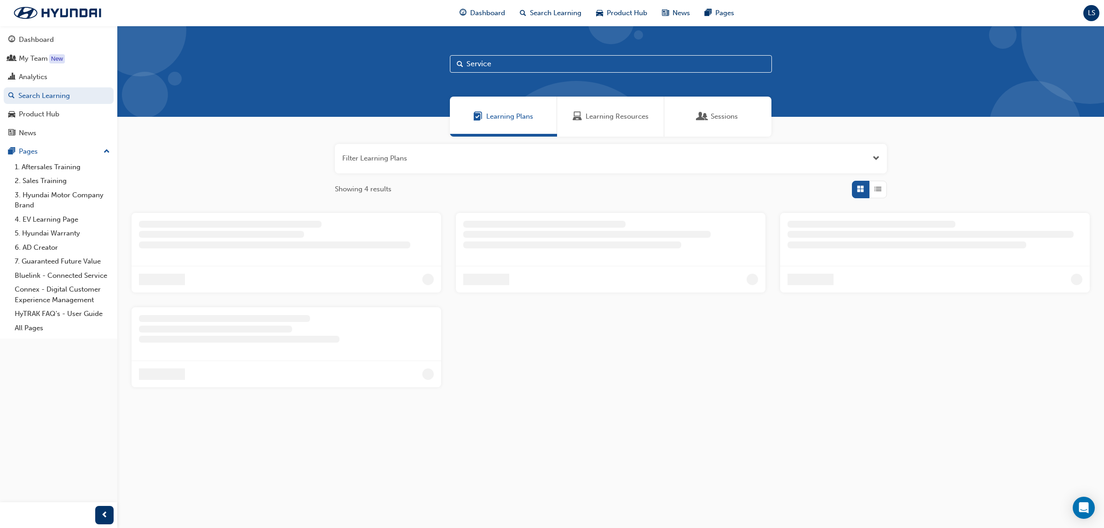
click at [619, 118] on span "Learning Resources" at bounding box center [616, 116] width 63 height 11
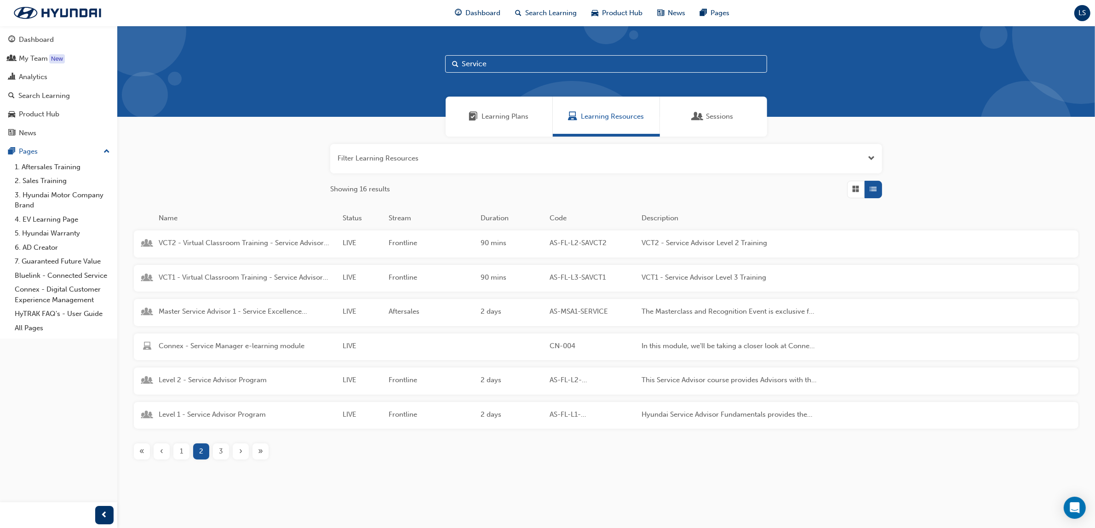
click at [223, 449] on div "3" at bounding box center [221, 451] width 16 height 16
click at [178, 387] on div "1" at bounding box center [181, 383] width 16 height 16
click at [233, 449] on div "›" at bounding box center [241, 451] width 16 height 16
click at [227, 450] on div "3" at bounding box center [221, 451] width 16 height 16
click at [193, 381] on div "2" at bounding box center [201, 383] width 16 height 16
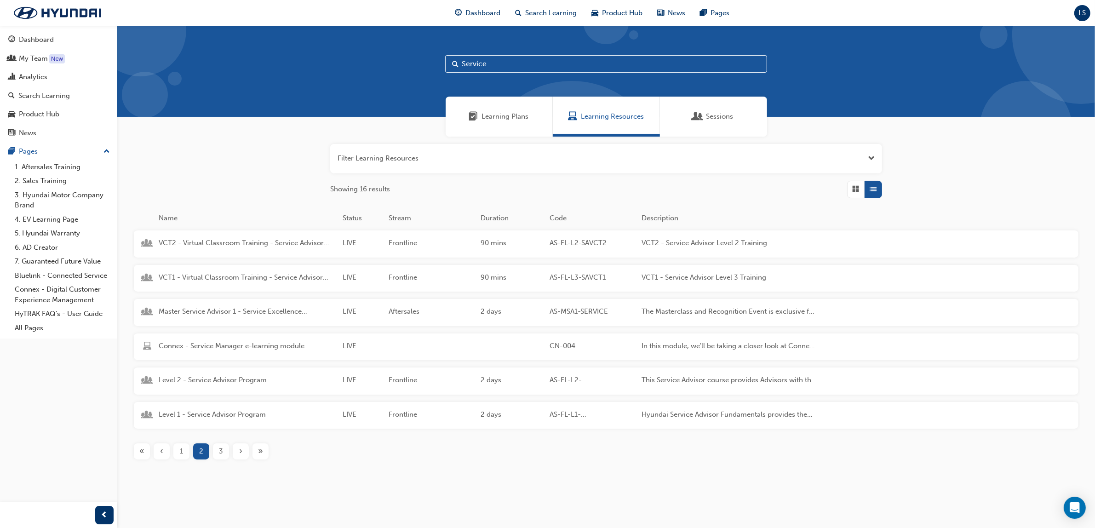
click at [183, 451] on span "1" at bounding box center [181, 451] width 3 height 11
click at [205, 386] on div "Level 3 - Service Advisor Program" at bounding box center [247, 381] width 184 height 12
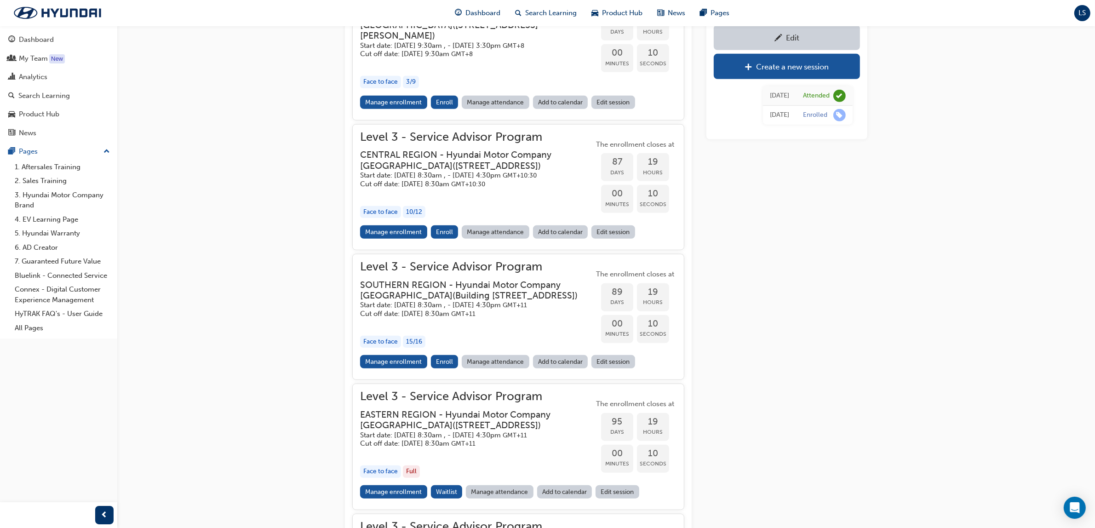
scroll to position [1073, 0]
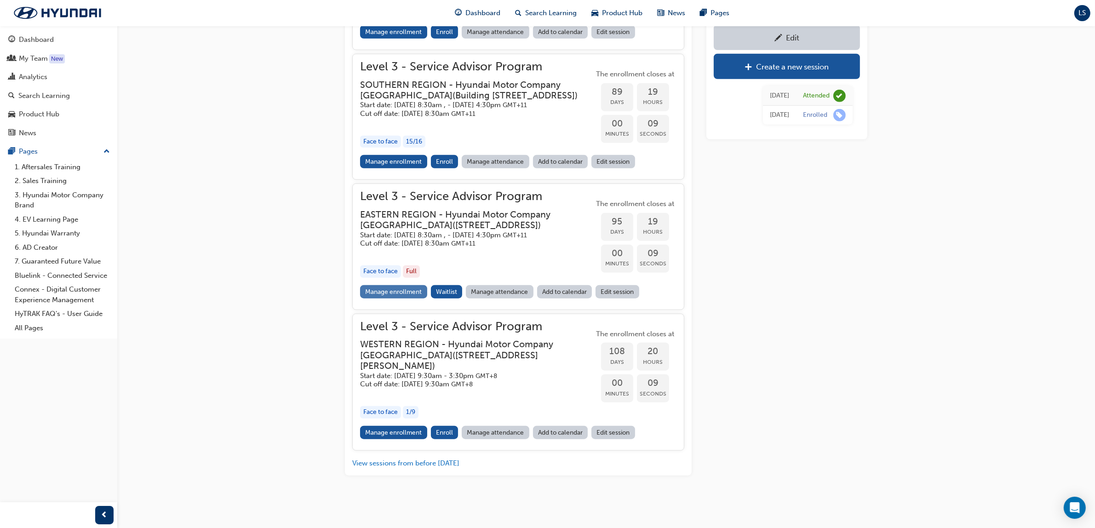
click at [407, 298] on link "Manage enrollment" at bounding box center [393, 291] width 67 height 13
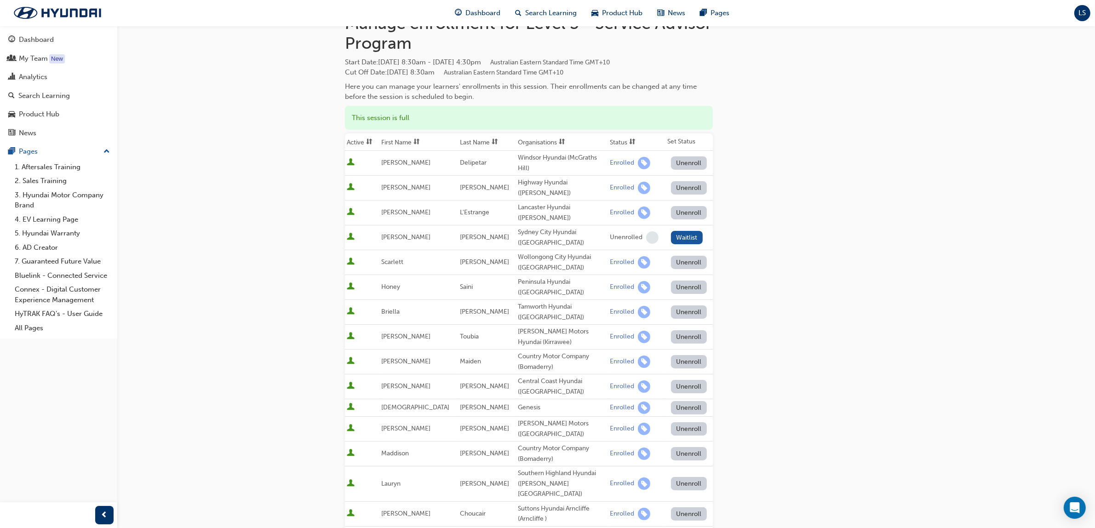
scroll to position [30, 0]
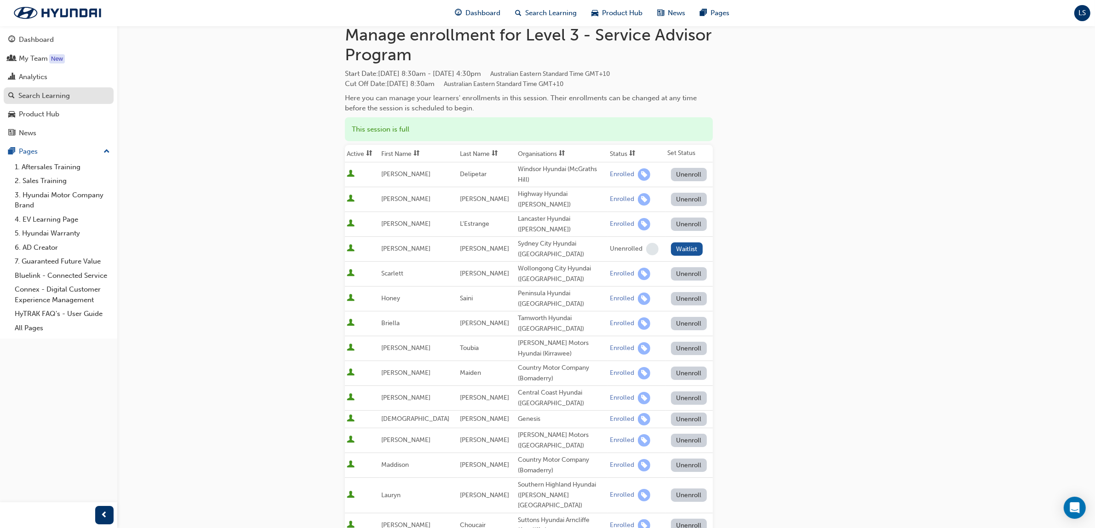
click at [54, 94] on div "Search Learning" at bounding box center [44, 96] width 52 height 11
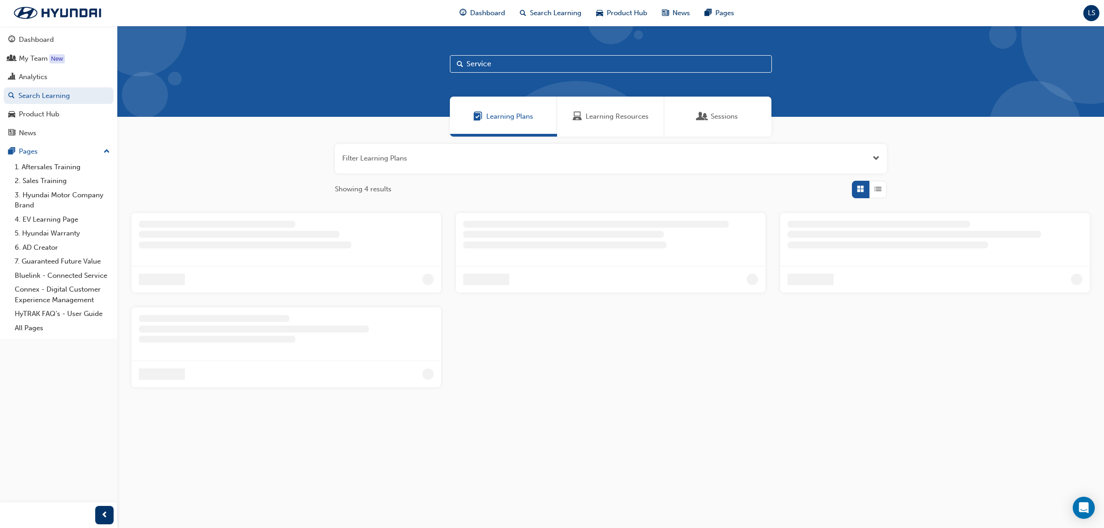
click at [613, 120] on span "Learning Resources" at bounding box center [616, 116] width 63 height 11
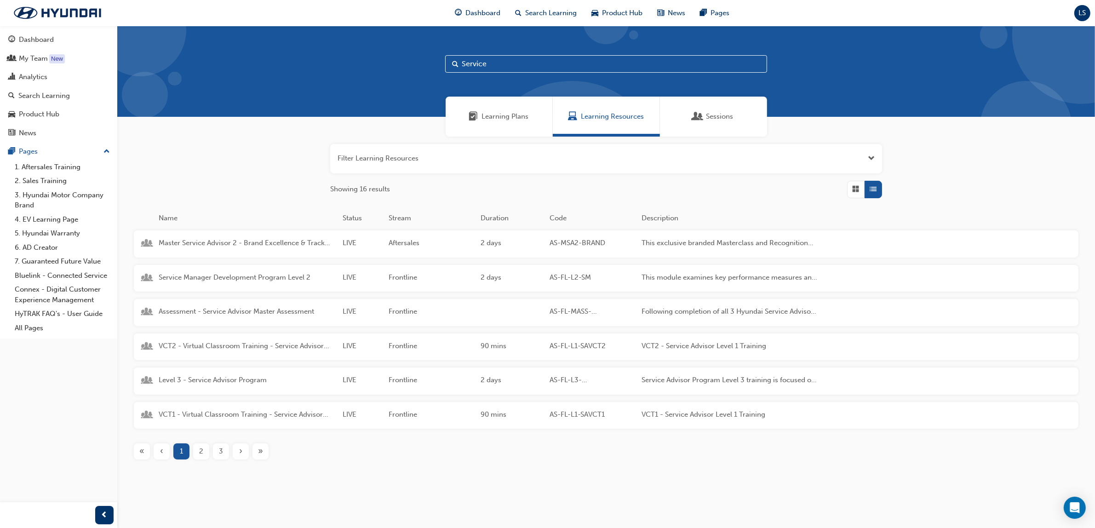
click at [198, 452] on div "2" at bounding box center [201, 451] width 16 height 16
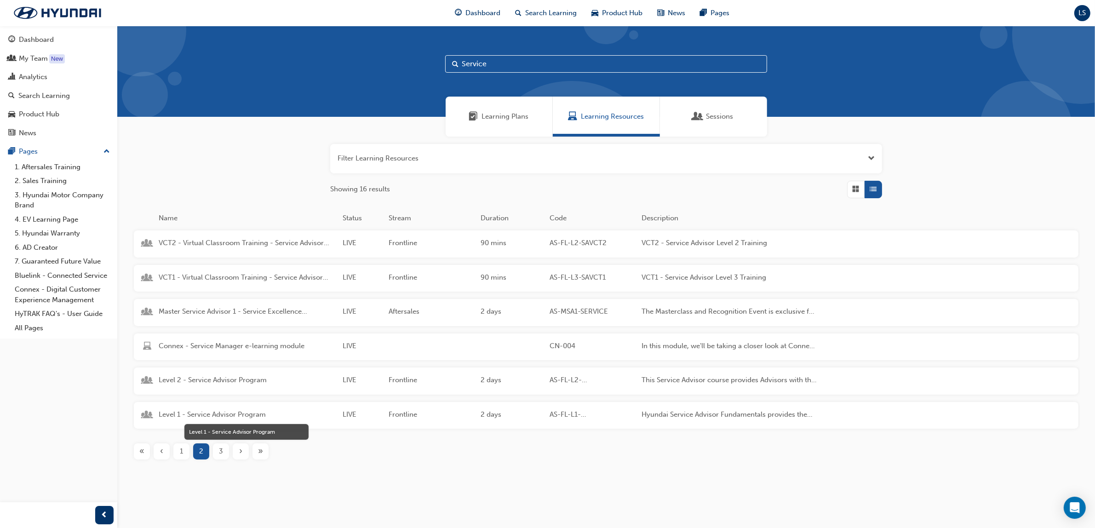
click at [212, 414] on span "Level 1 - Service Advisor Program" at bounding box center [247, 414] width 177 height 11
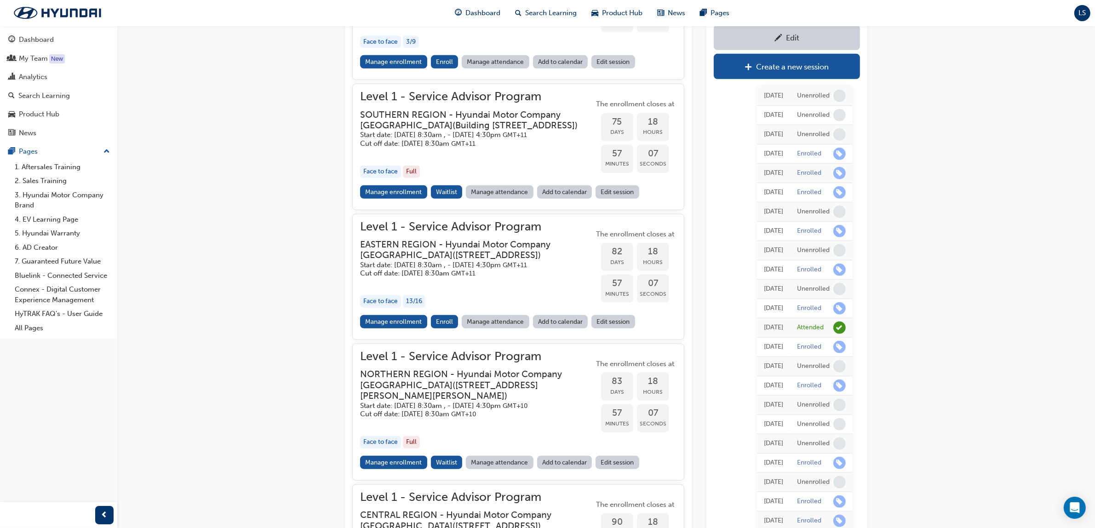
scroll to position [816, 0]
click at [74, 97] on div "Search Learning" at bounding box center [58, 95] width 101 height 11
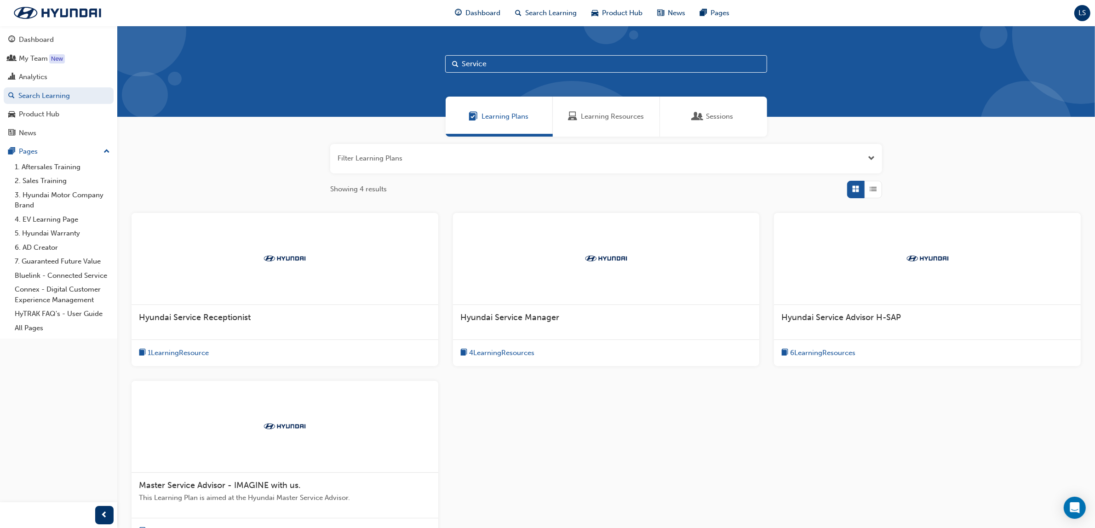
click at [589, 118] on span "Learning Resources" at bounding box center [612, 116] width 63 height 11
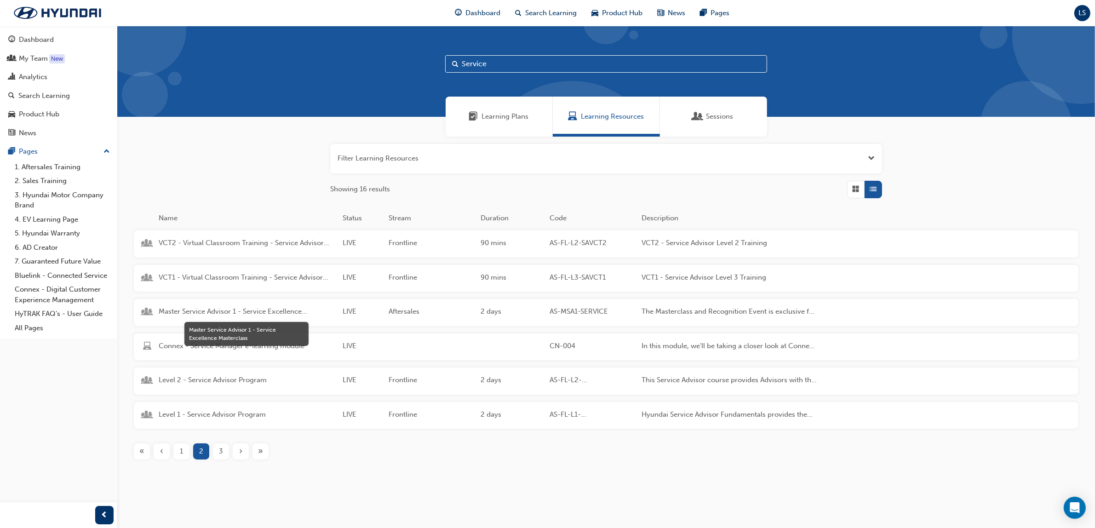
click at [260, 311] on span "Master Service Advisor 1 - Service Excellence Masterclass" at bounding box center [247, 311] width 177 height 11
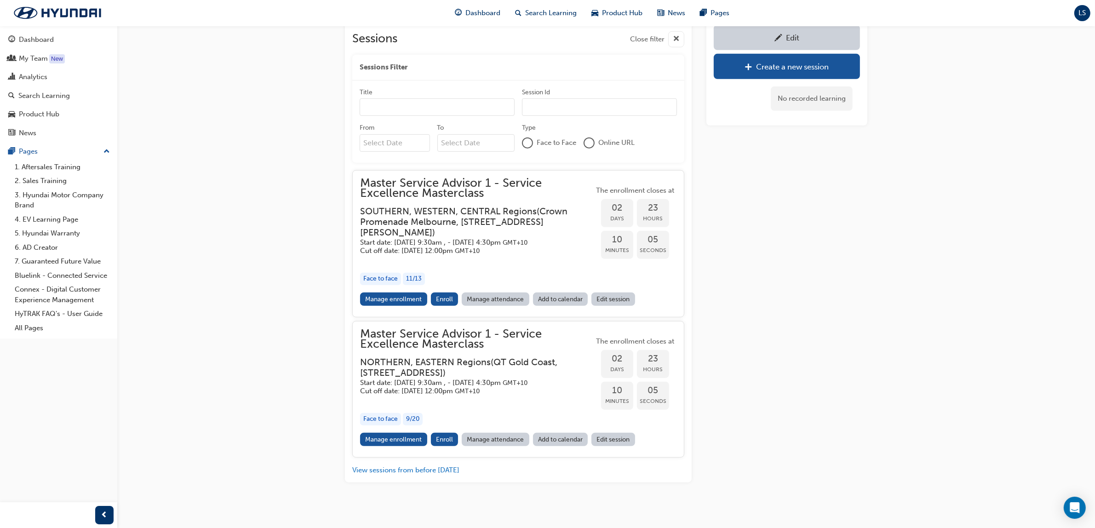
scroll to position [811, 0]
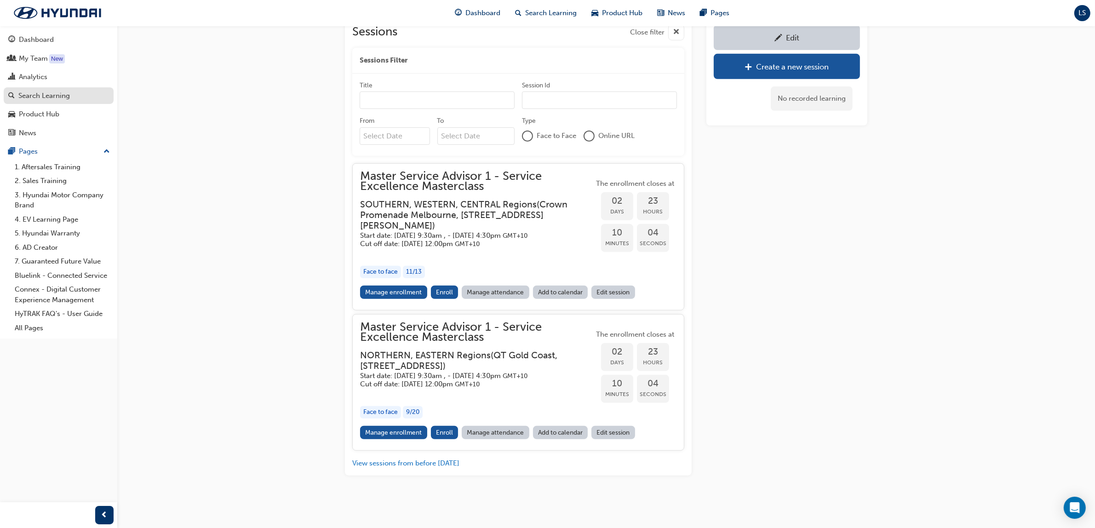
click at [58, 99] on div "Search Learning" at bounding box center [44, 96] width 52 height 11
